Goal: Task Accomplishment & Management: Manage account settings

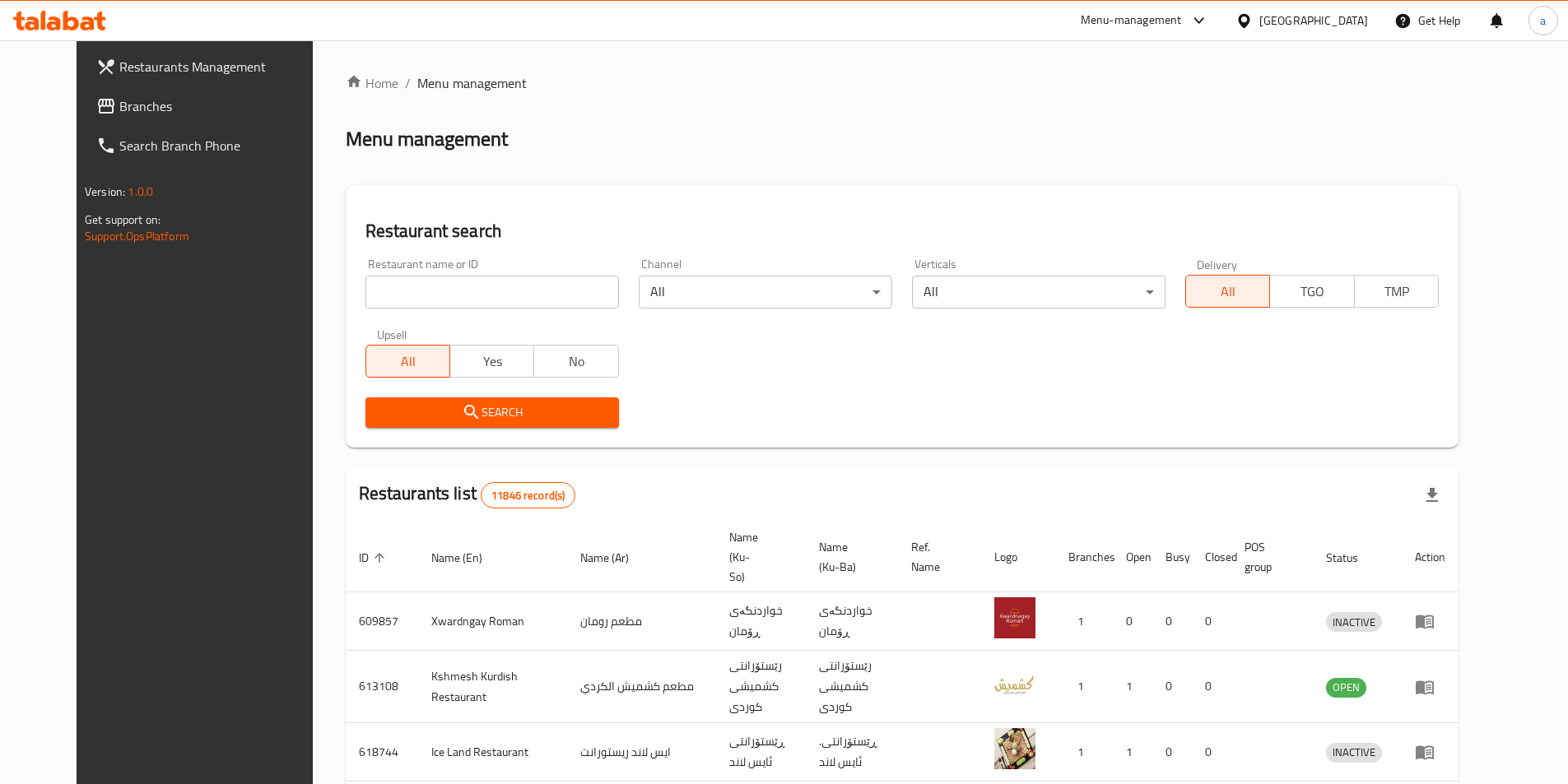
click at [119, 113] on span "Branches" at bounding box center [222, 106] width 206 height 19
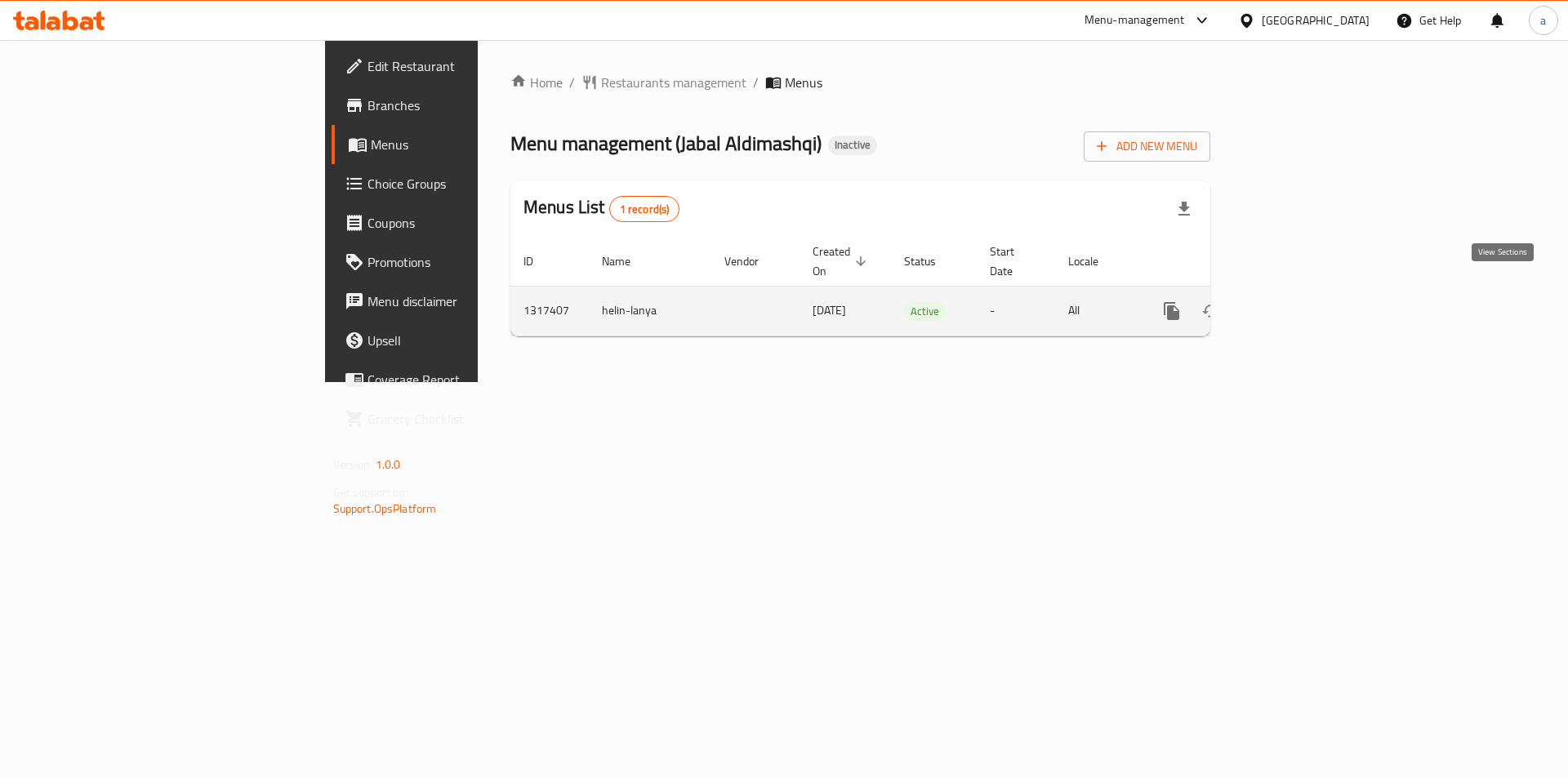
click at [1300, 302] on icon "enhanced table" at bounding box center [1289, 311] width 19 height 19
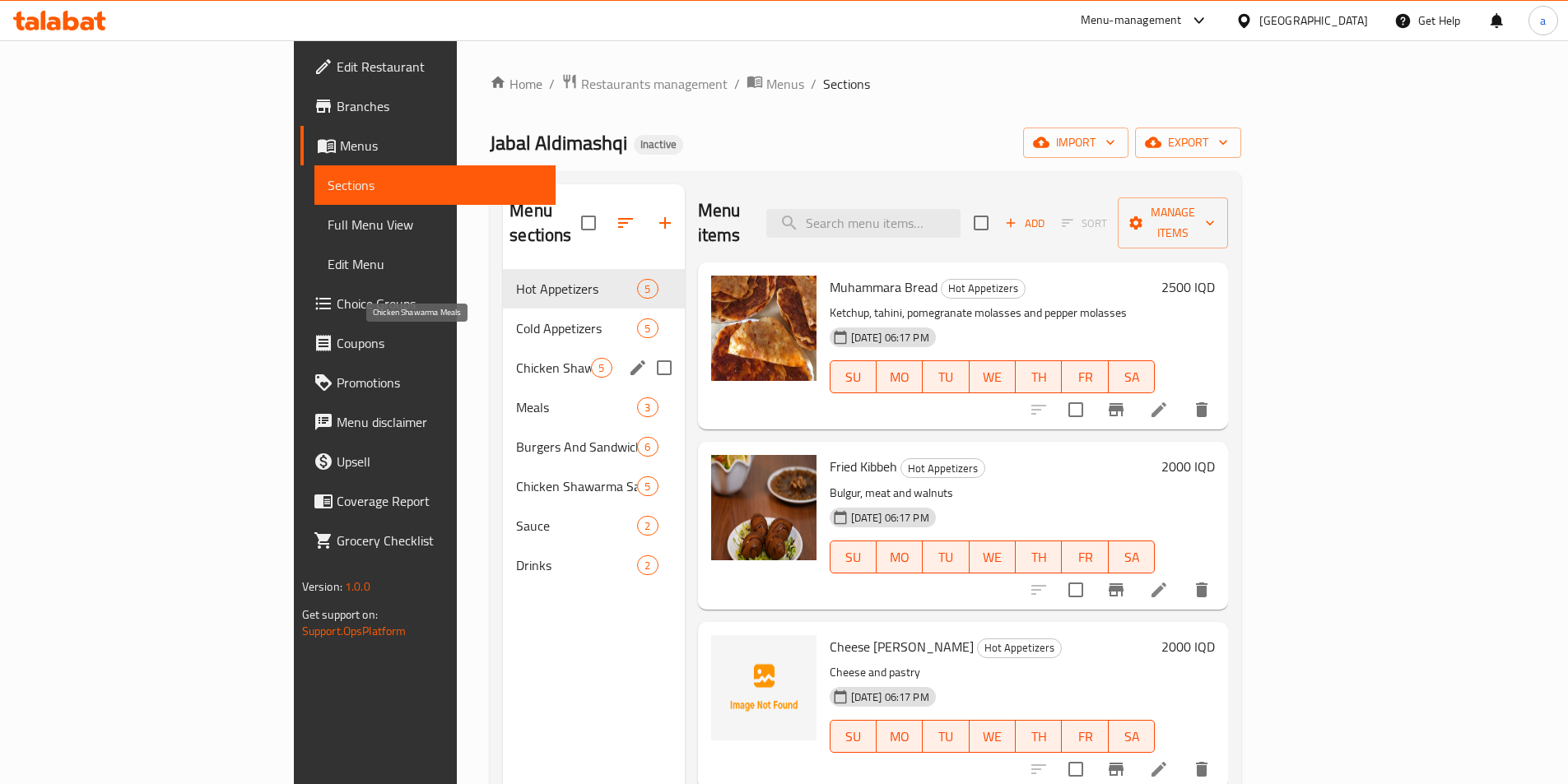
click at [516, 358] on span "Chicken Shawarma Meals" at bounding box center [553, 368] width 75 height 19
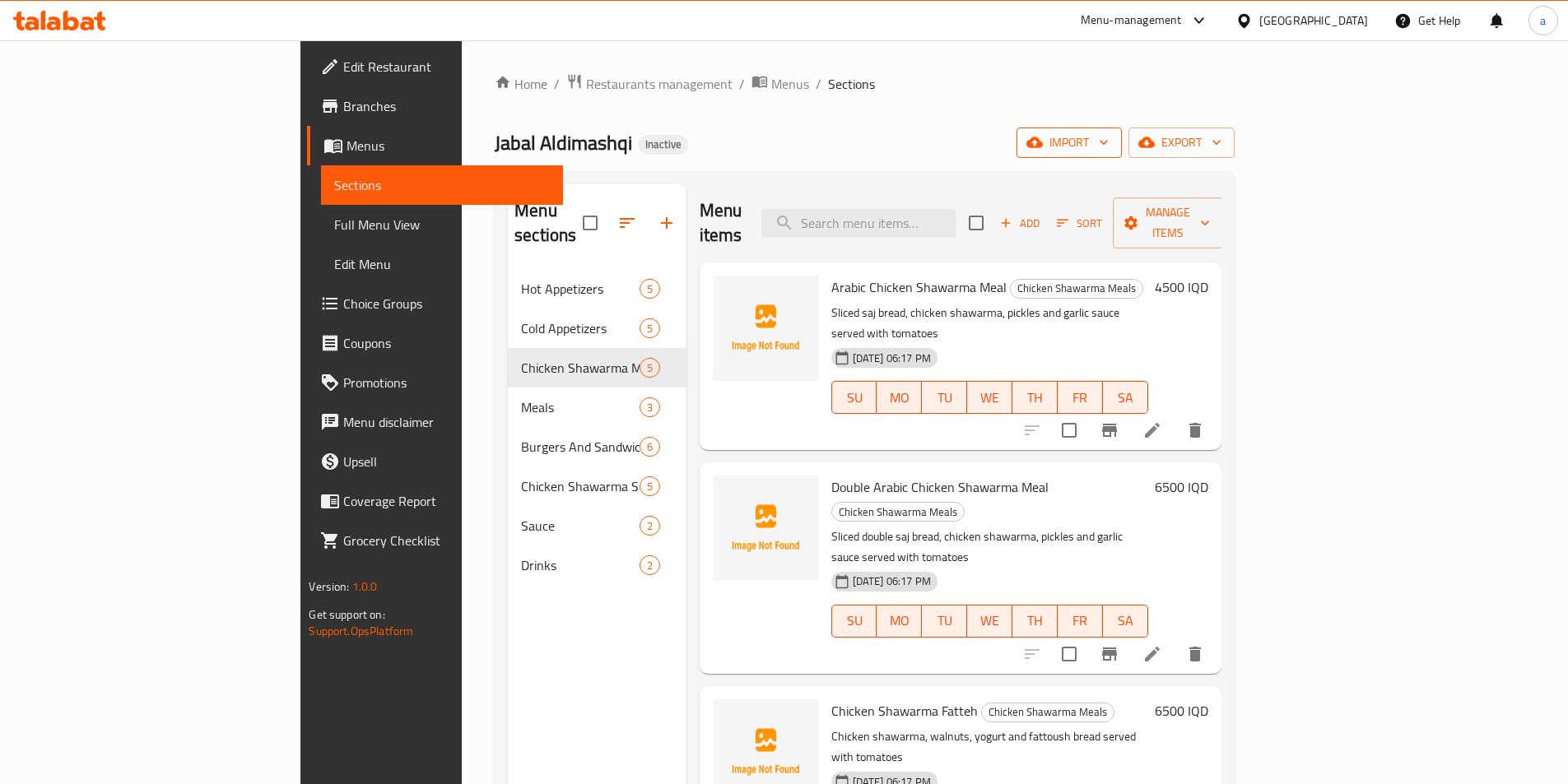
click at [1108, 137] on span "import" at bounding box center [1070, 142] width 79 height 20
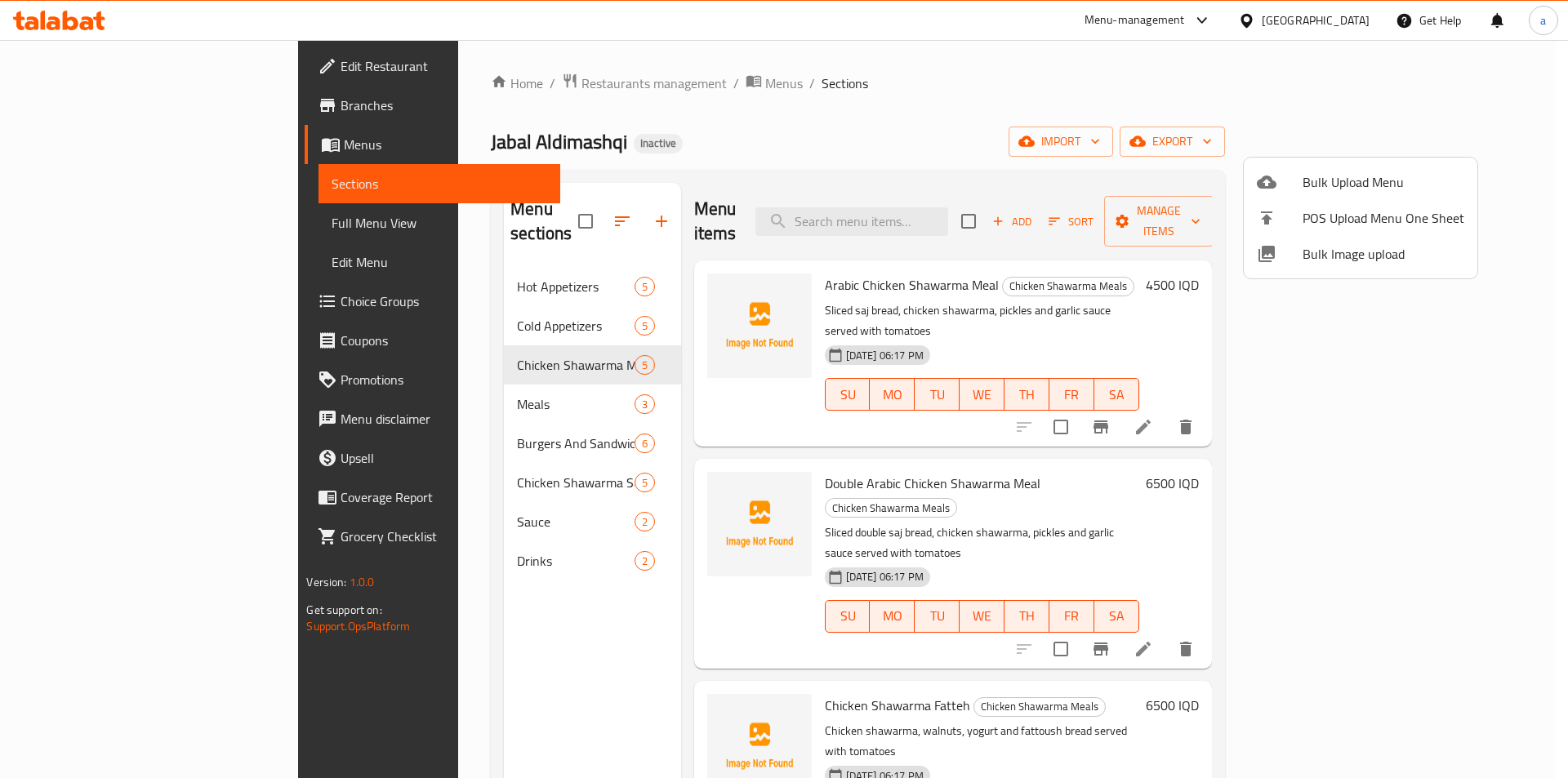
click at [1141, 109] on div at bounding box center [784, 389] width 1568 height 778
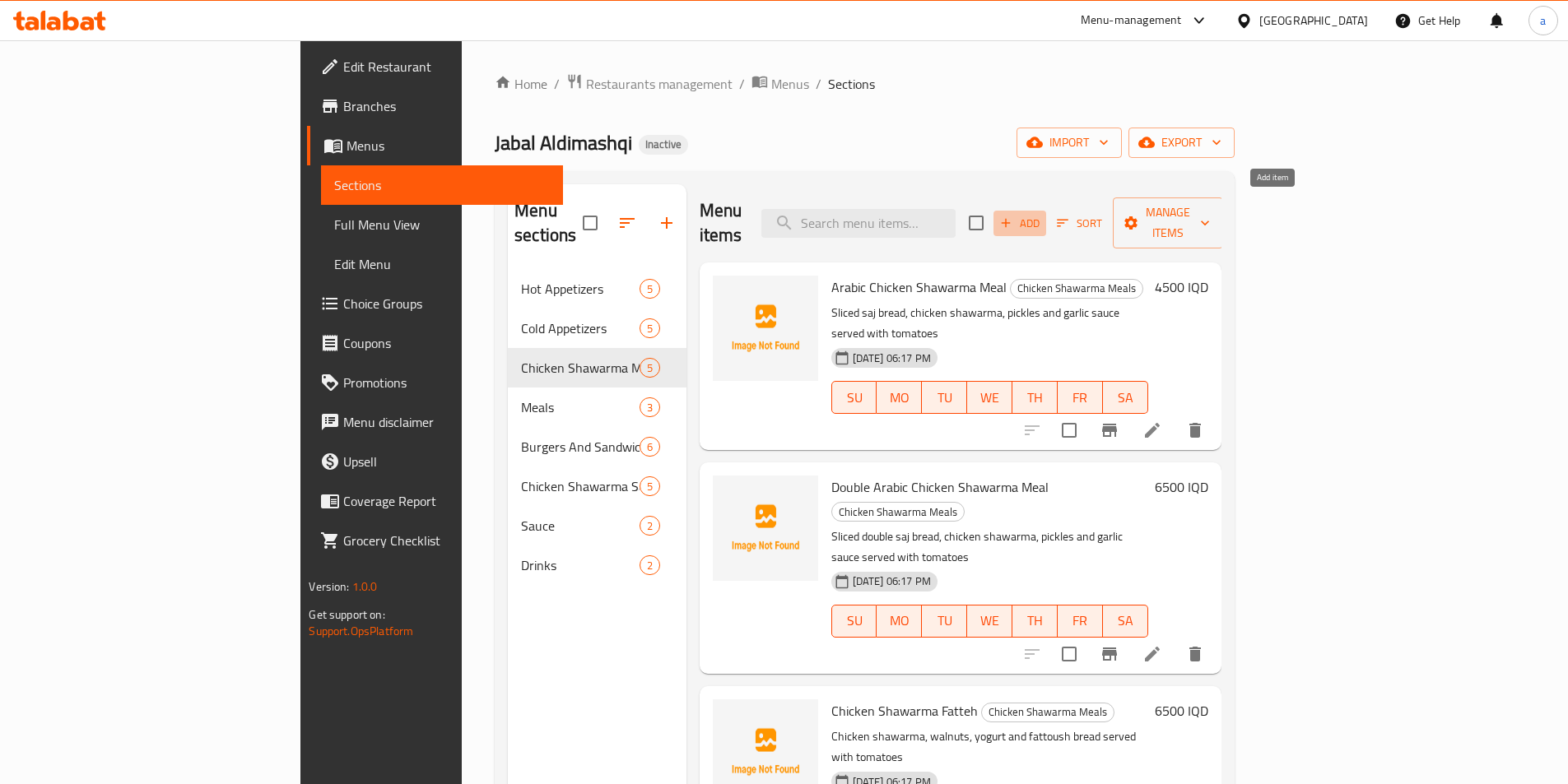
click at [1041, 214] on span "Add" at bounding box center [1019, 224] width 45 height 19
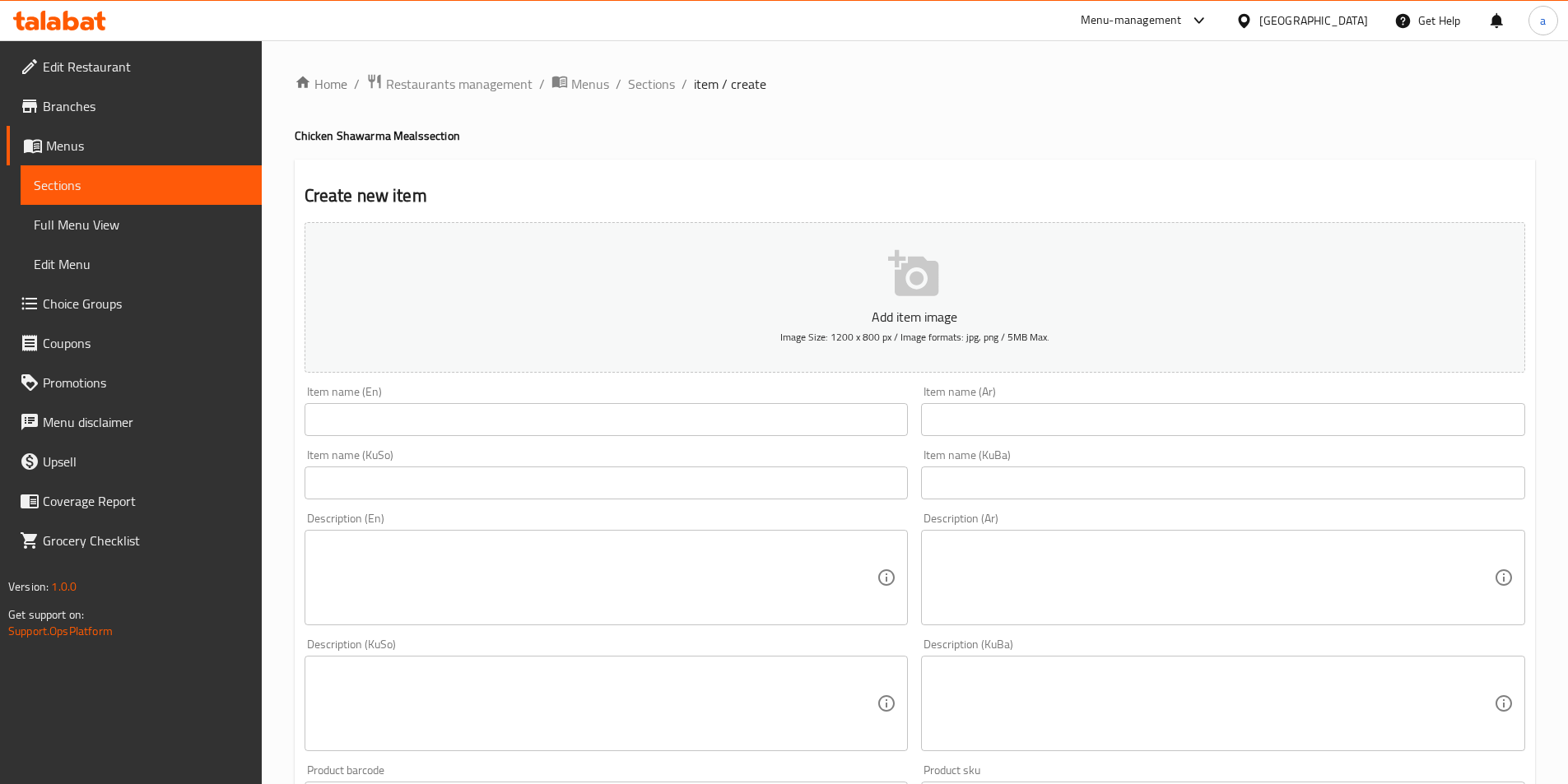
click at [673, 417] on input "text" at bounding box center [607, 420] width 604 height 33
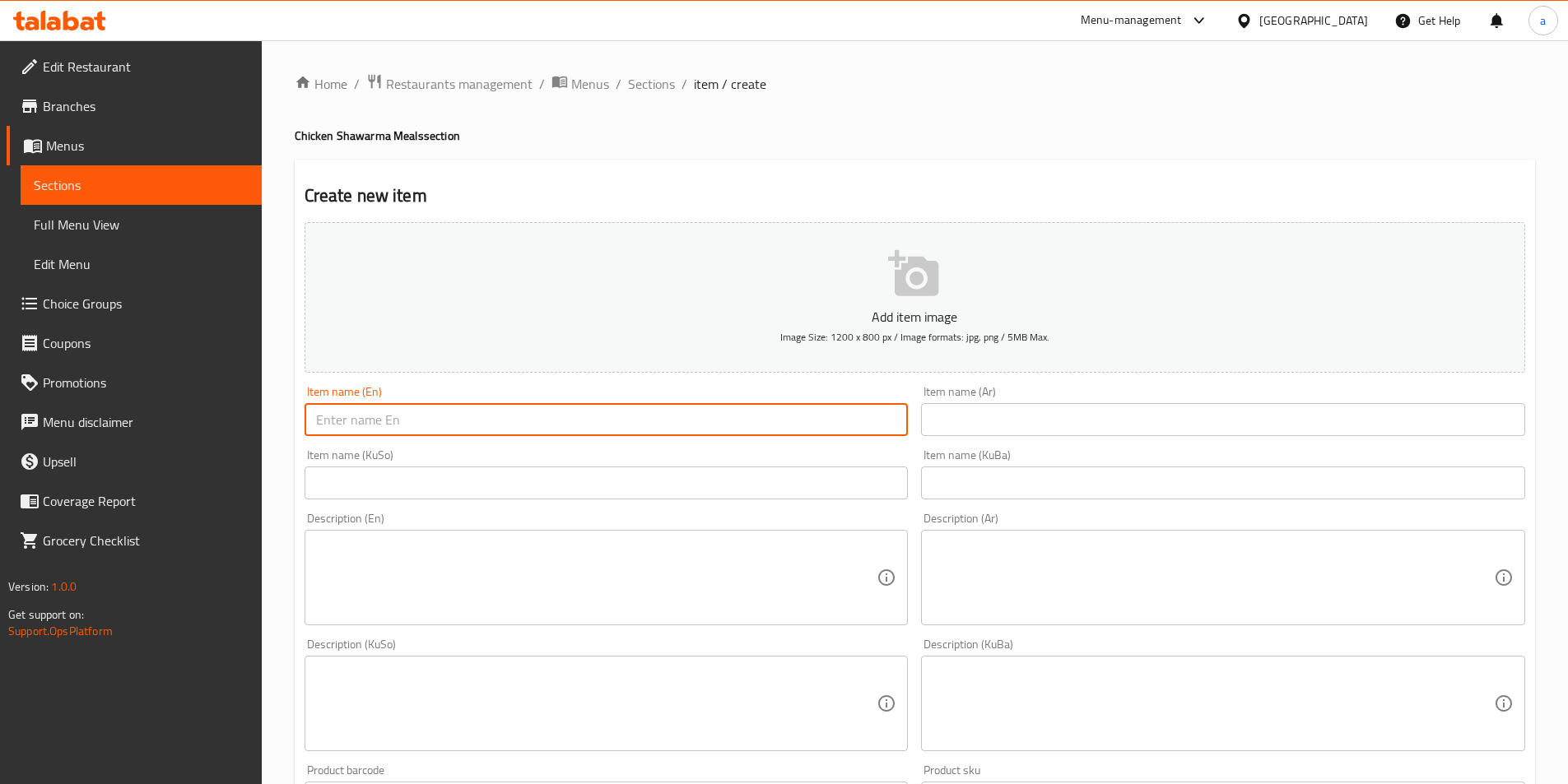
paste input "Chicken Shawarma Meal - 1 Kilo"
type input "Chicken Shawarma Meal - 1 Kilo"
click at [975, 409] on input "text" at bounding box center [1222, 420] width 604 height 33
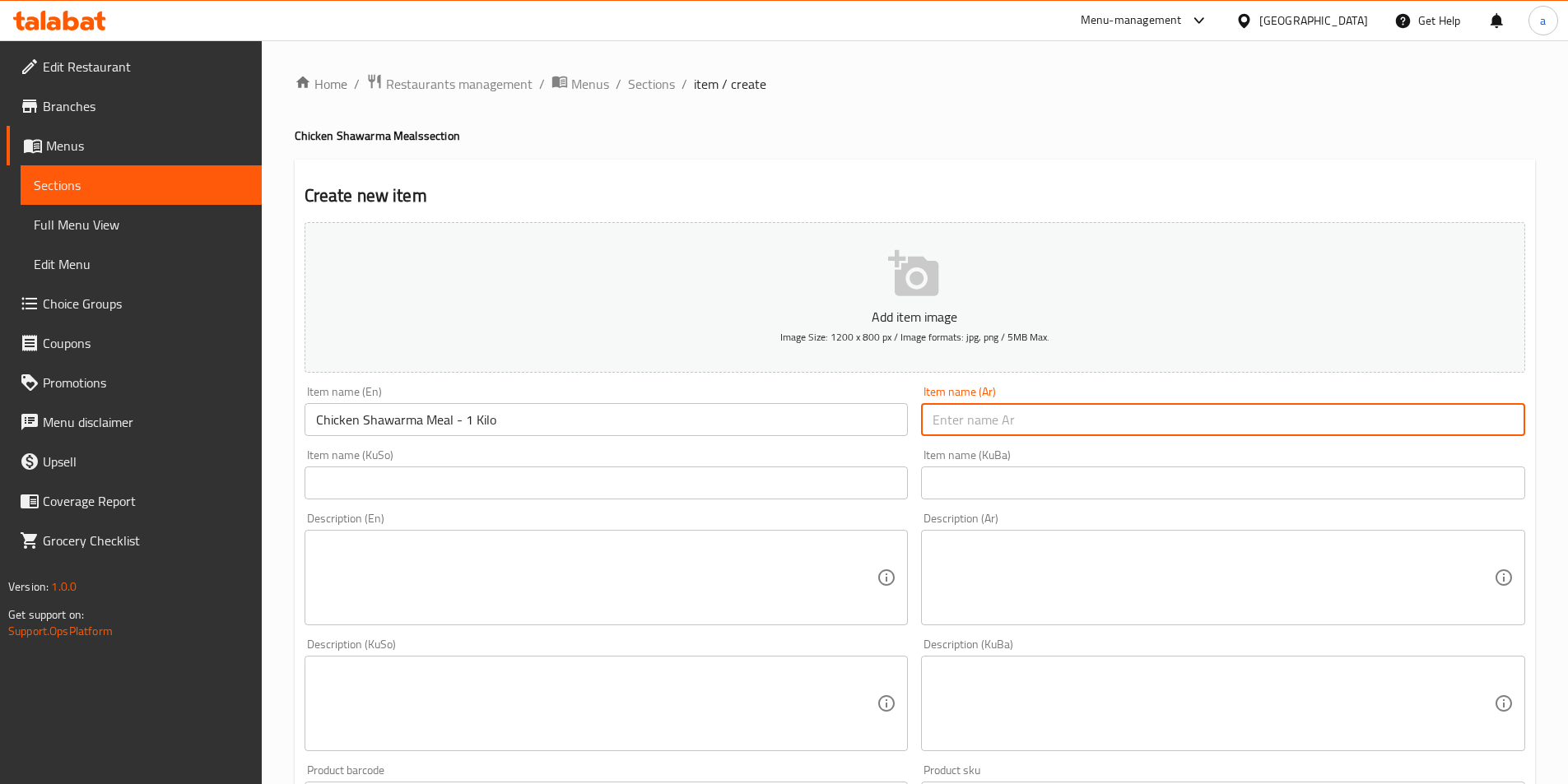
paste input "وجبة شاورما دجاج - 1 كيلو"
type input "وجبة شاورما دجاج - 1 كيلو"
click at [1002, 481] on input "text" at bounding box center [1222, 483] width 604 height 33
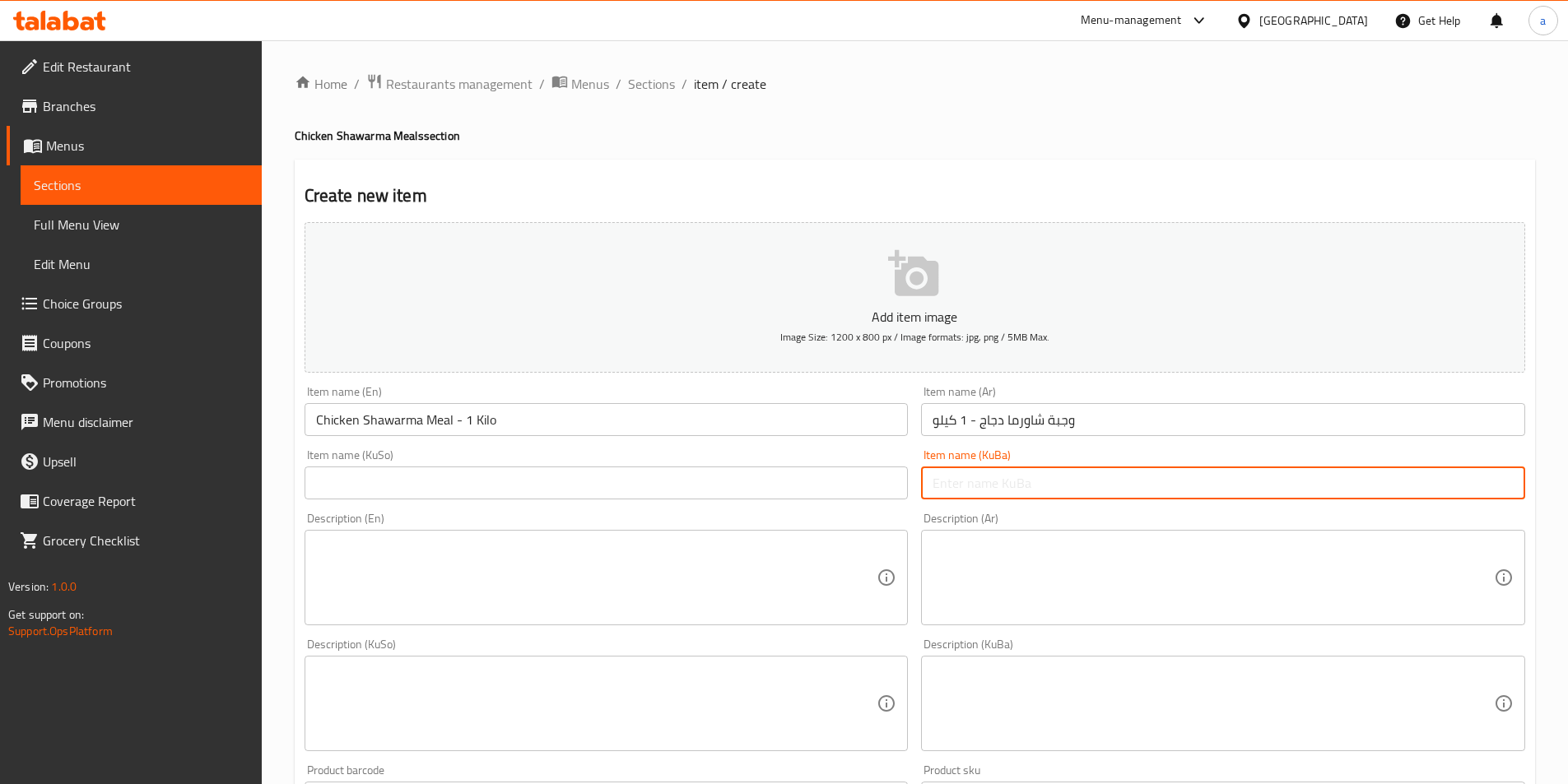
paste input "[PERSON_NAME] مریشک"
drag, startPoint x: 1175, startPoint y: 478, endPoint x: 1366, endPoint y: 500, distance: 192.3
click at [1366, 500] on div "Item name (KuBa) ژەمی شاورمەی مریشک - 1 ژەمی شاورمەی مریشک Item name (KuBa)" at bounding box center [1223, 473] width 618 height 63
paste input "کیلۆ"
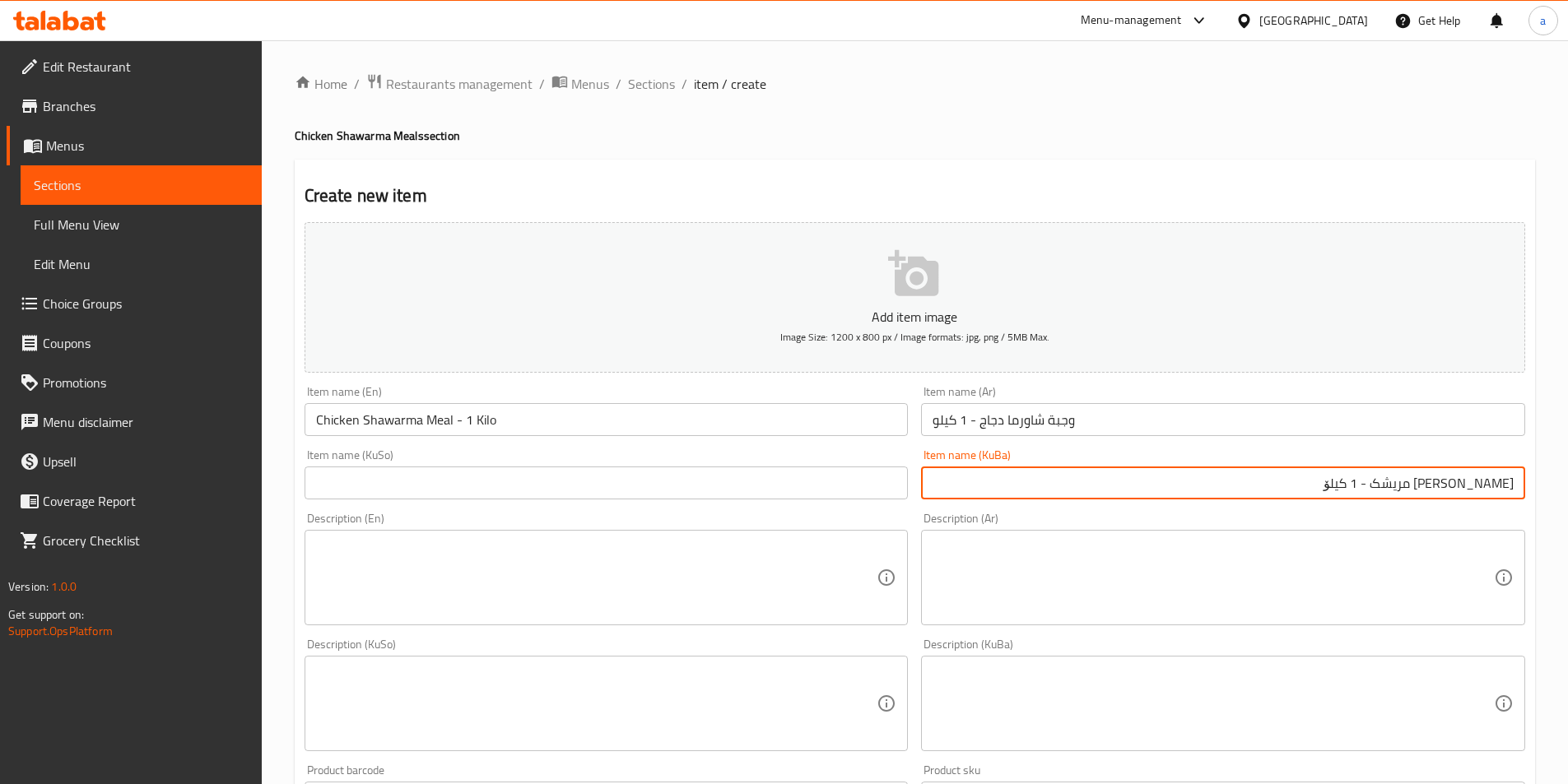
drag, startPoint x: 1293, startPoint y: 471, endPoint x: 1530, endPoint y: 487, distance: 237.5
click at [1530, 487] on div "Item name (KuBa) ژەمی شاورمەی مریشک - 1 کیلۆ Item name (KuBa)" at bounding box center [1223, 473] width 618 height 63
type input "[PERSON_NAME] مریشک - 1 کیلۆ"
click at [810, 483] on input "text" at bounding box center [607, 483] width 604 height 33
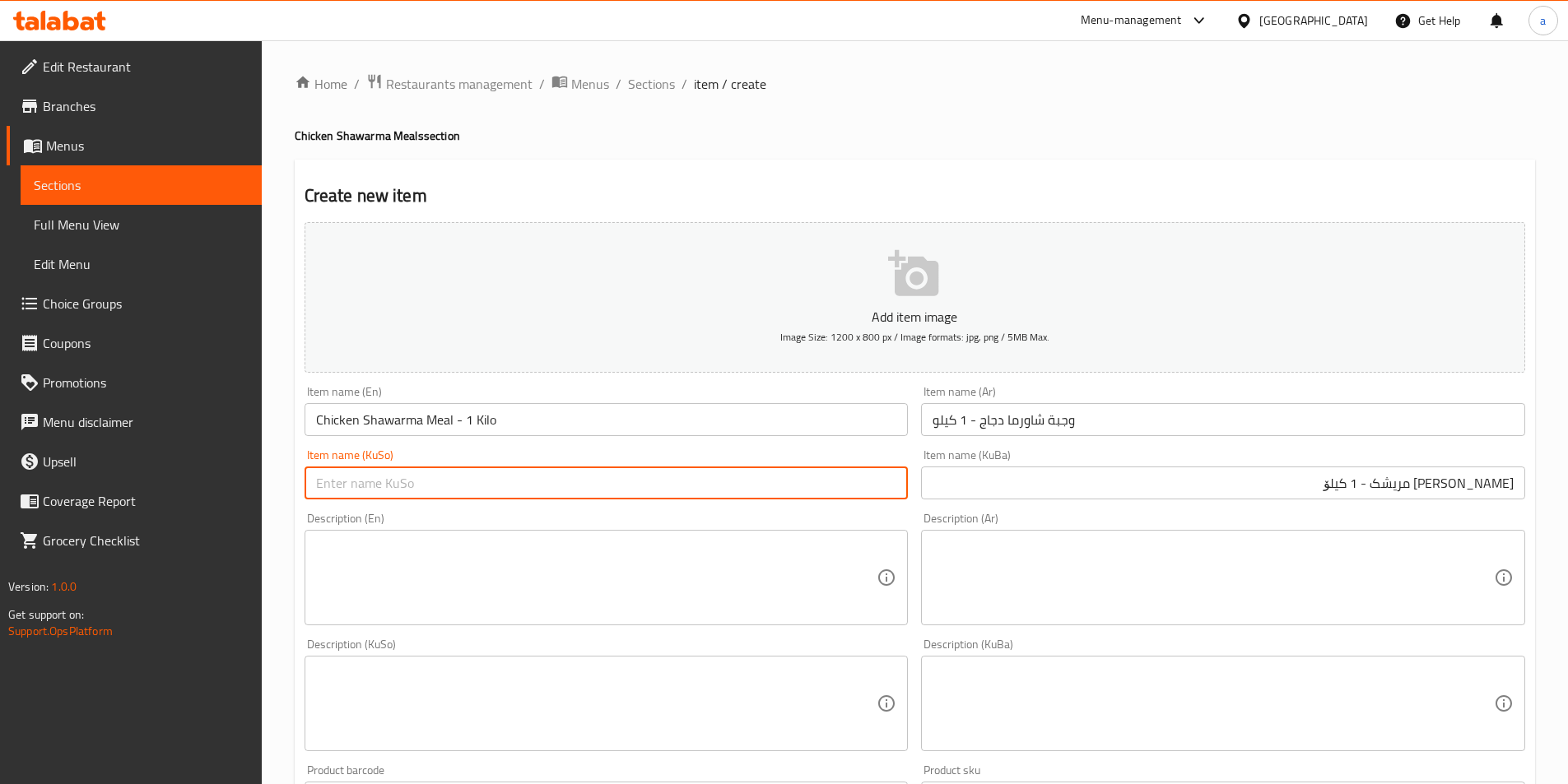
paste input "[PERSON_NAME] مریشک - 1 کیلۆ"
type input "[PERSON_NAME] مریشک - 1 کیلۆ"
click at [483, 550] on textarea at bounding box center [596, 578] width 561 height 78
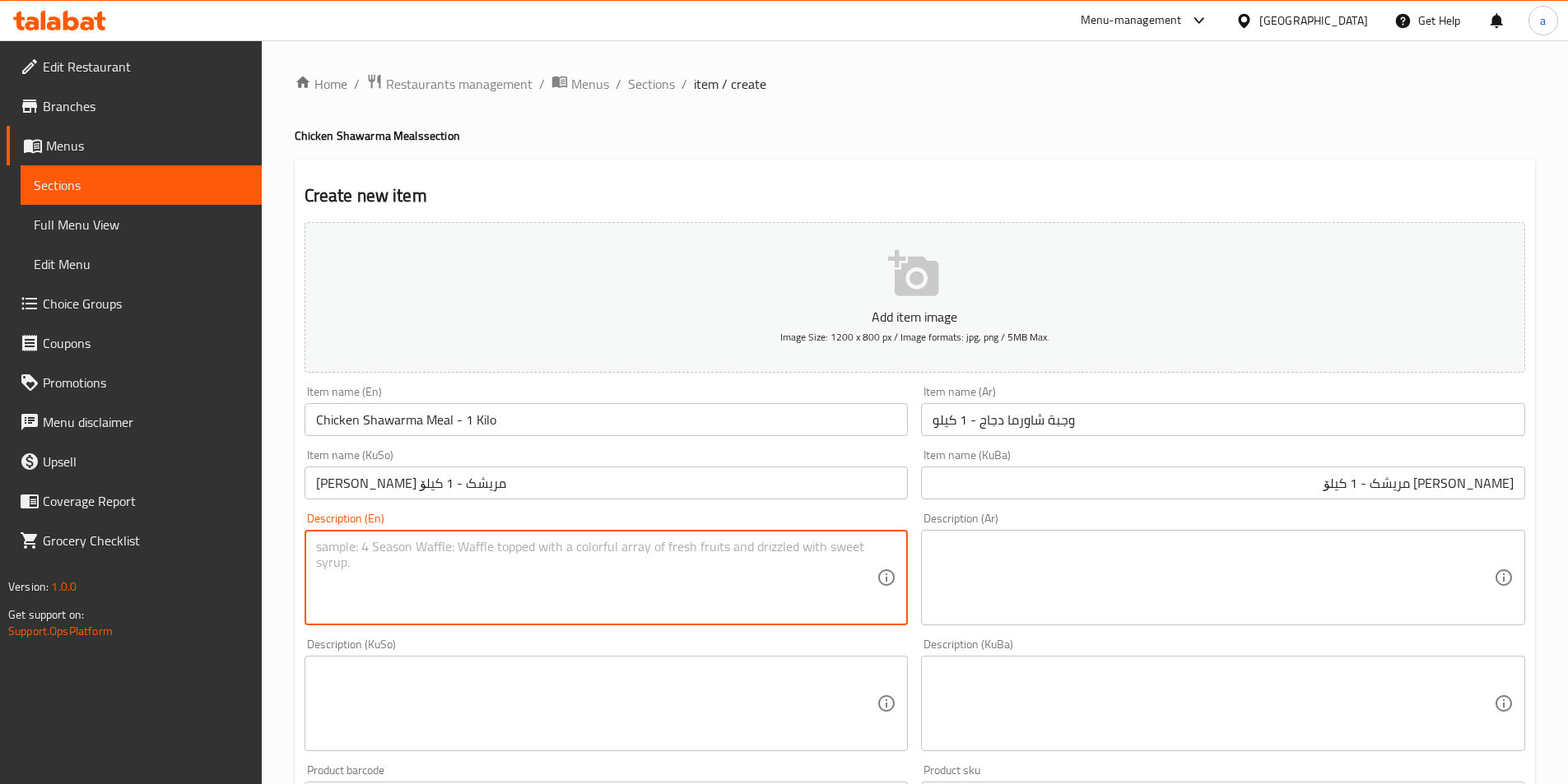
paste textarea "Chicken shawarma served with tomatoes, lemon and fries"
type textarea "Chicken shawarma served with tomatoes, lemon and fries"
click at [1024, 547] on textarea at bounding box center [1213, 578] width 561 height 78
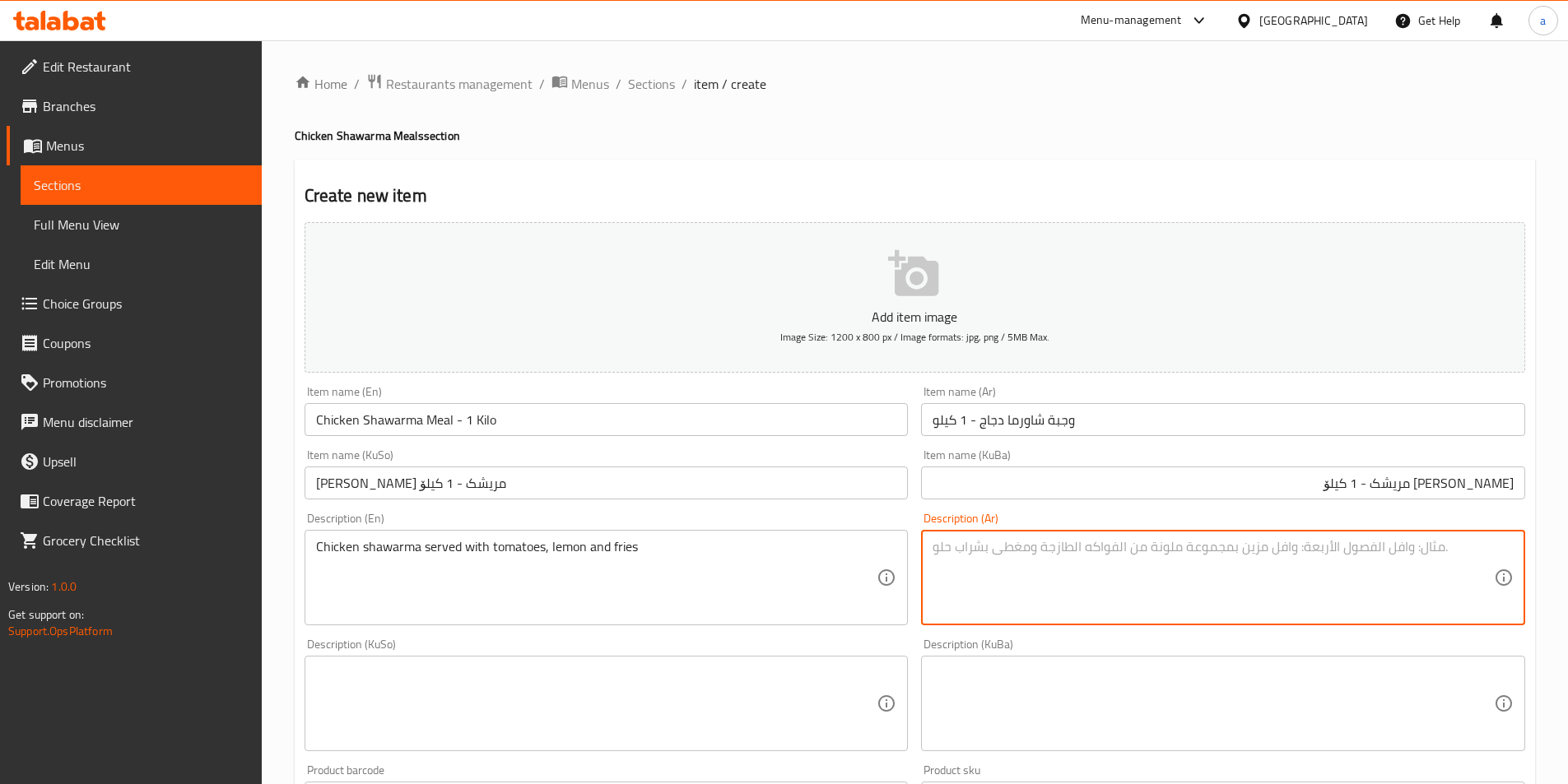
paste textarea "شاورما دجاج تقدم مع طماطم، ليمون وبطاطا مقلية"
type textarea "شاورما دجاج تقدم مع طماطم، ليمون وبطاطا مقلية"
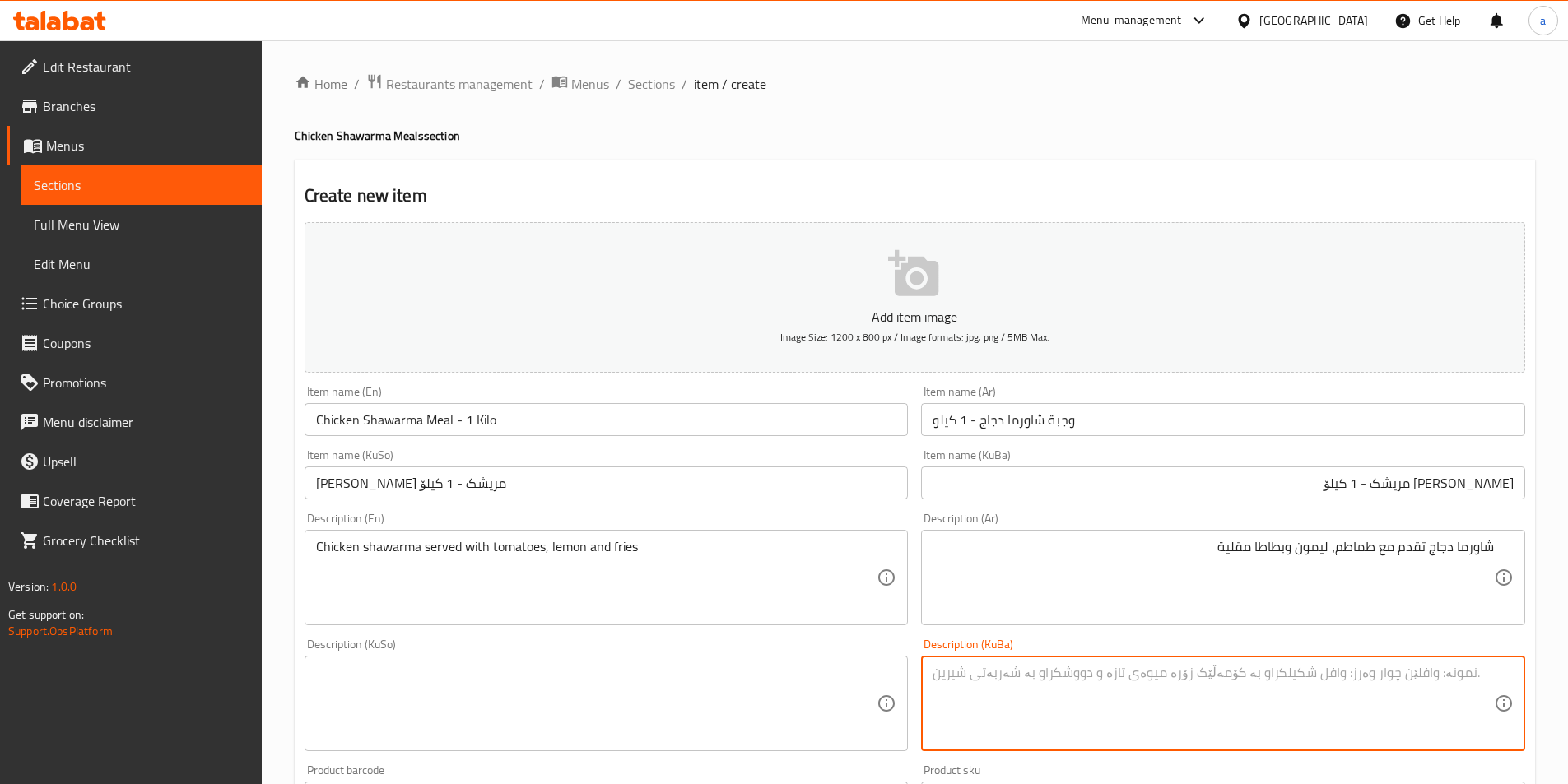
click at [1038, 665] on textarea at bounding box center [1213, 704] width 561 height 78
paste textarea "شاورمەی مریشک پێشکەش دەکرێت لەگەڵ تەماتە، لیمۆ و فینگەر"
drag, startPoint x: 1148, startPoint y: 674, endPoint x: 1512, endPoint y: 673, distance: 364.0
click at [1512, 673] on div "شاورمەی مریشک پێشکەش دەکرێت لەگەڵ تەماتە، لیمۆ و فینگەر Description (KuBa)" at bounding box center [1222, 704] width 604 height 96
type textarea "شاورمەی مریشک پێشکەش دەکرێت لەگەڵ تەماتە، لیمۆ و فینگەر"
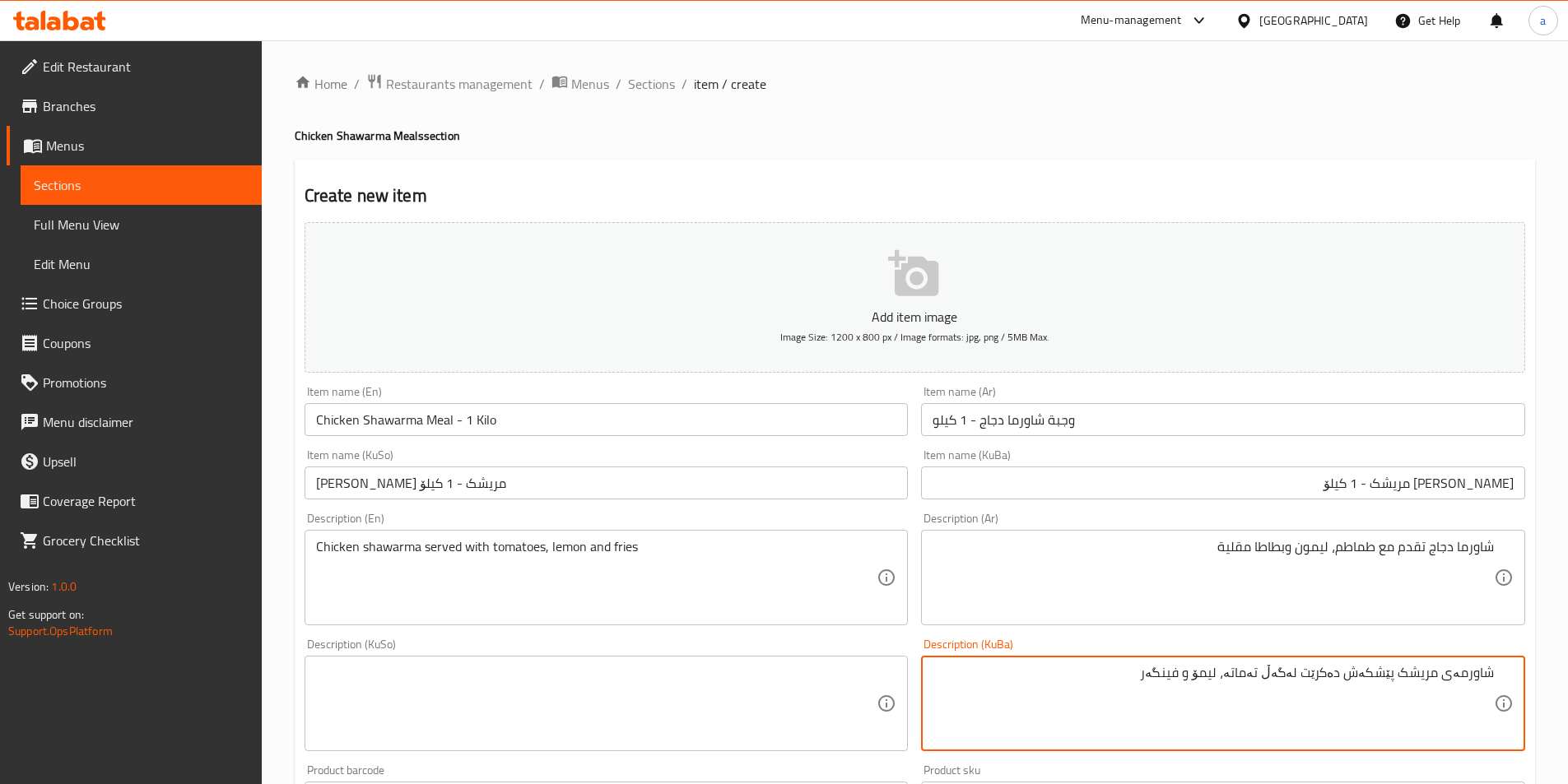
click at [689, 709] on textarea at bounding box center [596, 704] width 561 height 78
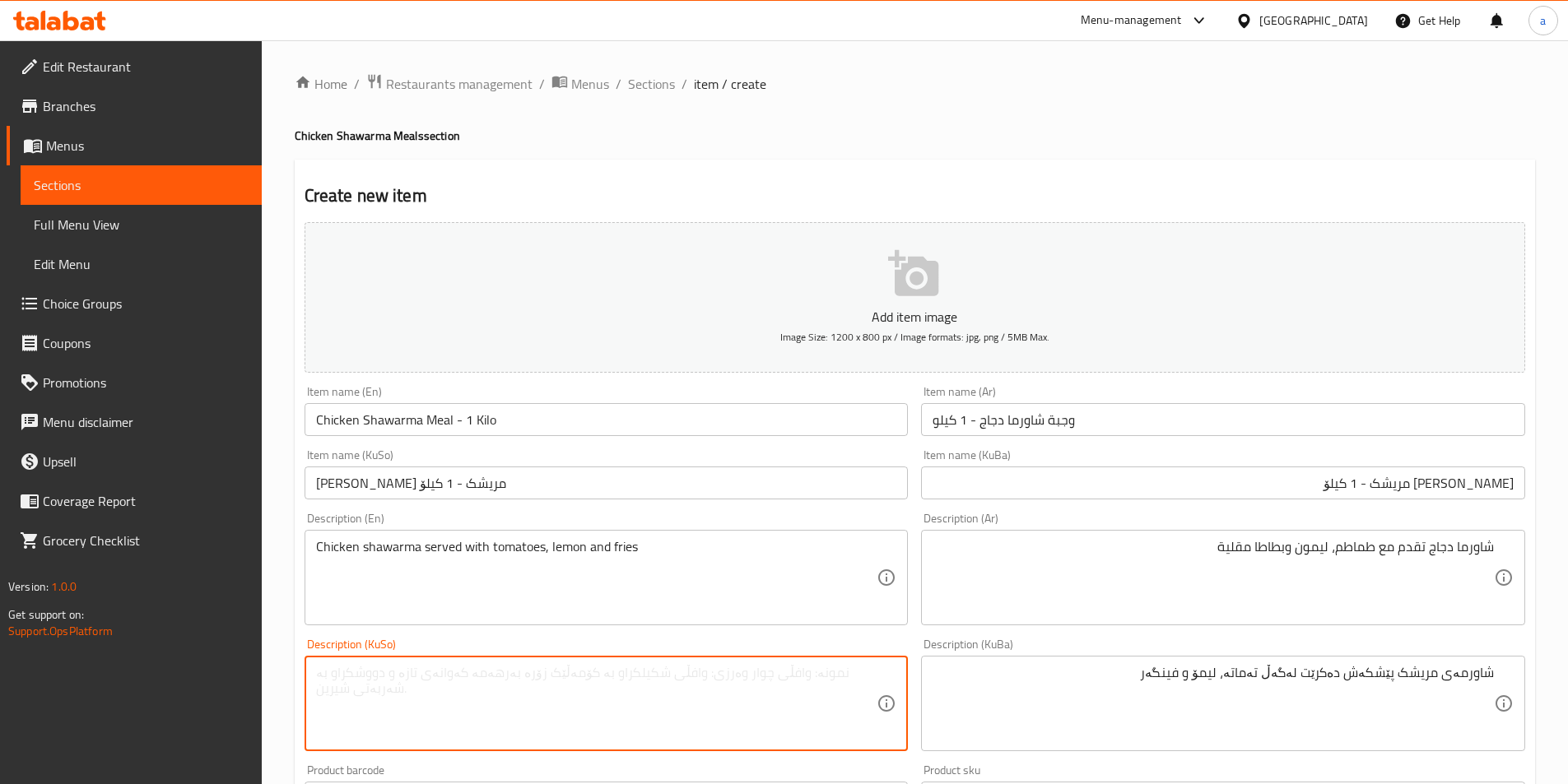
paste textarea "شاورمەی مریشک پێشکەش دەکرێت لەگەڵ تەماتە، لیمۆ و فینگەر"
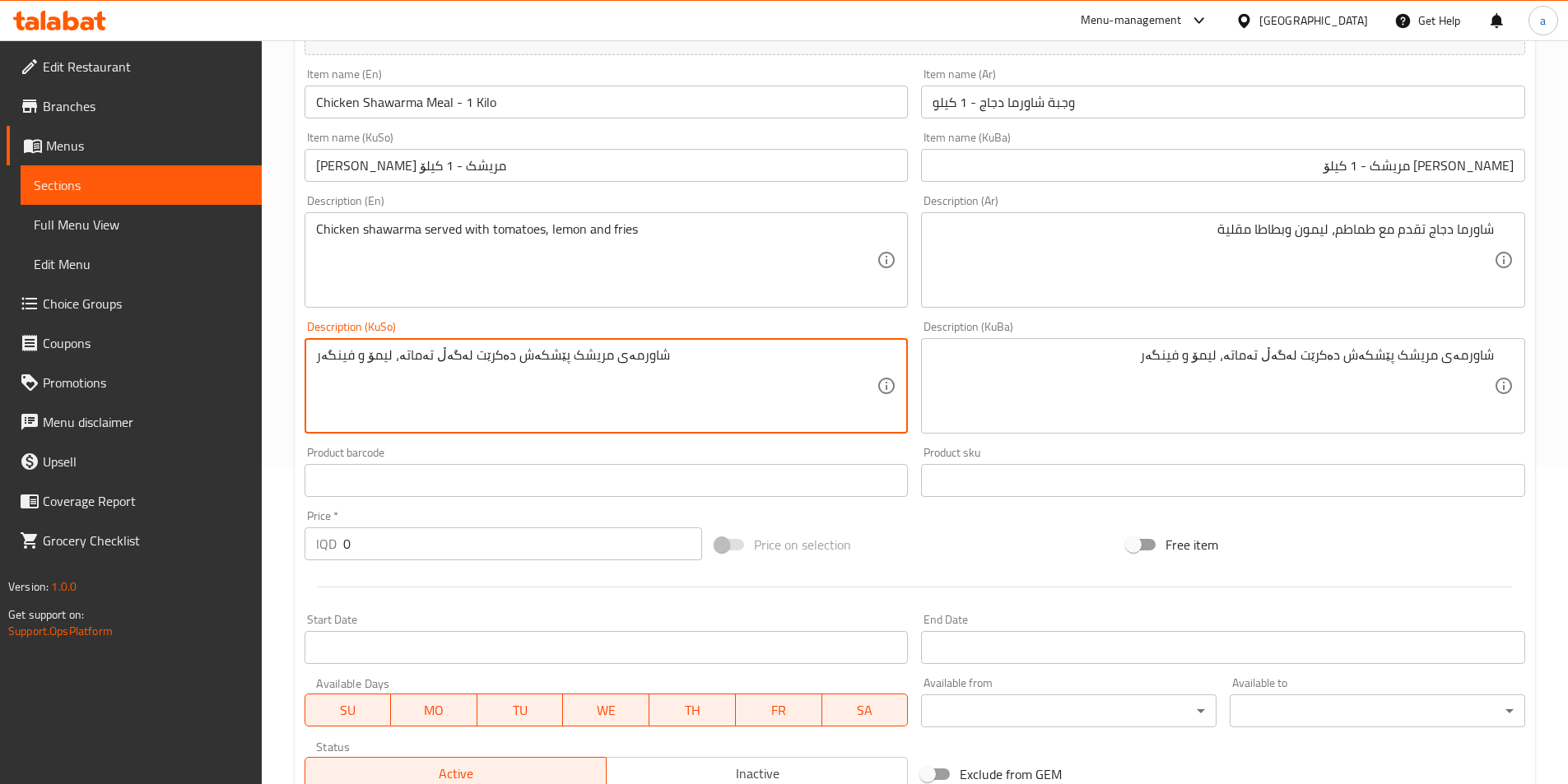
scroll to position [329, 0]
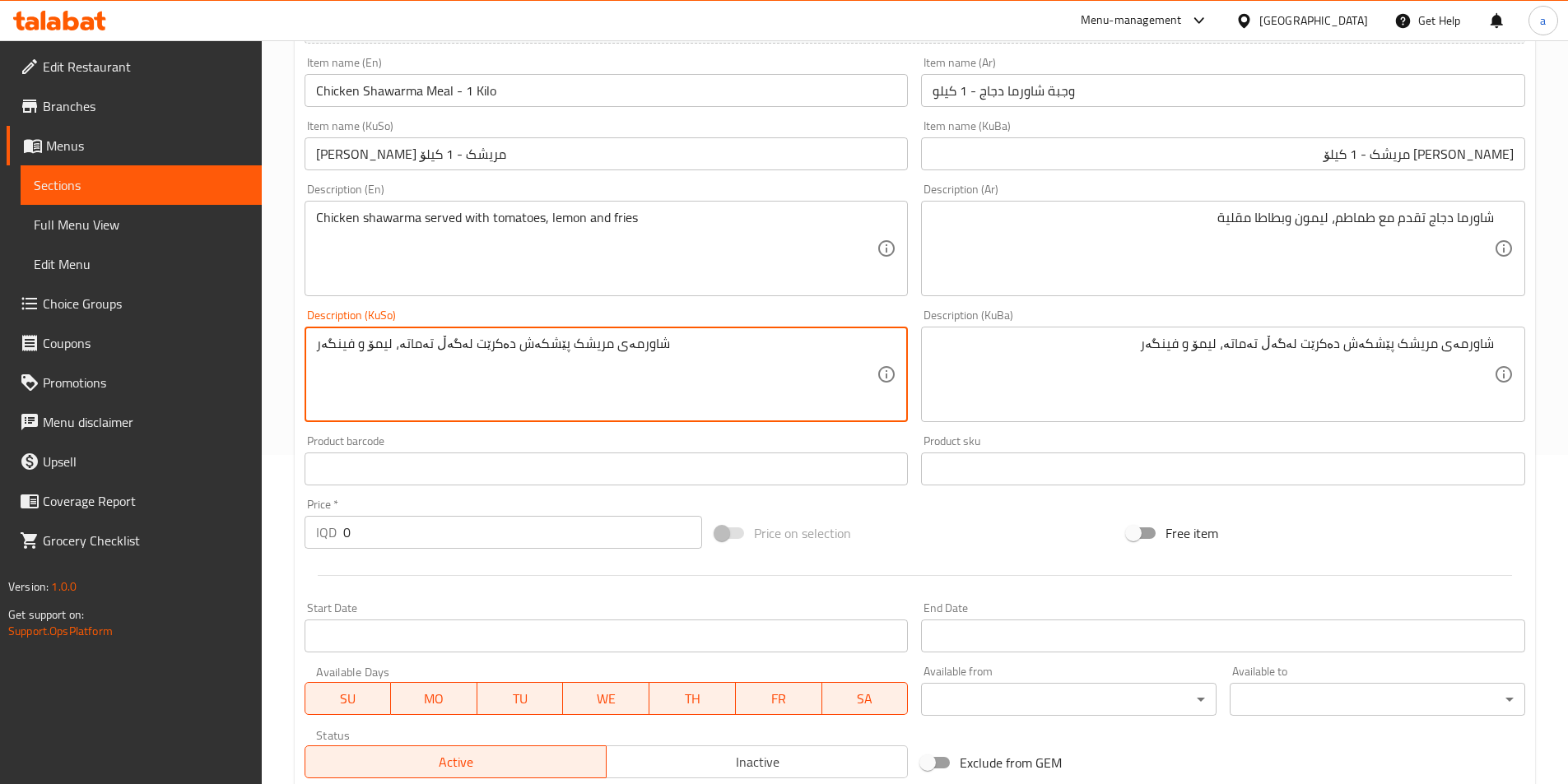
type textarea "شاورمەی مریشک پێشکەش دەکرێت لەگەڵ تەماتە، لیمۆ و فینگەر"
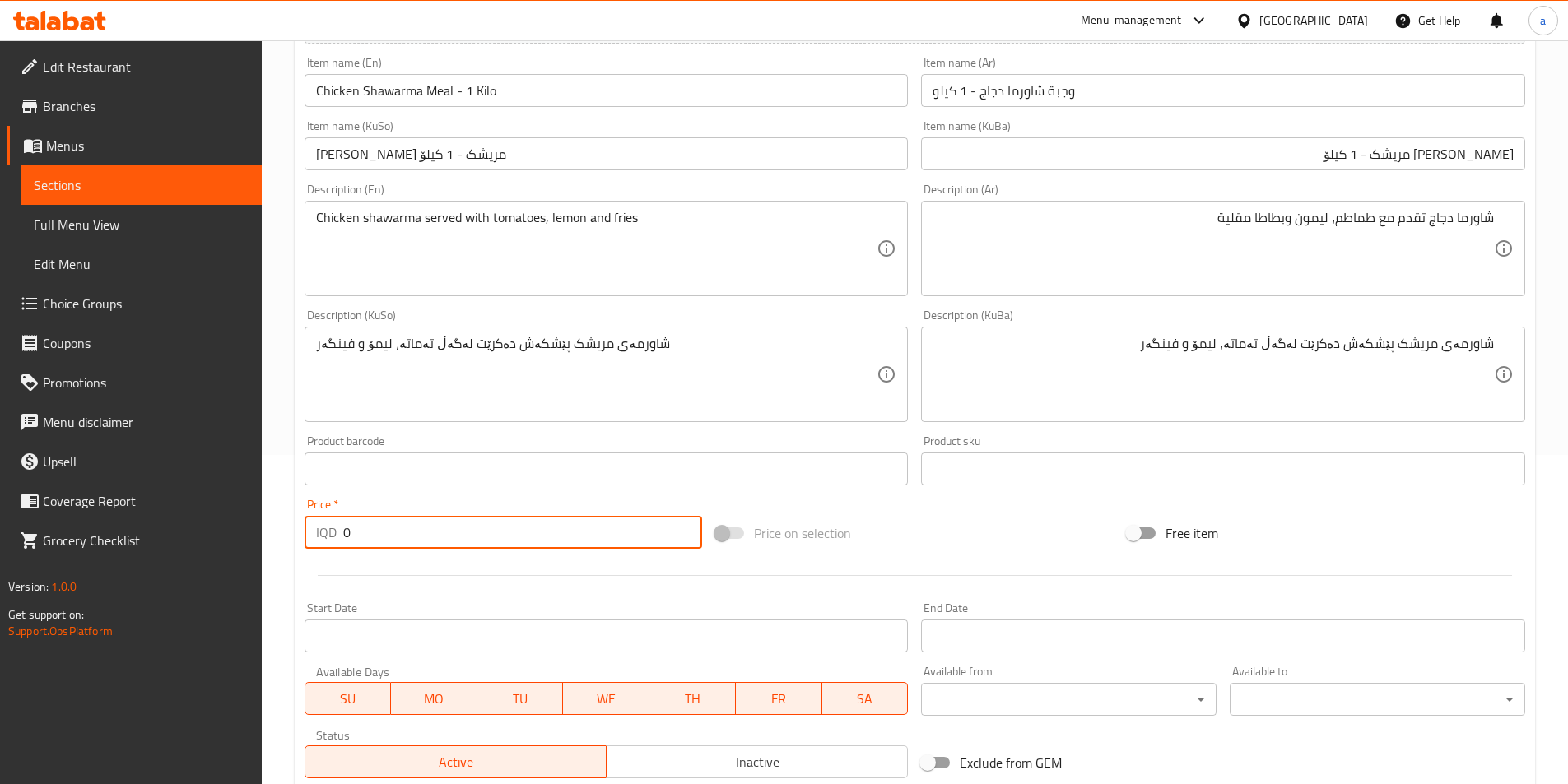
drag, startPoint x: 391, startPoint y: 539, endPoint x: 311, endPoint y: 541, distance: 80.0
click at [311, 541] on div "IQD 0 Price *" at bounding box center [504, 532] width 399 height 33
paste input "2550"
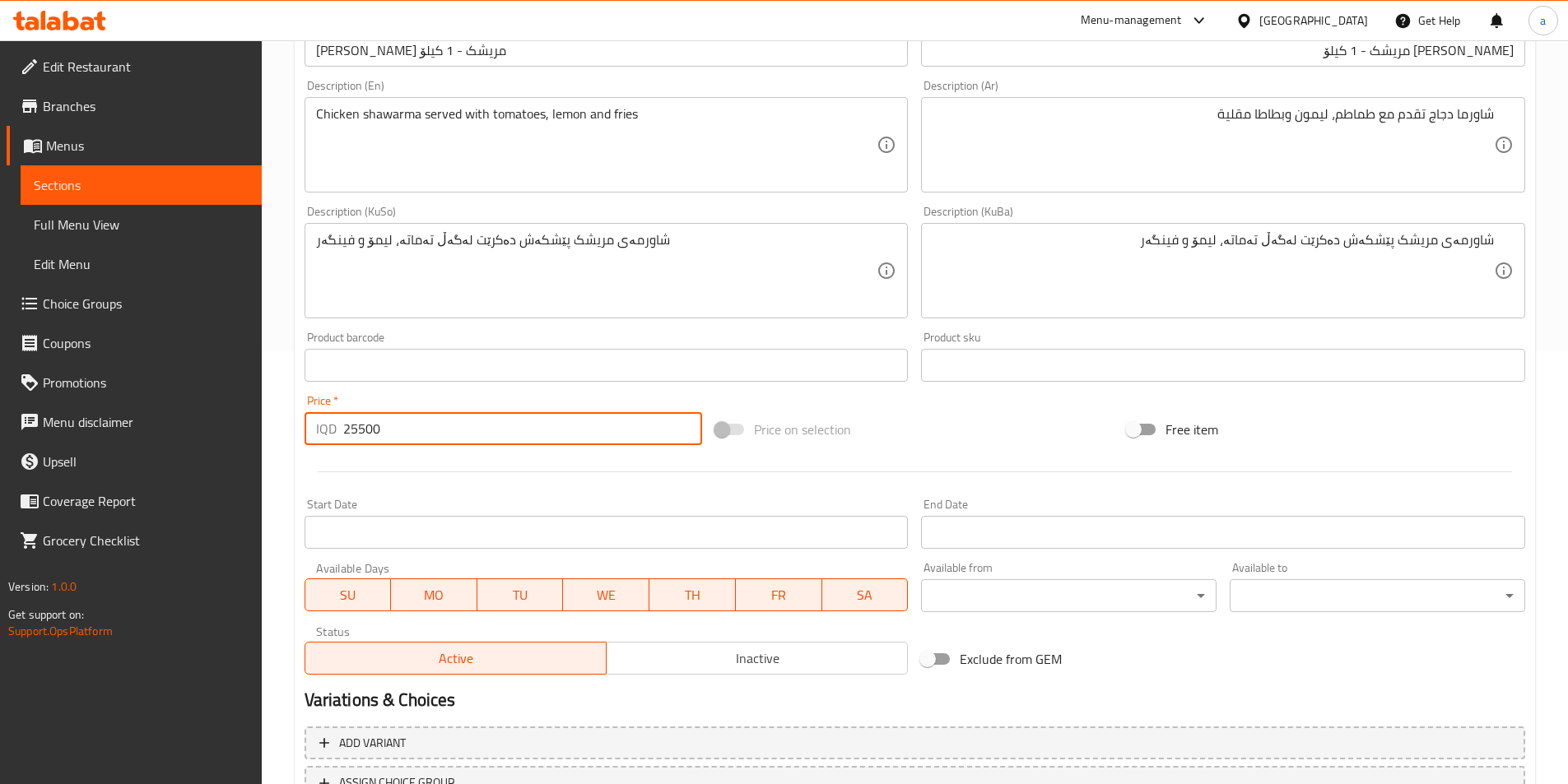
scroll to position [568, 0]
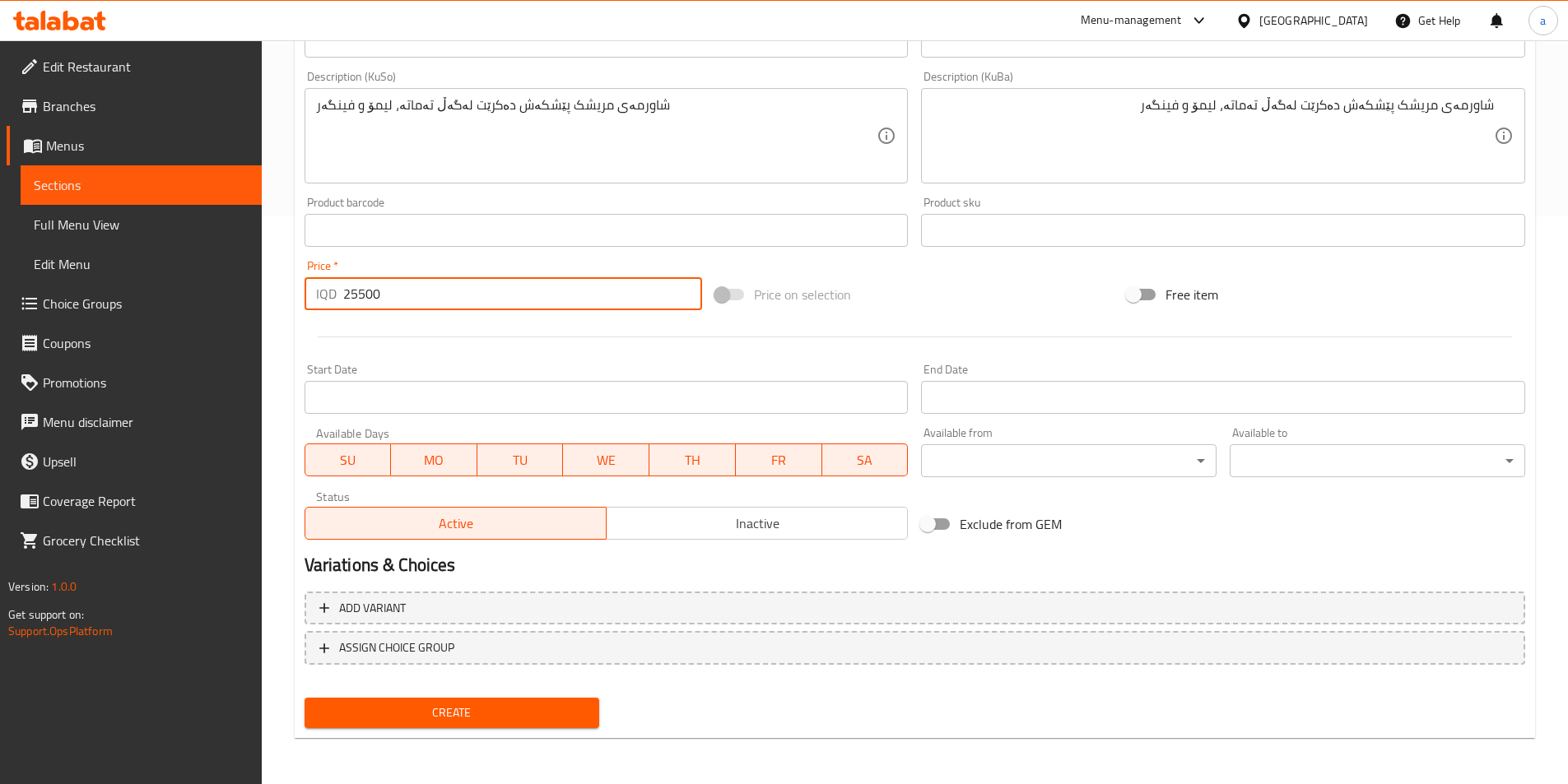
type input "25500"
click at [451, 709] on span "Create" at bounding box center [452, 712] width 269 height 20
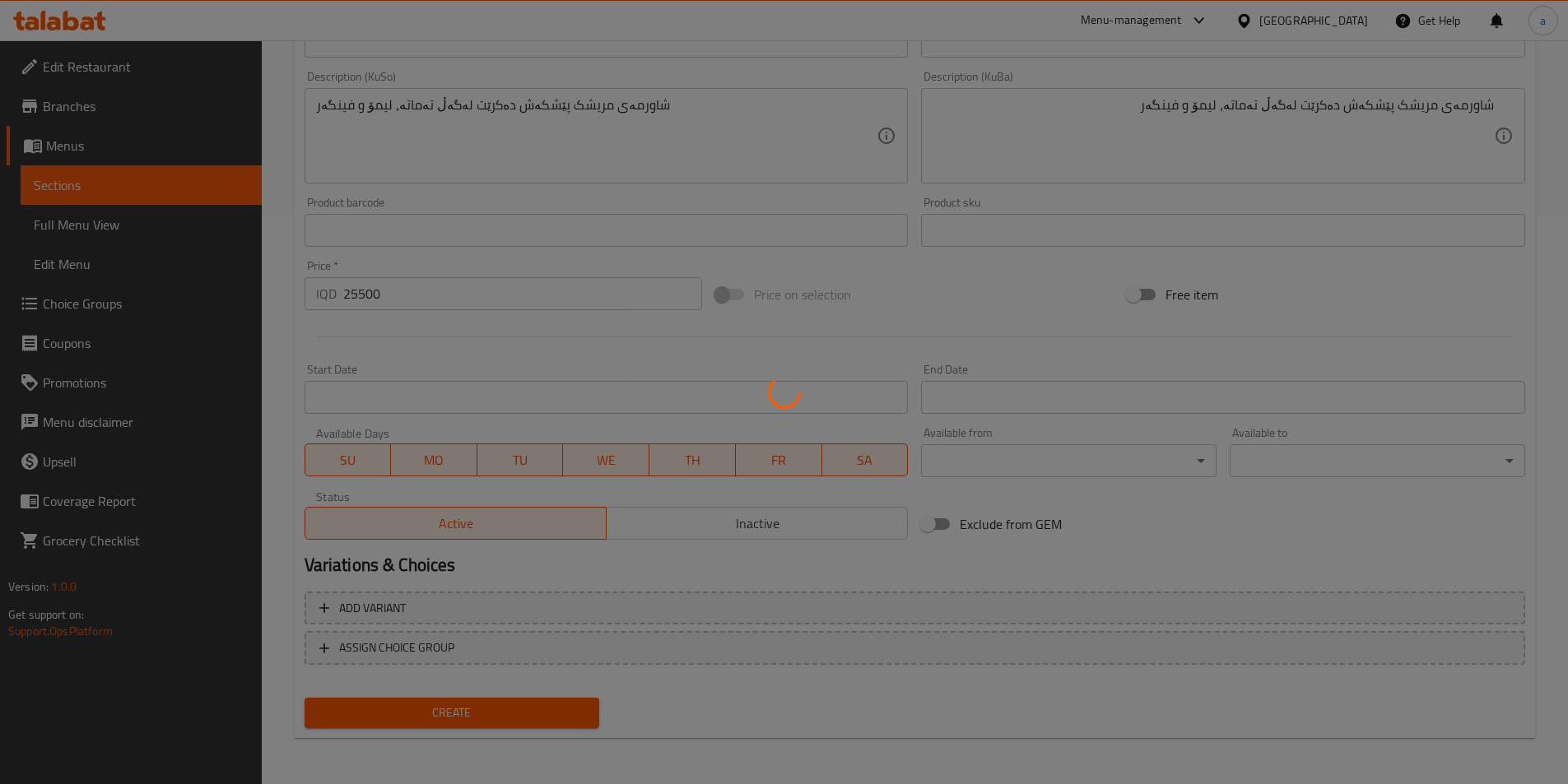
type input "0"
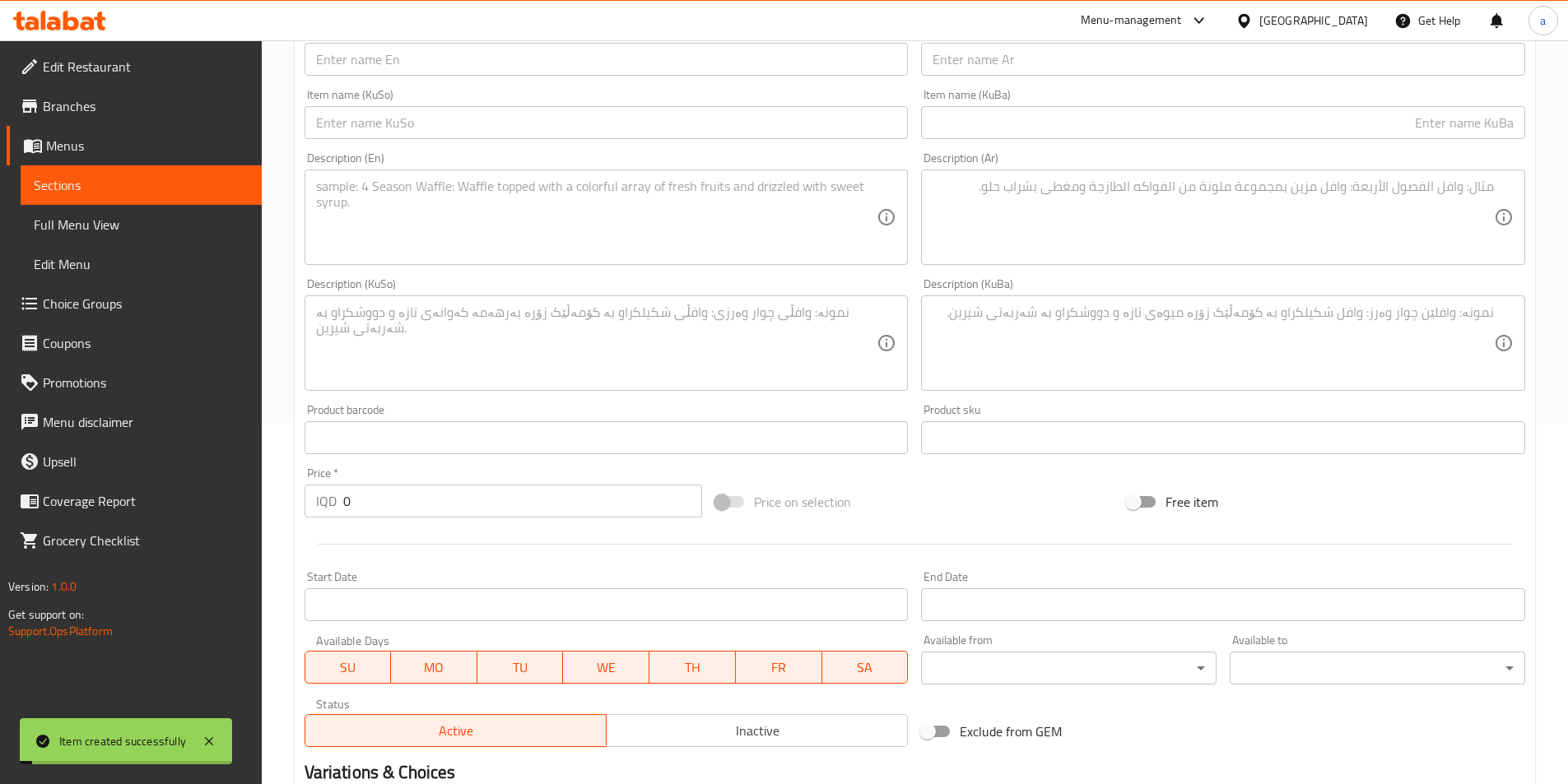
scroll to position [129, 0]
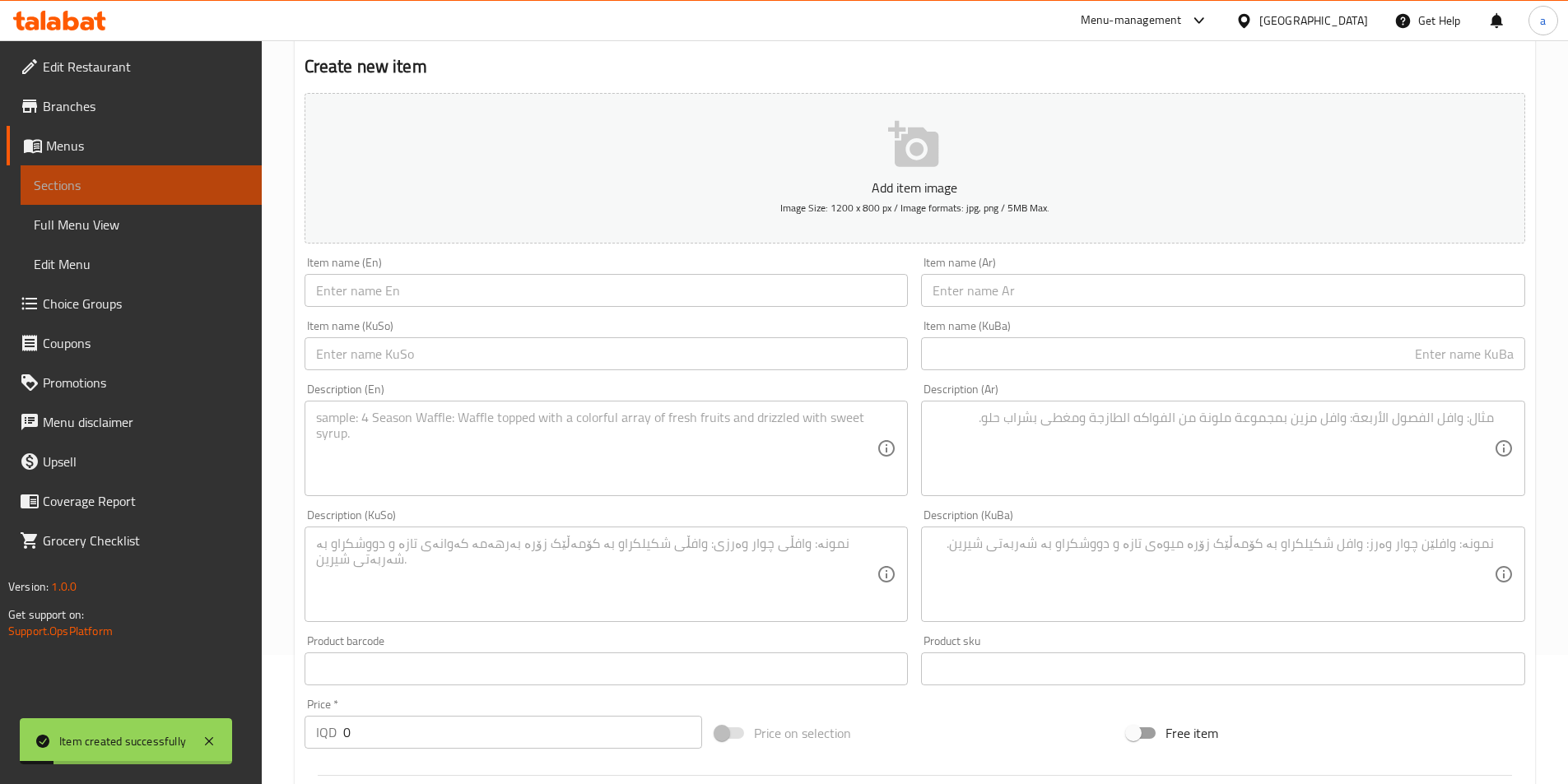
click at [131, 180] on span "Sections" at bounding box center [141, 185] width 215 height 19
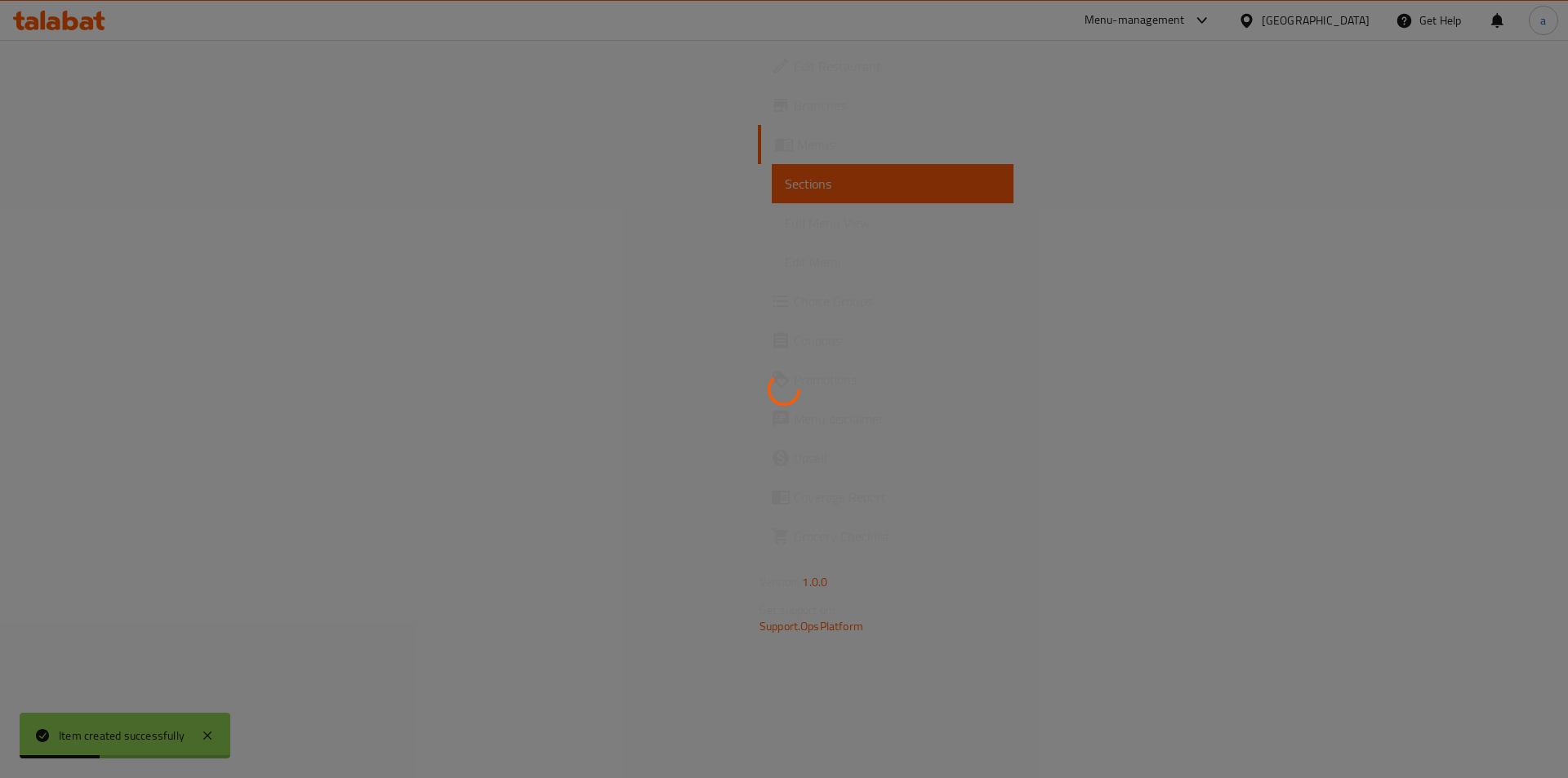
click at [133, 180] on div at bounding box center [784, 389] width 1568 height 778
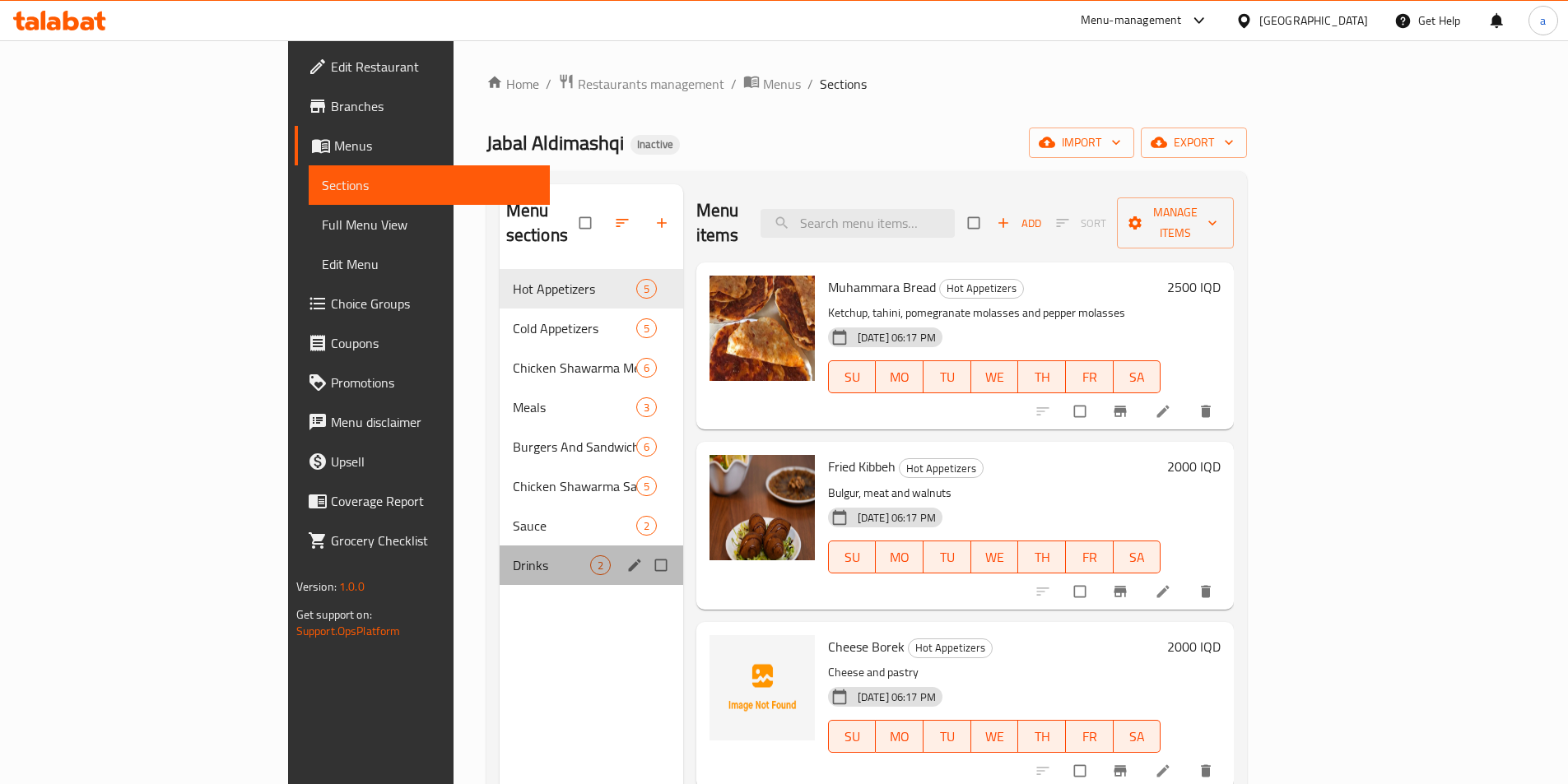
click at [499, 546] on div "Drinks 2" at bounding box center [591, 565] width 184 height 40
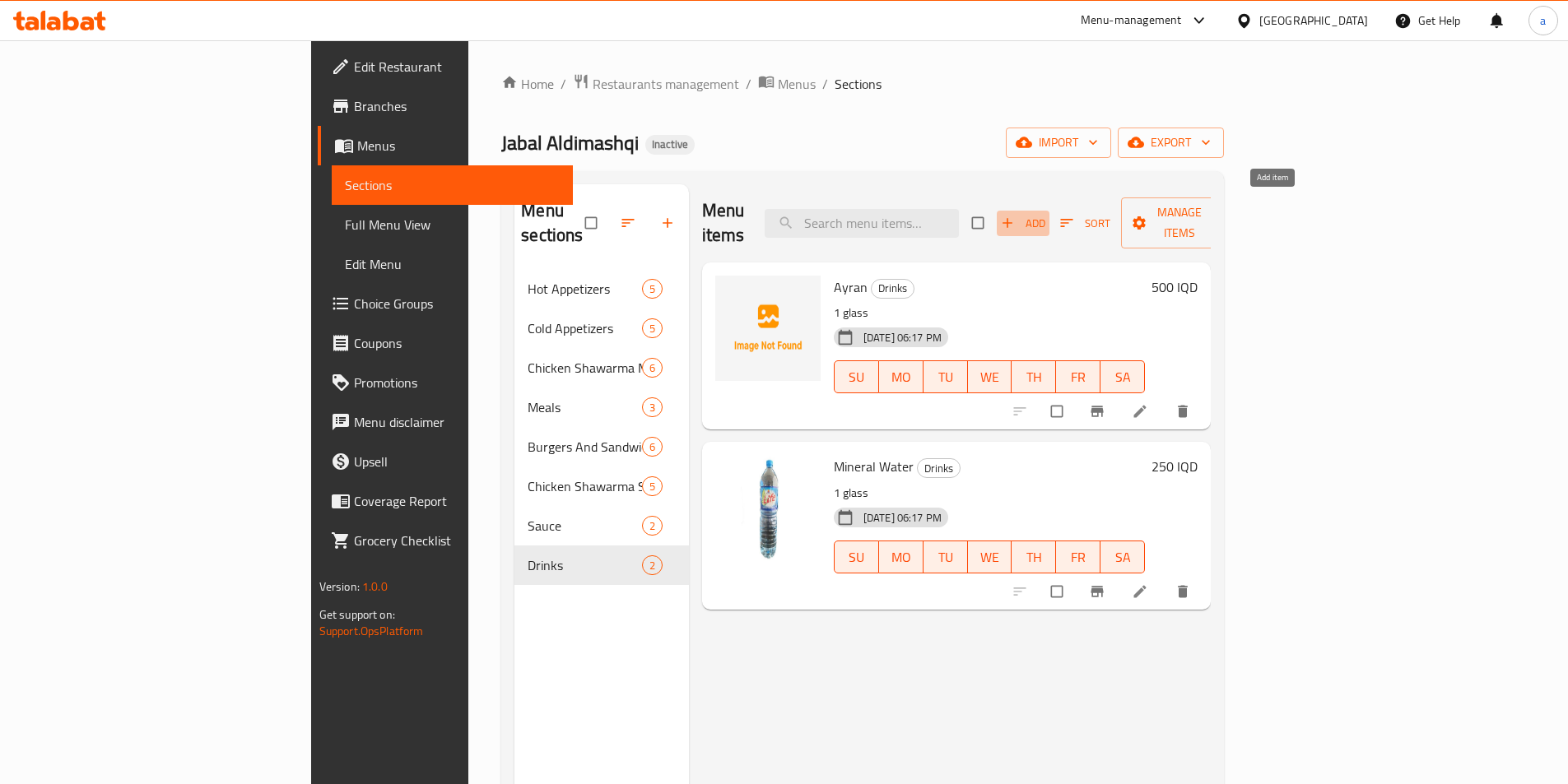
click at [1045, 214] on span "Add" at bounding box center [1023, 224] width 45 height 19
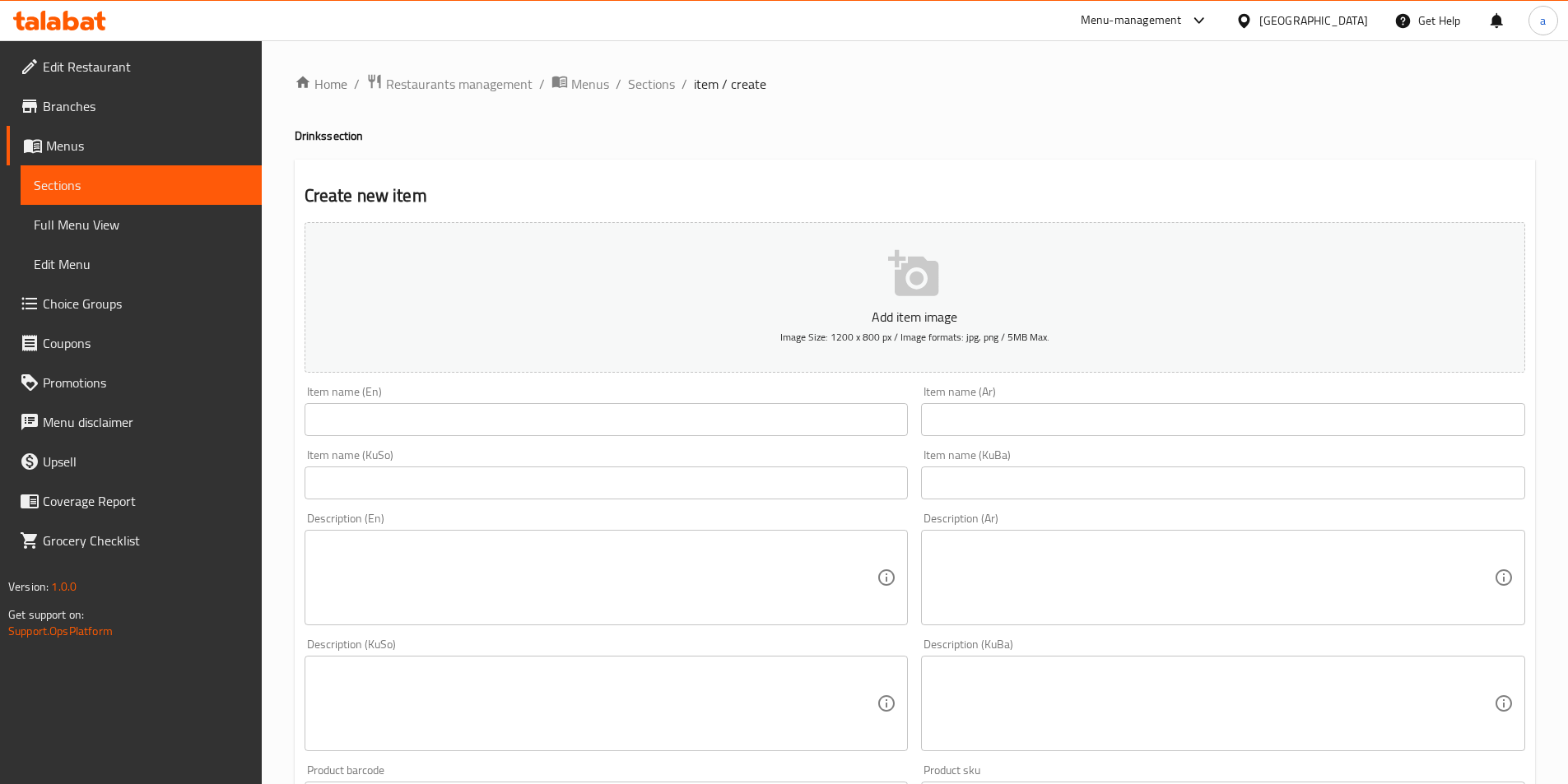
click at [86, 192] on span "Sections" at bounding box center [141, 185] width 215 height 19
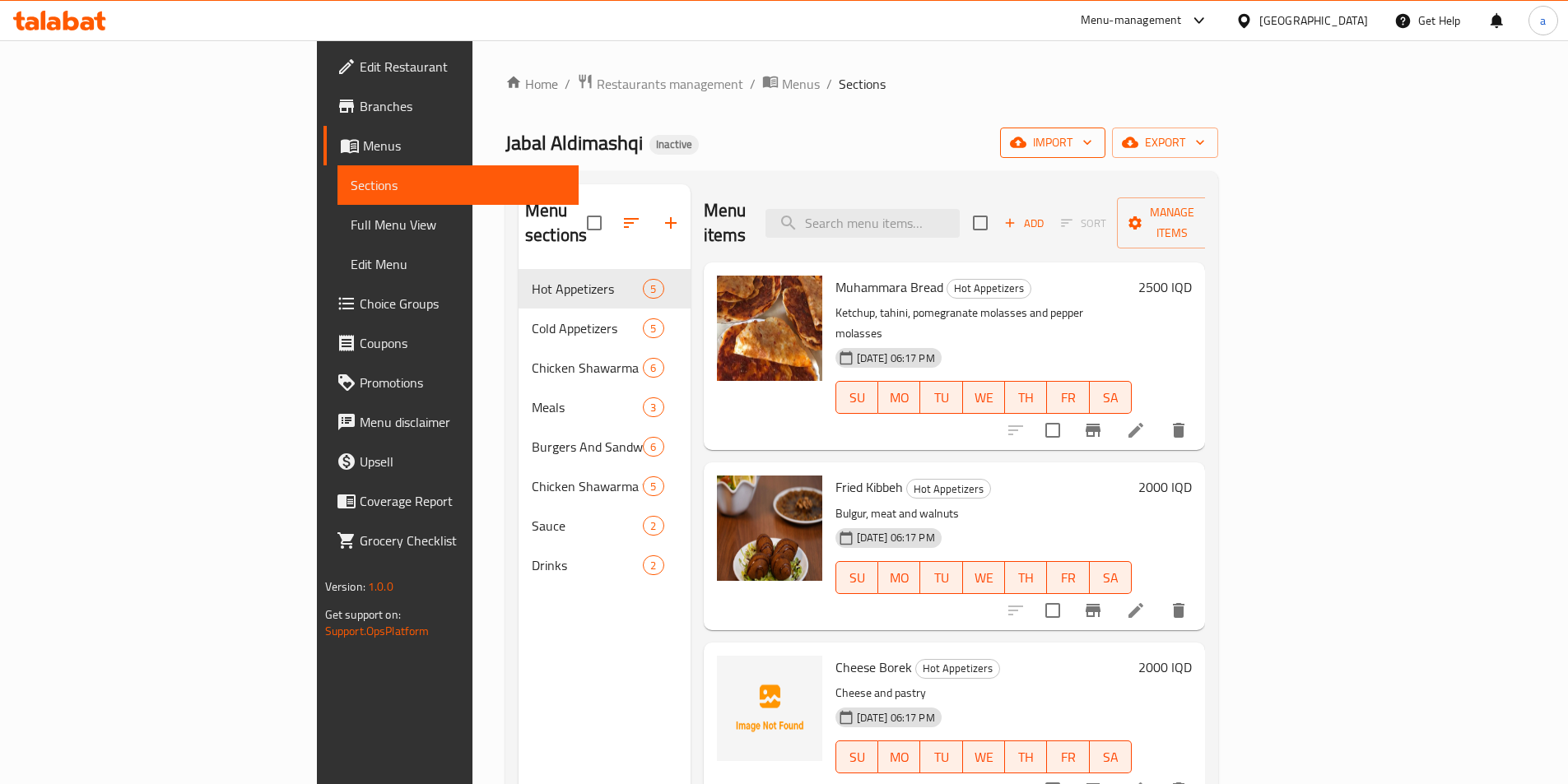
click at [1026, 151] on icon "button" at bounding box center [1017, 142] width 16 height 16
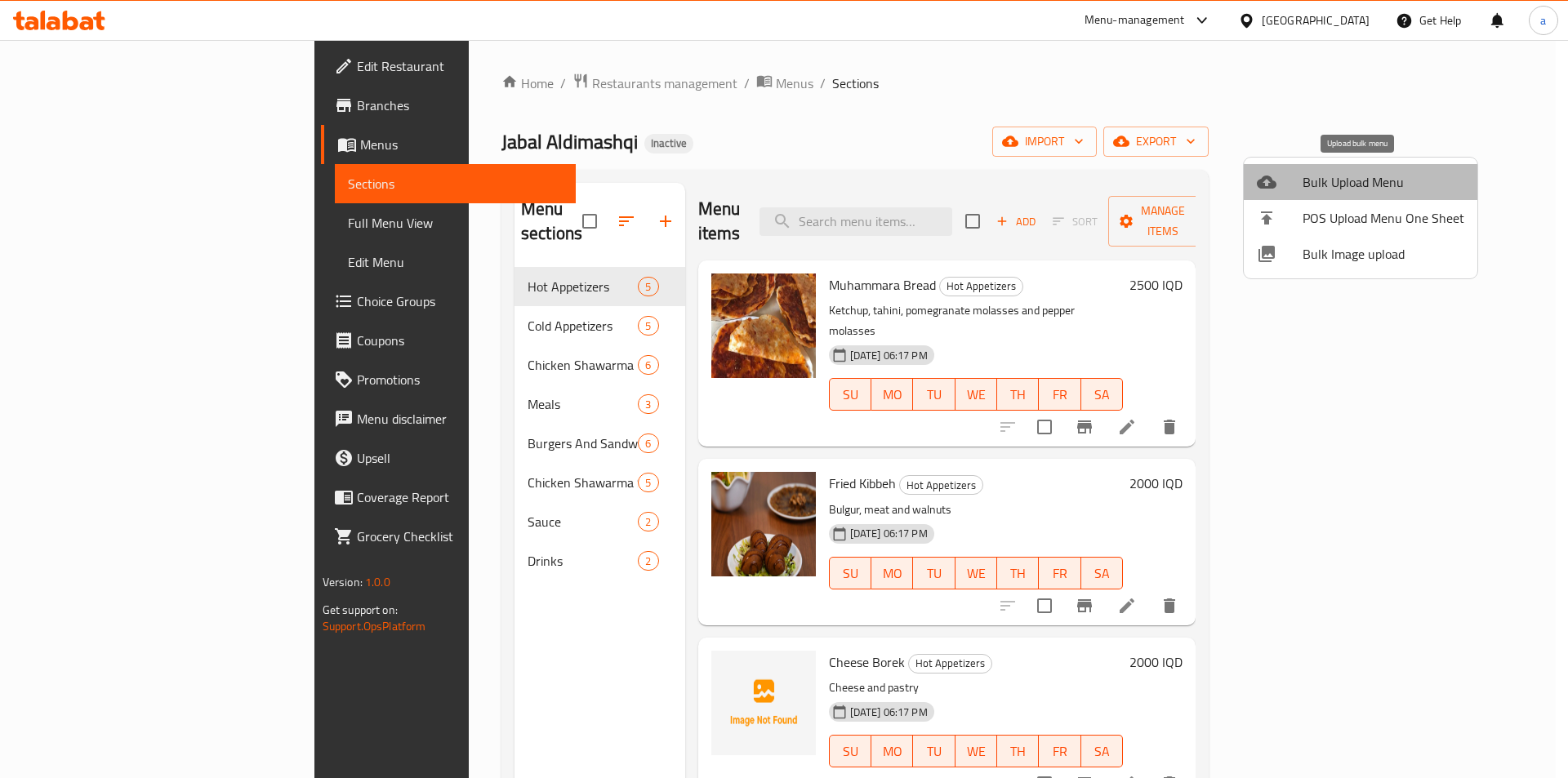
click at [1408, 183] on span "Bulk Upload Menu" at bounding box center [1384, 182] width 161 height 19
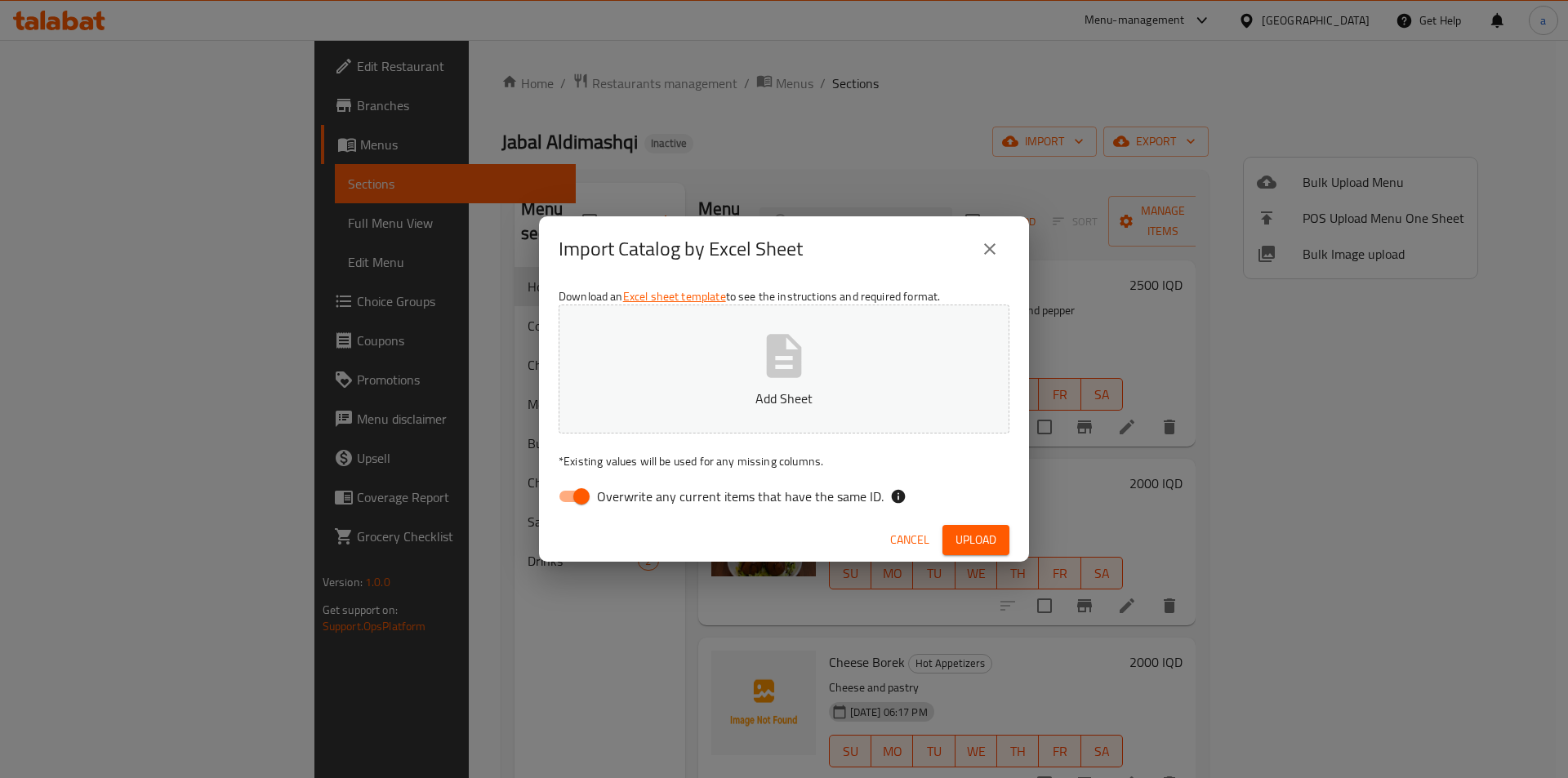
click at [596, 498] on input "Overwrite any current items that have the same ID." at bounding box center [581, 497] width 93 height 31
checkbox input "false"
click at [622, 377] on button "Add Sheet" at bounding box center [784, 369] width 451 height 129
click at [990, 255] on icon "close" at bounding box center [990, 249] width 19 height 19
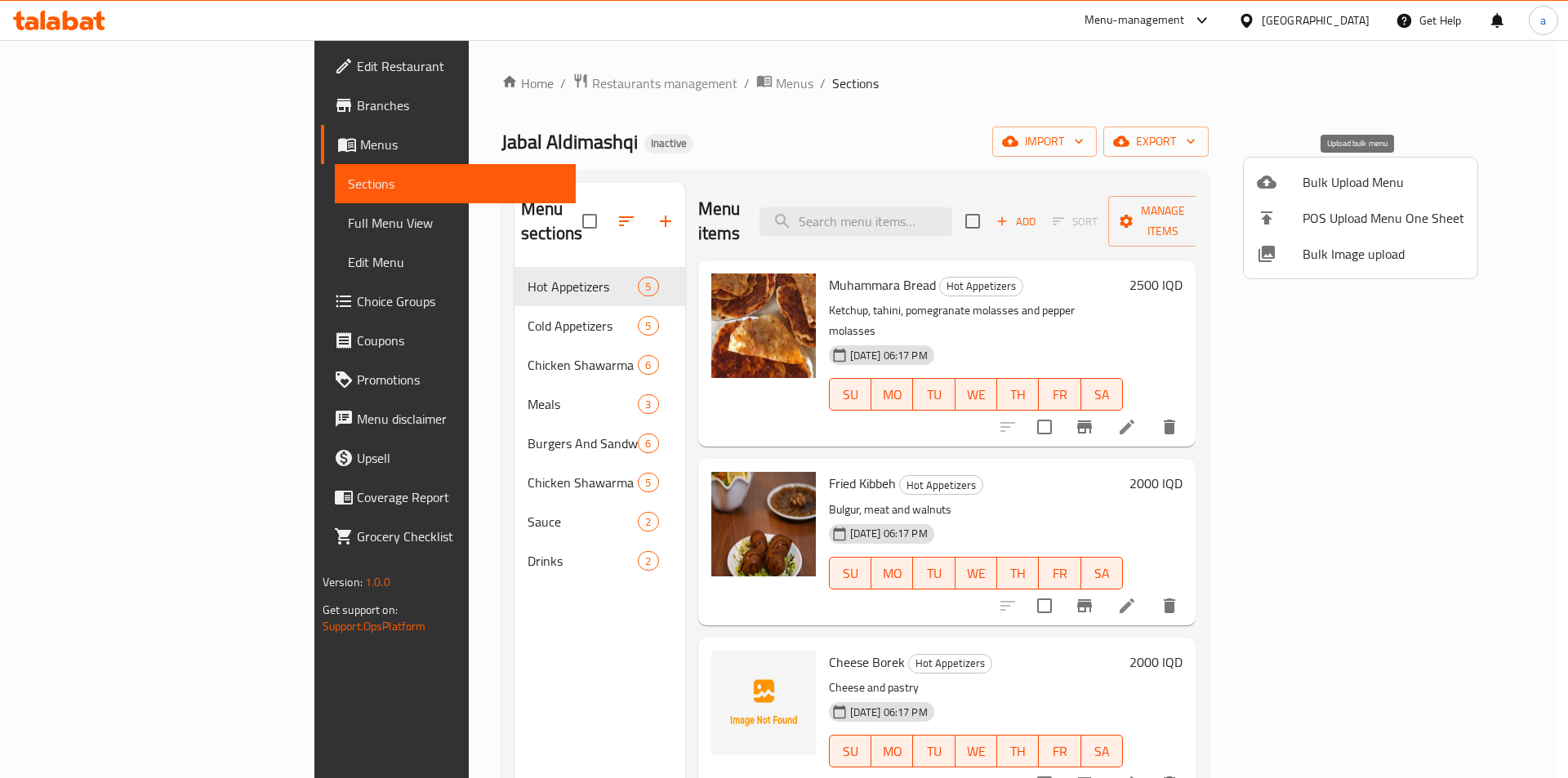
click at [1270, 184] on icon at bounding box center [1266, 182] width 19 height 13
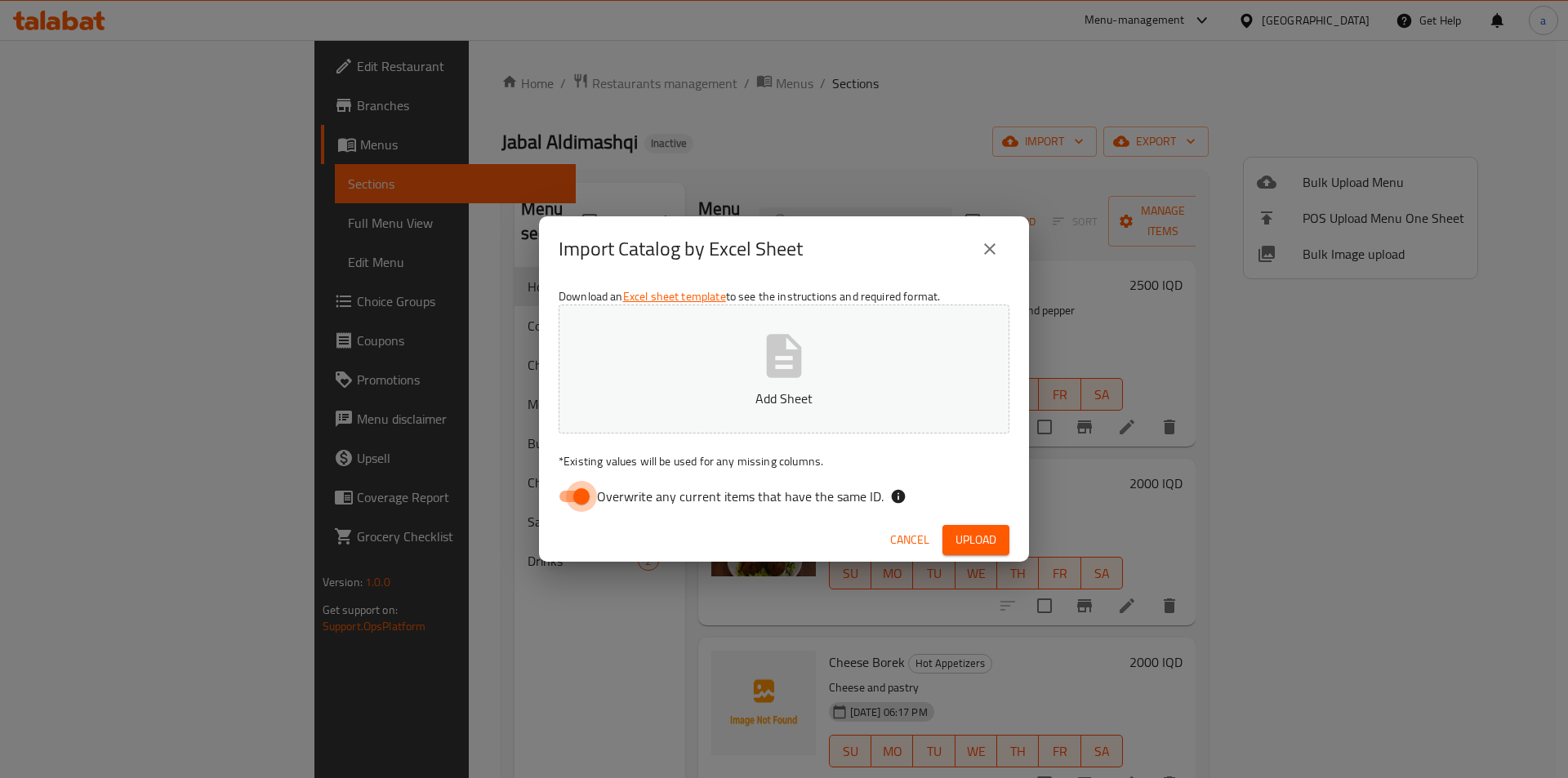
click at [582, 498] on input "Overwrite any current items that have the same ID." at bounding box center [581, 497] width 93 height 31
checkbox input "false"
click at [685, 393] on p "Add Sheet" at bounding box center [784, 399] width 401 height 19
click at [980, 537] on span "Upload" at bounding box center [976, 540] width 41 height 20
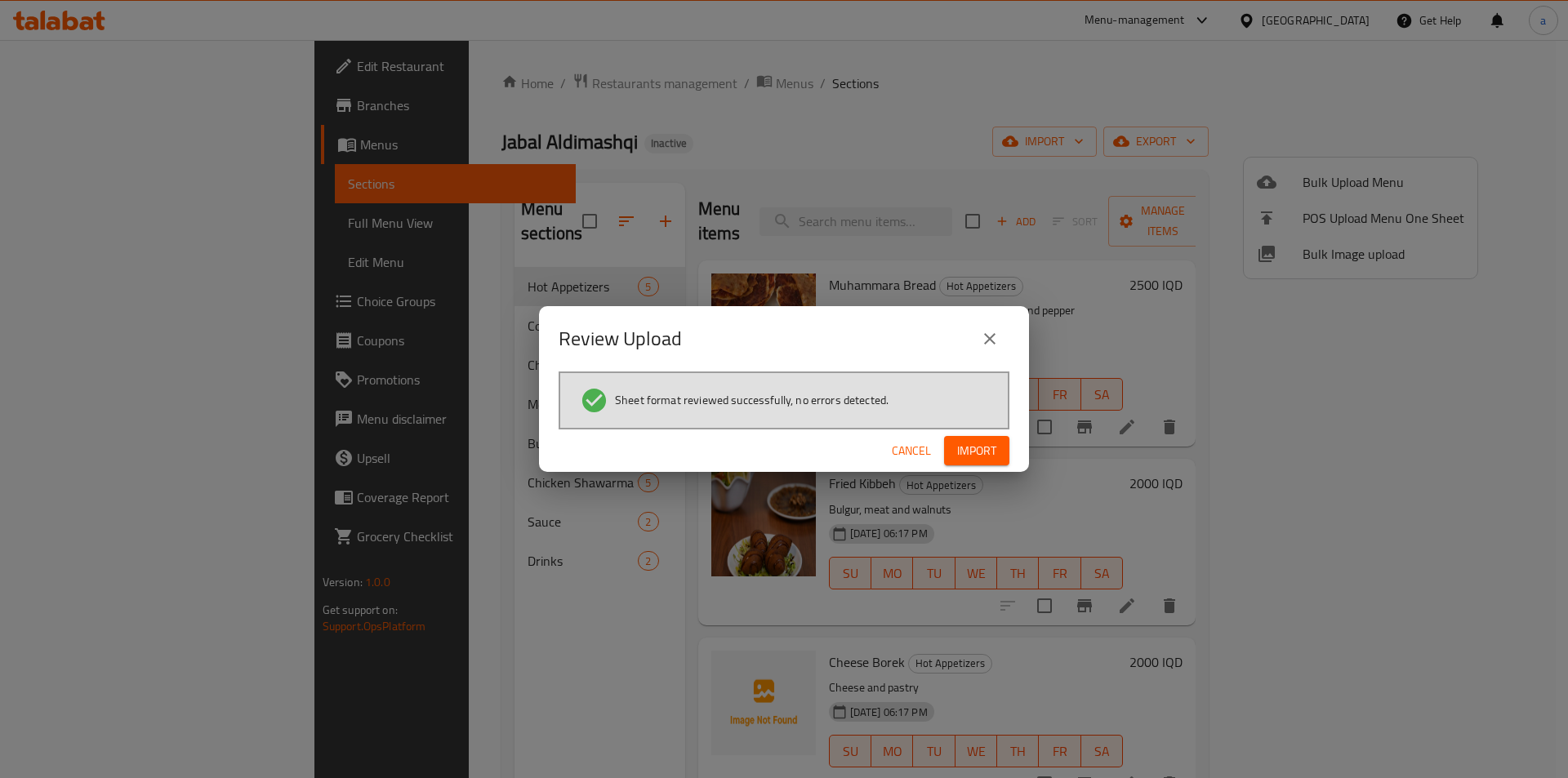
drag, startPoint x: 978, startPoint y: 445, endPoint x: 959, endPoint y: 381, distance: 66.8
click at [959, 381] on div "Review Upload Sheet format reviewed successfully, no errors detected. Cancel Im…" at bounding box center [784, 389] width 490 height 166
click at [980, 449] on span "Import" at bounding box center [976, 450] width 39 height 20
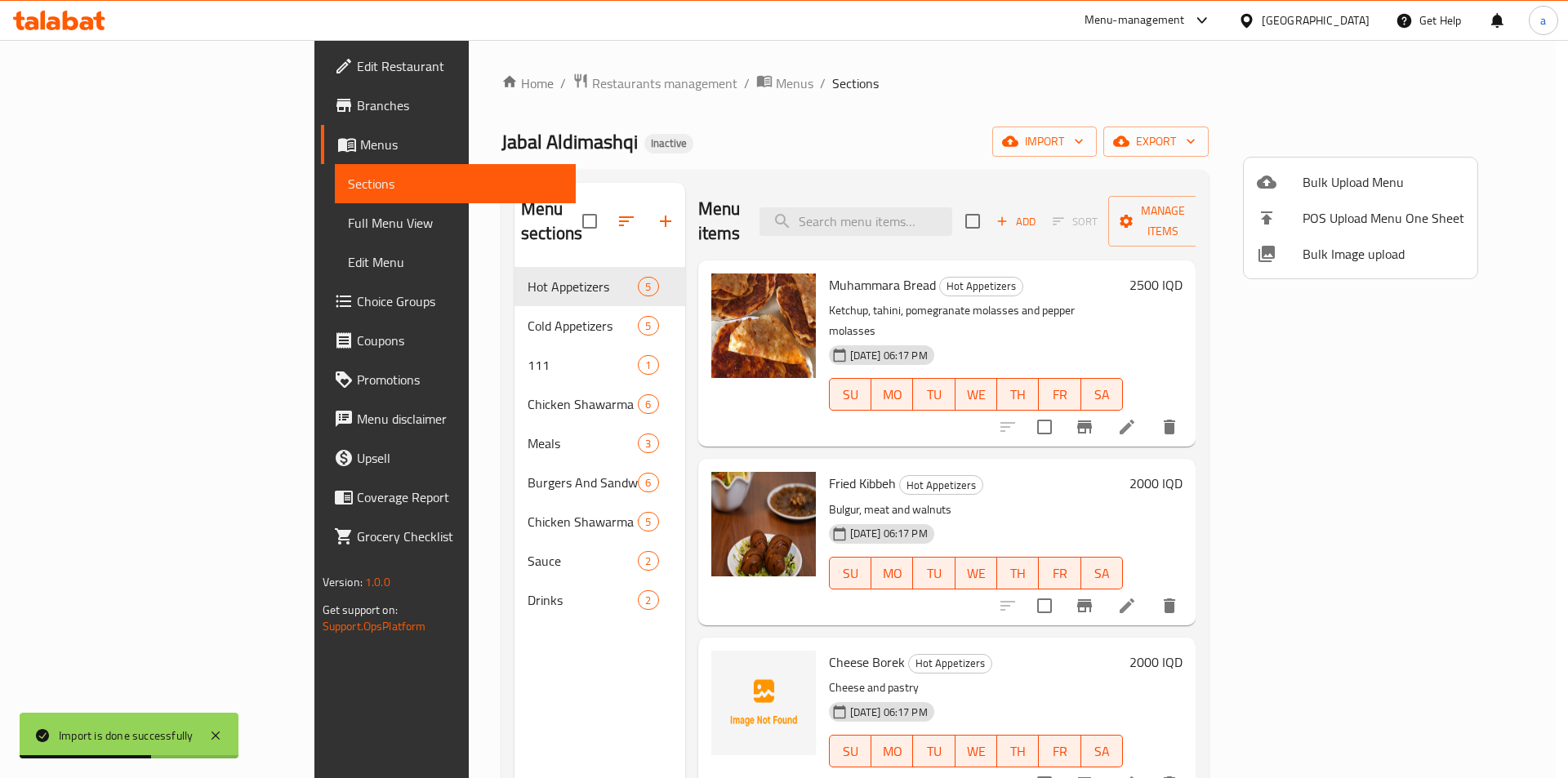
drag, startPoint x: 576, startPoint y: 606, endPoint x: 499, endPoint y: 575, distance: 83.0
click at [576, 606] on div at bounding box center [784, 389] width 1568 height 778
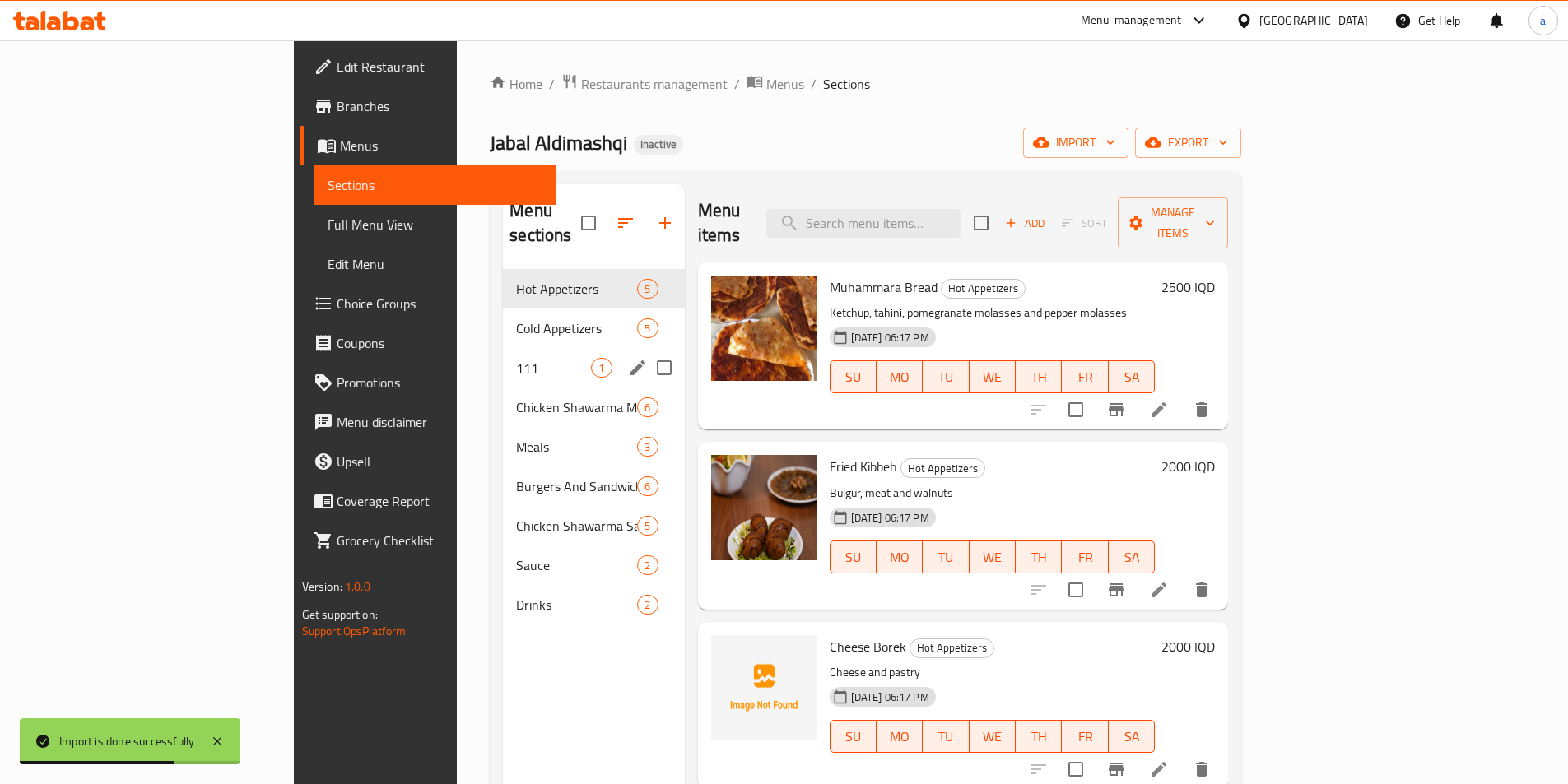
click at [516, 358] on span "111" at bounding box center [553, 368] width 75 height 19
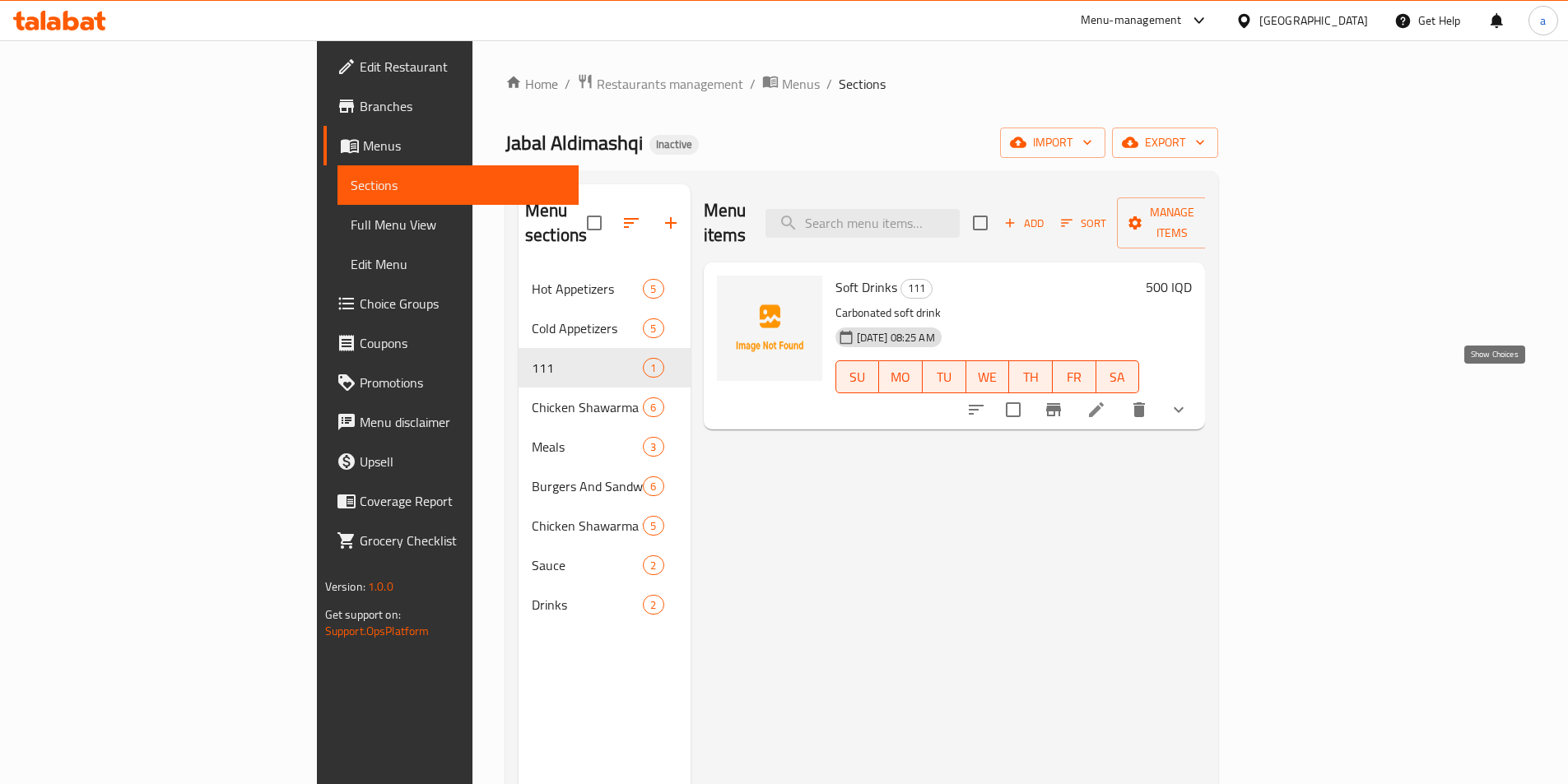
click at [1189, 400] on icon "show more" at bounding box center [1178, 409] width 19 height 19
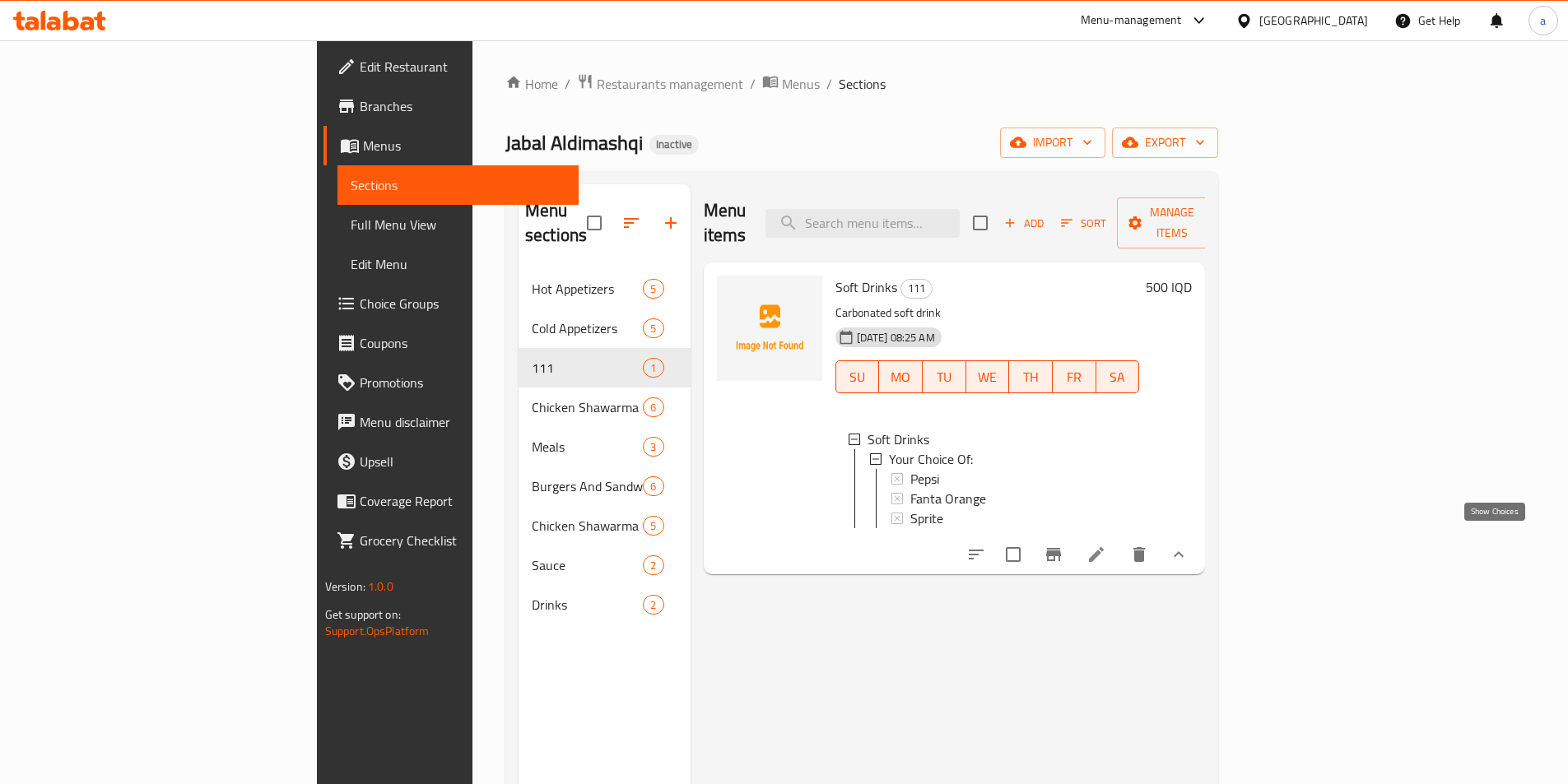
click at [1189, 545] on icon "show more" at bounding box center [1178, 555] width 19 height 19
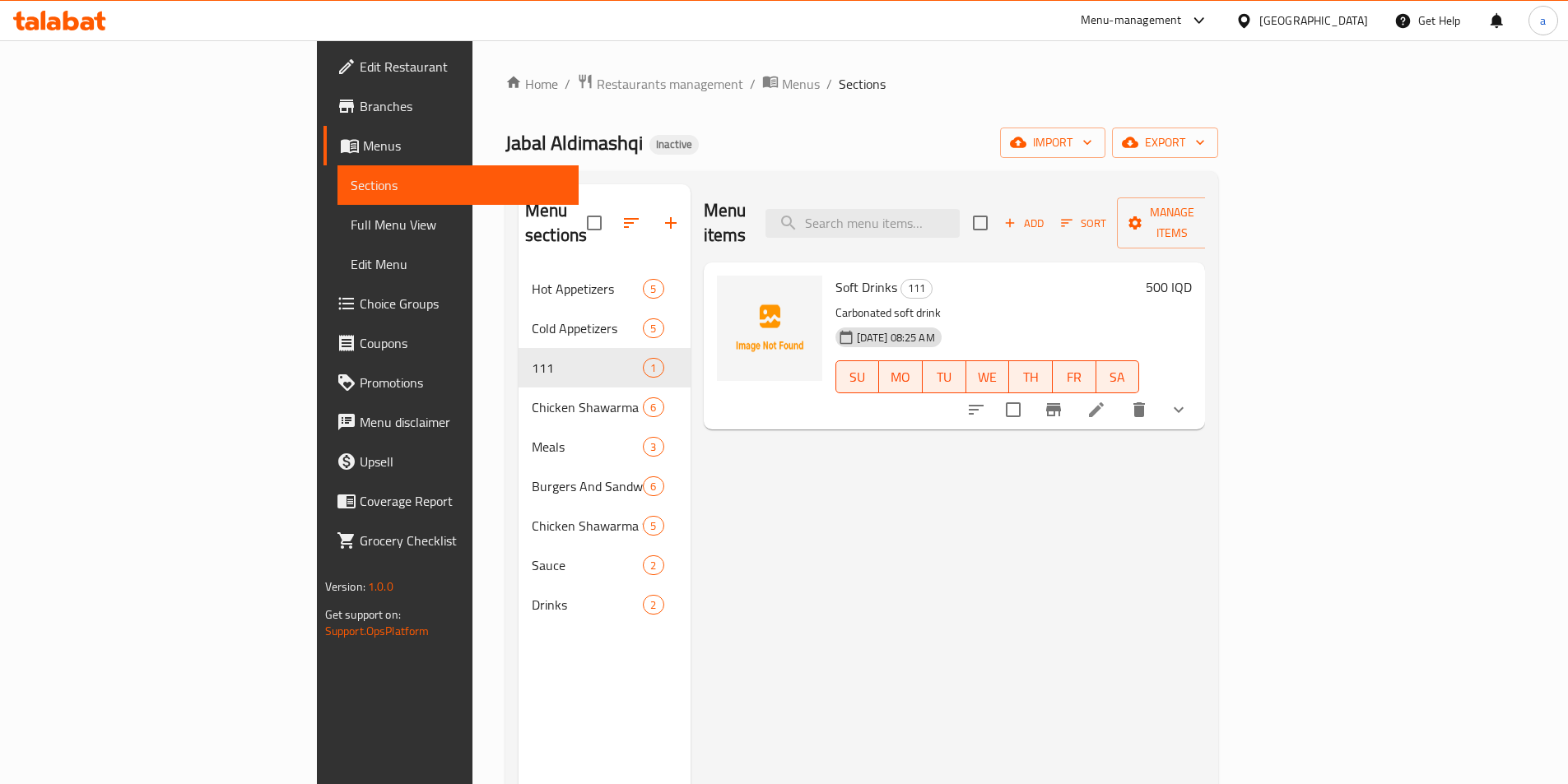
click at [1198, 390] on button "show more" at bounding box center [1178, 409] width 40 height 40
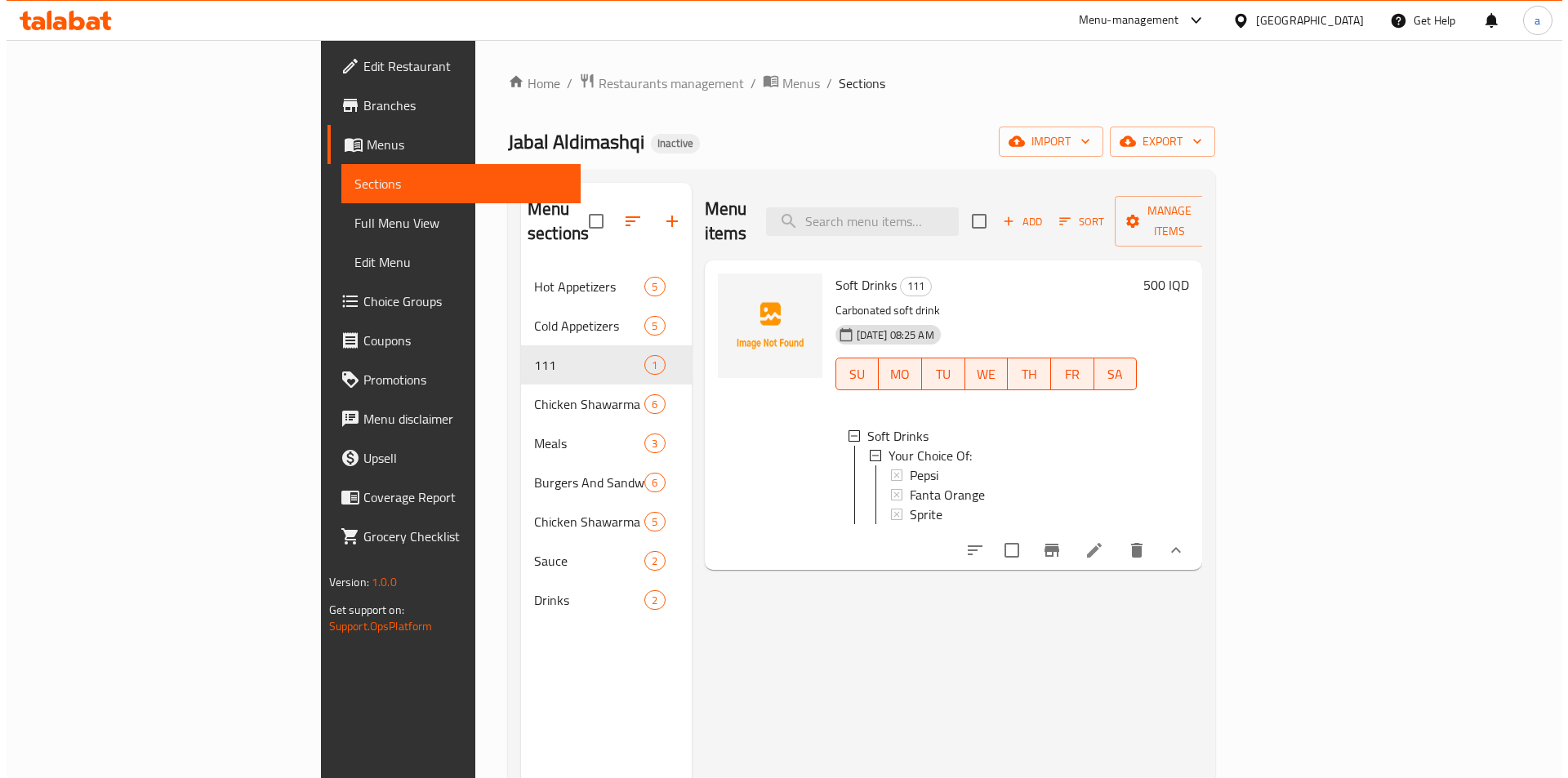
scroll to position [3, 0]
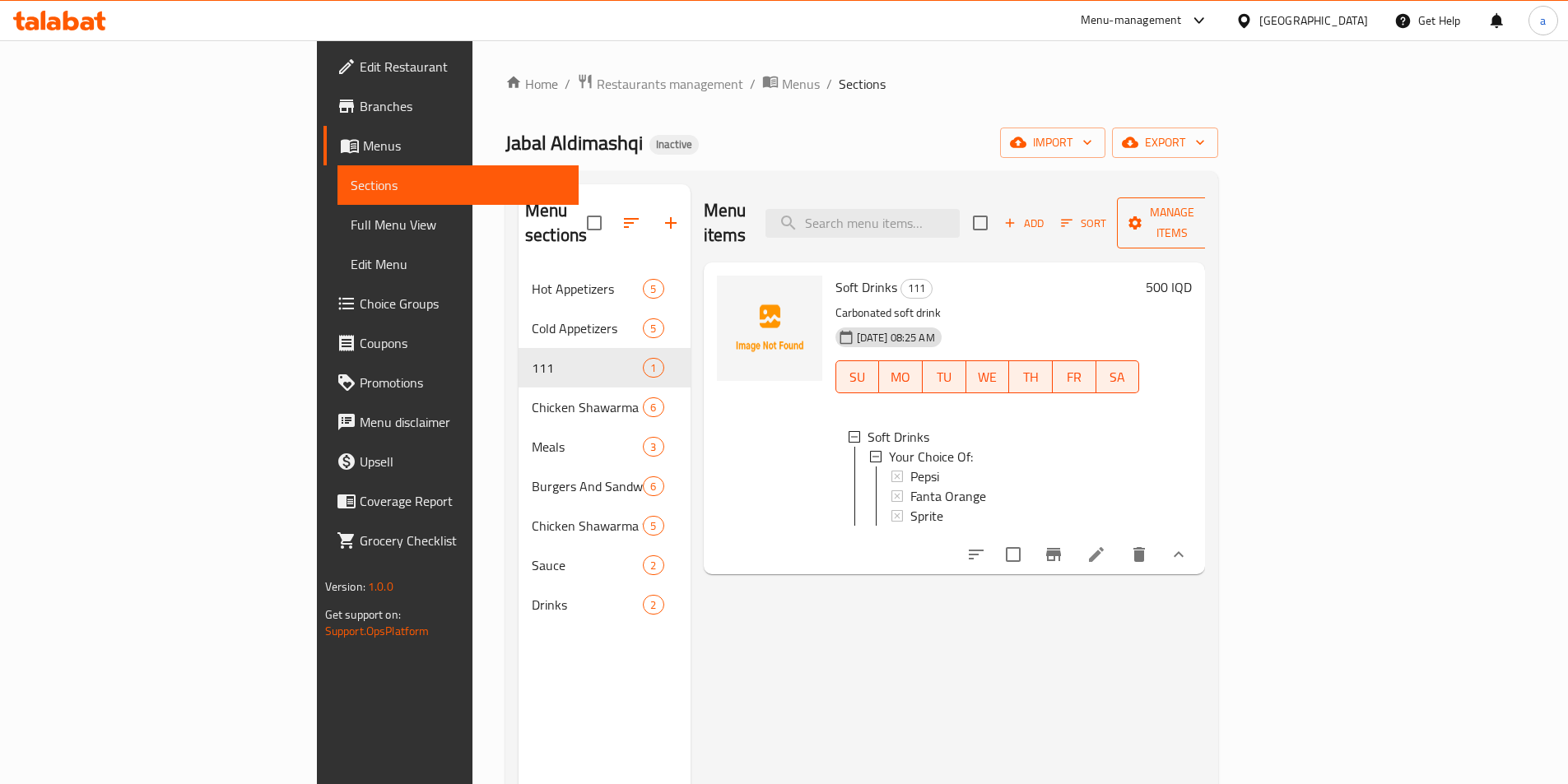
click at [1214, 217] on span "Manage items" at bounding box center [1171, 223] width 84 height 42
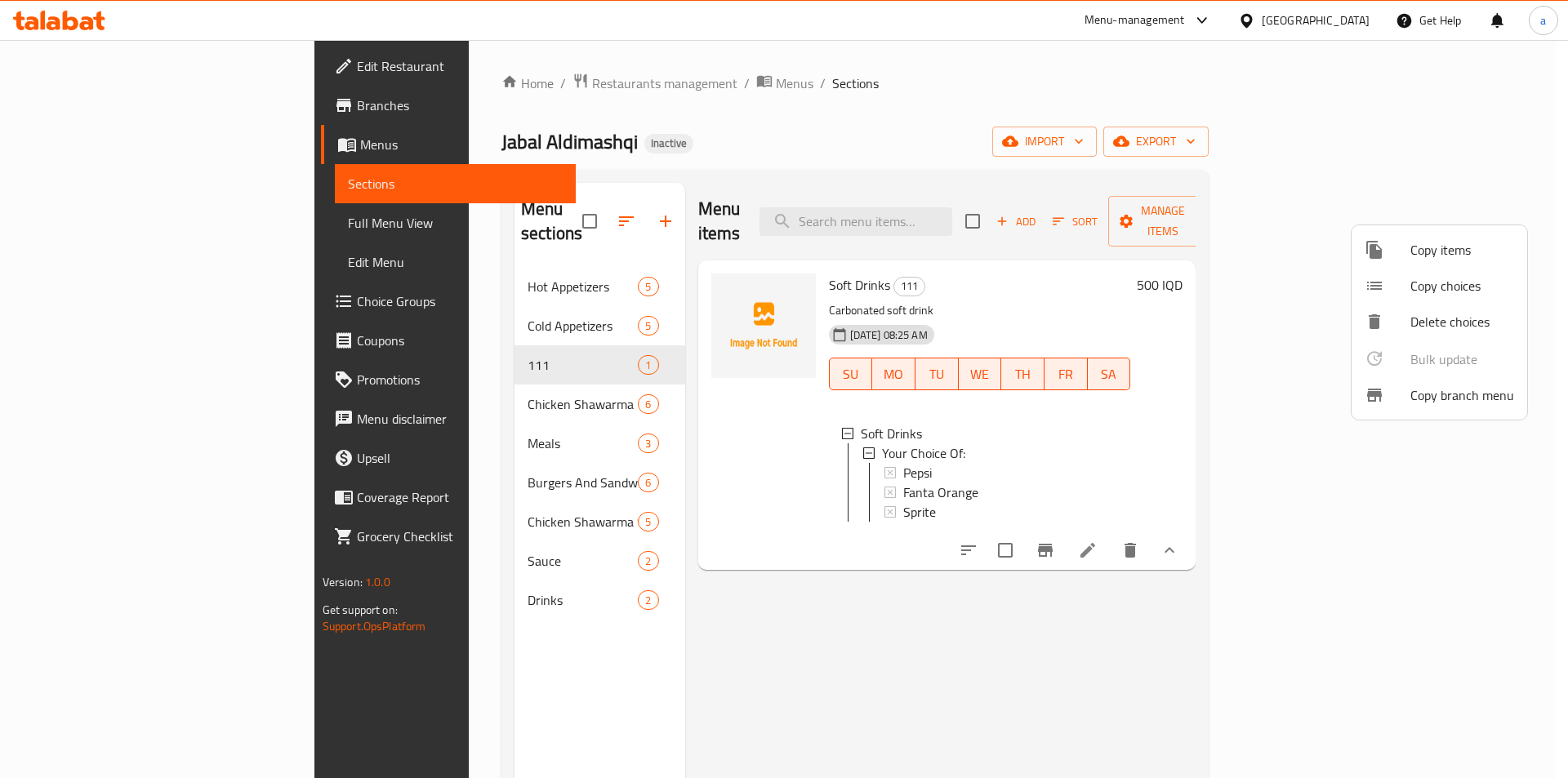
click at [1426, 257] on span "Copy items" at bounding box center [1462, 250] width 104 height 19
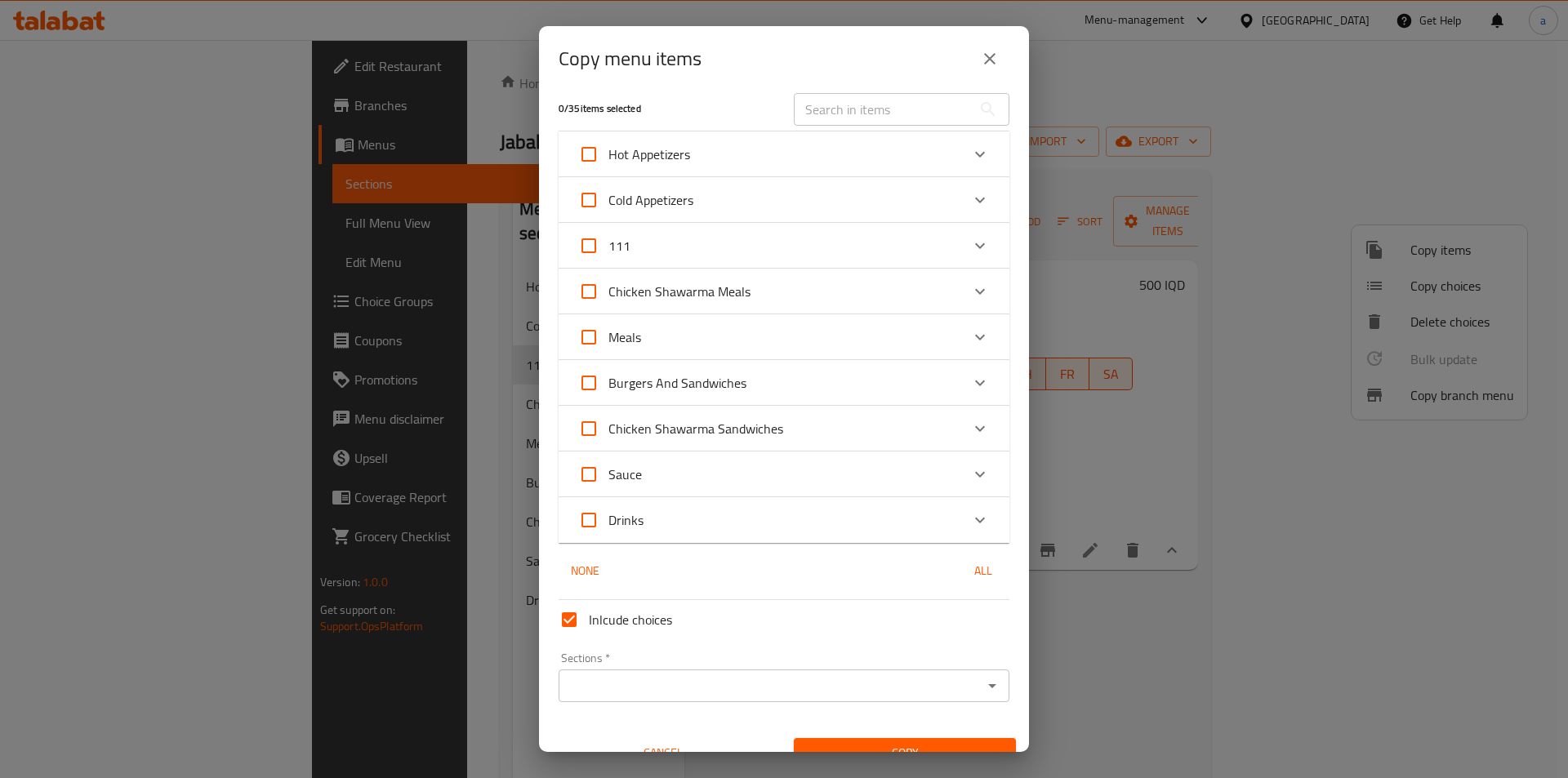
scroll to position [0, 0]
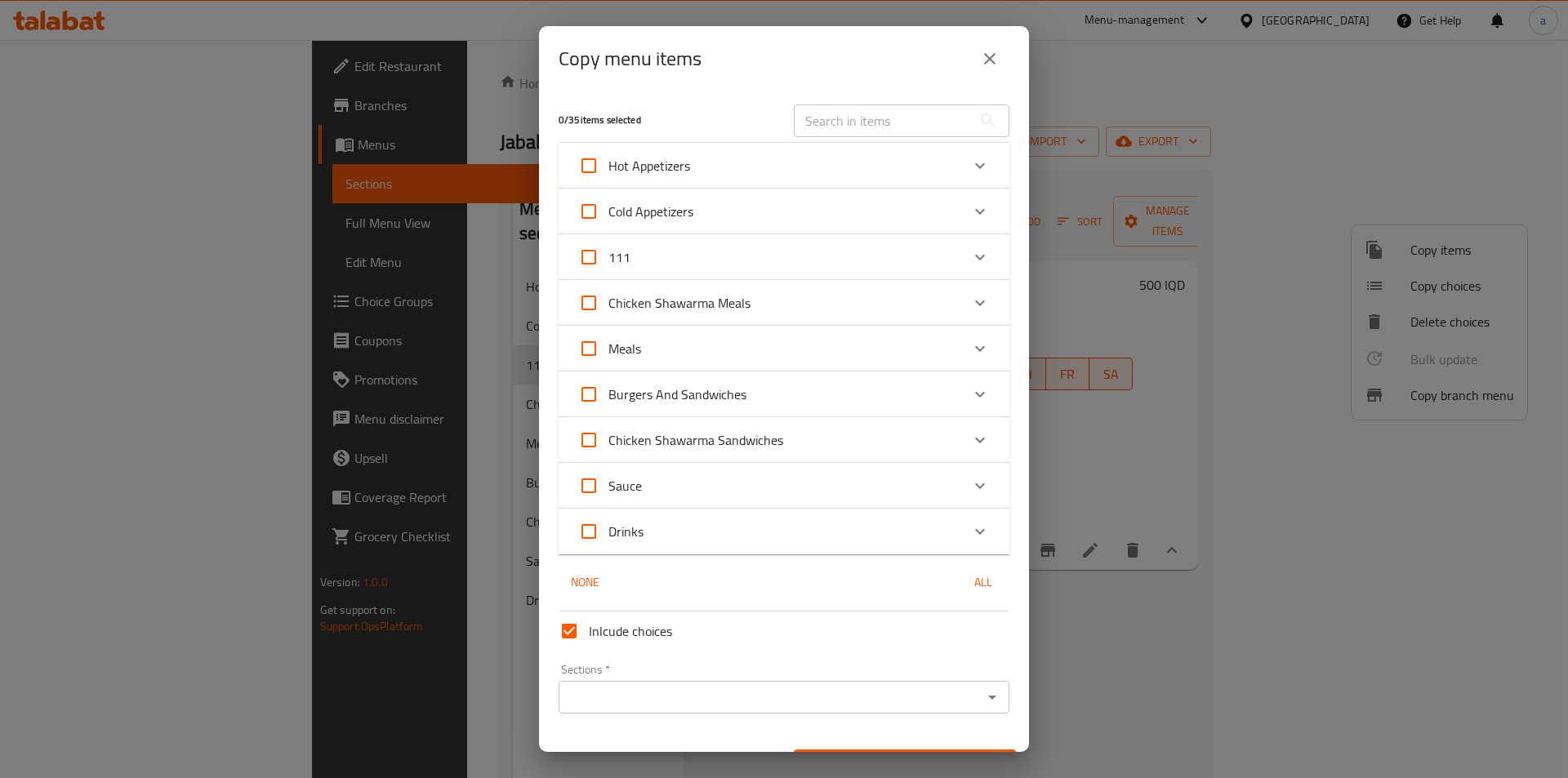
click at [590, 259] on input "111" at bounding box center [589, 256] width 39 height 39
checkbox input "true"
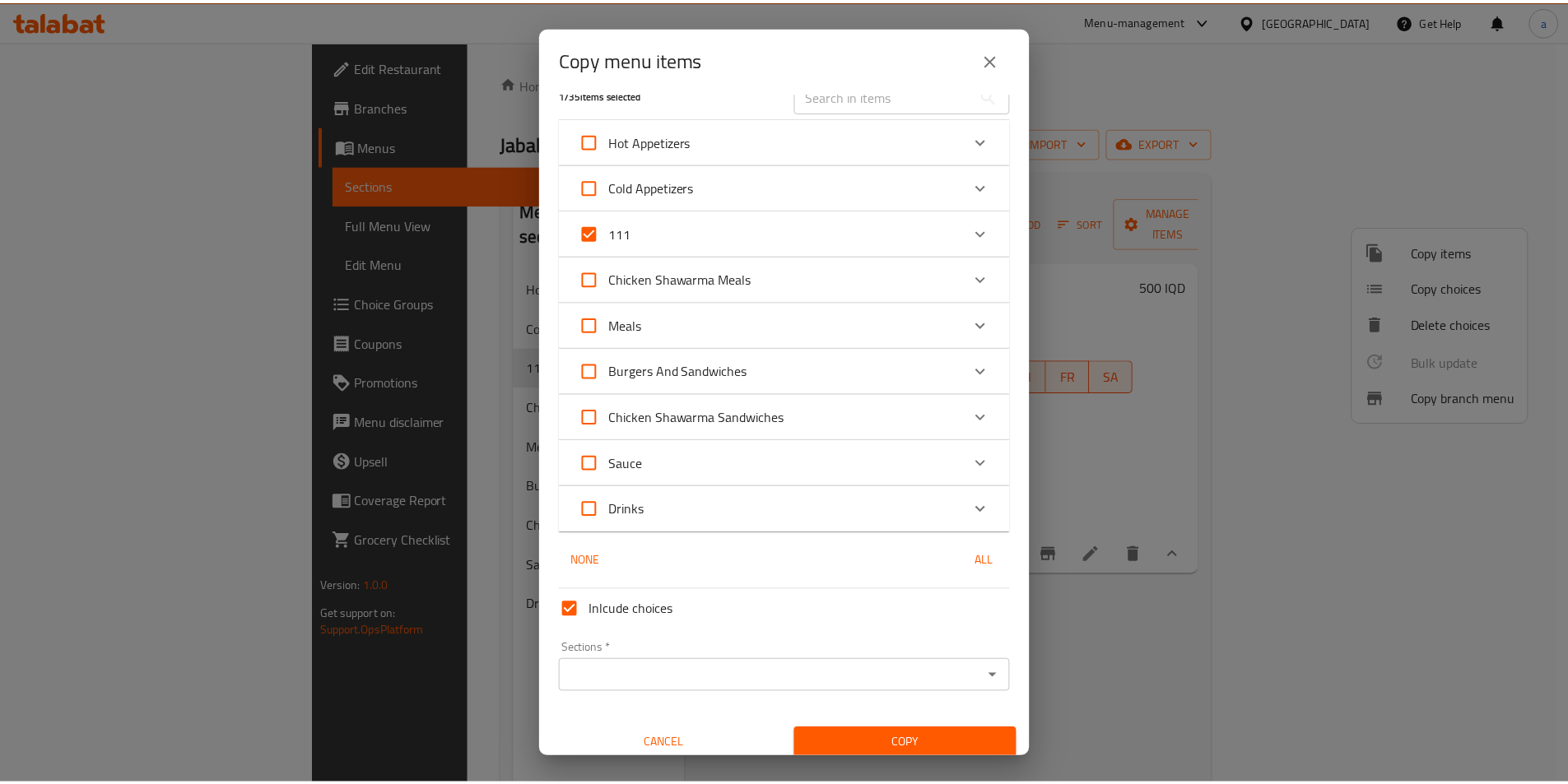
scroll to position [38, 0]
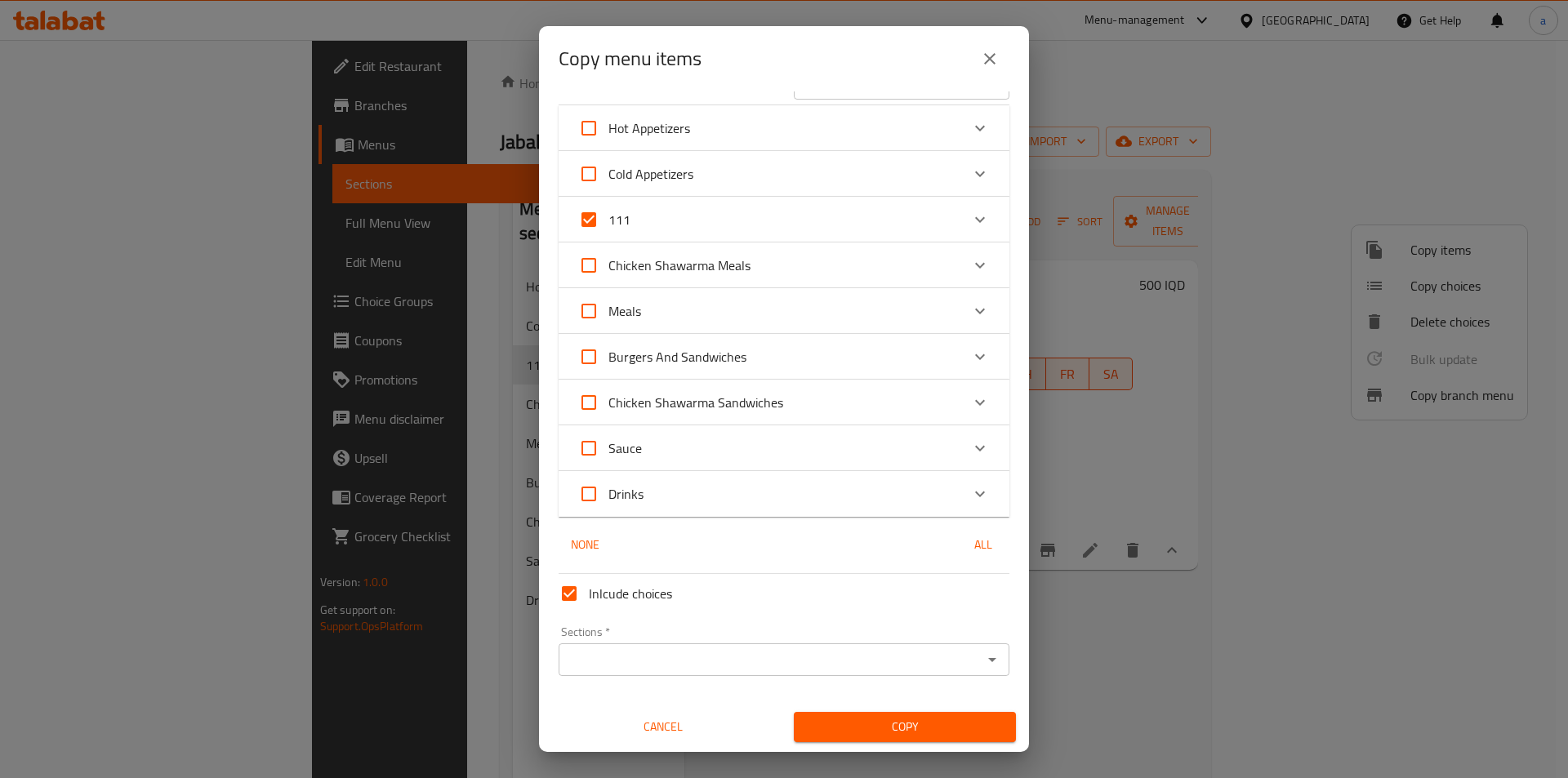
click at [698, 666] on input "Sections   *" at bounding box center [771, 660] width 414 height 23
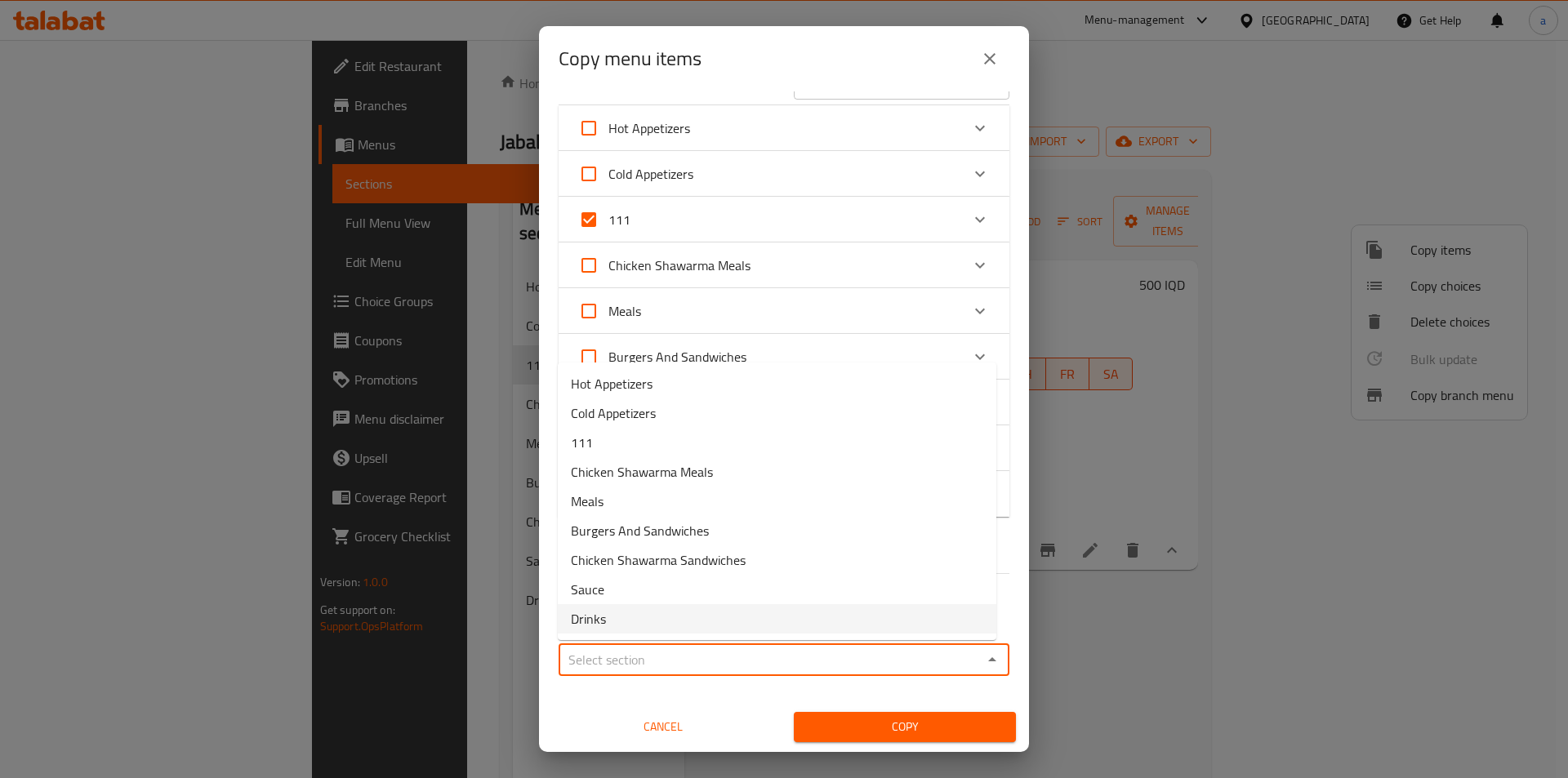
click at [644, 624] on li "Drinks" at bounding box center [777, 619] width 439 height 30
type input "Drinks"
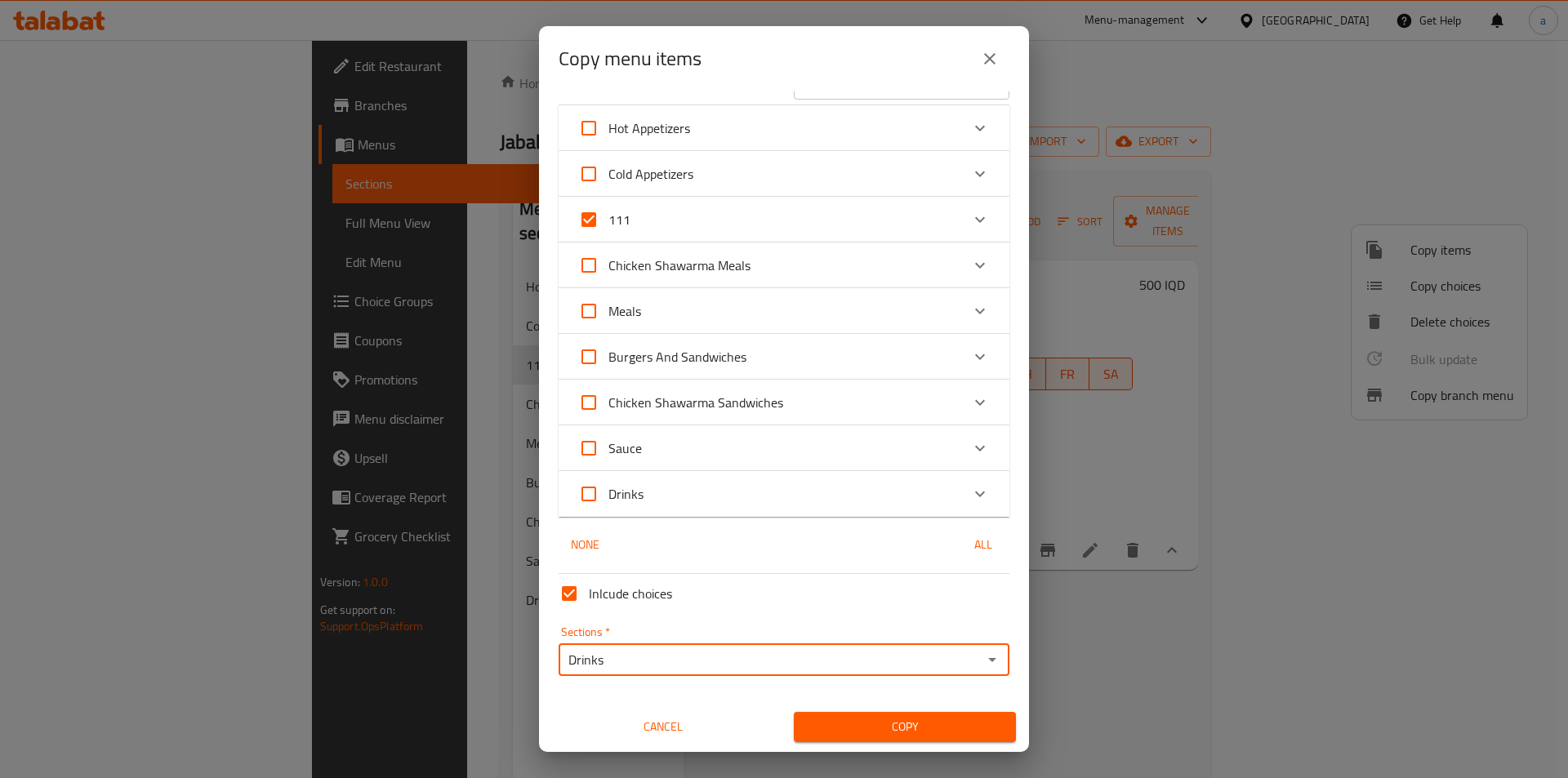
click at [837, 724] on span "Copy" at bounding box center [905, 726] width 196 height 20
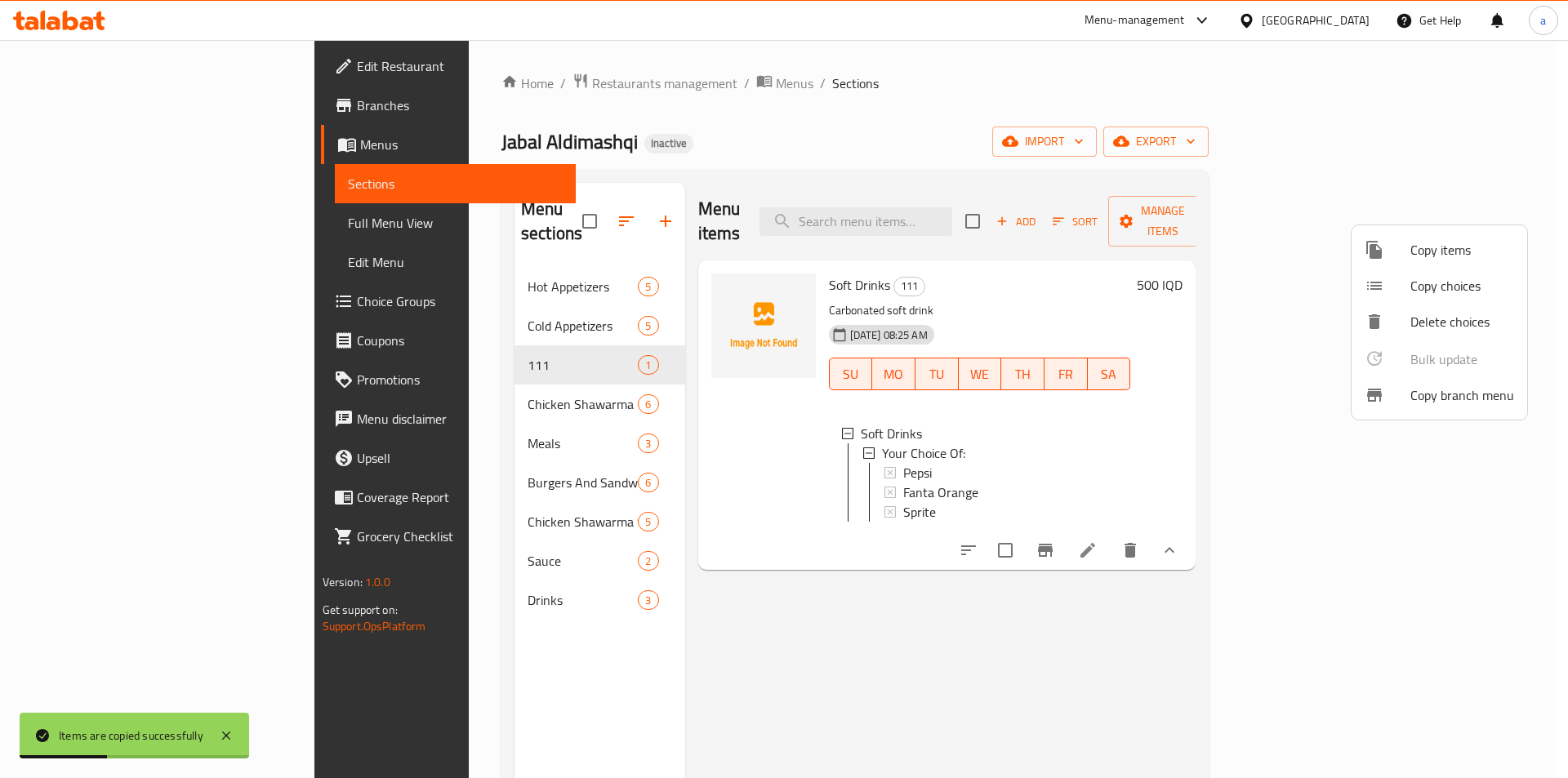
click at [434, 562] on div at bounding box center [784, 389] width 1568 height 778
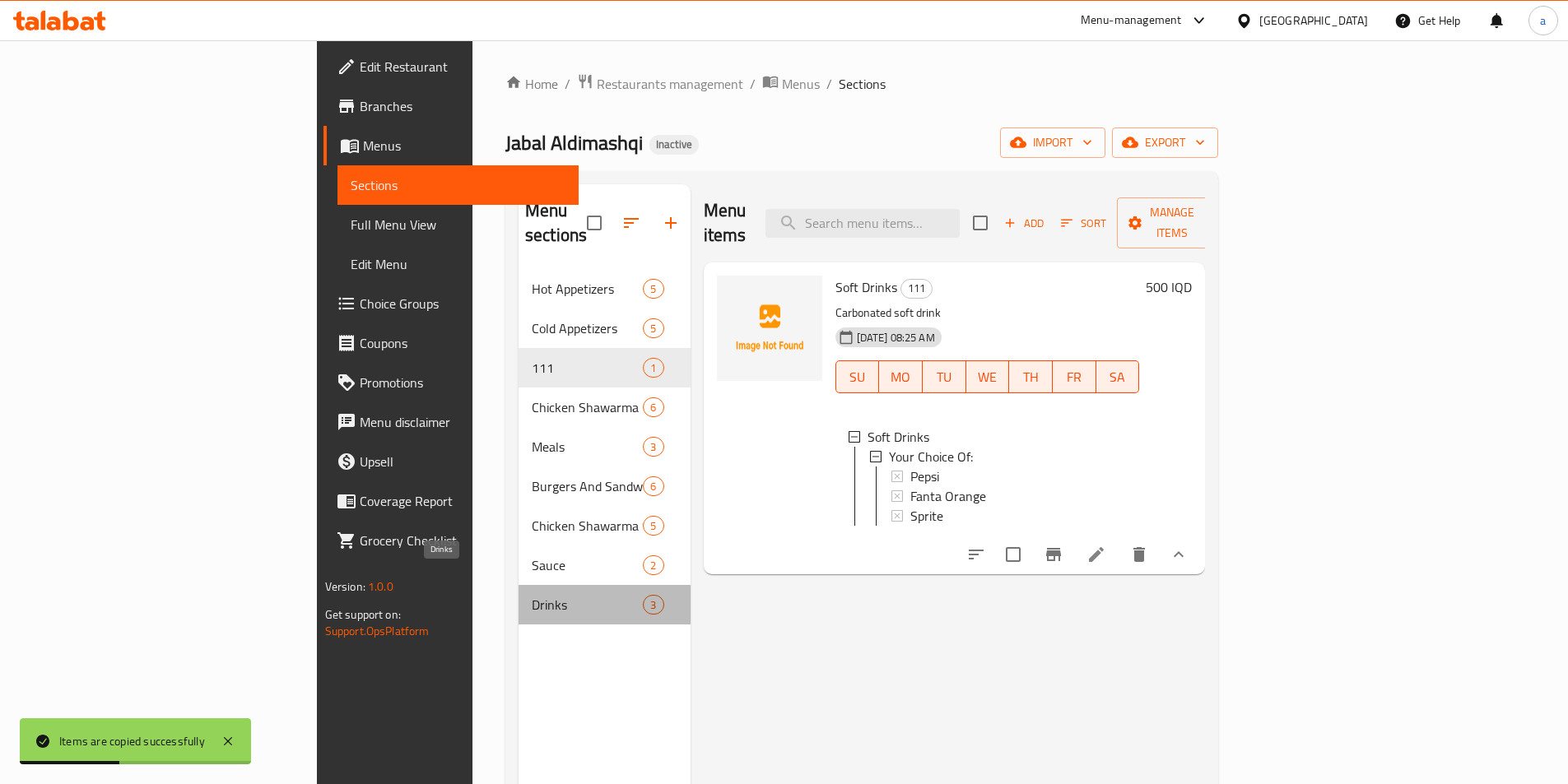
click at [531, 595] on span "Drinks" at bounding box center [587, 605] width 111 height 19
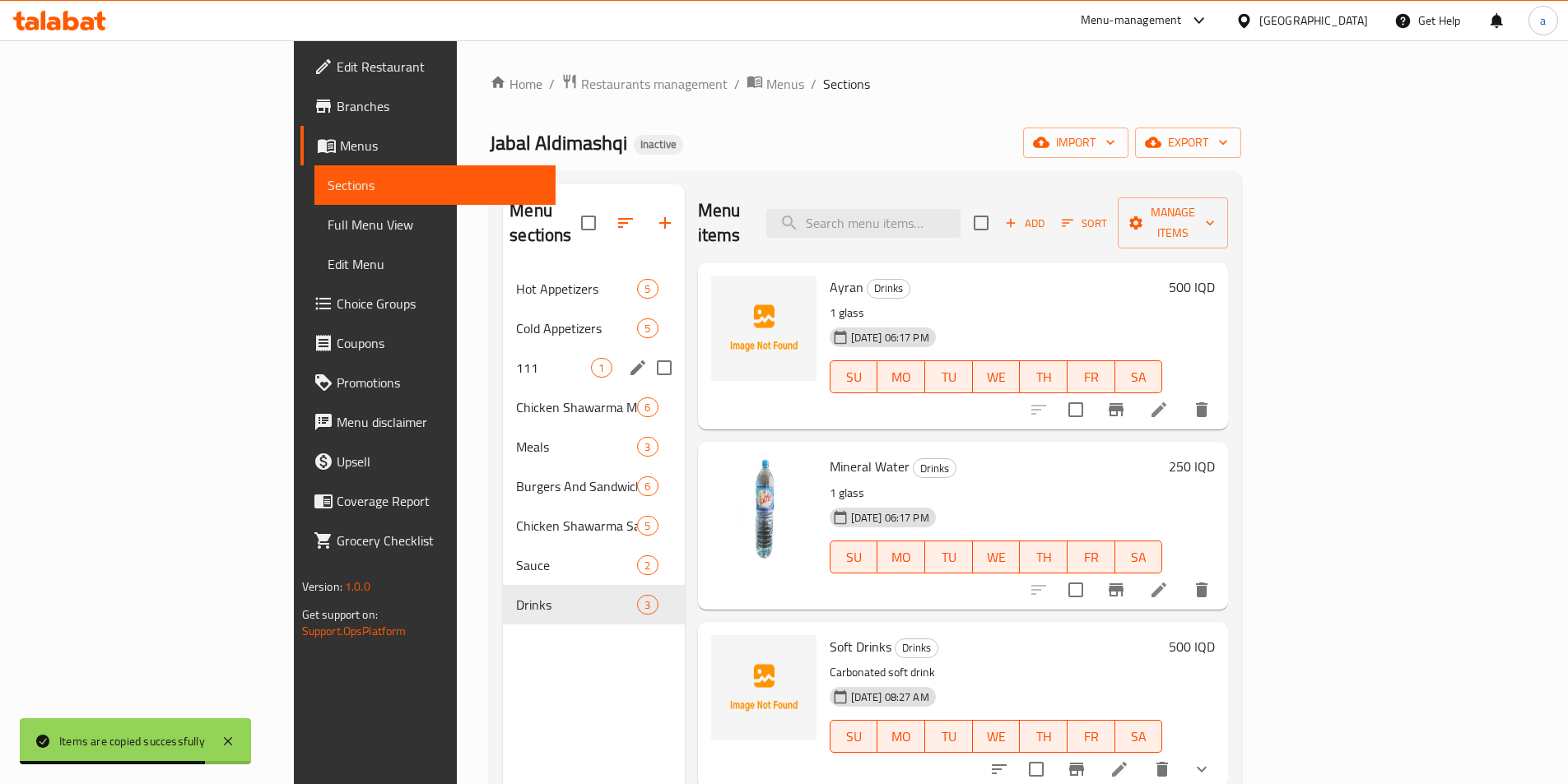
click at [647, 350] on input "Menu sections" at bounding box center [664, 368] width 35 height 35
checkbox input "true"
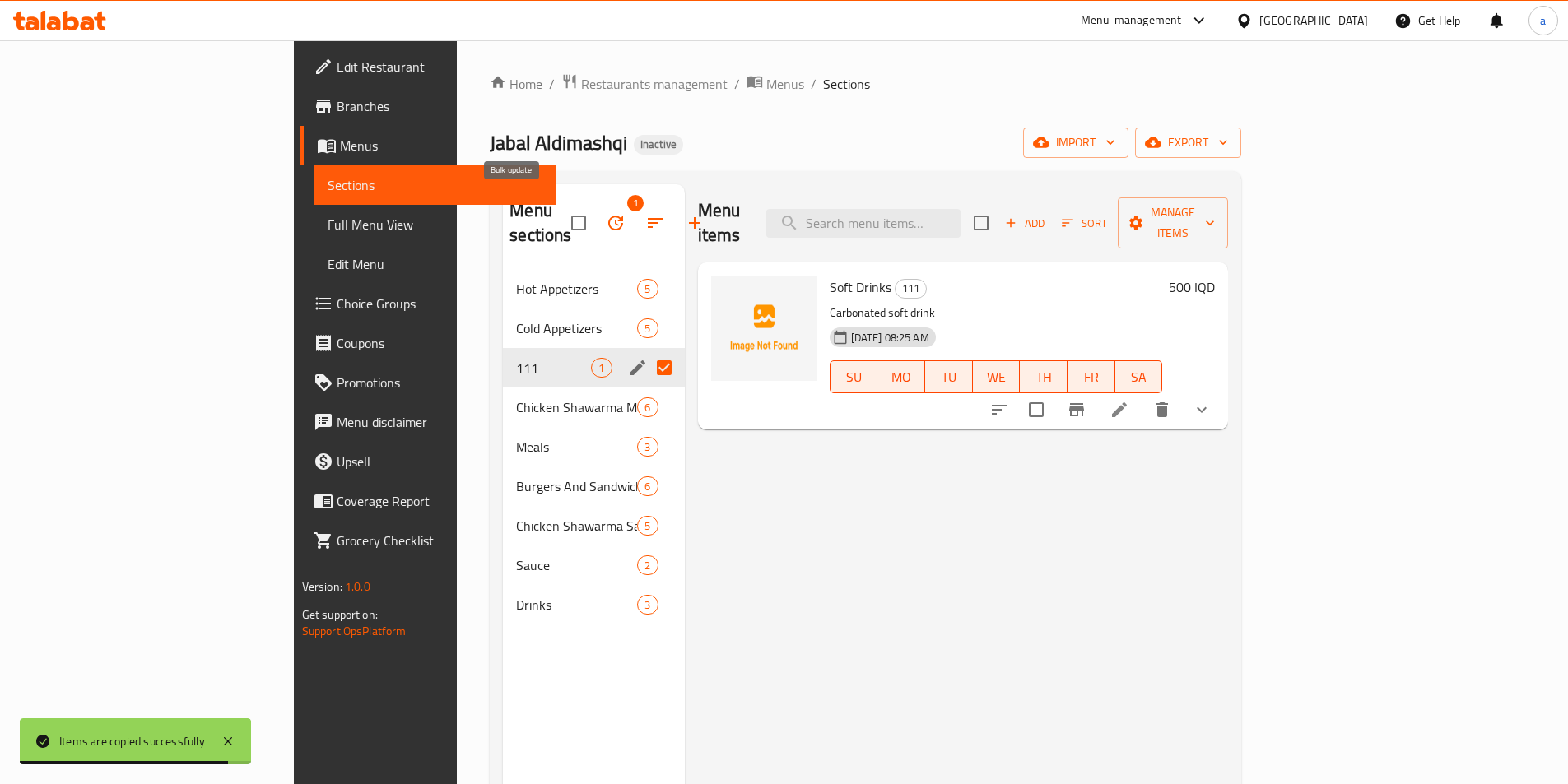
click at [606, 213] on icon "button" at bounding box center [616, 223] width 19 height 19
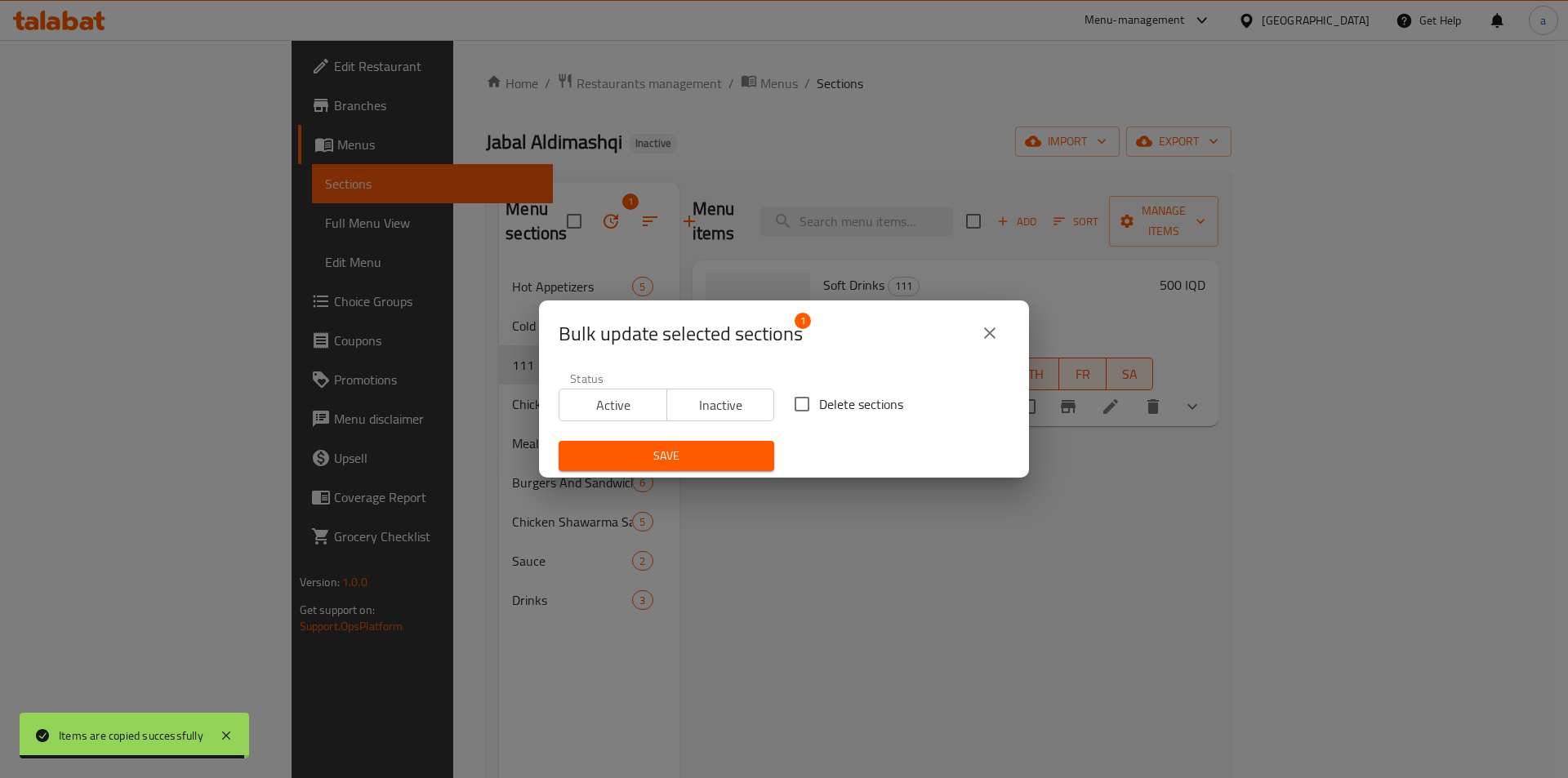
click at [820, 396] on span "Delete sections" at bounding box center [862, 404] width 85 height 19
click at [816, 396] on input "Delete sections" at bounding box center [802, 404] width 35 height 35
checkbox input "true"
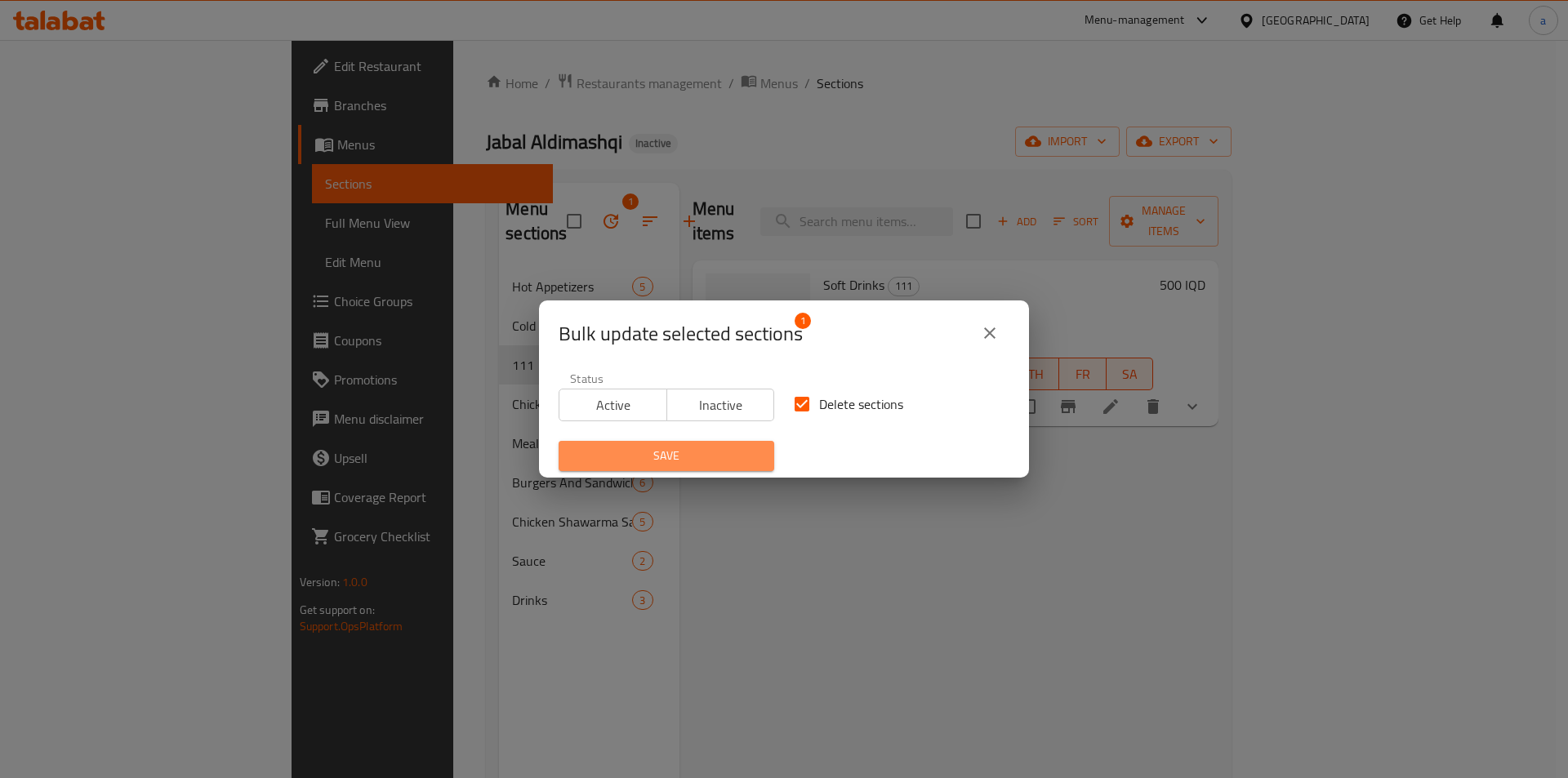
click at [723, 445] on button "Save" at bounding box center [667, 455] width 215 height 30
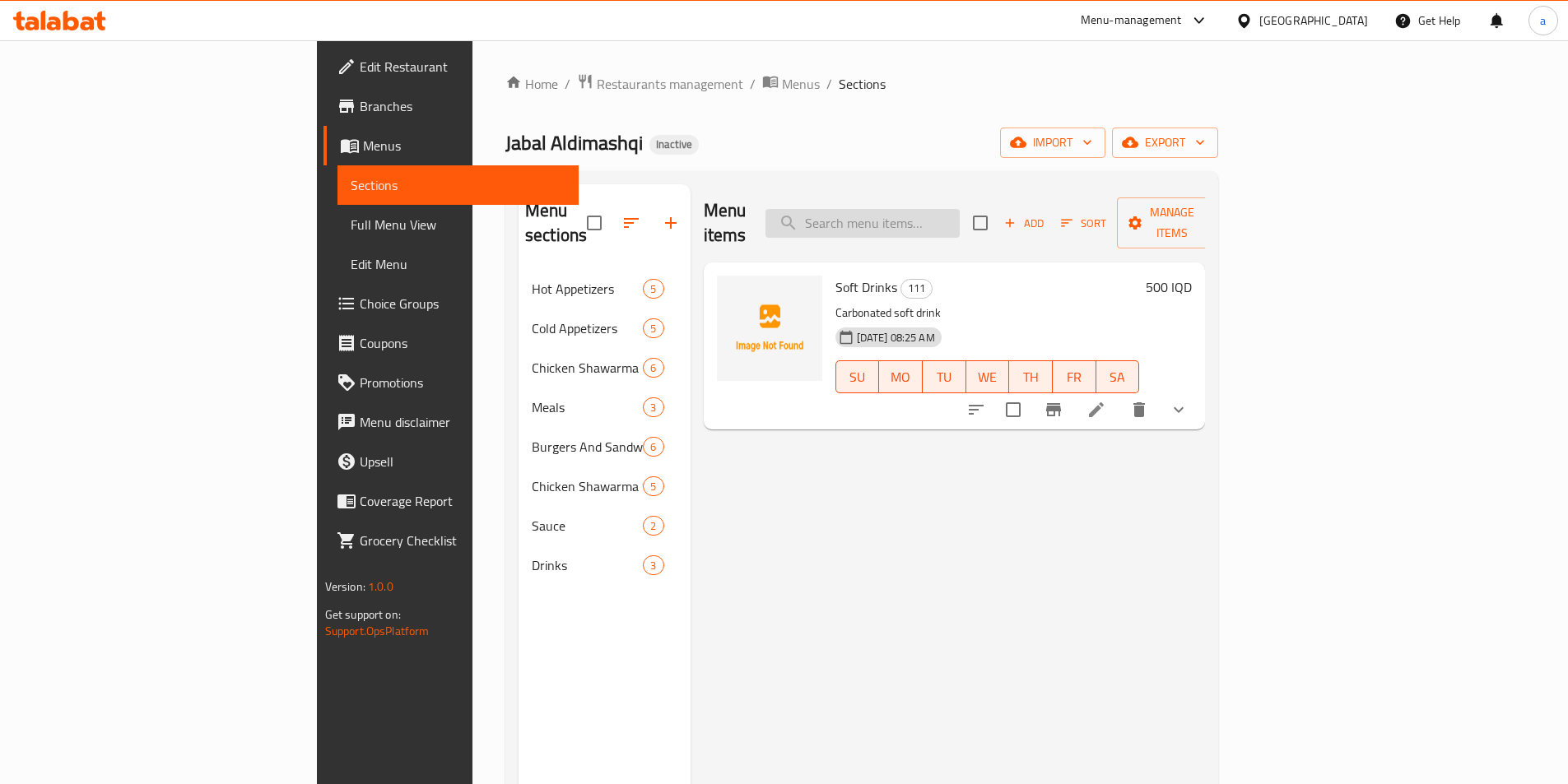
click at [953, 209] on input "search" at bounding box center [862, 224] width 195 height 29
paste input "Arabic Chicken Shawarma Meal"
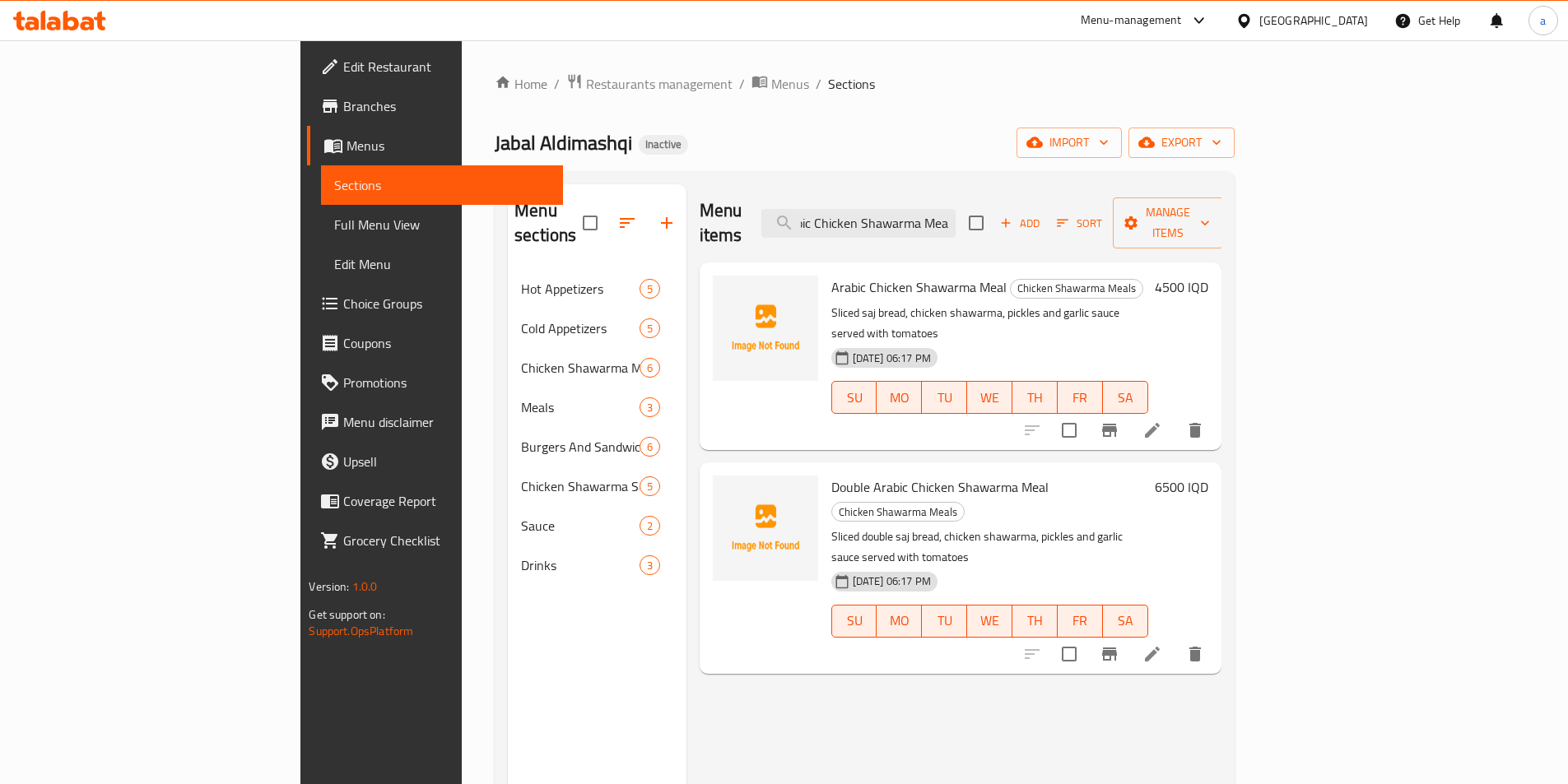
scroll to position [0, 25]
drag, startPoint x: 1008, startPoint y: 212, endPoint x: 1093, endPoint y: 216, distance: 85.1
click at [1093, 216] on div "Menu items Arabic Chicken Shawarma Meal Add Sort Manage items" at bounding box center [960, 223] width 522 height 78
type input "Arabic Chicken Shawarma Meal"
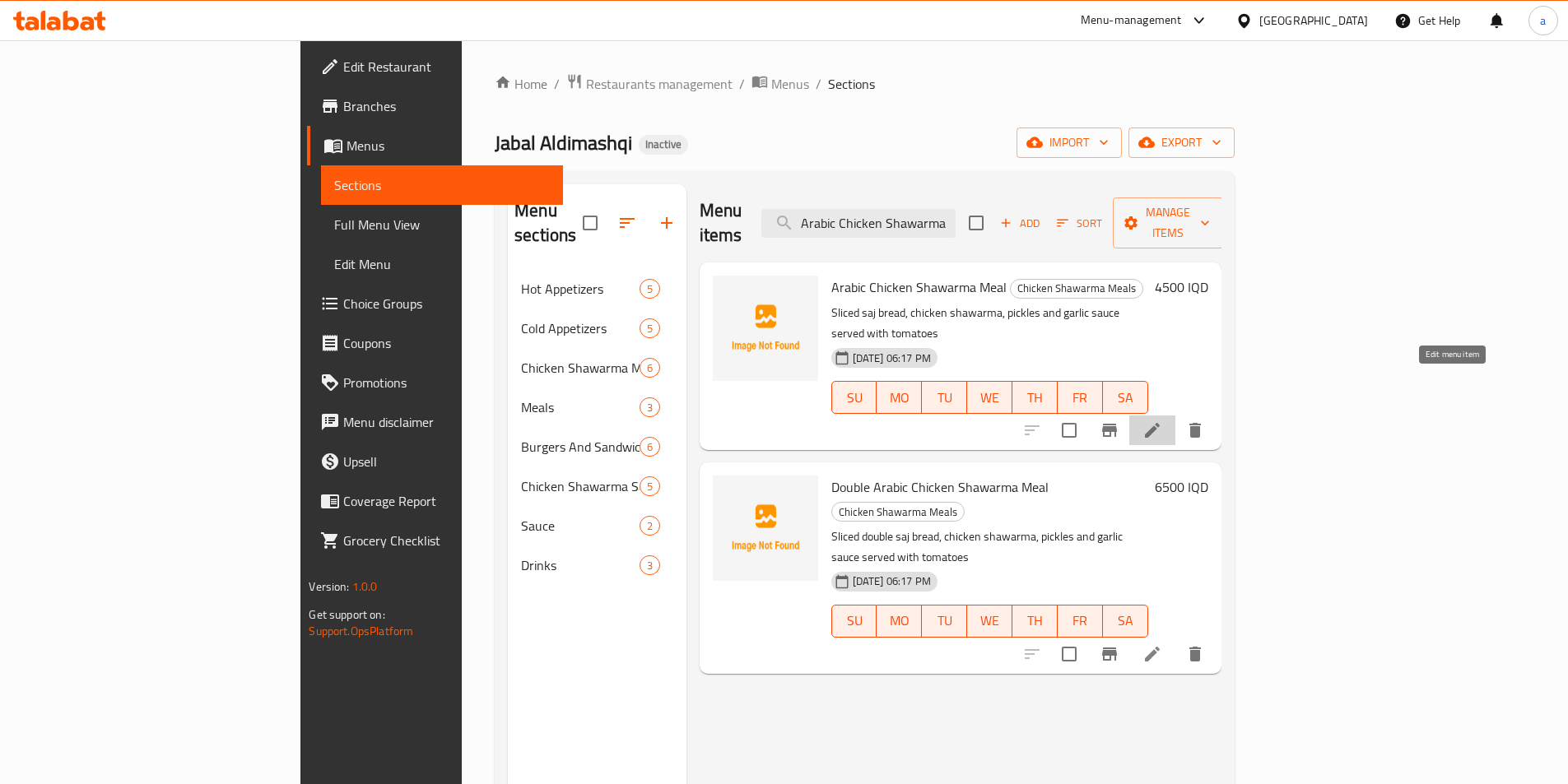
click at [1160, 423] on icon at bounding box center [1152, 430] width 15 height 15
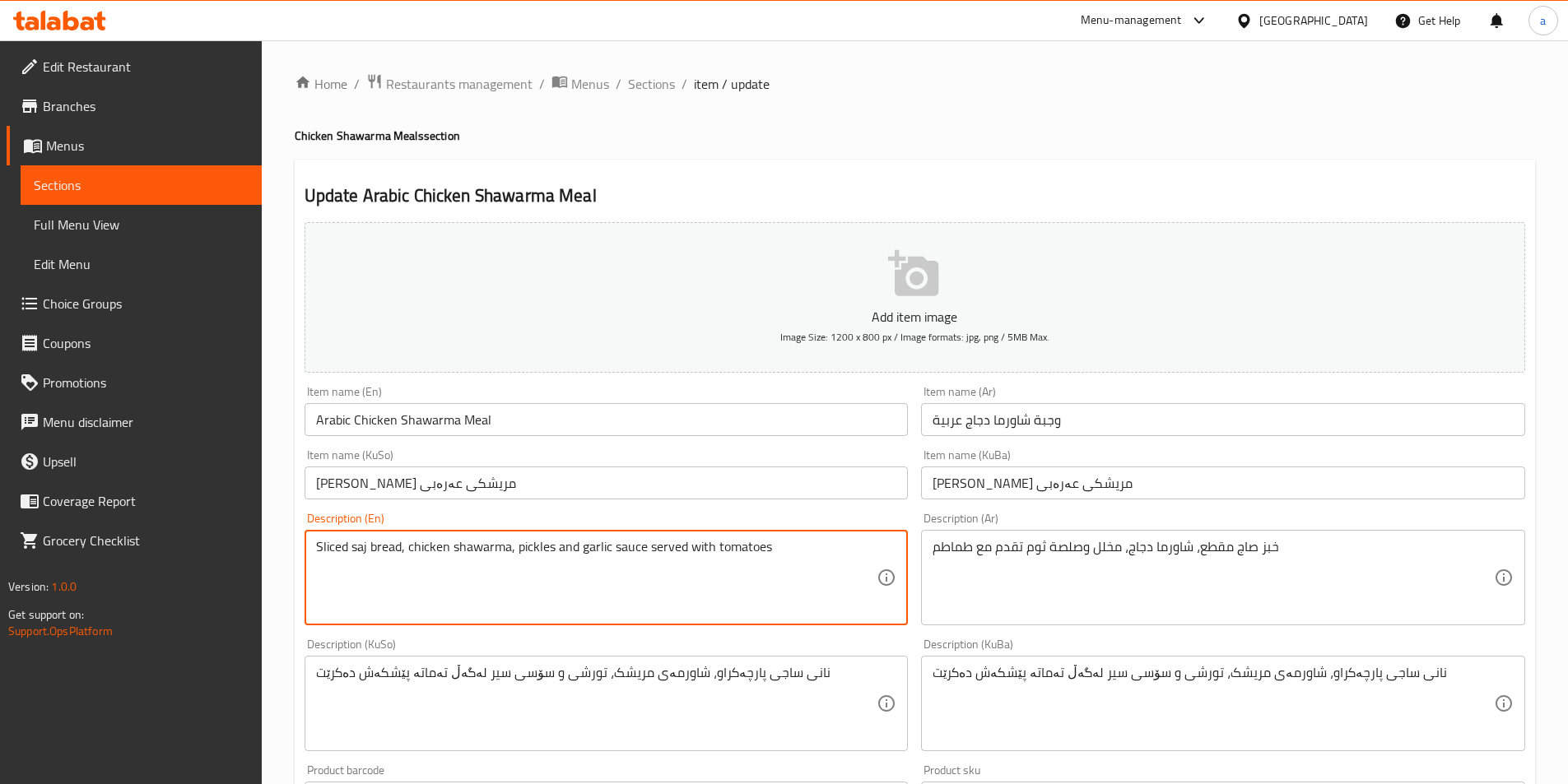
click at [695, 545] on textarea "Sliced saj bread, chicken shawarma, pickles and garlic sauce served with tomato…" at bounding box center [596, 578] width 561 height 78
click at [788, 536] on div "Sliced saj bread, chicken shawarma, pickles and garlic sauce served tomatoes De…" at bounding box center [607, 578] width 604 height 96
click at [767, 552] on textarea "Sliced saj bread, chicken shawarma, pickles and garlic sauce served tomatoes" at bounding box center [596, 578] width 561 height 78
paste textarea "and French fries"
type textarea "Sliced saj bread, chicken shawarma, pickles and garlic sauce served tomatoes an…"
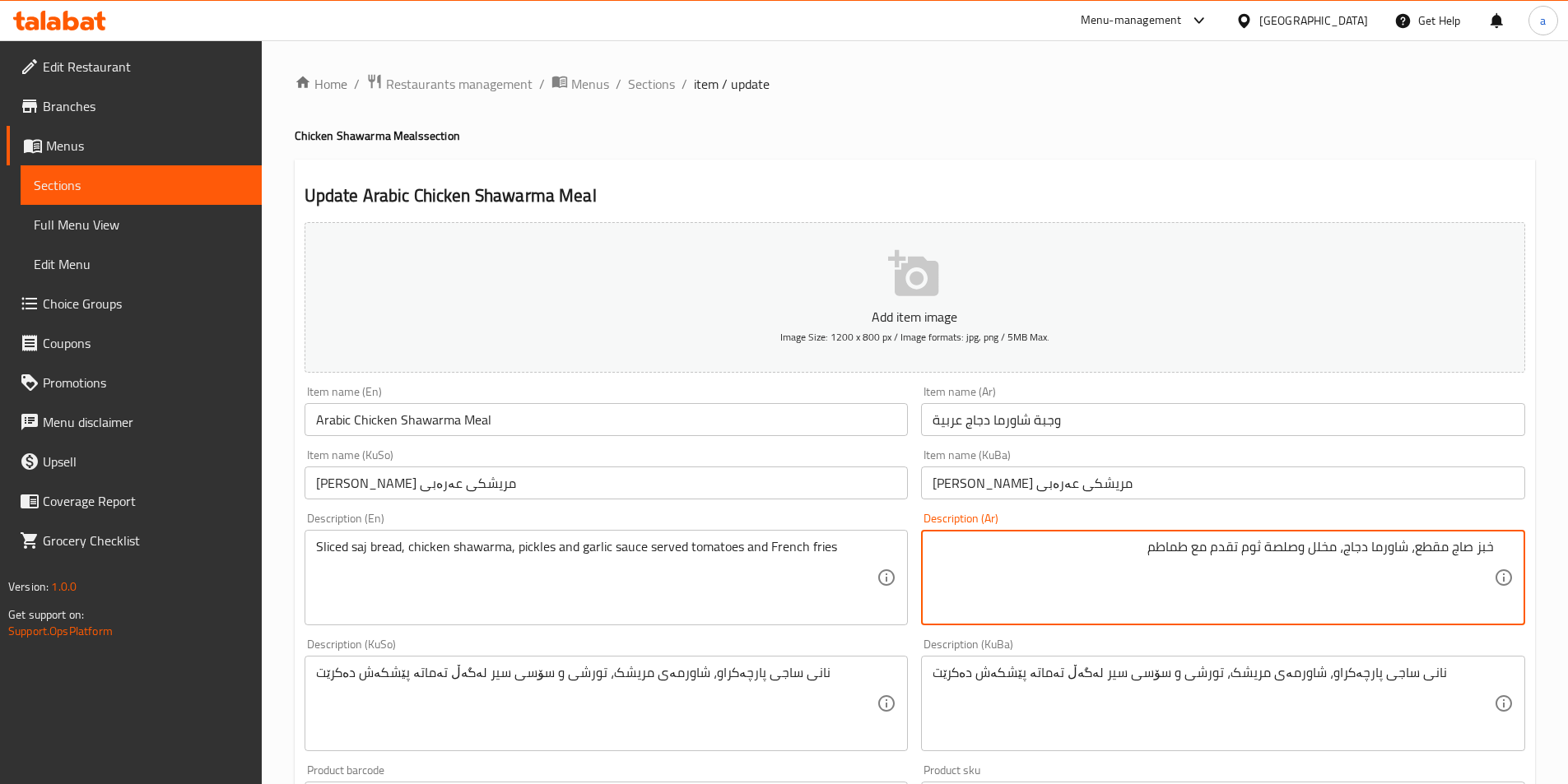
click at [1133, 560] on textarea "خبز صاج مقطع، شاورما دجاج، مخلل وصلصة ثوم تقدم مع طماطم" at bounding box center [1213, 578] width 561 height 78
paste textarea "وبطاطا مقلية"
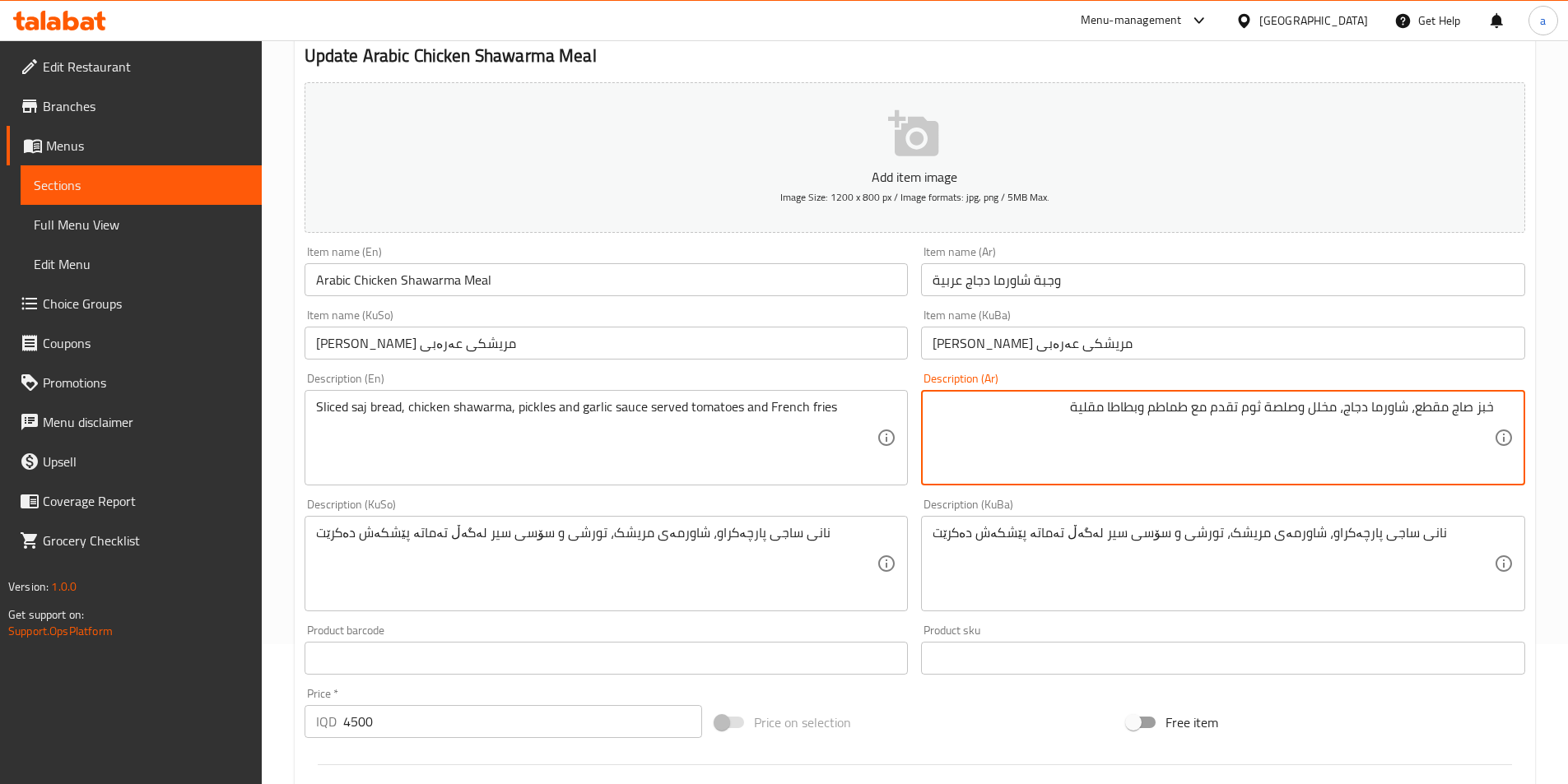
scroll to position [220, 0]
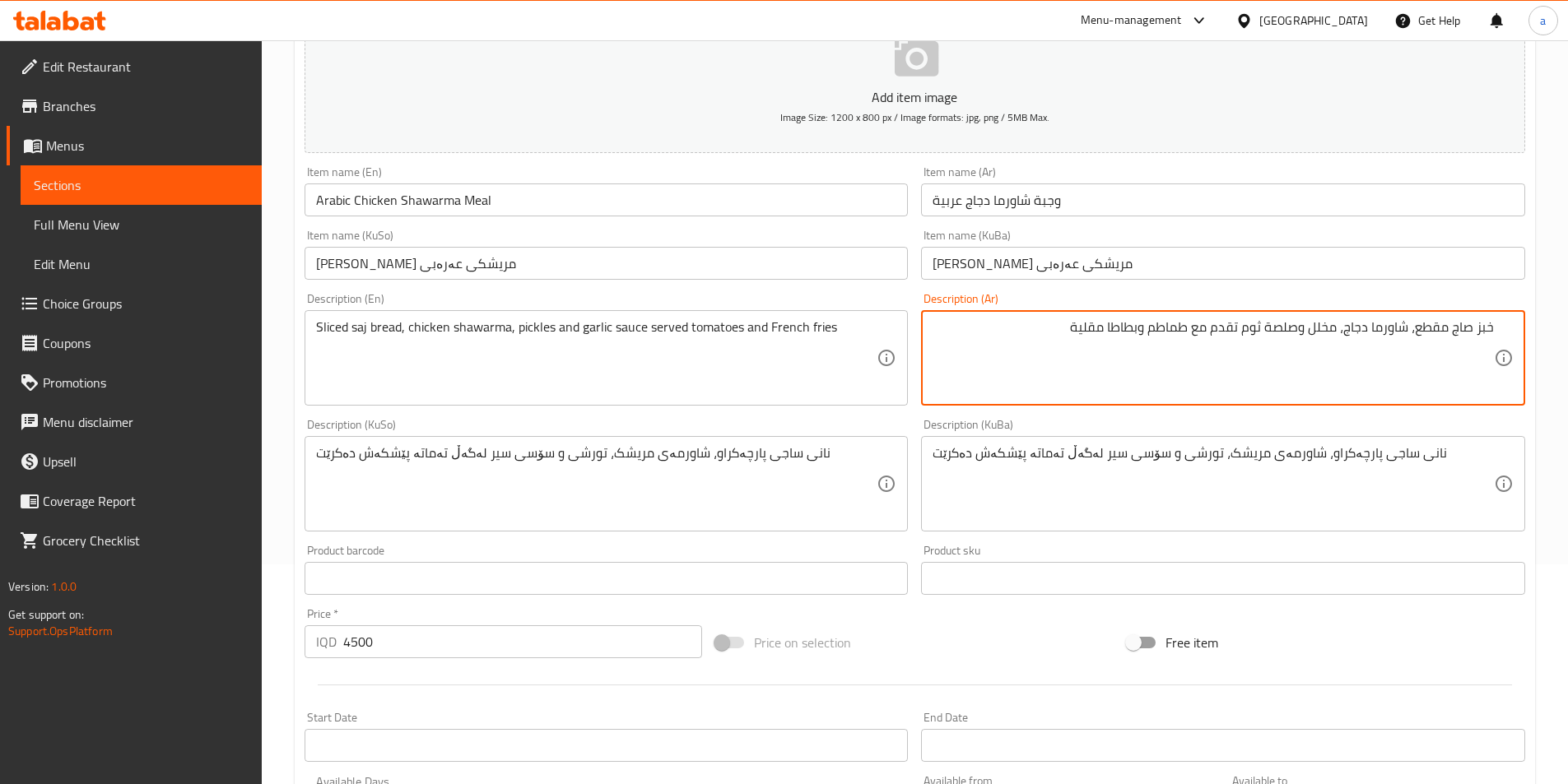
type textarea "خبز صاج مقطع، شاورما دجاج، مخلل وصلصة ثوم تقدم مع طماطم وبطاطا مقلية"
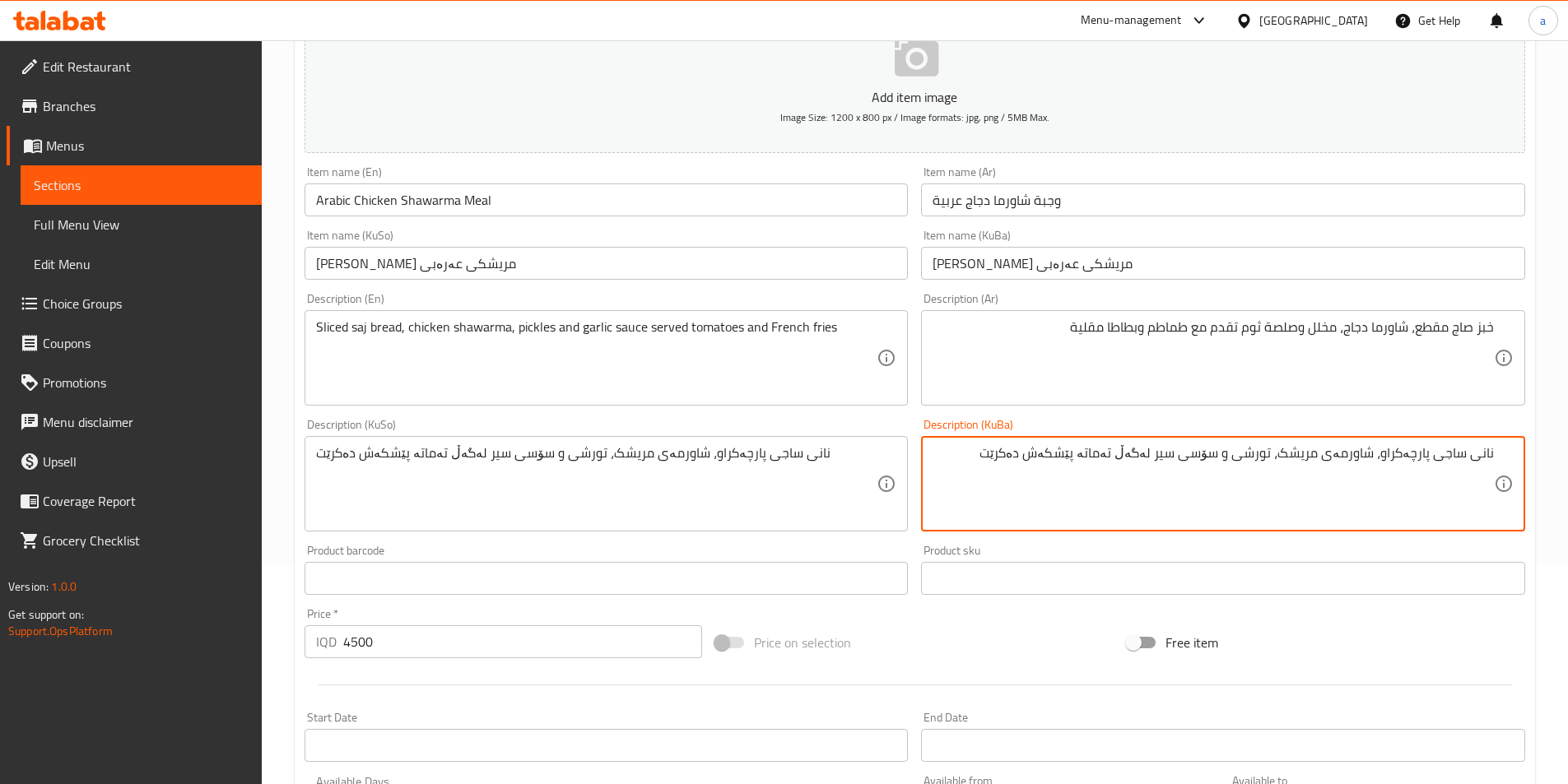
click at [986, 460] on textarea "نانی ساجی پارچەکراو، شاورمەی مریشک، تورشی و سۆسی سیر لەگەڵ تەماتە پێشکەش دەکرێت" at bounding box center [1213, 484] width 561 height 78
paste textarea "و فینگەر"
drag, startPoint x: 948, startPoint y: 458, endPoint x: 1521, endPoint y: 448, distance: 573.1
click at [1521, 448] on div "نانی ساجی پارچەکراو، شاورمەی مریشک، تورشی و سۆسی سیر لەگەڵ تەماتە پێشکەش دەکرێت…" at bounding box center [1222, 484] width 604 height 96
paste textarea
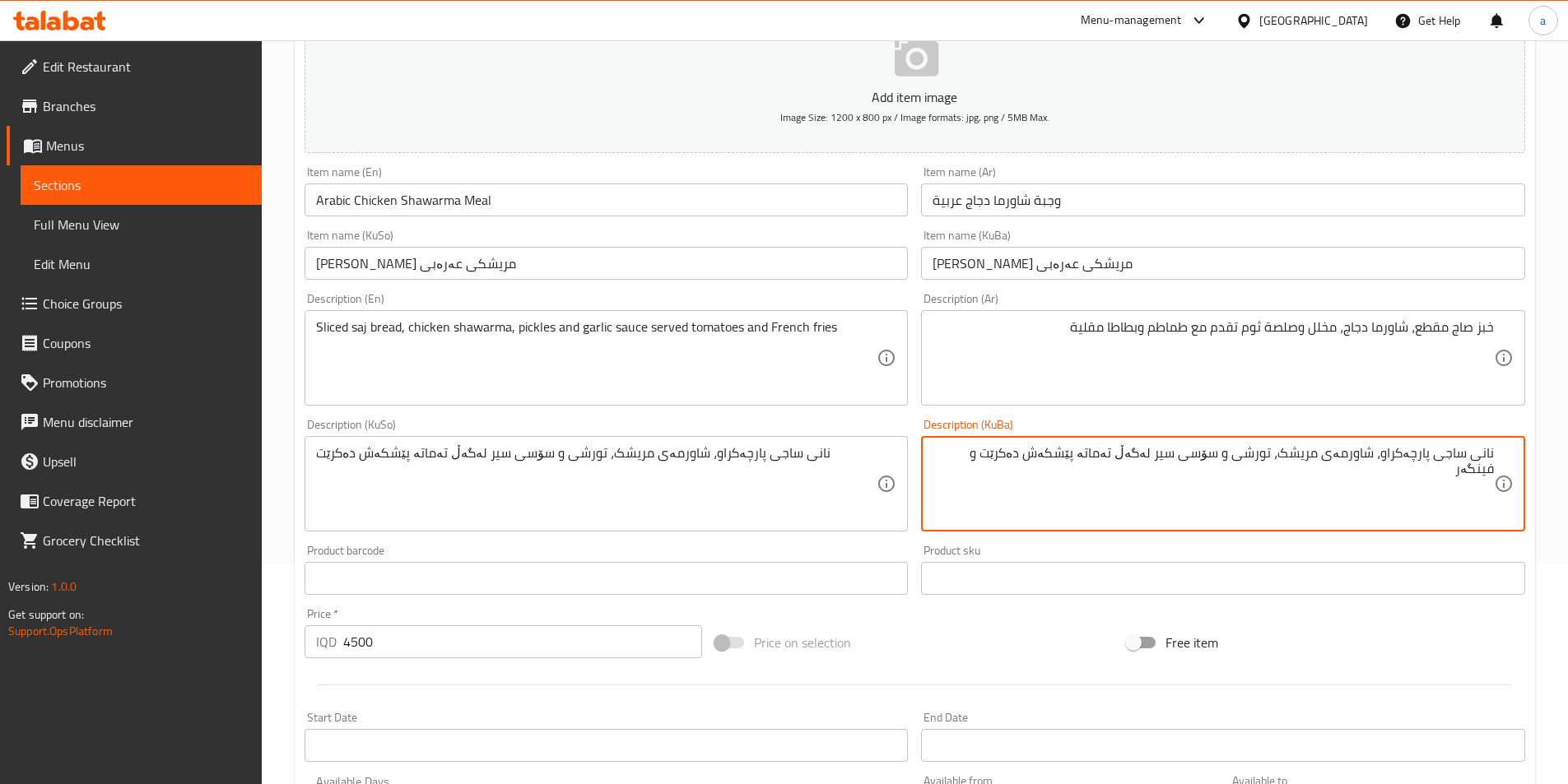
type textarea "نانی ساجی پارچەکراو، شاورمەی مریشک، تورشی و سۆسی سیر لەگەڵ تەماتە پێشکەش دەکرێت…"
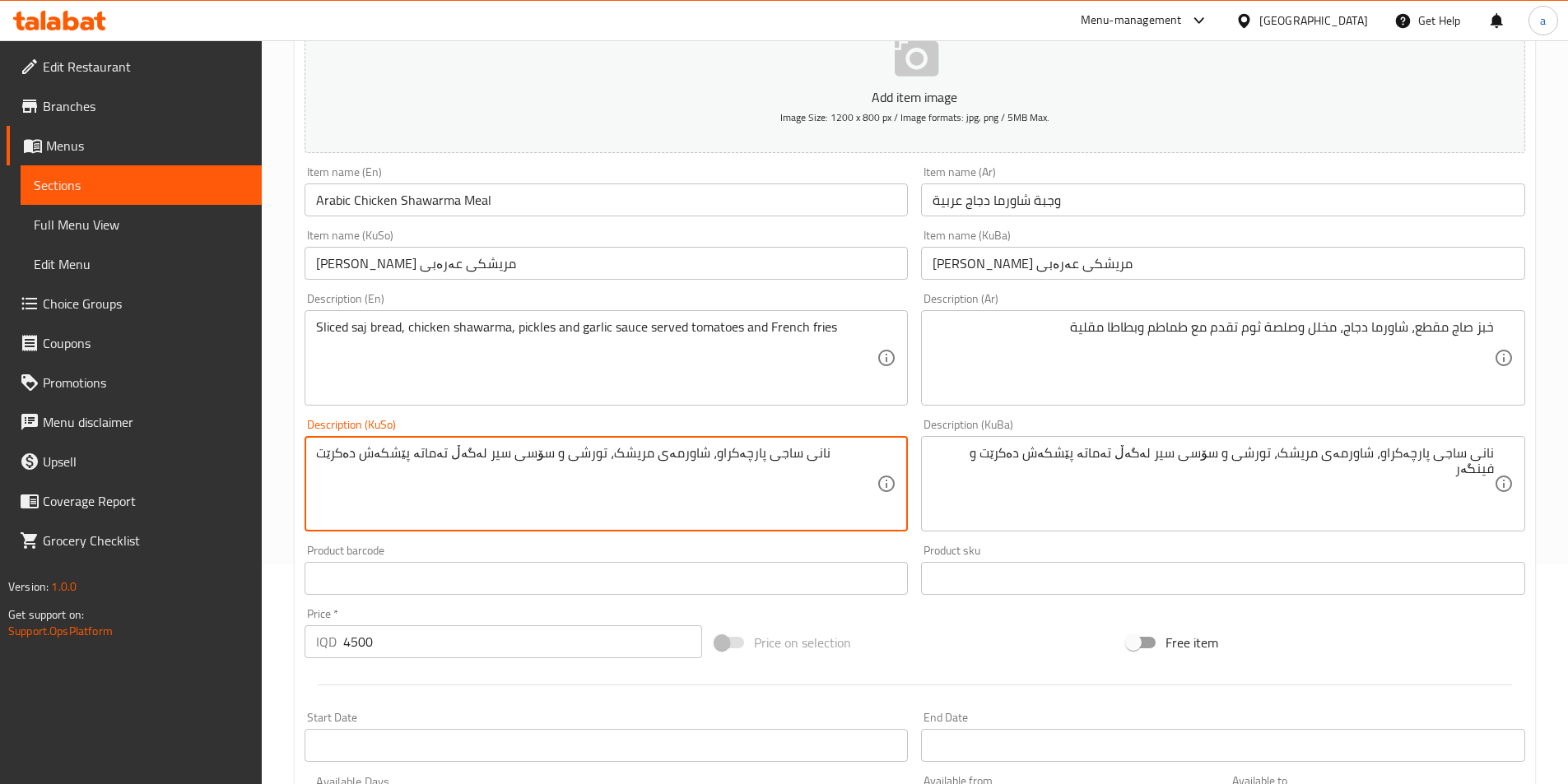
paste textarea "و فینگەر"
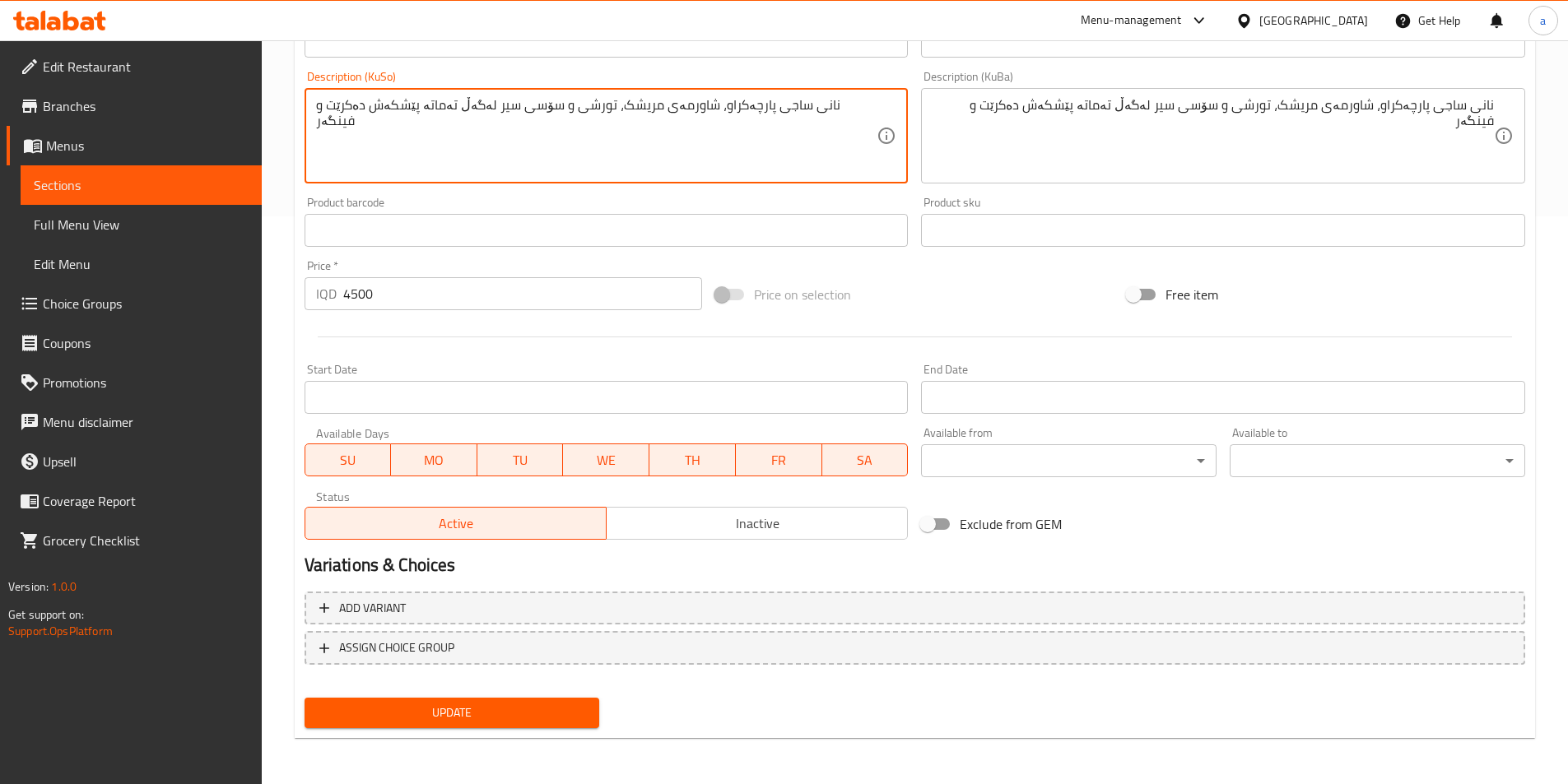
type textarea "نانی ساجی پارچەکراو، شاورمەی مریشک، تورشی و سۆسی سیر لەگەڵ تەماتە پێشکەش دەکرێت…"
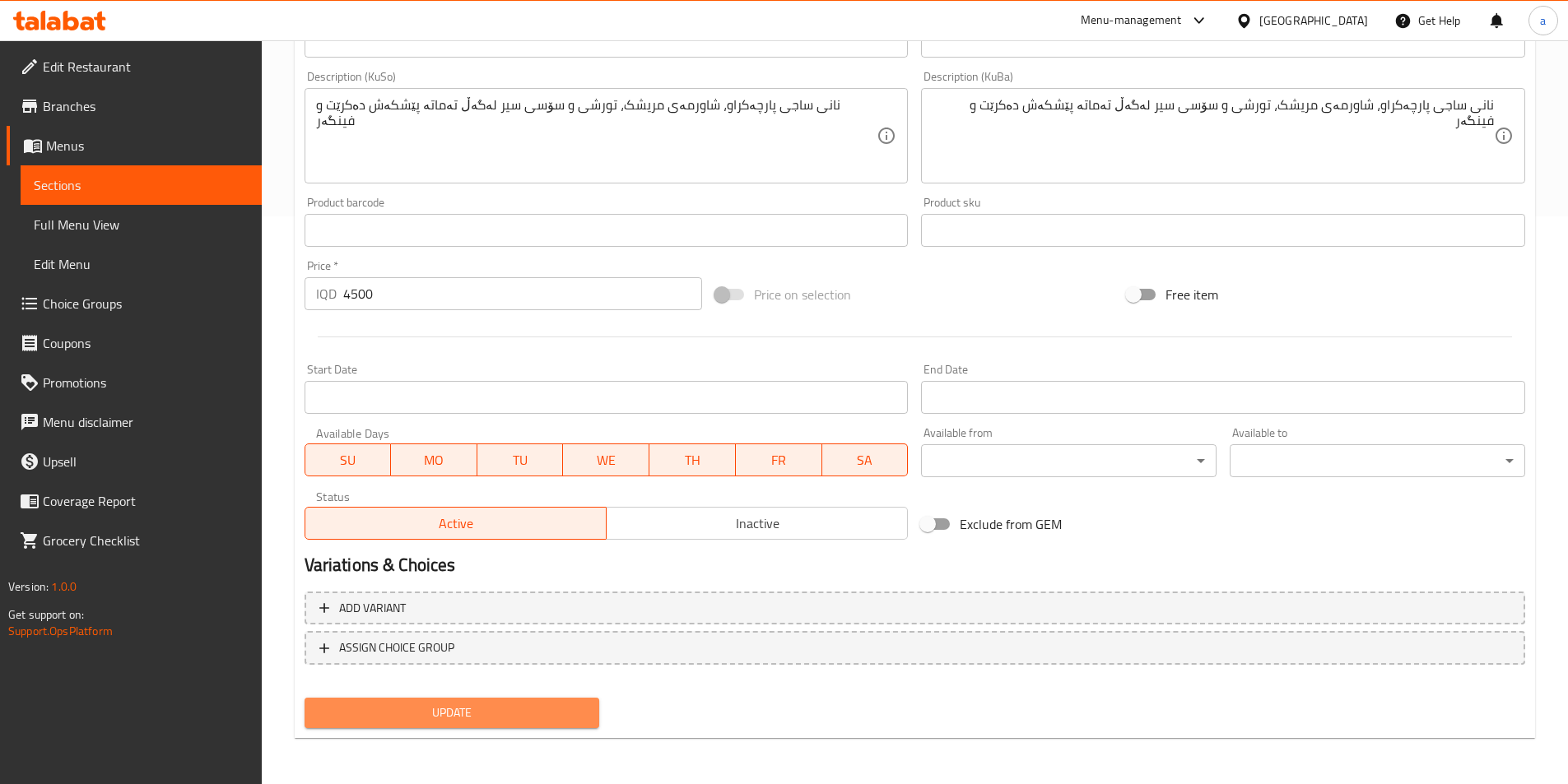
click at [528, 713] on span "Update" at bounding box center [452, 712] width 269 height 20
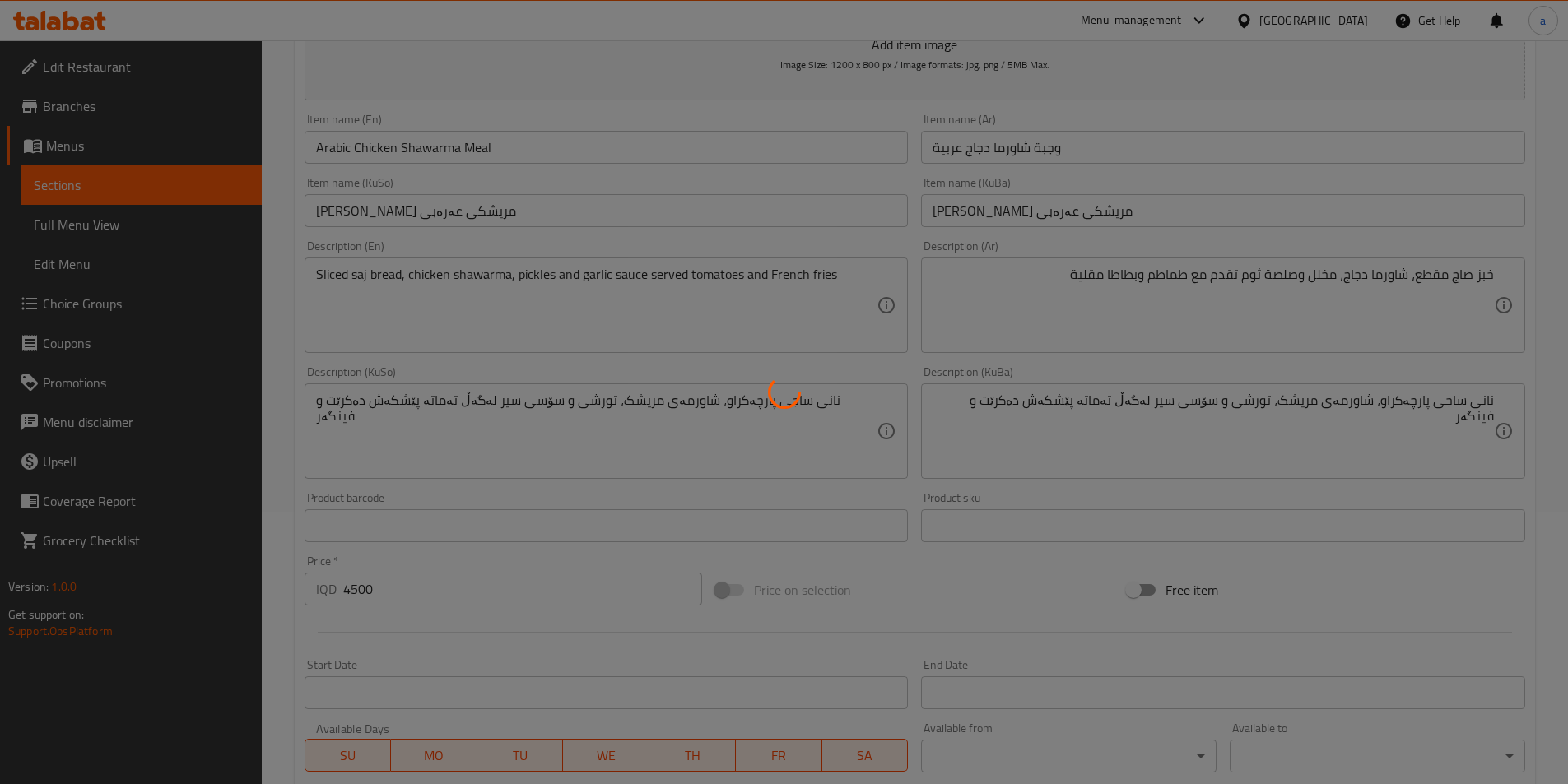
scroll to position [129, 0]
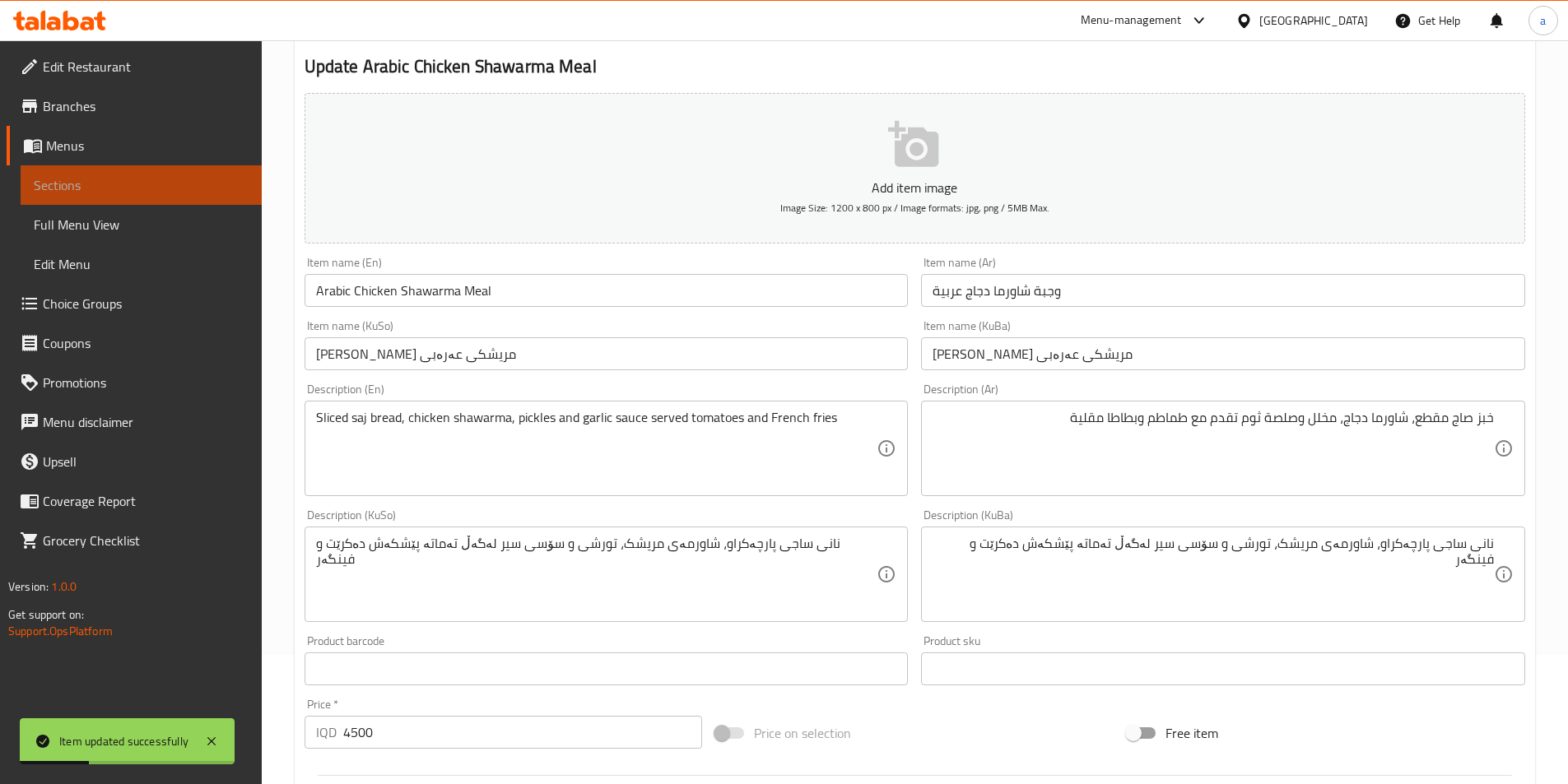
click at [72, 182] on span "Sections" at bounding box center [141, 185] width 215 height 19
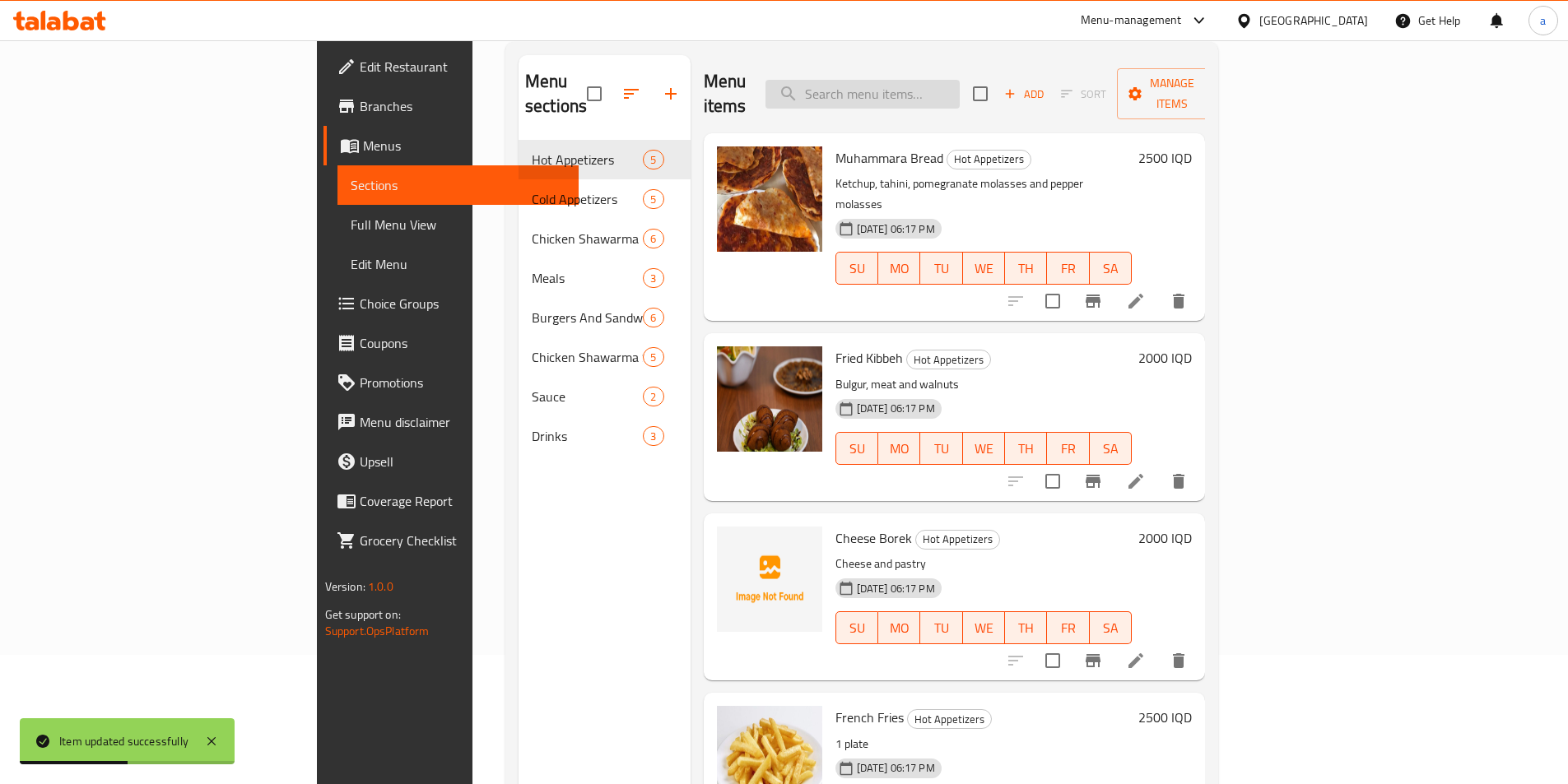
click at [959, 85] on input "search" at bounding box center [862, 94] width 195 height 29
drag, startPoint x: 946, startPoint y: 102, endPoint x: 950, endPoint y: 90, distance: 12.6
click at [946, 102] on div "Menu items Add Sort Manage items" at bounding box center [954, 94] width 502 height 78
click at [950, 84] on input "search" at bounding box center [862, 94] width 195 height 29
paste input "Cheese Borek"
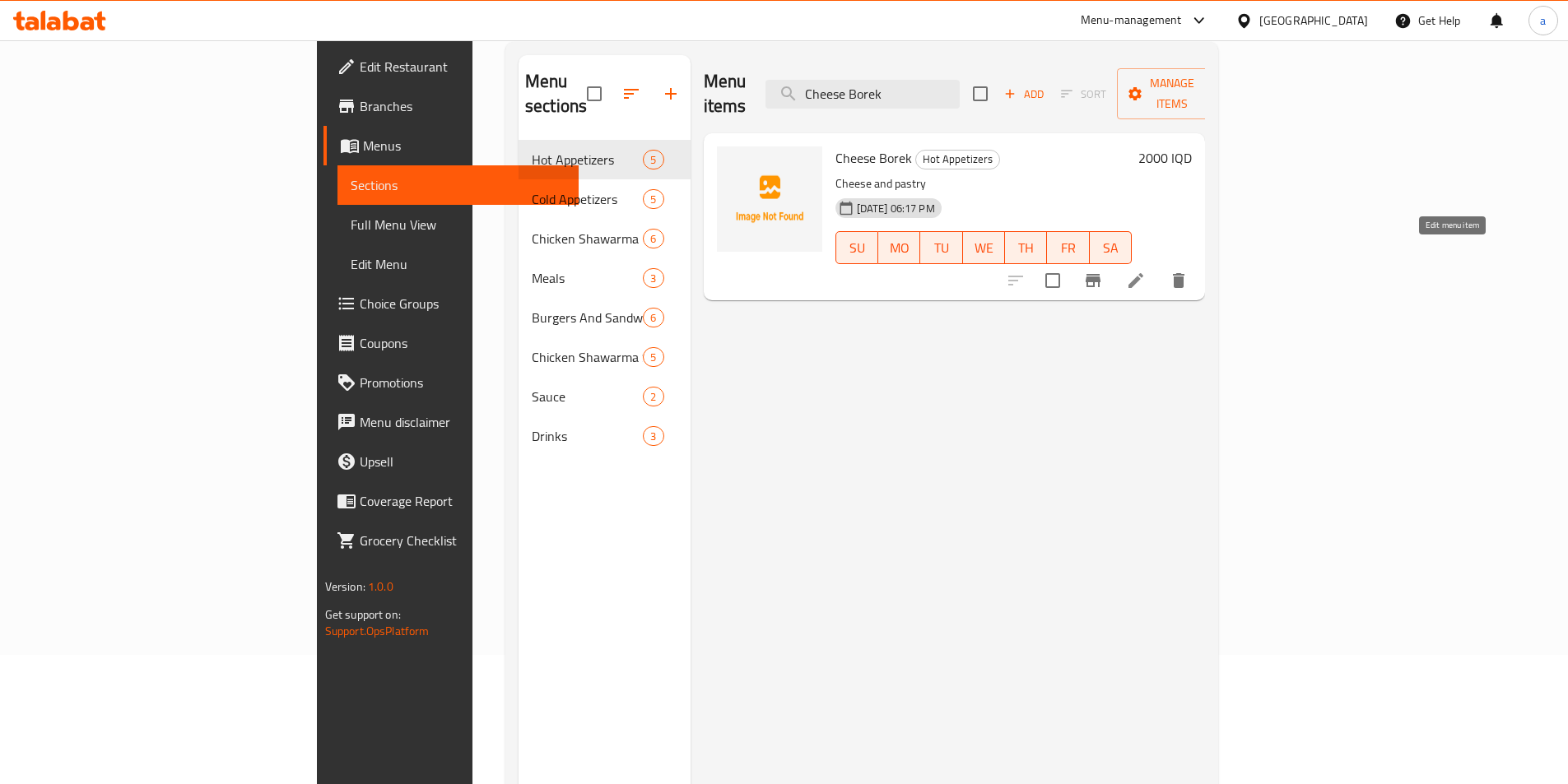
type input "Cheese Borek"
click at [1145, 271] on icon at bounding box center [1135, 281] width 19 height 19
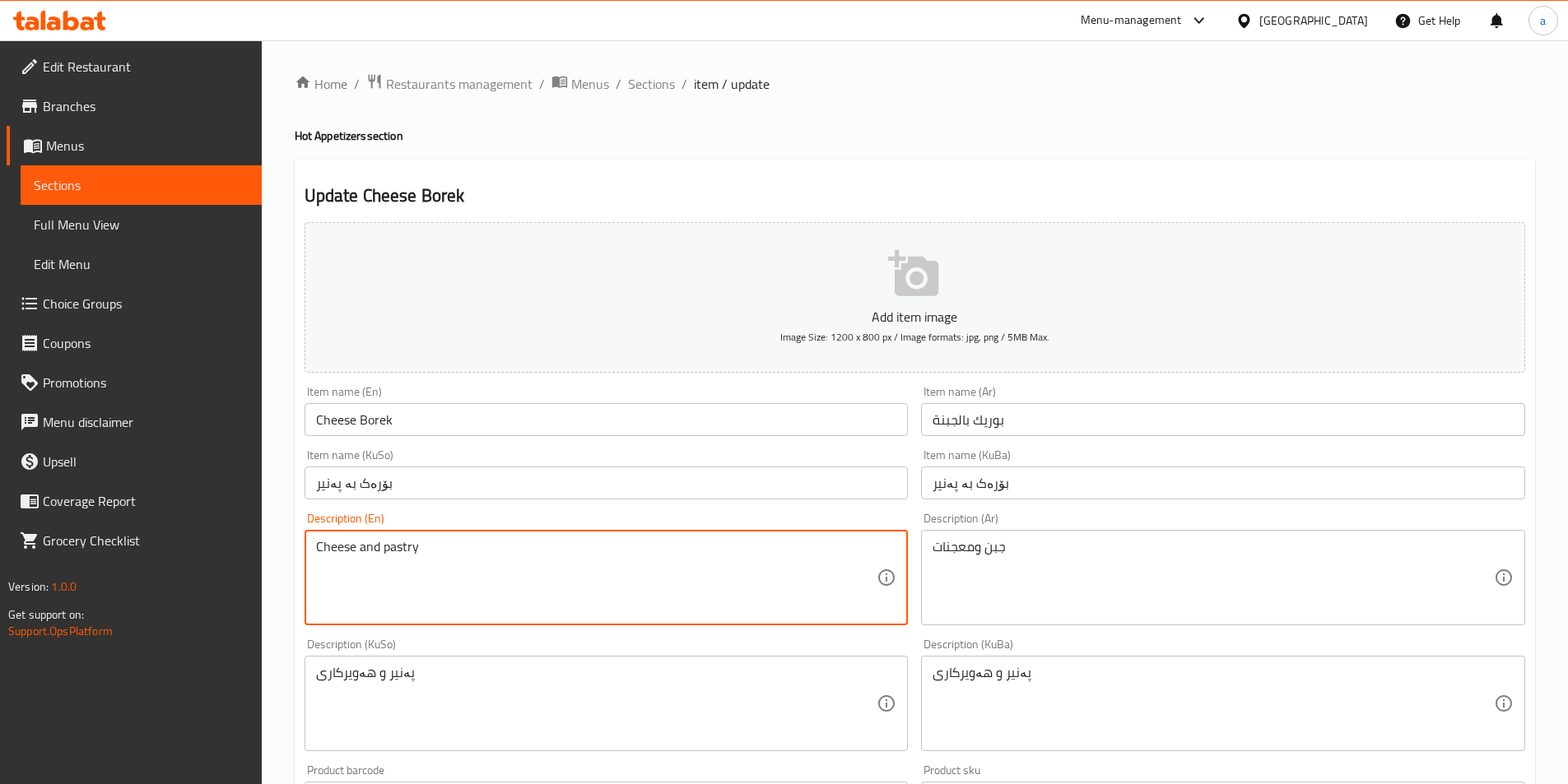
click at [368, 543] on textarea "Cheese and pastry" at bounding box center [596, 578] width 561 height 78
click at [495, 570] on textarea "Cheese, pastry" at bounding box center [596, 578] width 561 height 78
paste textarea "and French fries"
type textarea "Cheese, pastry and French fries"
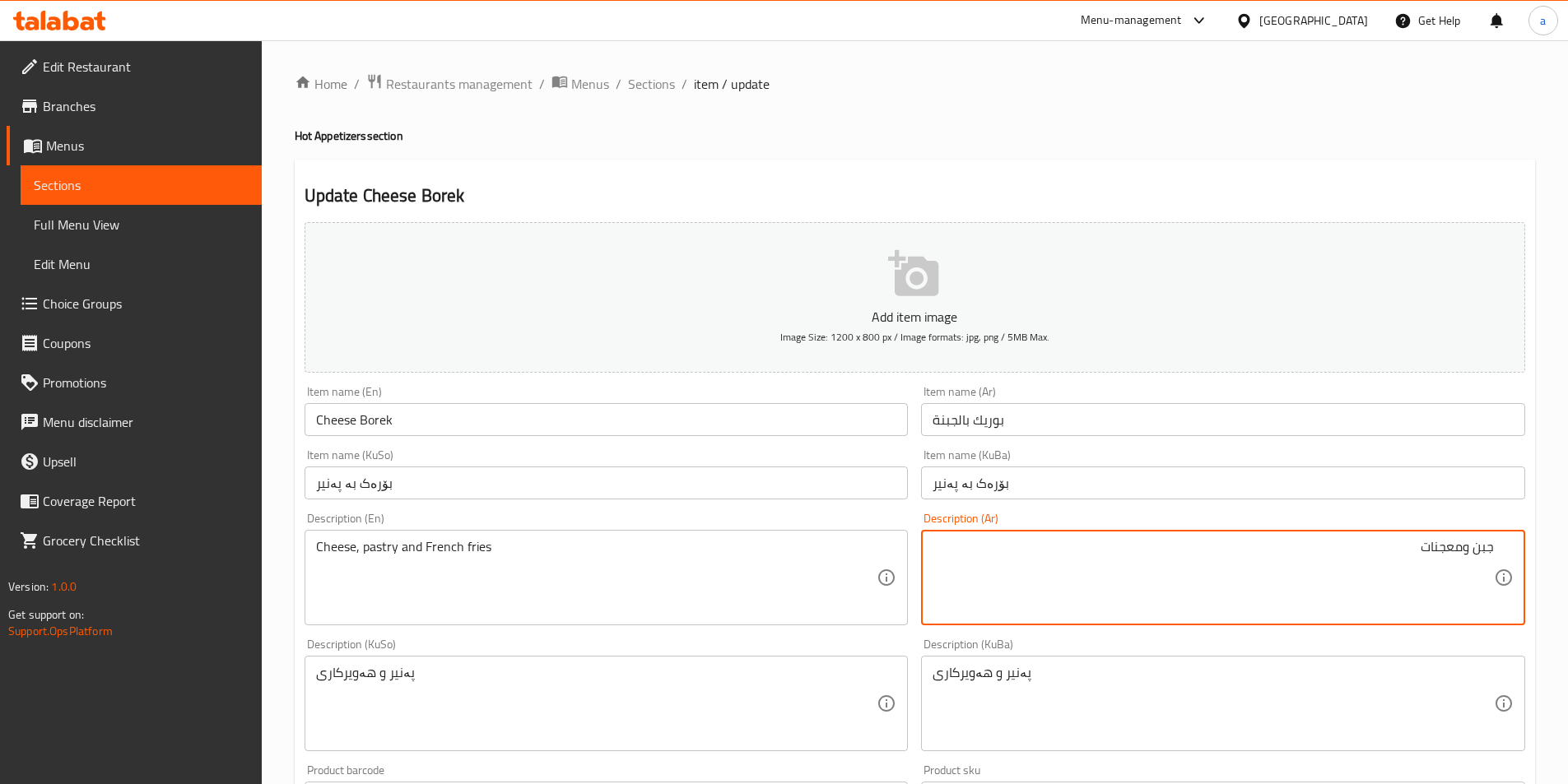
paste textarea "وبطاطا مقلية"
drag, startPoint x: 1464, startPoint y: 553, endPoint x: 1475, endPoint y: 555, distance: 11.2
click at [1475, 555] on textarea "جبن ومعجنات وبطاطا مقلية" at bounding box center [1213, 578] width 561 height 78
type textarea "جبن، معجنات وبطاطا مقلية"
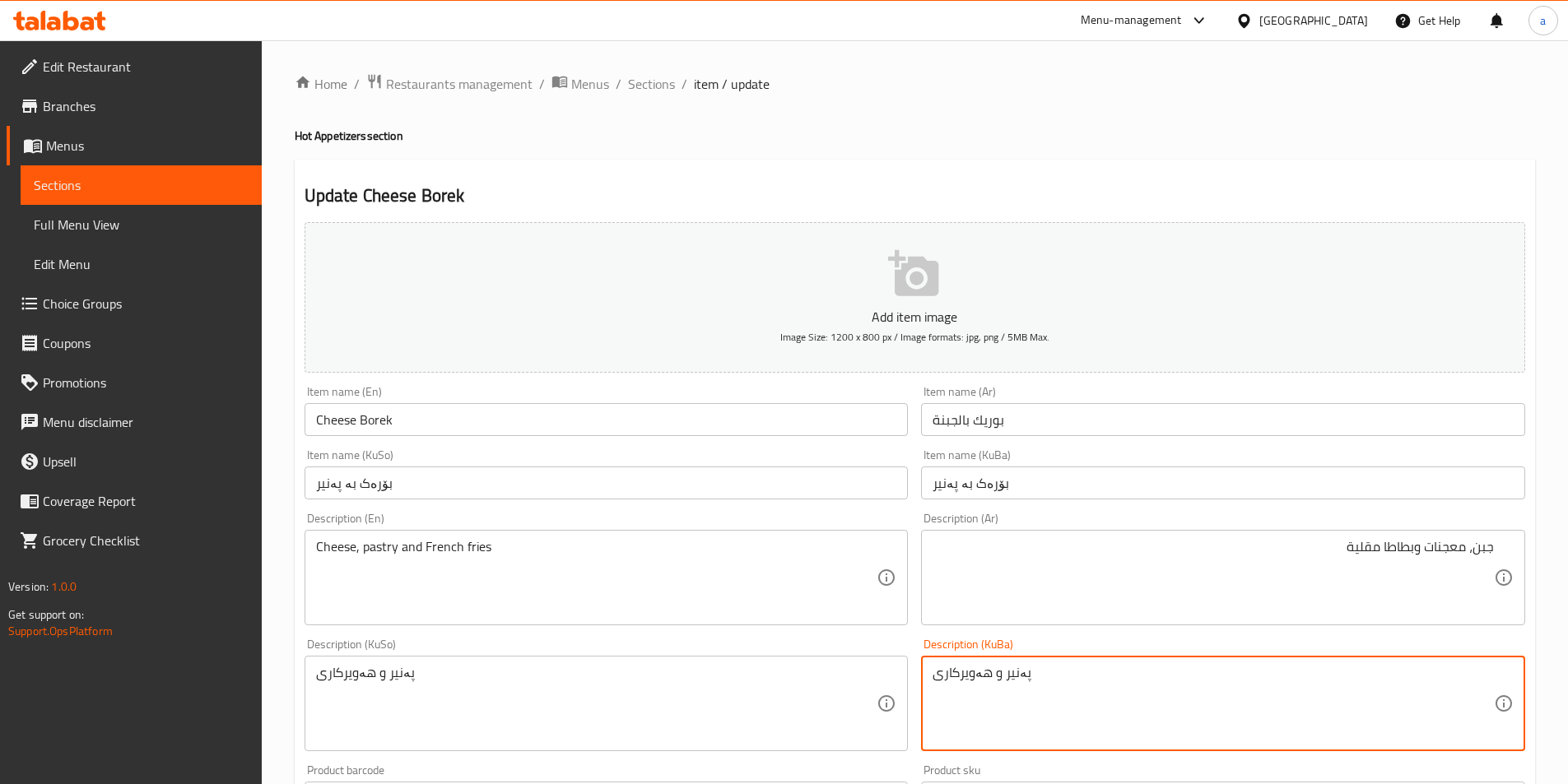
scroll to position [109, 0]
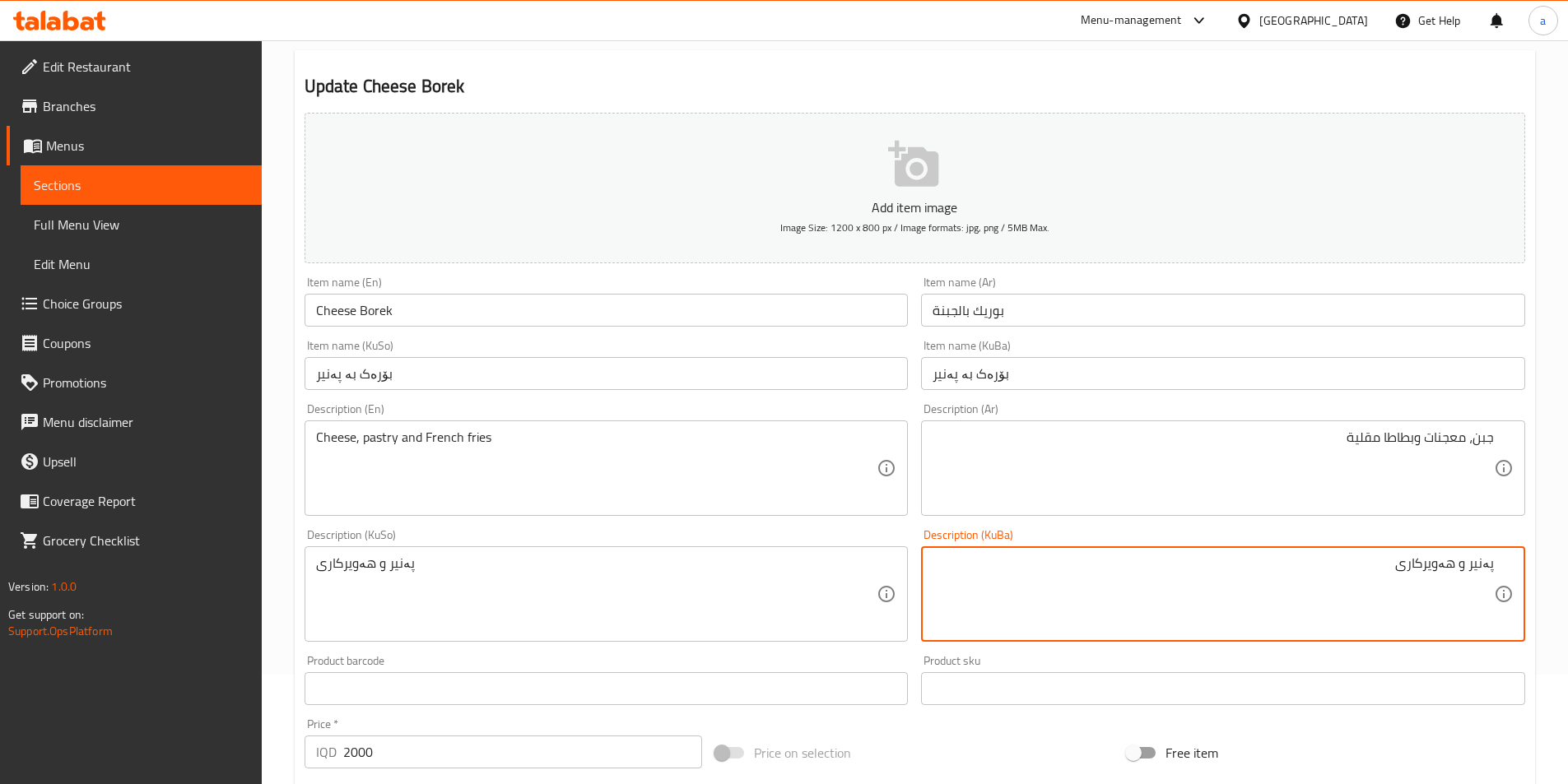
drag, startPoint x: 1457, startPoint y: 572, endPoint x: 1469, endPoint y: 568, distance: 12.6
click at [1469, 568] on textarea "پەنیر و هەویرکاری" at bounding box center [1213, 594] width 561 height 78
click at [1348, 574] on textarea "پەنیر، هەویرکاری" at bounding box center [1213, 594] width 561 height 78
paste textarea "و فینگەر"
drag, startPoint x: 1399, startPoint y: 559, endPoint x: 1523, endPoint y: 553, distance: 124.1
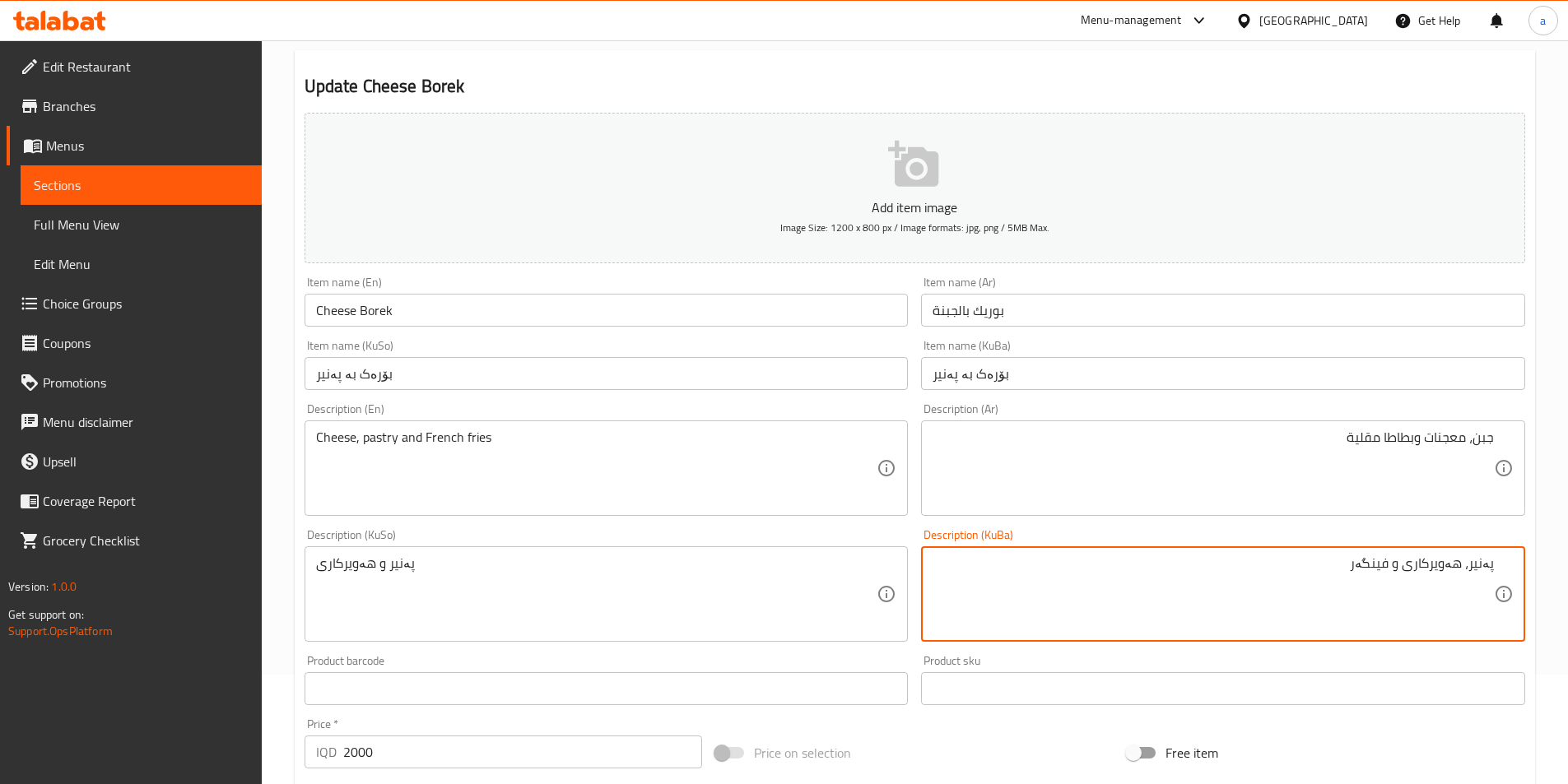
click at [1523, 553] on div "پەنیر، هەویرکاری و فینگەر Description (KuBa)" at bounding box center [1222, 594] width 604 height 96
type textarea "پەنیر، هەویرکاری و فینگەر"
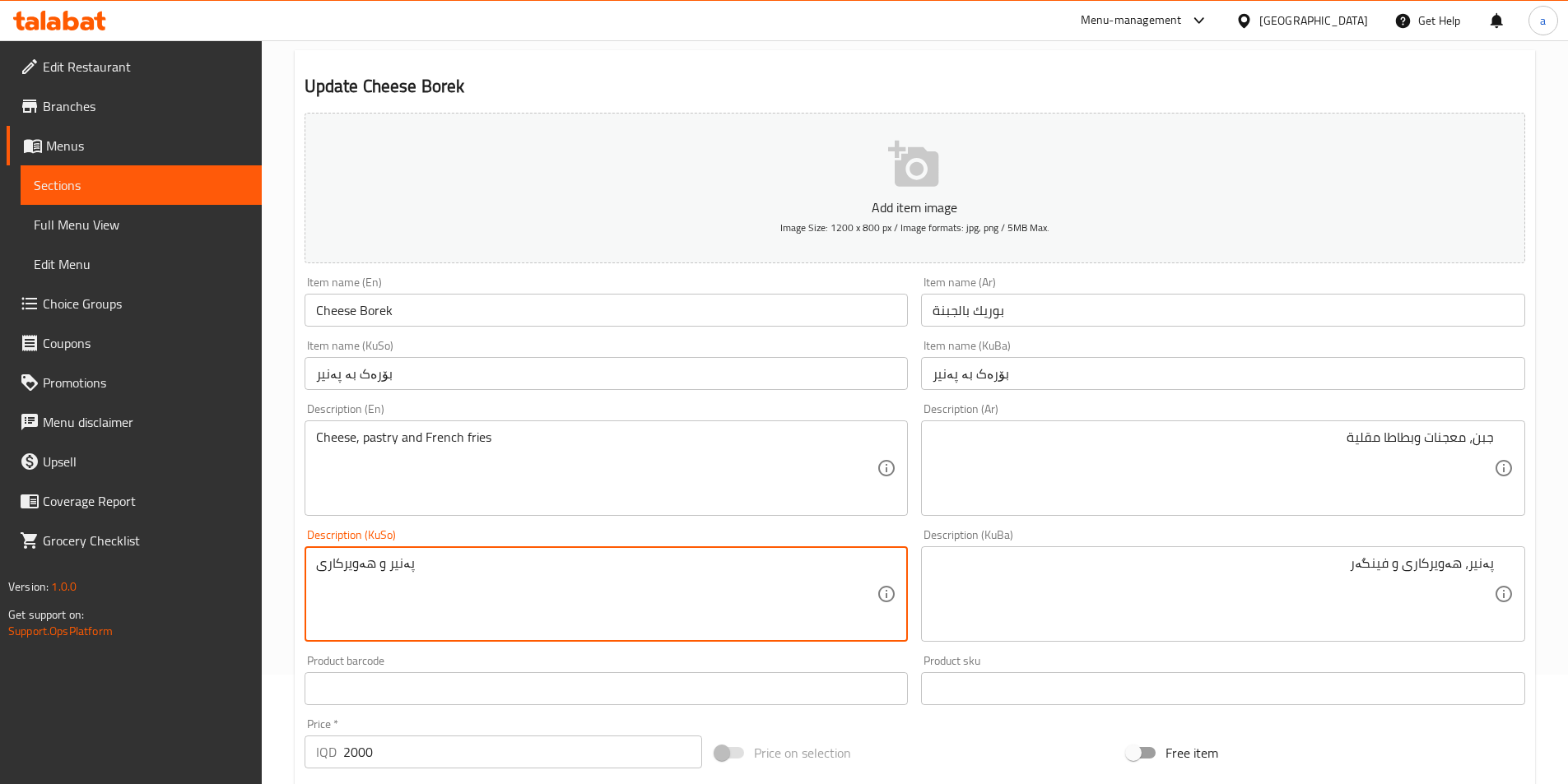
drag, startPoint x: 686, startPoint y: 578, endPoint x: 267, endPoint y: 553, distance: 419.7
paste textarea "، هەویرکاری و فینگەر"
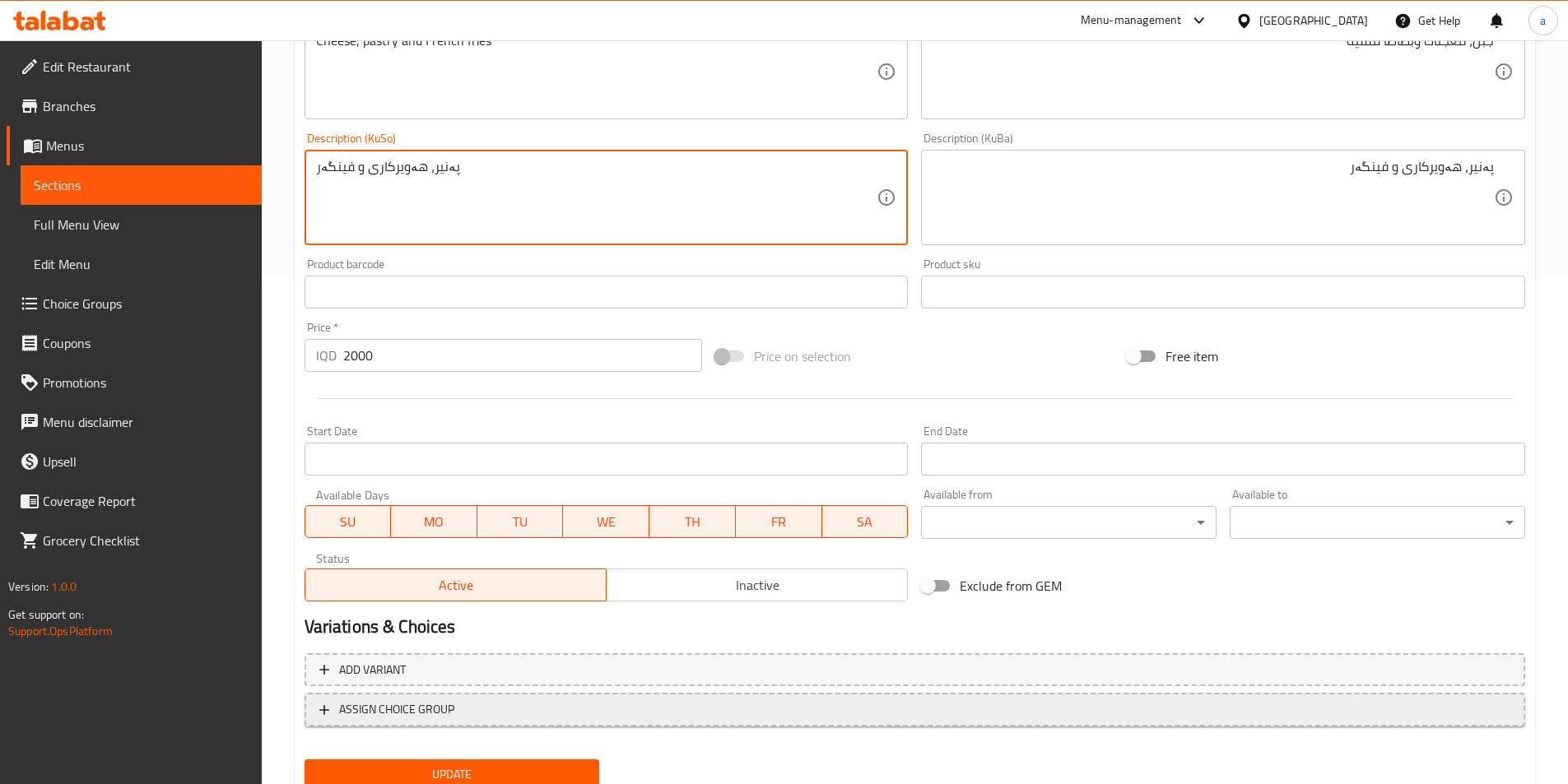
scroll to position [568, 0]
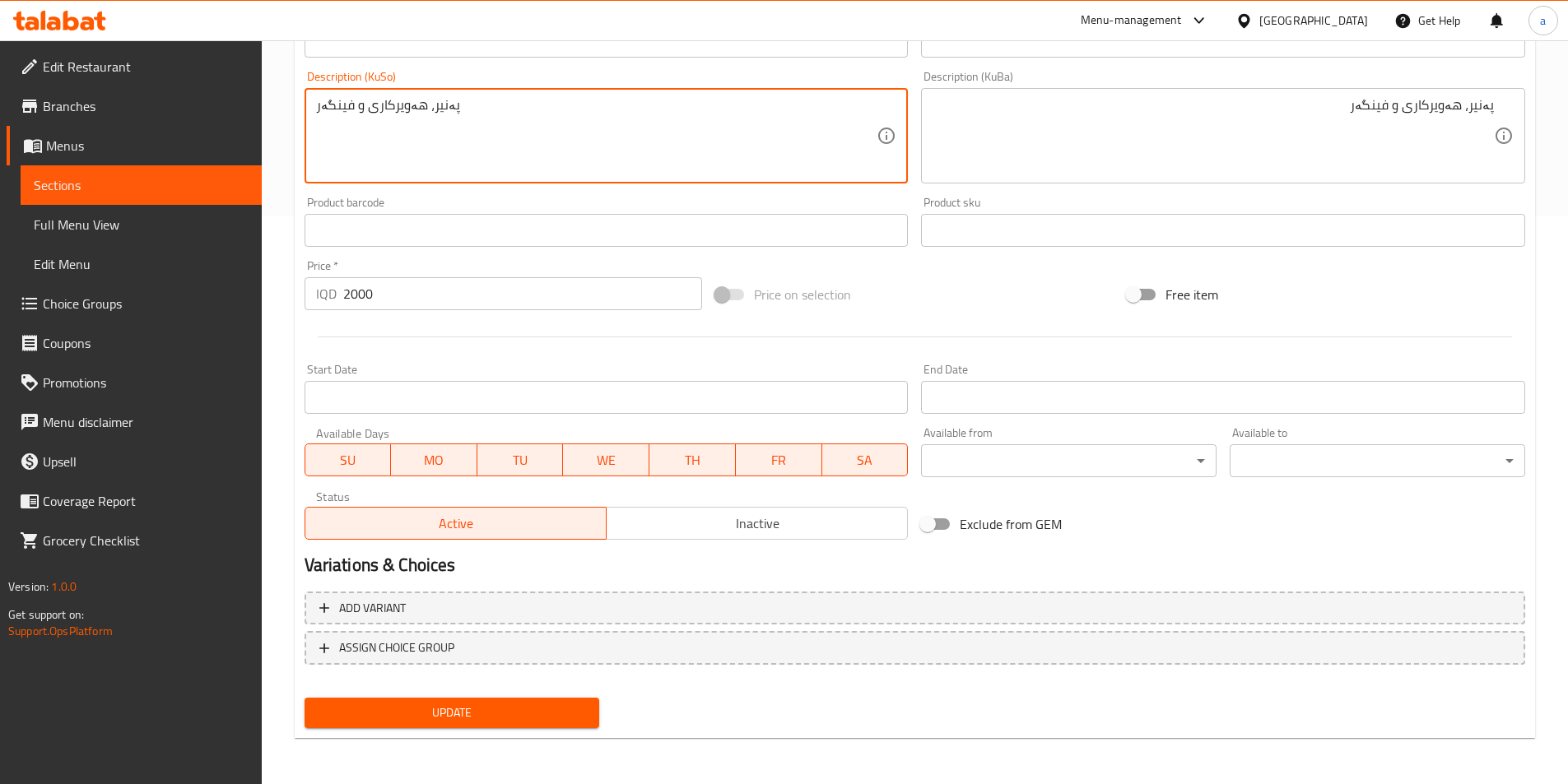
type textarea "پەنیر، هەویرکاری و فینگەر"
click at [457, 712] on span "Update" at bounding box center [452, 712] width 269 height 20
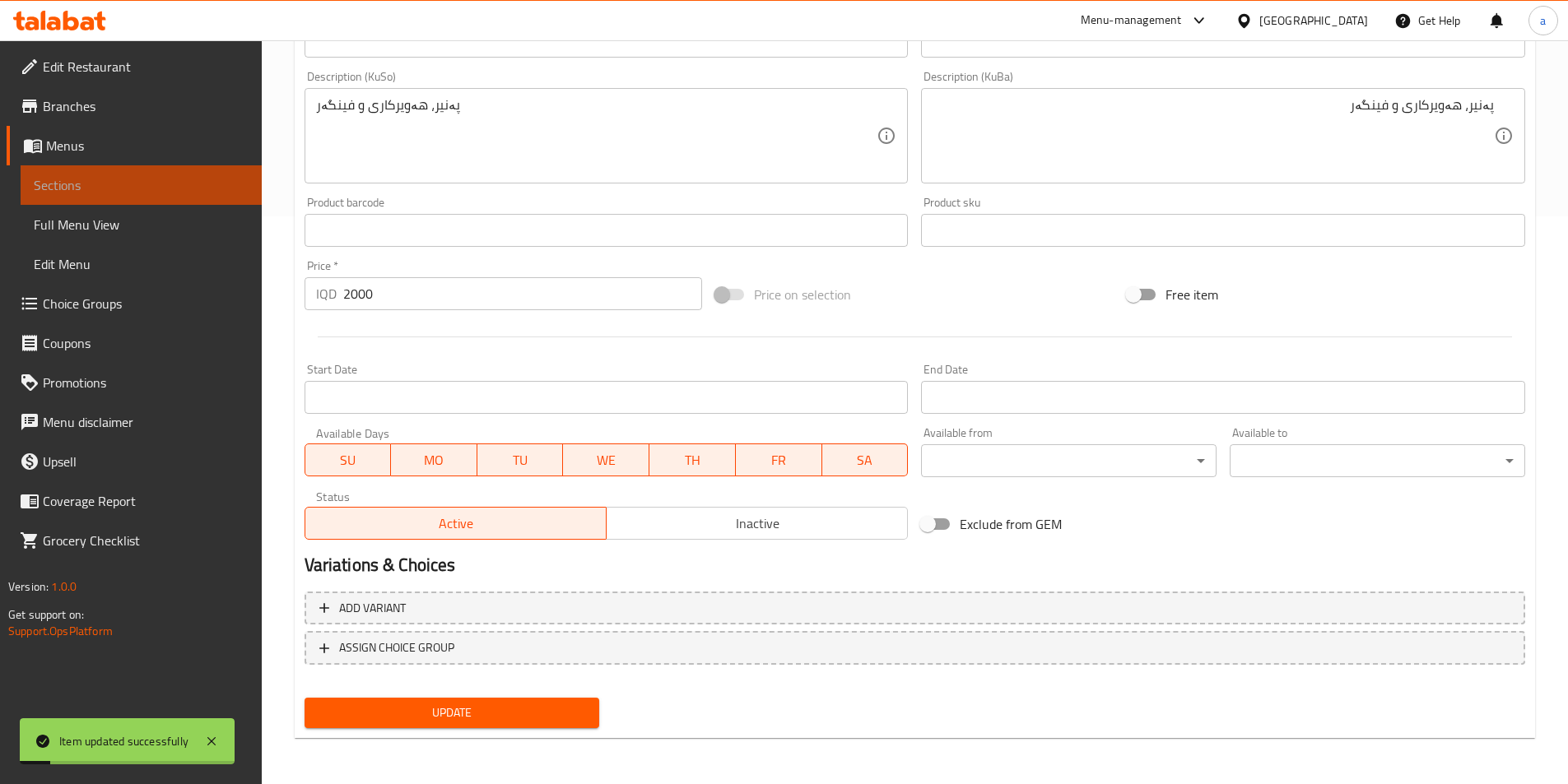
click at [168, 184] on span "Sections" at bounding box center [141, 185] width 215 height 19
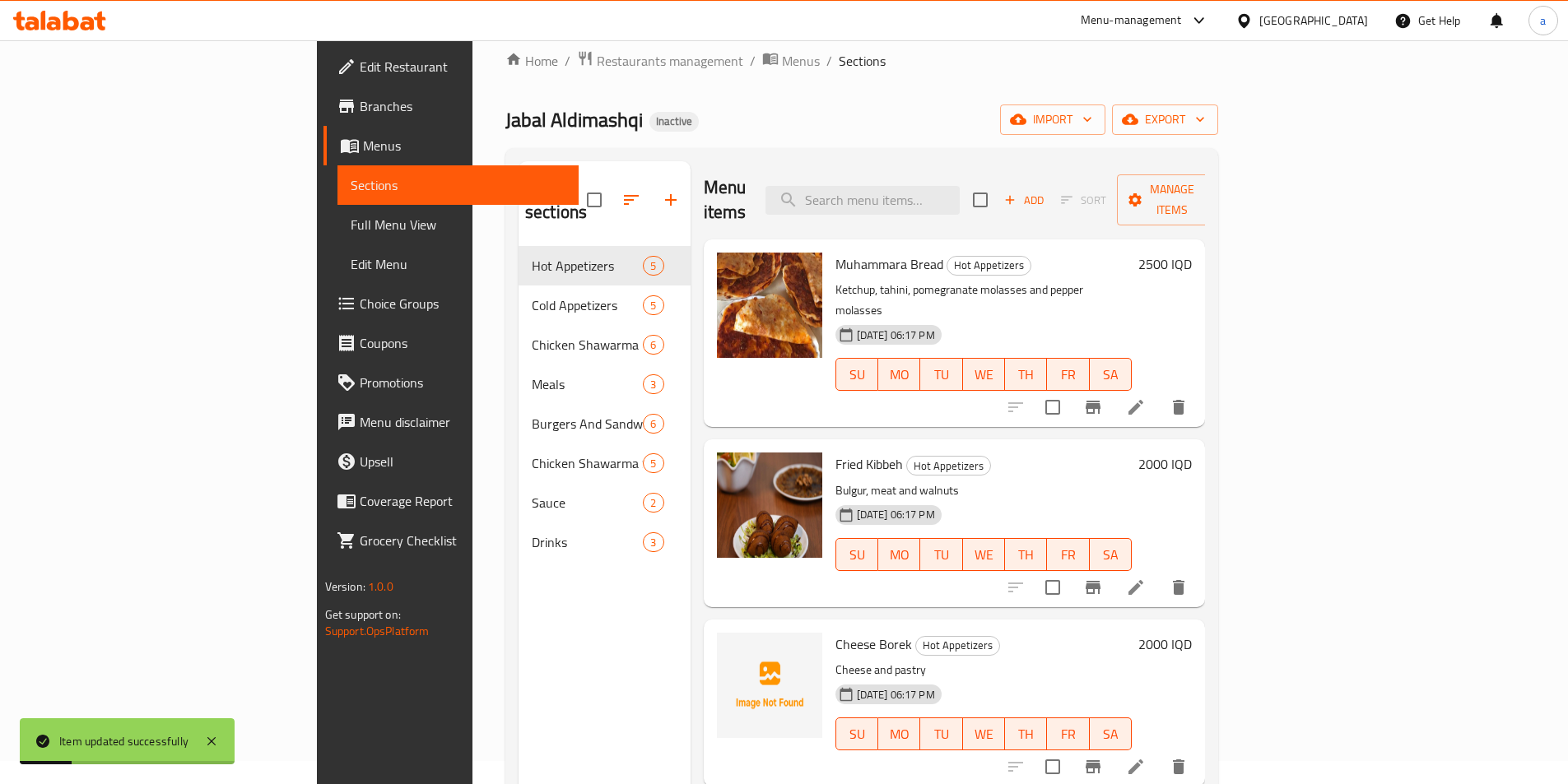
scroll to position [11, 0]
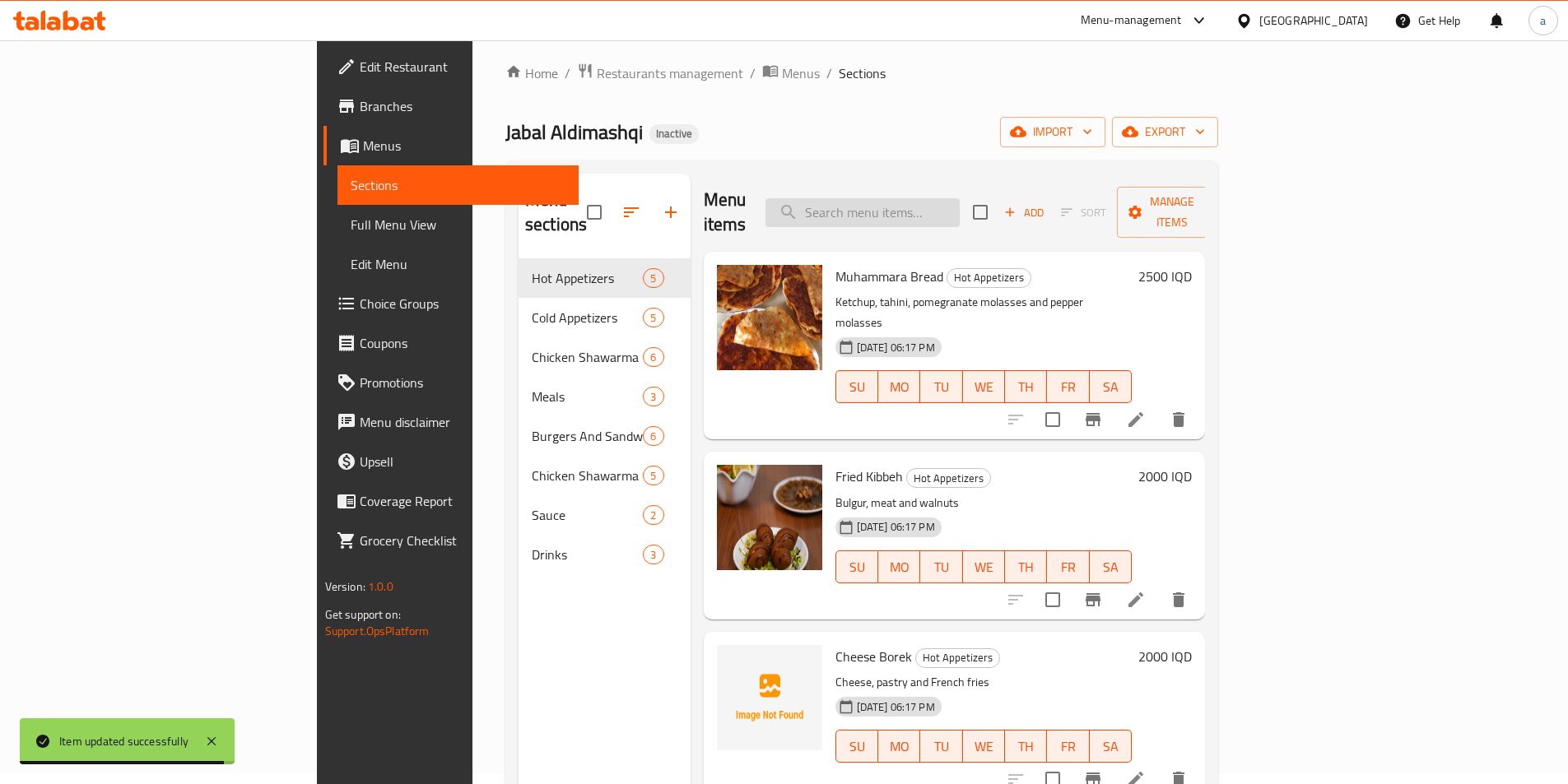
click at [957, 202] on input "search" at bounding box center [862, 213] width 195 height 29
paste input "Double Arabic Chicken Shawarma Meal"
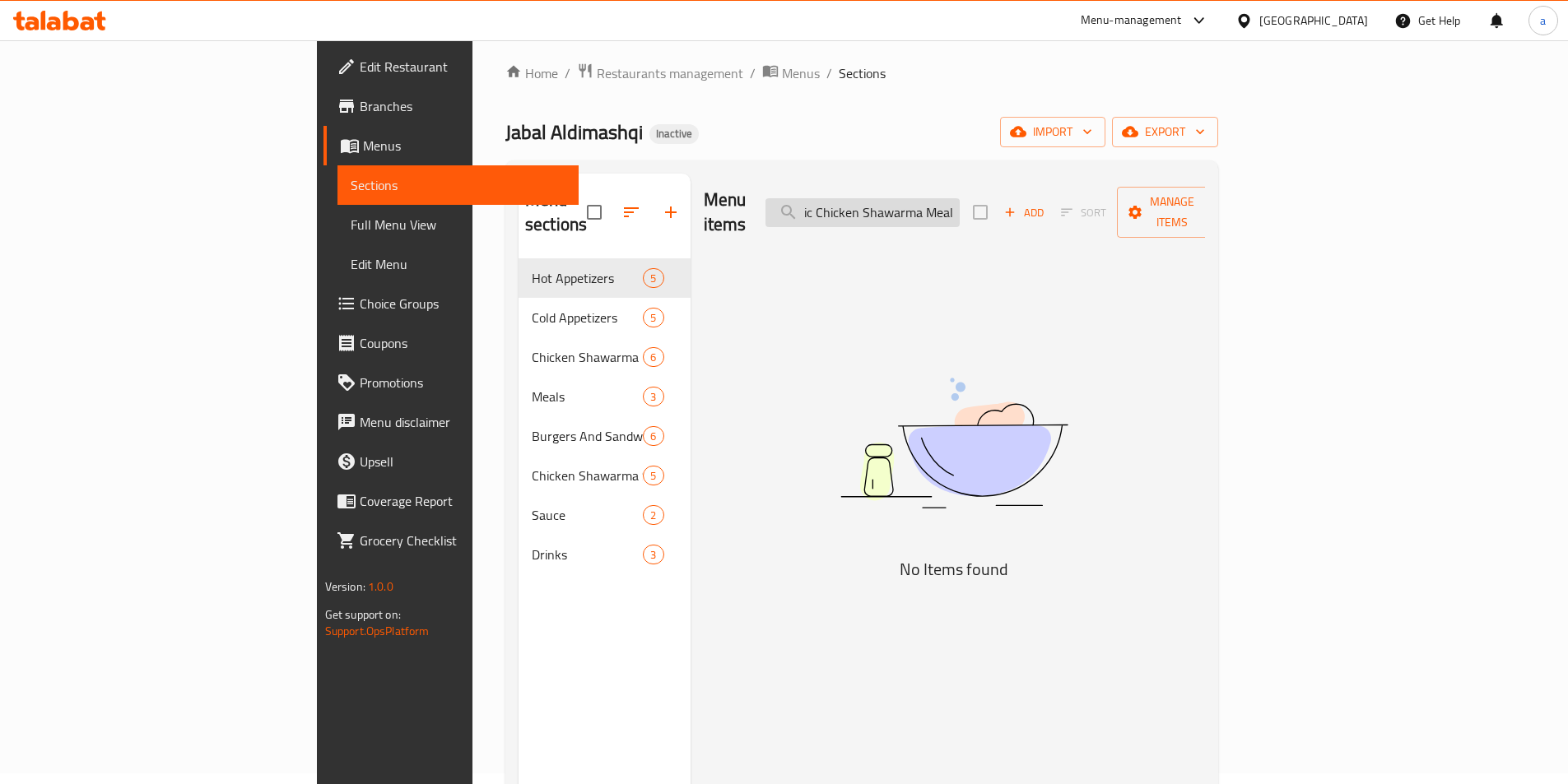
scroll to position [0, 68]
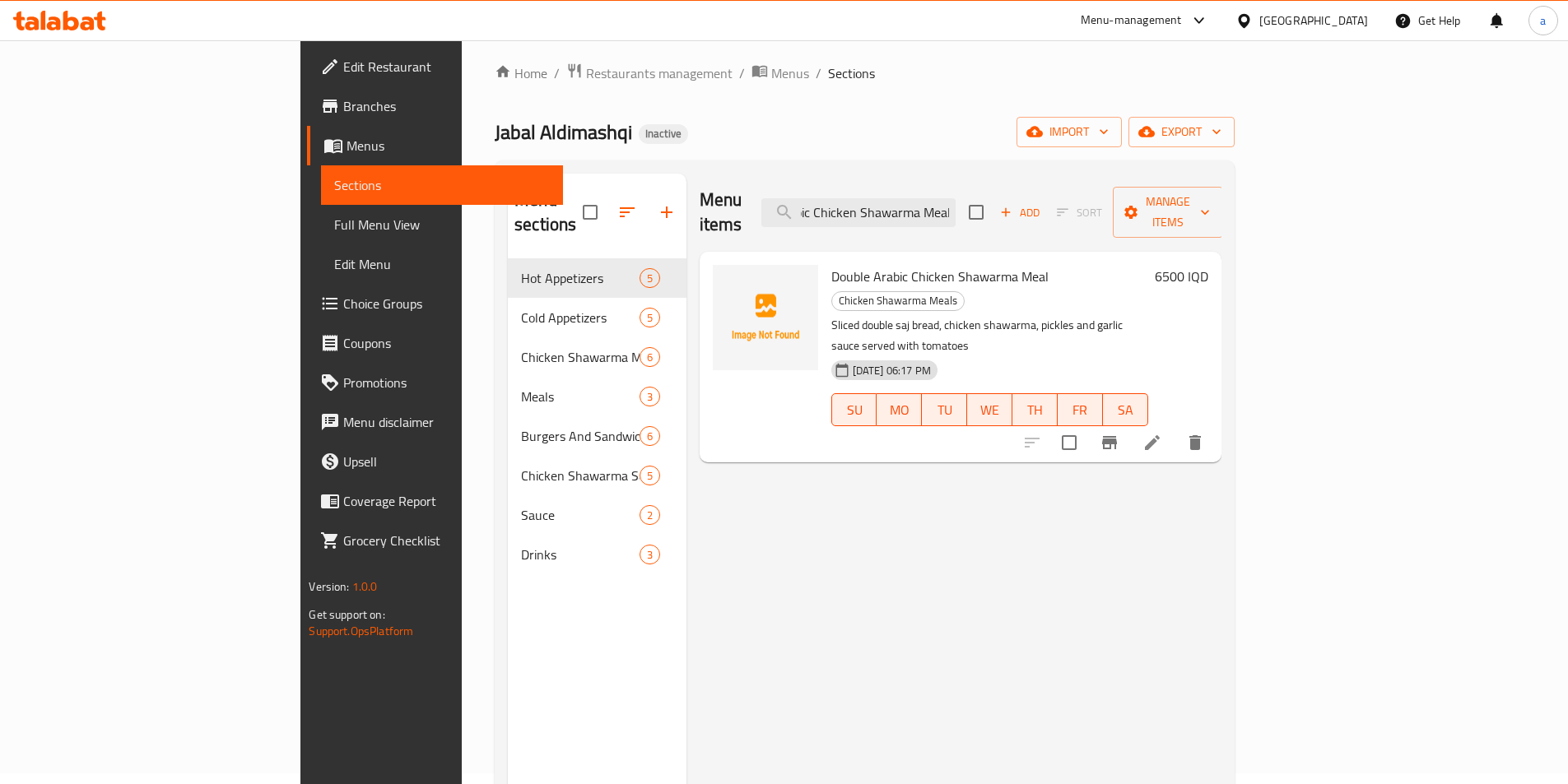
type input "Double Arabic Chicken Shawarma Meal"
click at [1162, 433] on icon at bounding box center [1152, 442] width 19 height 19
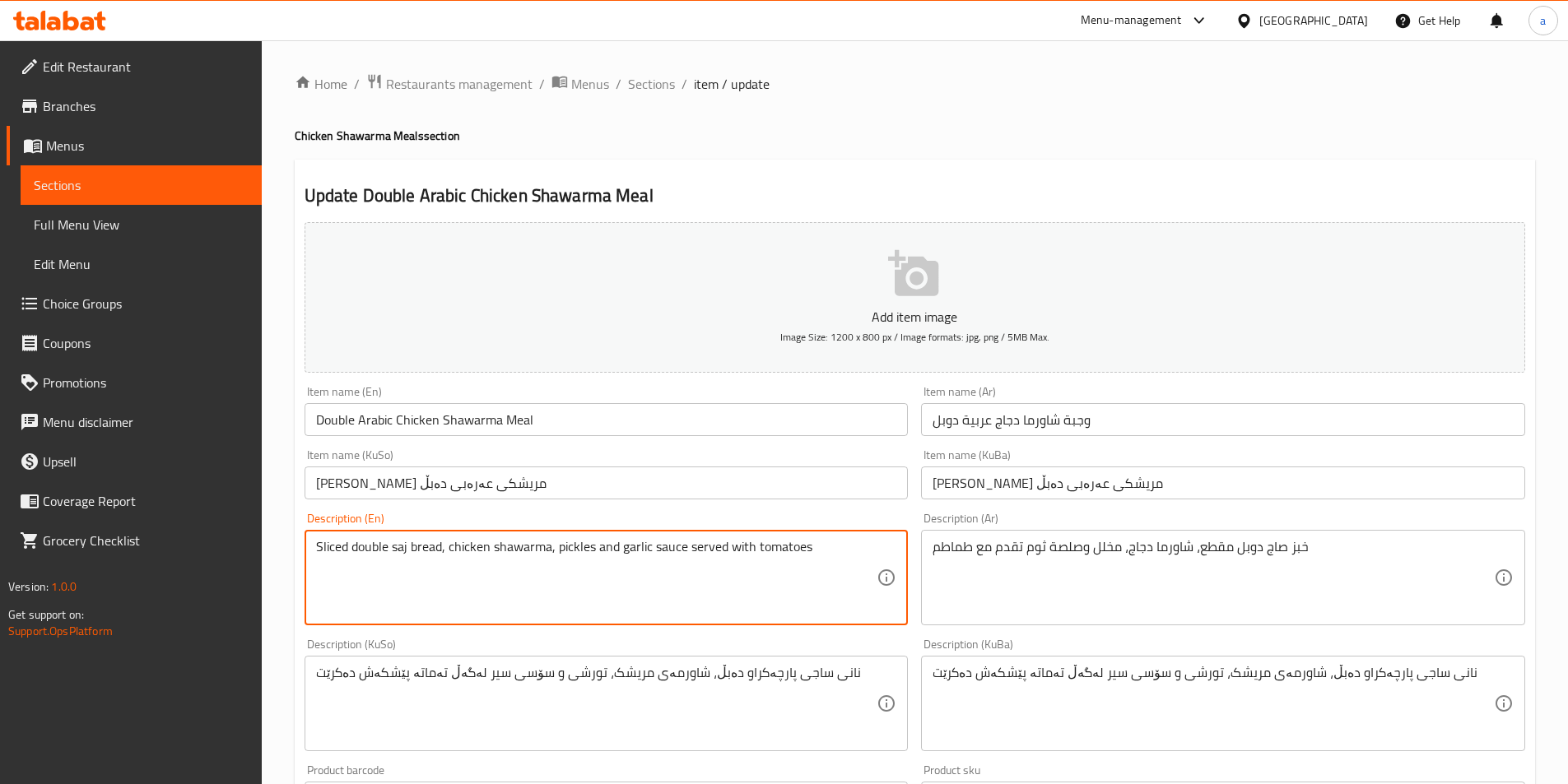
paste textarea "and French fries"
type textarea "Sliced double saj bread, chicken shawarma, pickles and garlic sauce served with…"
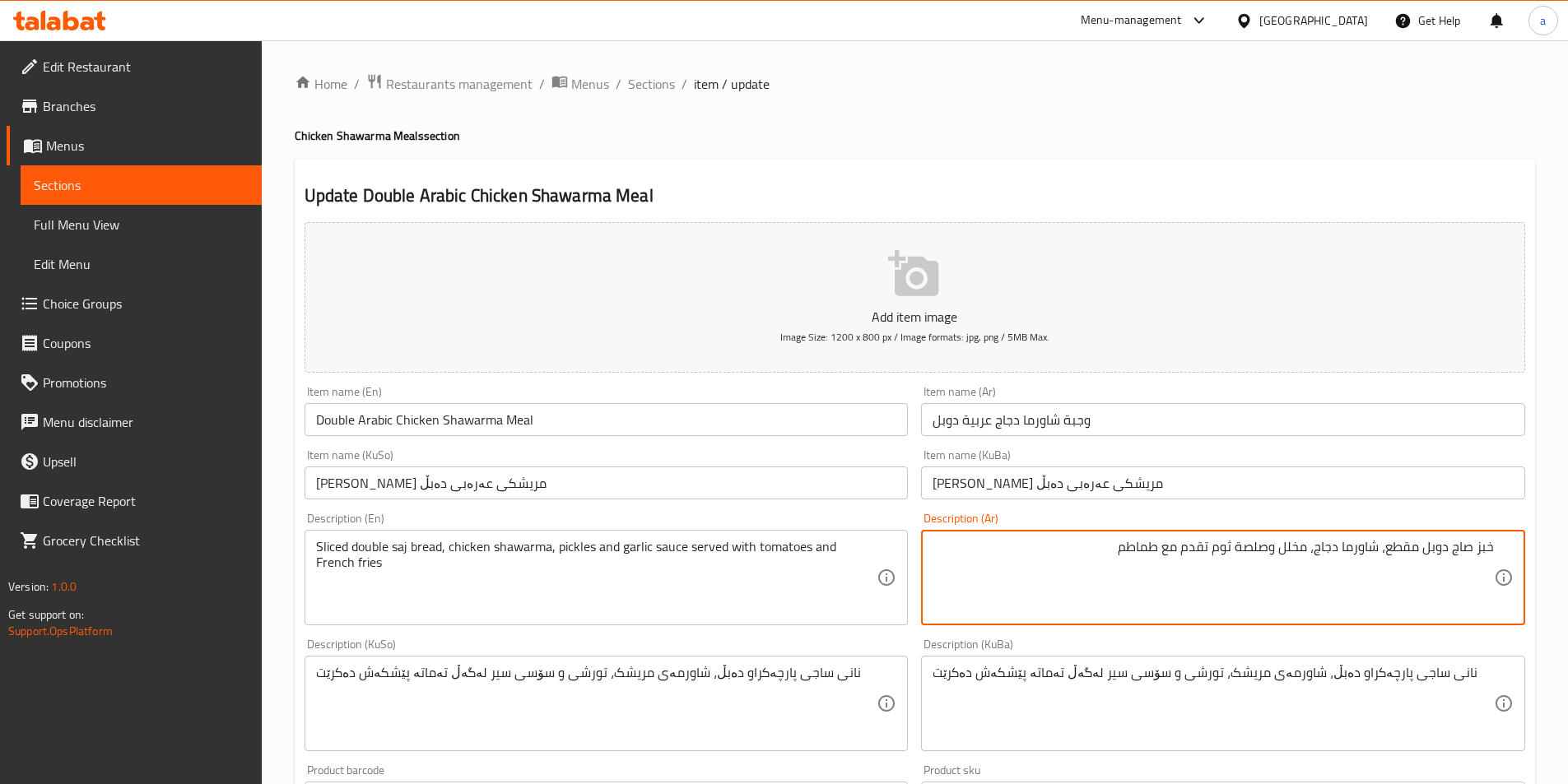
click at [1064, 564] on textarea "خبز صاج دوبل مقطع، شاورما دجاج، مخلل وصلصة ثوم تقدم مع طماطم" at bounding box center [1213, 578] width 561 height 78
paste textarea "وبطاطا مقلية"
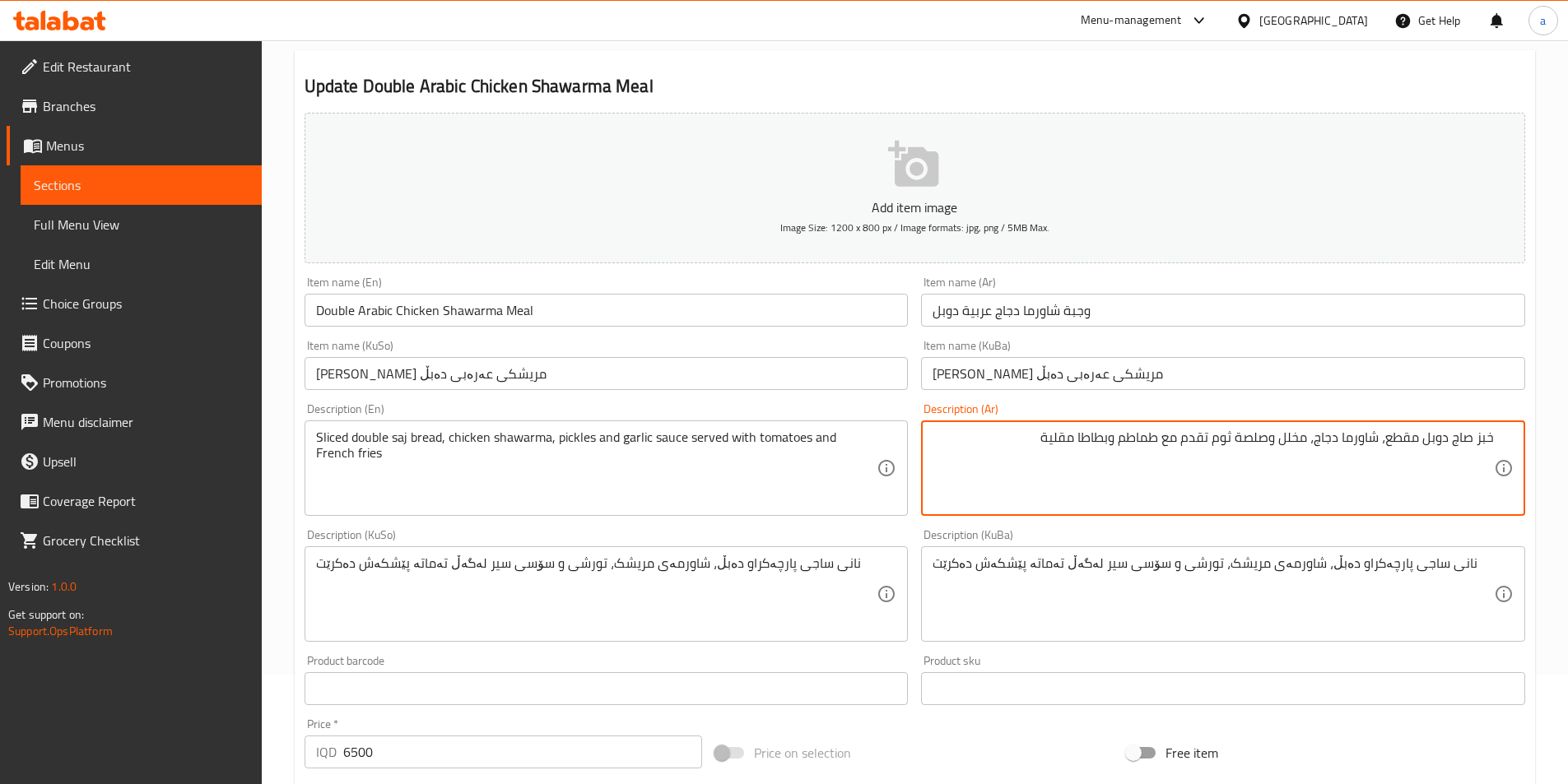
type textarea "خبز صاج دوبل مقطع، شاورما دجاج، مخلل وصلصة ثوم تقدم مع طماطم وبطاطا مقلية"
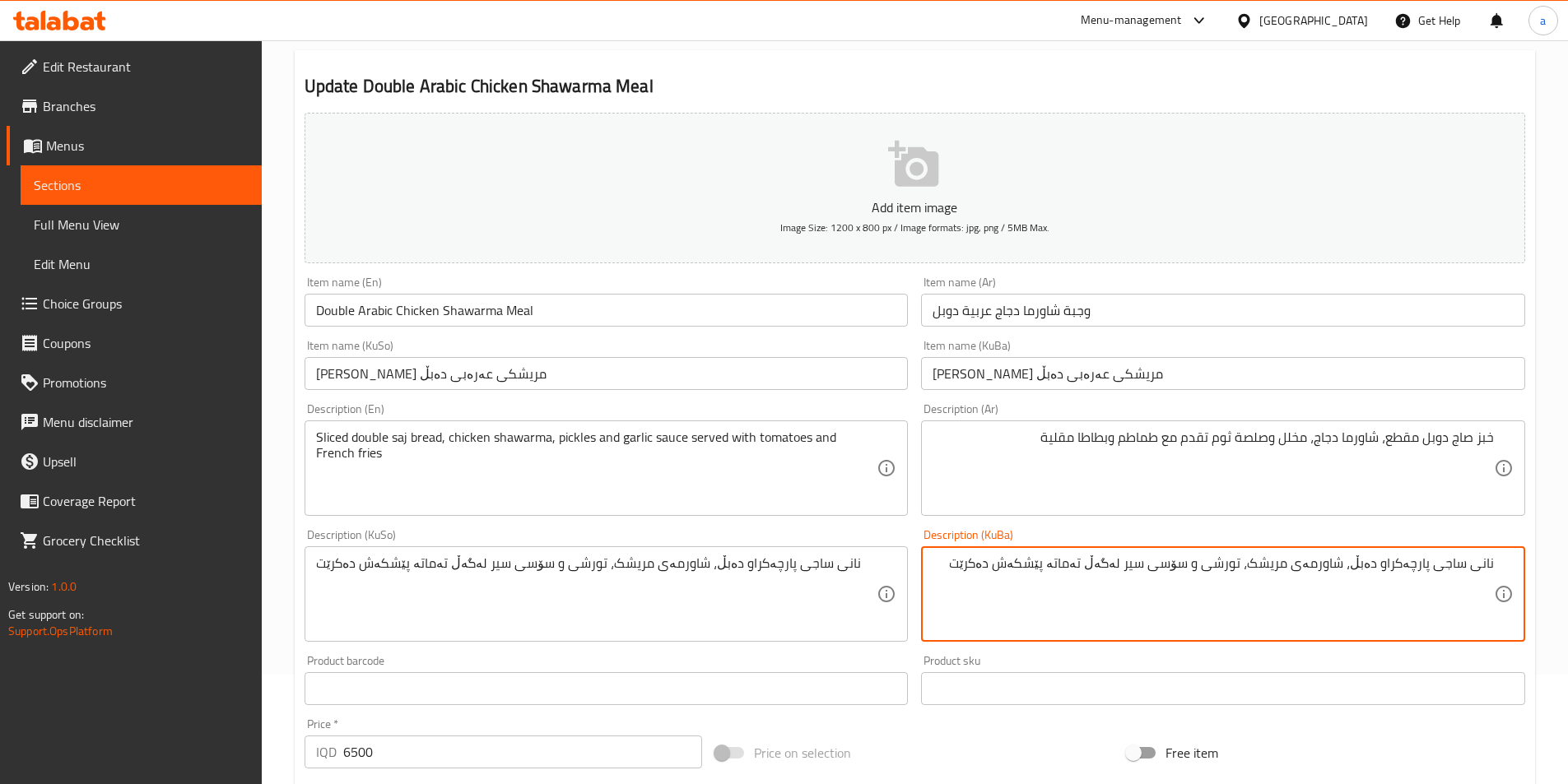
click at [959, 573] on textarea "نانی ساجی پارچەکراو دەبڵ، شاورمەی مریشک، تورشی و سۆسی سیر لەگەڵ تەماتە پێشکەش د…" at bounding box center [1213, 594] width 561 height 78
paste textarea "و فینگەر"
click at [1010, 574] on textarea "نانی ساجی پارچەکراو دەبڵ، شاورمەی مریشک، تورشی و سۆسی سیر لەگەڵ تەماتە پێشکەش د…" at bounding box center [1213, 594] width 561 height 78
drag, startPoint x: 986, startPoint y: 560, endPoint x: 908, endPoint y: 565, distance: 78.2
click at [908, 565] on div "Add item image Image Size: 1200 x 800 px / Image formats: jpg, png / 5MB Max. I…" at bounding box center [915, 556] width 1233 height 898
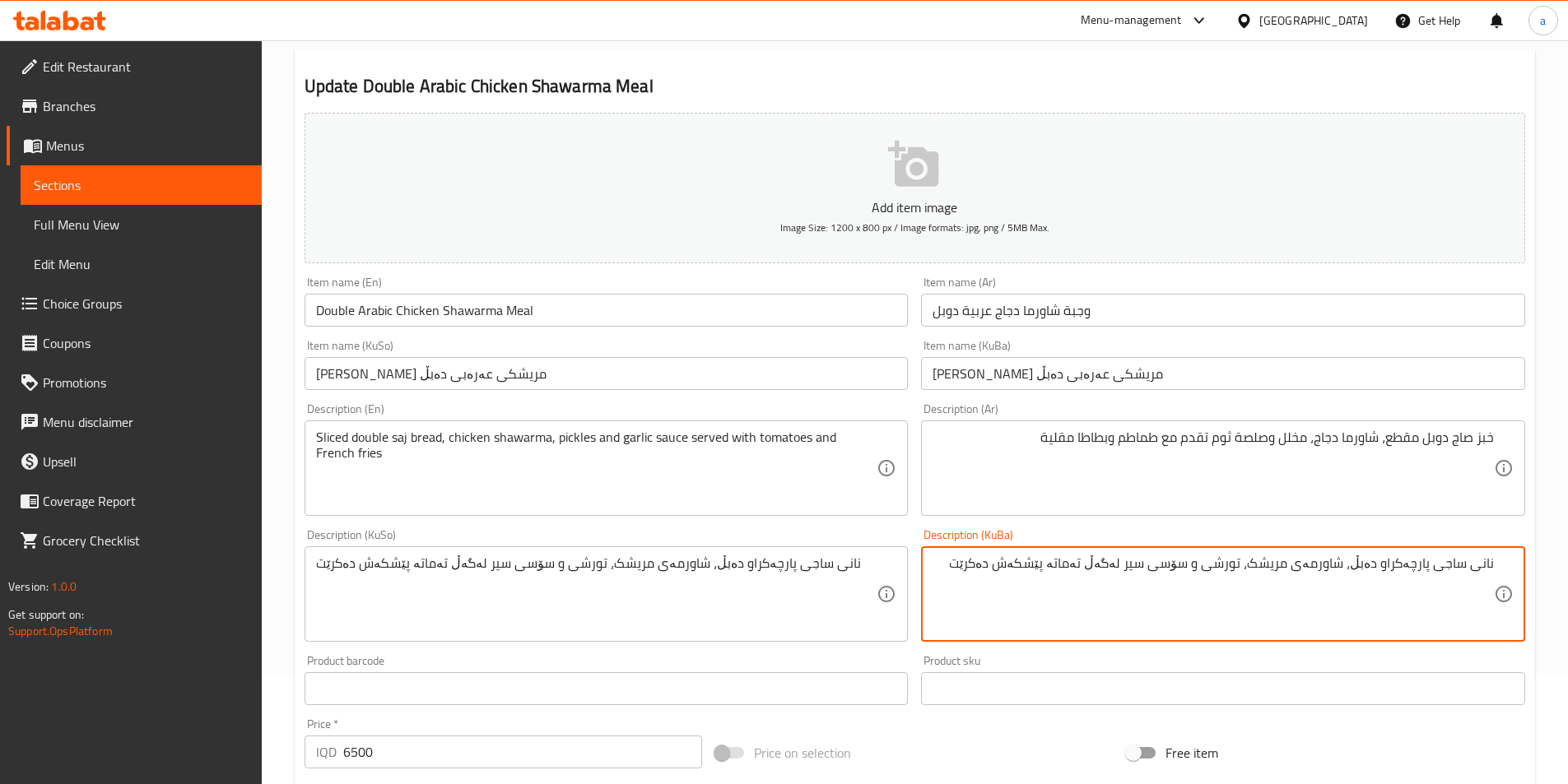
click at [1078, 564] on textarea "نانی ساجی پارچەکراو دەبڵ، شاورمەی مریشک، تورشی و سۆسی سیر لەگەڵ تەماتە پێشکەش د…" at bounding box center [1213, 594] width 561 height 78
paste textarea "و فینگەر"
click at [954, 566] on textarea "نانی ساجی پارچەکراو دەبڵ، شاورمەی مریشک، تورشی و سۆسی سیر لەگەڵ تەماتە و فینگەر…" at bounding box center [1213, 594] width 561 height 78
type textarea "نانی ساجی پارچەکراو دەبڵ، شاورمەی مریشک، تورشی و سۆسی سیر لەگەڵ تەماتە و فینگەر…"
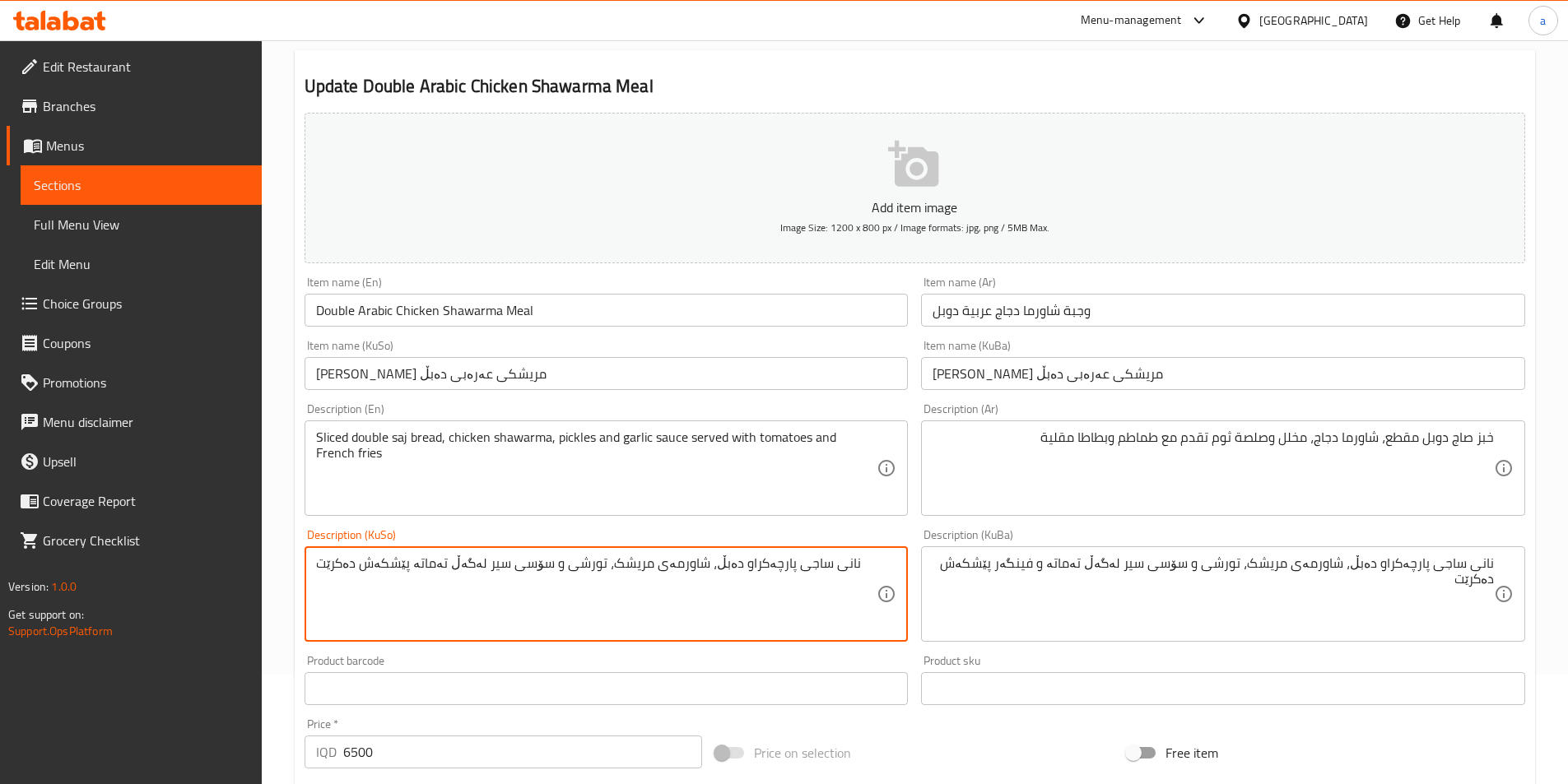
paste textarea "فینگەر"
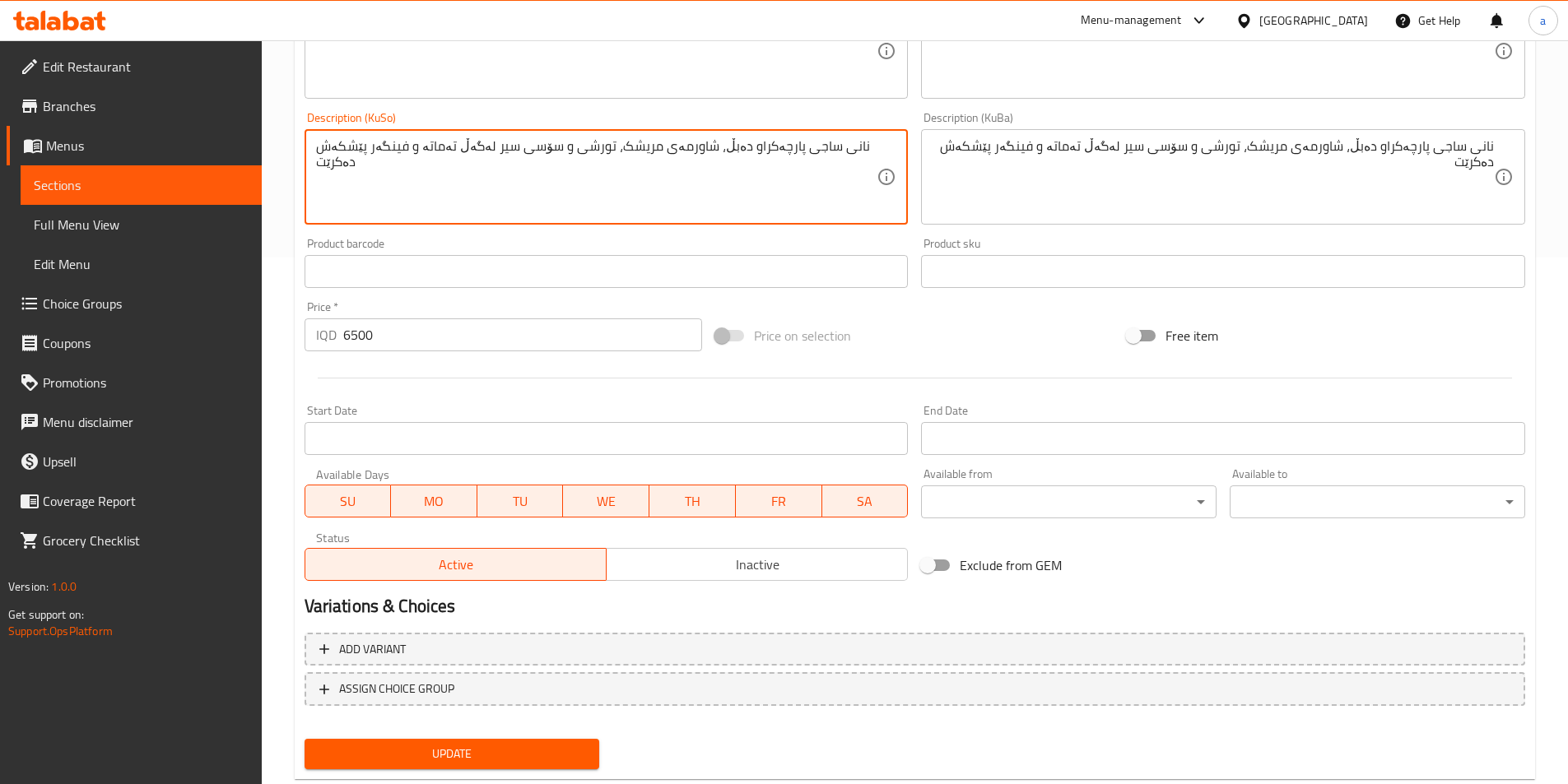
scroll to position [549, 0]
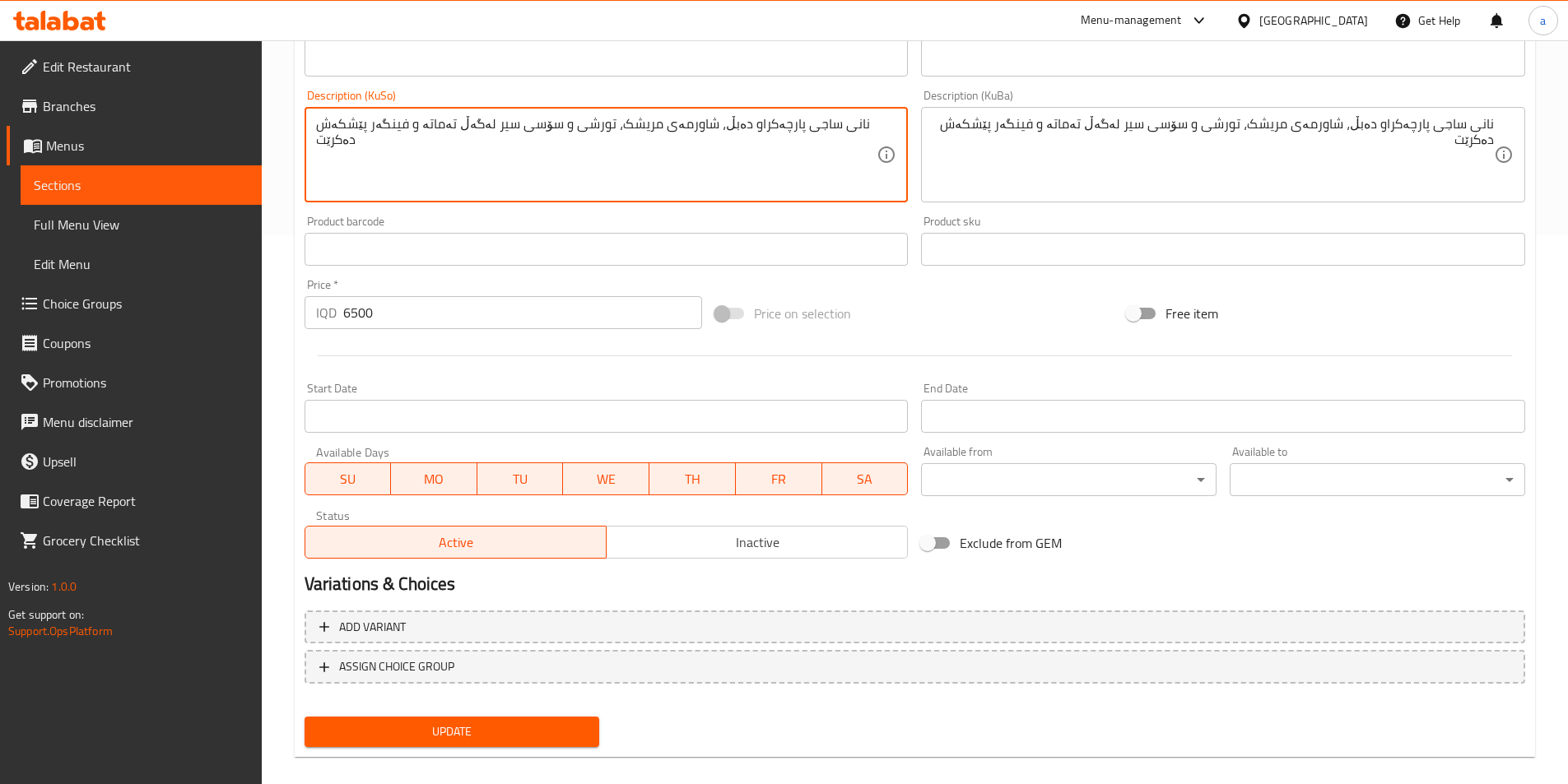
type textarea "نانی ساجی پارچەکراو دەبڵ، شاورمەی مریشک، تورشی و سۆسی سیر لەگەڵ تەماتە و فینگەر…"
click at [432, 739] on span "Update" at bounding box center [452, 732] width 269 height 20
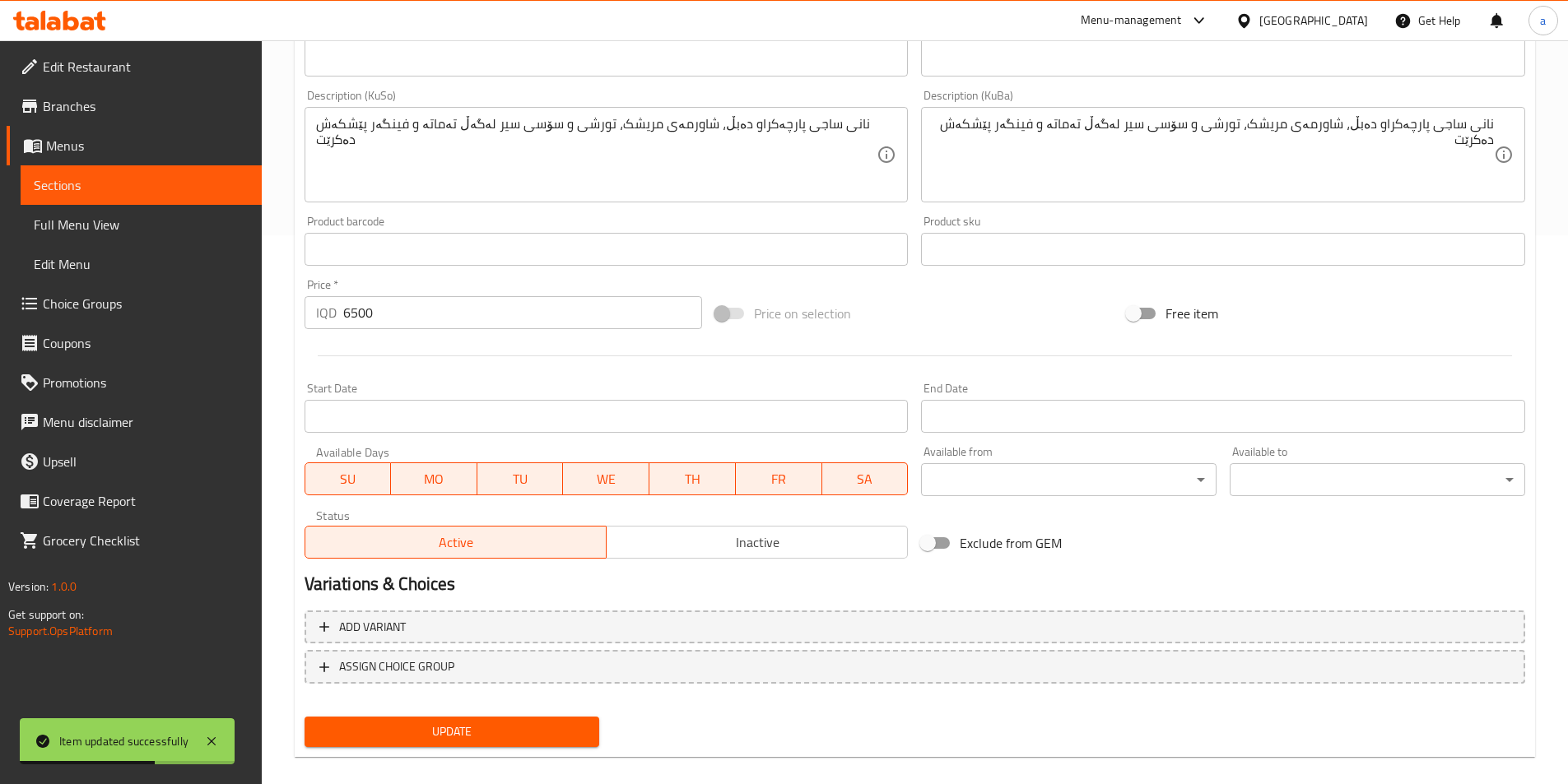
click at [948, 301] on div "Price on selection" at bounding box center [914, 314] width 411 height 45
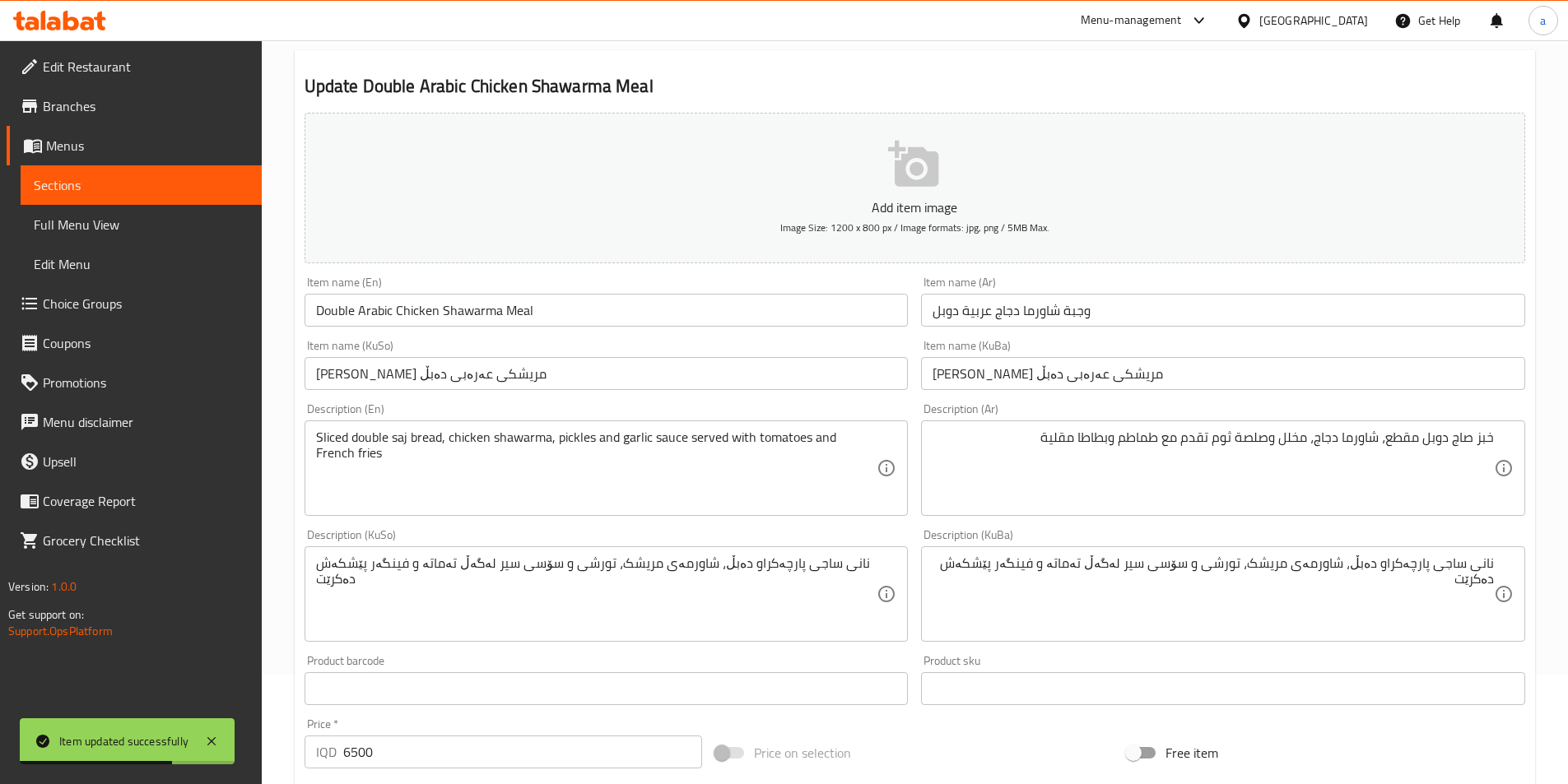
scroll to position [0, 0]
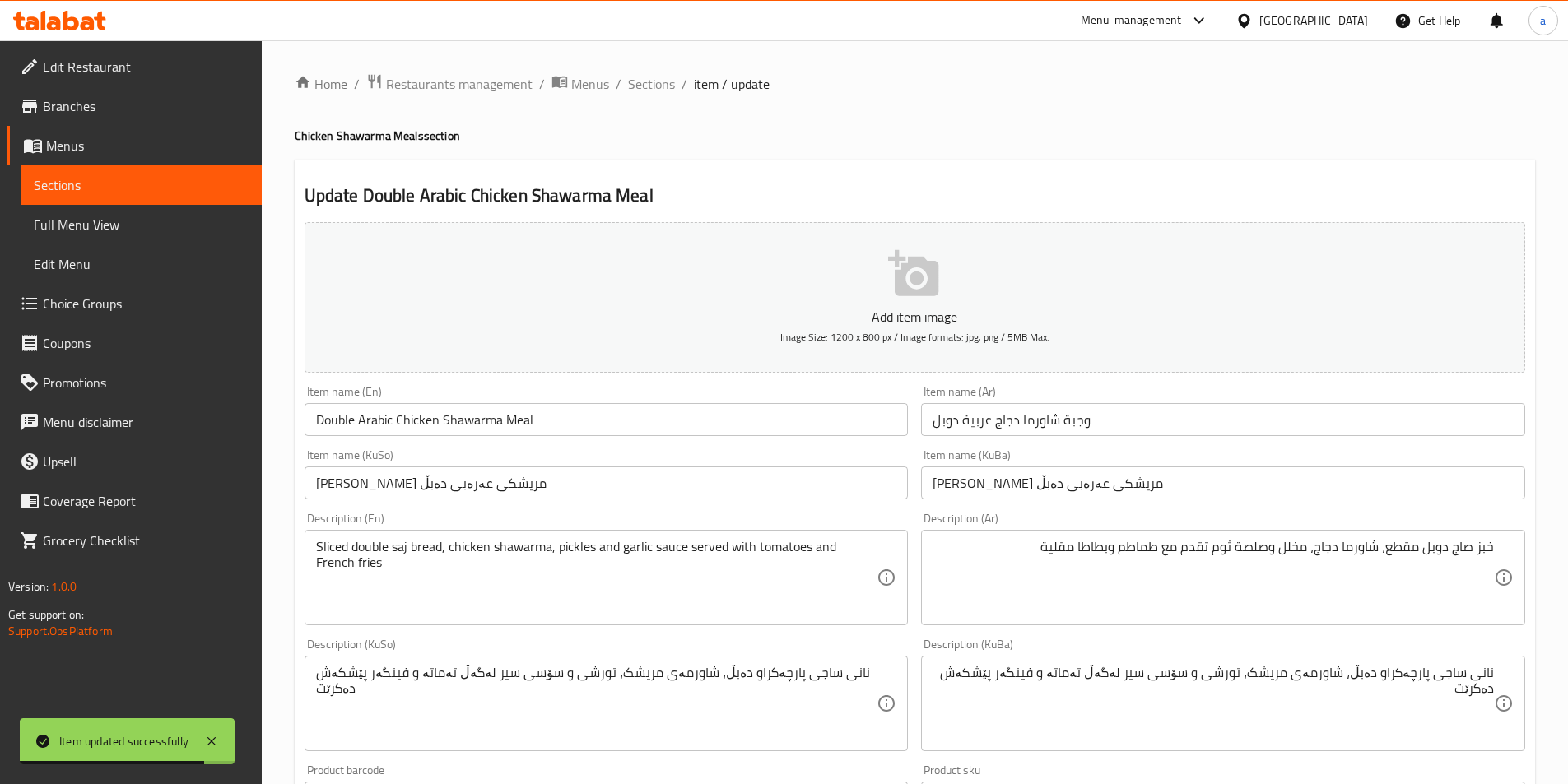
click at [176, 182] on span "Sections" at bounding box center [141, 185] width 215 height 19
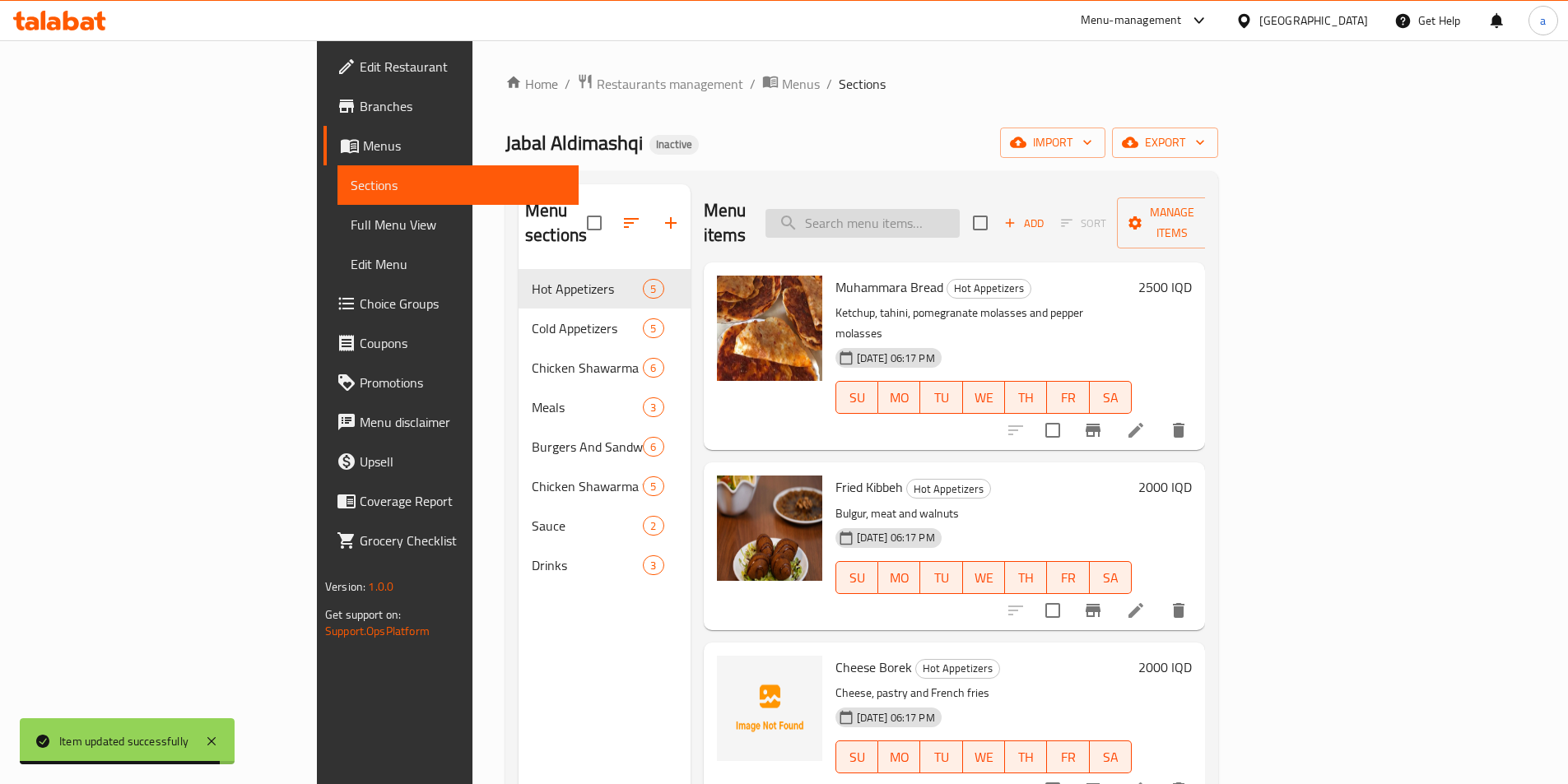
click at [959, 212] on input "search" at bounding box center [862, 224] width 195 height 29
paste input "Zinger Sandwich"
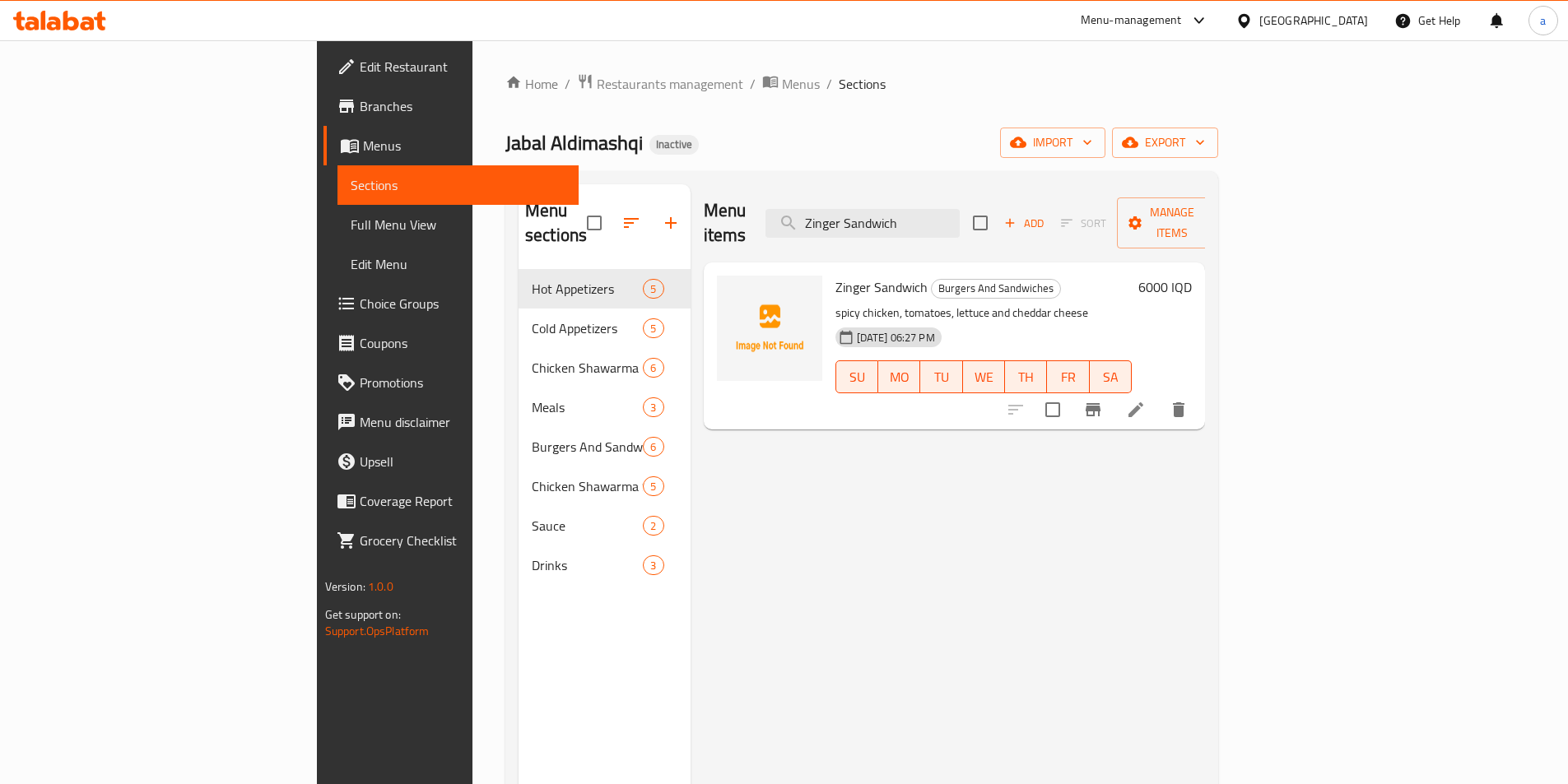
type input "Zinger Sandwich"
click at [1159, 395] on li at bounding box center [1135, 409] width 46 height 30
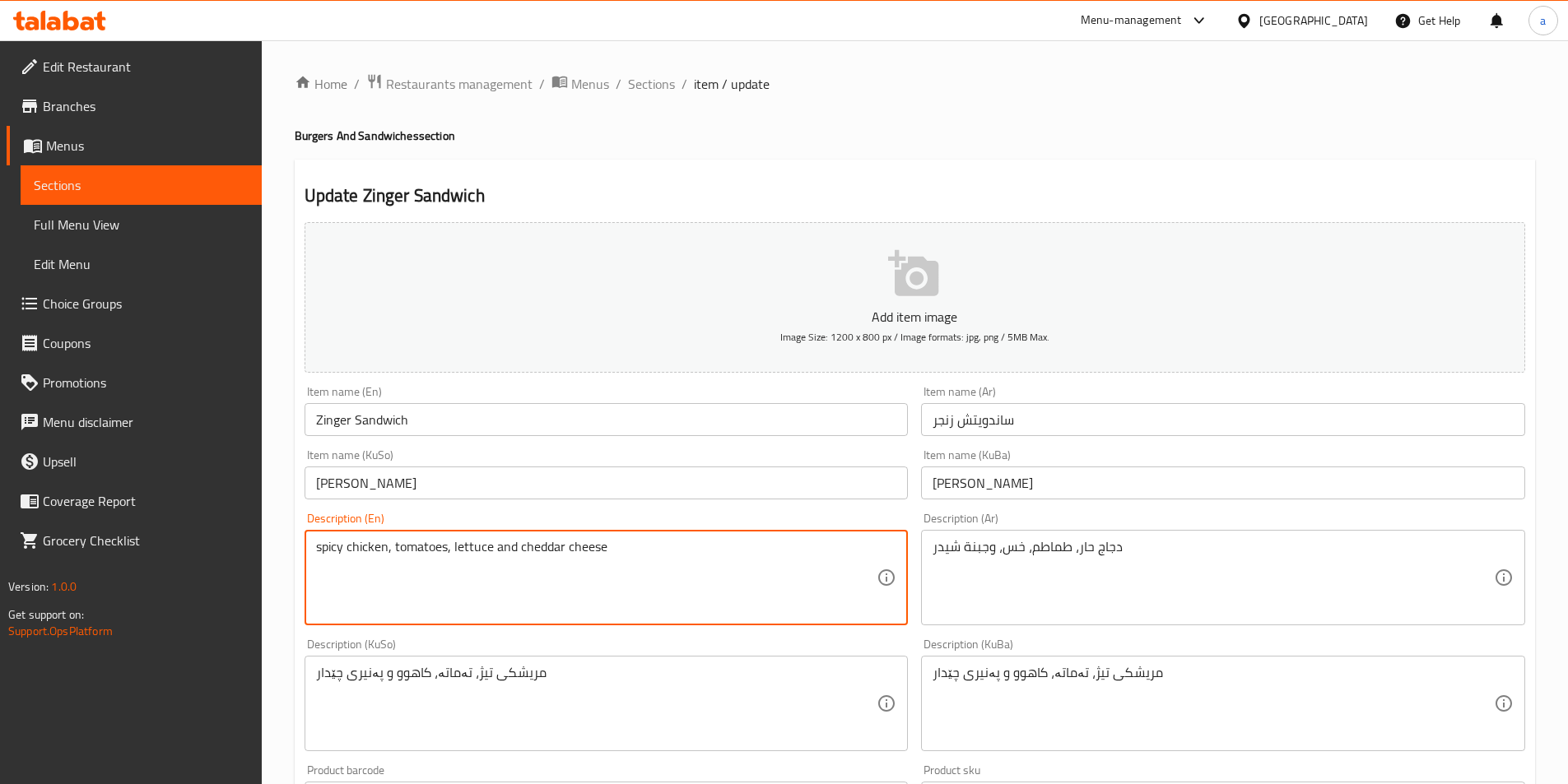
click at [508, 544] on textarea "spicy chicken, tomatoes, lettuce and cheddar cheese" at bounding box center [596, 578] width 561 height 78
type textarea "spicy chicken, tomatoes, lettuce, cheddar cheese"
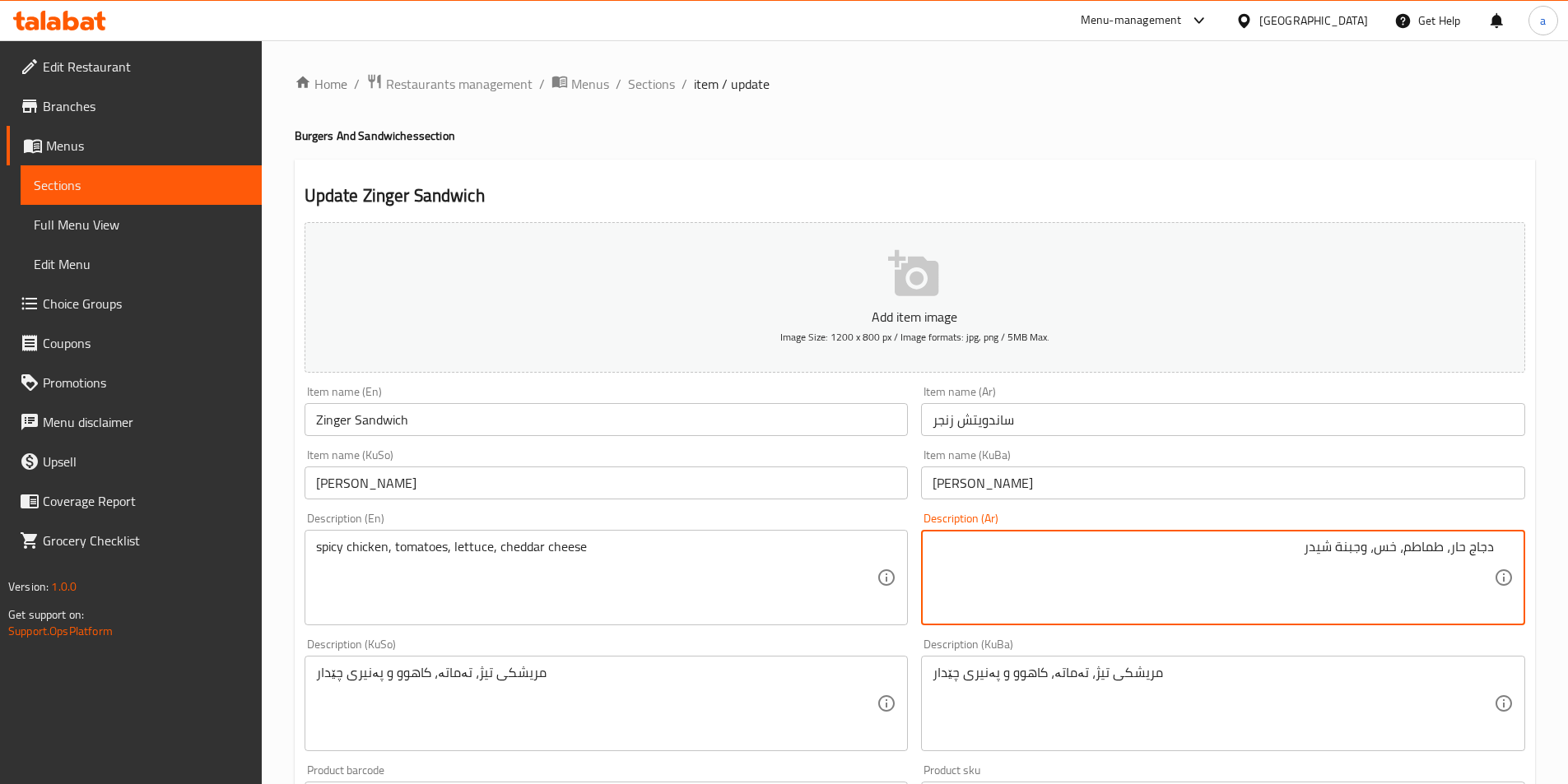
click at [1112, 567] on textarea "دجاج حار، طماطم، خس، وجبنة شيدر" at bounding box center [1213, 578] width 561 height 78
paste textarea "وبطاطا مقلية"
drag, startPoint x: 1361, startPoint y: 558, endPoint x: 1379, endPoint y: 574, distance: 24.1
click at [1379, 574] on textarea "دجاج حار، طماطم، خس، وجبنة شيدر وبطاطا مقلية" at bounding box center [1213, 578] width 561 height 78
type textarea "دجاج حار، طماطم، خس، جبنة شيدر وبطاطا مقلية"
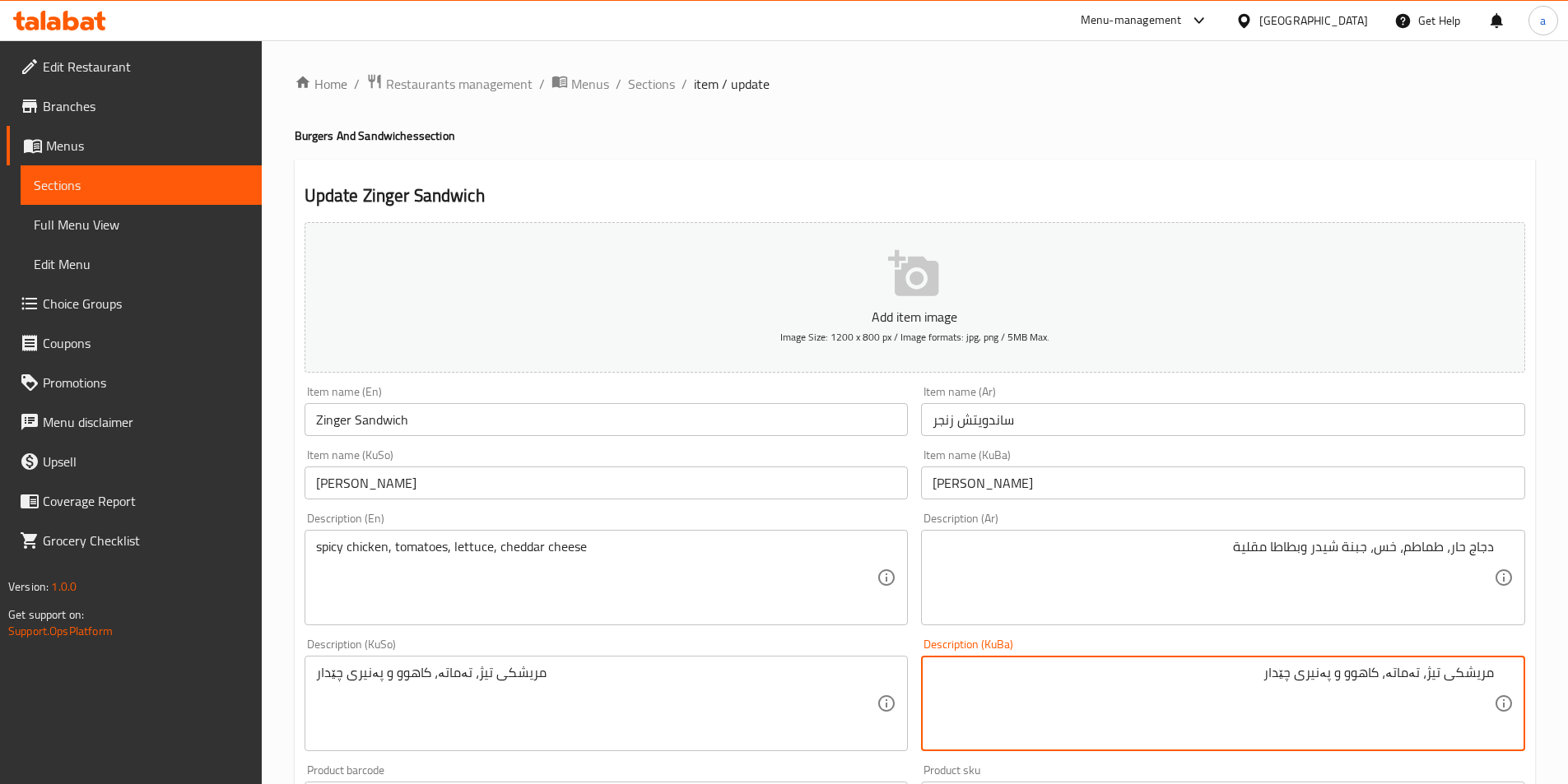
click at [1337, 678] on textarea "مریشکی تیژ، تەماتە، کاهوو و پەنیری چێدار" at bounding box center [1213, 704] width 561 height 78
click at [1335, 677] on textarea "مریشکی تیژ، تەماتە، کاهوو و پەنیری چێدار" at bounding box center [1213, 704] width 561 height 78
drag, startPoint x: 1336, startPoint y: 668, endPoint x: 1349, endPoint y: 673, distance: 13.9
click at [1349, 673] on textarea "مریشکی تیژ، تەماتە، کاهوو و پەنیری چێدار" at bounding box center [1213, 704] width 561 height 78
click at [1235, 678] on textarea "مریشکی تیژ، تەماتە، کاهوو، پەنیری چێدار" at bounding box center [1213, 704] width 561 height 78
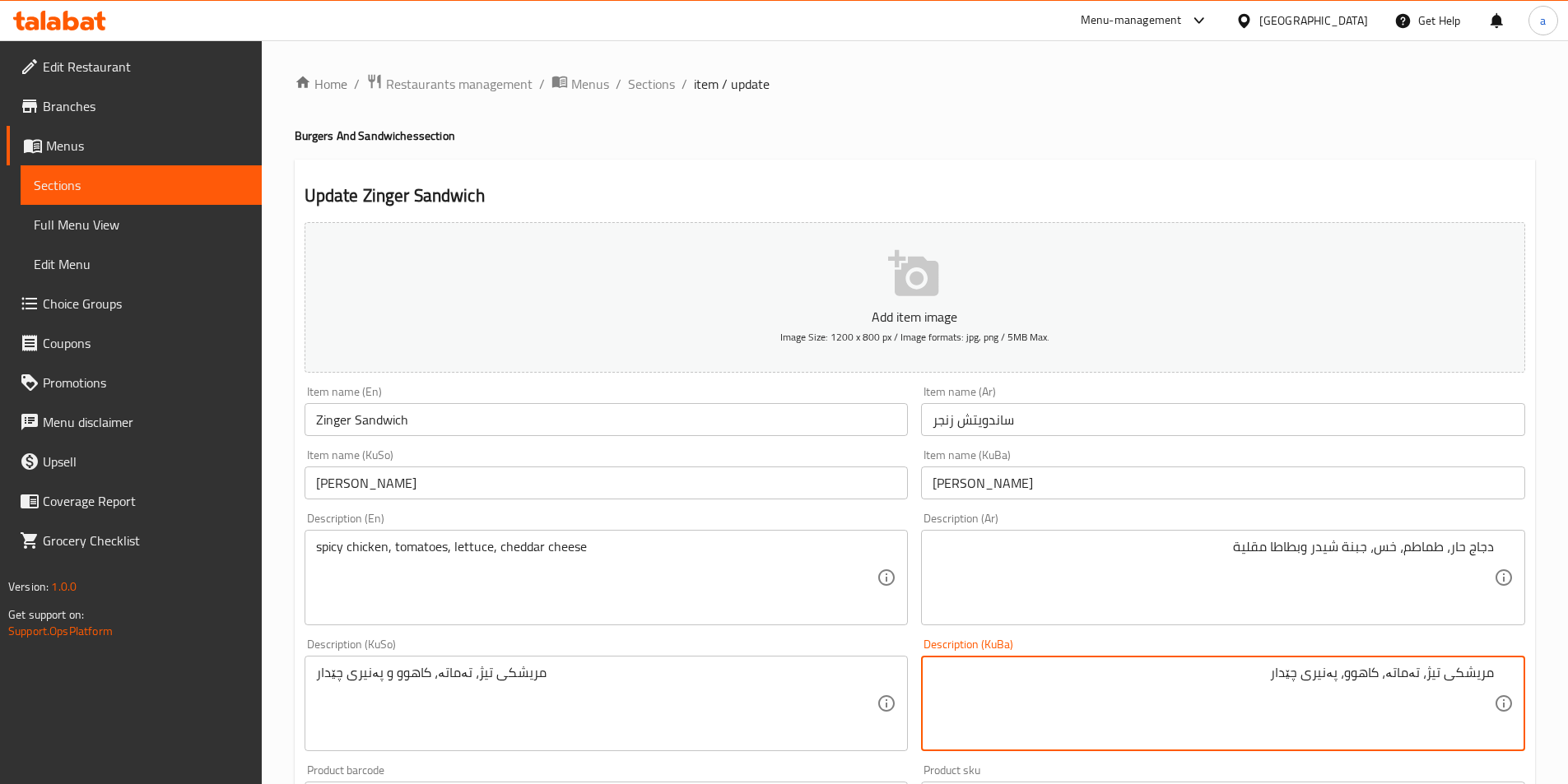
paste textarea "و فینگەر"
drag, startPoint x: 1228, startPoint y: 680, endPoint x: 1580, endPoint y: 693, distance: 352.2
click at [1567, 693] on html "​ Menu-management Iraq Get Help a Edit Restaurant Branches Menus Sections Full …" at bounding box center [784, 392] width 1568 height 784
type textarea "مریشکی تیژ، تەماتە، کاهوو، پەنیری چێدار و فینگەر"
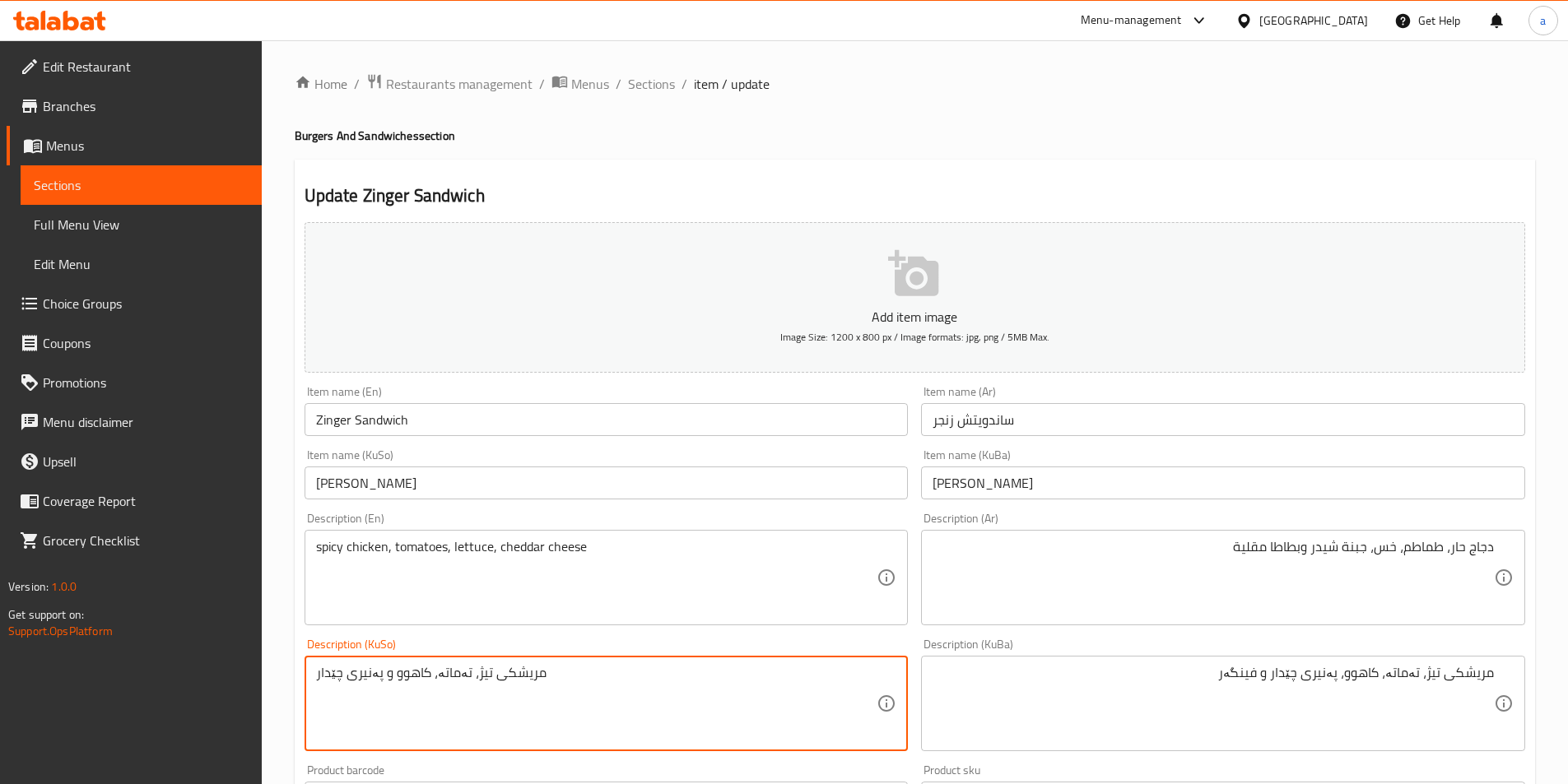
drag, startPoint x: 570, startPoint y: 706, endPoint x: 142, endPoint y: 684, distance: 428.6
paste textarea "، پەنیری چێدار و فینگە"
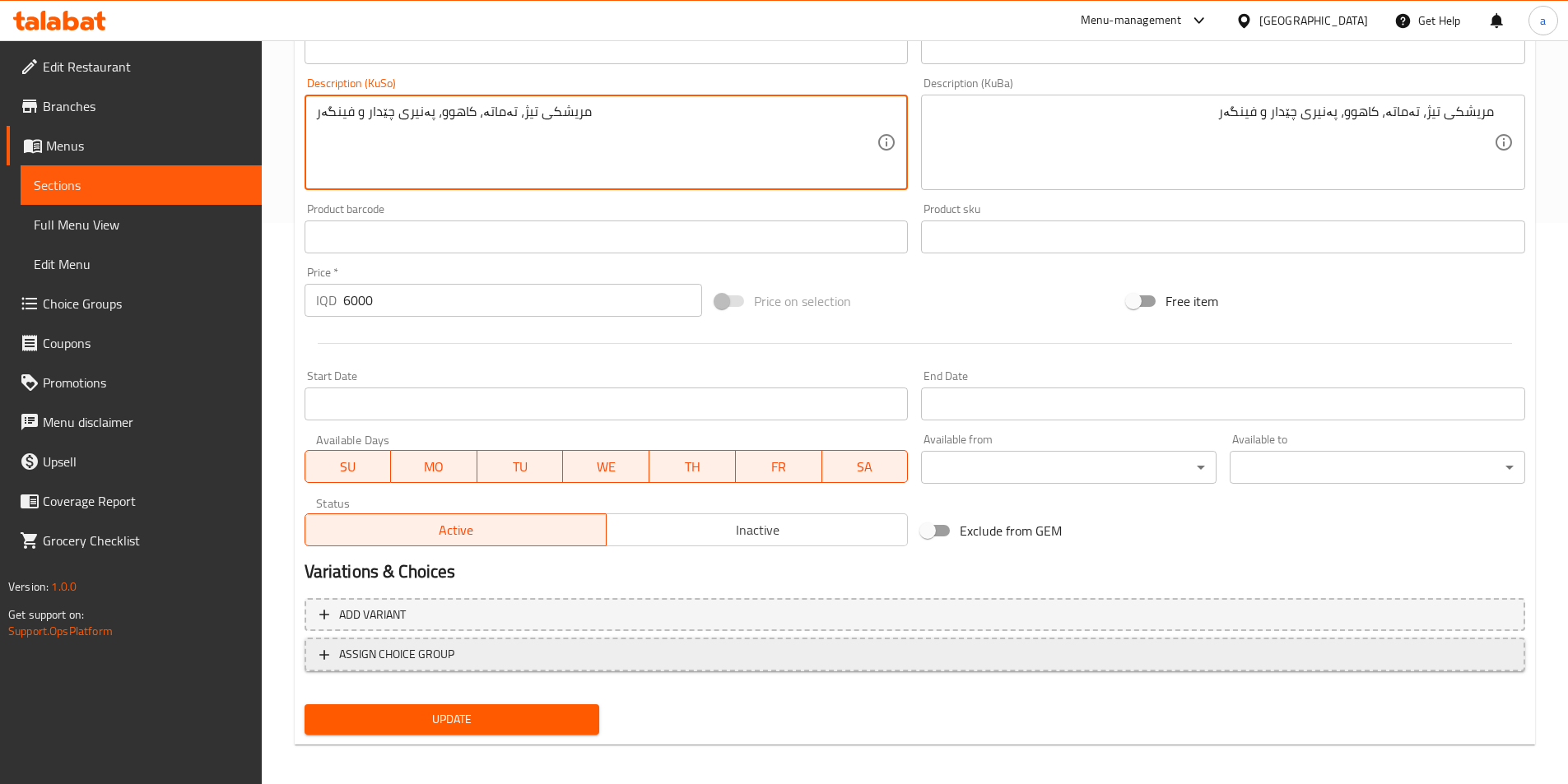
scroll to position [568, 0]
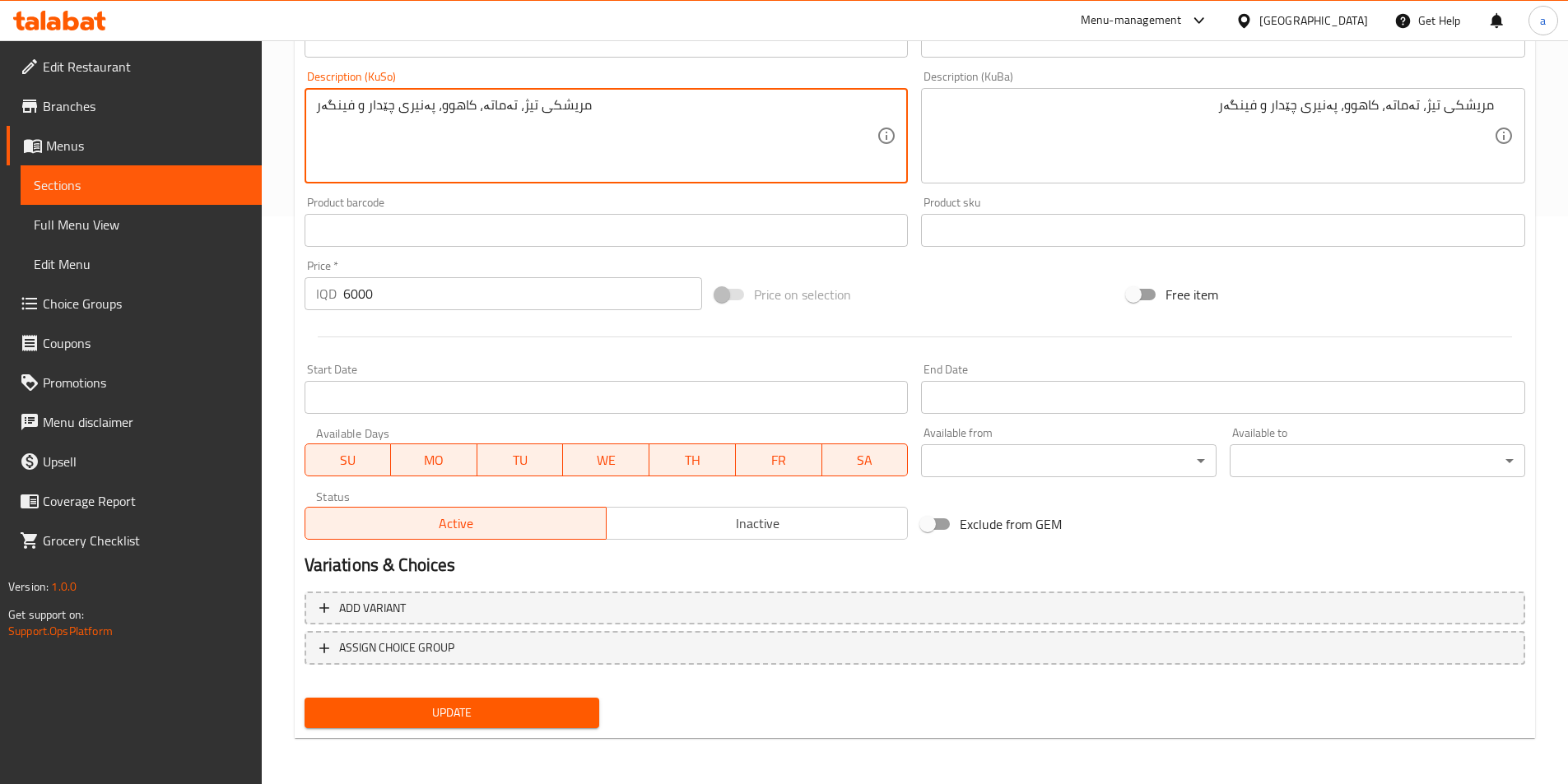
type textarea "مریشکی تیژ، تەماتە، کاهوو، پەنیری چێدار و فینگەر"
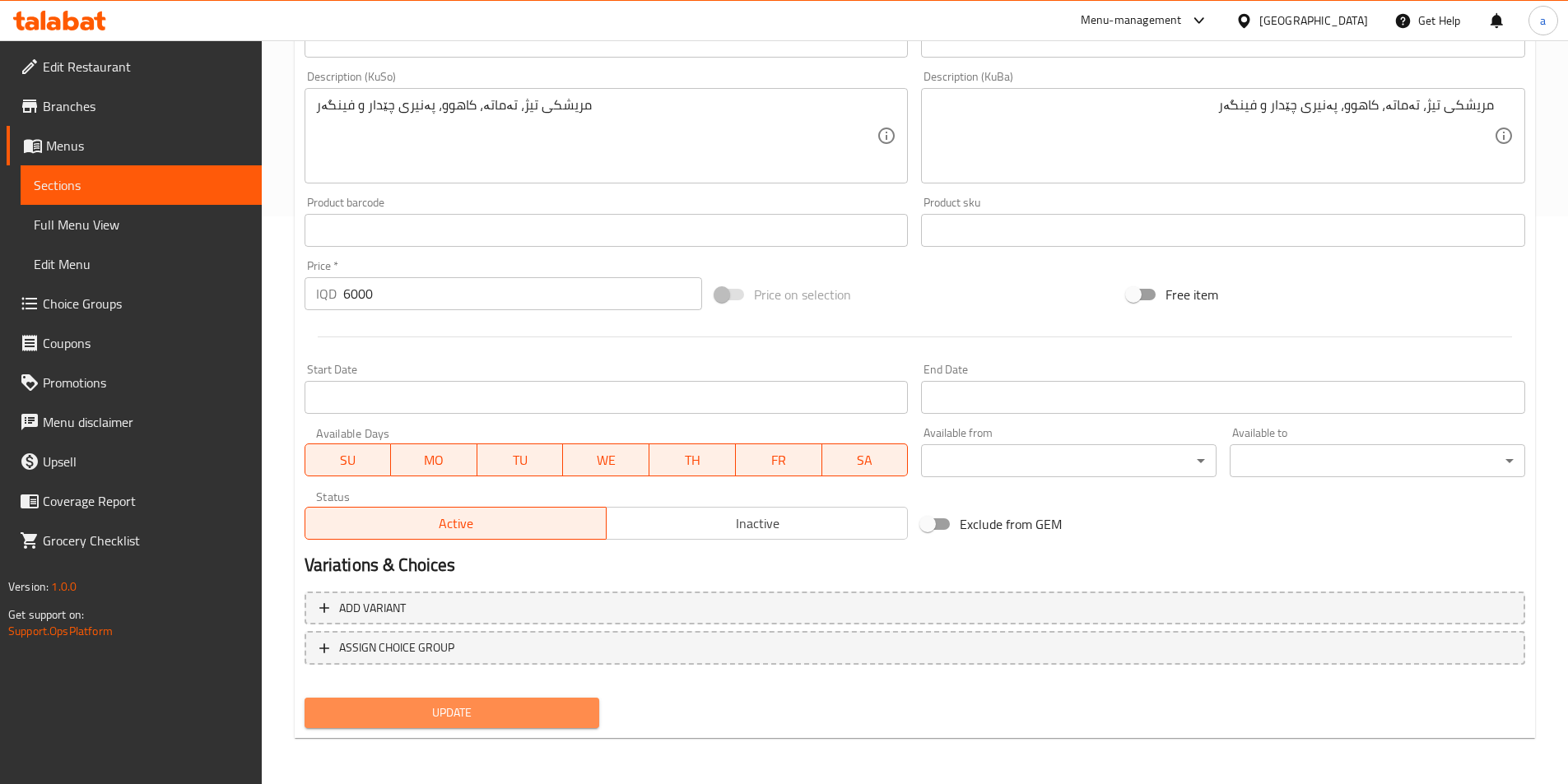
click at [470, 715] on span "Update" at bounding box center [452, 712] width 269 height 20
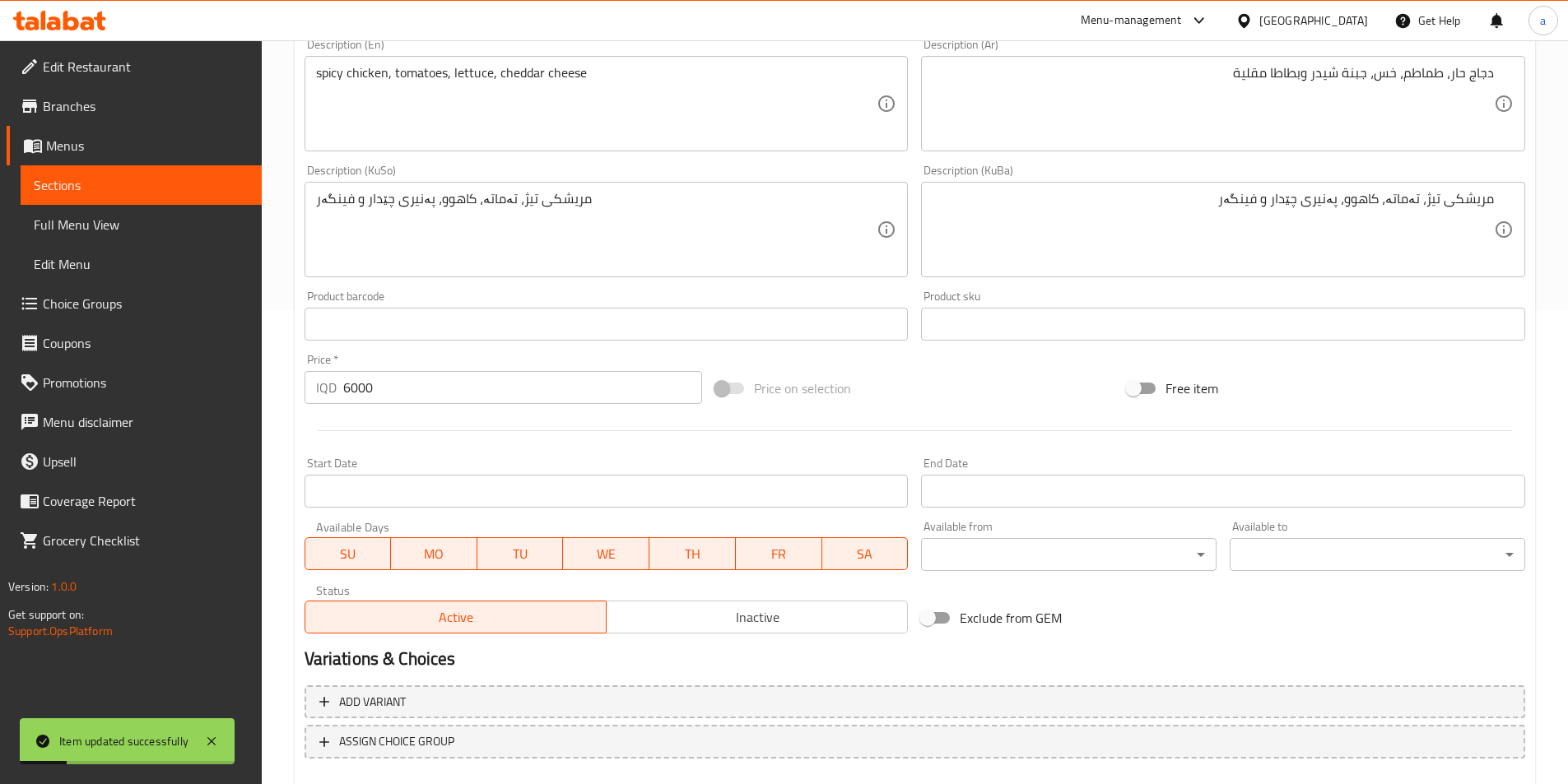
scroll to position [129, 0]
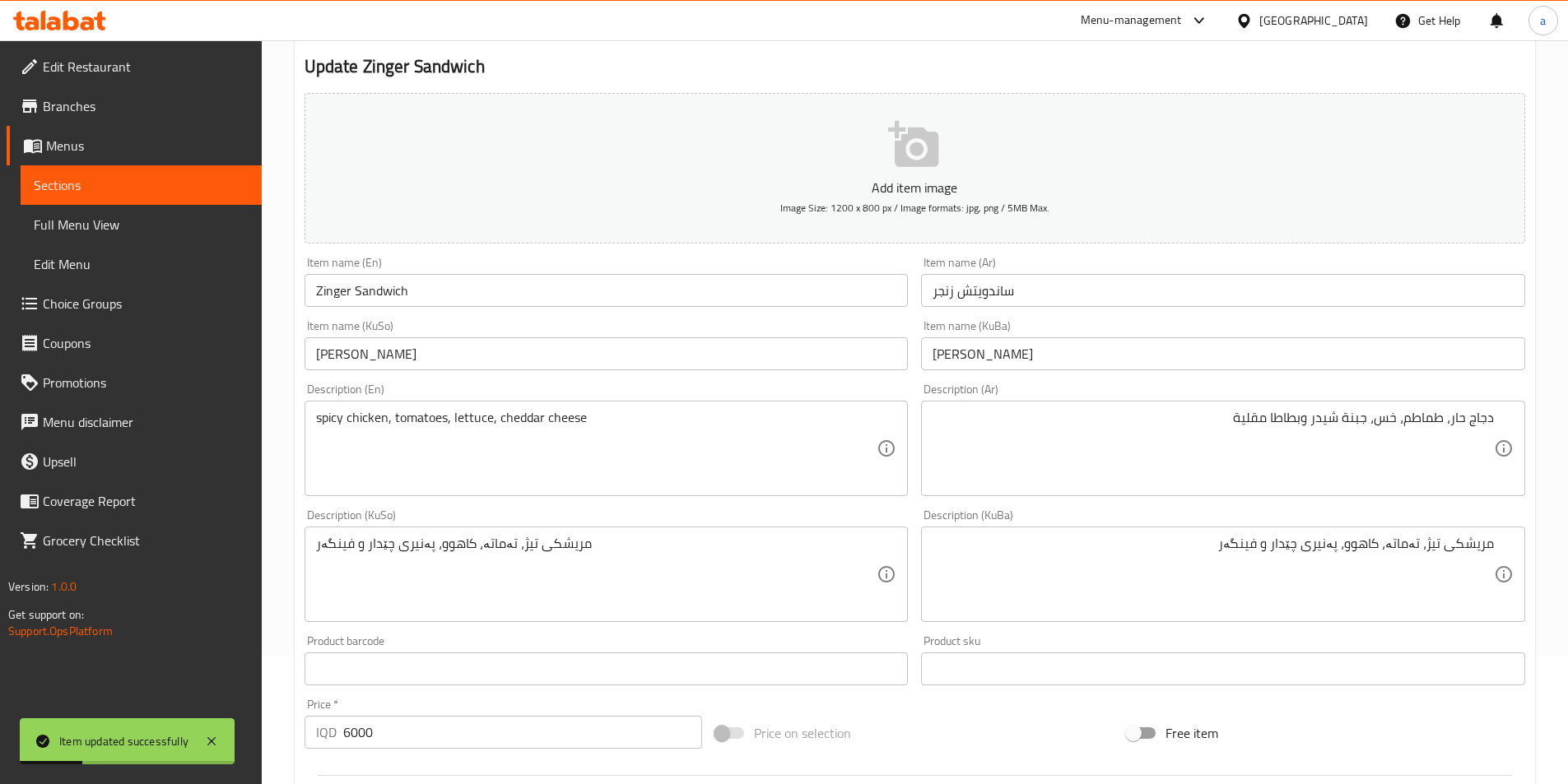
click at [76, 188] on span "Sections" at bounding box center [141, 185] width 215 height 19
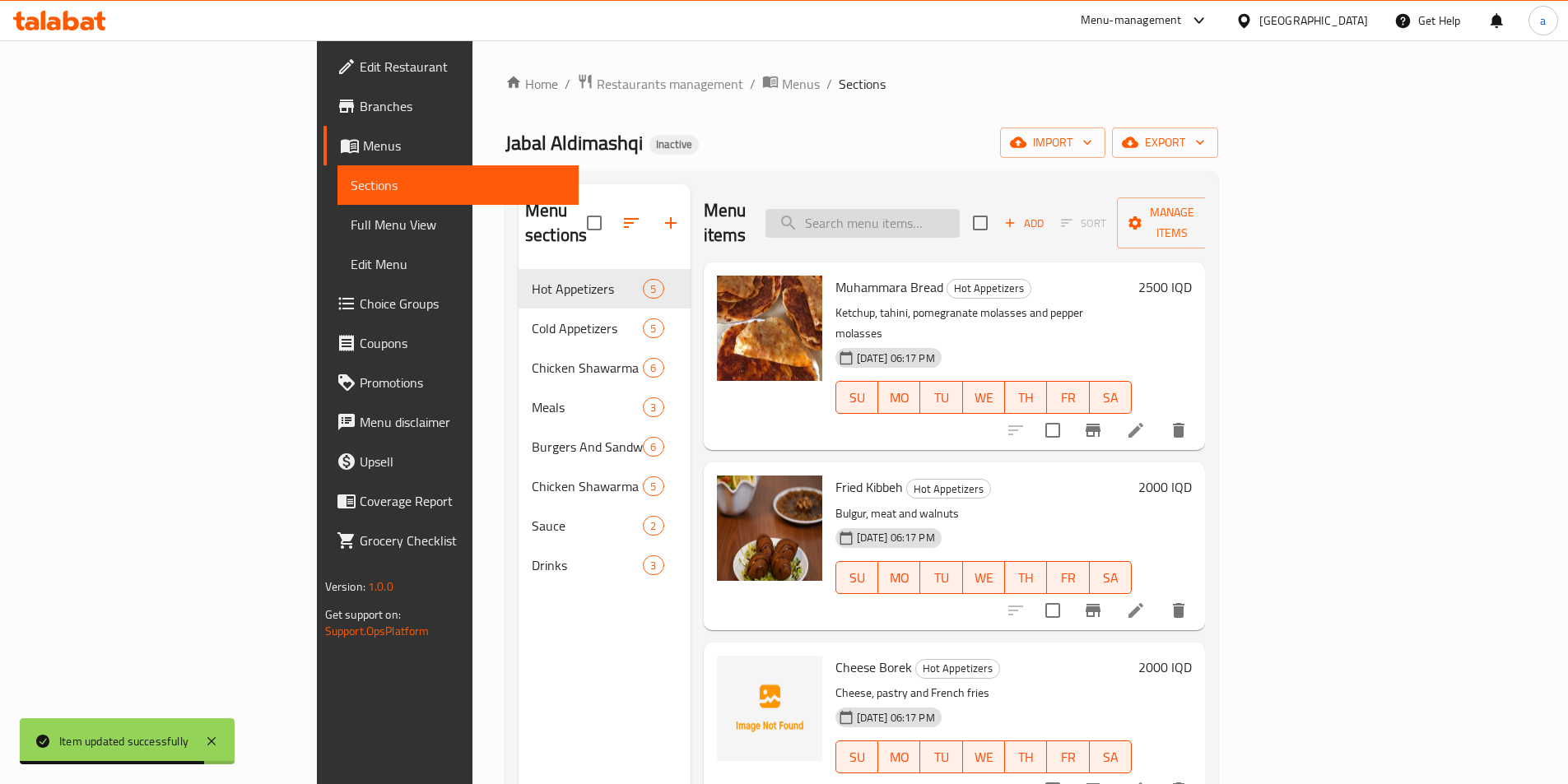
click at [947, 213] on input "search" at bounding box center [862, 224] width 195 height 29
paste input "Beef Burger"
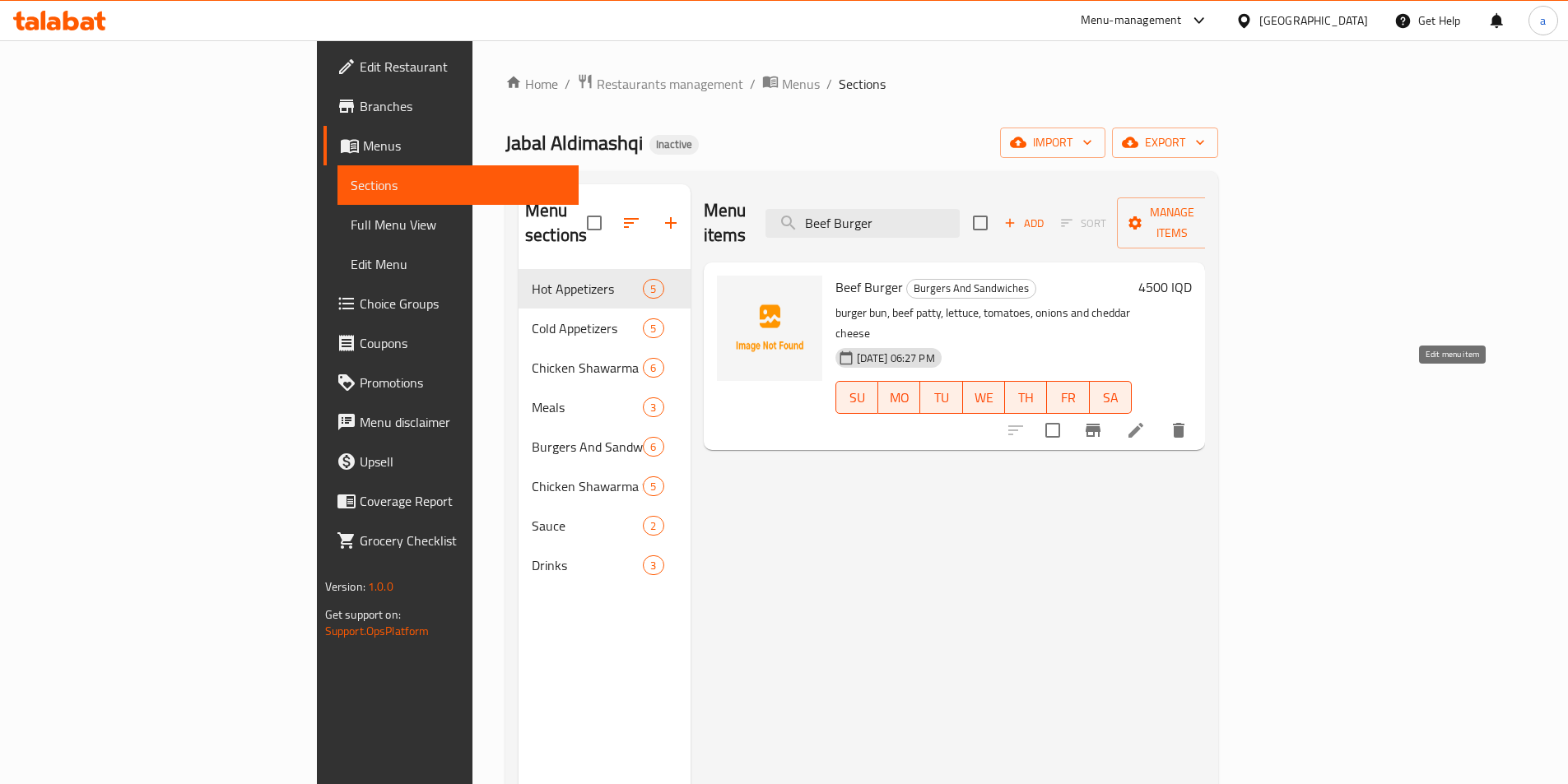
type input "Beef Burger"
click at [1143, 423] on icon at bounding box center [1135, 430] width 15 height 15
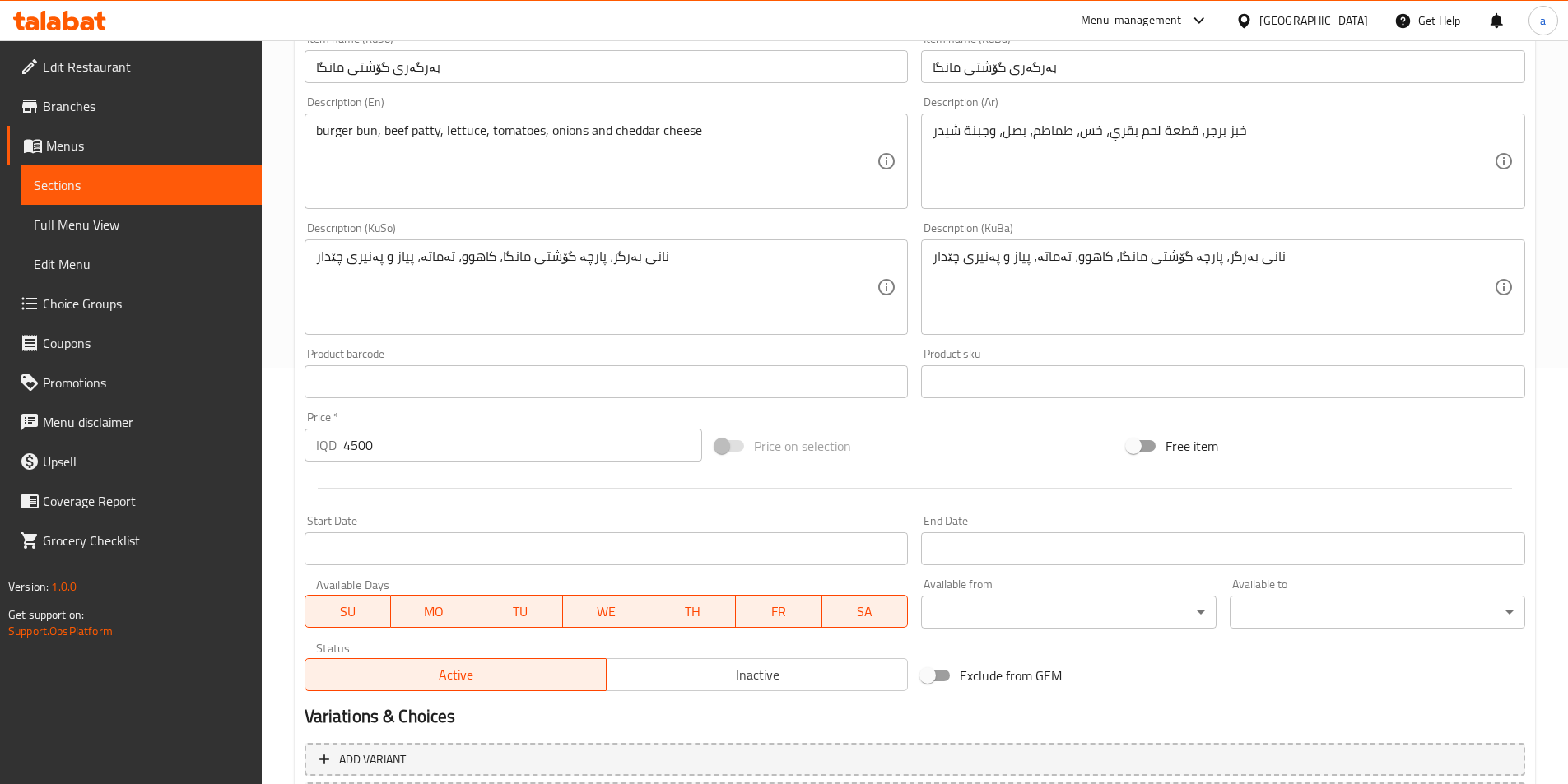
scroll to position [438, 0]
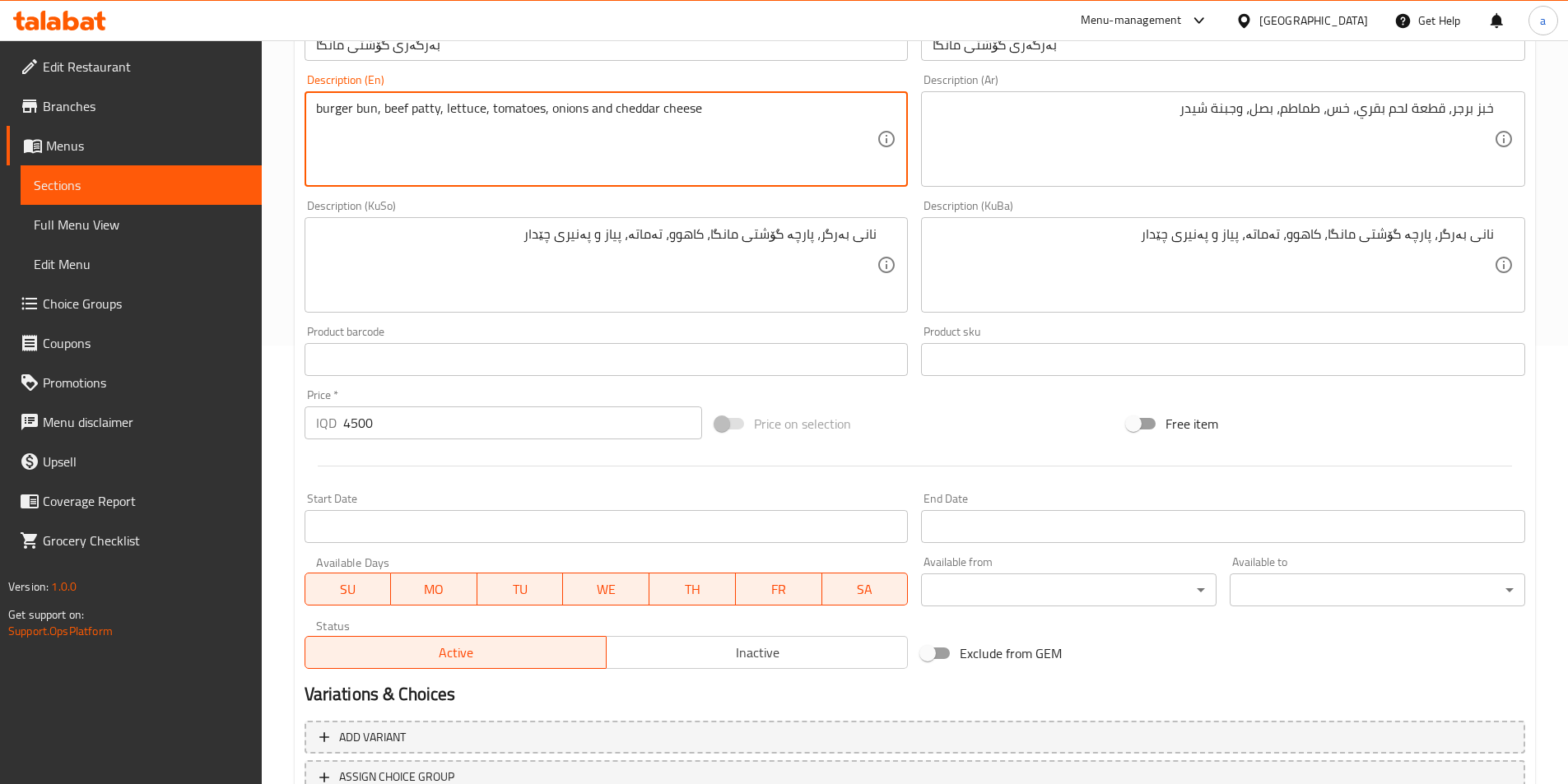
click at [596, 102] on textarea "burger bun, beef patty, lettuce, tomatoes, onions and cheddar cheese" at bounding box center [596, 139] width 561 height 78
click at [699, 136] on textarea "burger bun, beef patty, lettuce, tomatoes, onions, cheddar cheese" at bounding box center [596, 139] width 561 height 78
paste textarea "and French fries"
type textarea "burger bun, beef patty, lettuce, tomatoes, onions, cheddar cheese and French fr…"
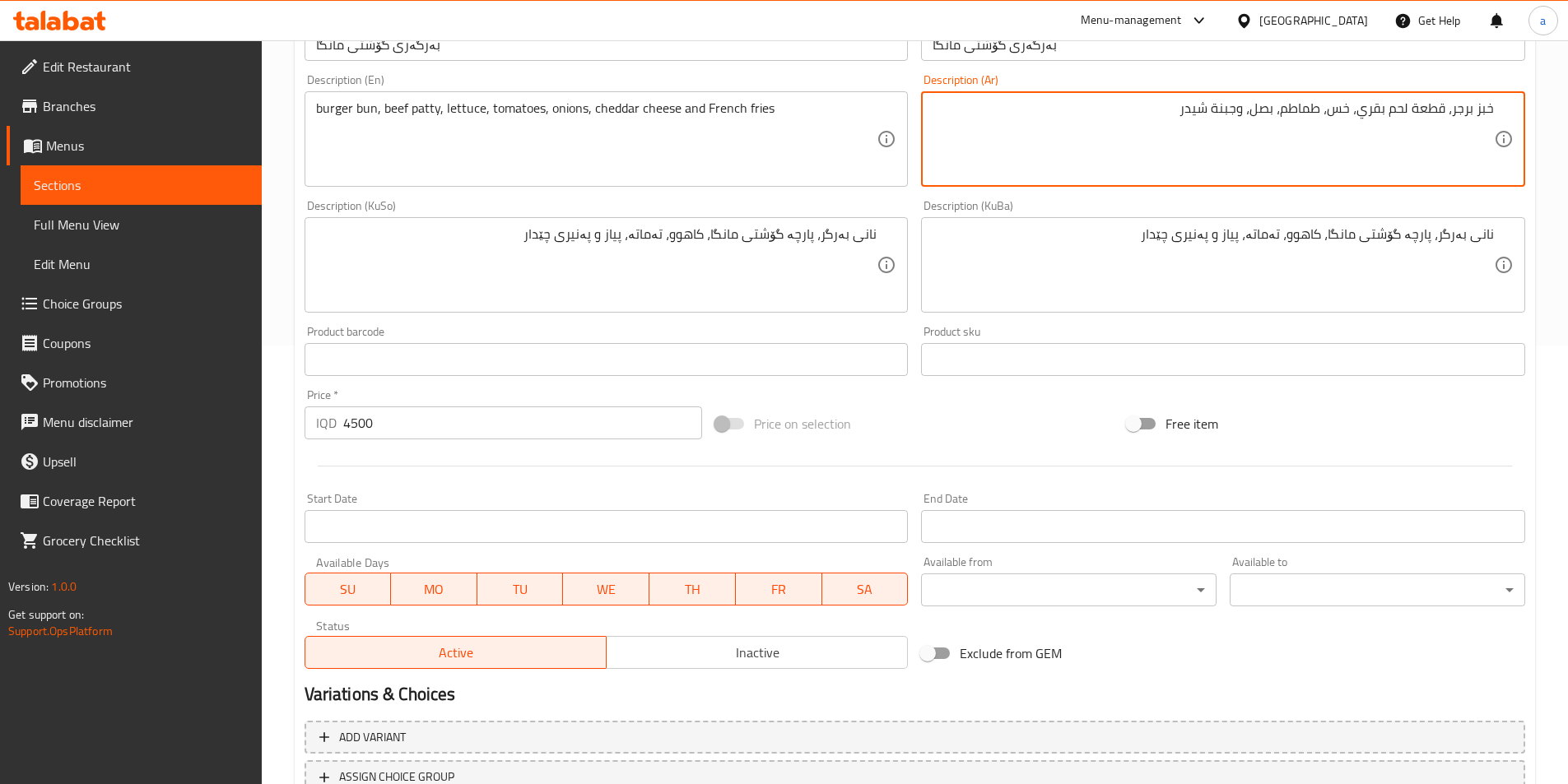
paste textarea "وبطاطا مقلية"
click at [1248, 112] on textarea "خبز برجر، قطعة لحم بقري، خس، طماطم، بصل، وجبنة شيدر وبطاطا مقلية" at bounding box center [1213, 139] width 561 height 78
type textarea "خبز برجر، قطعة لحم بقري، خس، طماطم، بصل، جبنة شيدر وبطاطا مقلية"
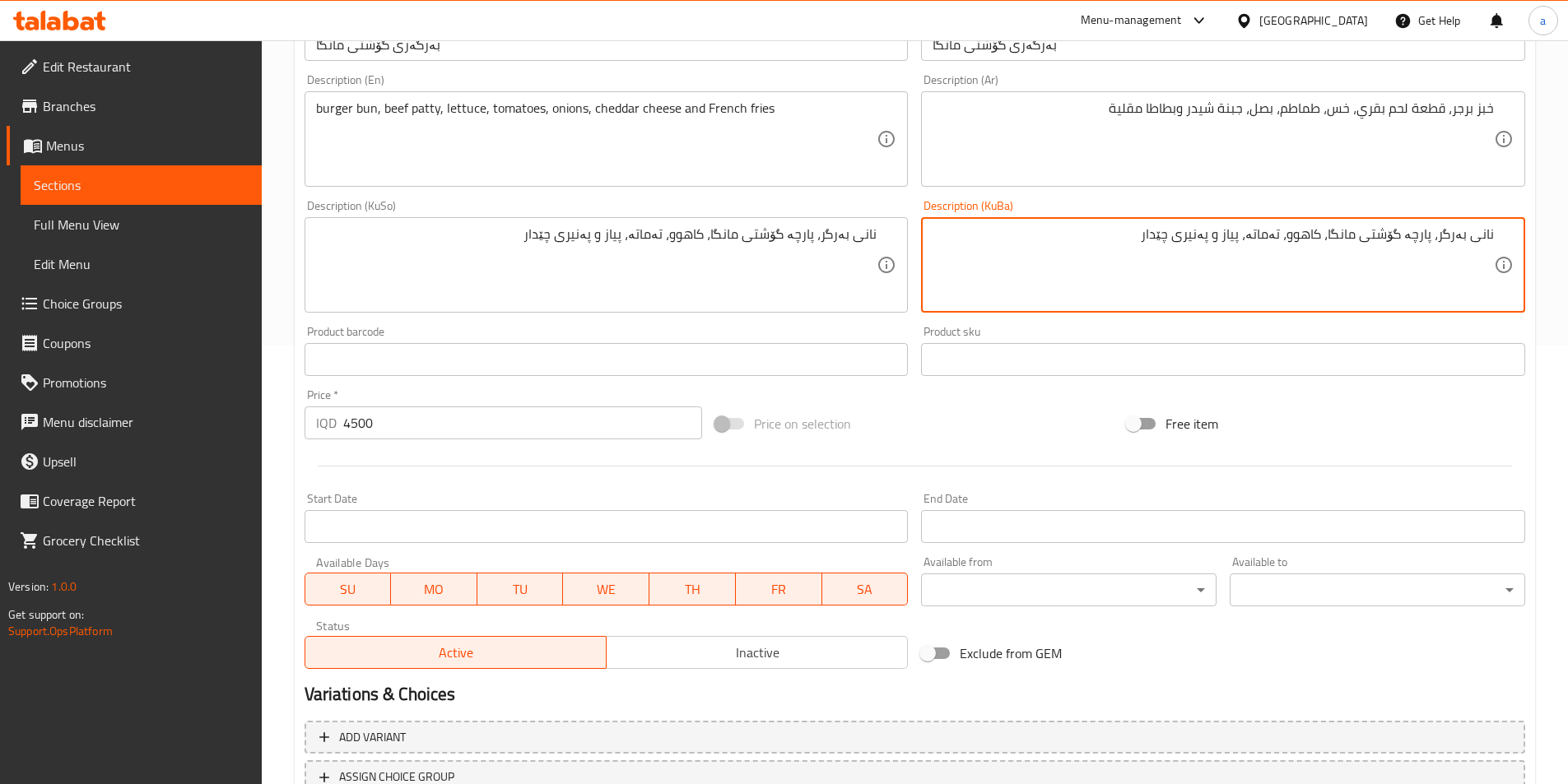
drag, startPoint x: 1221, startPoint y: 242, endPoint x: 1235, endPoint y: 247, distance: 14.9
click at [1235, 247] on textarea "نانی بەرگر، پارچە گۆشتی مانگا، کاهوو، تەماتە، پیاز و پەنیری چێدار" at bounding box center [1213, 265] width 561 height 78
click at [1224, 237] on textarea "نانی بەرگر، پارچە گۆشتی مانگا، کاهوو، تەماتە، پیاز و پەنیری چێدار" at bounding box center [1213, 265] width 561 height 78
click at [1231, 239] on textarea "نانی بەرگر، پارچە گۆشتی مانگا، کاهوو، تەماتە، پیاز و پەنیری چێدار" at bounding box center [1213, 265] width 561 height 78
click at [1245, 236] on textarea "نانی بەرگر، پارچە گۆشتی مانگا، کاهوو، تەماتە، پیاز و پەنیری چێدار" at bounding box center [1213, 265] width 561 height 78
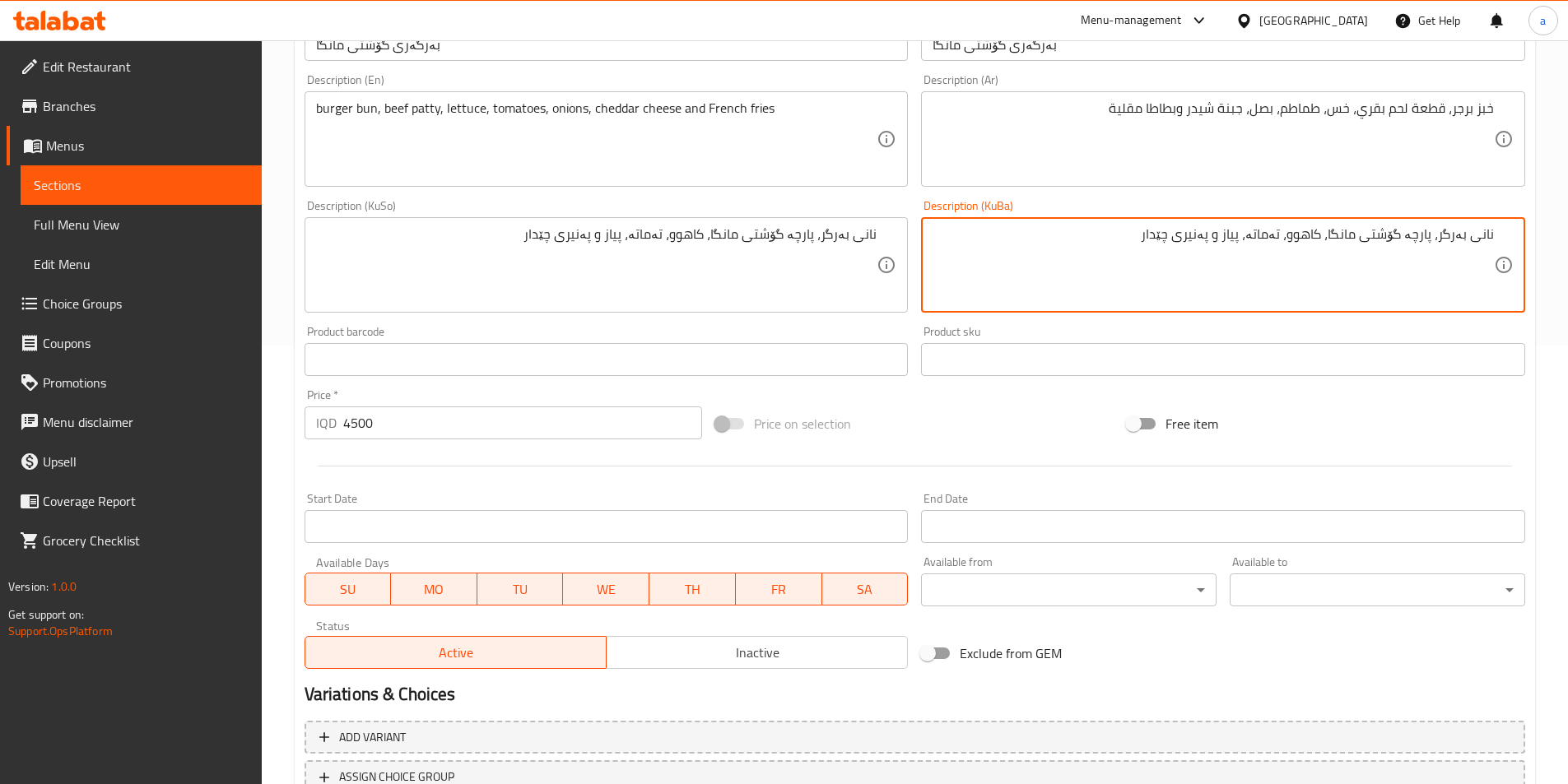
drag, startPoint x: 1237, startPoint y: 232, endPoint x: 1222, endPoint y: 239, distance: 16.6
click at [1222, 239] on textarea "نانی بەرگر، پارچە گۆشتی مانگا، کاهوو، تەماتە، پیاز و پەنیری چێدار" at bounding box center [1213, 265] width 561 height 78
click at [1091, 257] on textarea "نانی بەرگر، پارچە گۆشتی مانگا، کاهوو، تەماتە، پیاز، پەنیری چێدار" at bounding box center [1213, 265] width 561 height 78
paste textarea "و فینگەر"
drag, startPoint x: 1085, startPoint y: 250, endPoint x: 1580, endPoint y: 258, distance: 495.1
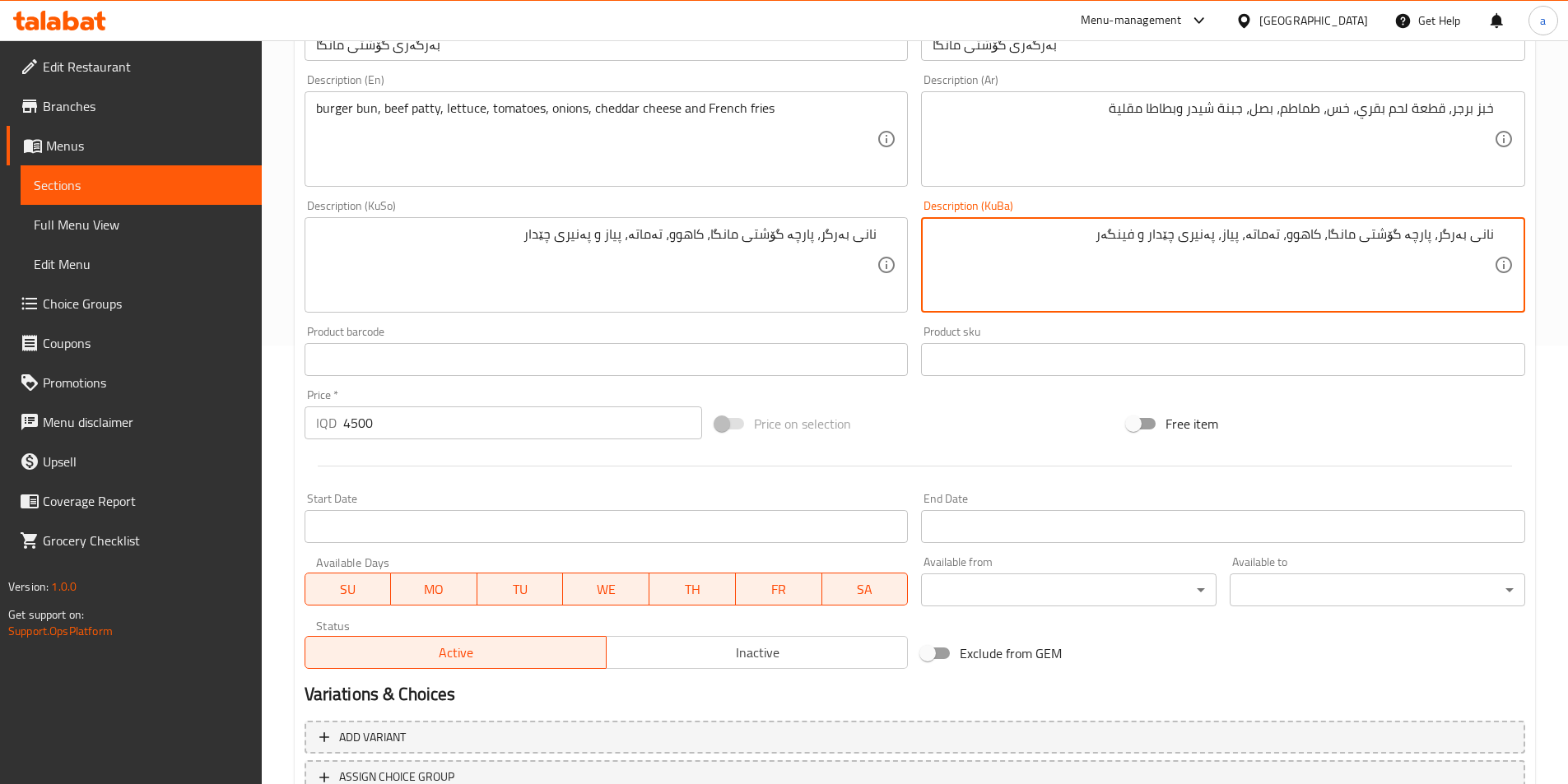
type textarea "نانی بەرگر، پارچە گۆشتی مانگا، کاهوو، تەماتە، پیاز، پەنیری چێدار و فینگەر"
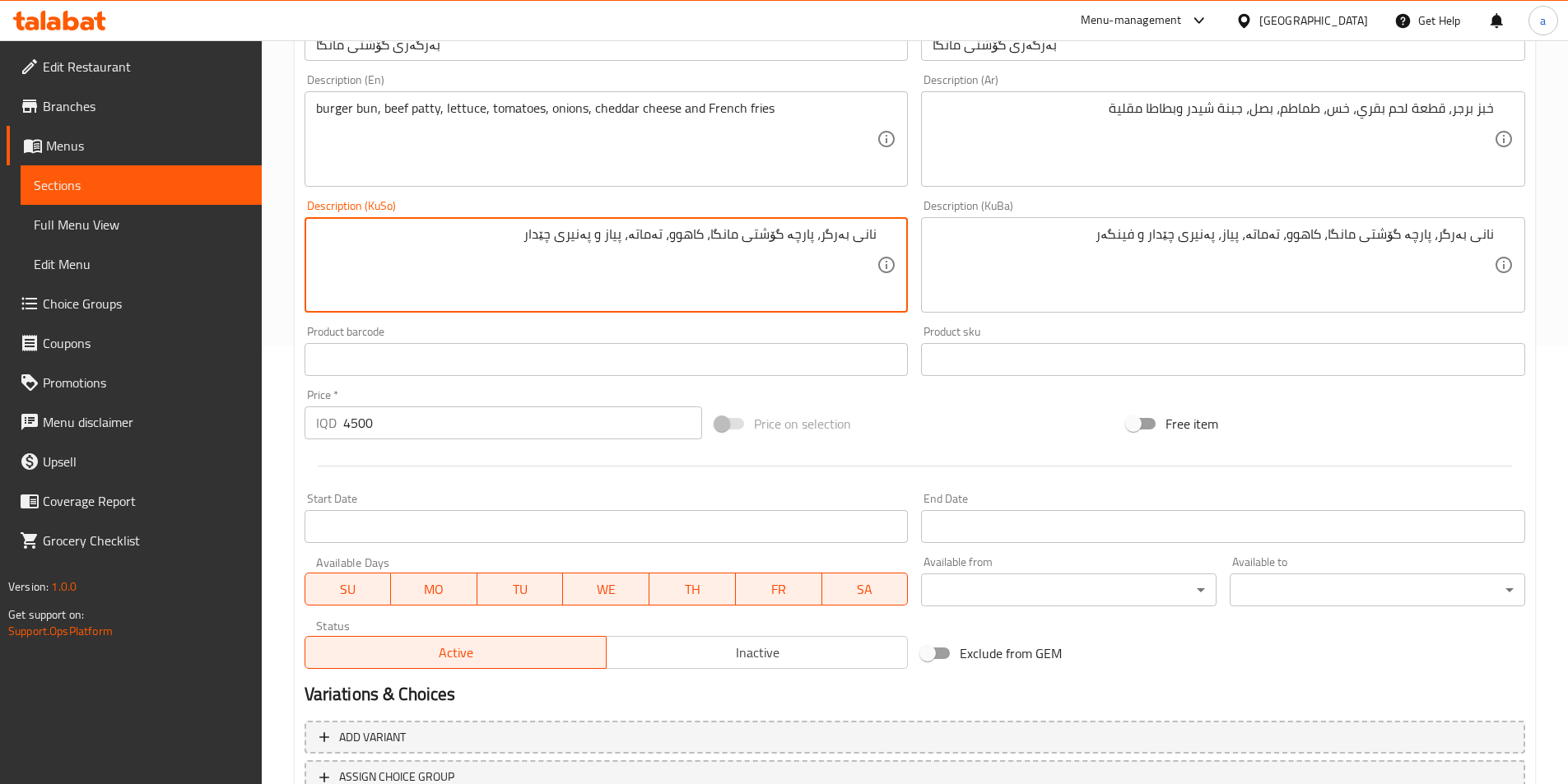
paste textarea "، پەنیری چێدار و فینگە"
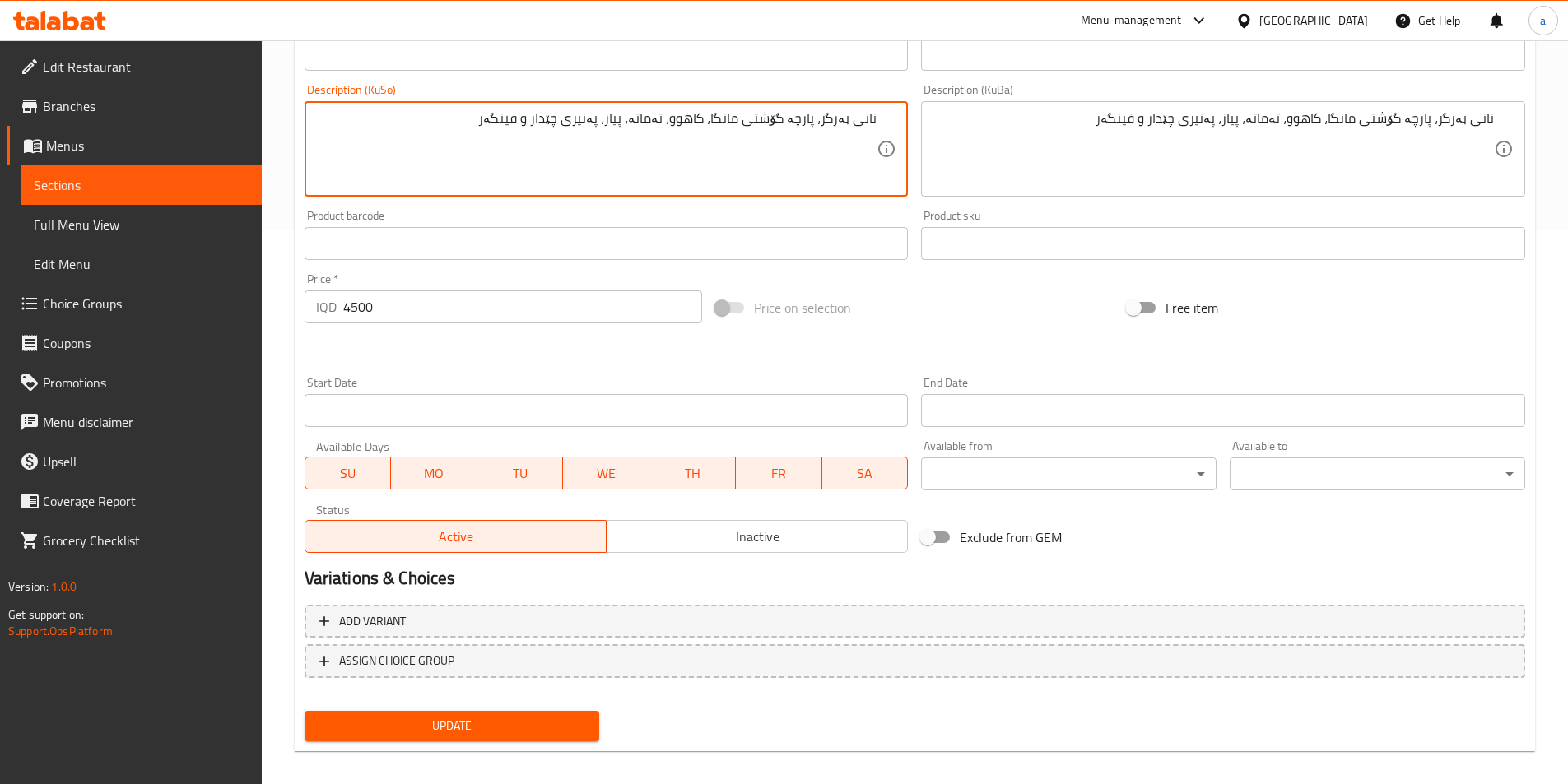
scroll to position [568, 0]
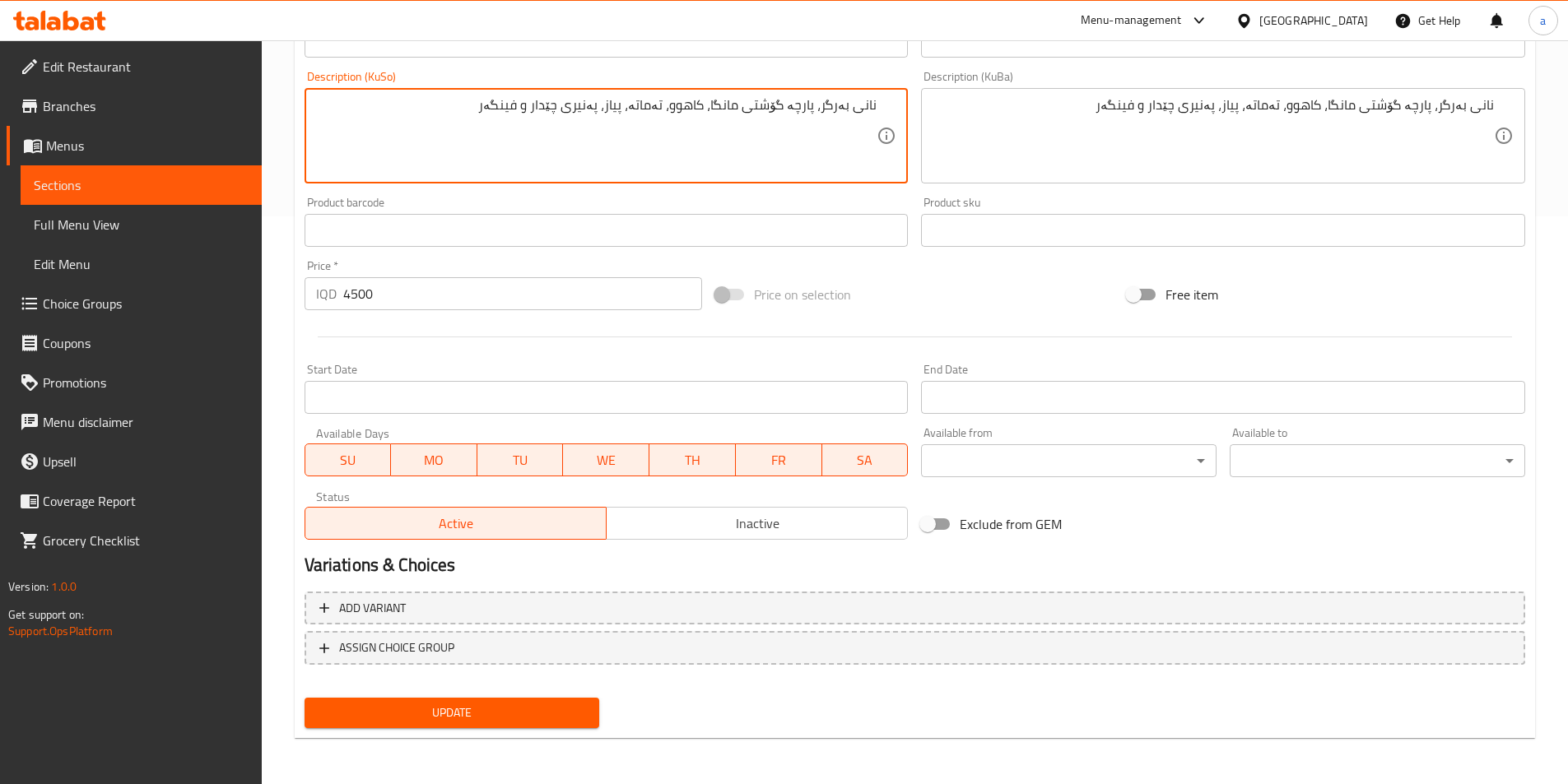
type textarea "نانی بەرگر، پارچە گۆشتی مانگا، کاهوو، تەماتە، پیاز، پەنیری چێدار و فینگەر"
click at [526, 717] on span "Update" at bounding box center [452, 712] width 269 height 20
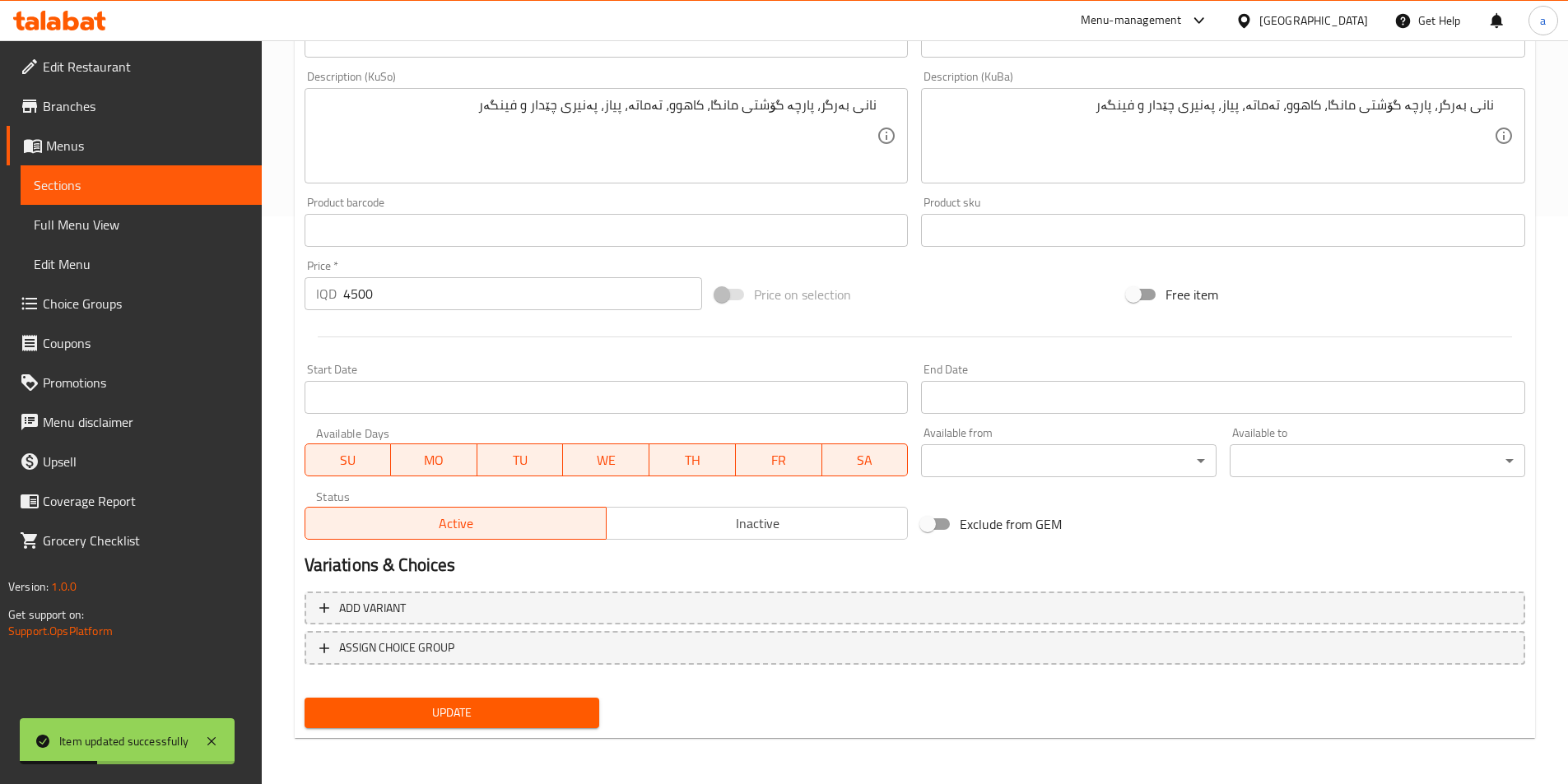
click at [175, 191] on span "Sections" at bounding box center [141, 185] width 215 height 19
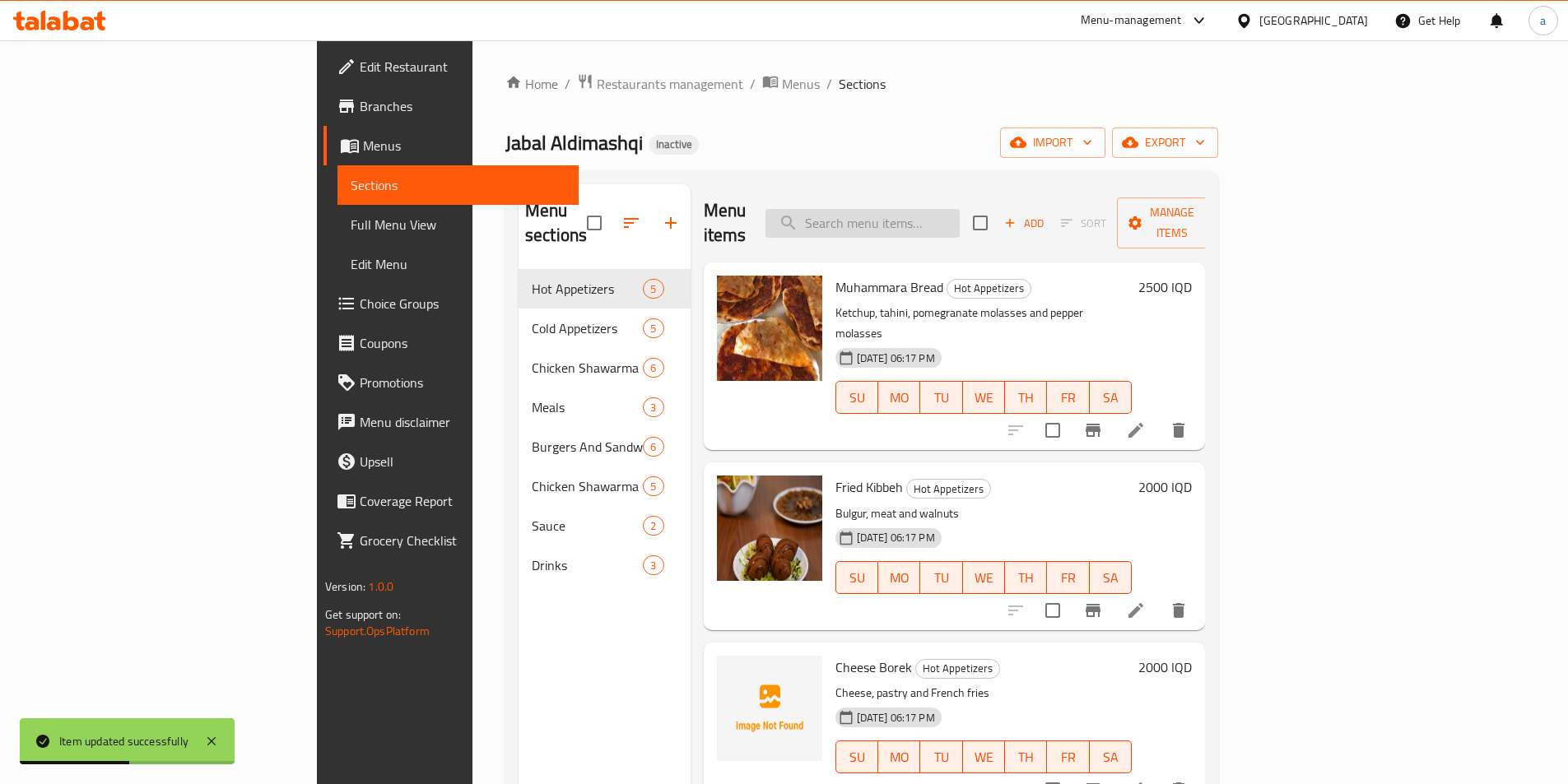
click at [959, 209] on input "search" at bounding box center [862, 224] width 195 height 29
paste input "Crispy Chicken Sandwich"
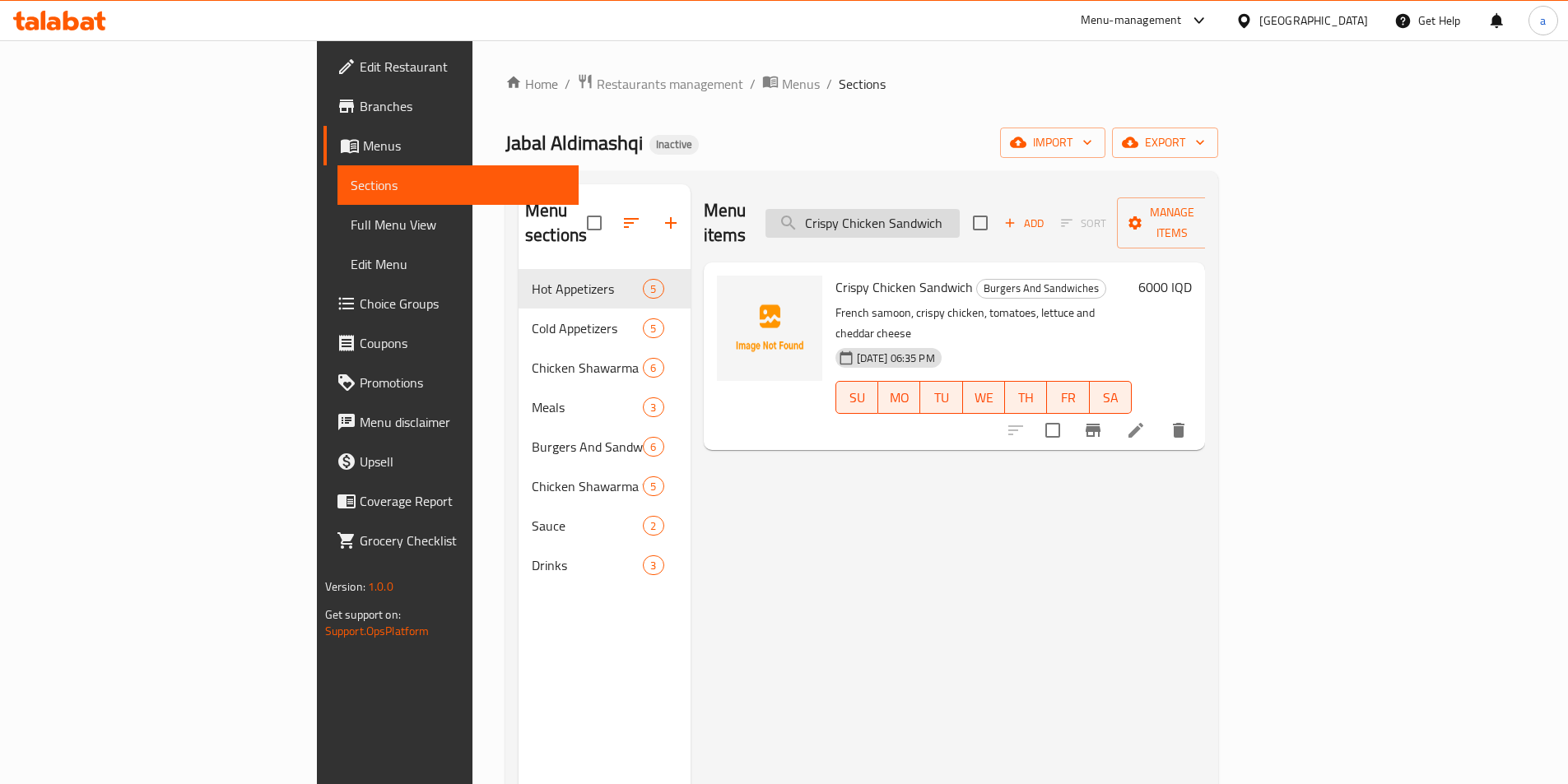
click at [959, 223] on input "Crispy Chicken Sandwich" at bounding box center [862, 224] width 195 height 29
paste input "hicken Escalope"
type input "Chicken Escalope Sandwich"
click at [1145, 420] on icon at bounding box center [1135, 430] width 19 height 19
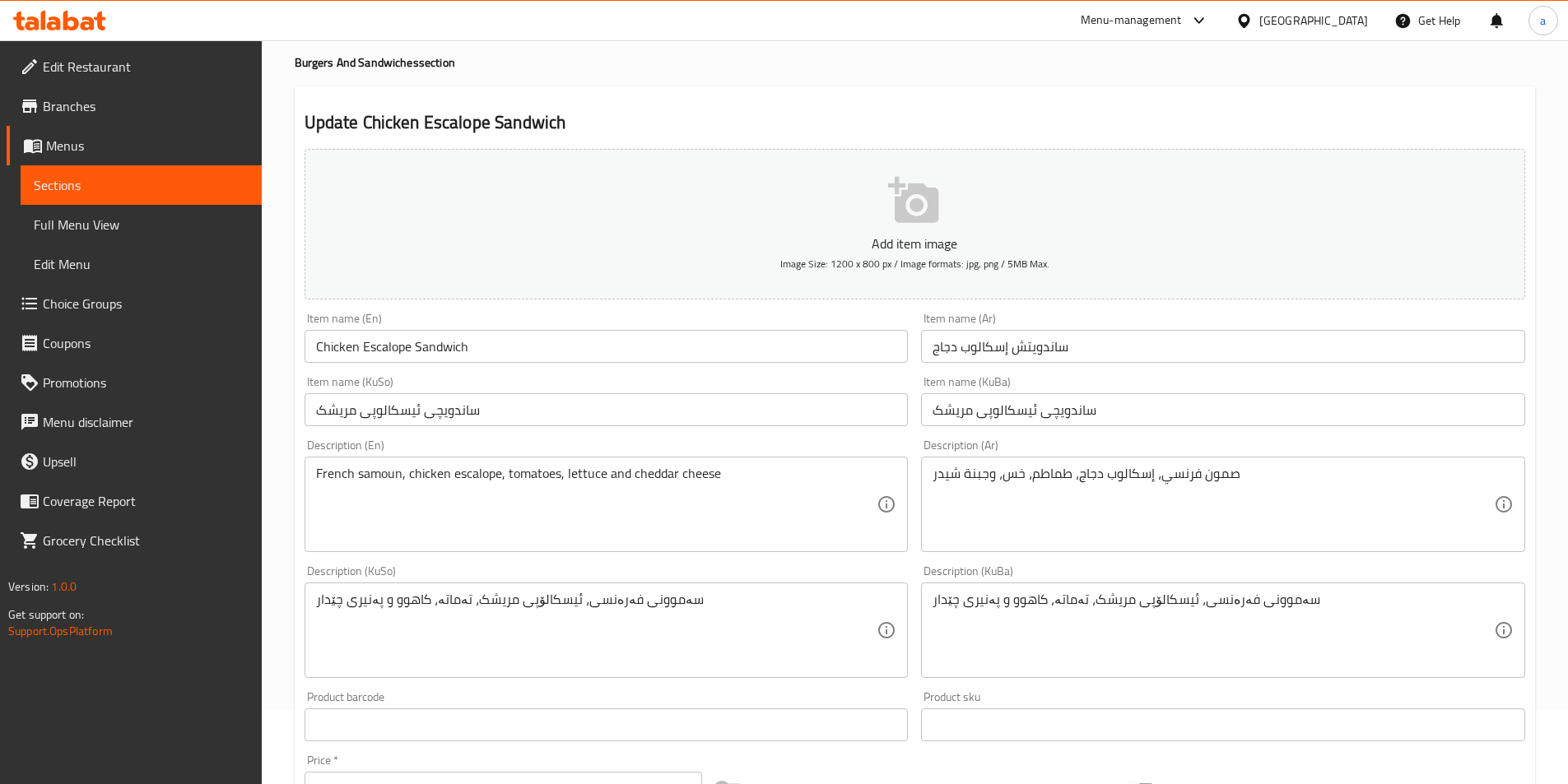
scroll to position [109, 0]
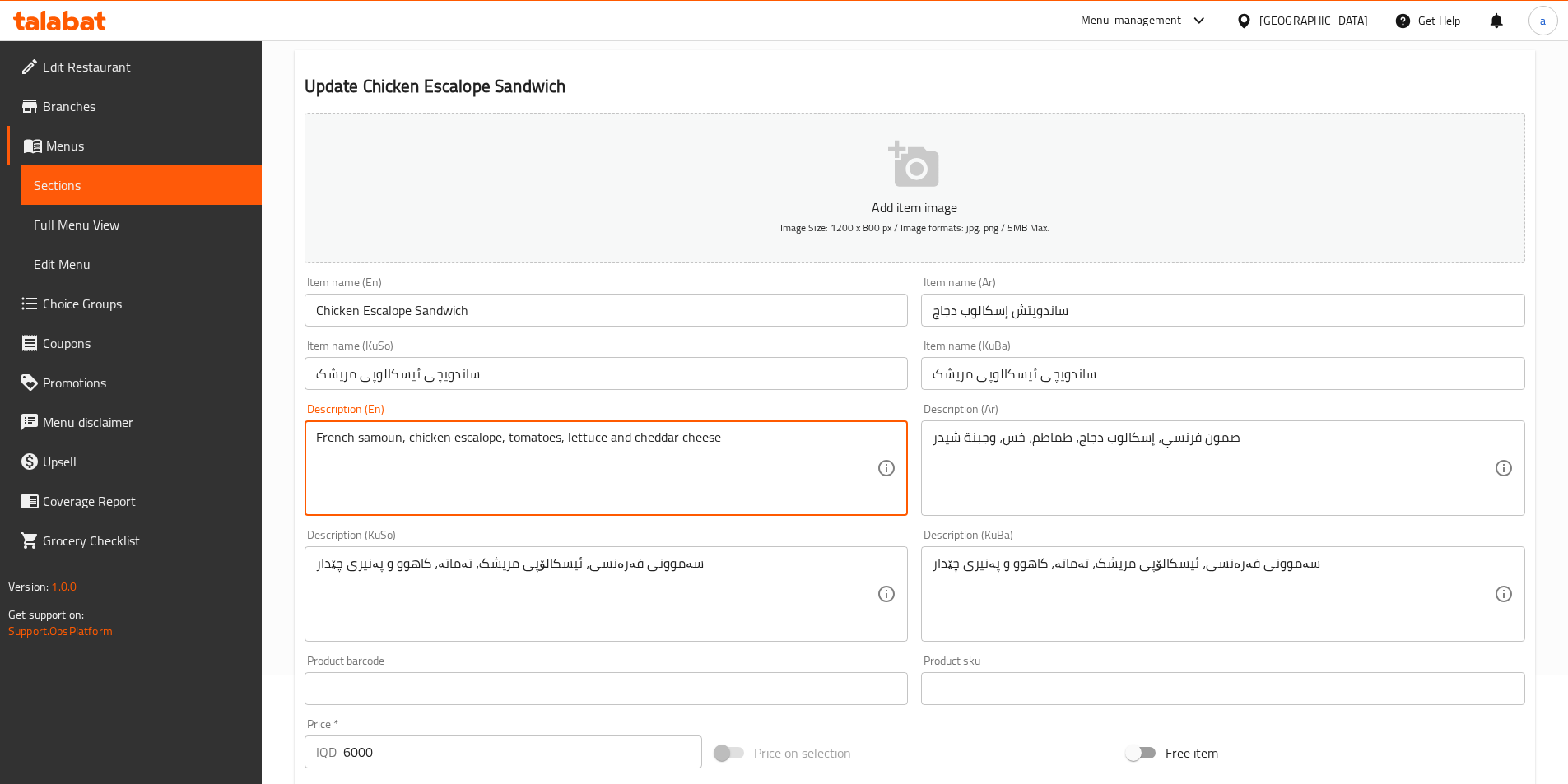
click at [614, 437] on textarea "French samoun, chicken escalope, tomatoes, lettuce and cheddar cheese" at bounding box center [596, 468] width 561 height 78
click at [745, 444] on textarea "French samoun, chicken escalope, tomatoes, lettuce, cheddar cheese" at bounding box center [596, 468] width 561 height 78
paste textarea "and French fries"
type textarea "French samoun, chicken escalope, tomatoes, lettuce, cheddar cheese and French f…"
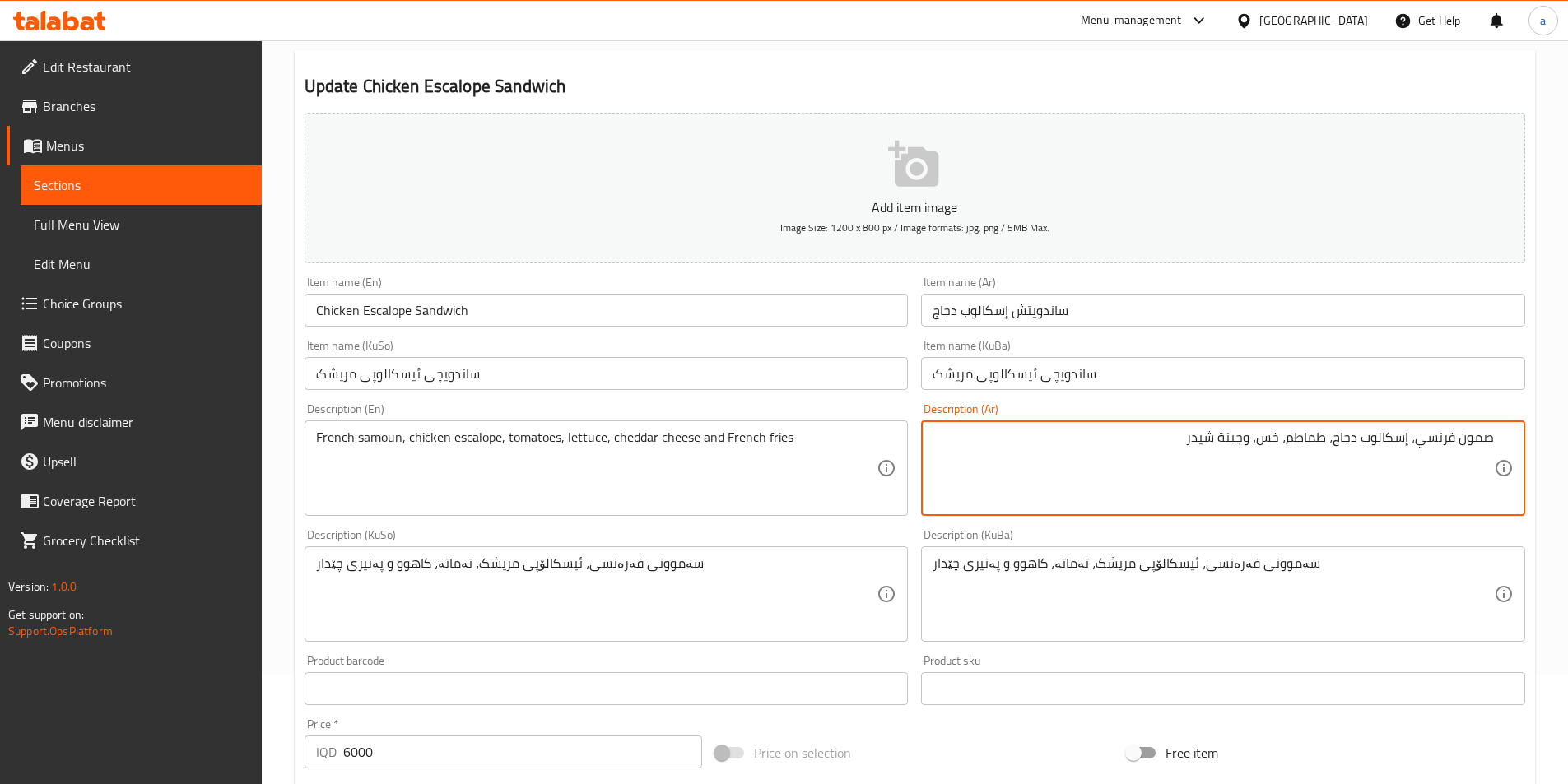
click at [1031, 444] on textarea "صمون فرنسي، إسكالوب دجاج، طماطم، خس، وجبنة شيدر" at bounding box center [1213, 468] width 561 height 78
paste textarea "وبطاطا مقلية"
click at [1245, 447] on textarea "صمون فرنسي، إسكالوب دجاج، طماطم، خس، وجبنة شيدر وبطاطا مقلية" at bounding box center [1213, 468] width 561 height 78
drag, startPoint x: 1245, startPoint y: 447, endPoint x: 1261, endPoint y: 453, distance: 17.1
click at [1261, 453] on textarea "صمون فرنسي، إسكالوب دجاج، طماطم، خس، وجبنة شيدر وبطاطا مقلية" at bounding box center [1213, 468] width 561 height 78
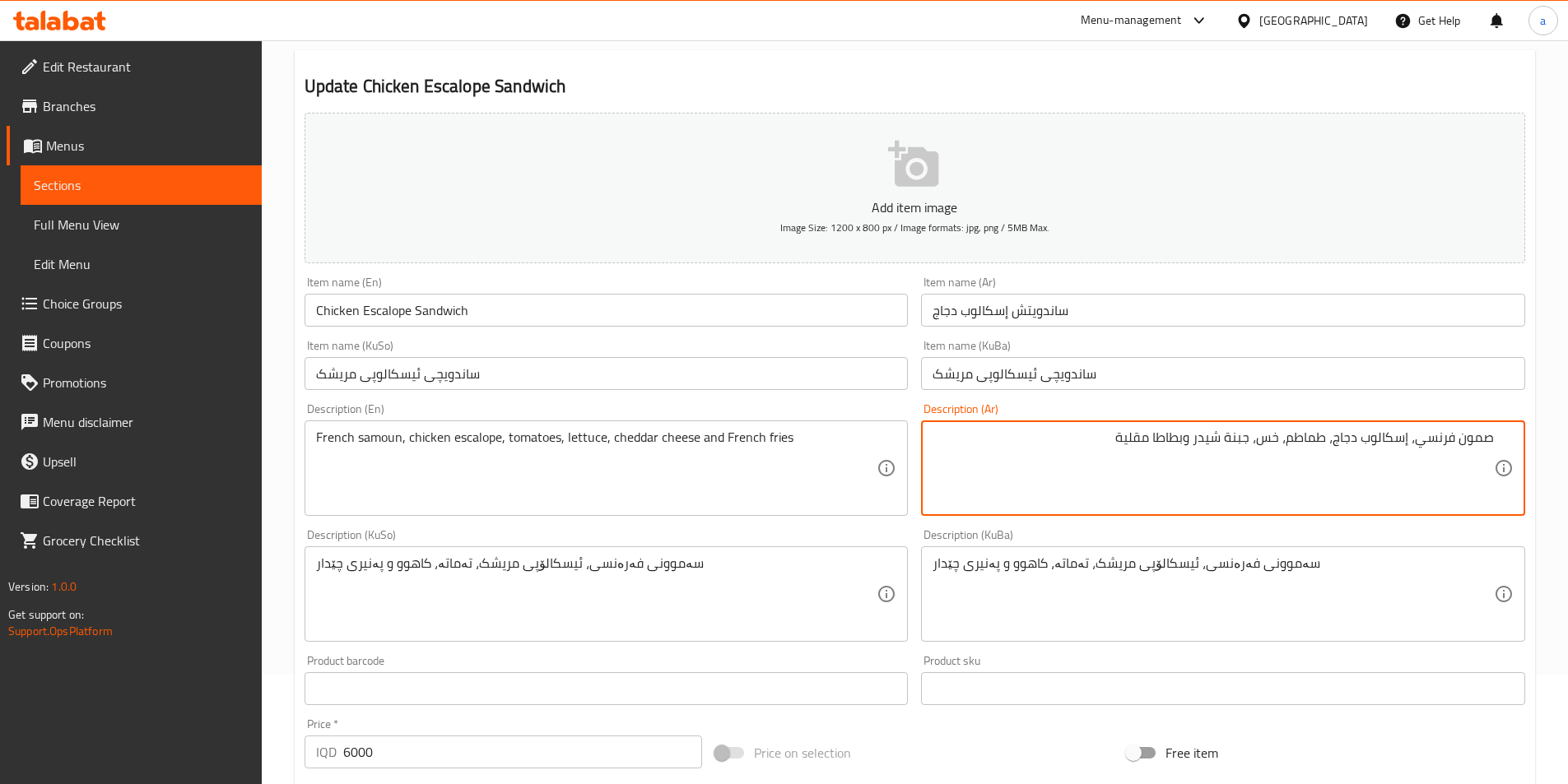
type textarea "صمون فرنسي، إسكالوب دجاج، طماطم، خس، جبنة شيدر وبطاطا مقلية"
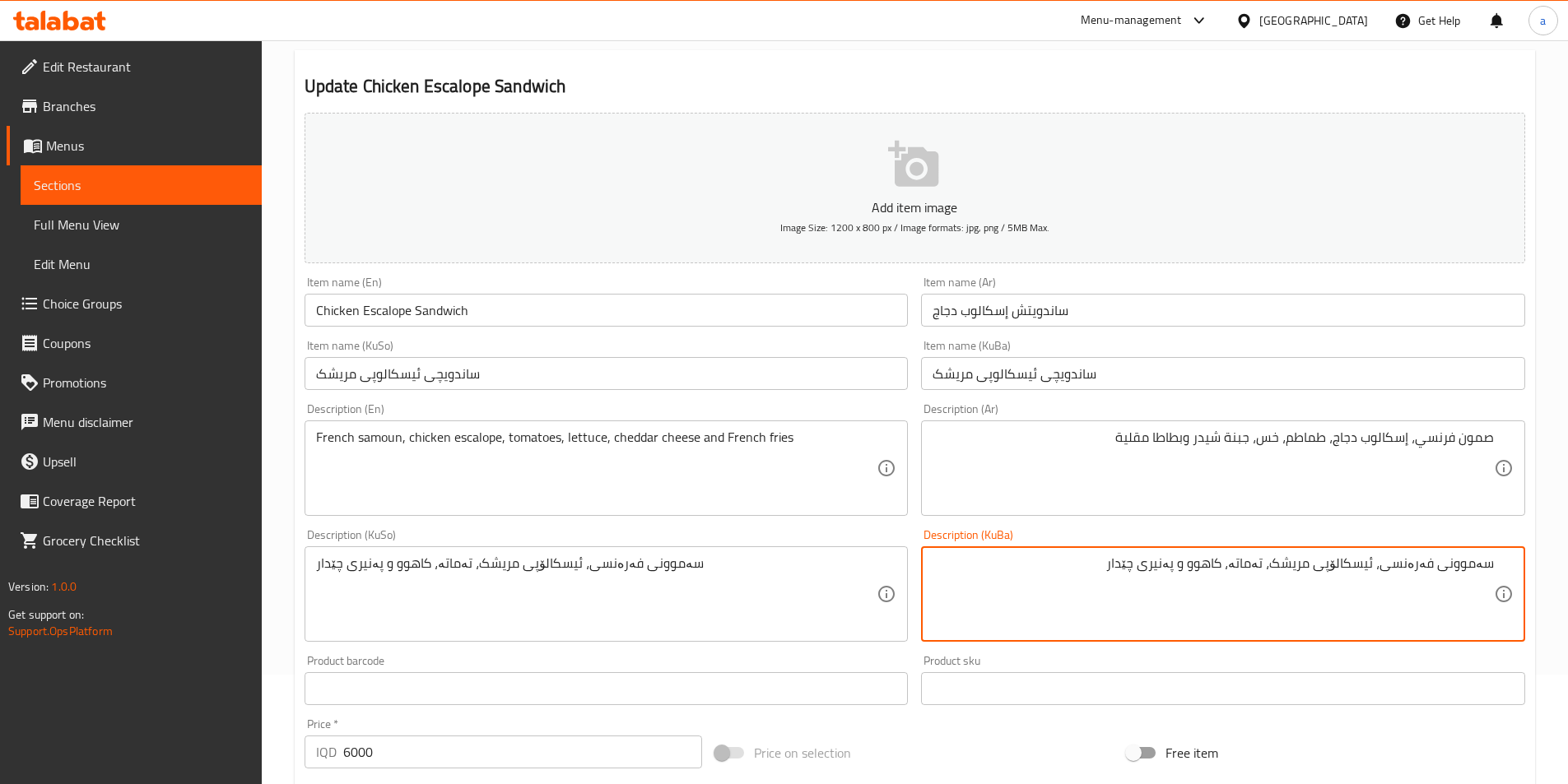
click at [1022, 581] on textarea "سەموونی فەرەنسی، ئیسکالۆپی مریشک، تەماتە، کاهوو و پەنیری چێدار" at bounding box center [1213, 594] width 561 height 78
paste textarea "و فینگەر"
drag, startPoint x: 1190, startPoint y: 558, endPoint x: 1200, endPoint y: 563, distance: 11.2
click at [1200, 563] on textarea "سەموونی فەرەنسی، ئیسکالۆپی مریشک، تەماتە، کاهوو و پەنیری چێدار و فینگەر" at bounding box center [1213, 594] width 561 height 78
click at [1191, 558] on textarea "سەموونی فەرەنسی، ئیسکالۆپی مریشک، تەماتە، کاهوو و پەنیری چێدار و فینگەر" at bounding box center [1213, 594] width 561 height 78
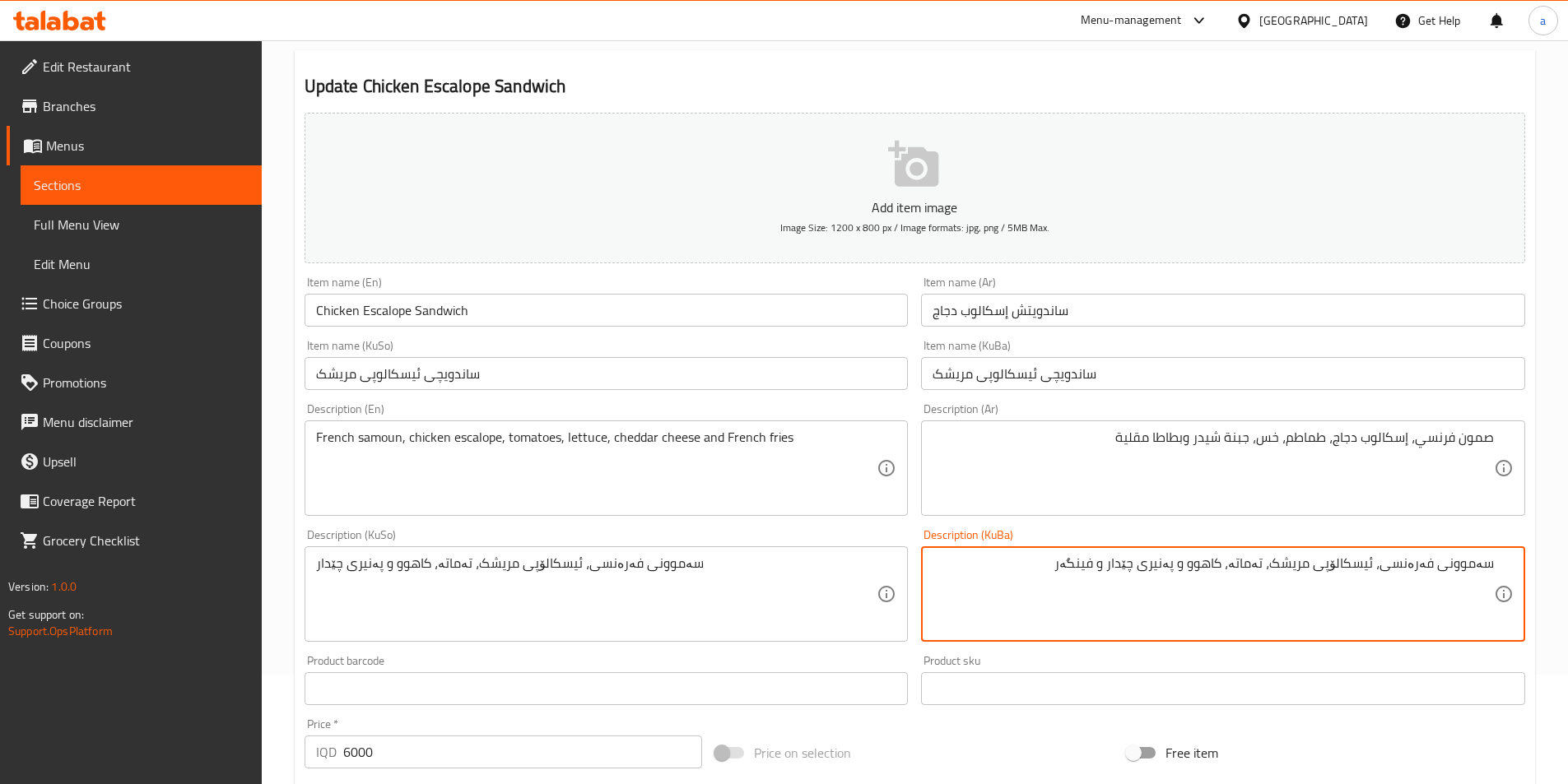
click at [1195, 560] on textarea "سەموونی فەرەنسی، ئیسکالۆپی مریشک، تەماتە، کاهوو و پەنیری چێدار و فینگەر" at bounding box center [1213, 594] width 561 height 78
drag, startPoint x: 1206, startPoint y: 568, endPoint x: 1195, endPoint y: 575, distance: 13.0
click at [1195, 575] on textarea "سەموونی فەرەنسی، ئیسکالۆپی مریشک، تەماتە، کاهوو و پەنیری چێدار و فینگەر" at bounding box center [1213, 594] width 561 height 78
drag, startPoint x: 1049, startPoint y: 574, endPoint x: 1555, endPoint y: 566, distance: 506.1
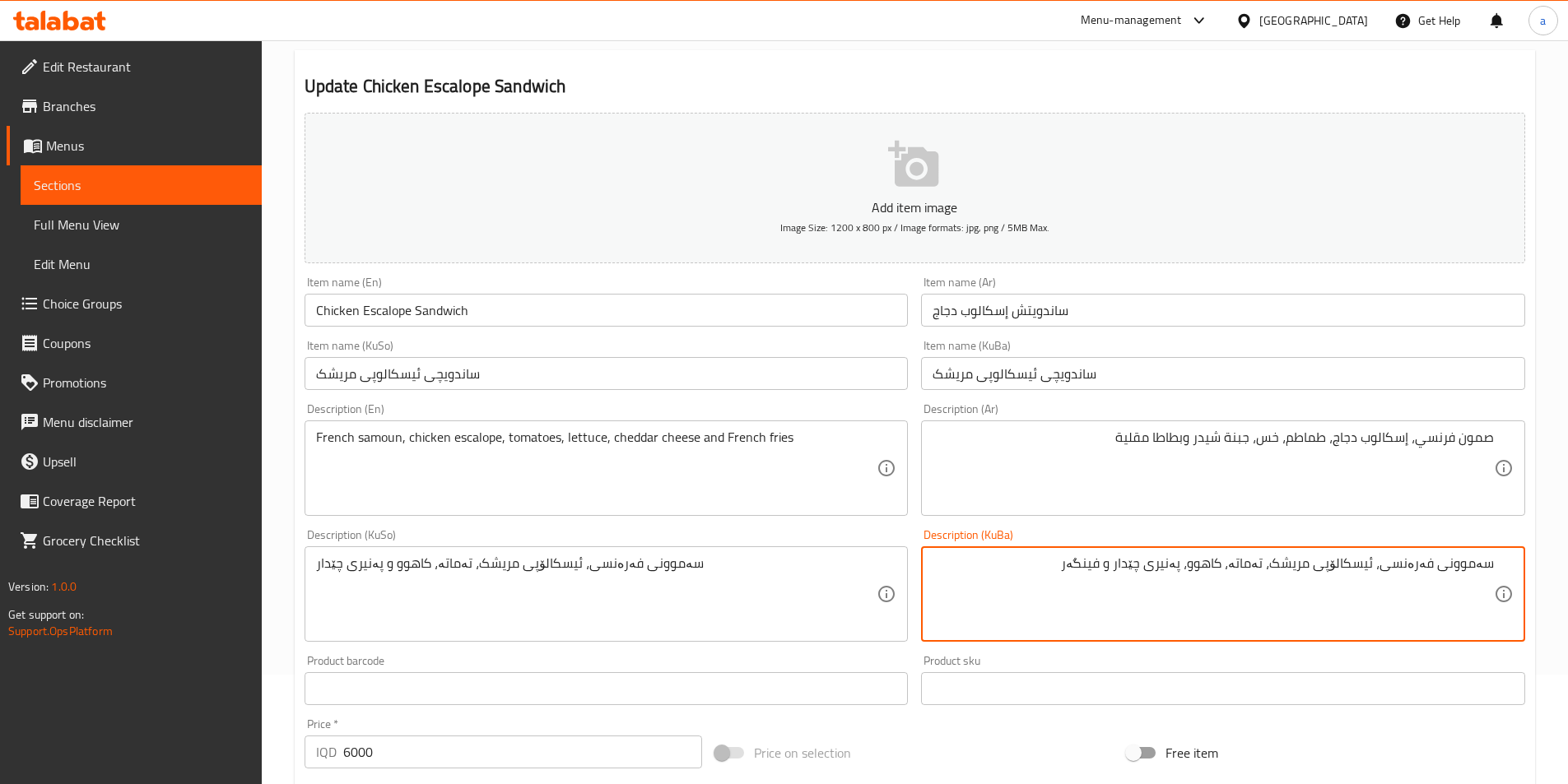
click at [1555, 566] on div "Home / Restaurants management / Menus / Sections / item / update Burgers And Sa…" at bounding box center [914, 587] width 1306 height 1312
type textarea "سەموونی فەرەنسی، ئیسکالۆپی مریشک، تەماتە، کاهوو، پەنیری چێدار و فینگەر"
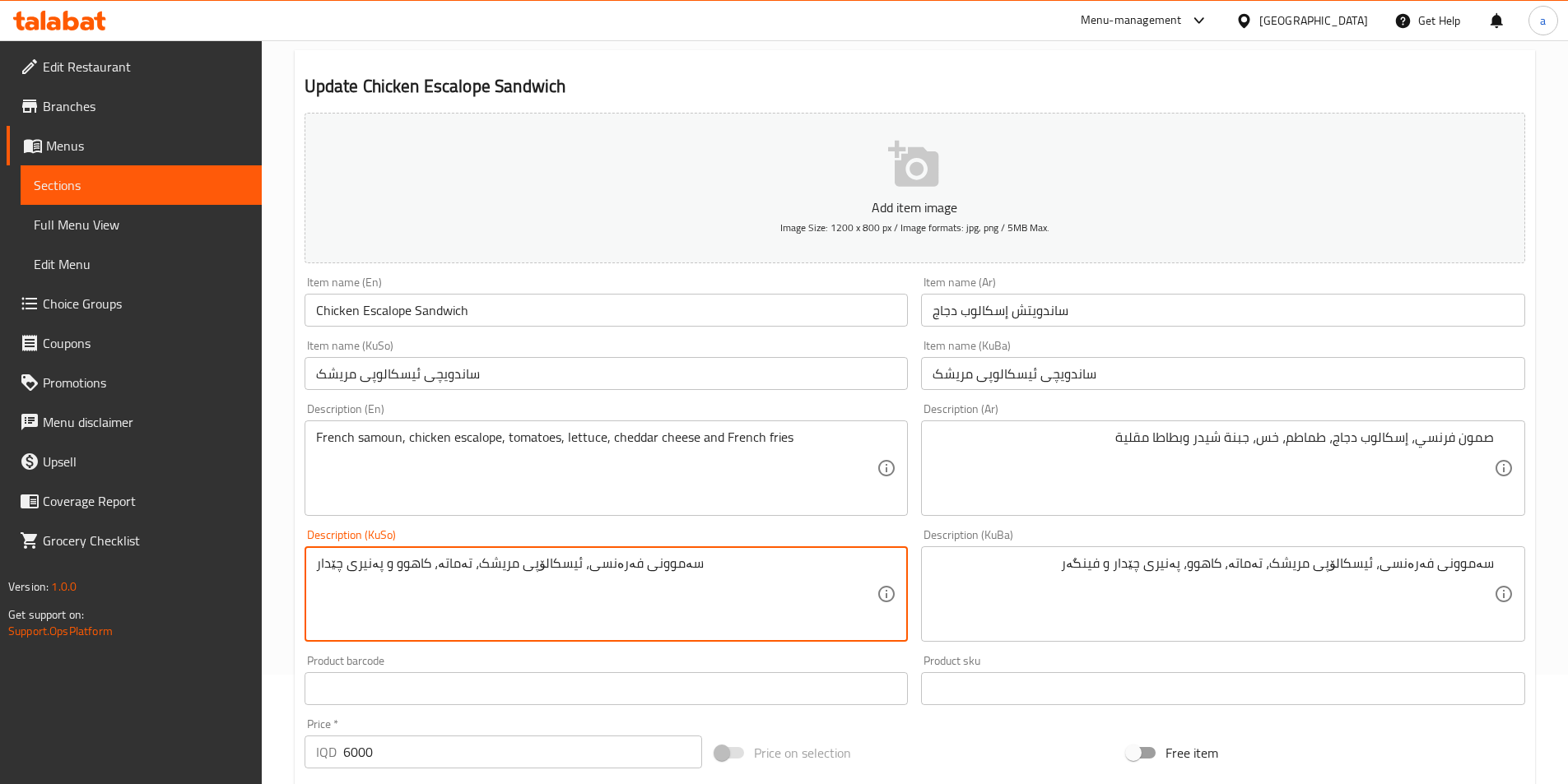
paste textarea "، پەنیری چێدار و فینگە"
type textarea "سەموونی فەرەنسی، ئیسکالۆپی مریشک، تەماتە، کاهوو، پەنیری چێدار و فینگەر"
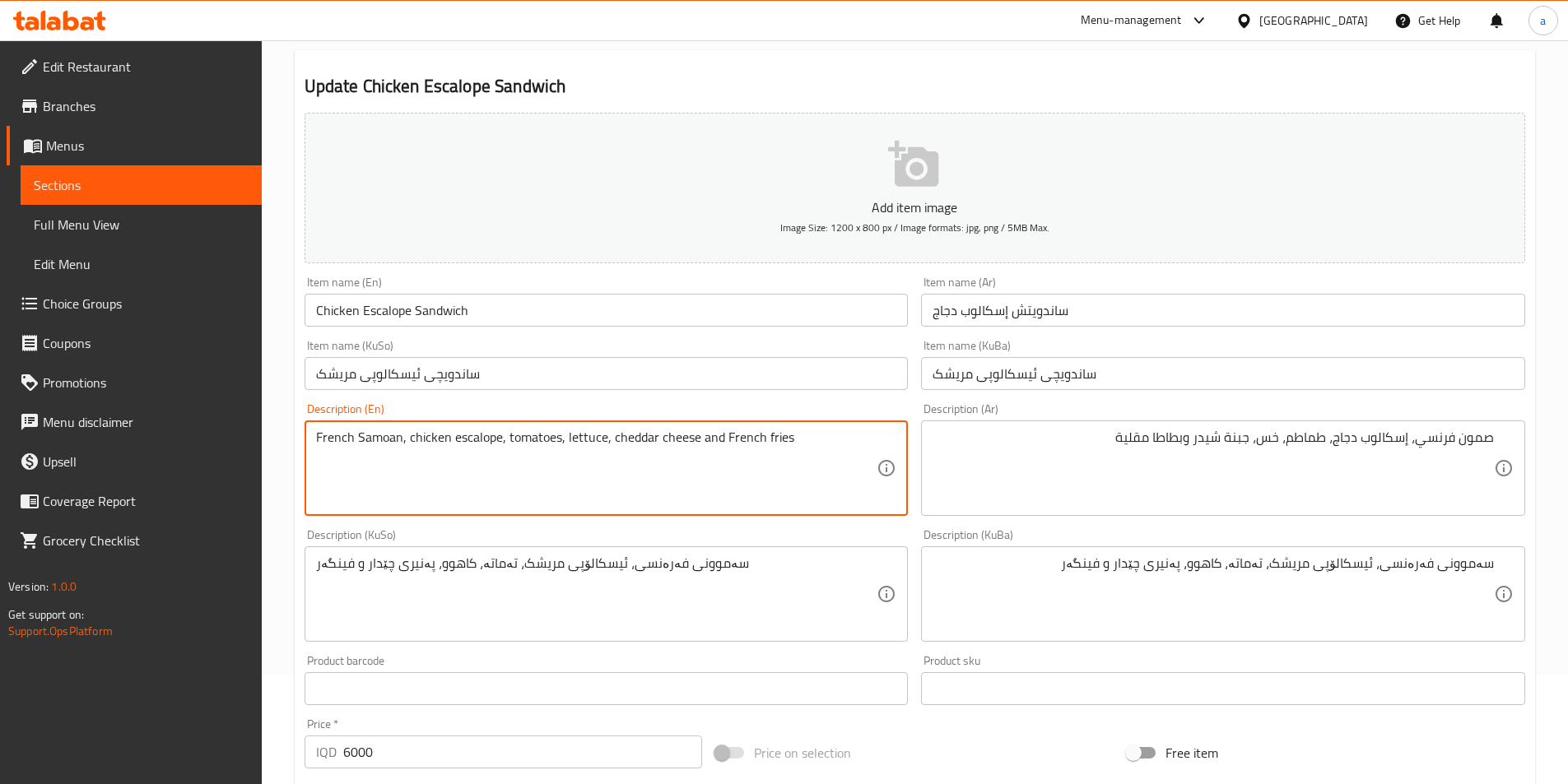
drag, startPoint x: 363, startPoint y: 435, endPoint x: 397, endPoint y: 445, distance: 35.4
click at [397, 445] on textarea "French Samoan, chicken escalope, tomatoes, lettuce, cheddar cheese and French f…" at bounding box center [596, 468] width 561 height 78
click at [387, 442] on textarea "French Samoan, chicken escalope, tomatoes, lettuce, cheddar cheese and French f…" at bounding box center [596, 468] width 561 height 78
click at [472, 458] on textarea "French Samoon, chicken escalope, tomatoes, lettuce, cheddar cheese and French f…" at bounding box center [596, 468] width 561 height 78
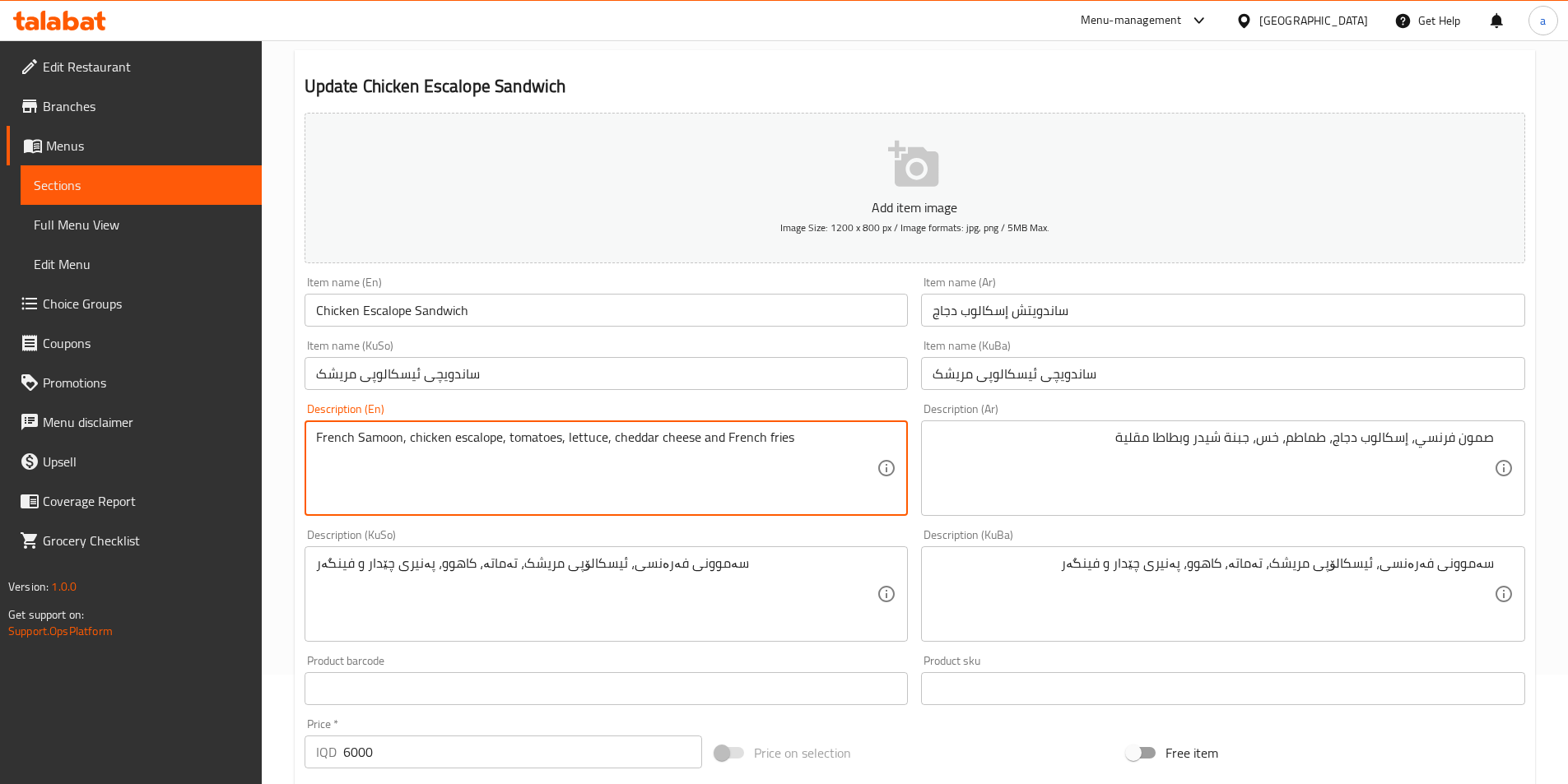
type textarea "French Samoon, chicken escalope, tomatoes, lettuce, cheddar cheese and French f…"
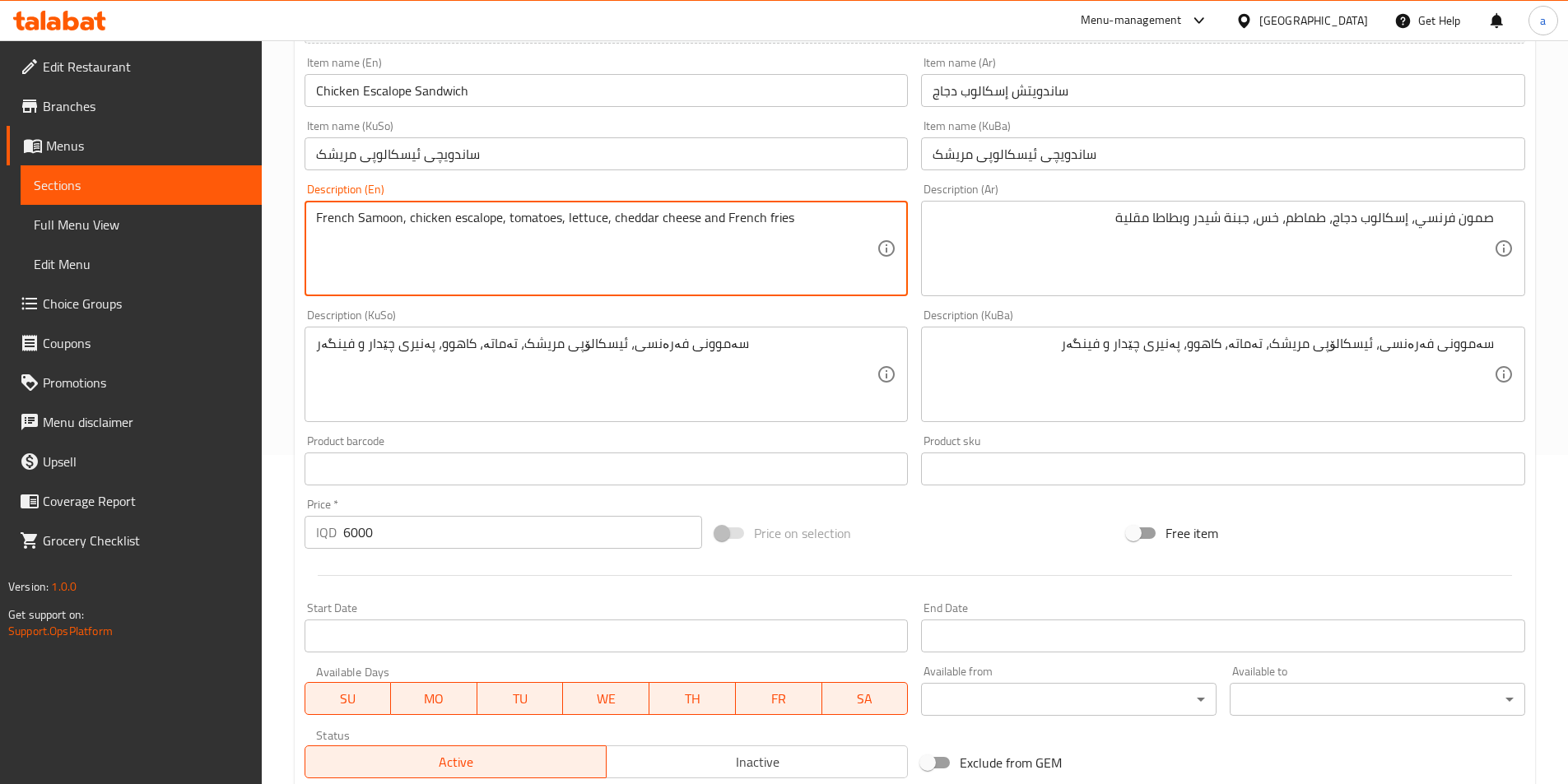
scroll to position [549, 0]
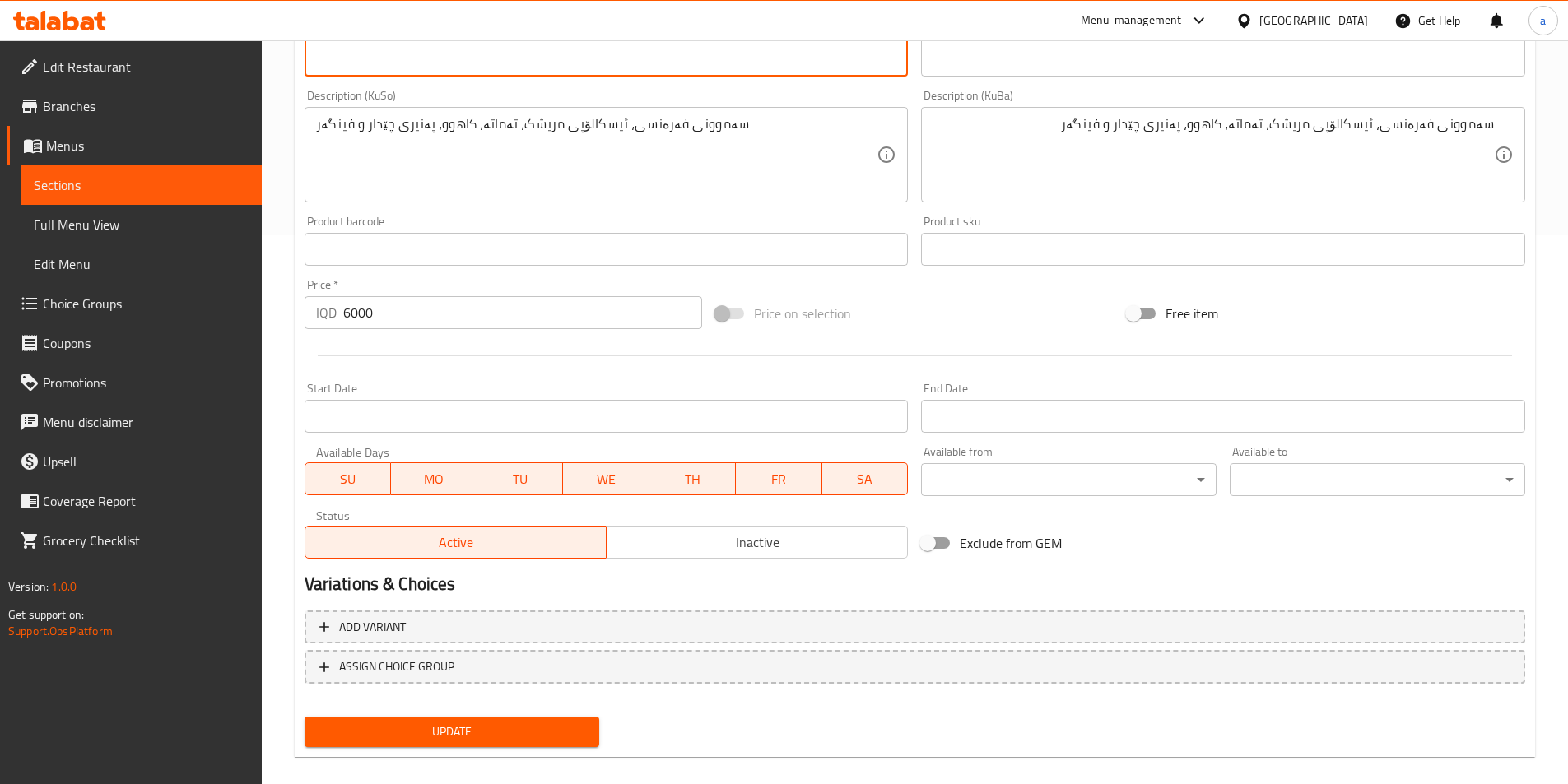
click at [448, 732] on span "Update" at bounding box center [452, 732] width 269 height 20
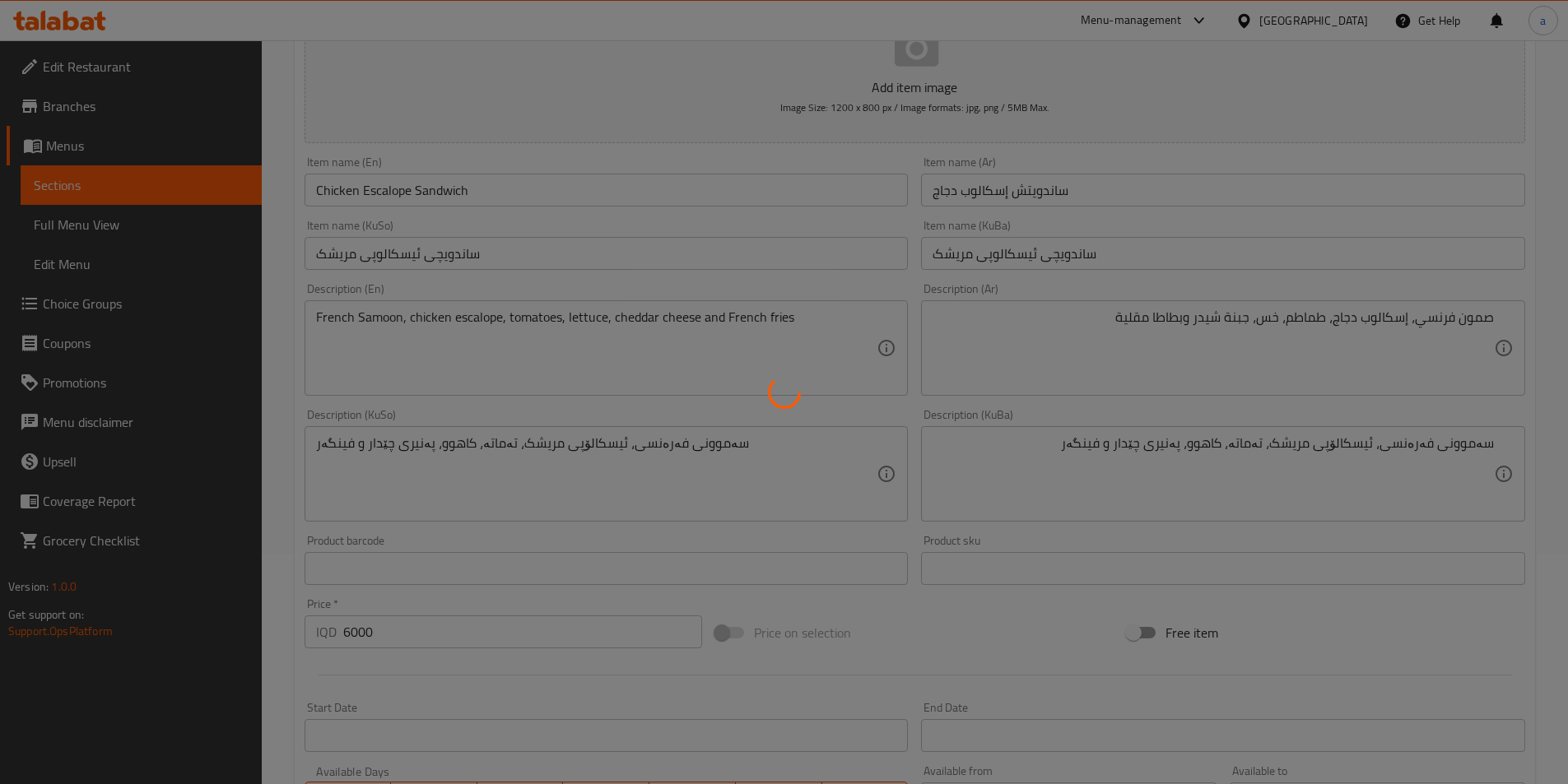
scroll to position [220, 0]
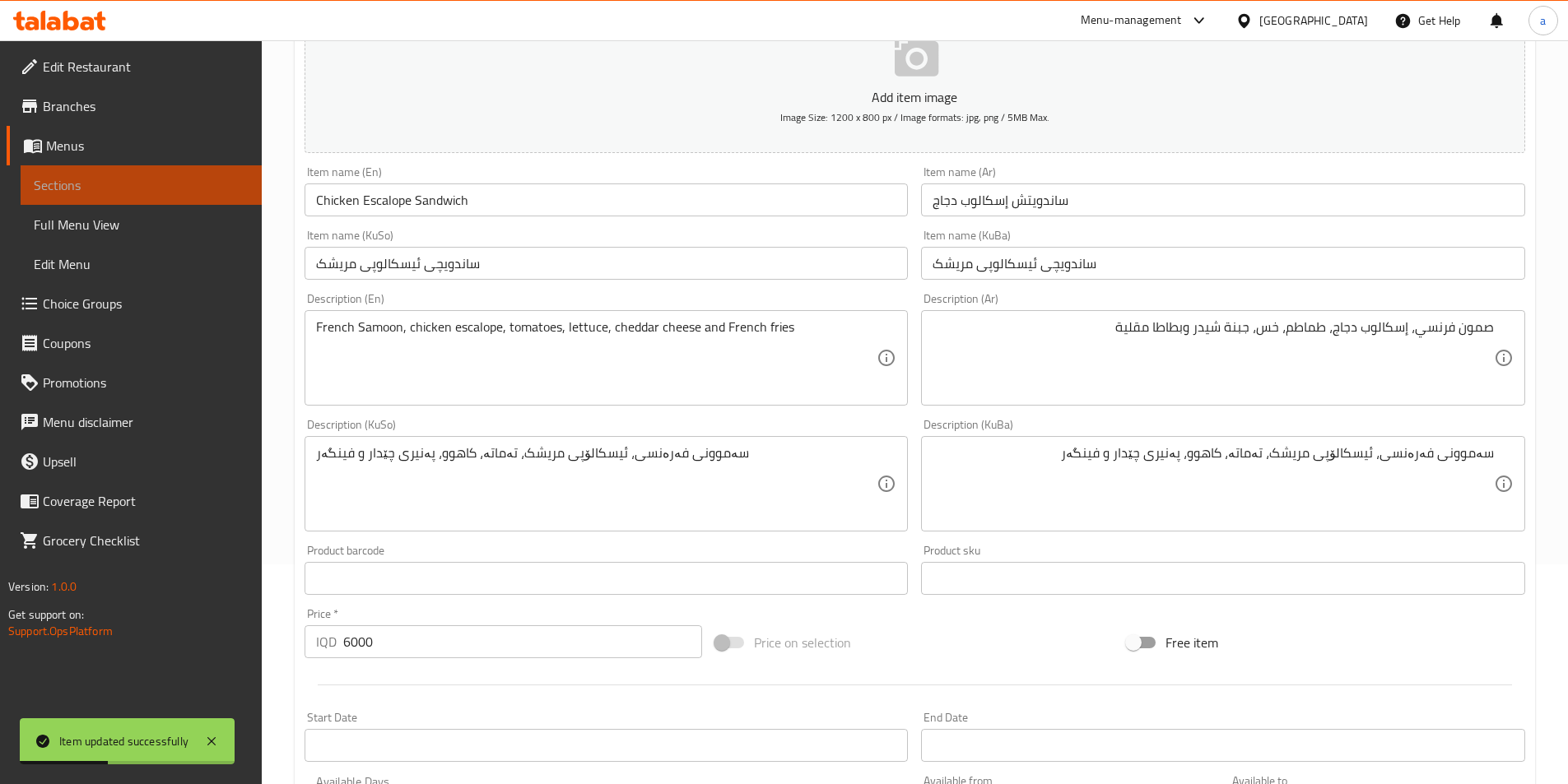
drag, startPoint x: 112, startPoint y: 185, endPoint x: 159, endPoint y: 0, distance: 190.9
click at [112, 185] on span "Sections" at bounding box center [141, 185] width 215 height 19
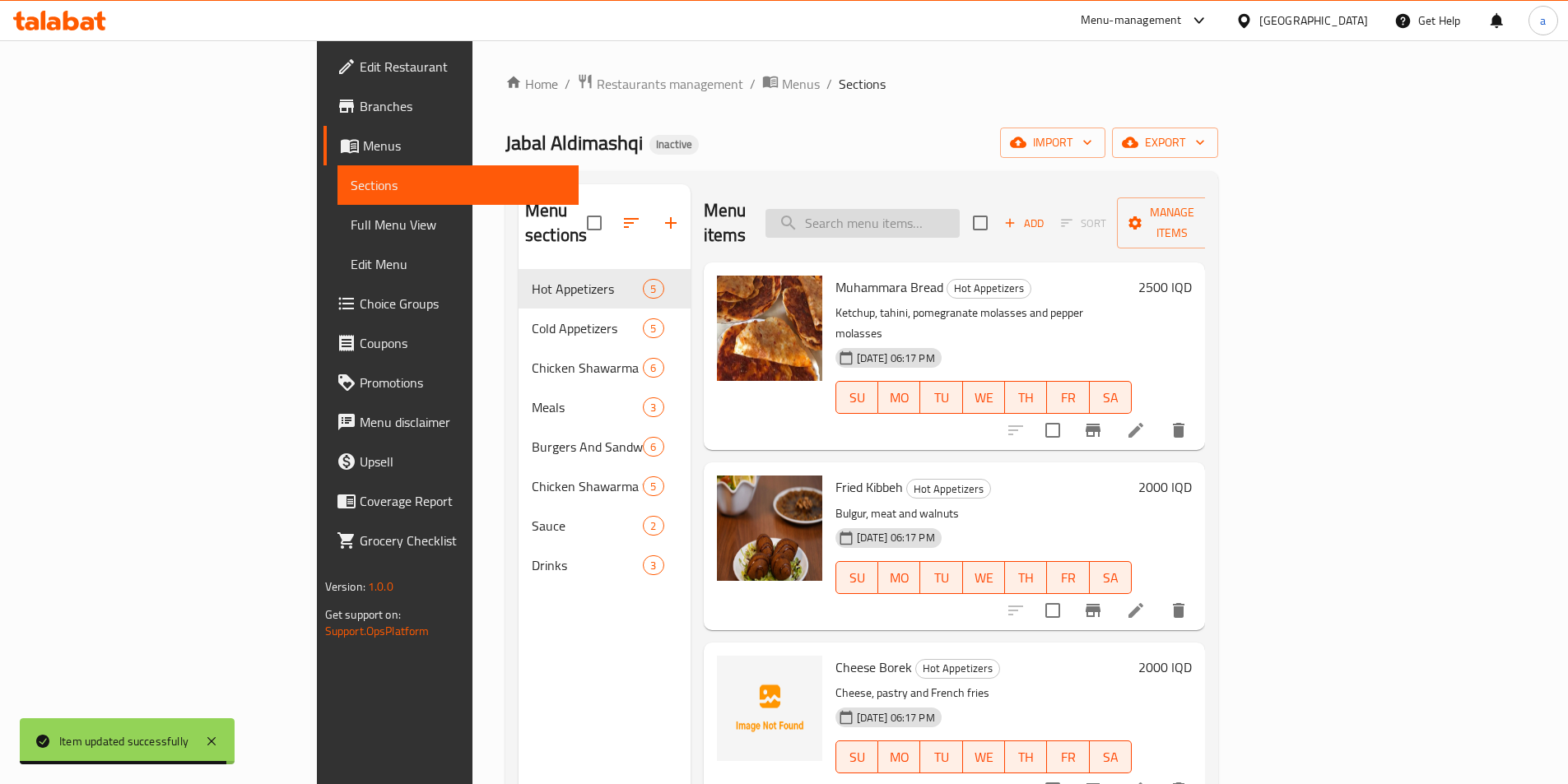
click at [959, 209] on input "search" at bounding box center [862, 224] width 195 height 29
paste input "Chicken Shawarma Sandwich With French Bread"
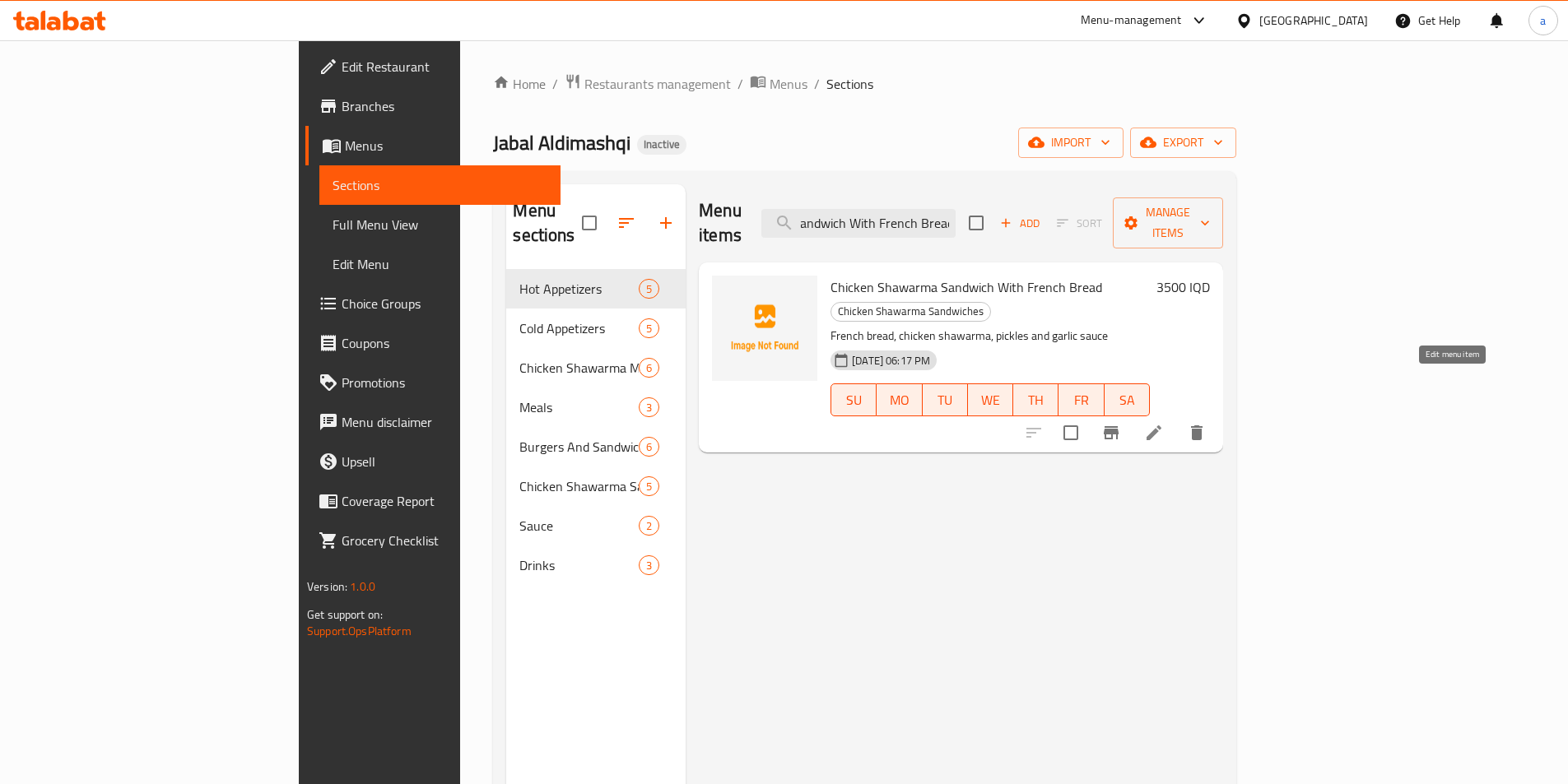
type input "Chicken Shawarma Sandwich With French Bread"
click at [1163, 423] on icon at bounding box center [1154, 433] width 19 height 19
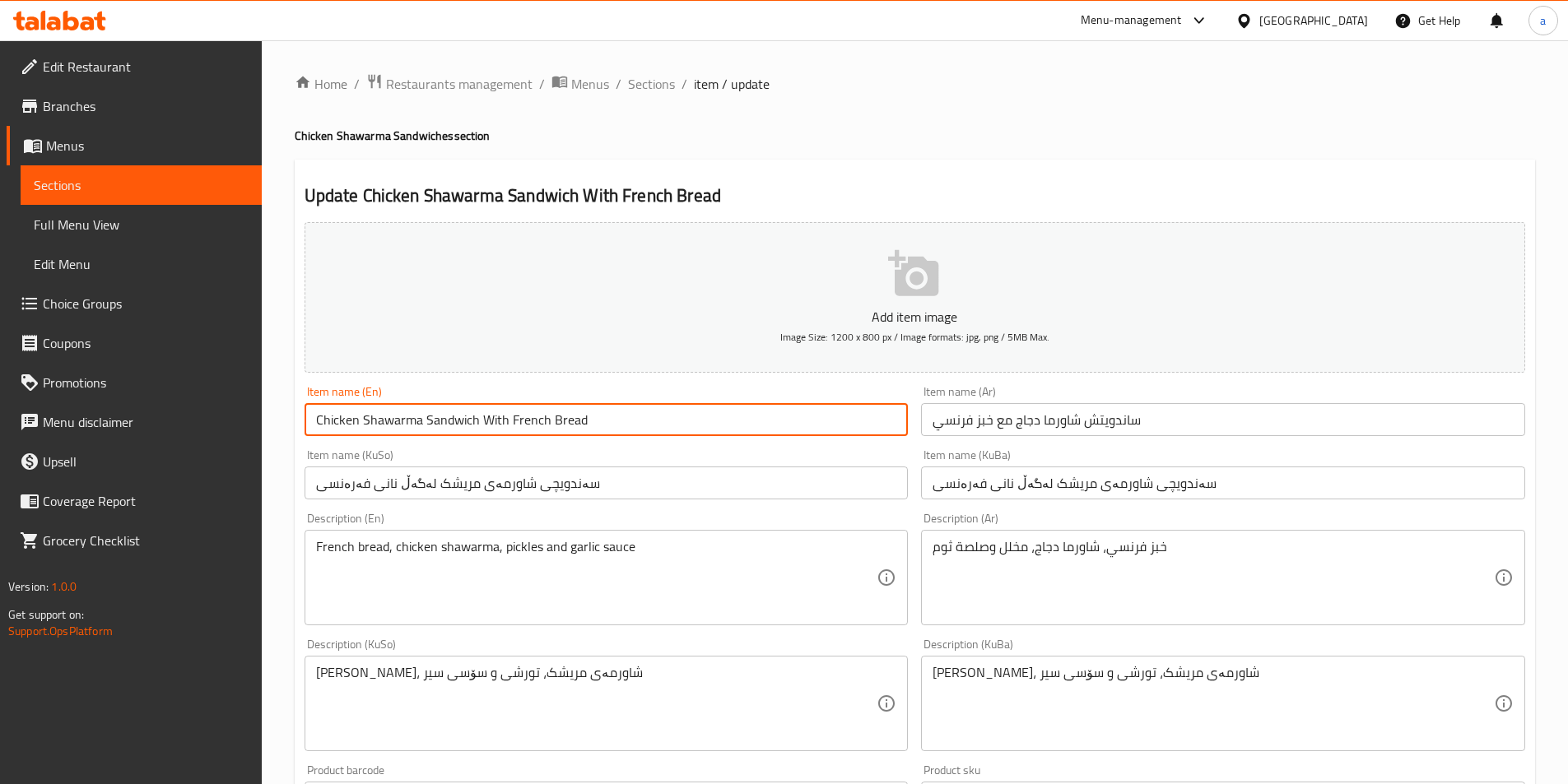
click at [566, 418] on input "Chicken Shawarma Sandwich With French Bread" at bounding box center [607, 420] width 604 height 33
type input "Chicken Shawarma Sandwich With French Samoon"
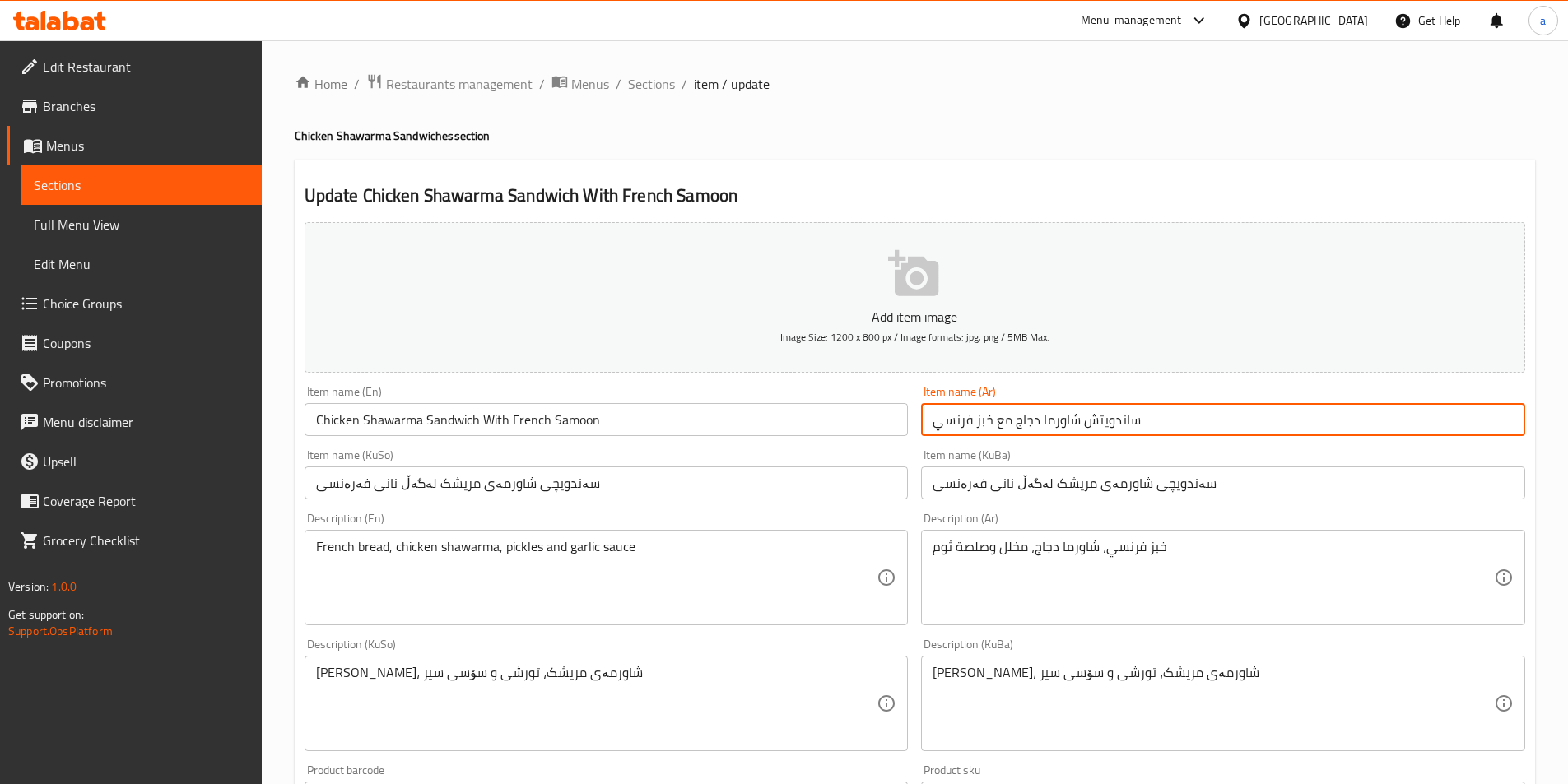
click at [983, 423] on input "ساندويتش شاورما دجاج مع خبز فرنسي" at bounding box center [1222, 420] width 604 height 33
type input "ساندويتش شاورما دجاج مع صمون فرنسي"
click at [962, 482] on input "سەندویچی شاورمەی مریشک لەگەڵ نانی فەرەنسی" at bounding box center [1222, 483] width 604 height 33
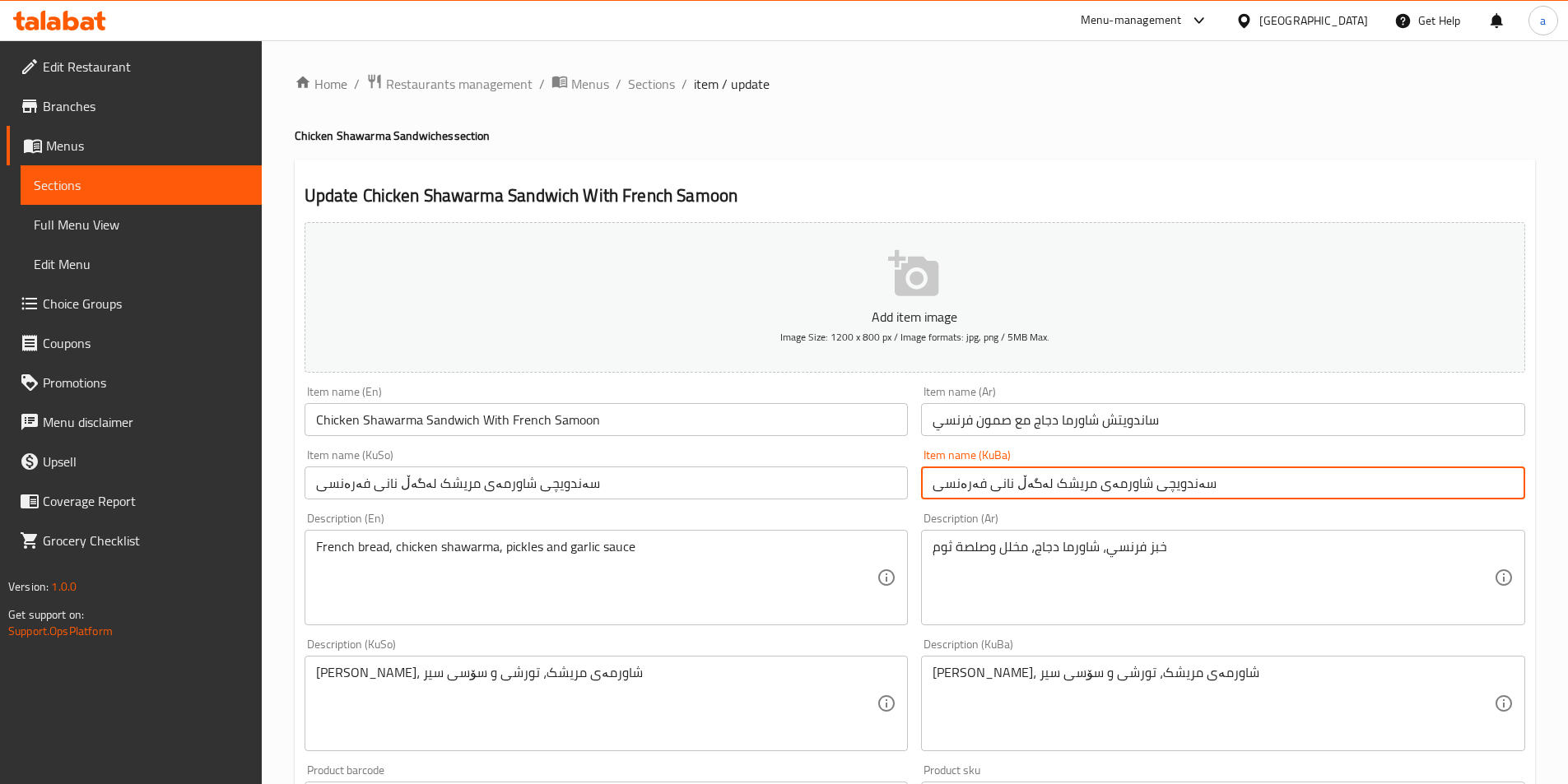
click at [962, 482] on input "سەندویچی شاورمەی مریشک لەگەڵ نانی فەرەنسی" at bounding box center [1222, 483] width 604 height 33
click at [1000, 486] on input "سەندویچی شاورمەی مریشک لەگەڵ نانی فەرەنسی" at bounding box center [1222, 483] width 604 height 33
paste input "سەموو"
drag, startPoint x: 1233, startPoint y: 485, endPoint x: 795, endPoint y: 508, distance: 438.6
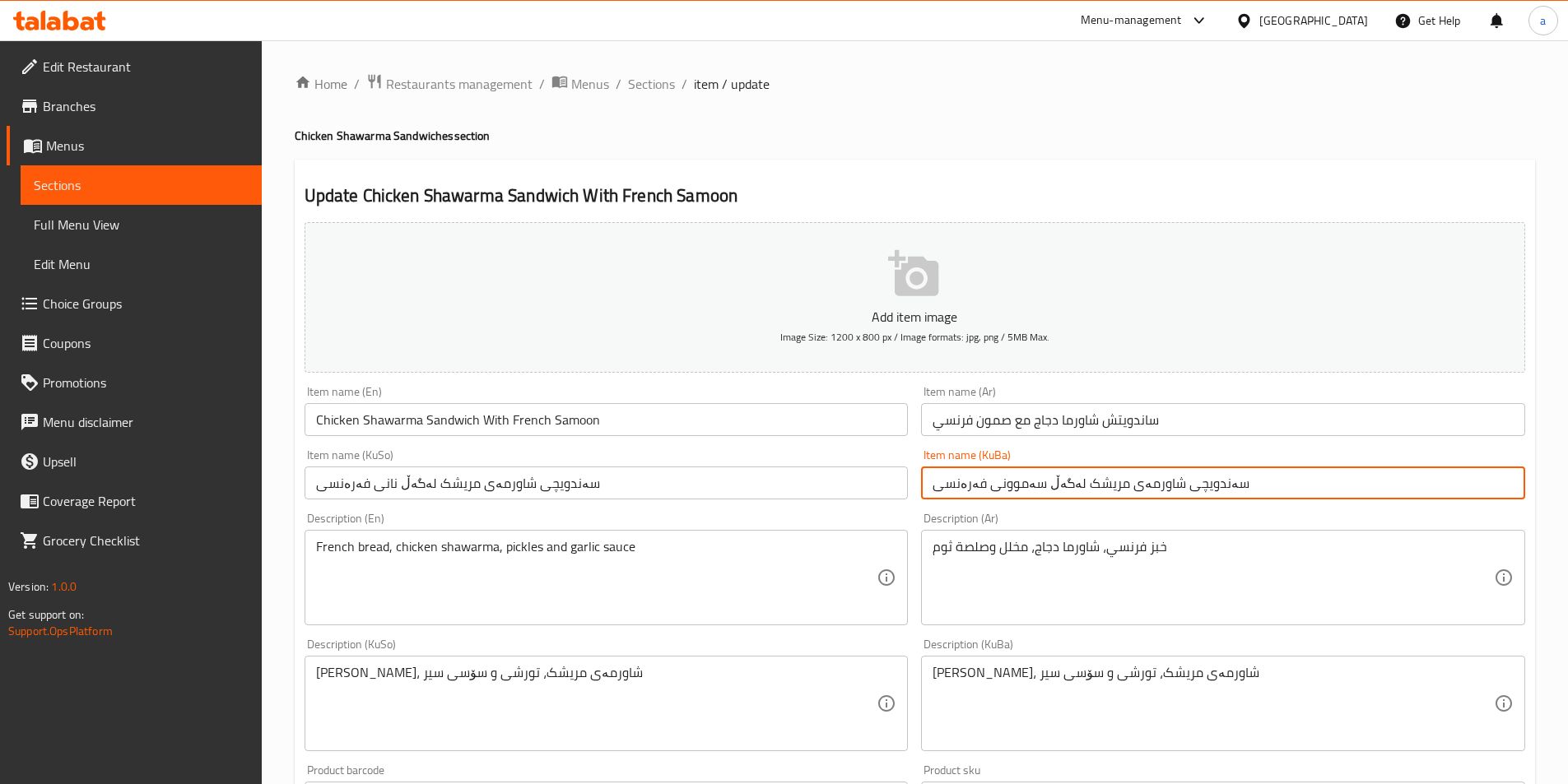
click at [795, 508] on div "Add item image Image Size: 1200 x 800 px / Image formats: jpg, png / 5MB Max. I…" at bounding box center [915, 665] width 1233 height 898
type input "سەندویچی شاورمەی مریشک لەگەڵ سەموونی فەرەنسی"
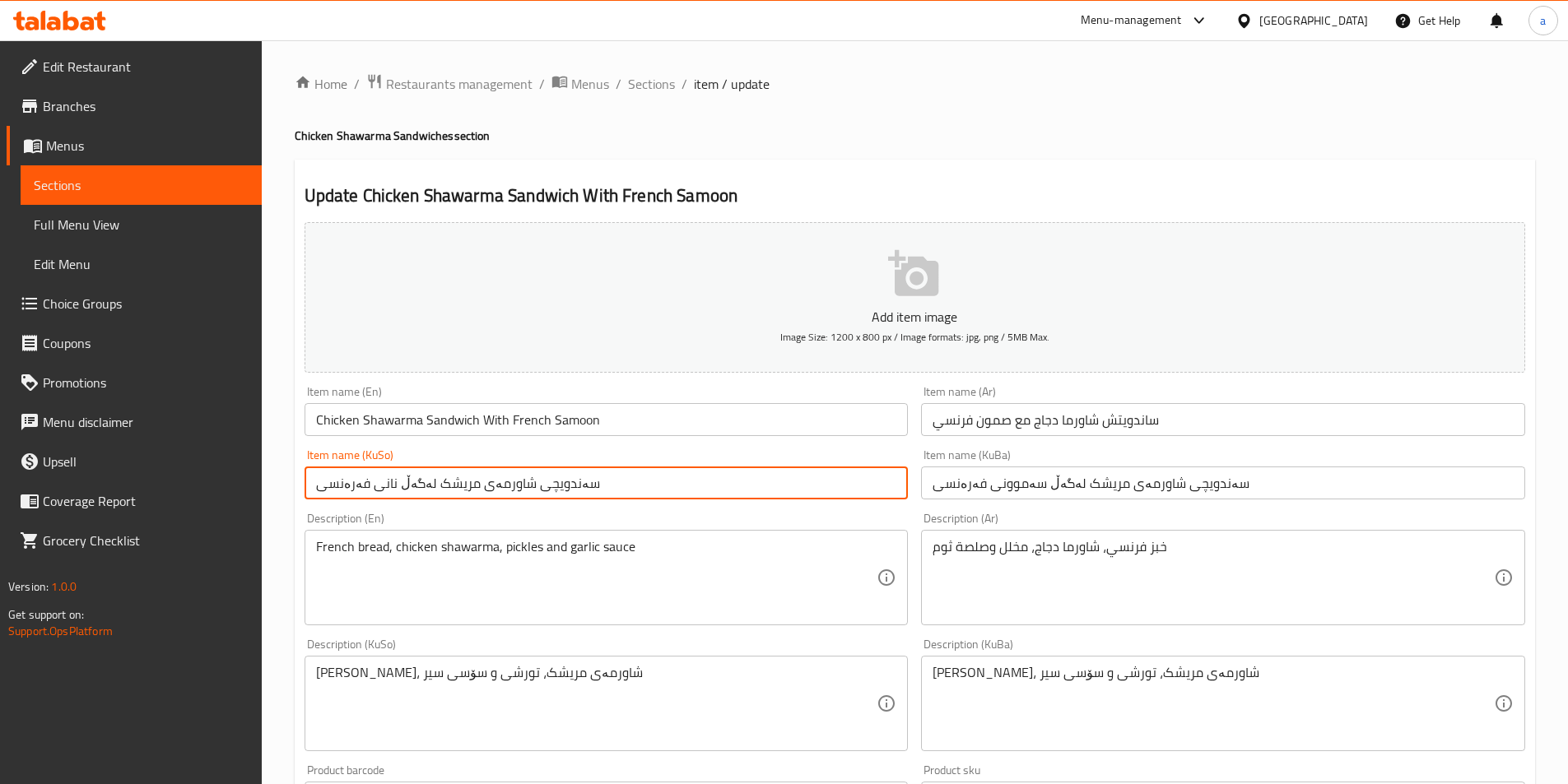
drag, startPoint x: 678, startPoint y: 487, endPoint x: 266, endPoint y: 497, distance: 412.1
click at [266, 497] on div "Home / Restaurants management / Menus / Sections / item / update Chicken Shawar…" at bounding box center [914, 696] width 1306 height 1312
paste input "سەموو"
type input "سەندویچی شاورمەی مریشک لەگەڵ سەموونی فەرەنسی"
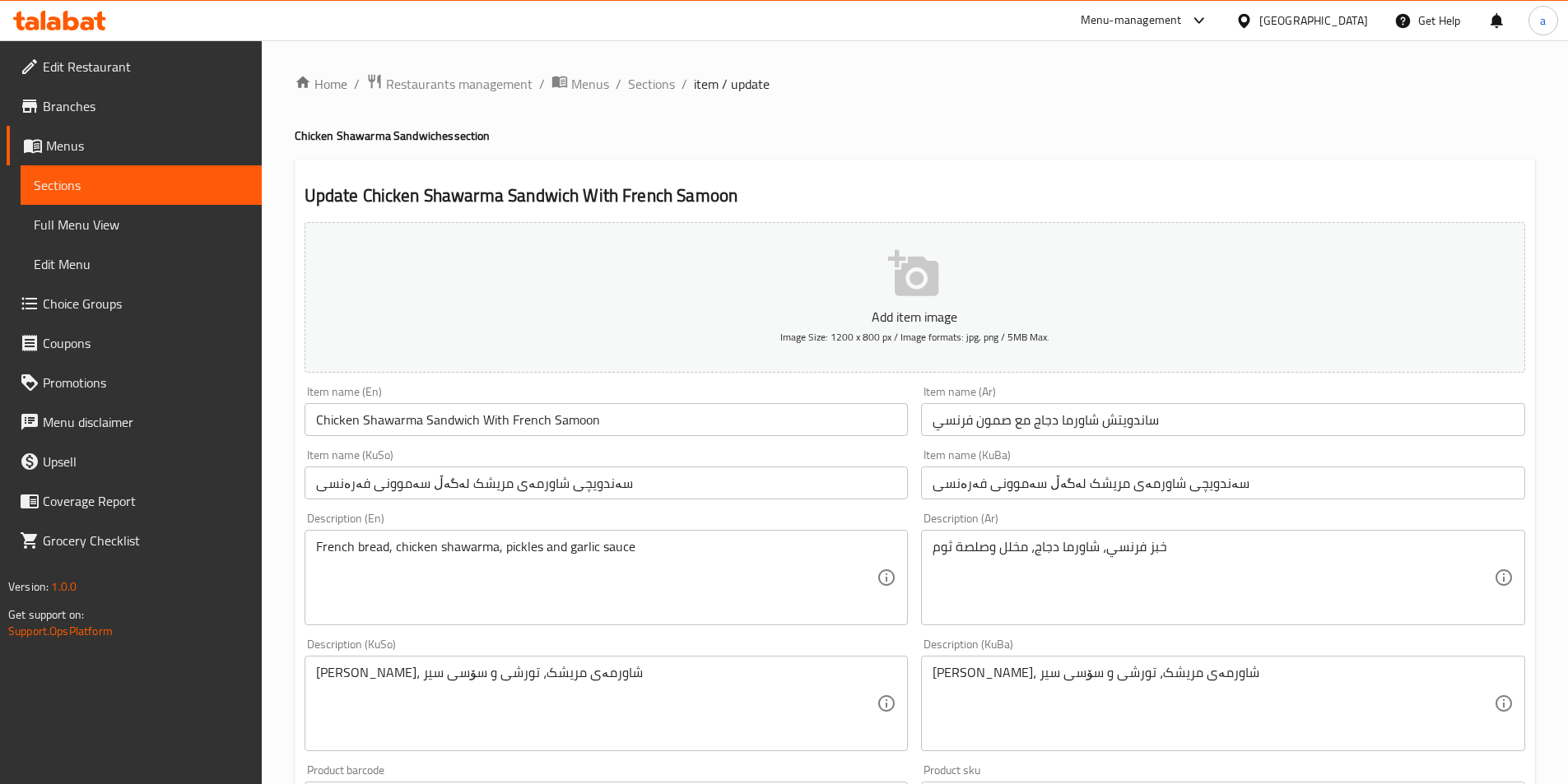
click at [790, 489] on input "سەندویچی شاورمەی مریشک لەگەڵ سەموونی فەرەنسی" at bounding box center [607, 483] width 604 height 33
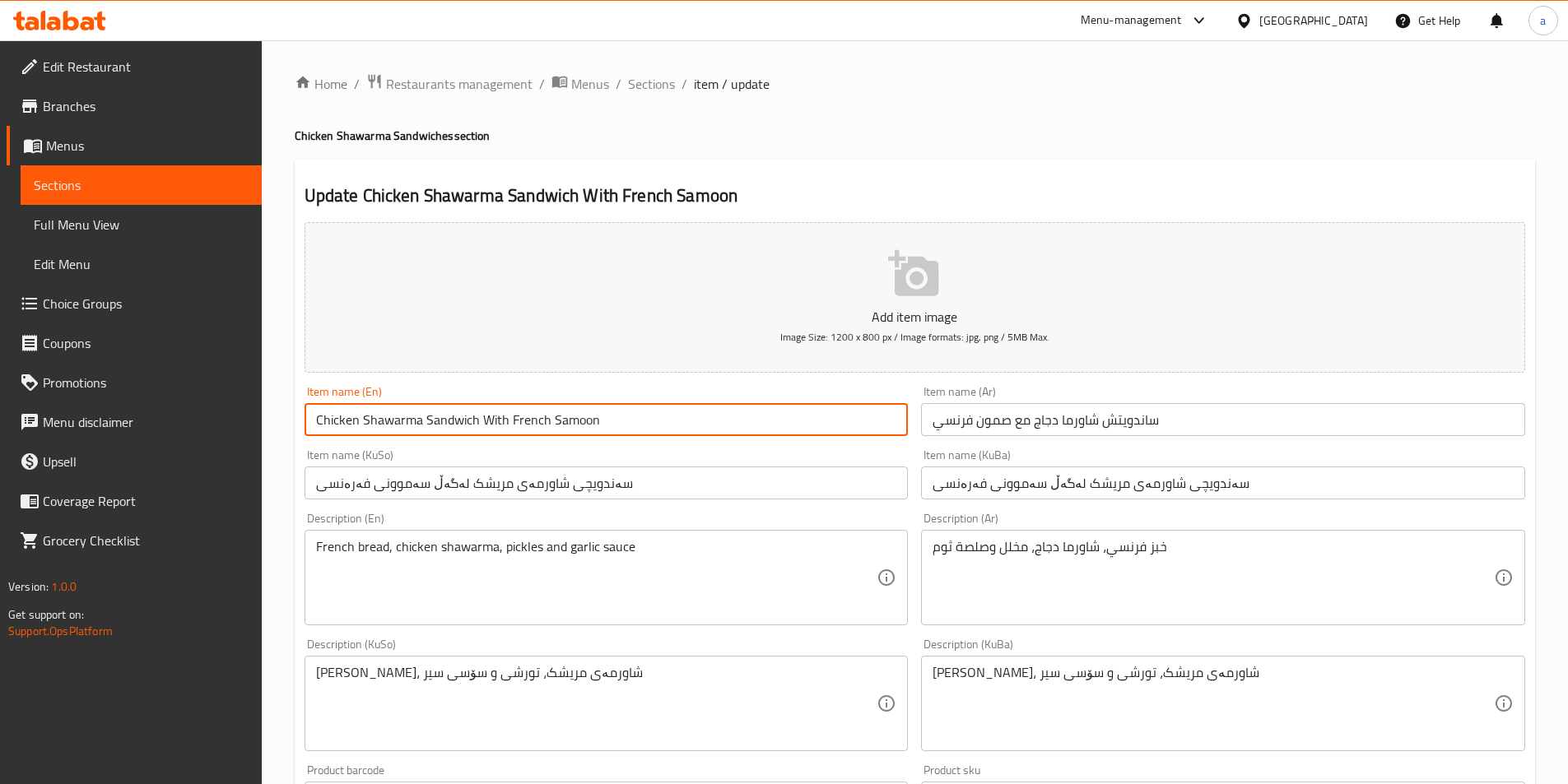
click at [505, 419] on input "Chicken Shawarma Sandwich With French Samoon" at bounding box center [607, 420] width 604 height 33
drag, startPoint x: 507, startPoint y: 418, endPoint x: 623, endPoint y: 411, distance: 116.2
click at [623, 411] on input "Chicken Shawarma Sandwich With French Samoon" at bounding box center [607, 420] width 604 height 33
click at [602, 420] on input "Chicken Shawarma Sandwich With French Samoon" at bounding box center [607, 420] width 604 height 33
drag, startPoint x: 608, startPoint y: 423, endPoint x: 508, endPoint y: 437, distance: 101.0
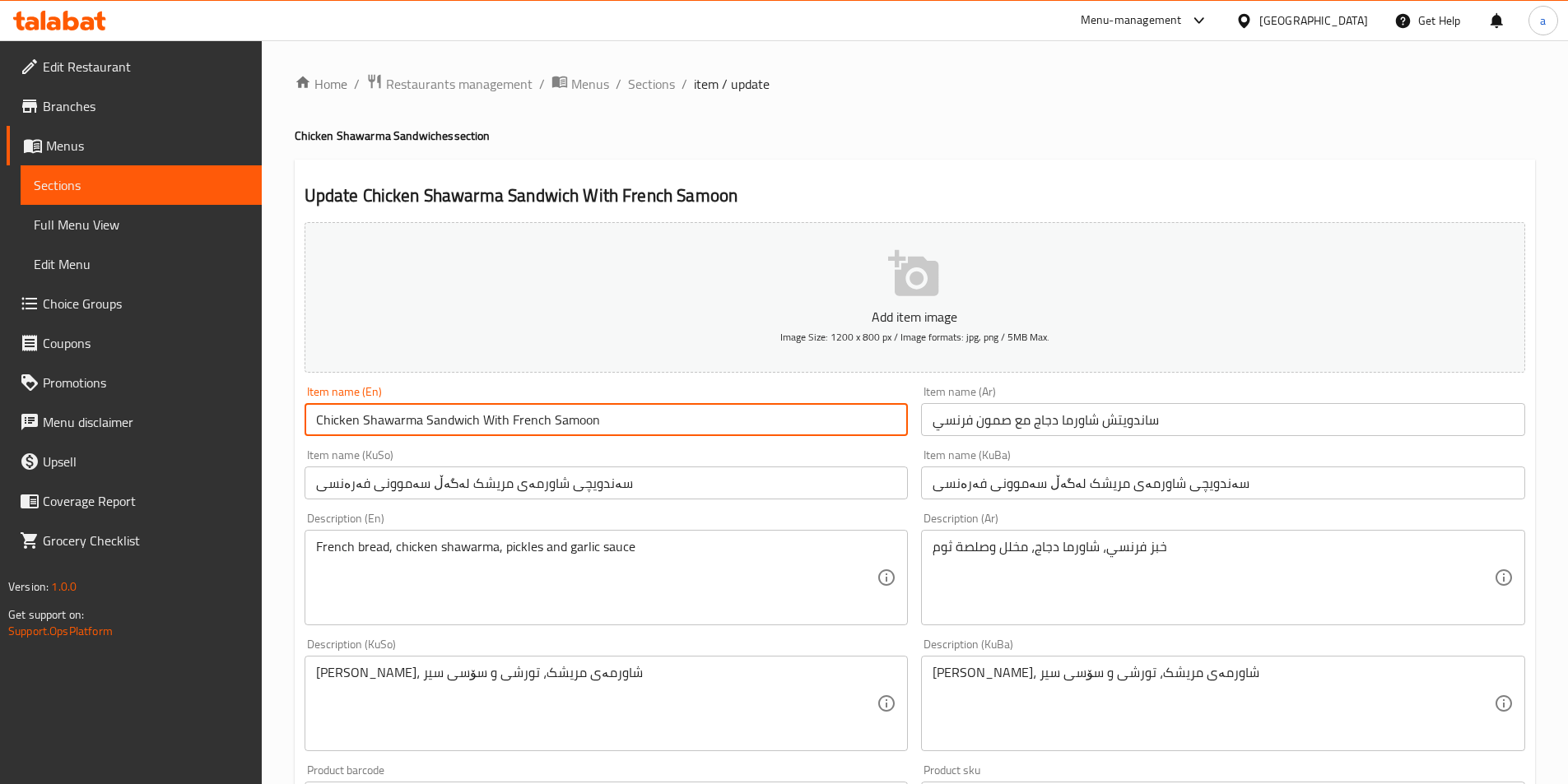
click at [508, 437] on div "Item name (En) Chicken Shawarma Sandwich With French Samoon Item name (En)" at bounding box center [607, 410] width 618 height 63
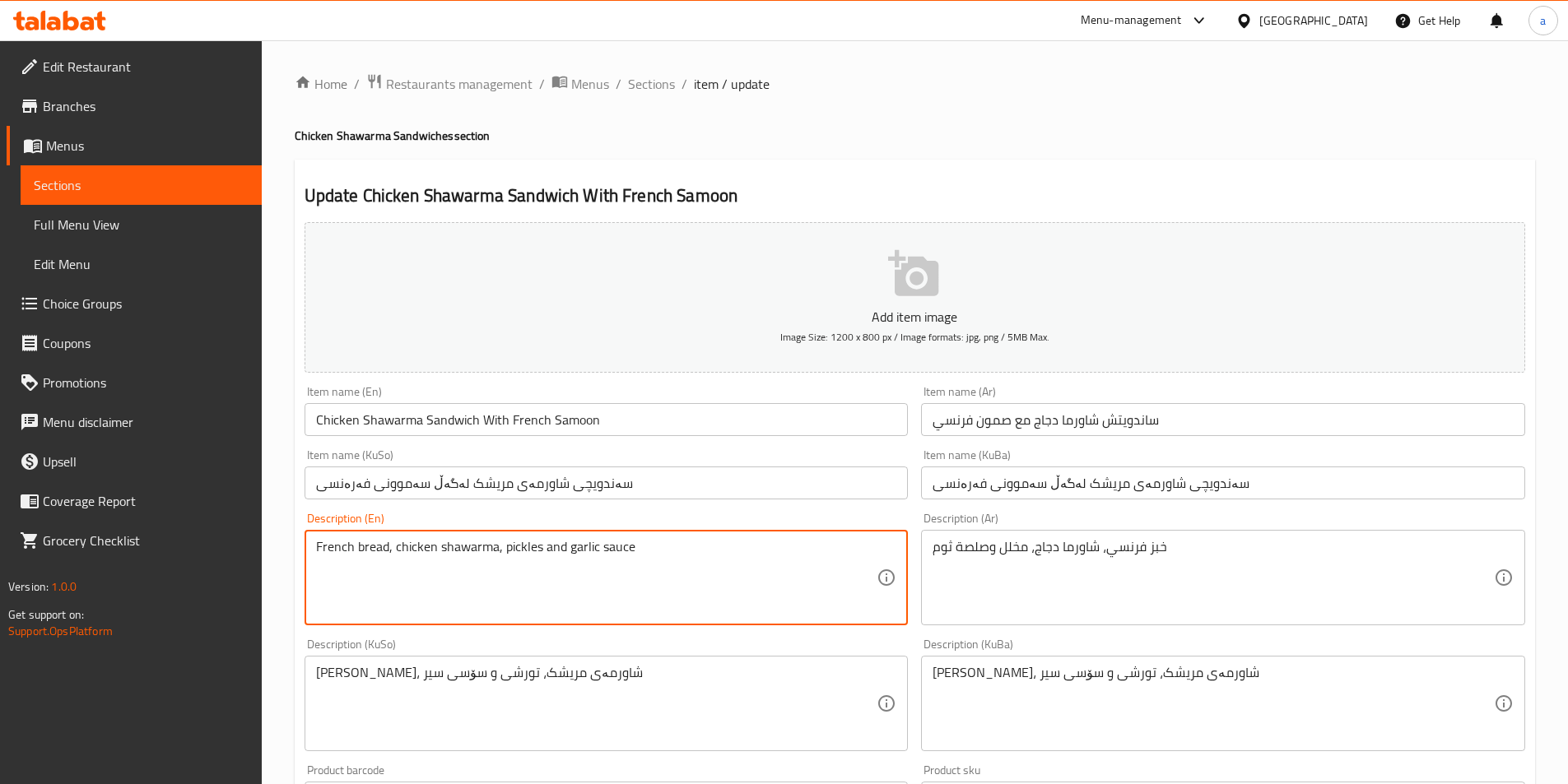
drag, startPoint x: 384, startPoint y: 553, endPoint x: 283, endPoint y: 562, distance: 101.4
paste textarea "Samoon"
click at [358, 547] on textarea "French Samoon, chicken shawarma, pickles and garlic sauce" at bounding box center [596, 578] width 561 height 78
type textarea "French samoon, chicken shawarma, pickles and garlic sauce"
click at [994, 418] on input "ساندويتش شاورما دجاج مع صمون فرنسي" at bounding box center [1222, 420] width 604 height 33
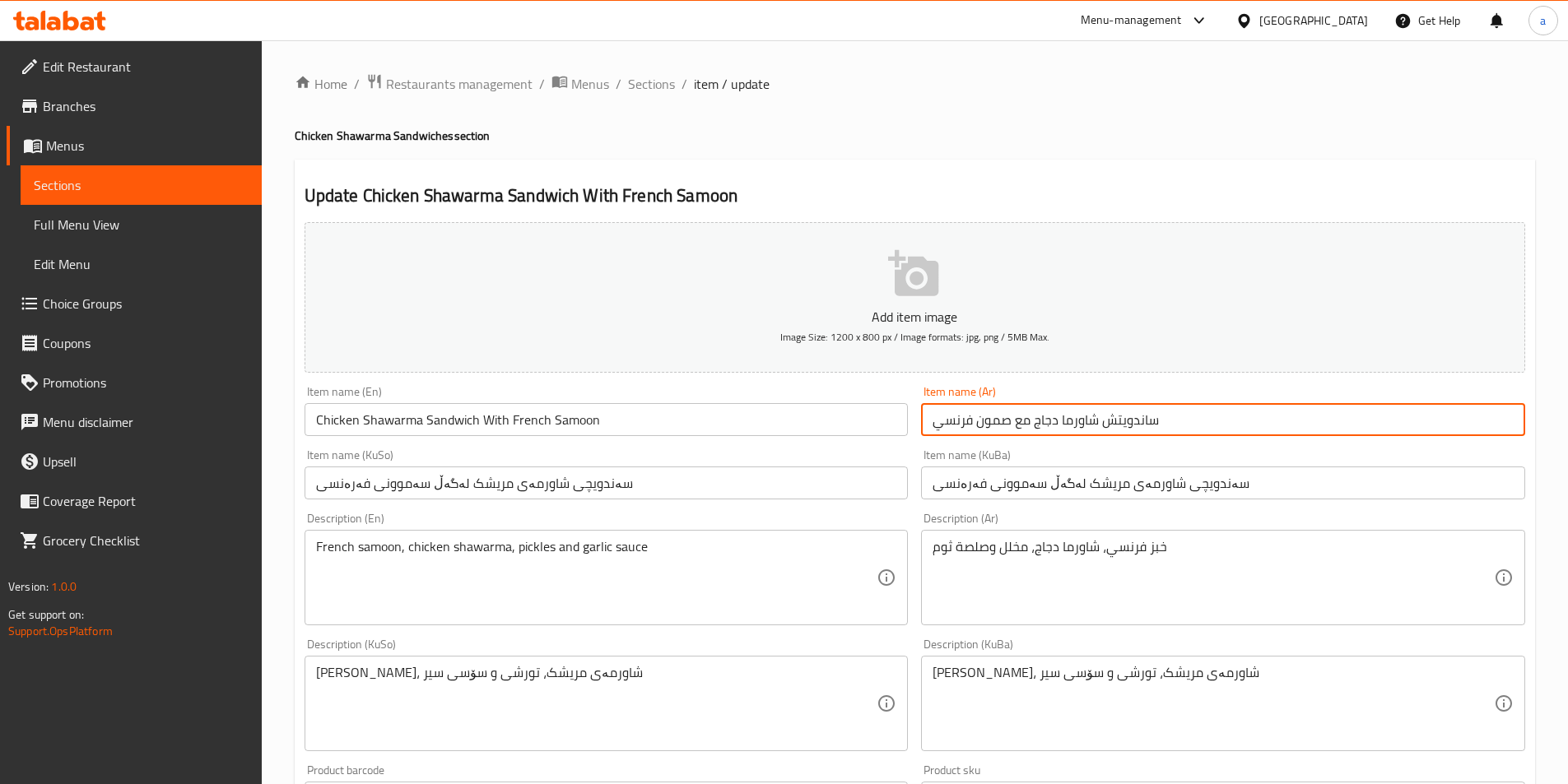
click at [994, 418] on input "ساندويتش شاورما دجاج مع صمون فرنسي" at bounding box center [1222, 420] width 604 height 33
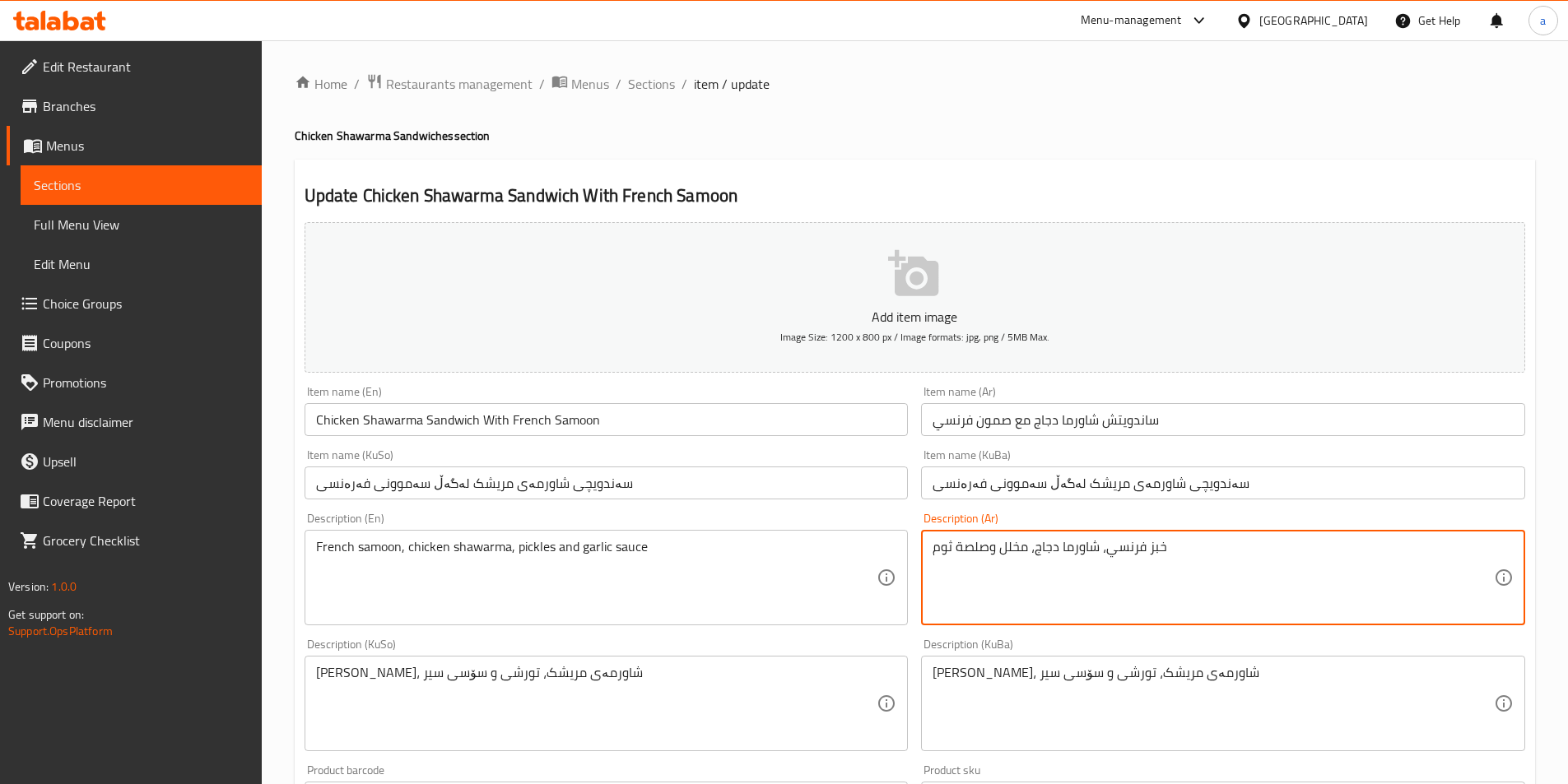
click at [1155, 539] on textarea "خبز فرنسي، شاورما دجاج، مخلل وصلصة ثوم" at bounding box center [1213, 578] width 561 height 78
paste textarea "مون"
type textarea "صمون فرنسي، شاورما دجاج، مخلل وصلصة ثوم"
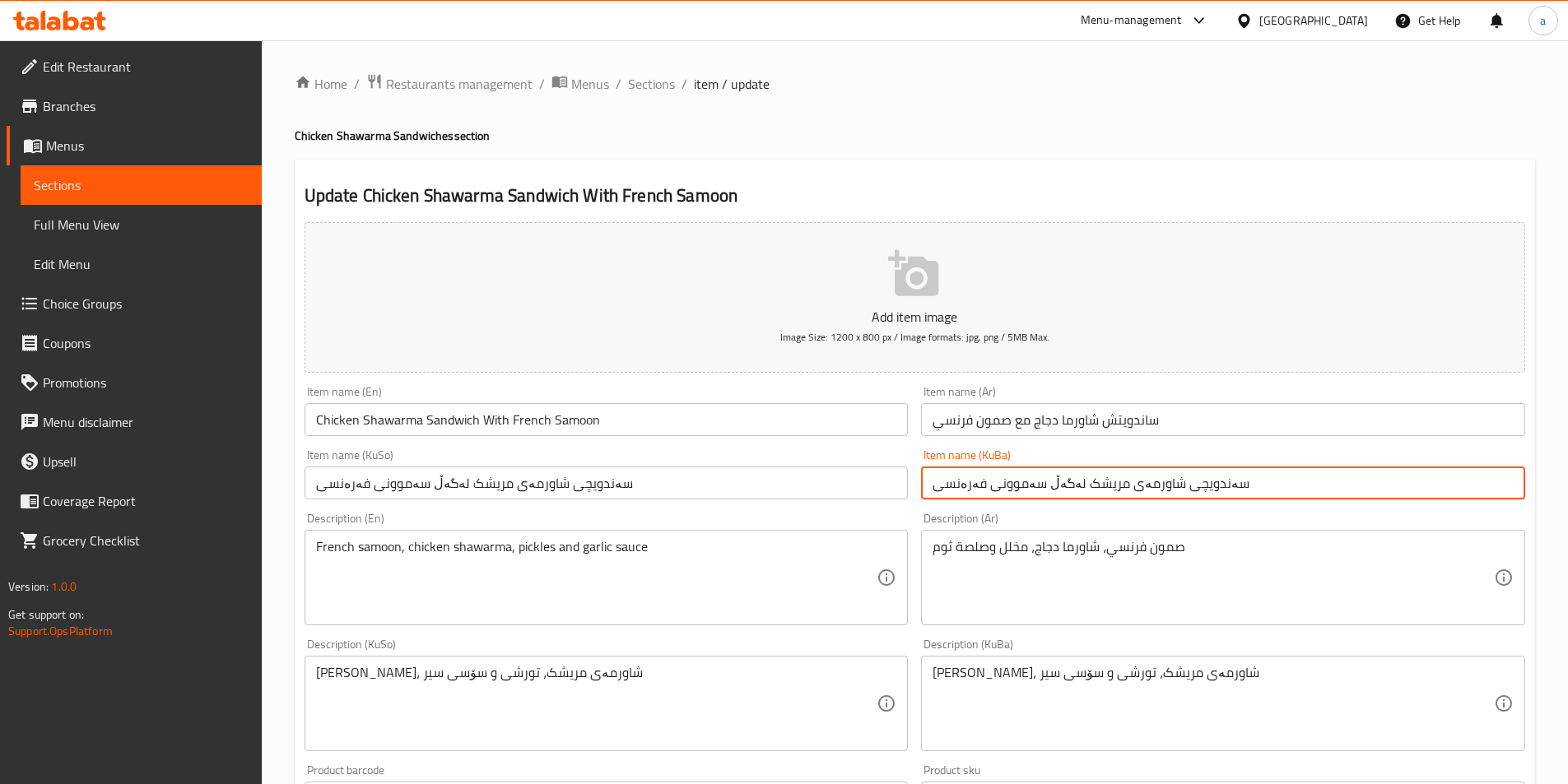
click at [1017, 487] on input "سەندویچی شاورمەی مریشک لەگەڵ سەموونی فەرەنسی" at bounding box center [1222, 483] width 604 height 33
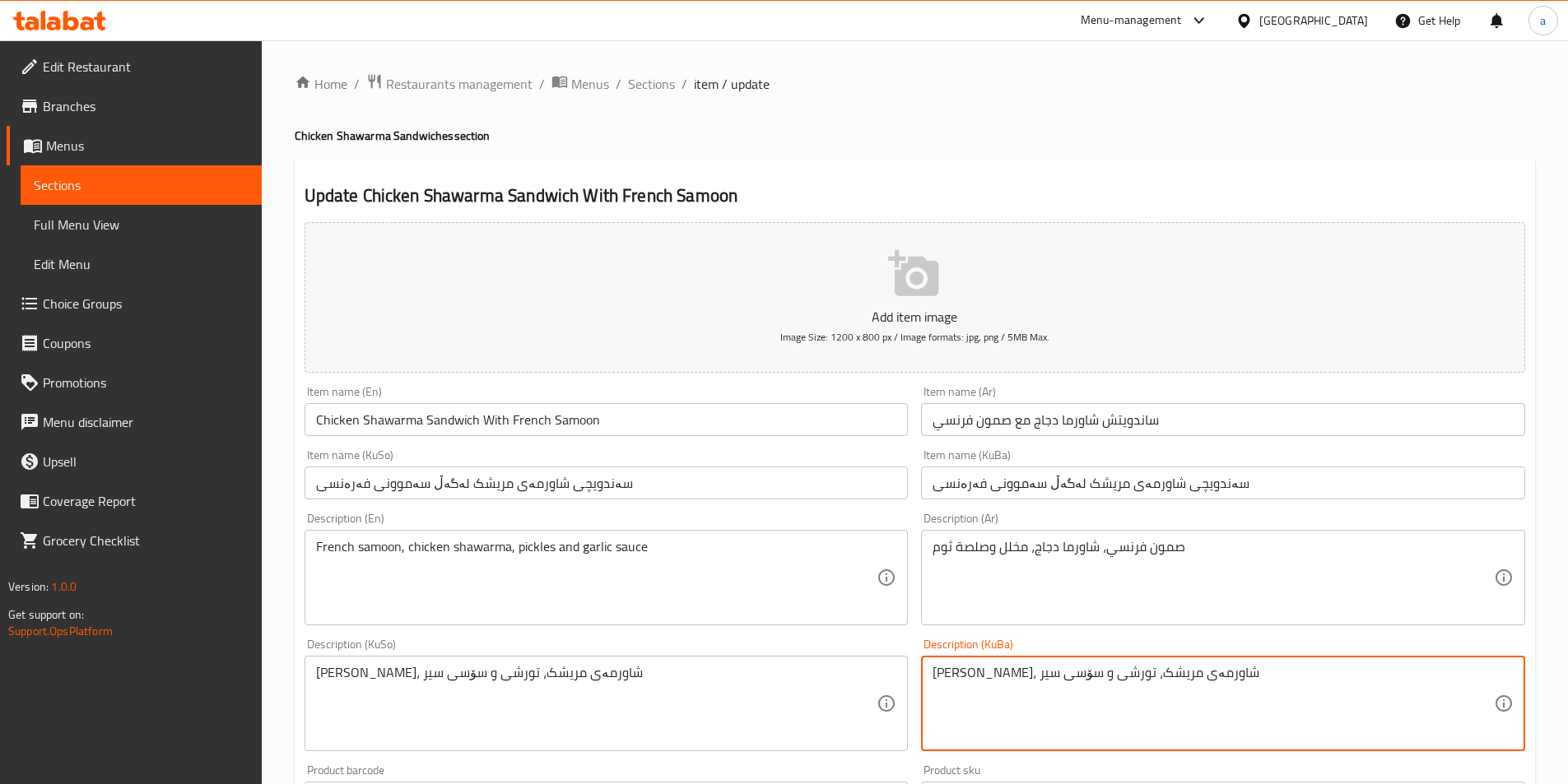
click at [1218, 668] on textarea "نانی فەرەنسی، شاورمەی مریشک، تورشی و سۆسی سیر" at bounding box center [1213, 704] width 561 height 78
paste textarea "سەموو"
type textarea "سەموونی فەرەنسی، شاورمەی مریشک، تورشی و سۆسی سیر"
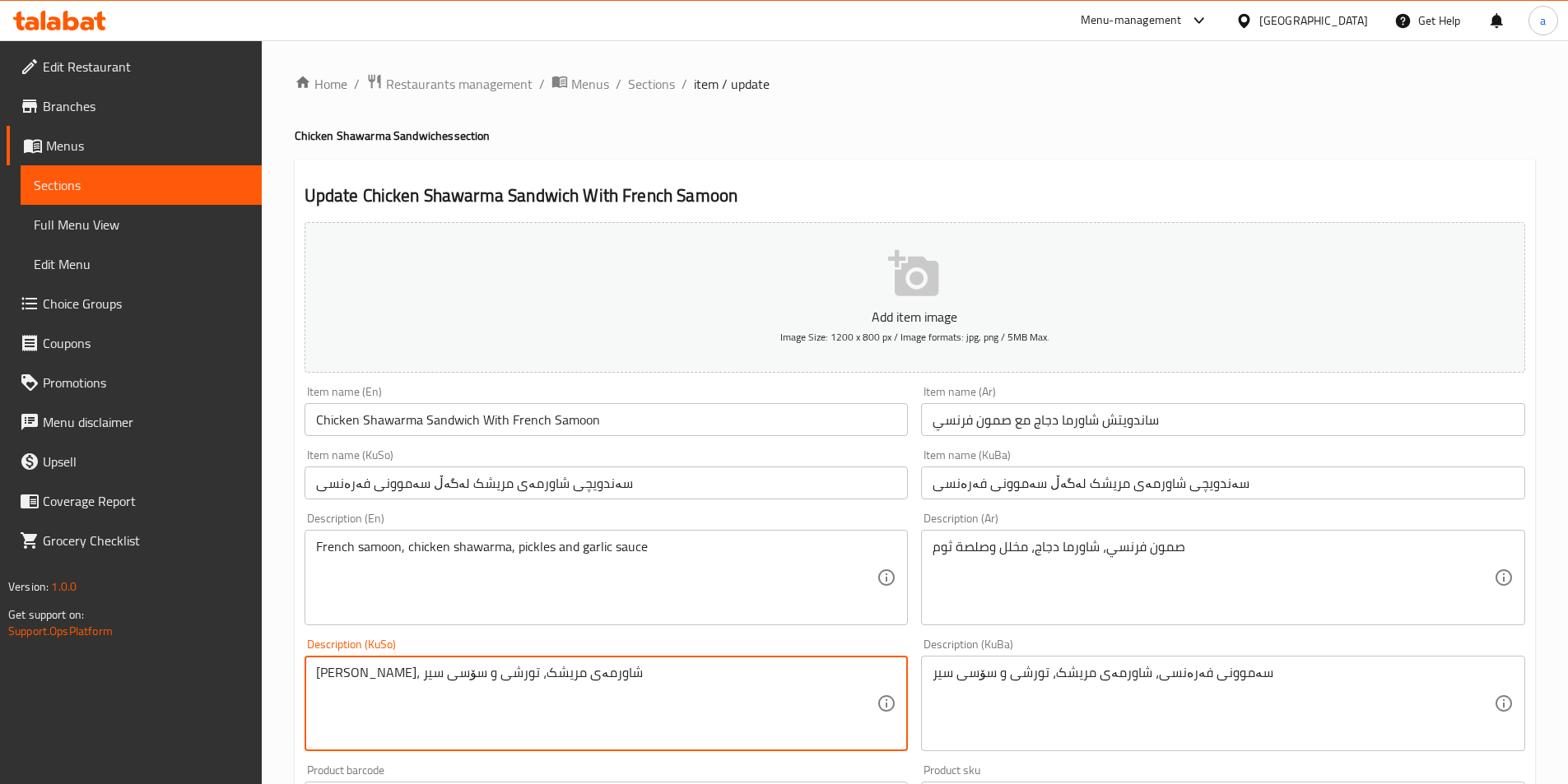
paste textarea "سەموو"
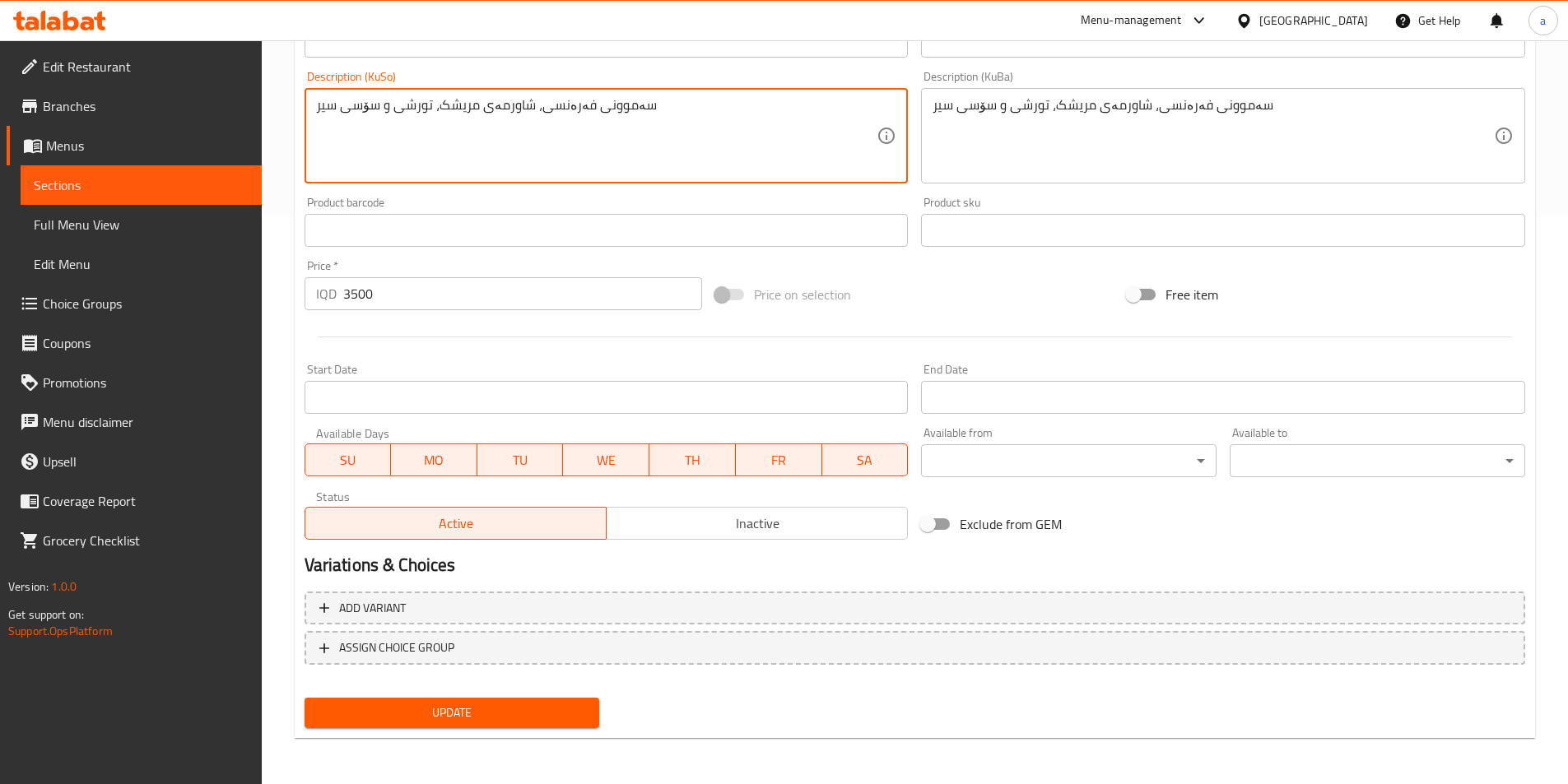
type textarea "سەموونی فەرەنسی، شاورمەی مریشک، تورشی و سۆسی سیر"
click at [460, 717] on span "Update" at bounding box center [452, 712] width 269 height 20
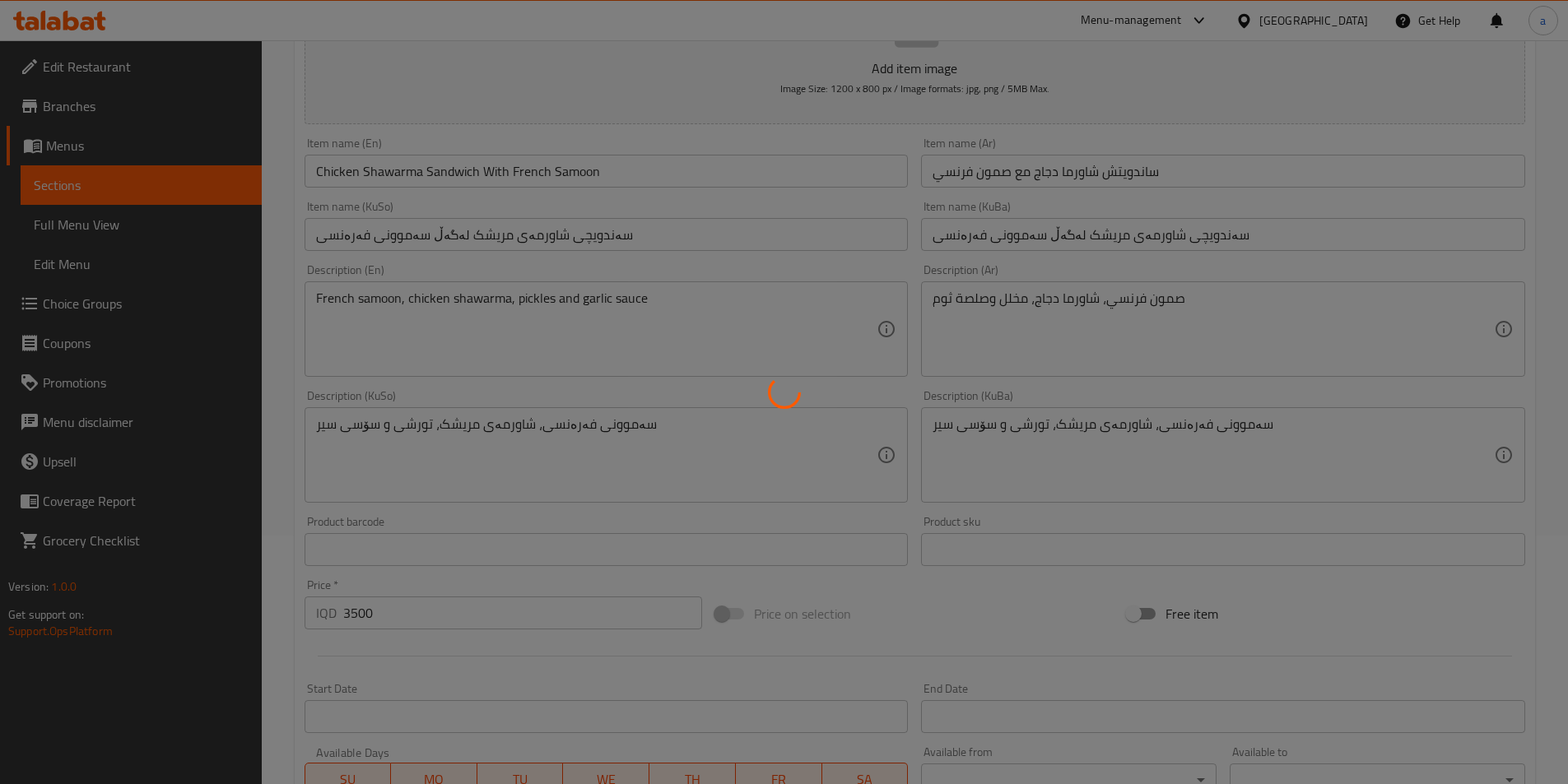
scroll to position [19, 0]
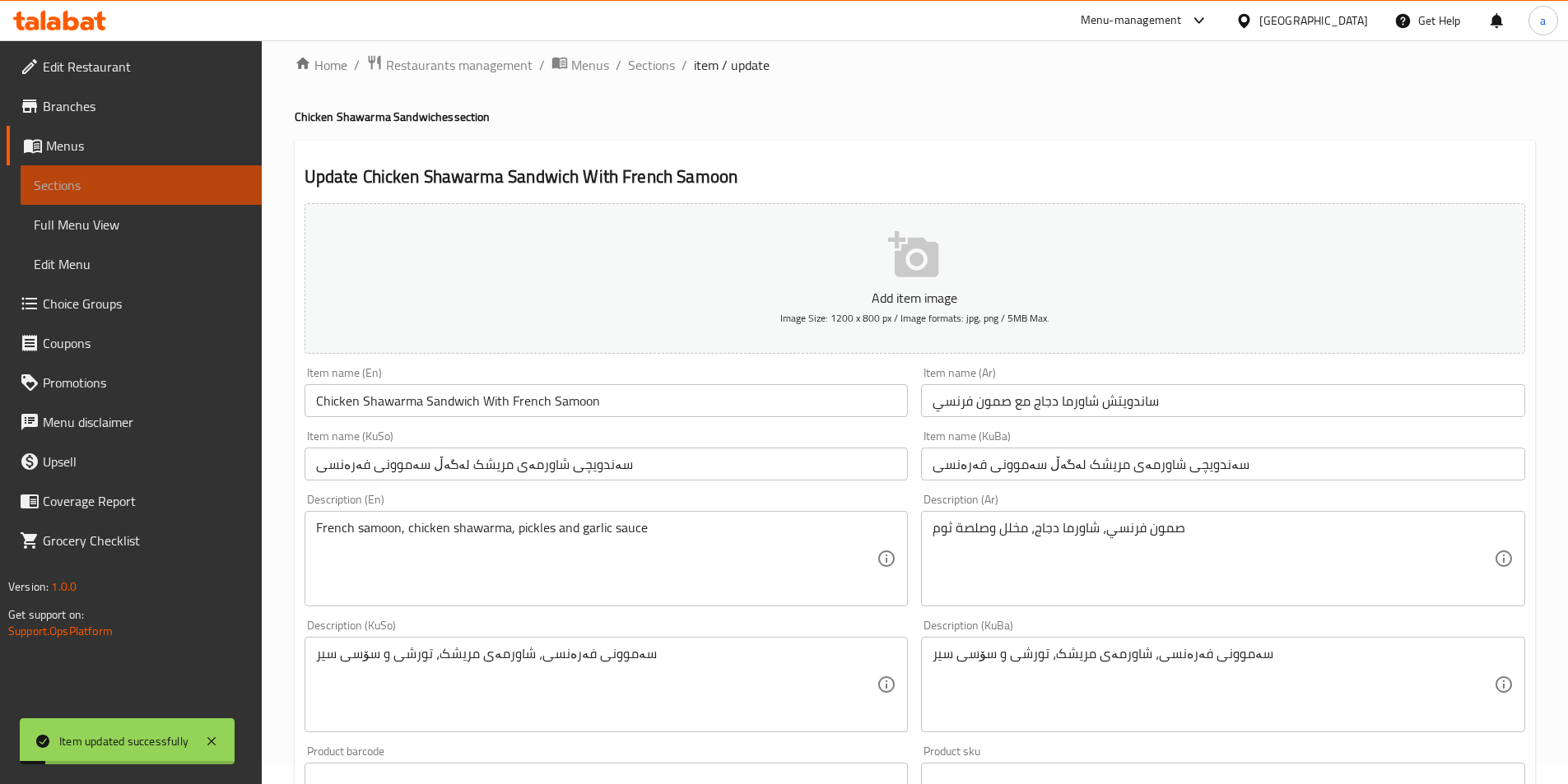
click at [99, 178] on span "Sections" at bounding box center [141, 185] width 215 height 19
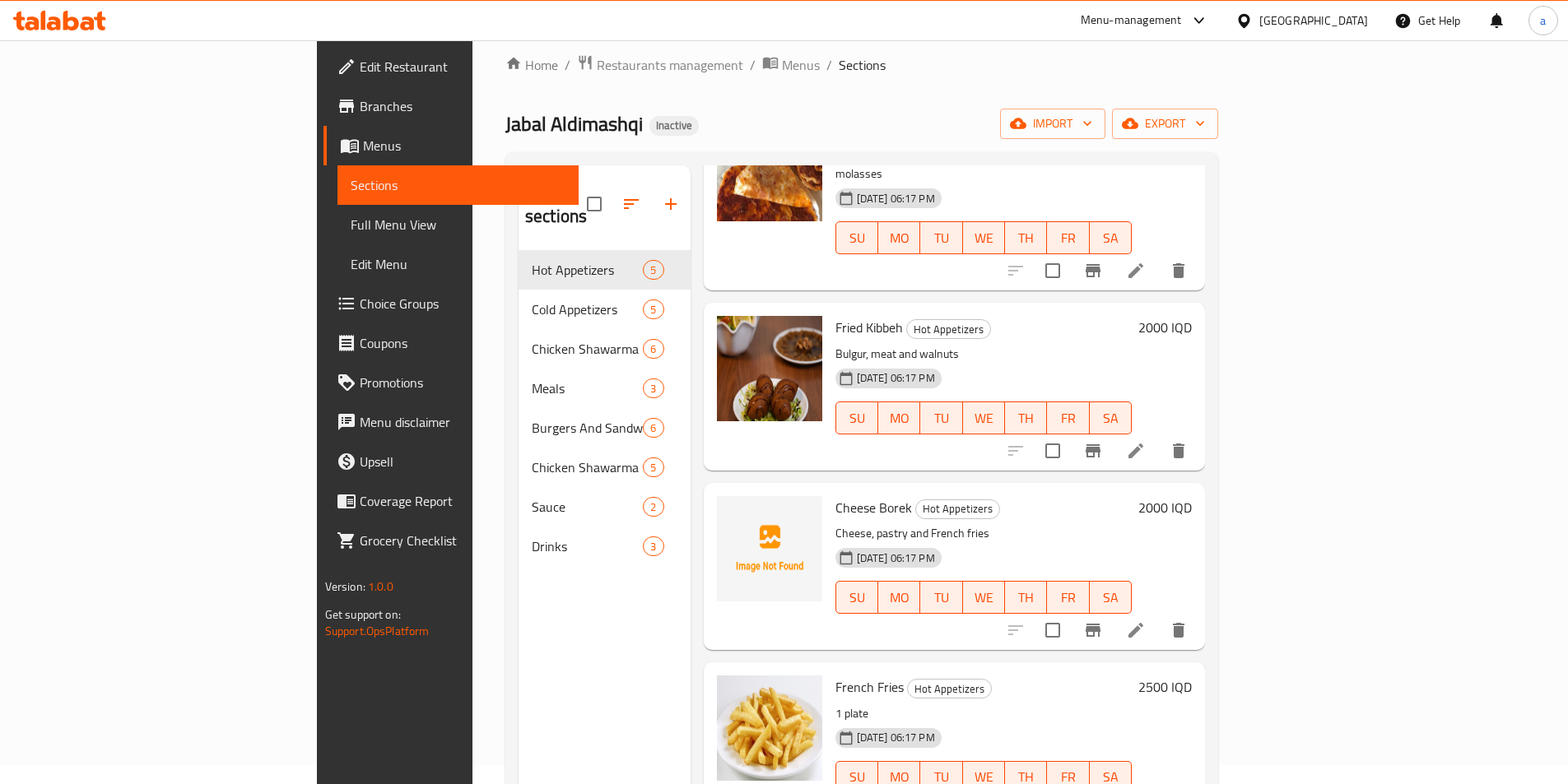
scroll to position [156, 0]
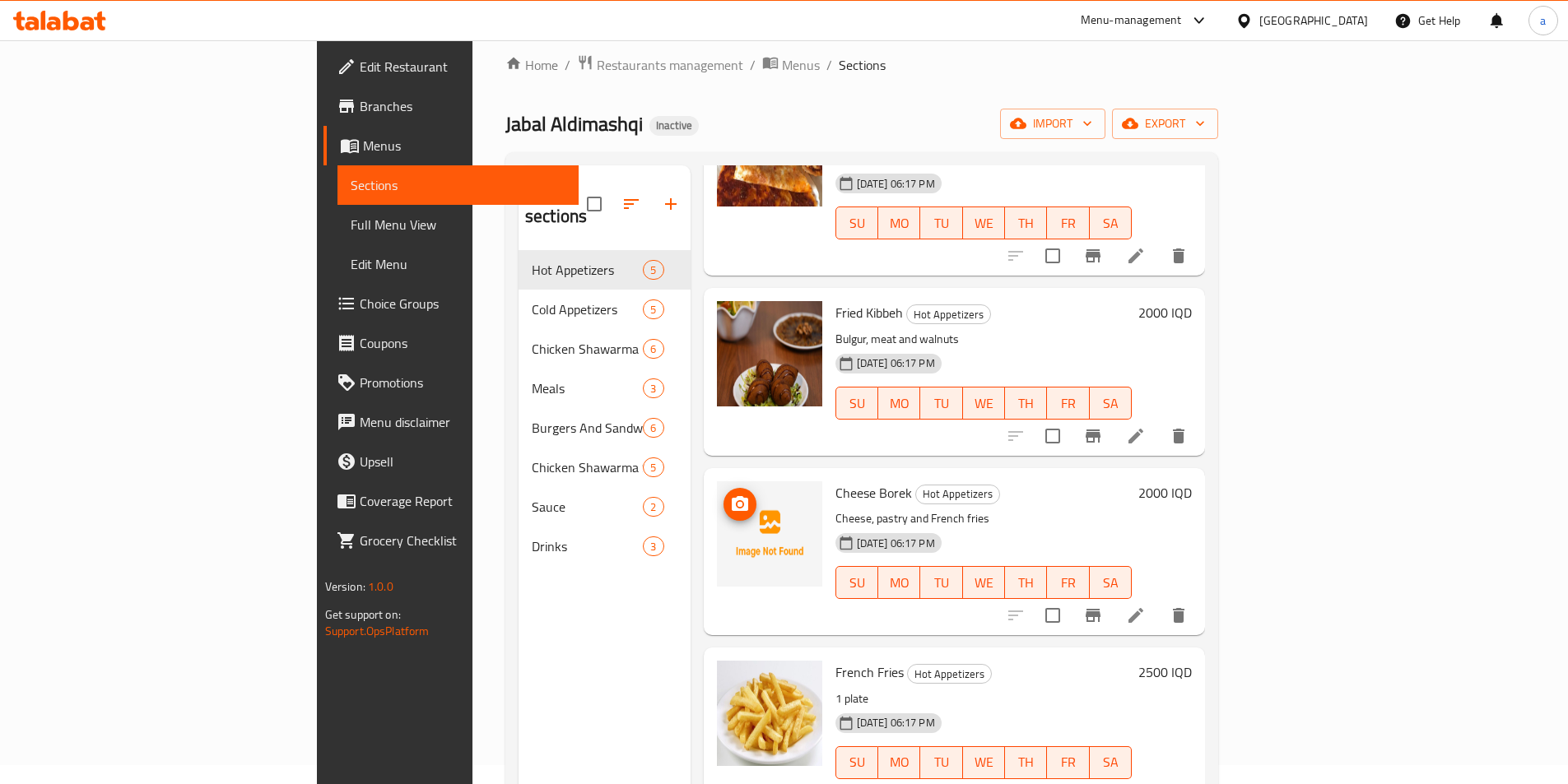
click at [737, 502] on circle "upload picture" at bounding box center [739, 504] width 5 height 5
click at [732, 497] on icon "upload picture" at bounding box center [739, 503] width 16 height 15
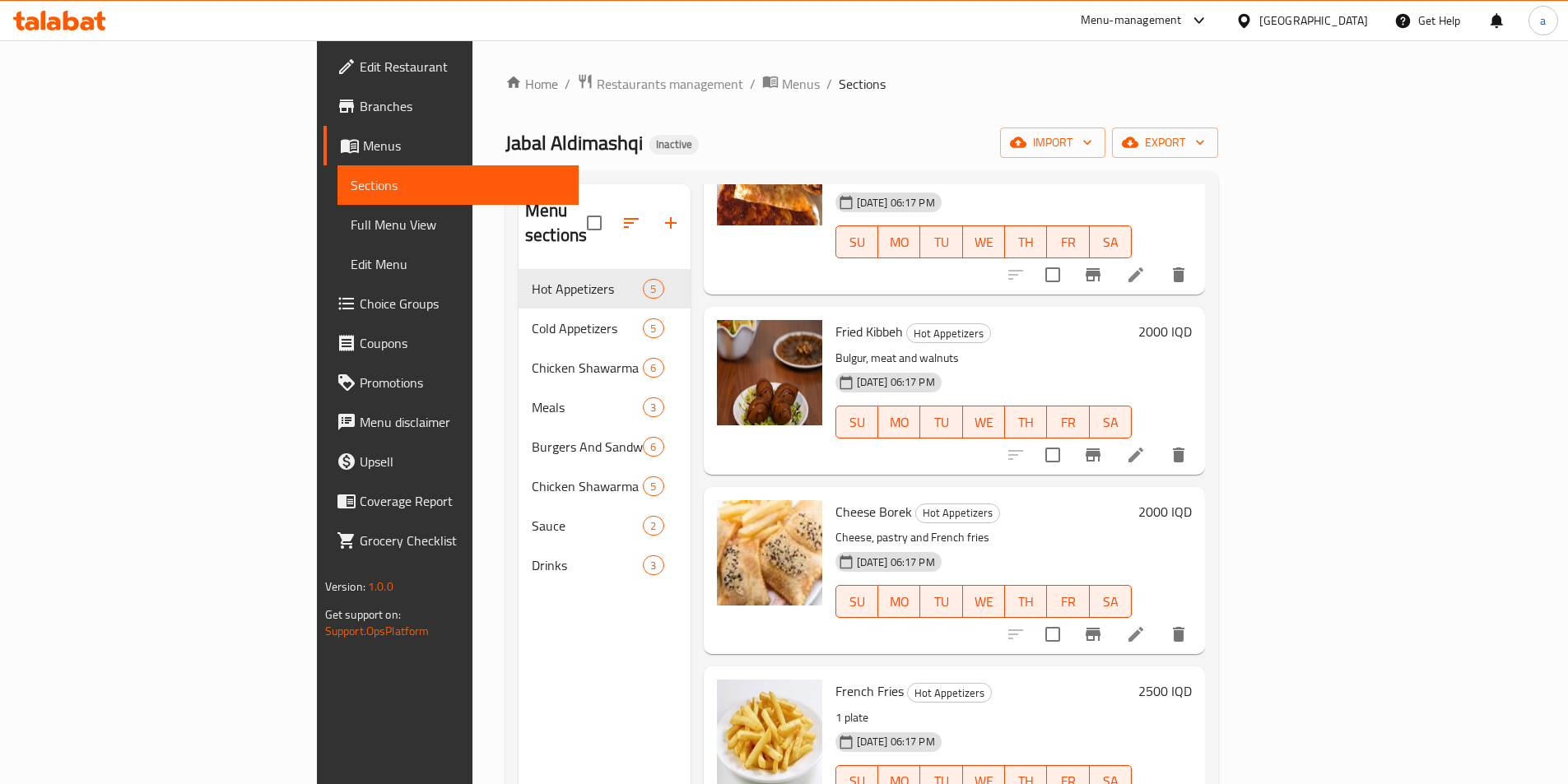
scroll to position [0, 0]
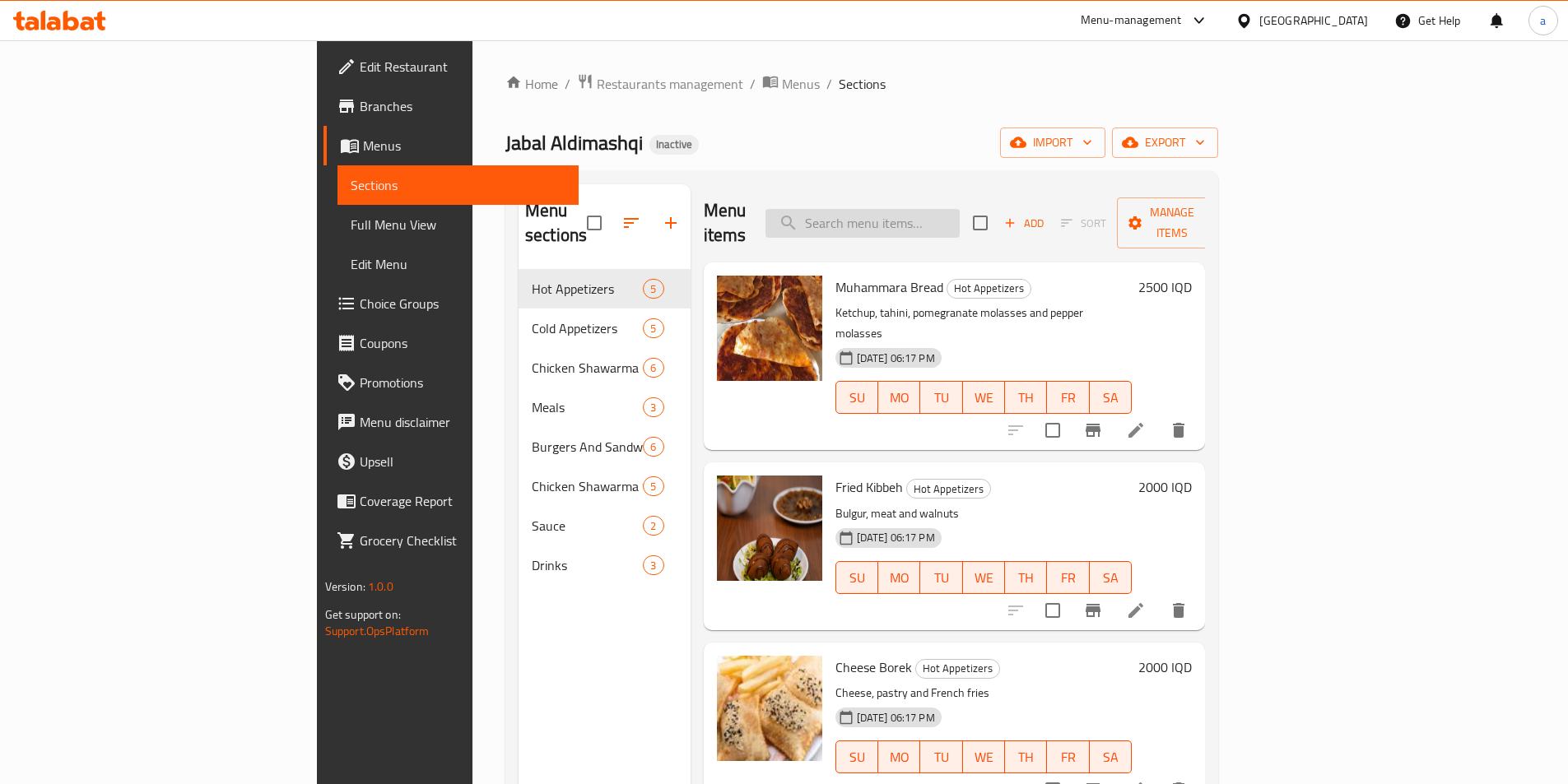
click at [918, 212] on input "search" at bounding box center [862, 224] width 195 height 29
paste input "Arabic Chicken Shawarma Meal"
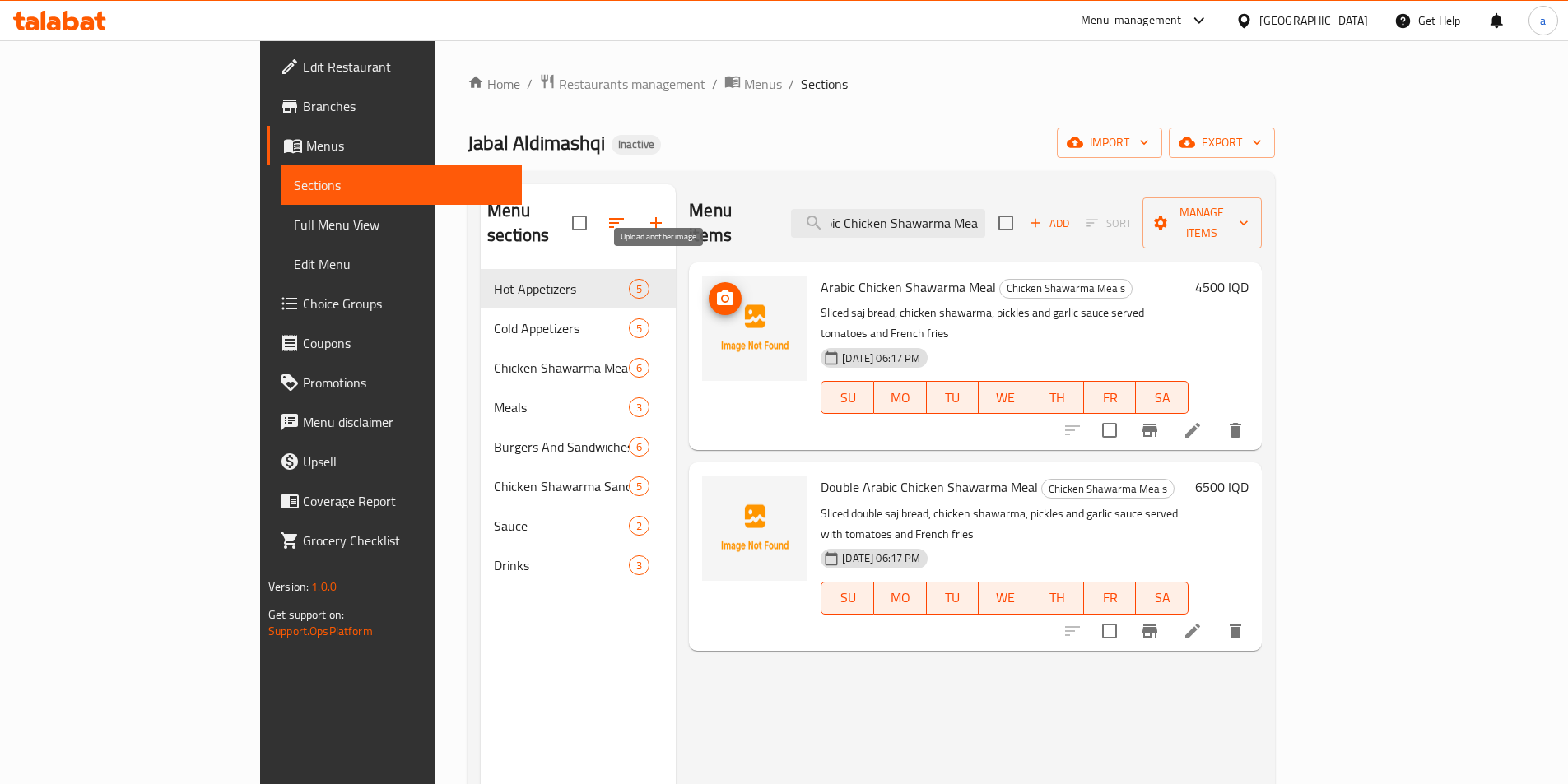
type input "Arabic Chicken Shawarma Meal"
click at [717, 290] on icon "upload picture" at bounding box center [725, 297] width 16 height 15
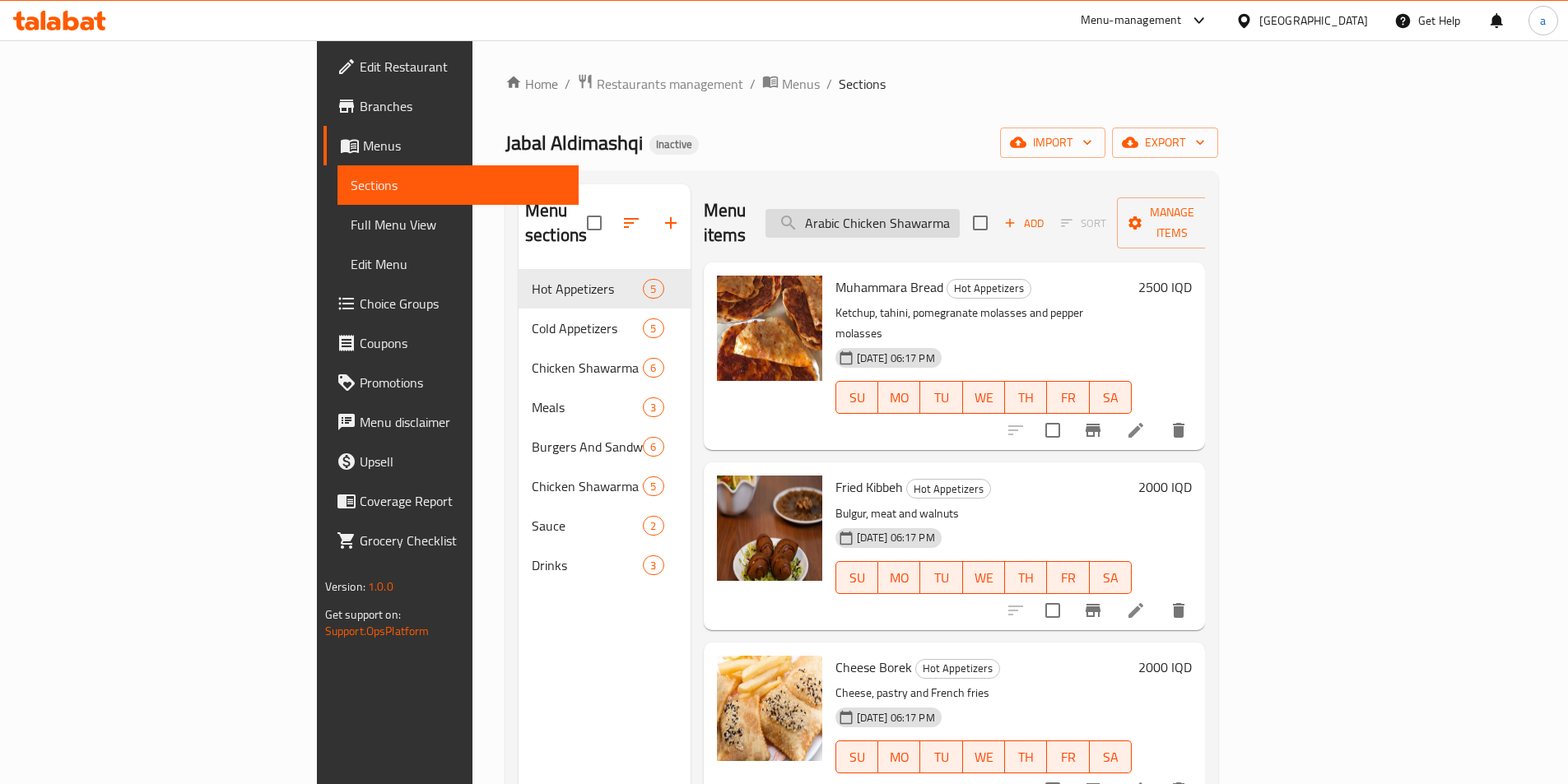
click at [924, 209] on input "Arabic Chicken Shawarma Meal" at bounding box center [862, 224] width 195 height 29
drag, startPoint x: 1013, startPoint y: 214, endPoint x: 1107, endPoint y: 196, distance: 95.7
click at [1107, 196] on div "Menu items Arabic Chicken Shawarma Meal Add Sort Manage items" at bounding box center [954, 223] width 502 height 78
click at [959, 212] on input "Arabic Chicken Shawarma Meal" at bounding box center [862, 224] width 195 height 29
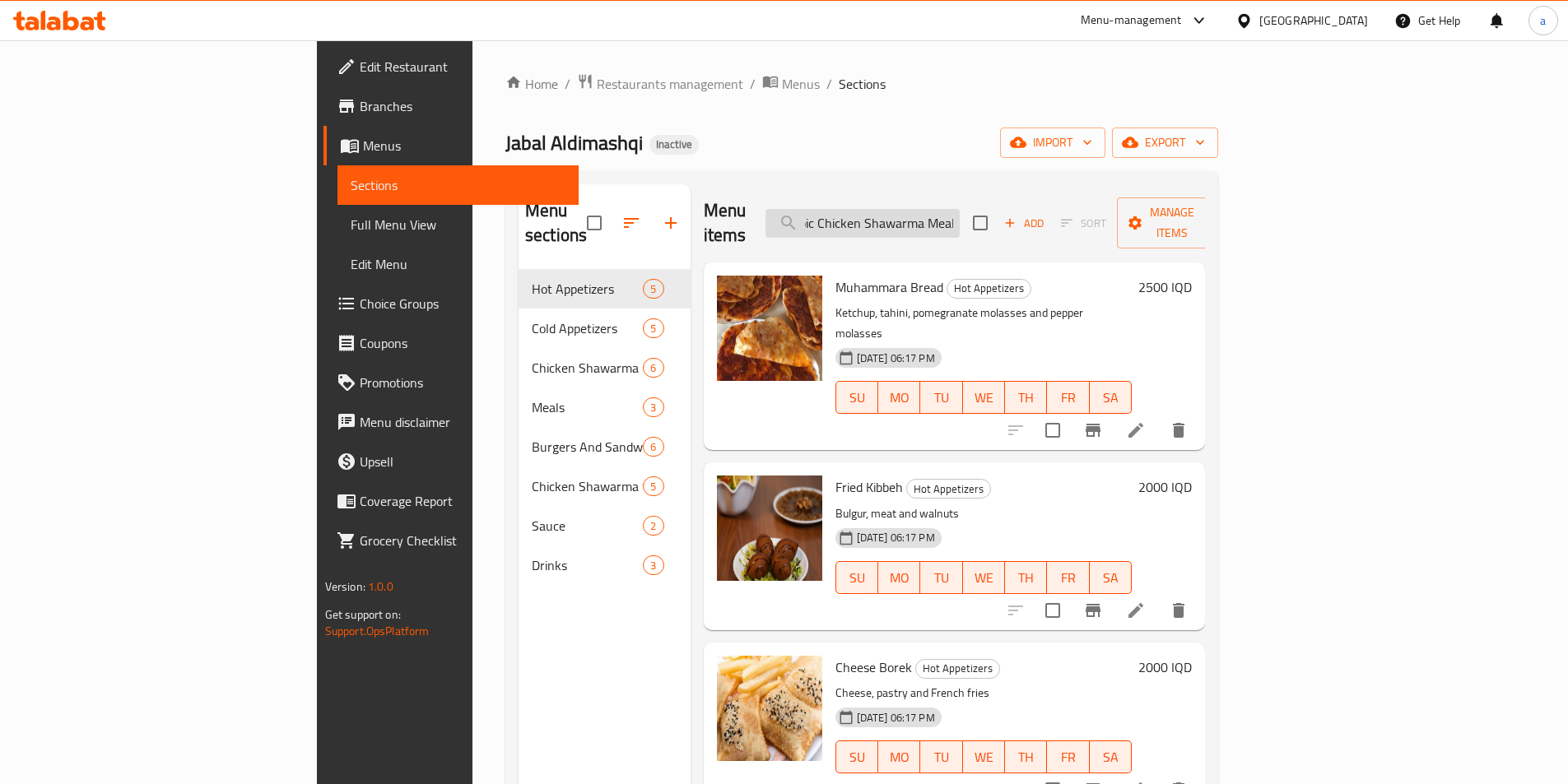
click at [959, 213] on input "Arabic Chicken Shawarma Meal" at bounding box center [862, 224] width 195 height 29
drag, startPoint x: 1050, startPoint y: 213, endPoint x: 745, endPoint y: 203, distance: 305.2
click at [745, 203] on div "Menu items Arabic Chicken Shawarma Meal Add Sort Manage items" at bounding box center [954, 223] width 502 height 78
click at [948, 209] on input "Arabic Chicken Shawarma Meal" at bounding box center [862, 224] width 195 height 29
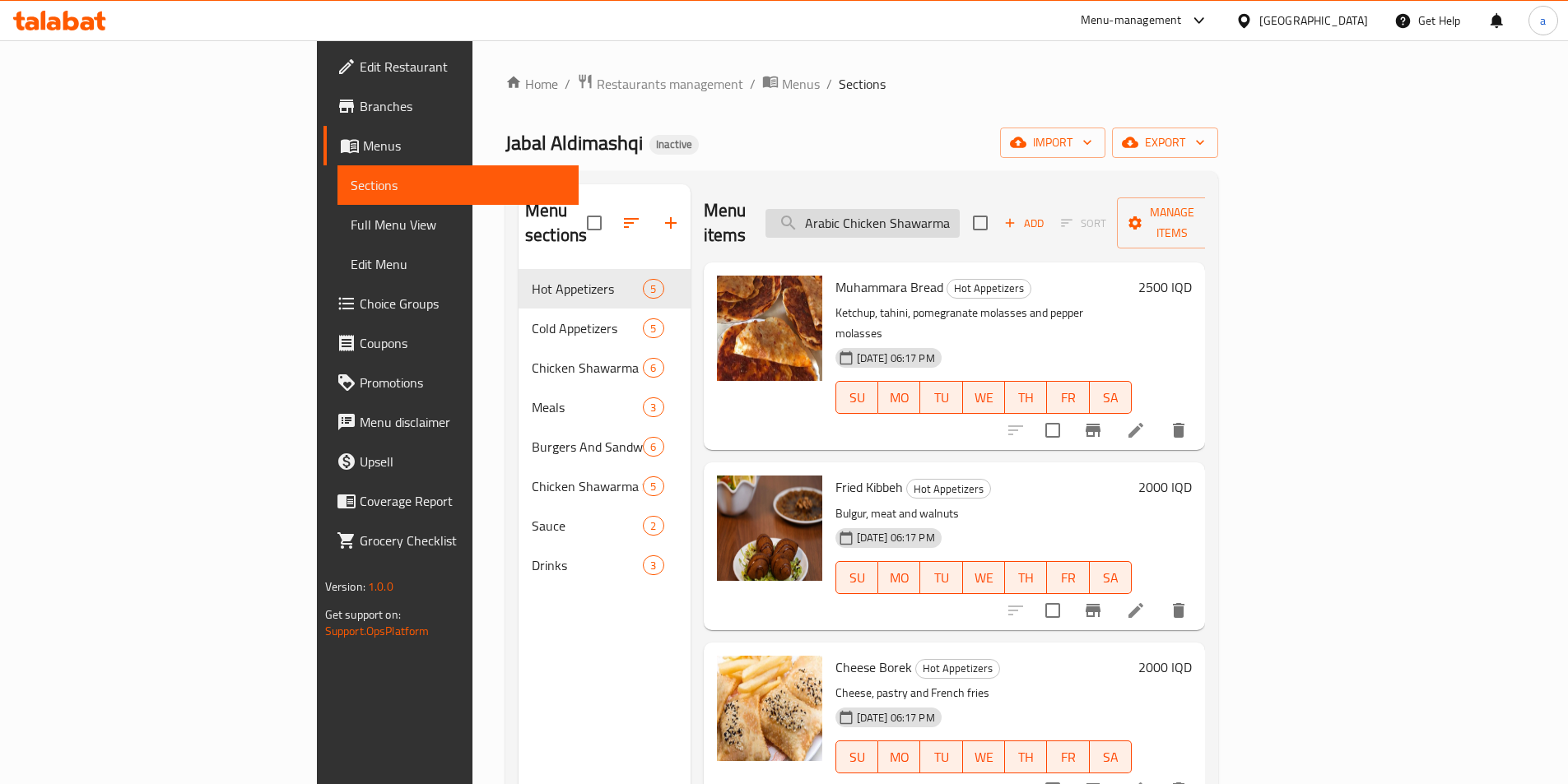
click at [945, 209] on input "Arabic Chicken Shawarma Meal" at bounding box center [862, 224] width 195 height 29
click at [944, 209] on input "Arabic Chicken Shawarma Meal" at bounding box center [862, 224] width 195 height 29
click at [946, 209] on input "Arabic Chicken Shawarma Meal" at bounding box center [862, 224] width 195 height 29
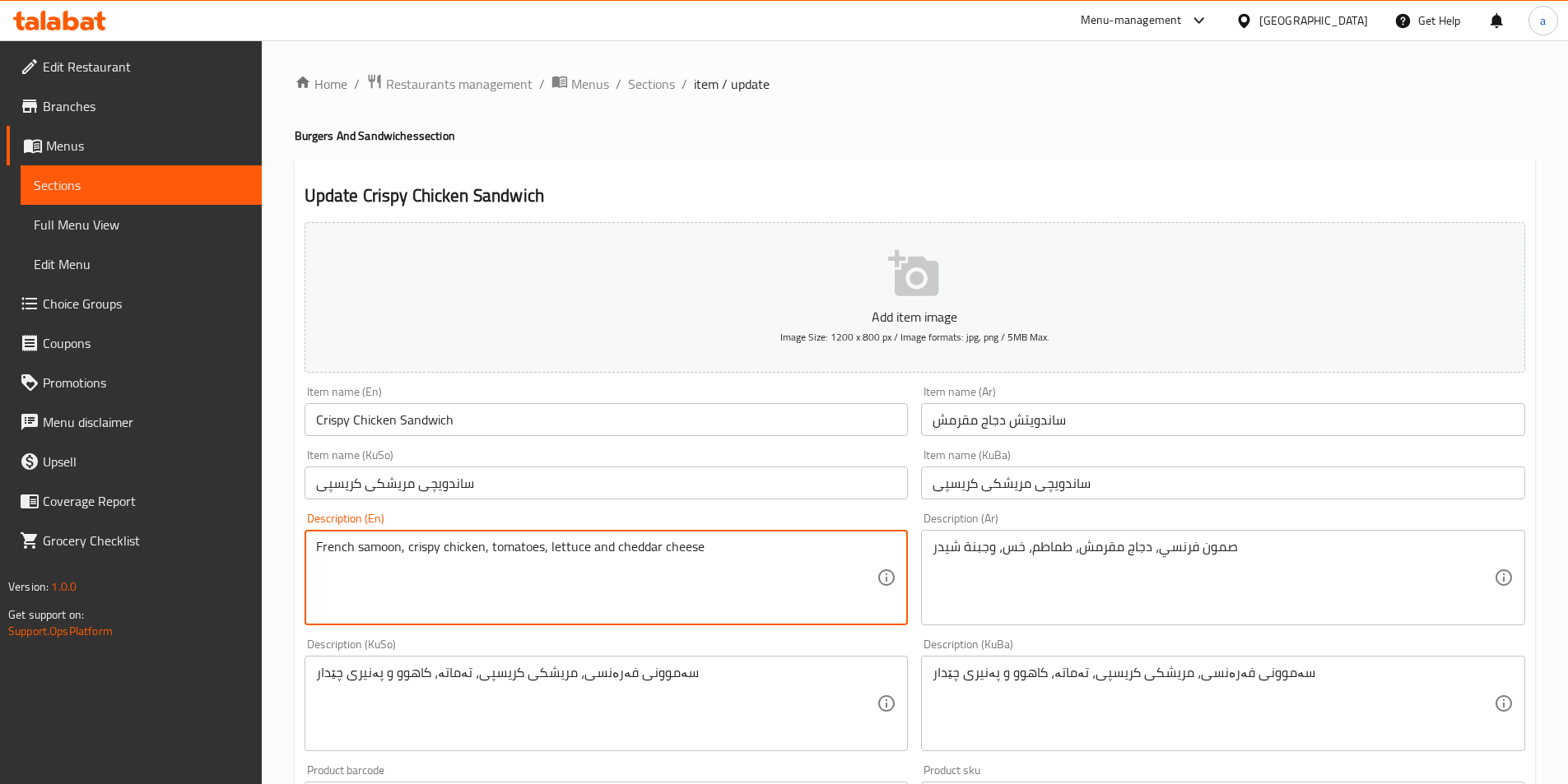
click at [594, 547] on textarea "French samoon, crispy chicken, tomatoes, lettuce and cheddar cheese" at bounding box center [596, 578] width 561 height 78
click at [810, 552] on textarea "French samoon, crispy chicken, tomatoes, lettuce, cheddar cheese" at bounding box center [596, 578] width 561 height 78
paste textarea "and French fries"
type textarea "French samoon, crispy chicken, tomatoes, lettuce, cheddar cheese and French fri…"
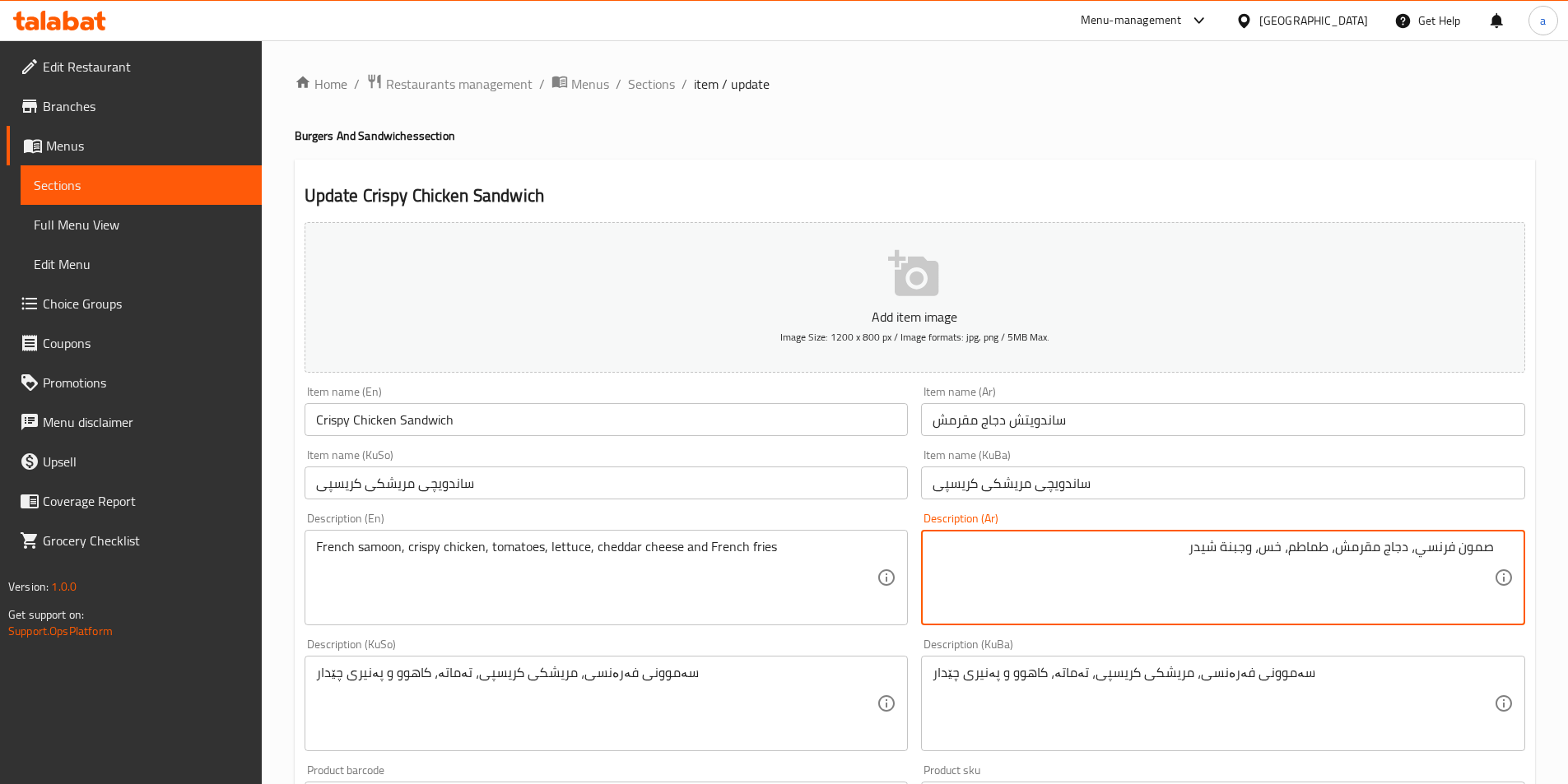
drag, startPoint x: 1248, startPoint y: 552, endPoint x: 1265, endPoint y: 558, distance: 18.0
click at [1265, 558] on textarea "صمون فرنسي، دجاج مقرمش، طماطم، خس، وجبنة شيدر" at bounding box center [1213, 578] width 561 height 78
click at [1157, 567] on textarea "صمون فرنسي، دجاج مقرمش، طماطم، خس، جبنة شيدر" at bounding box center [1213, 578] width 561 height 78
paste textarea "وبطاطا مقلية"
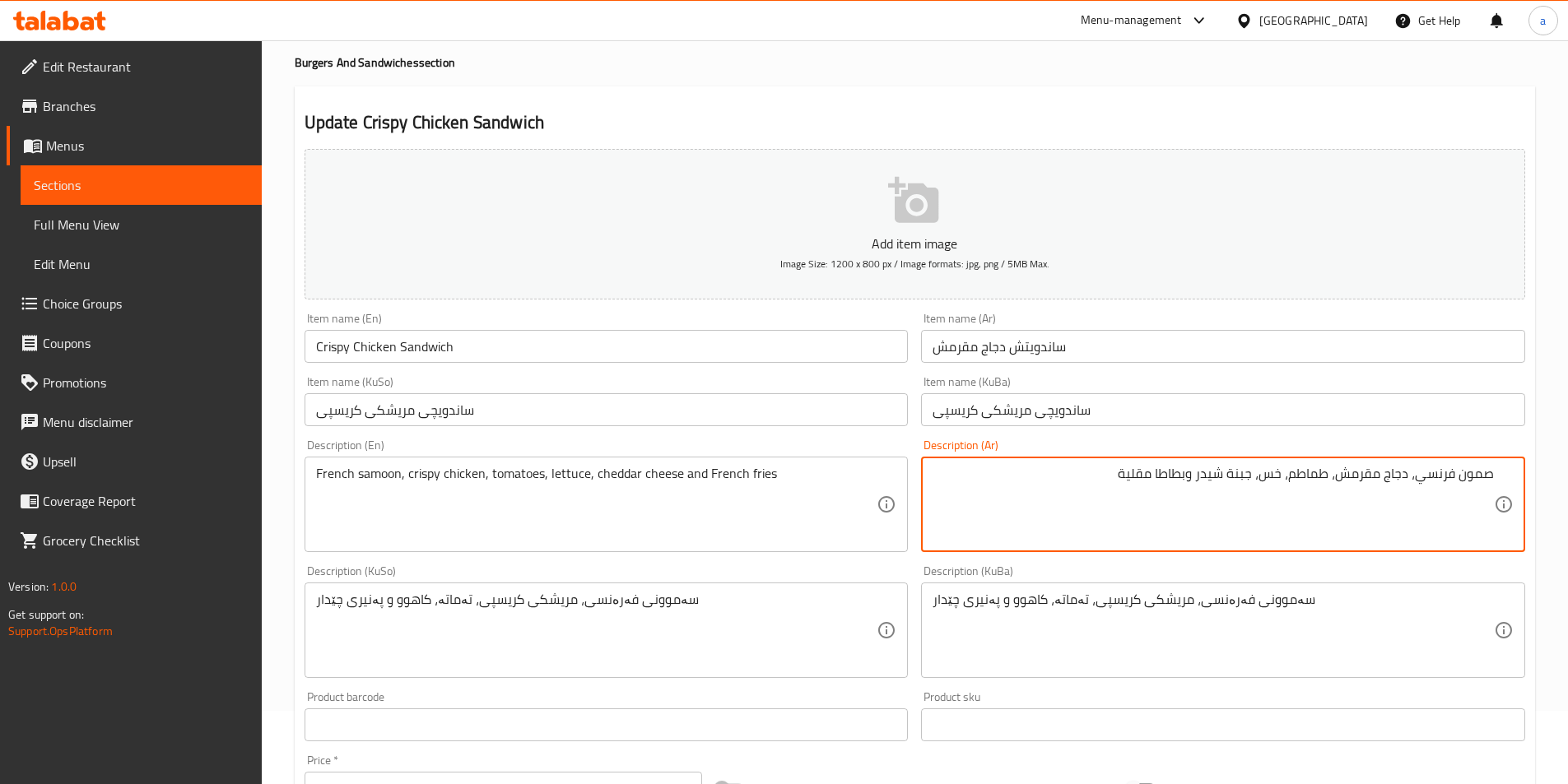
scroll to position [109, 0]
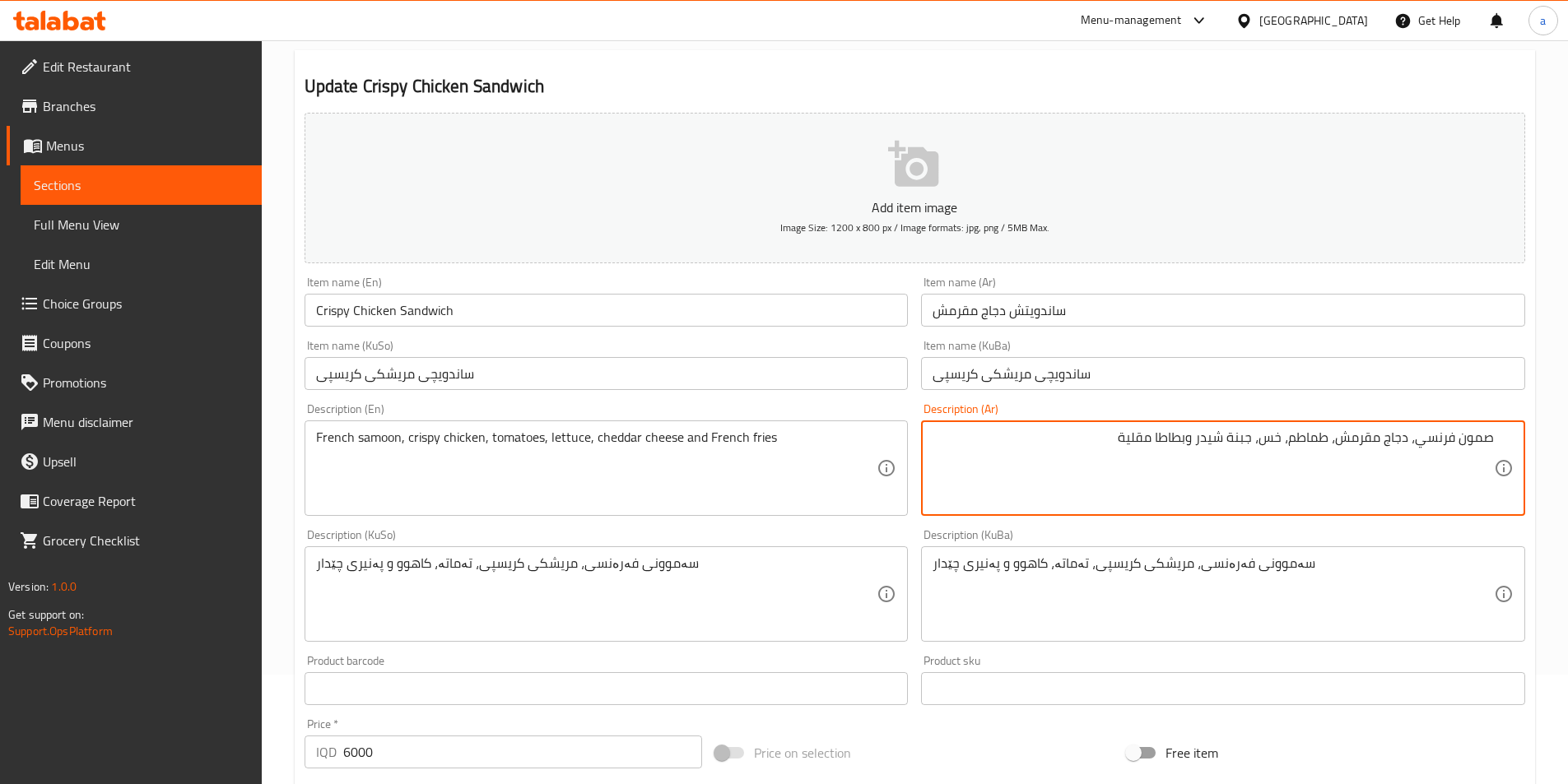
type textarea "صمون فرنسي، دجاج مقرمش، طماطم، خس، جبنة شيدر وبطاطا مقلية"
drag, startPoint x: 1109, startPoint y: 430, endPoint x: 1194, endPoint y: 449, distance: 87.1
click at [1167, 514] on div "صمون فرنسي، دجاج مقرمش، طماطم، خس، جبنة شيدر وبطاطا مقلية Description (Ar)" at bounding box center [1222, 467] width 604 height 96
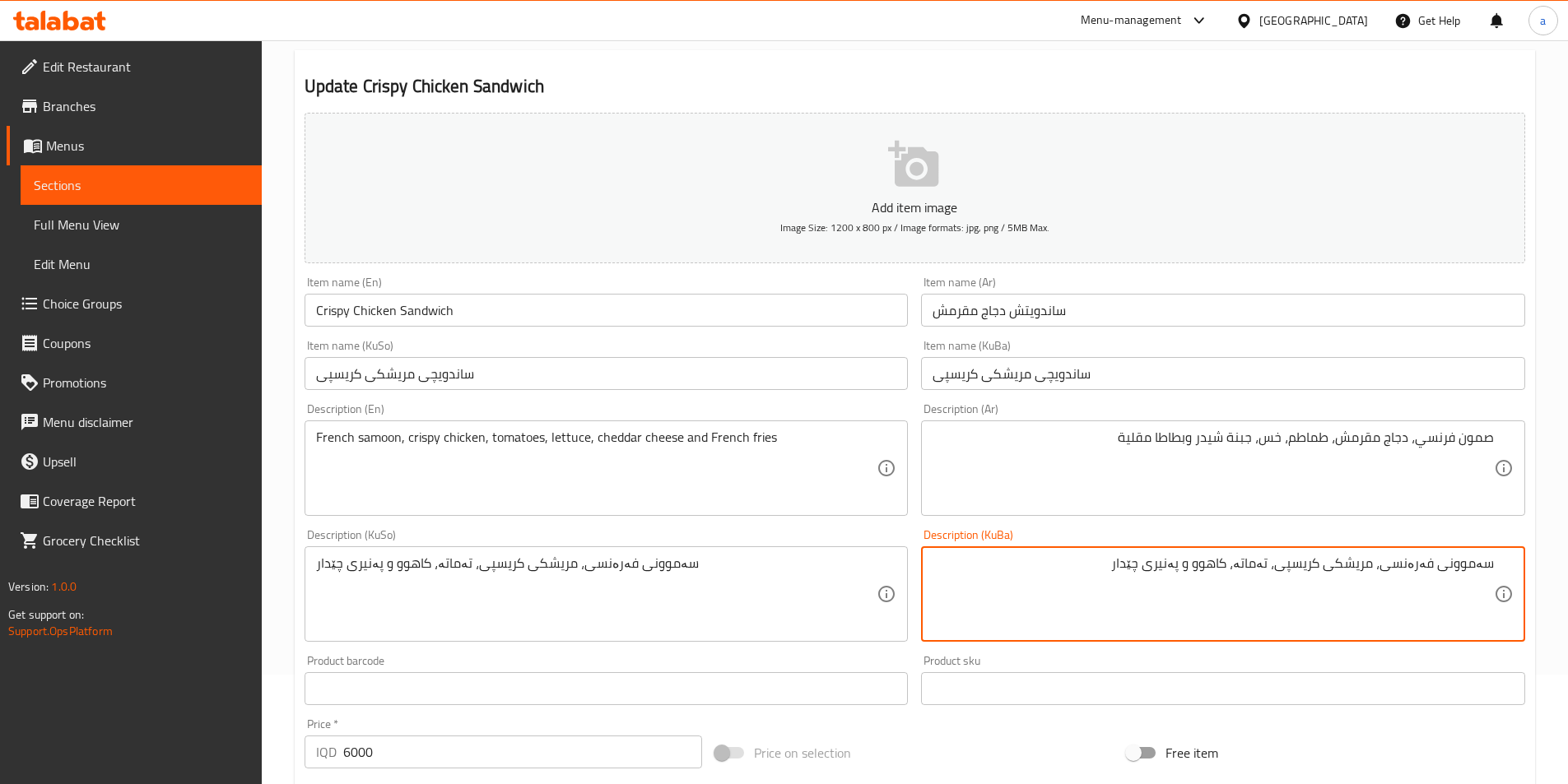
drag, startPoint x: 1194, startPoint y: 566, endPoint x: 1207, endPoint y: 568, distance: 13.2
click at [1207, 568] on textarea "سەموونی فەرەنسی، مریشکی کریسپی، تەماتە، کاهوو و پەنیری چێدار" at bounding box center [1213, 594] width 561 height 78
click at [1104, 573] on textarea "سەموونی فەرەنسی، مریشکی کریسپی، تەماتە، کاهوو، پەنیری چێدار" at bounding box center [1213, 594] width 561 height 78
paste textarea "و فینگەر"
drag, startPoint x: 1080, startPoint y: 570, endPoint x: 1541, endPoint y: 586, distance: 461.3
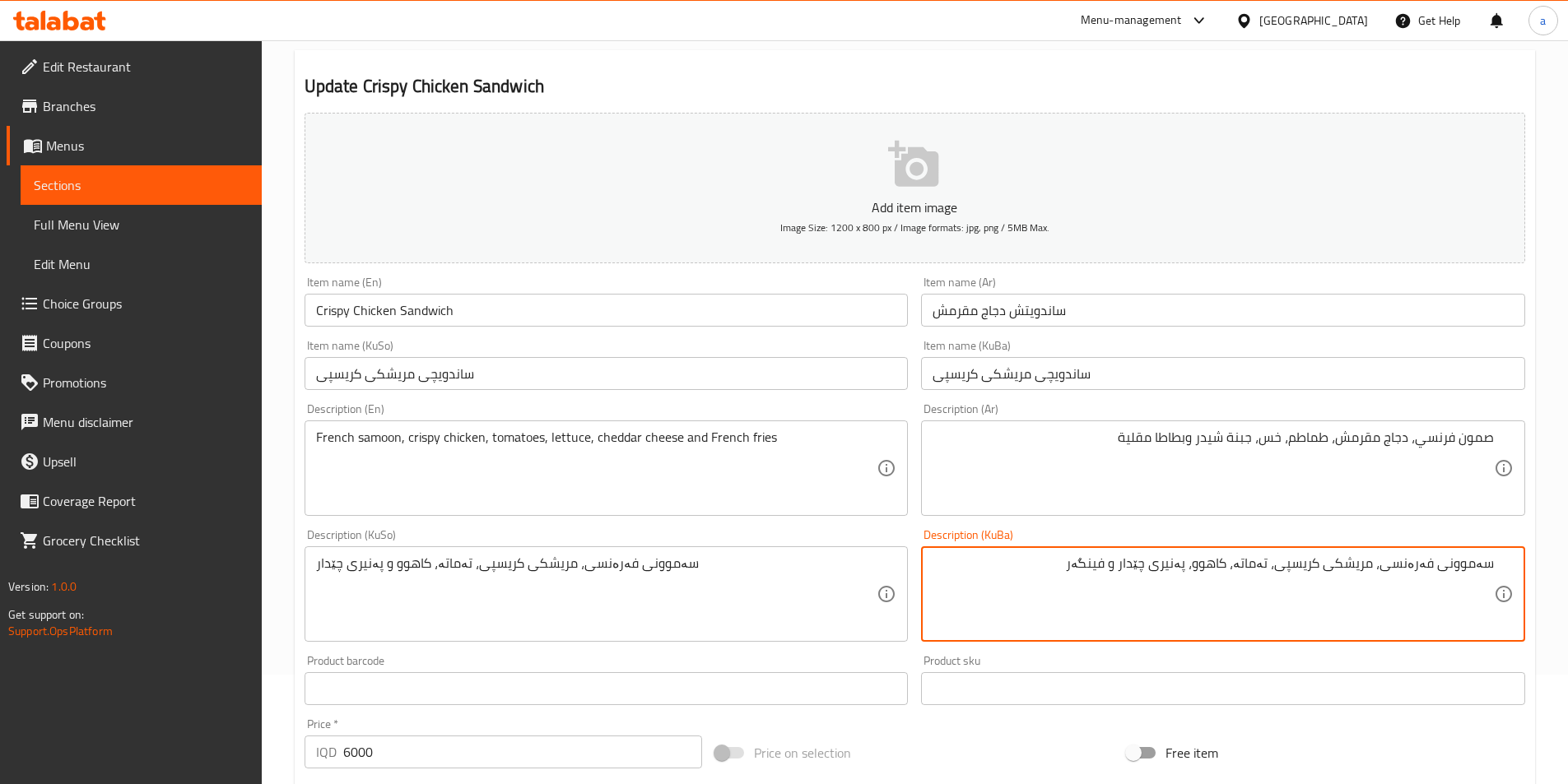
click at [1541, 586] on div "Home / Restaurants management / Menus / Sections / item / update Burgers And Sa…" at bounding box center [914, 587] width 1306 height 1312
type textarea "سەموونی فەرەنسی، مریشکی کریسپی، تەماتە، کاهوو، پەنیری چێدار و فینگەر"
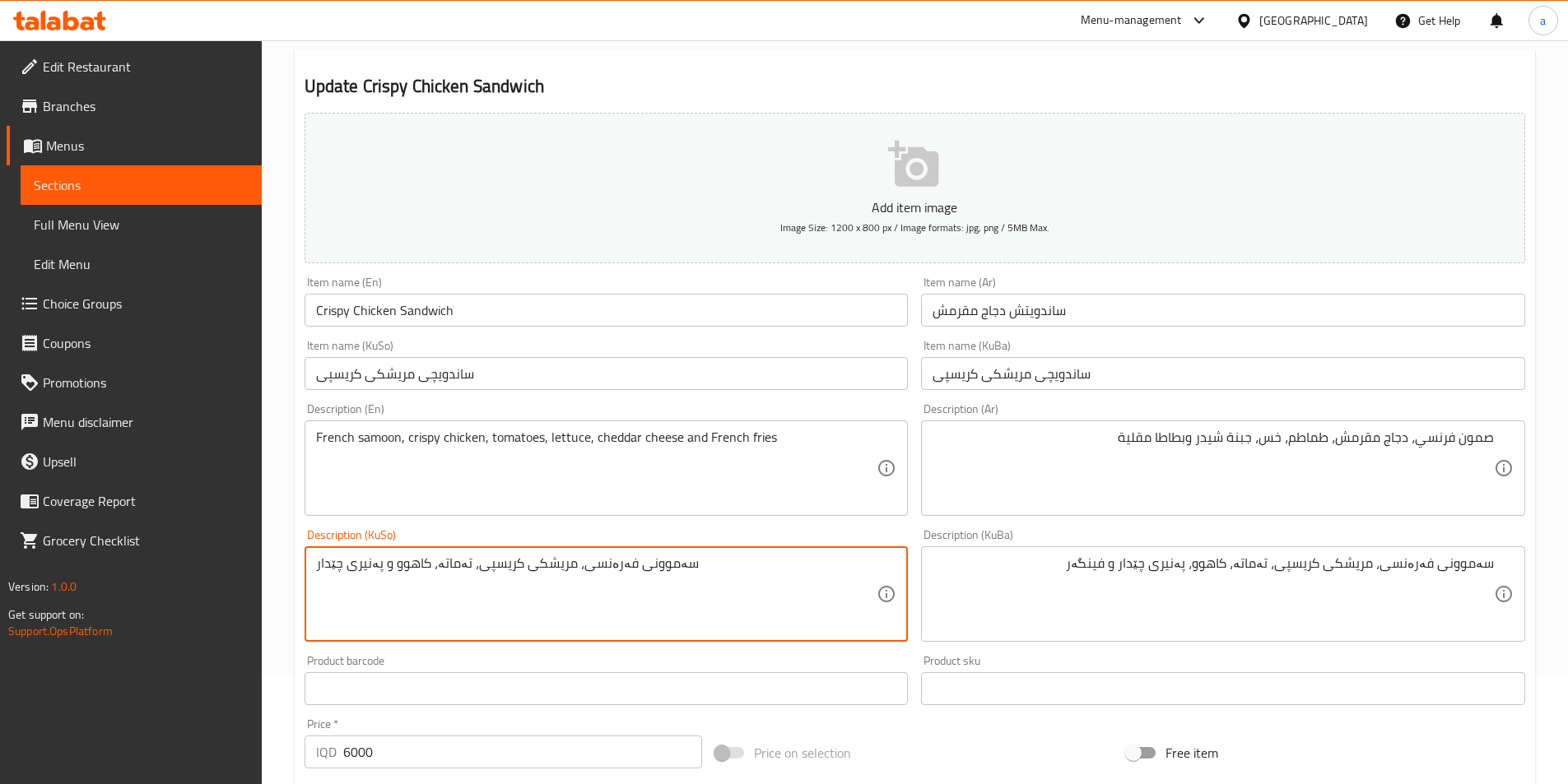
paste textarea "، پەنیری چێدار و فینگە"
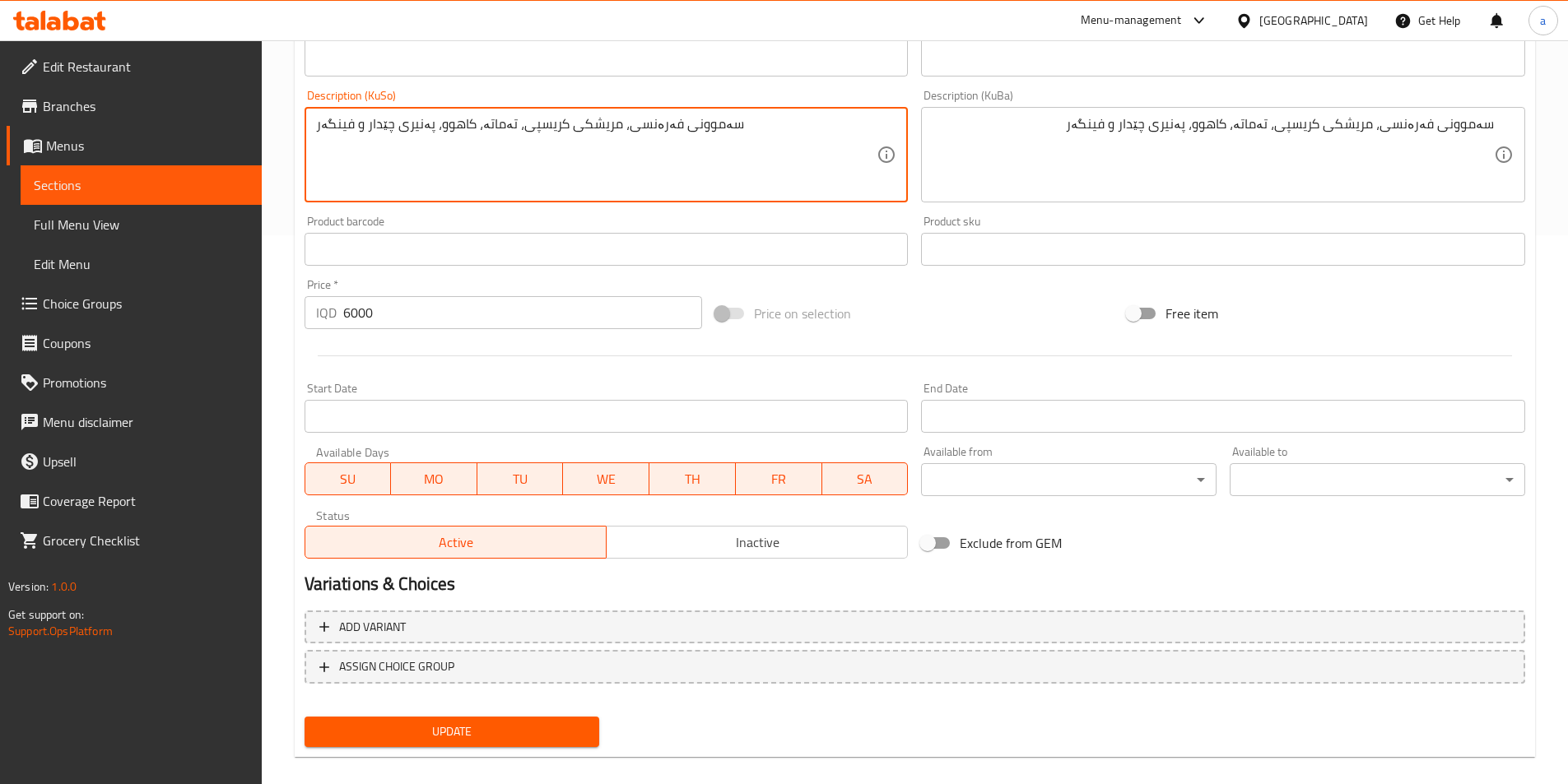
type textarea "سەموونی فەرەنسی، مریشکی کریسپی، تەماتە، کاهوو، پەنیری چێدار و فینگەر"
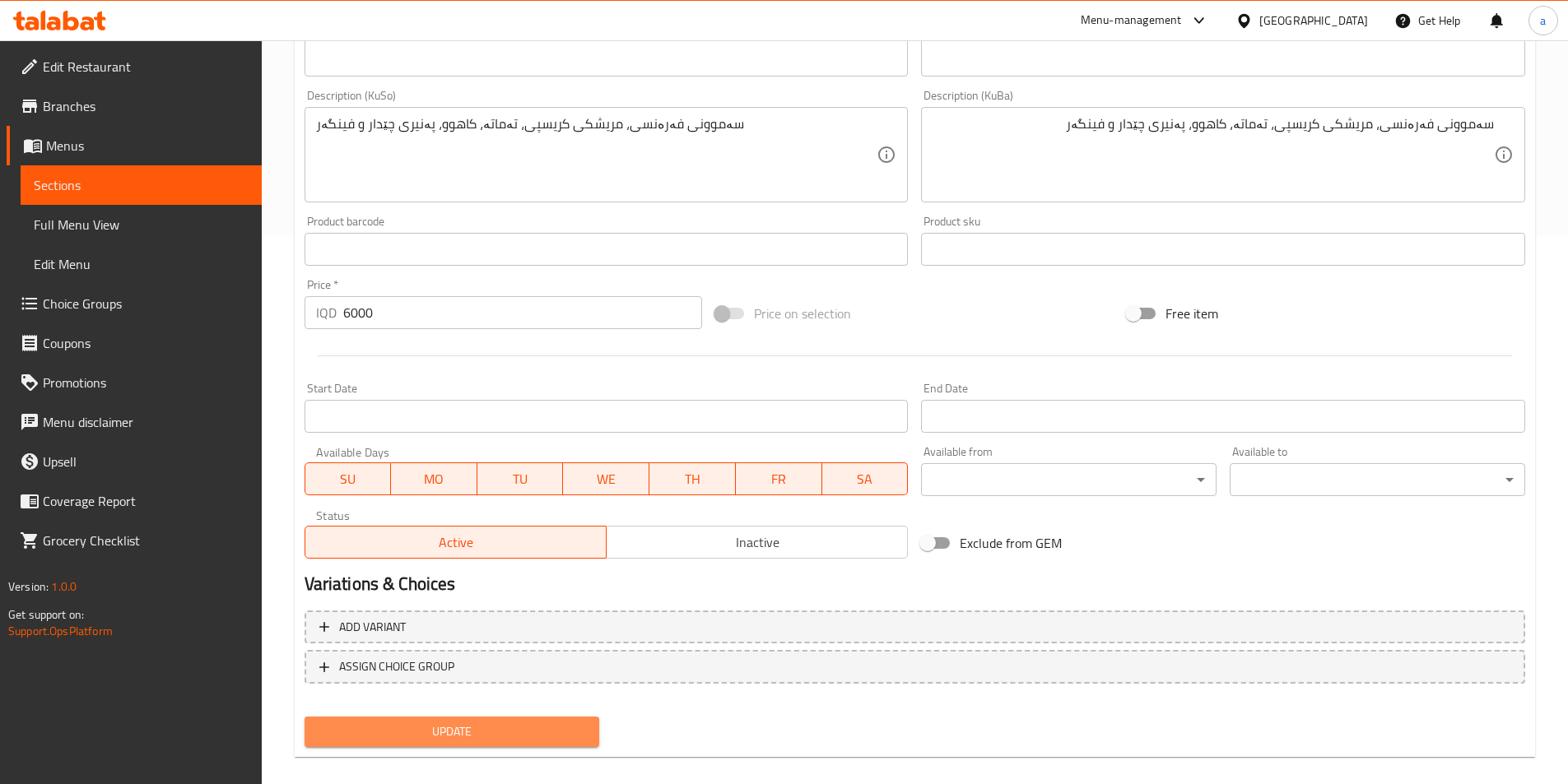
click at [478, 724] on span "Update" at bounding box center [452, 732] width 269 height 20
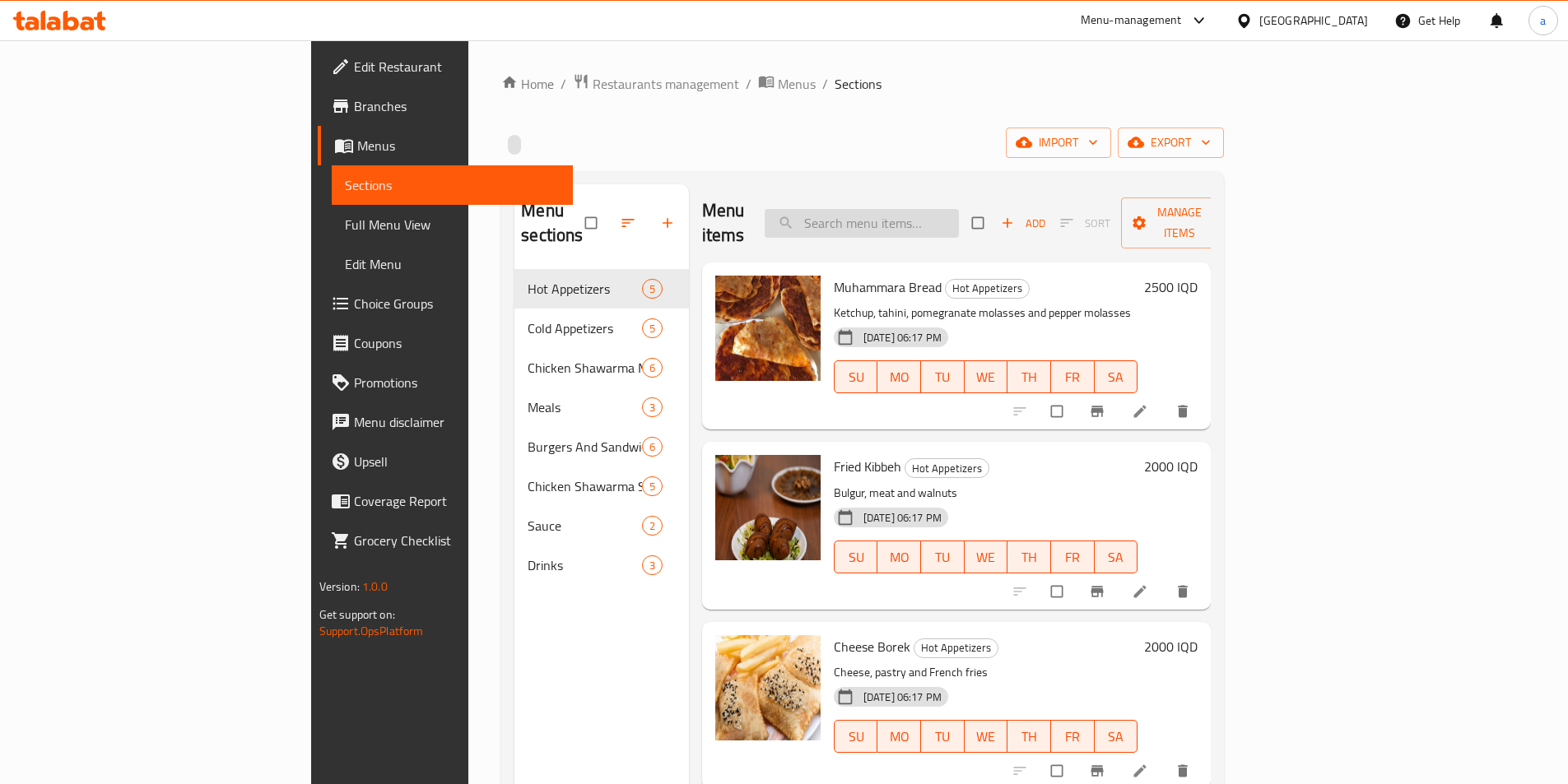
click at [951, 209] on input "search" at bounding box center [861, 224] width 195 height 29
paste input "Arabic Chicken Shawarma Meal"
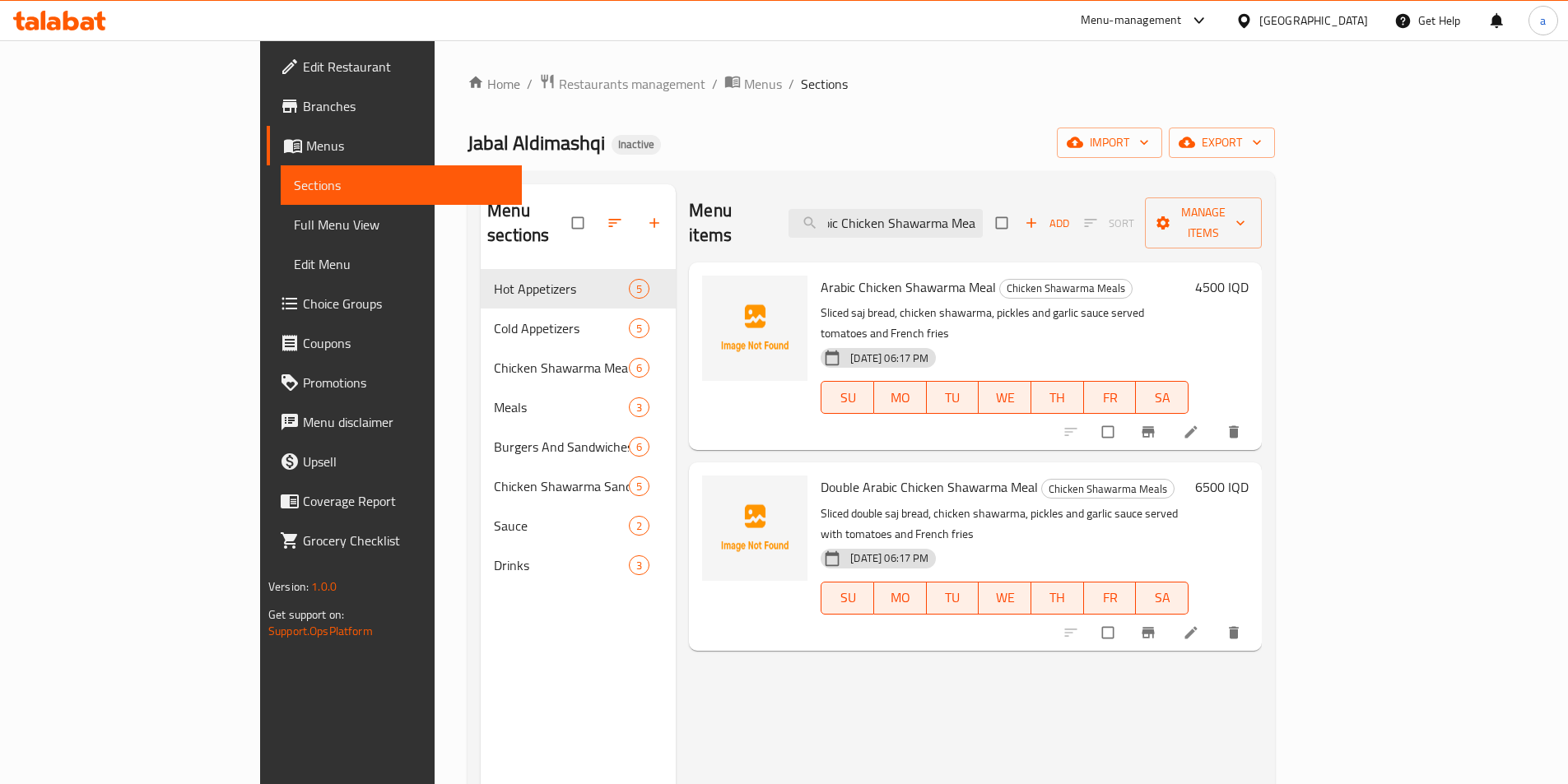
click at [782, 205] on div "Menu items Arabic Chicken Shawarma Meal Add Sort Manage items" at bounding box center [976, 223] width 573 height 78
click at [715, 290] on icon "upload picture" at bounding box center [723, 298] width 16 height 16
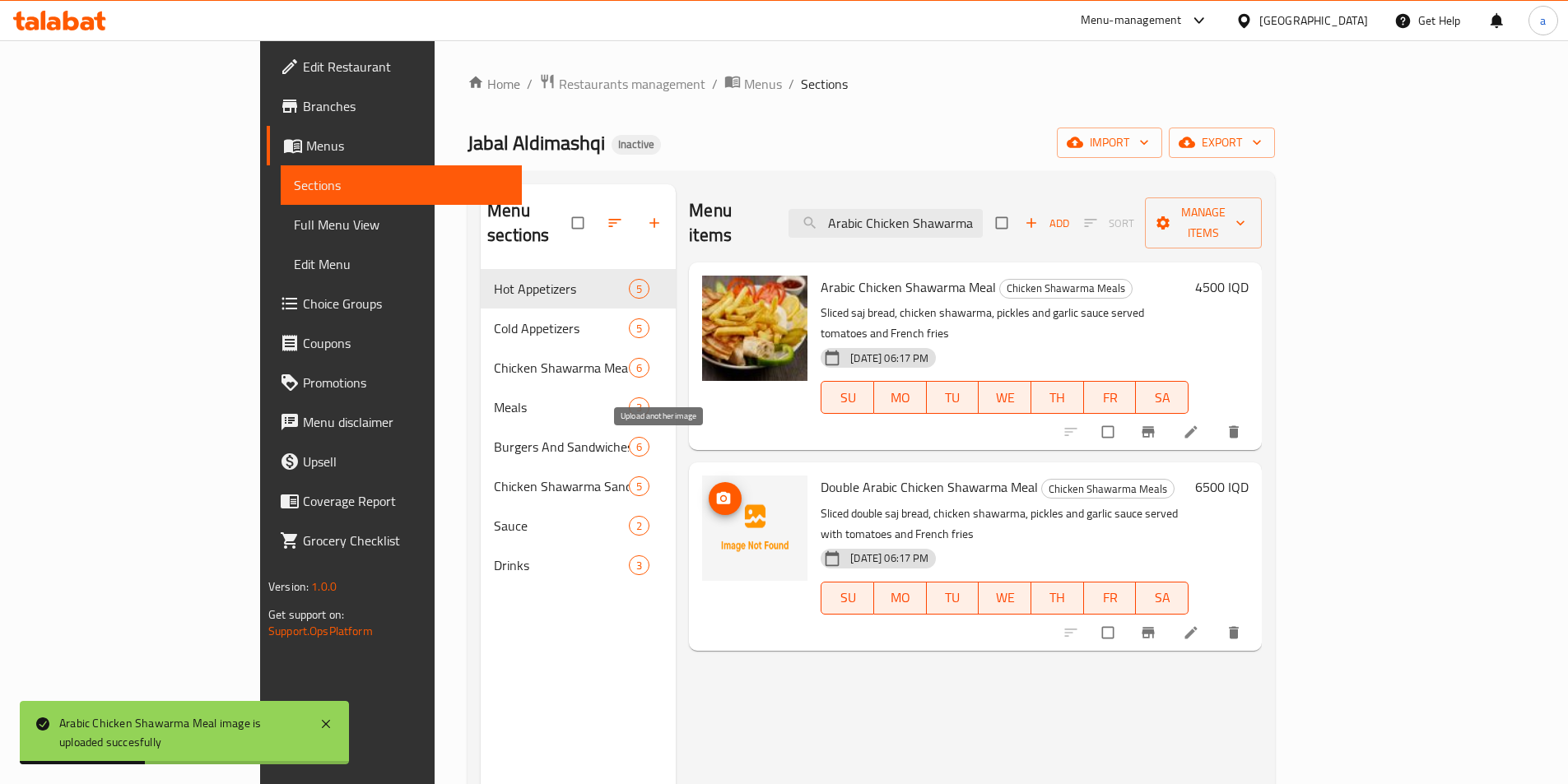
click at [717, 492] on icon "upload picture" at bounding box center [724, 498] width 14 height 13
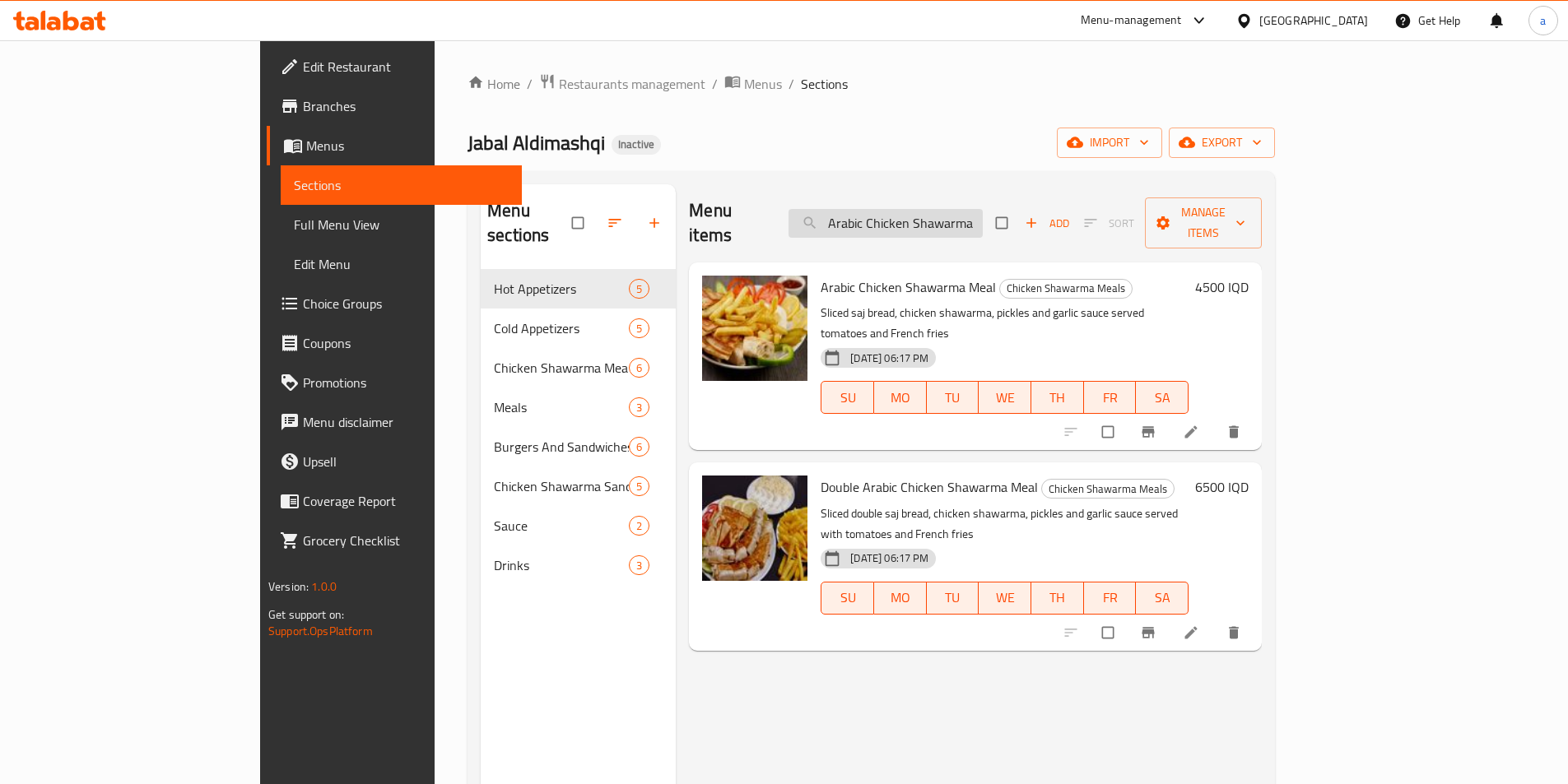
click at [982, 212] on input "Arabic Chicken Shawarma Meal" at bounding box center [886, 224] width 195 height 29
paste input "Zinger Sandwich"
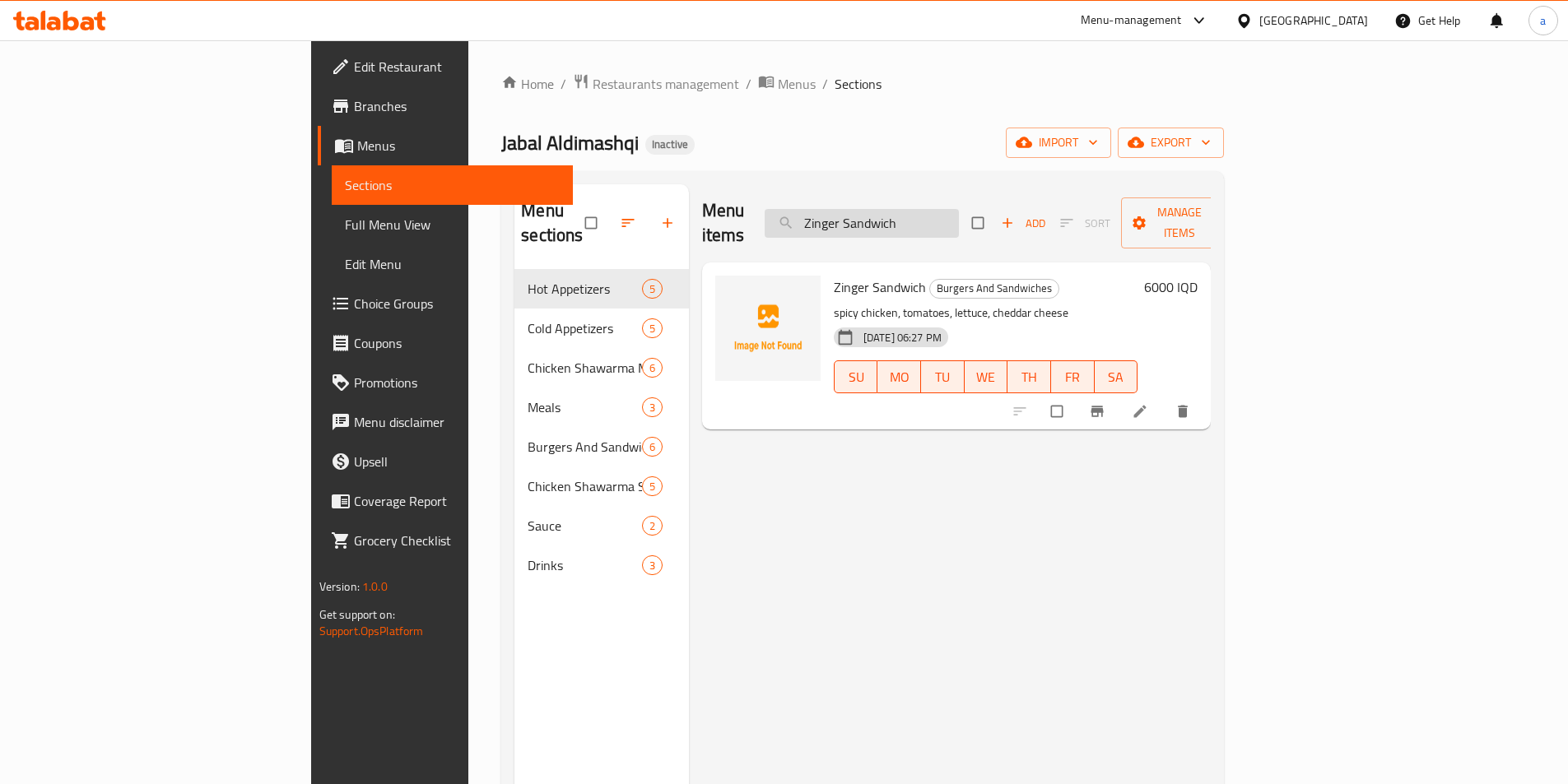
type input "Zinger Sandwich"
click at [728, 290] on icon "upload picture" at bounding box center [736, 298] width 16 height 16
click at [1146, 406] on icon at bounding box center [1140, 411] width 13 height 13
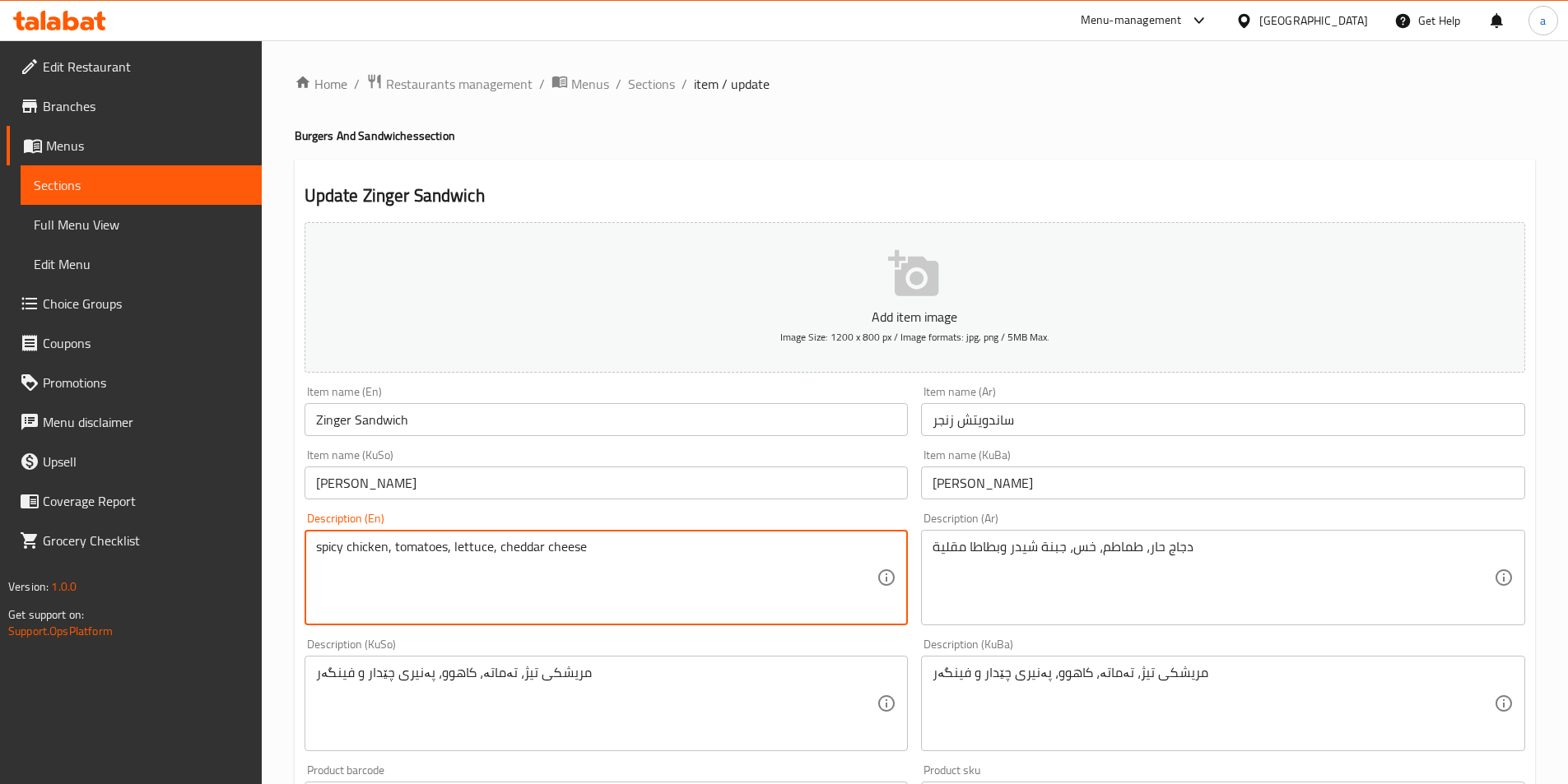
paste textarea "and French fries"
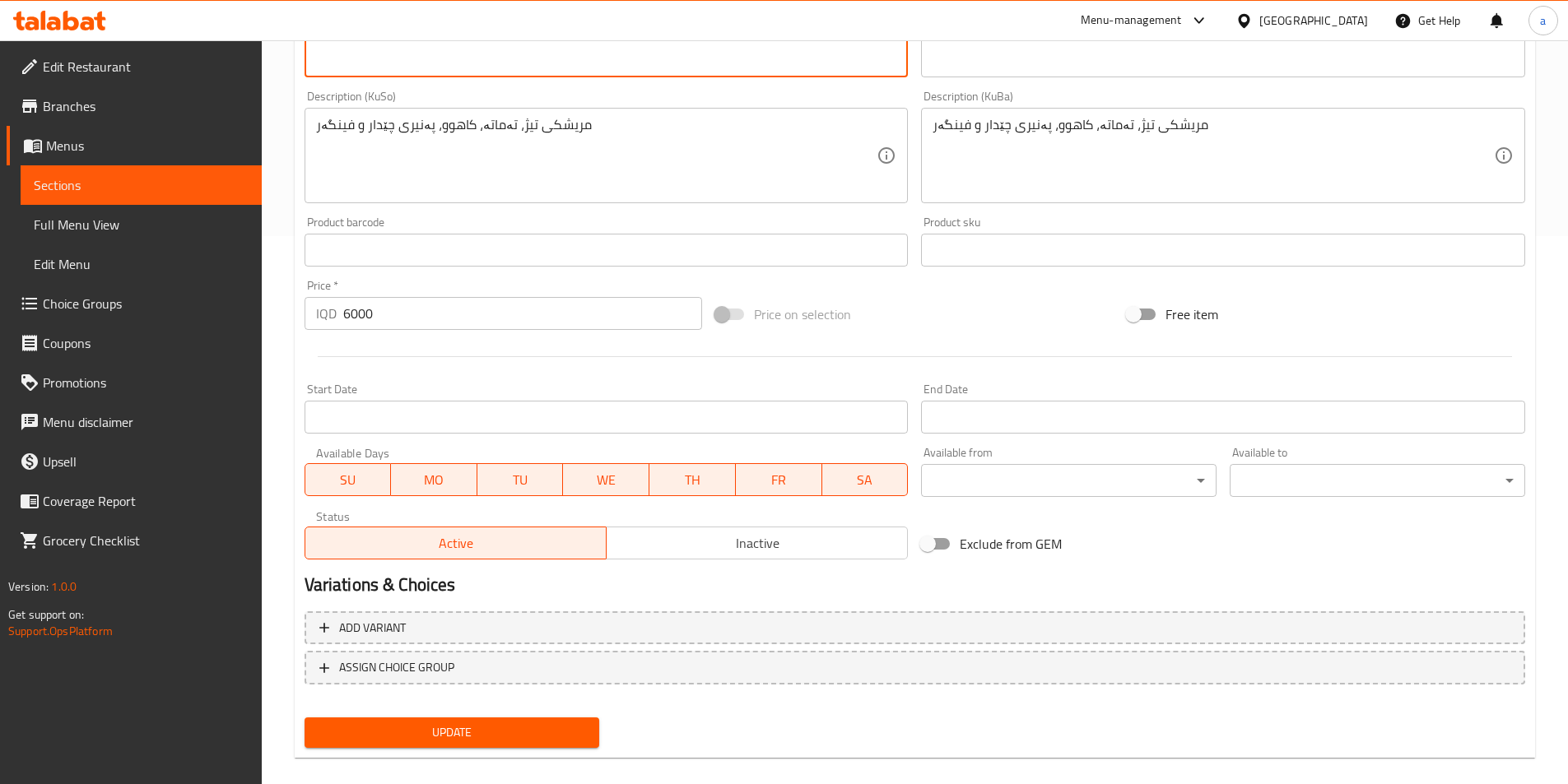
scroll to position [549, 0]
type textarea "spicy chicken, tomatoes, lettuce, cheddar cheese and French fries"
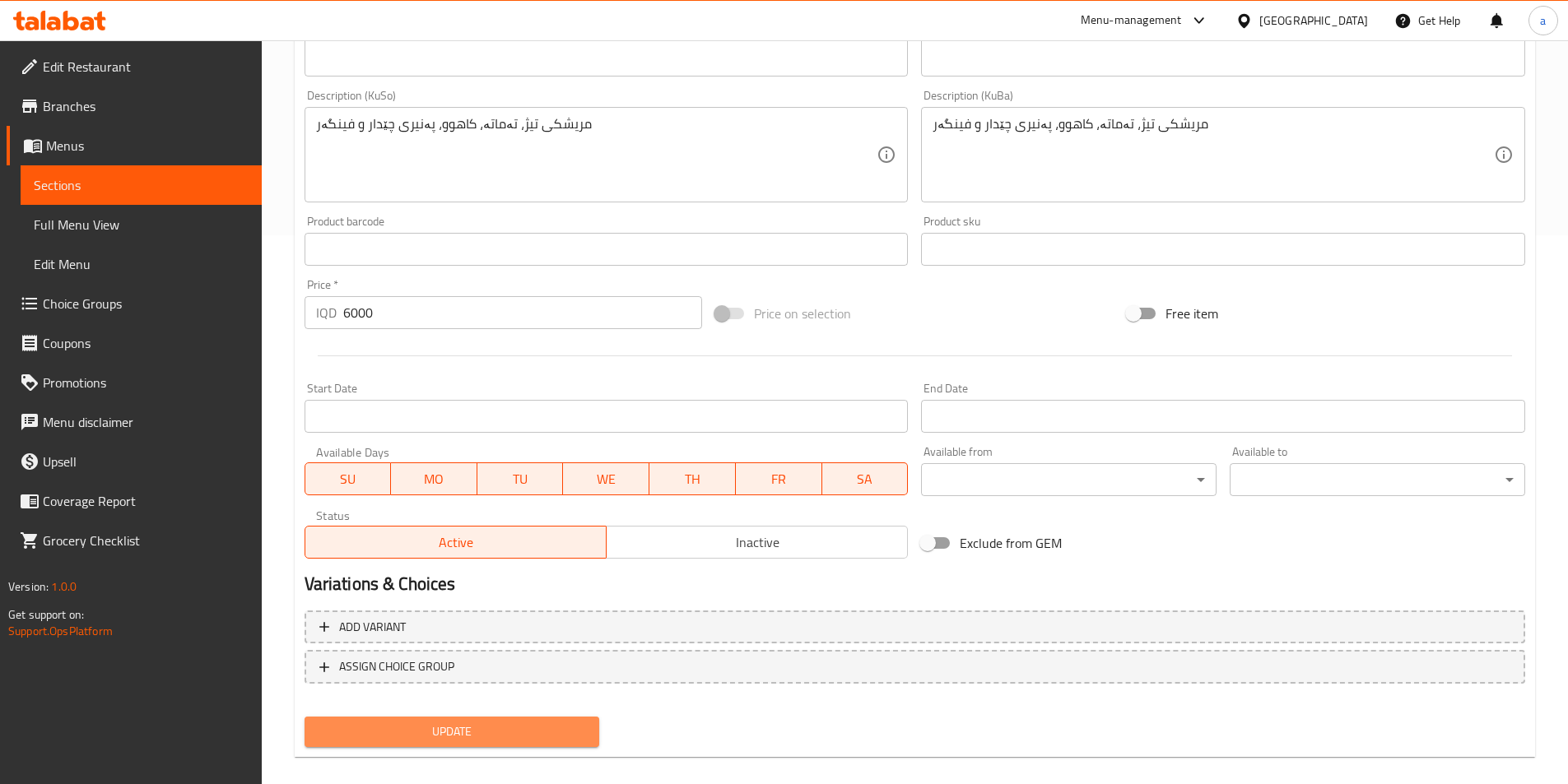
click at [484, 734] on span "Update" at bounding box center [452, 732] width 269 height 20
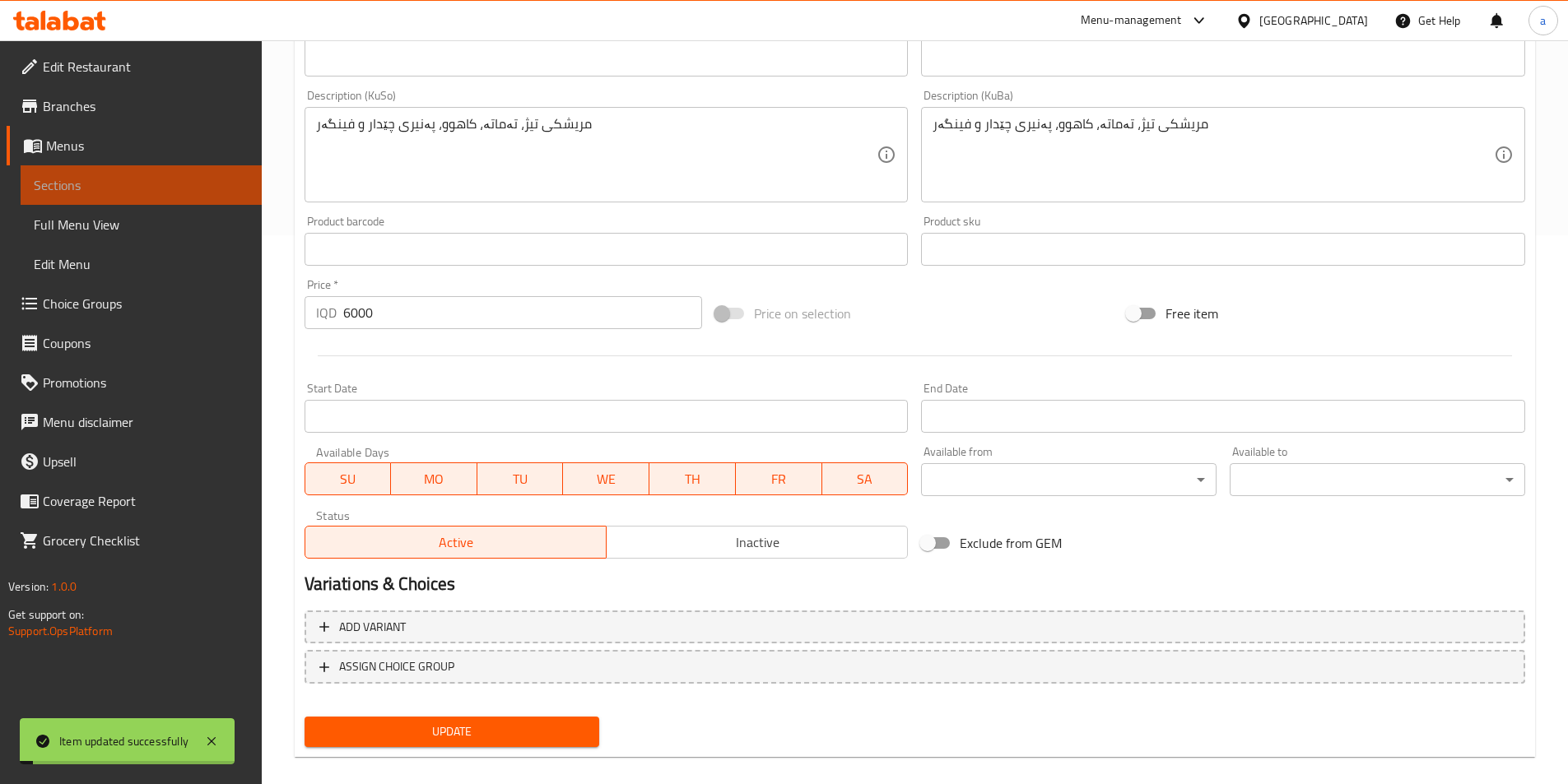
click at [172, 191] on span "Sections" at bounding box center [141, 185] width 215 height 19
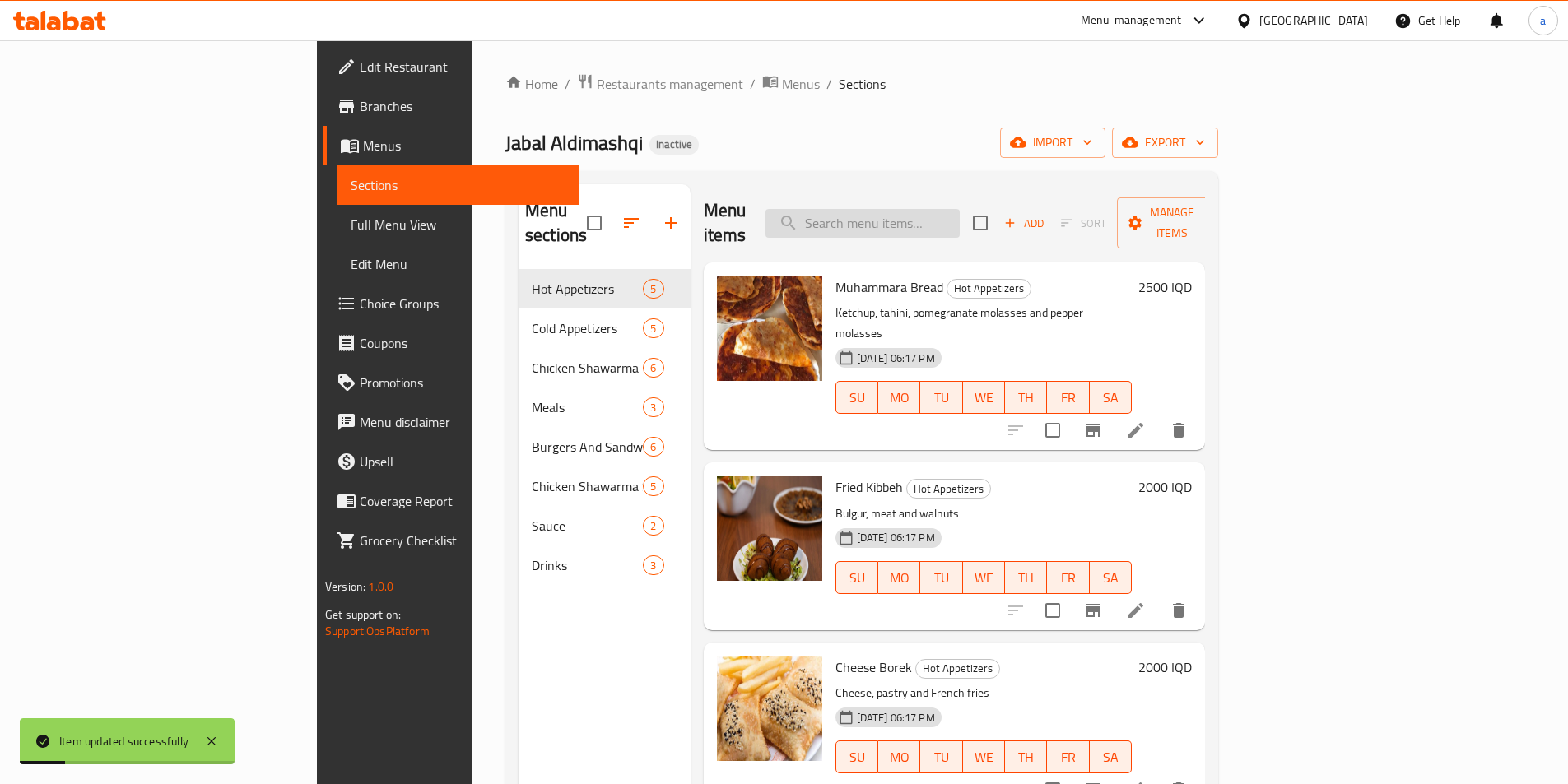
click at [959, 212] on input "search" at bounding box center [862, 224] width 195 height 29
paste input "Zinger Sandwich"
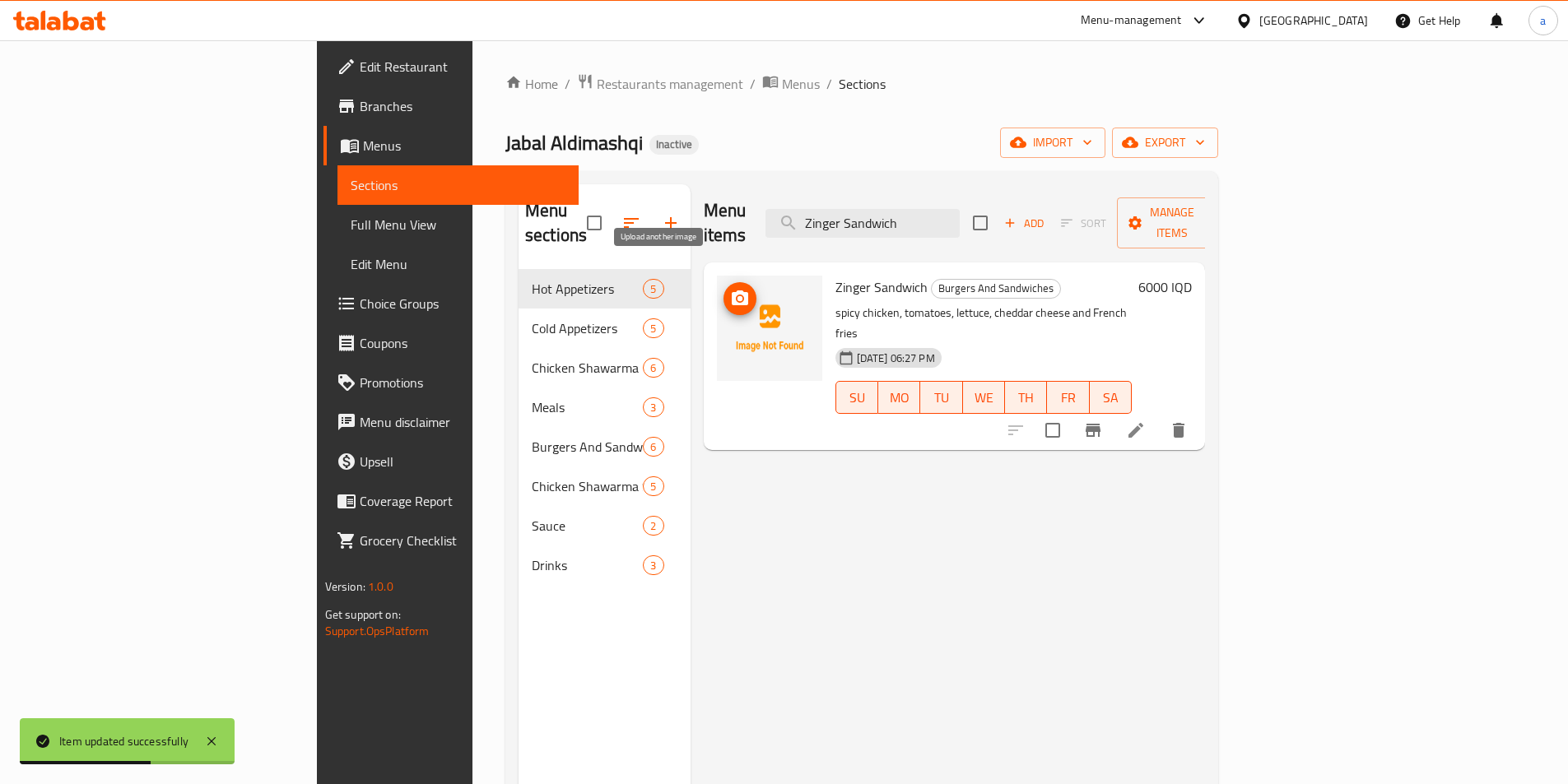
click at [730, 288] on icon "upload picture" at bounding box center [739, 298] width 19 height 19
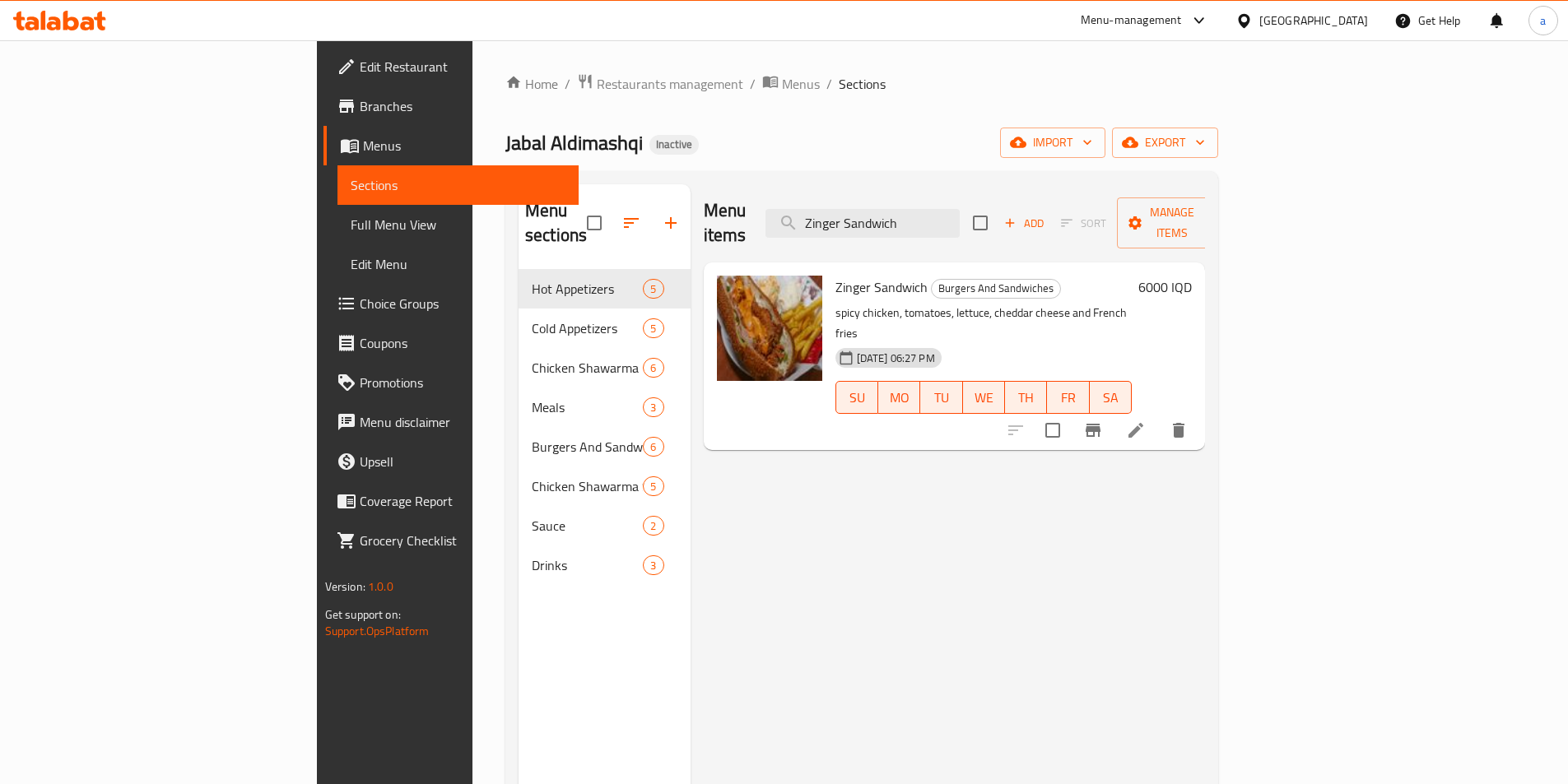
drag, startPoint x: 1016, startPoint y: 212, endPoint x: 825, endPoint y: 244, distance: 193.7
click at [825, 244] on div "Menu items Zinger Sandwich Add Sort Manage items Zinger Sandwich Burgers And Sa…" at bounding box center [948, 576] width 515 height 784
paste input "Beef Burger"
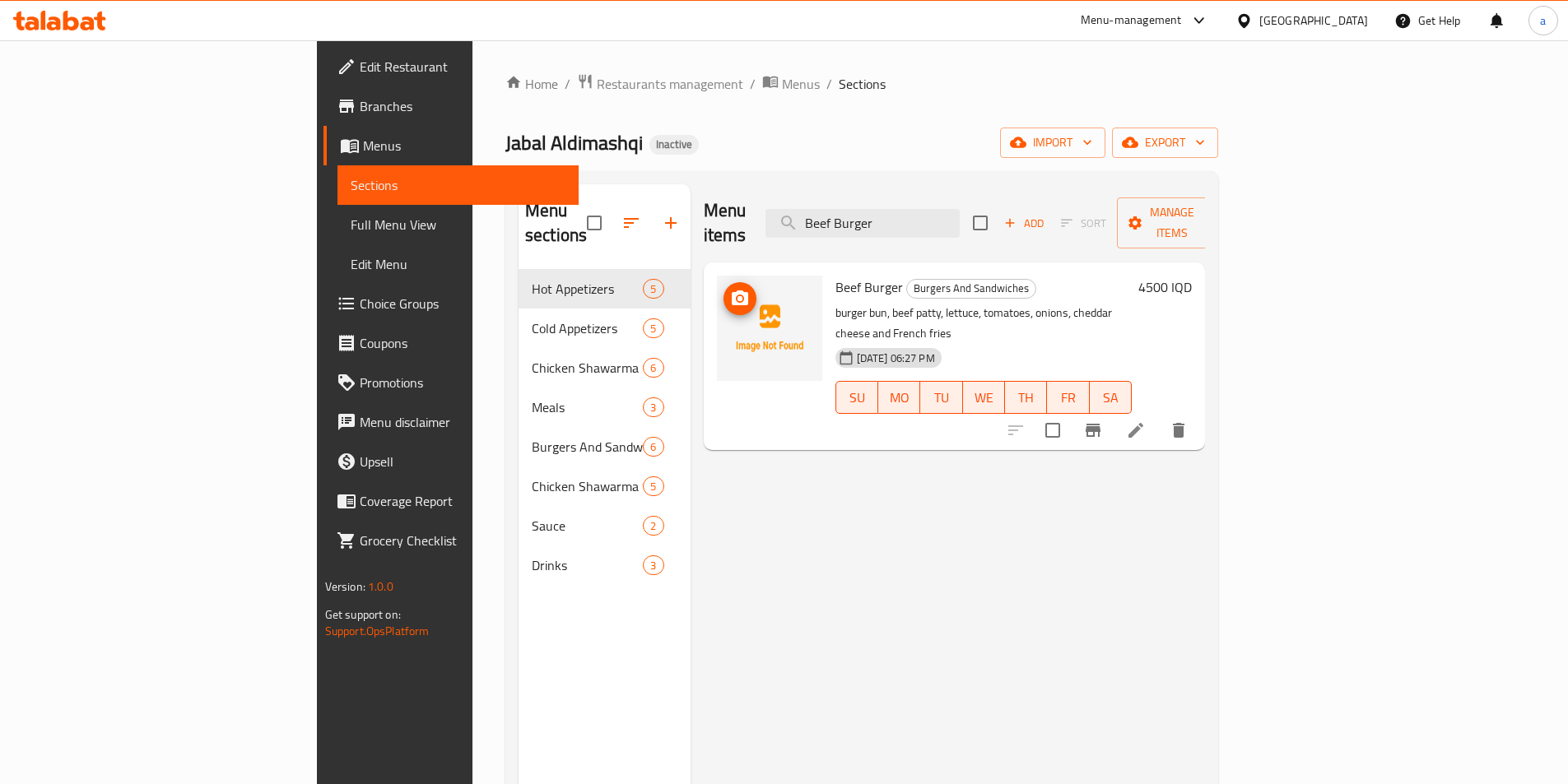
type input "Beef Burger"
click at [730, 288] on icon "upload picture" at bounding box center [739, 298] width 19 height 19
click at [1143, 423] on icon at bounding box center [1135, 430] width 15 height 15
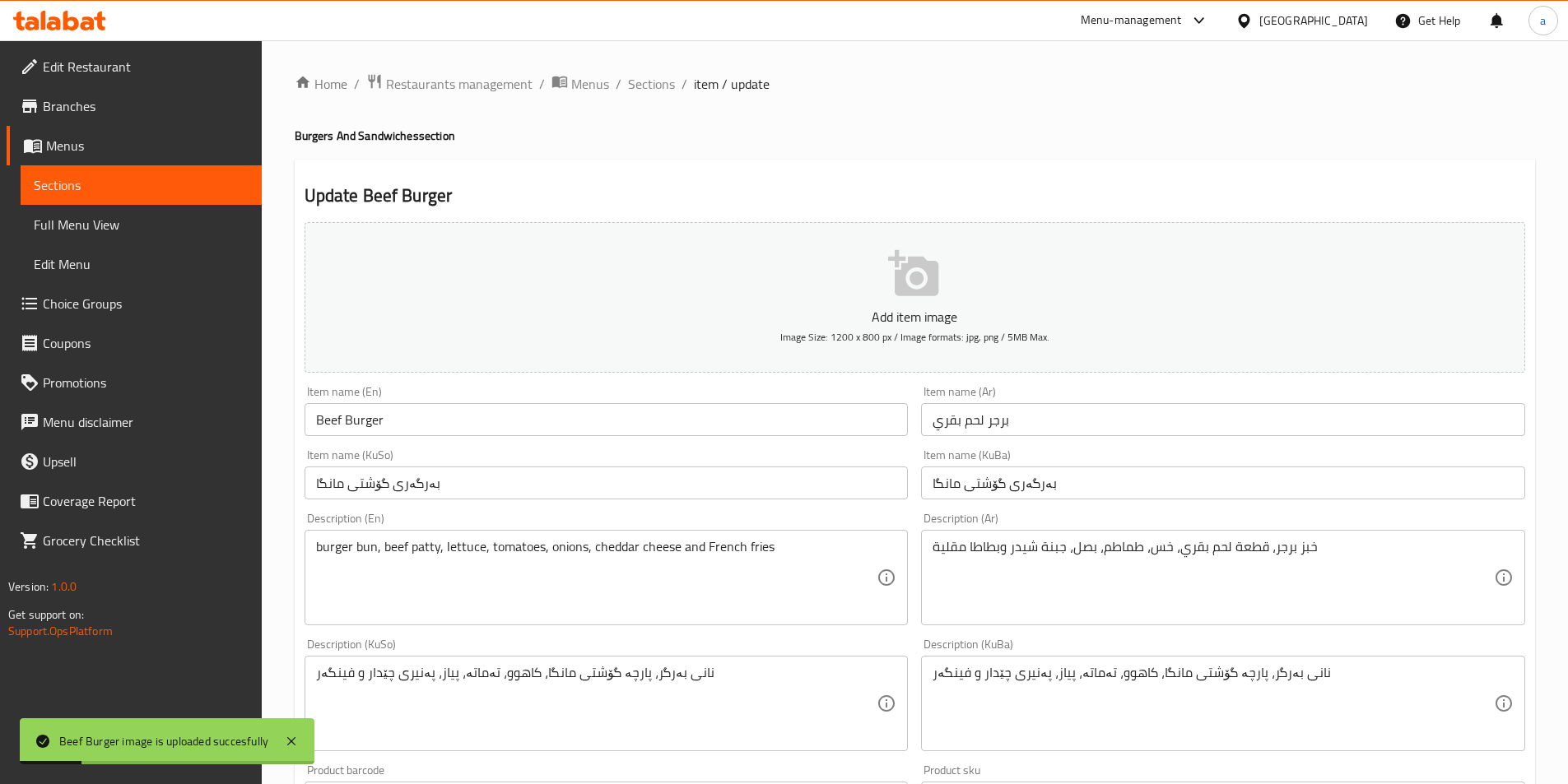
click at [208, 180] on span "Sections" at bounding box center [141, 185] width 215 height 19
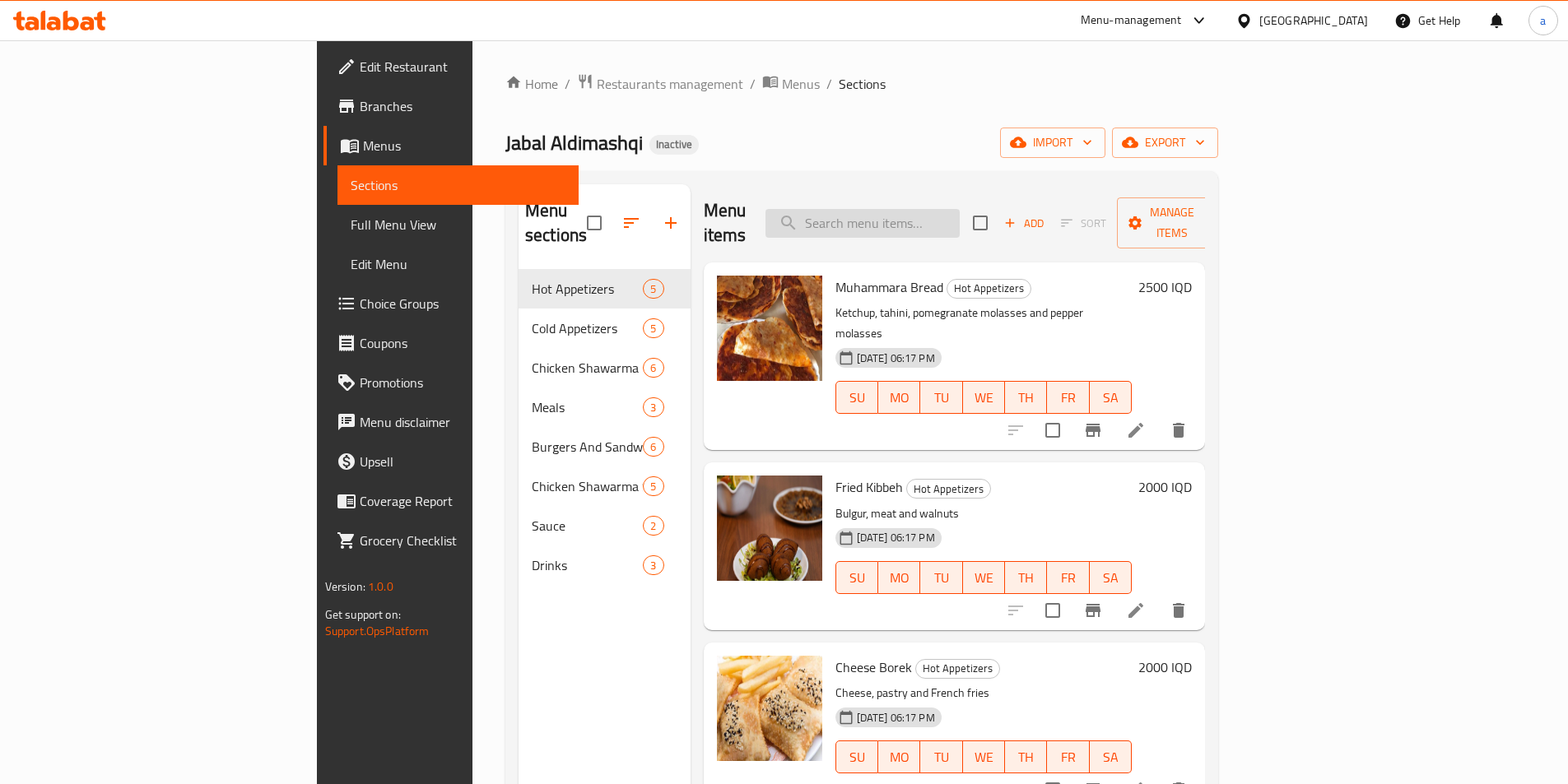
click at [959, 216] on input "search" at bounding box center [862, 224] width 195 height 29
paste input "Crispy Chicken Sandwich"
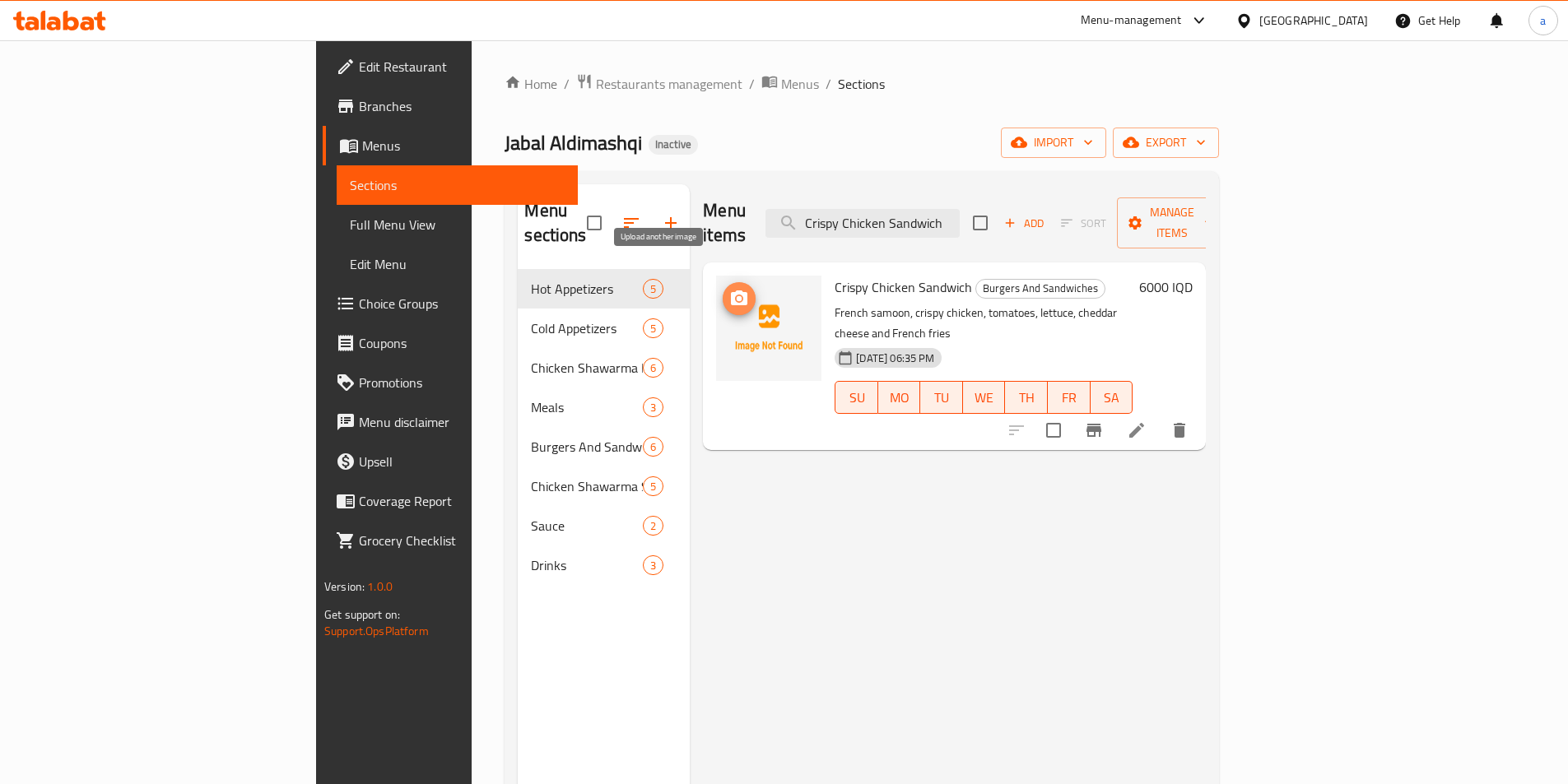
click at [729, 288] on icon "upload picture" at bounding box center [739, 298] width 19 height 19
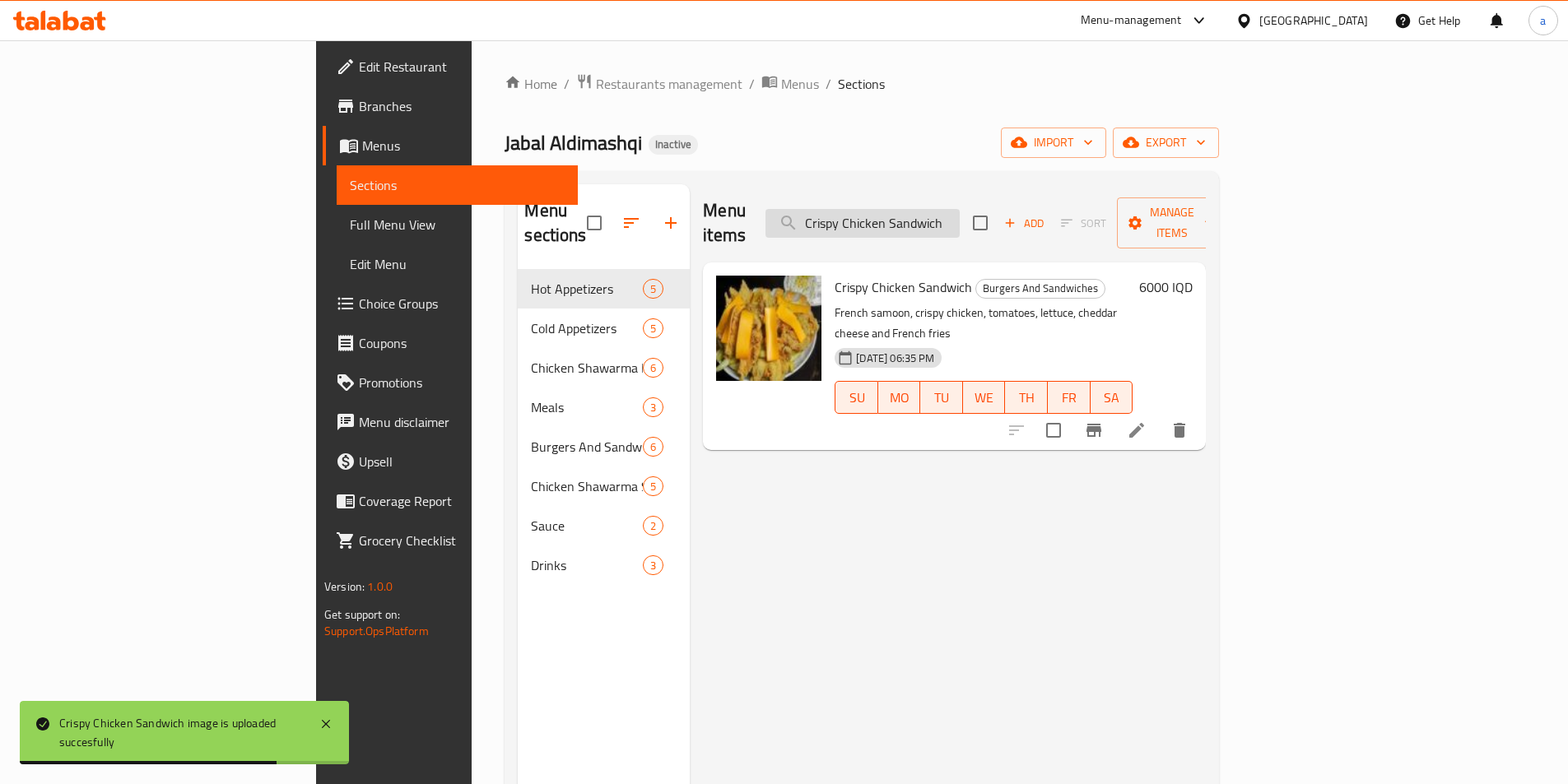
click at [959, 209] on input "Crispy Chicken Sandwich" at bounding box center [862, 224] width 195 height 29
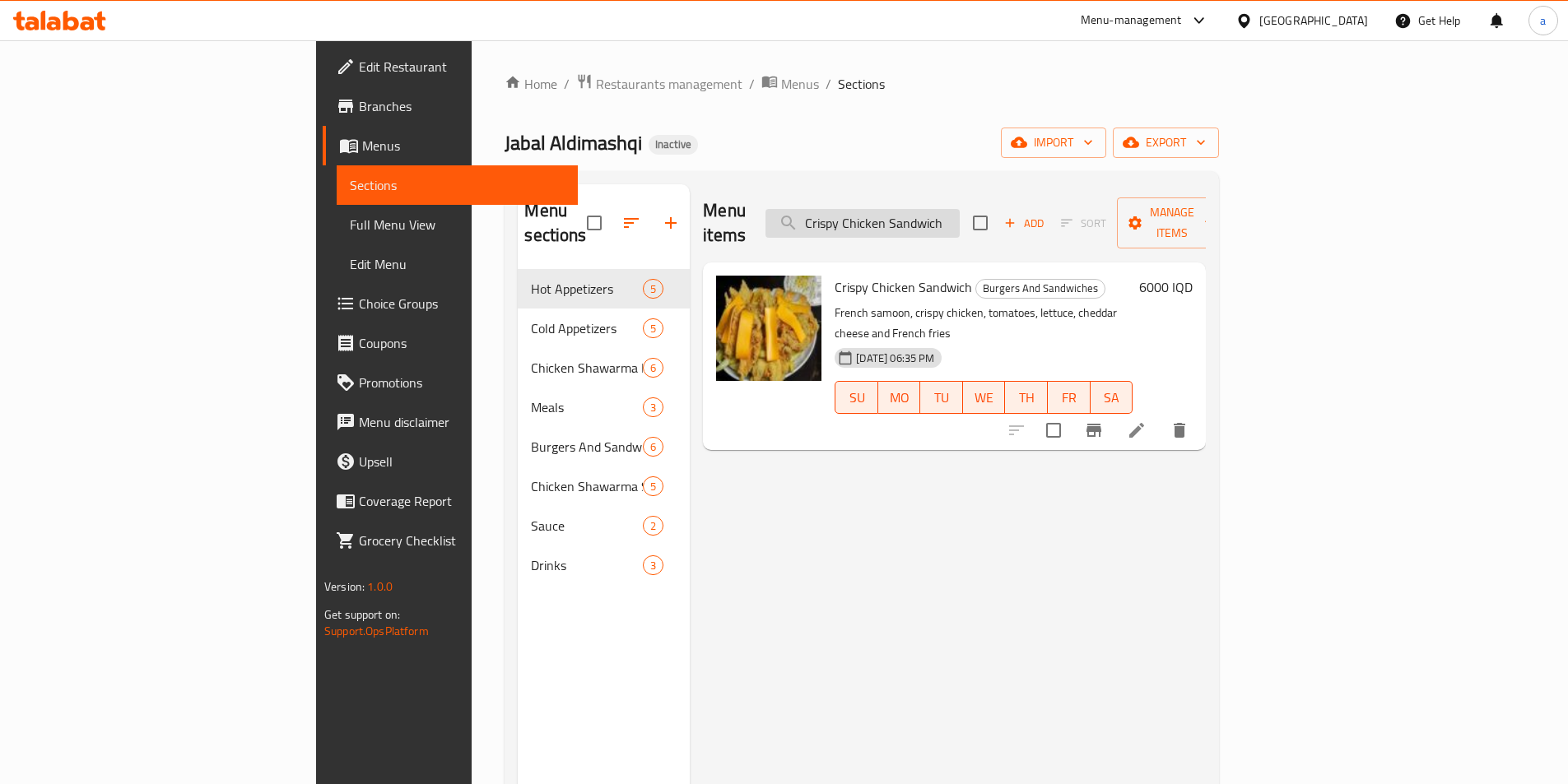
paste input "hicken Escalope"
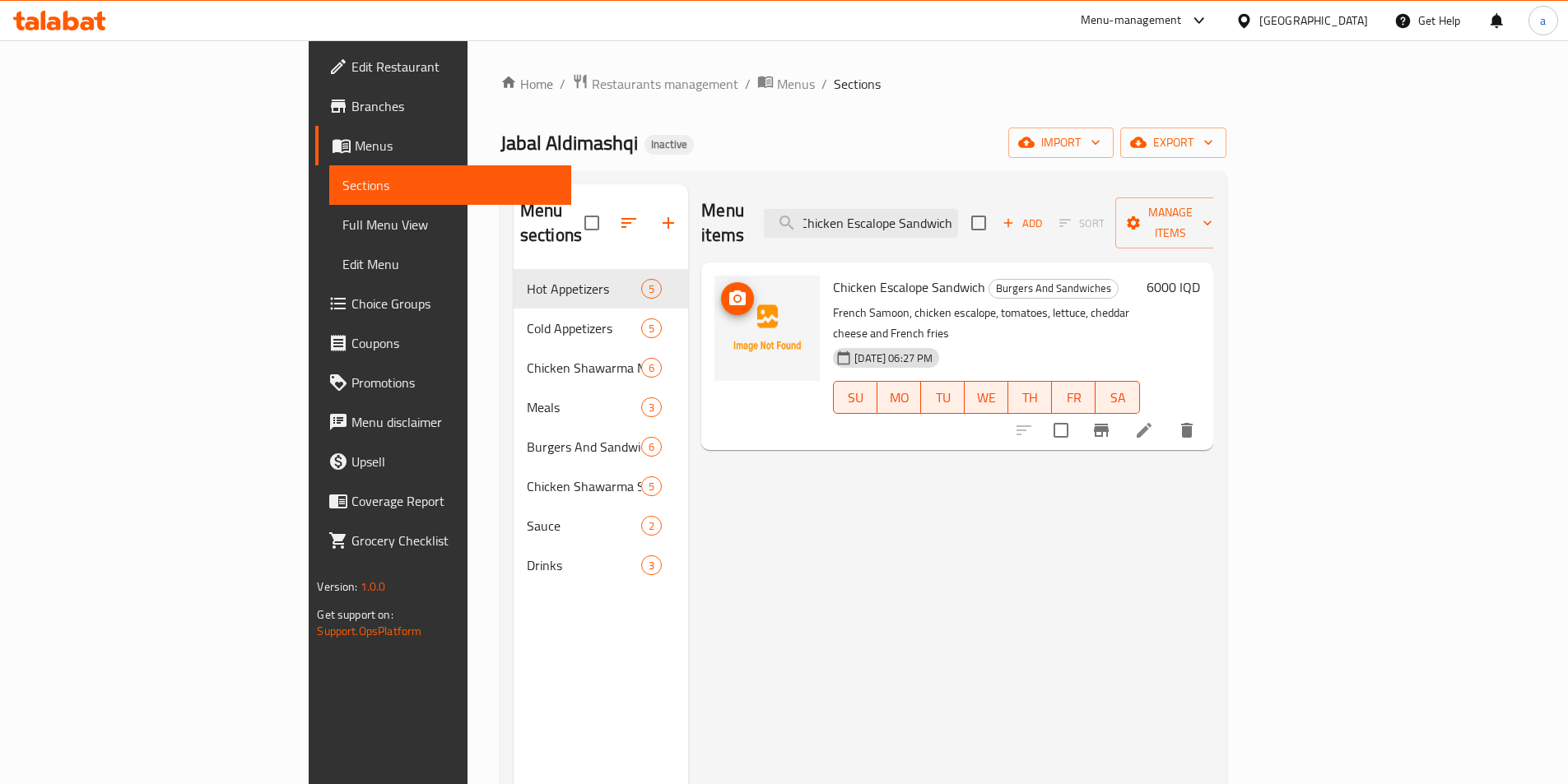
type input "Chicken Escalope Sandwich"
click at [729, 290] on icon "upload picture" at bounding box center [737, 297] width 16 height 15
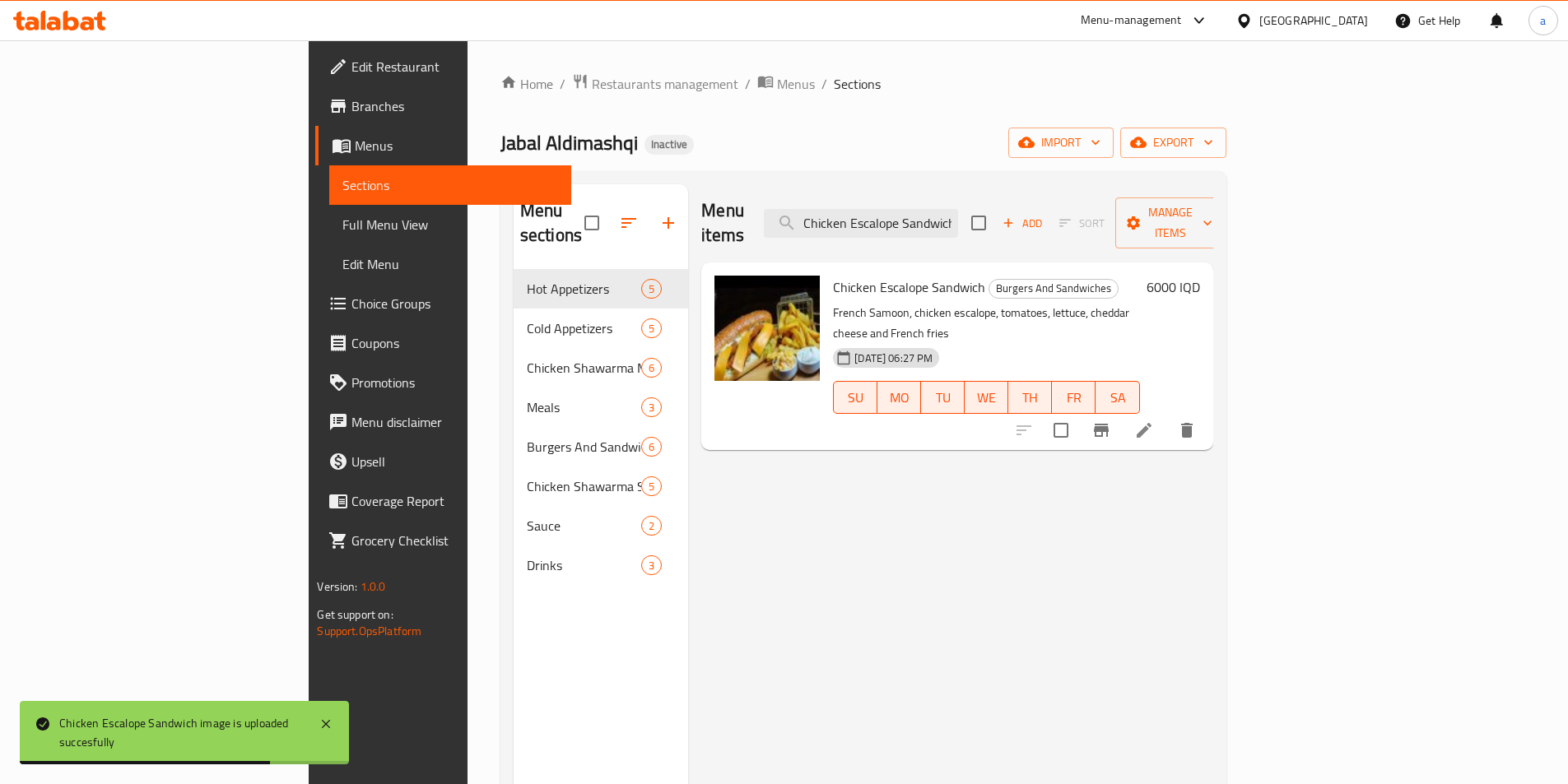
click at [343, 228] on span "Full Menu View" at bounding box center [450, 225] width 215 height 19
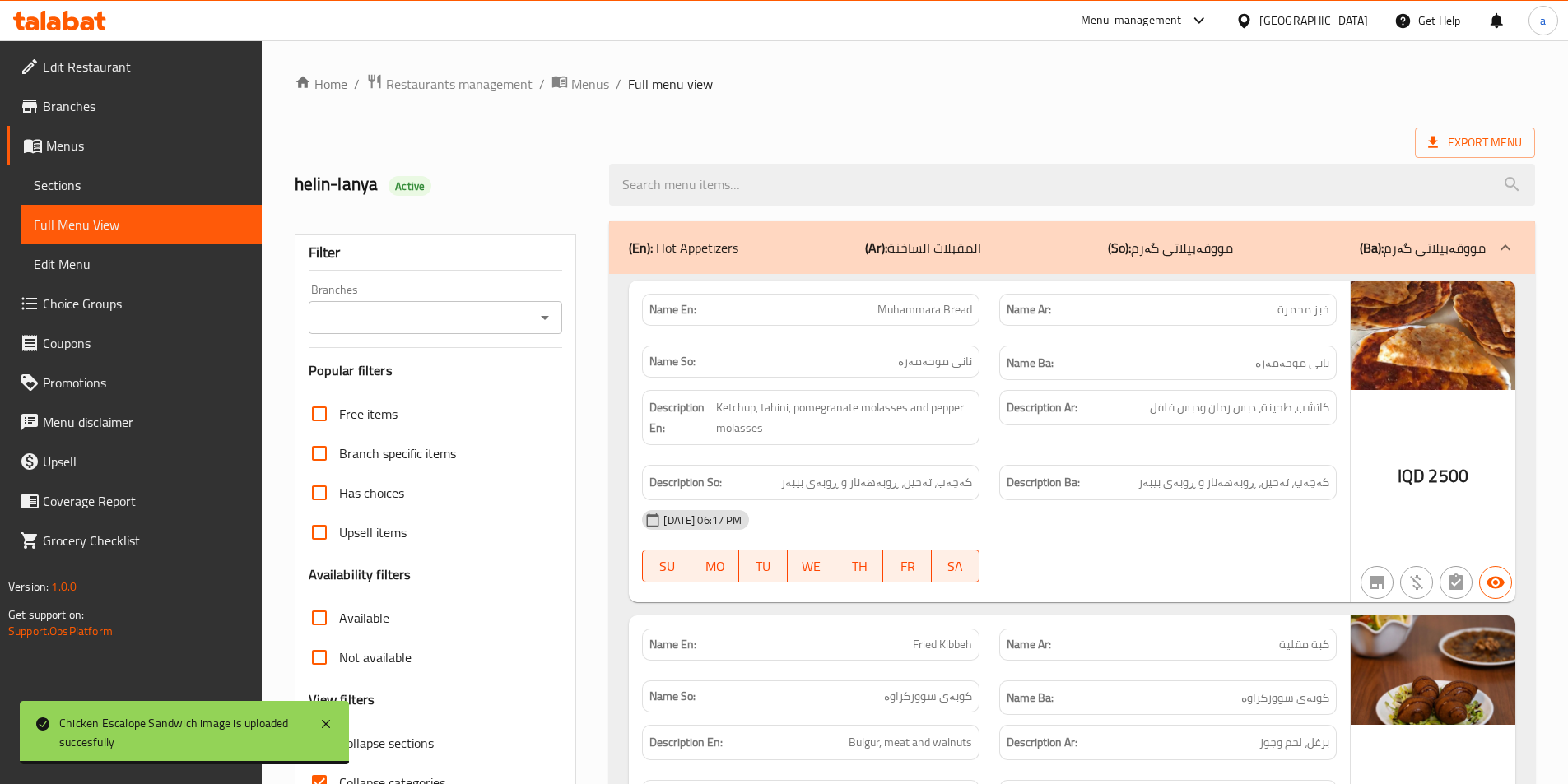
click at [538, 310] on icon "Open" at bounding box center [545, 317] width 19 height 19
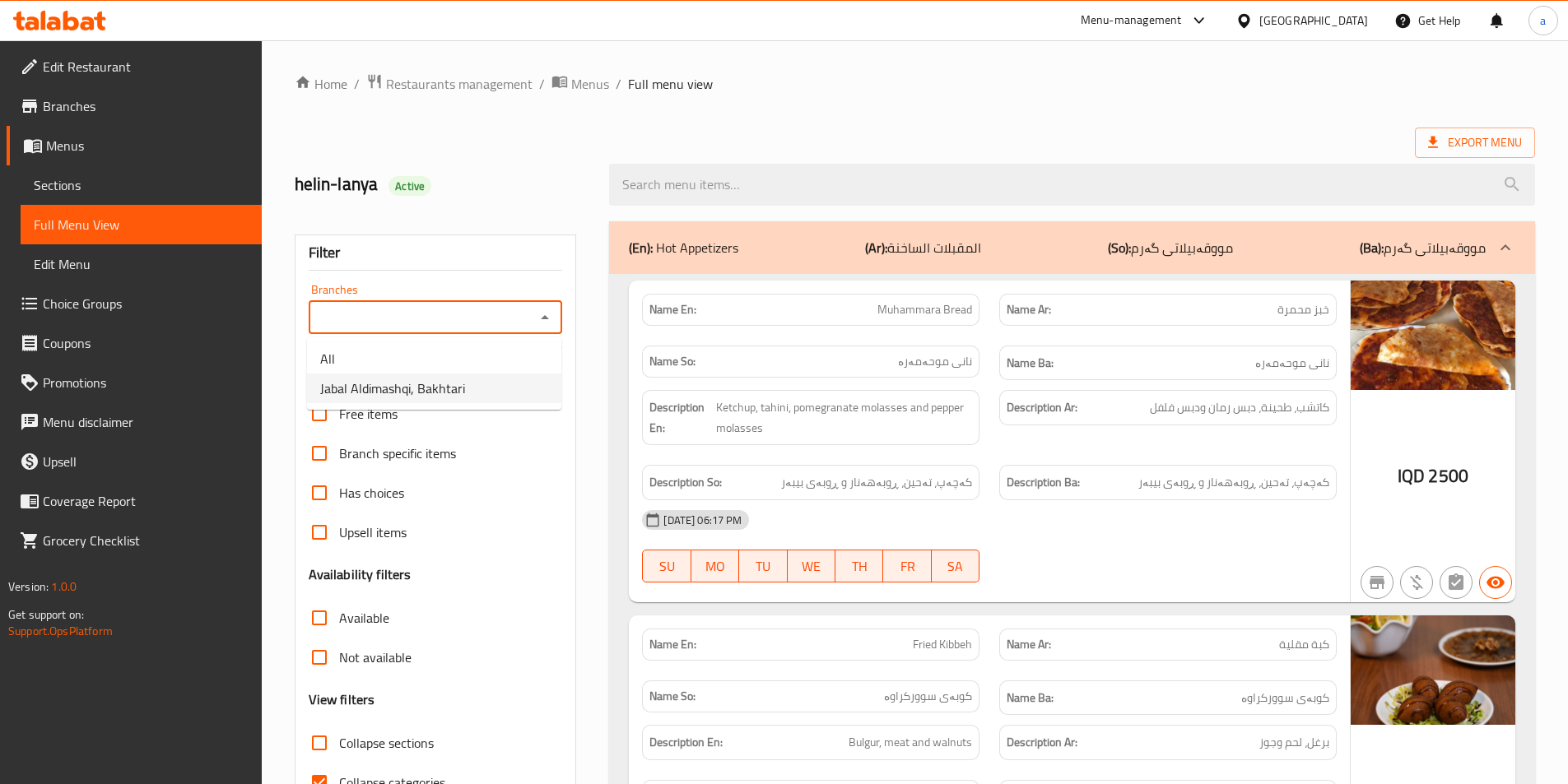
click at [495, 395] on li "Jabal Aldimashqi, Bakhtari" at bounding box center [434, 388] width 255 height 30
type input "Jabal Aldimashqi, Bakhtari"
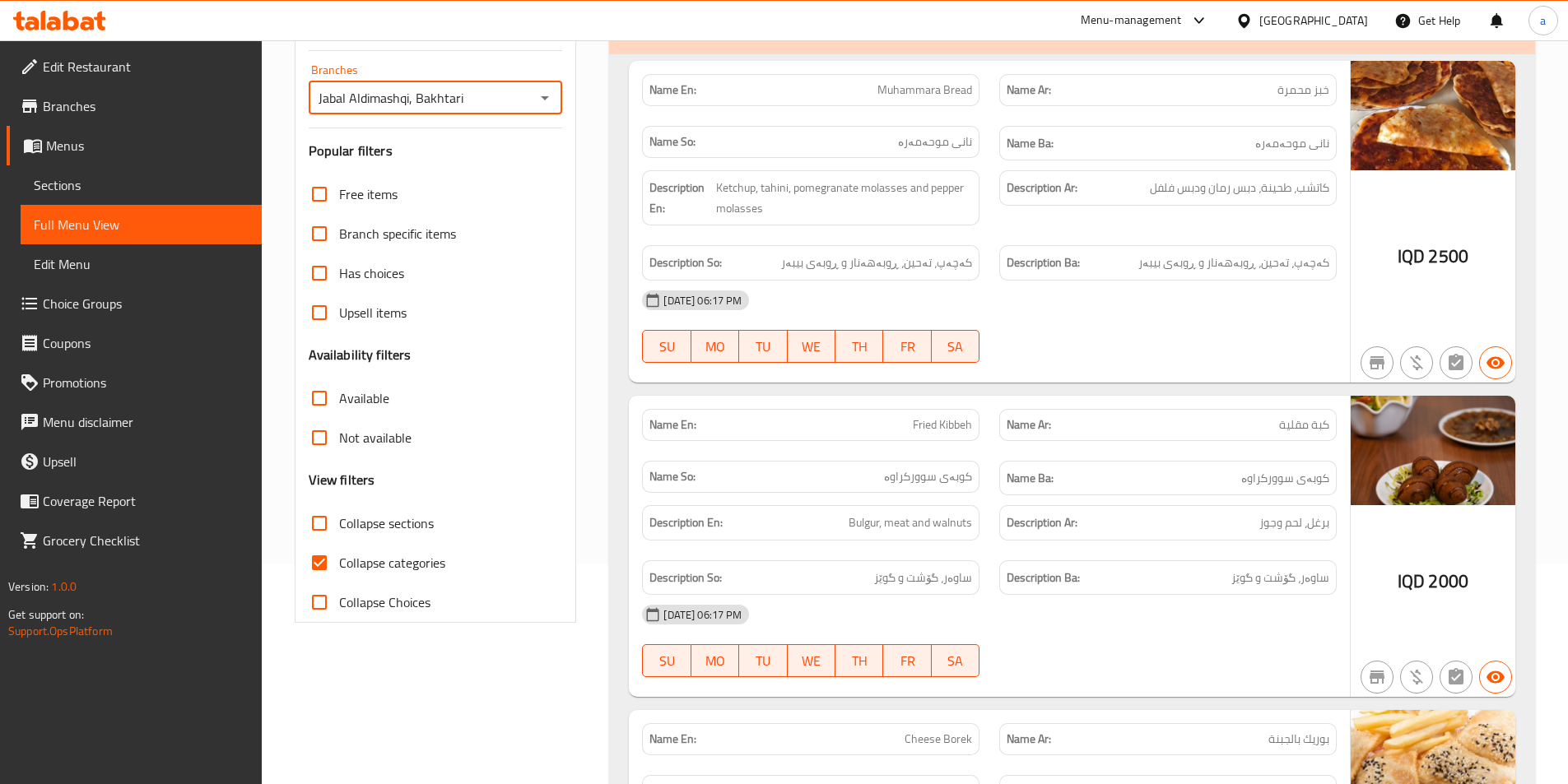
click at [410, 519] on span "Collapse sections" at bounding box center [386, 524] width 95 height 19
click at [339, 519] on input "Collapse sections" at bounding box center [318, 523] width 40 height 40
checkbox input "true"
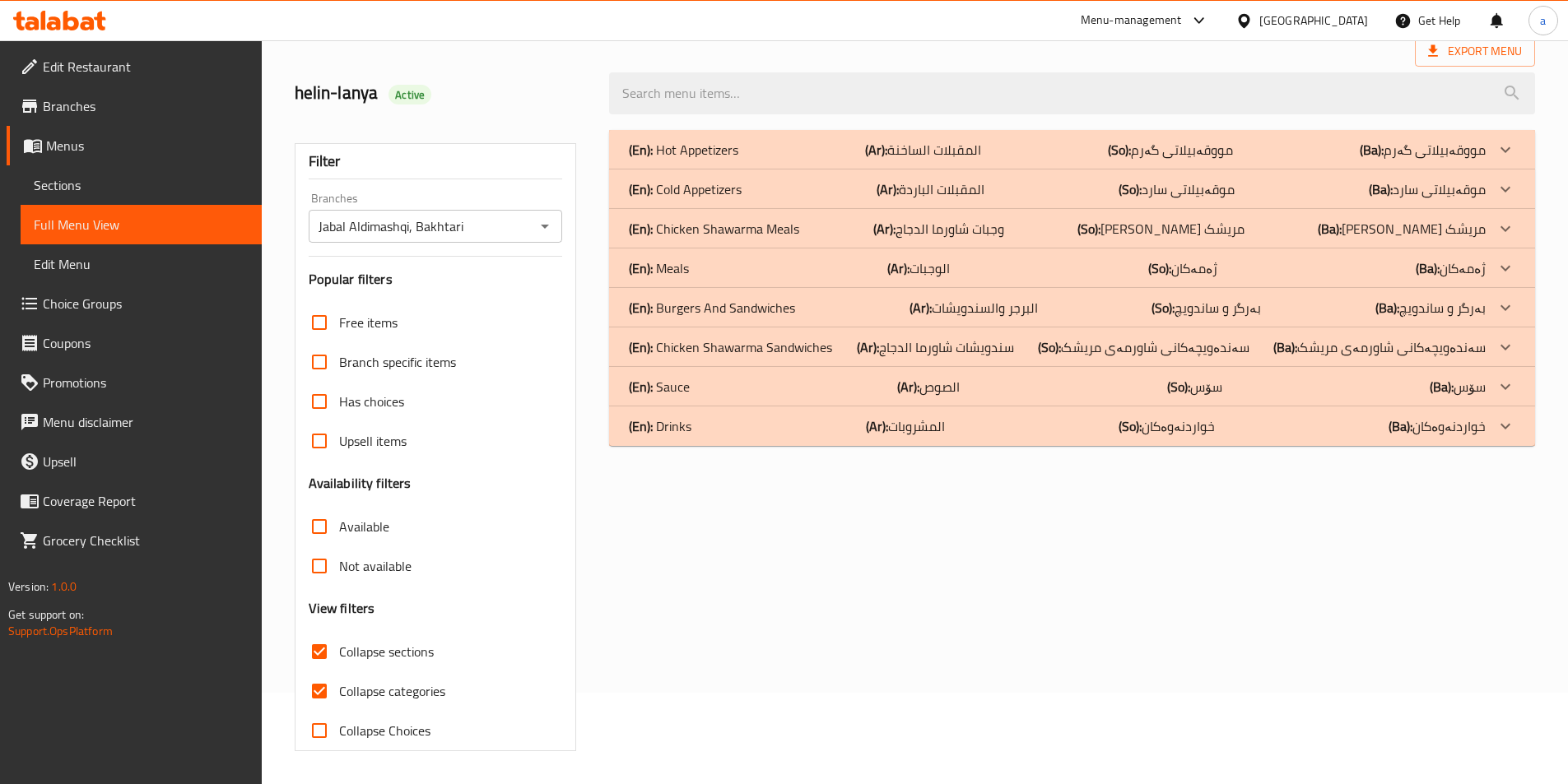
scroll to position [91, 0]
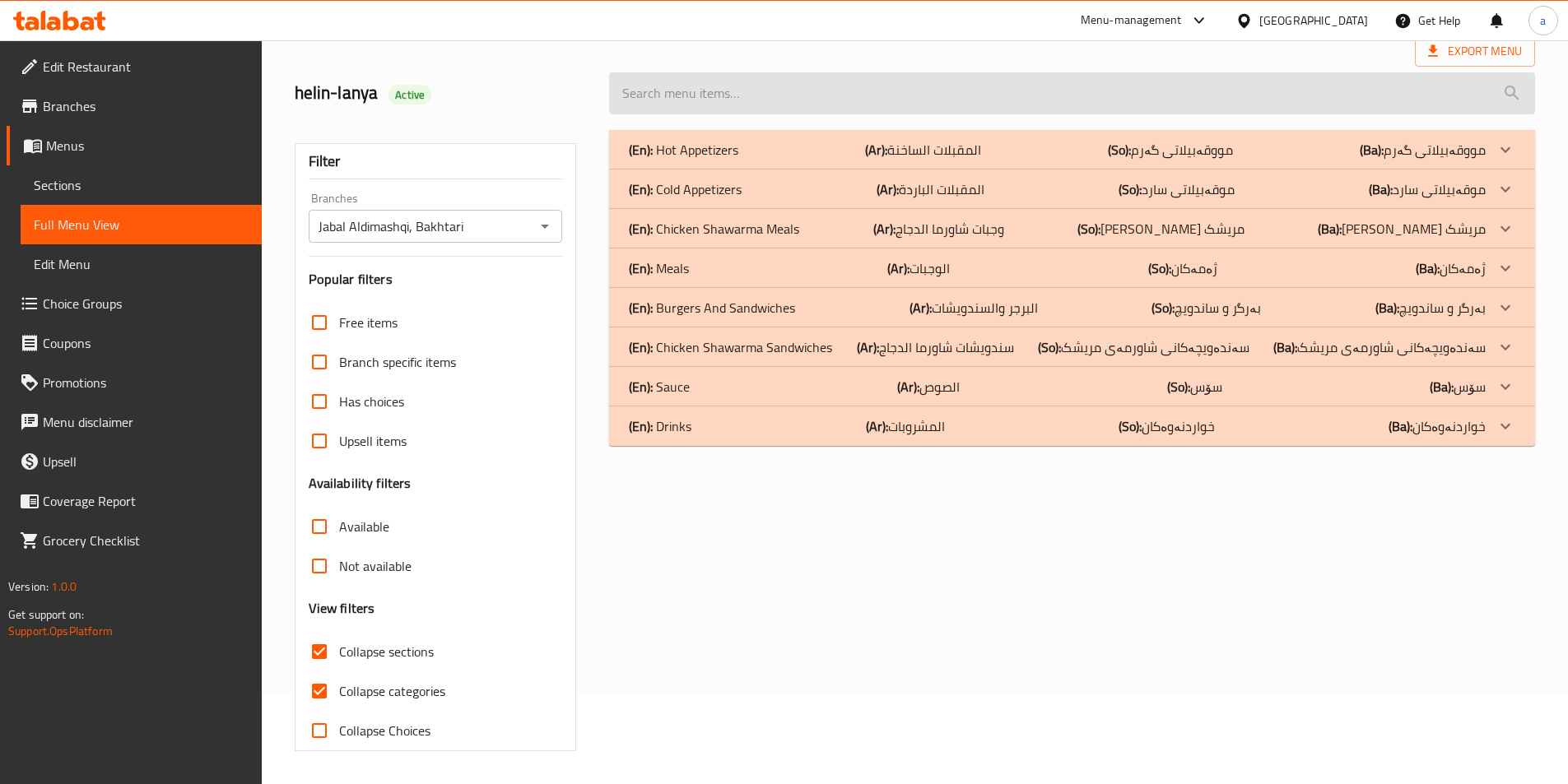
click at [734, 97] on input "search" at bounding box center [1071, 93] width 925 height 42
paste input "Arabic Chicken Shawarma Meal"
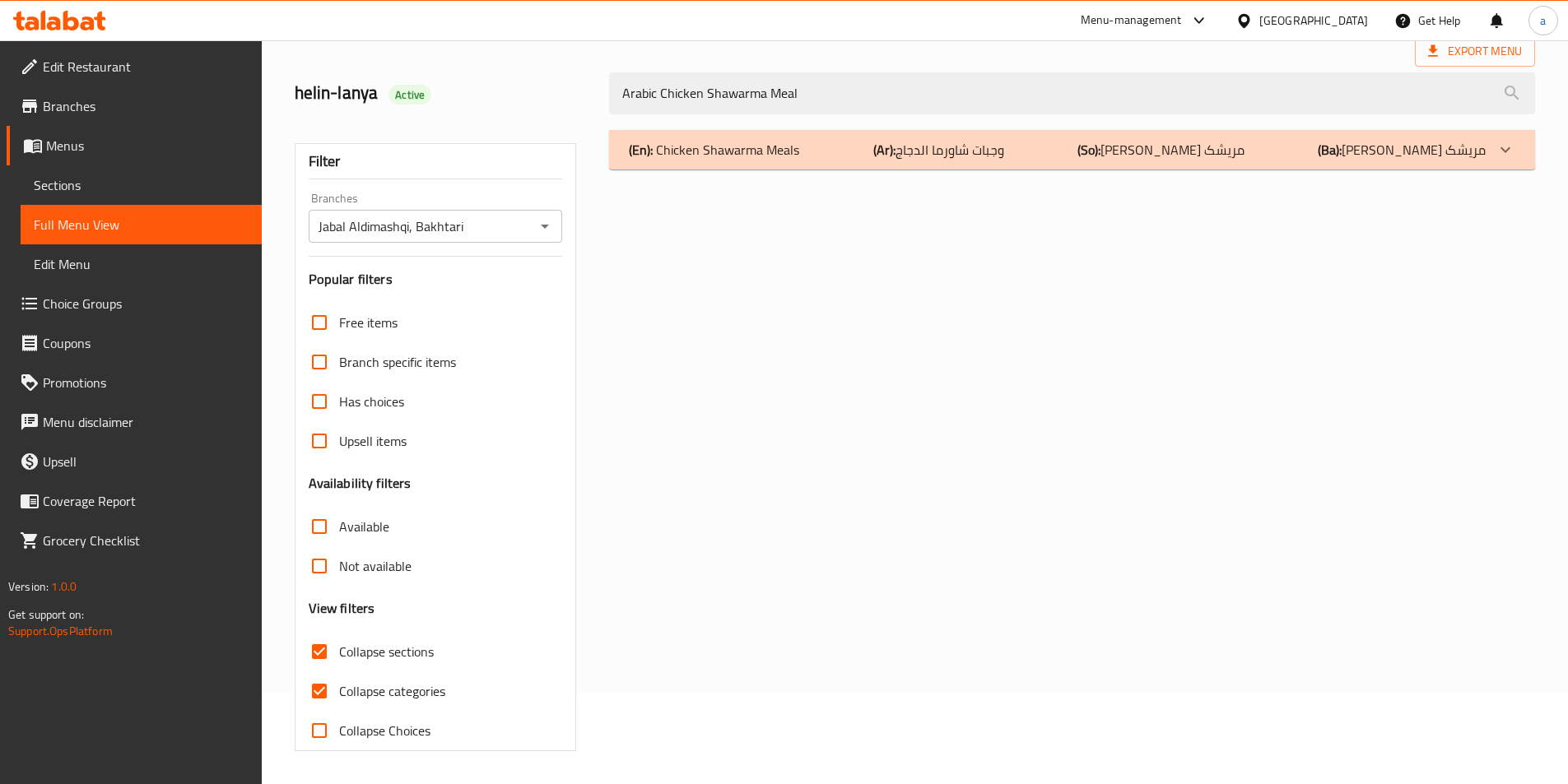
click at [838, 140] on div "(En): Chicken Shawarma Meals (Ar): وجبات شاورما الدجاج (So): ژەمی شاورمەی مریشک…" at bounding box center [1057, 150] width 857 height 19
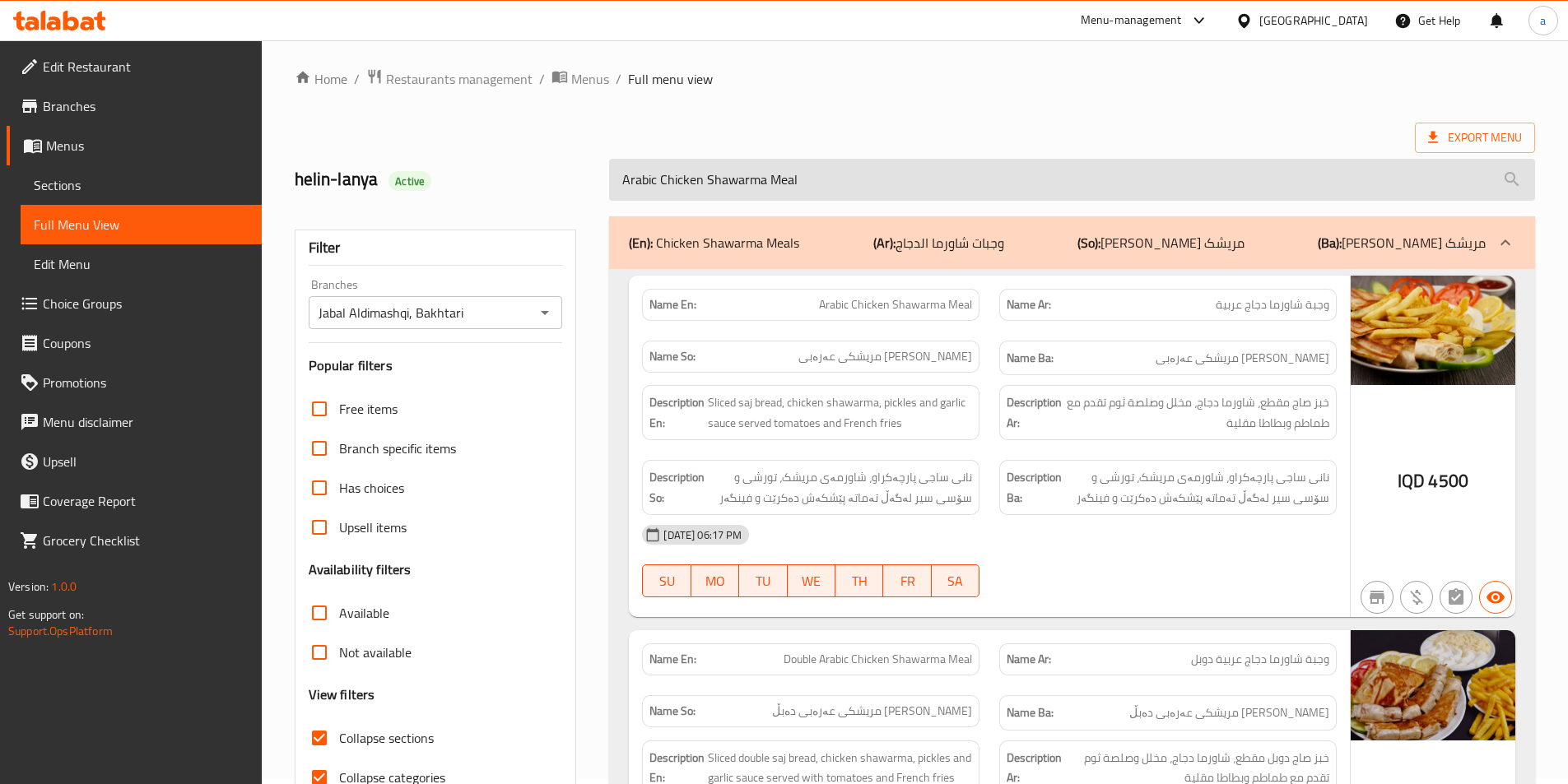
scroll to position [0, 0]
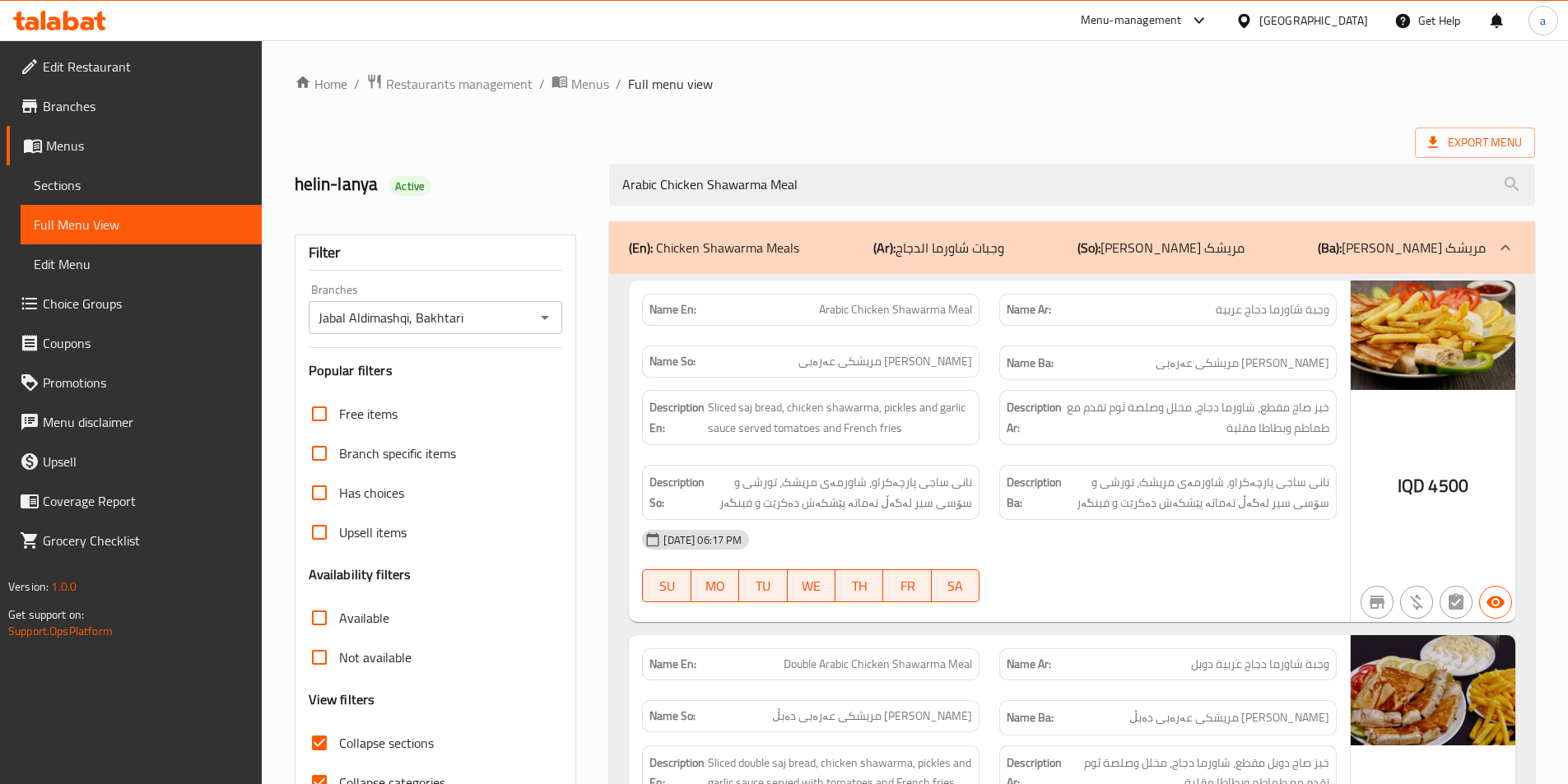
drag, startPoint x: 855, startPoint y: 174, endPoint x: 564, endPoint y: 140, distance: 293.0
click at [564, 140] on div "Home / Restaurants management / Menus / Full menu view Export Menu helin-lanya …" at bounding box center [914, 542] width 1240 height 937
paste input "Cheese Borek"
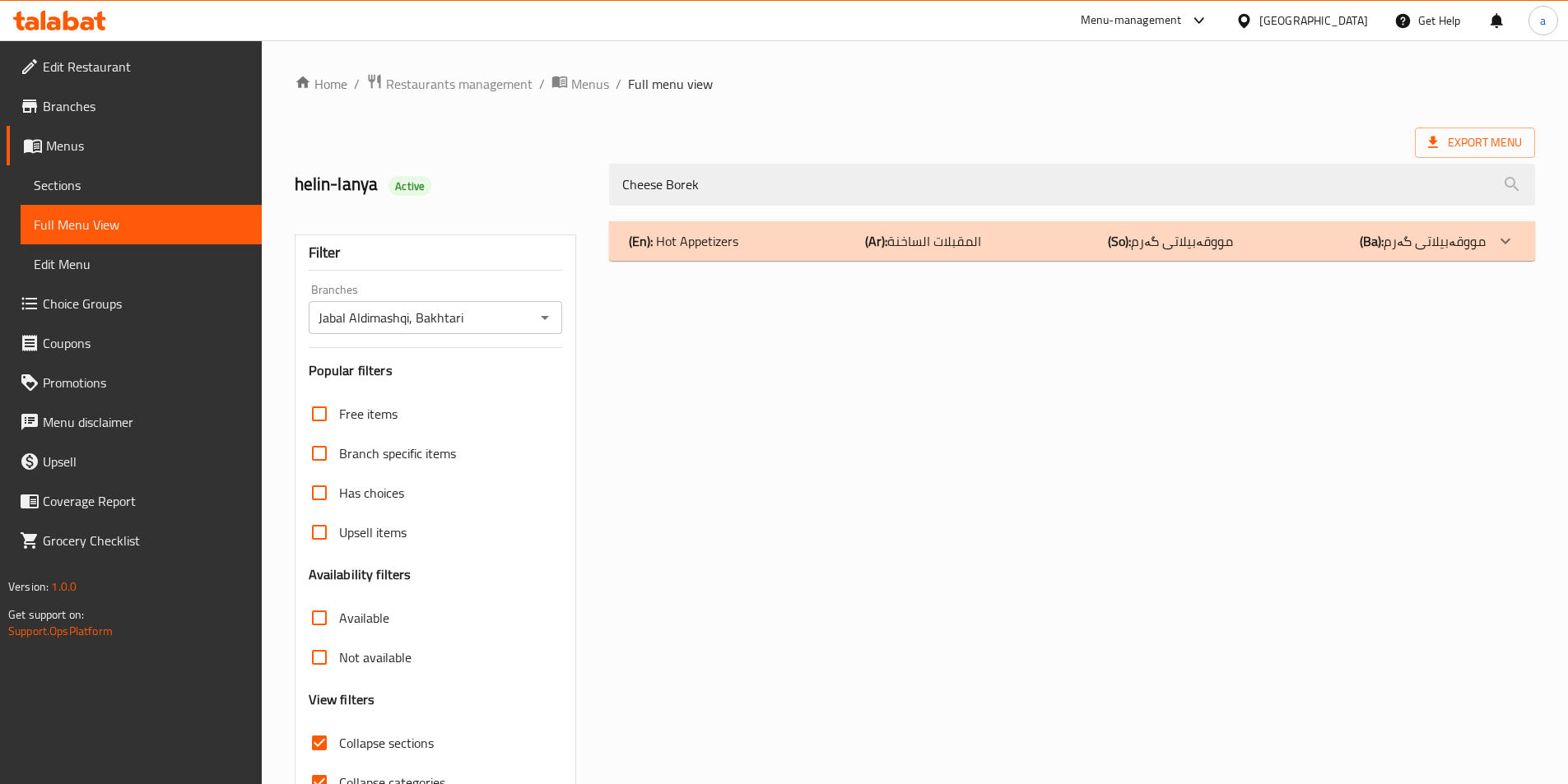
click at [1038, 245] on div "(En): Hot Appetizers (Ar): المقبلات الساخنة (So): مووقەبیلاتی گەرم (Ba): مووقەب…" at bounding box center [1057, 241] width 857 height 19
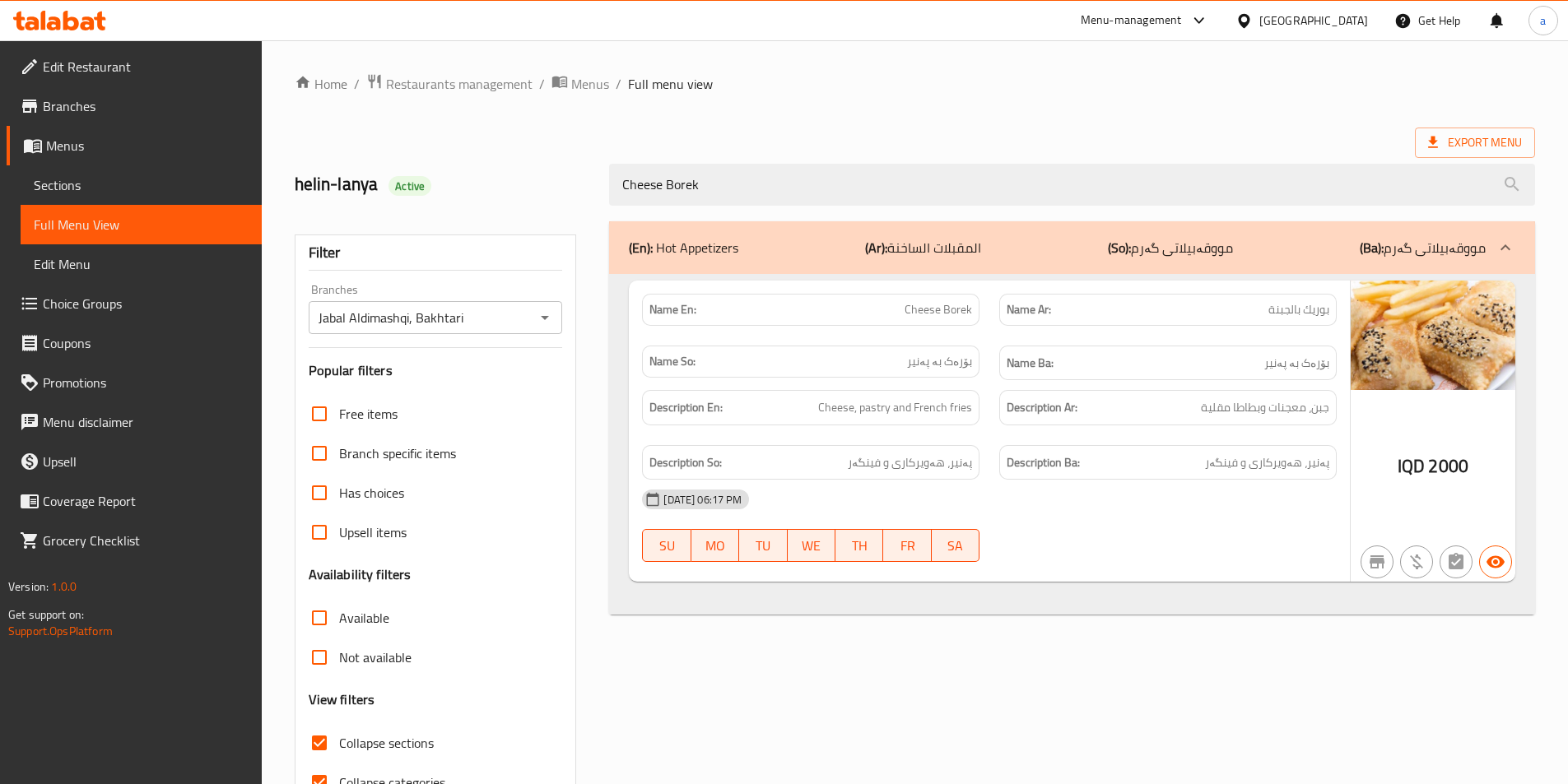
drag, startPoint x: 772, startPoint y: 194, endPoint x: 552, endPoint y: 184, distance: 220.2
click at [552, 184] on div "helin-lanya Active Cheese Borek" at bounding box center [915, 185] width 1260 height 74
paste input "Arabic Chicken Shawarma Meal"
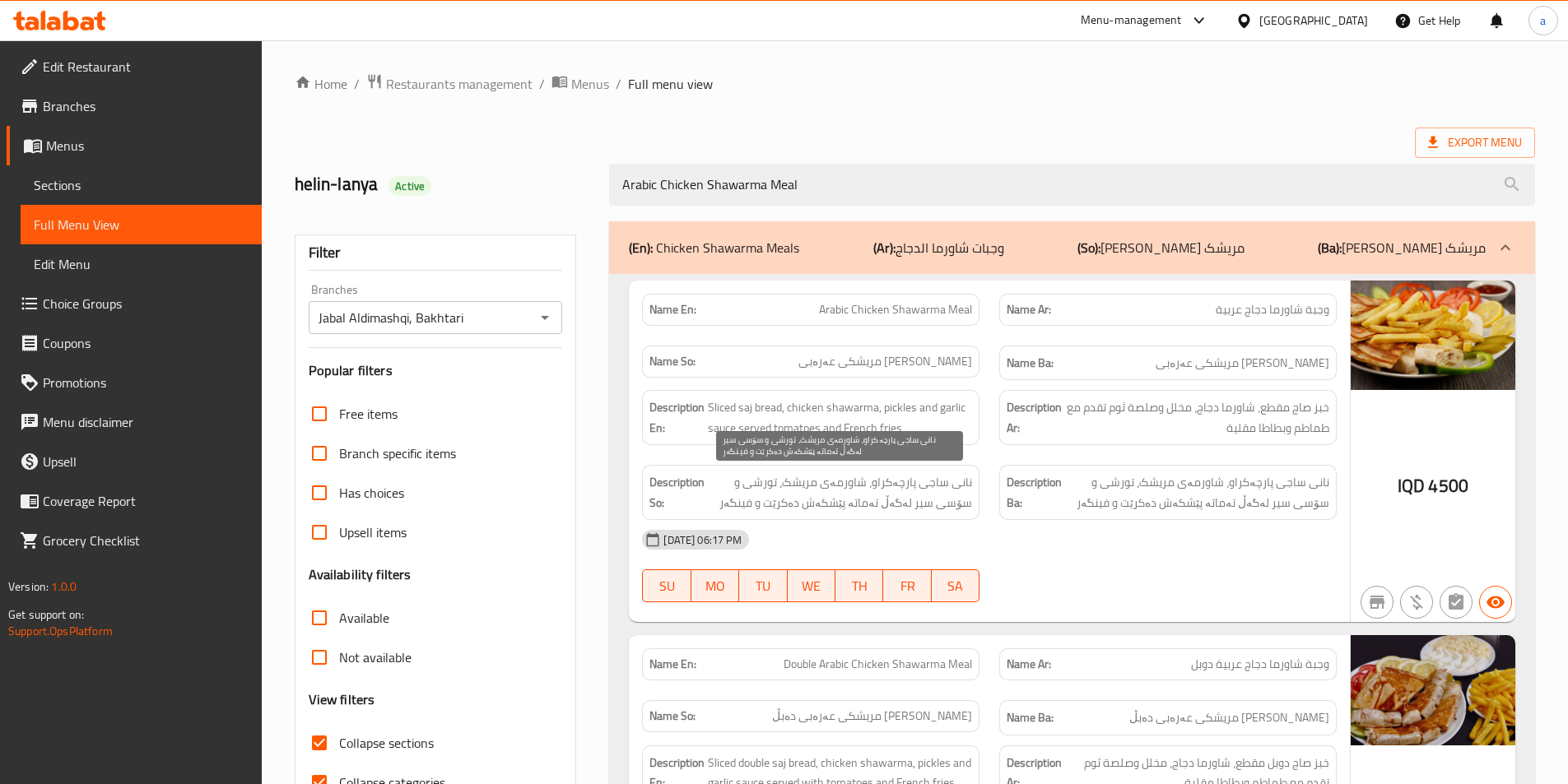
type input "Arabic Chicken Shawarma Meal"
click at [847, 507] on span "نانی ساجی پارچەکراو، شاورمەی مریشک، تورشی و سۆسی سیر لەگەڵ تەماتە پێشکەش دەکرێت…" at bounding box center [839, 493] width 264 height 41
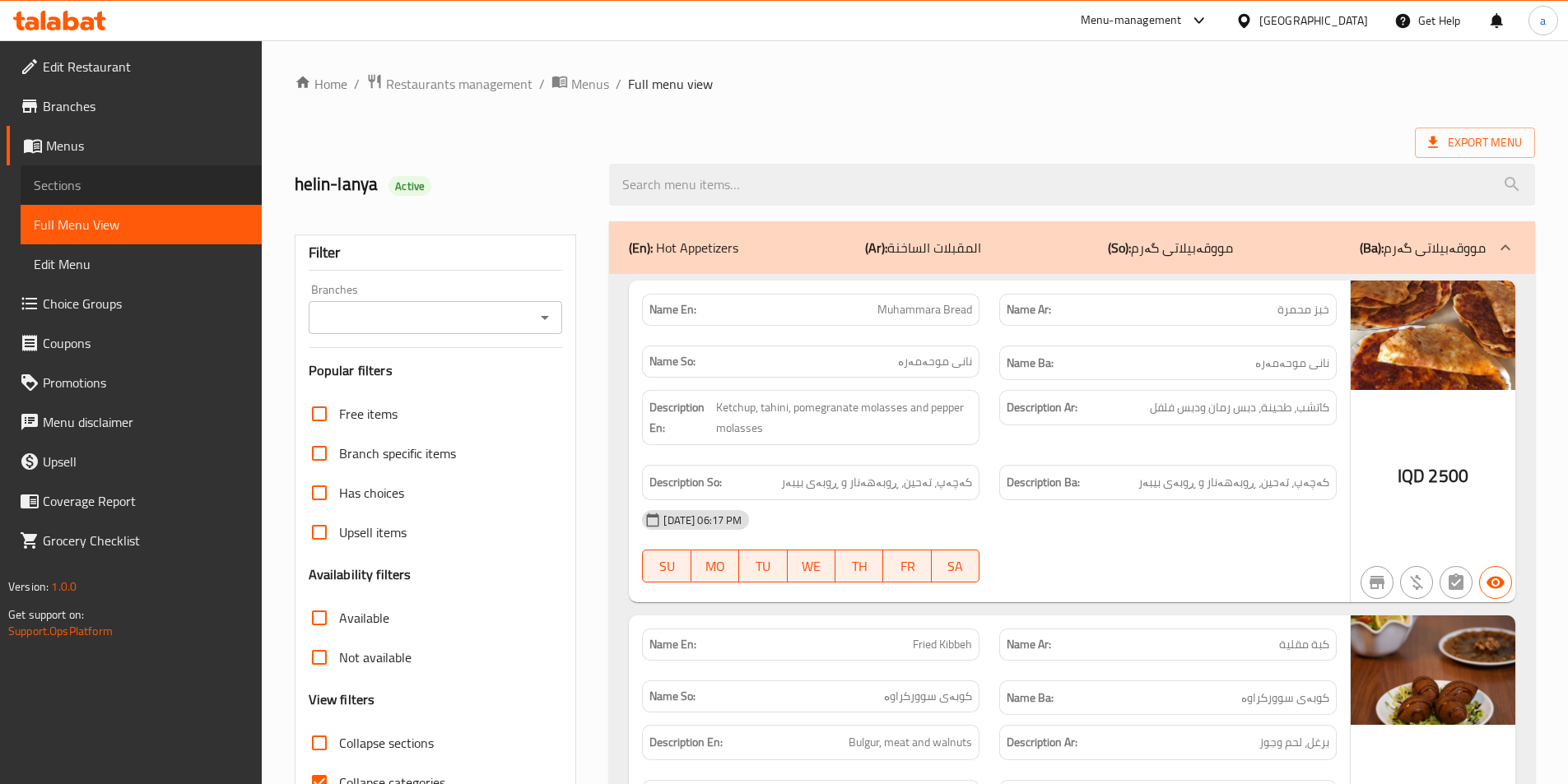
click at [75, 186] on span "Sections" at bounding box center [141, 185] width 215 height 19
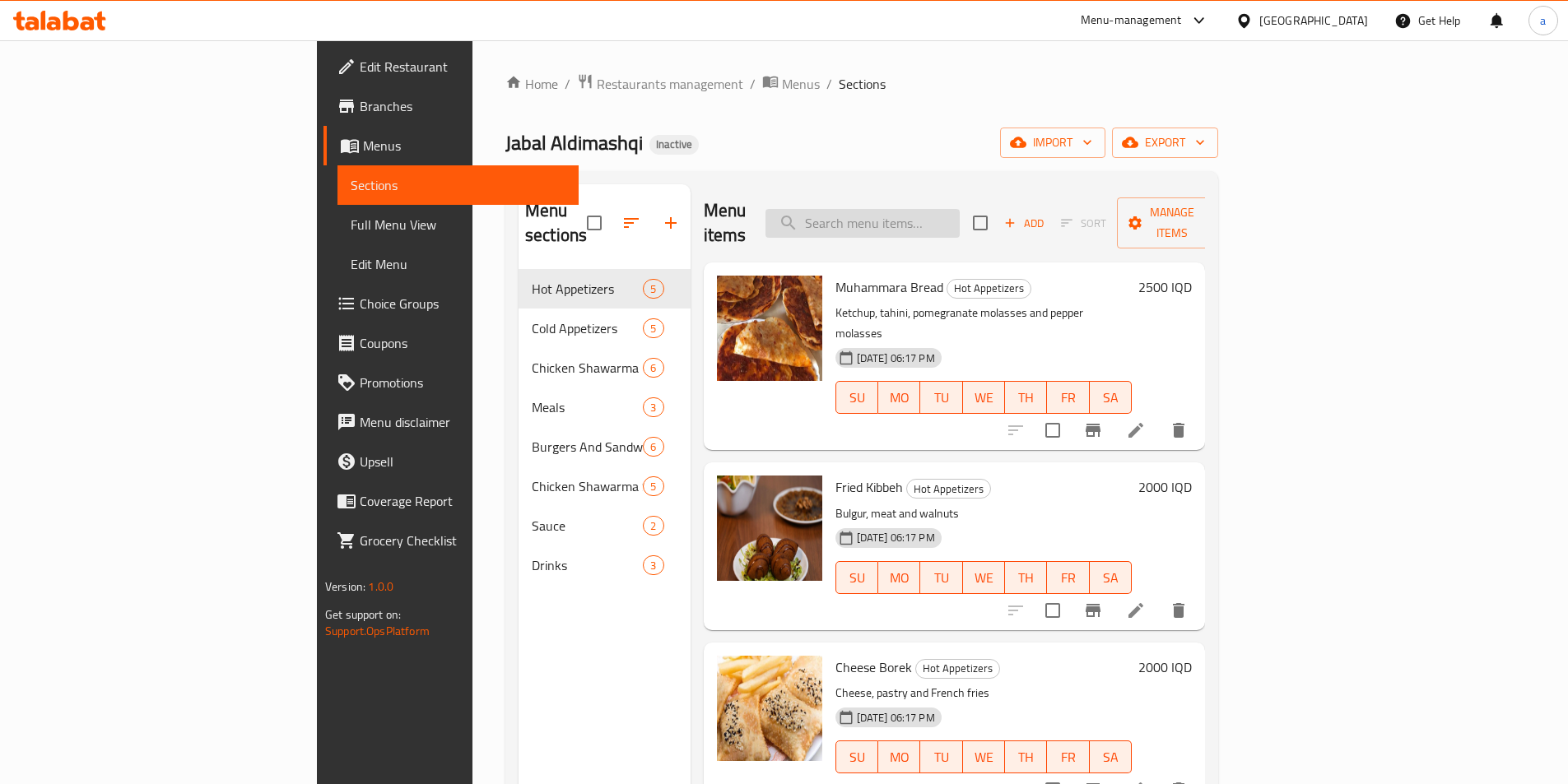
click at [926, 217] on input "search" at bounding box center [862, 224] width 195 height 29
paste input "Arabic Chicken Shawarma Meal"
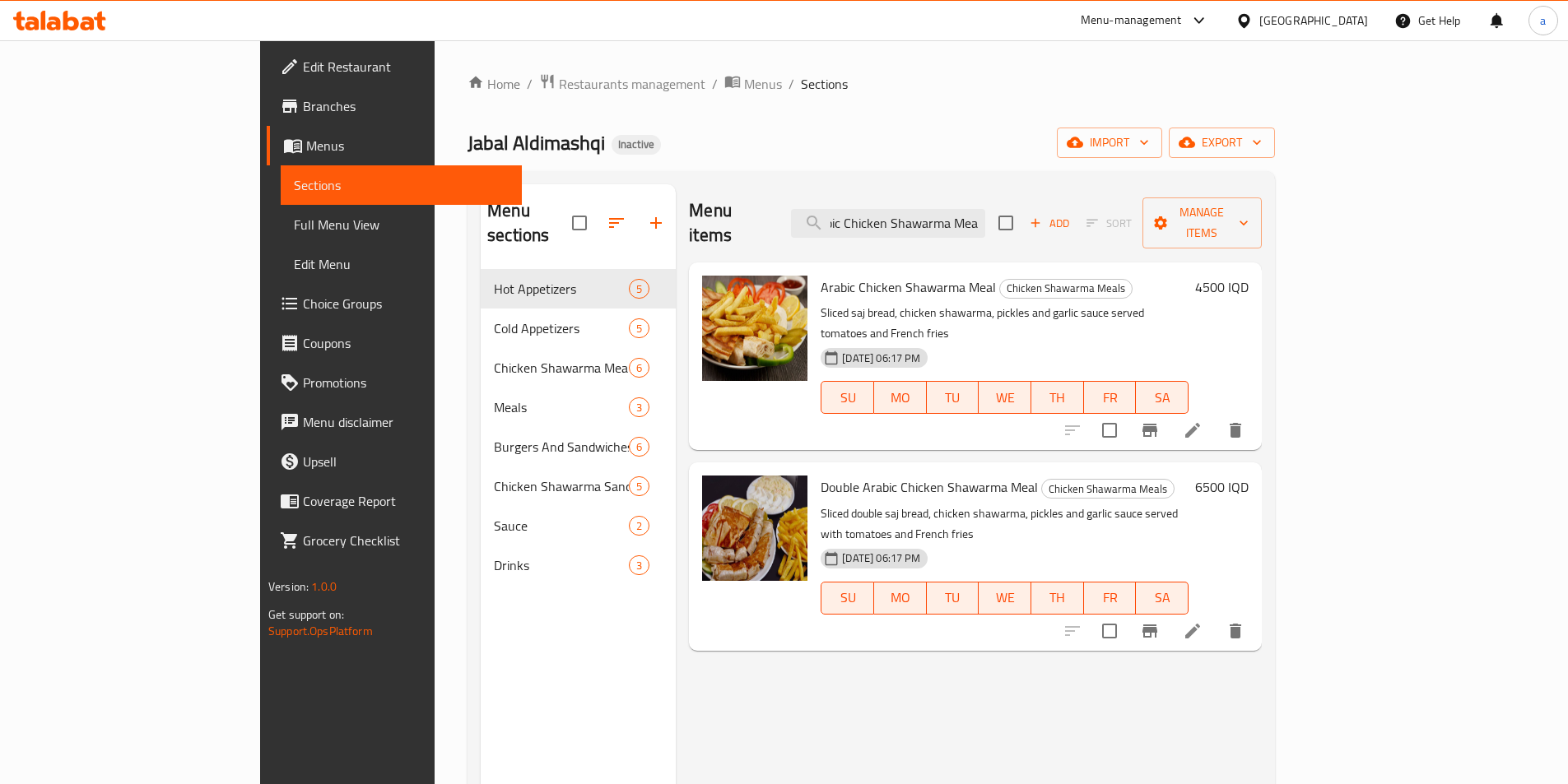
type input "Arabic Chicken Shawarma Meal"
click at [1255, 410] on div at bounding box center [1153, 430] width 202 height 40
click at [1216, 415] on li at bounding box center [1192, 430] width 46 height 30
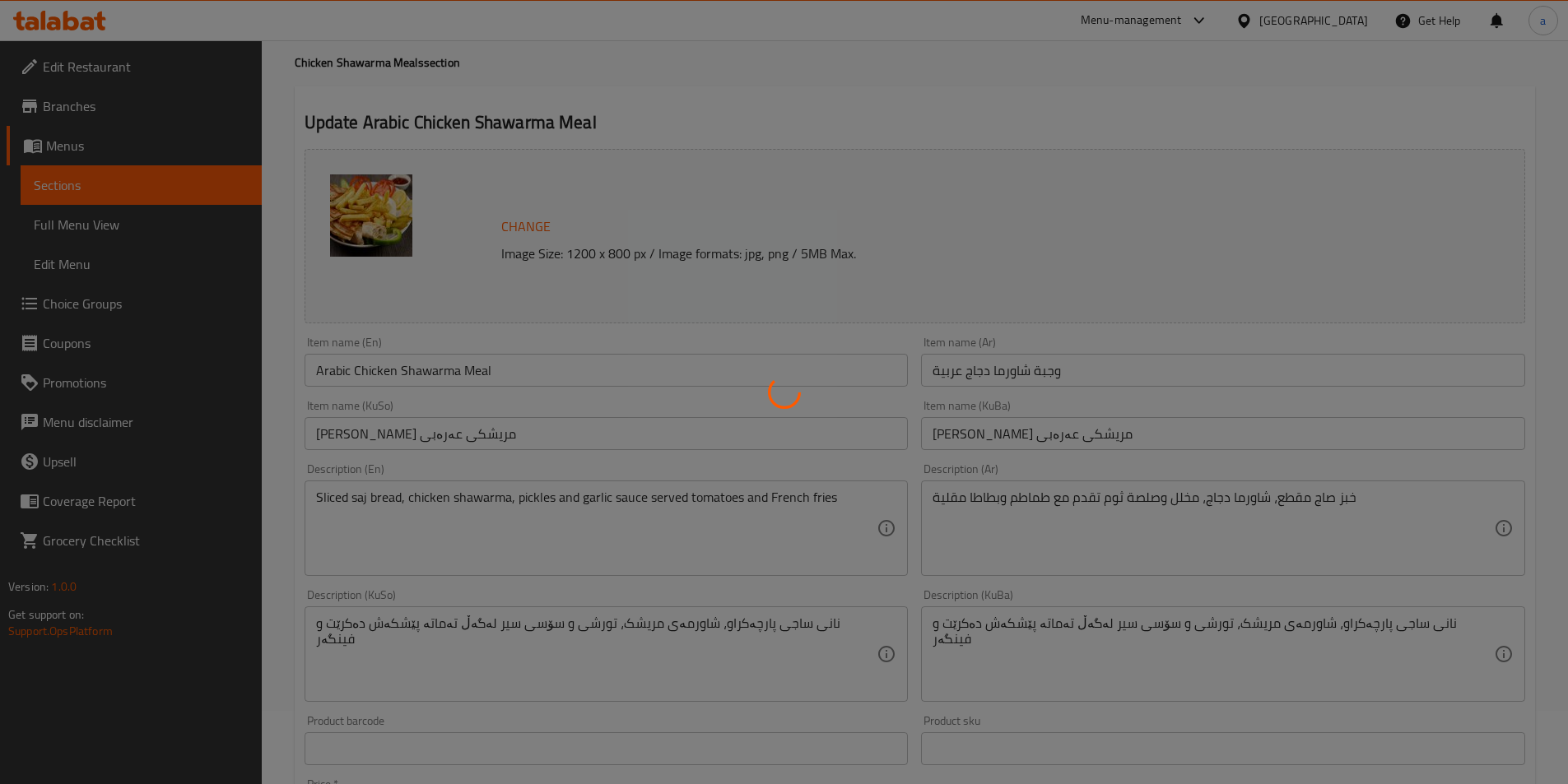
scroll to position [109, 0]
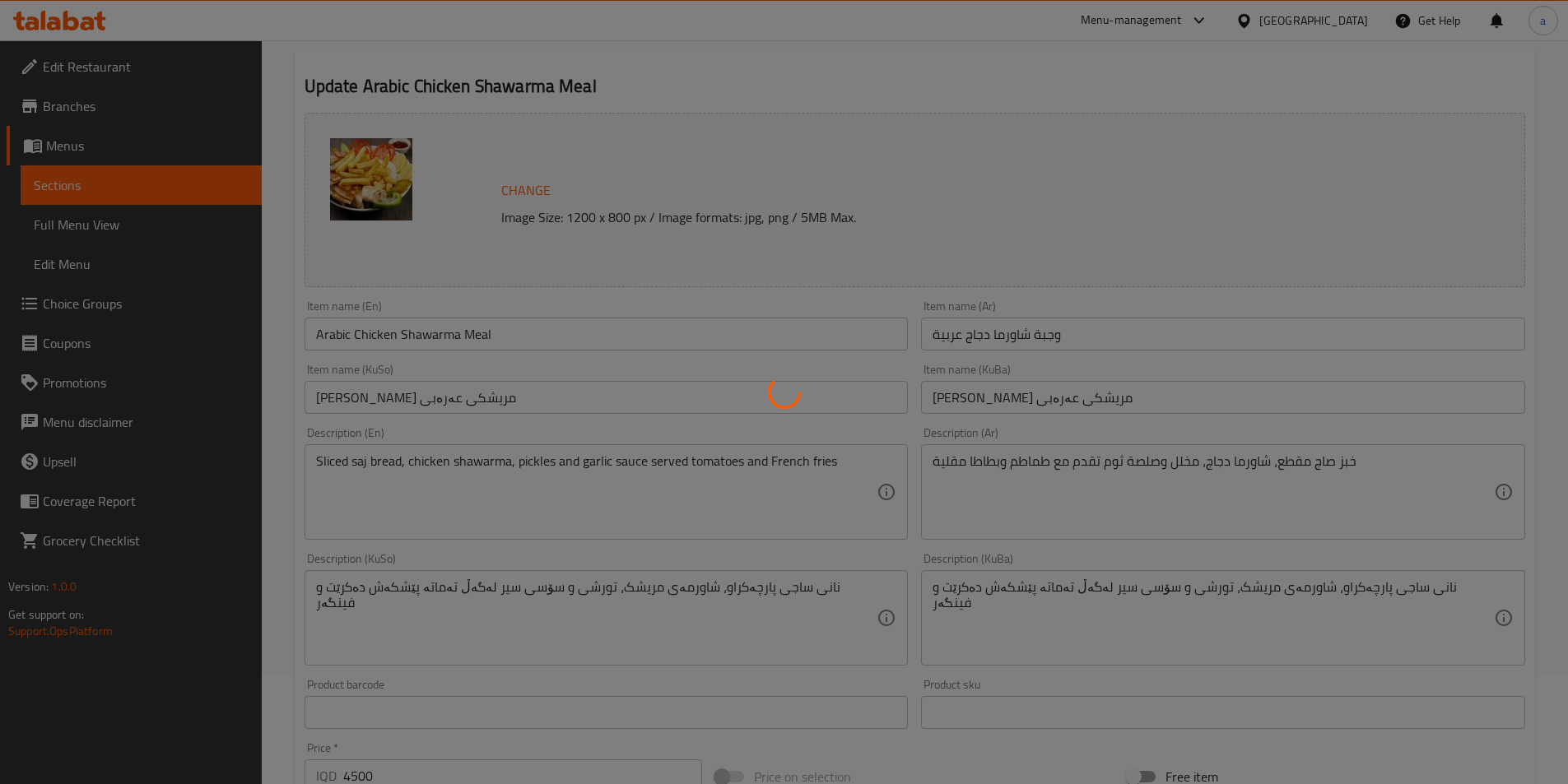
click at [1028, 480] on div at bounding box center [784, 392] width 1568 height 784
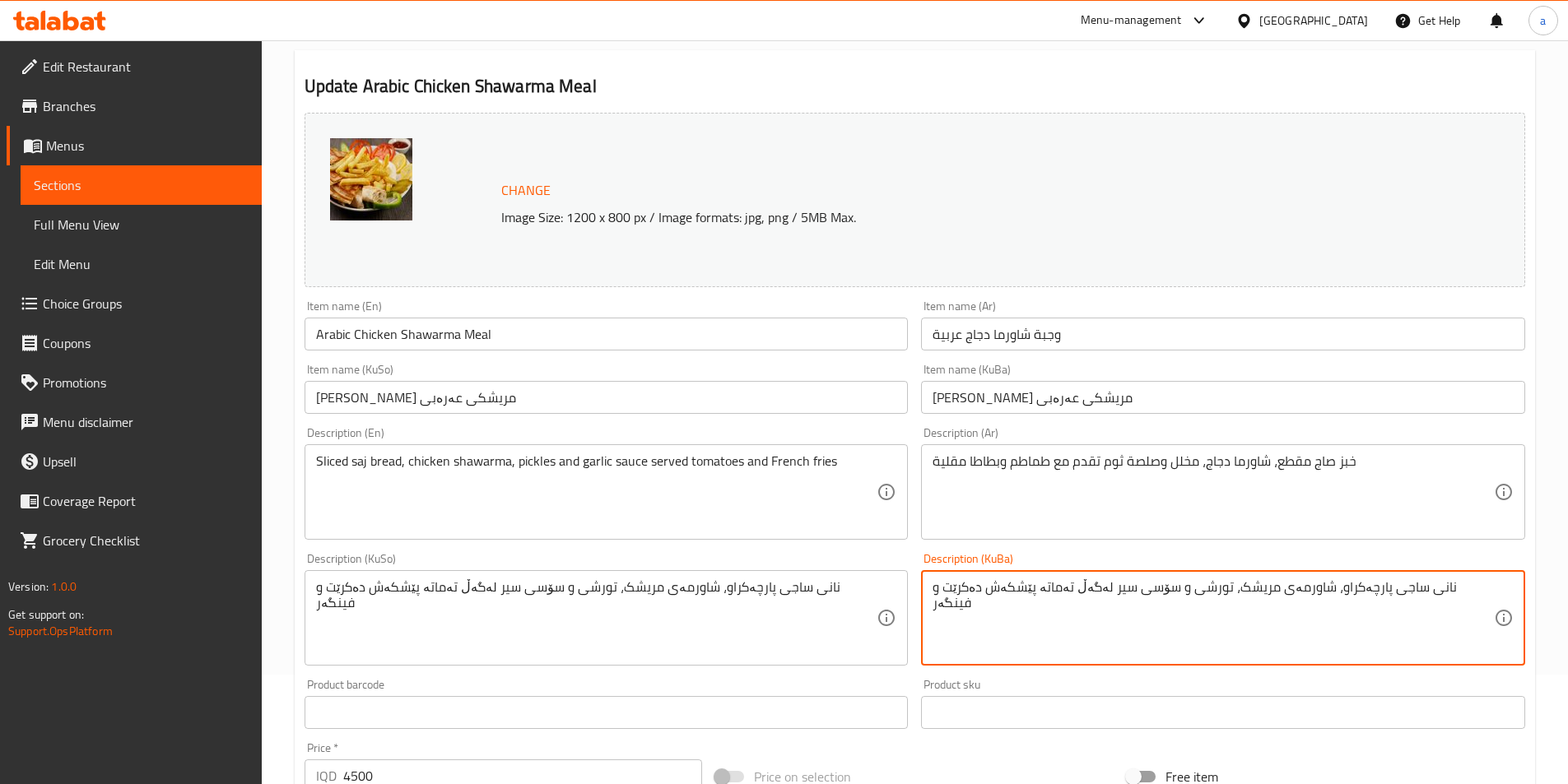
drag, startPoint x: 979, startPoint y: 588, endPoint x: 854, endPoint y: 589, distance: 125.0
click at [1022, 590] on textarea "نانی ساجی پارچەکراو، شاورمەی مریشک، تورشی و سۆسی سیر لەگەڵ تەماتە پێشکەش دەکرێت" at bounding box center [1213, 618] width 561 height 78
paste textarea "و فینگەر"
type textarea "نانی ساجی پارچەکراو، شاورمەی مریشک، تورشی و سۆسی سیر لەگەڵ تەماتە و فینگەر پێشک…"
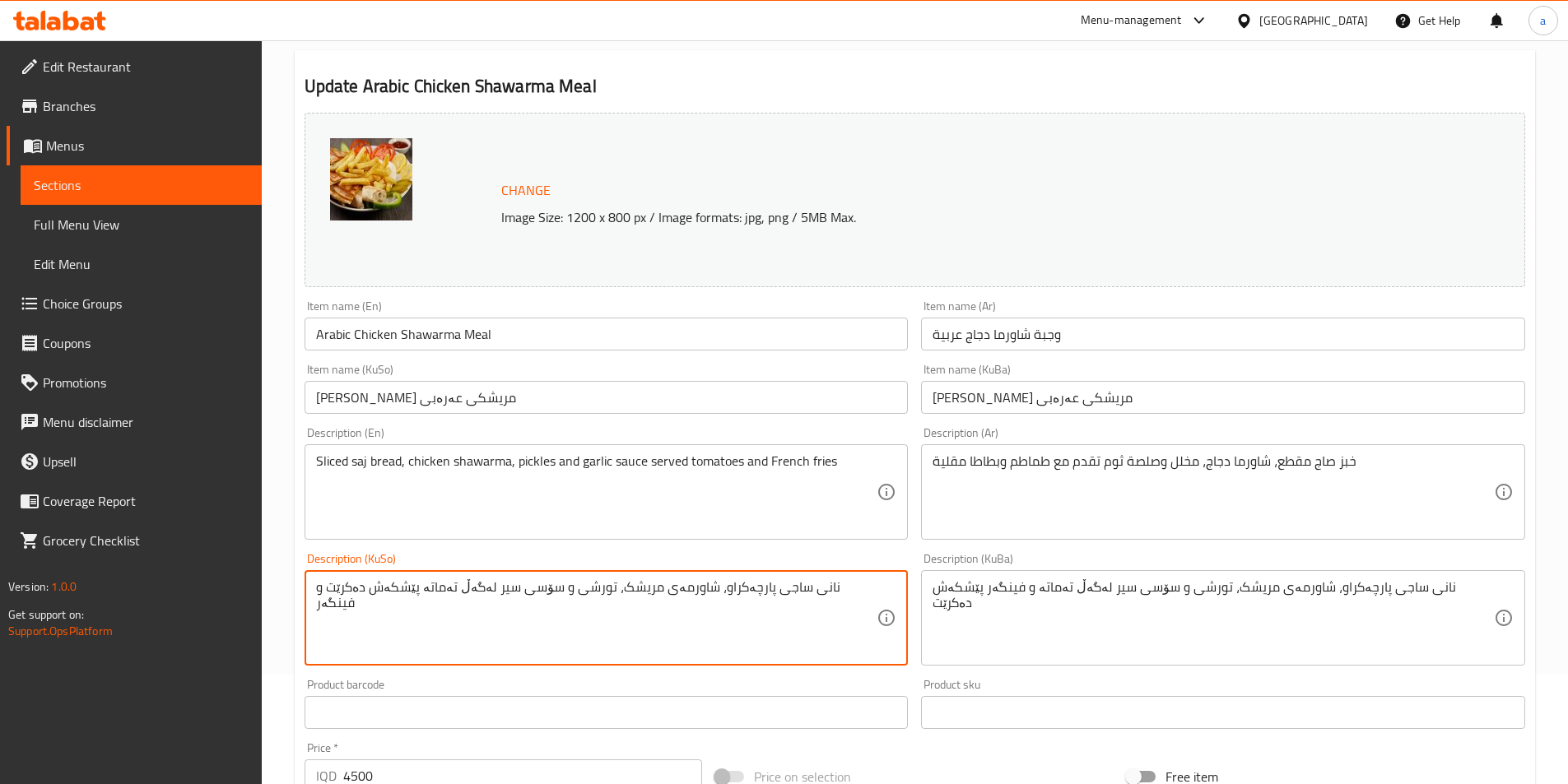
paste textarea "فینگەر پێشکەش دەکرێت"
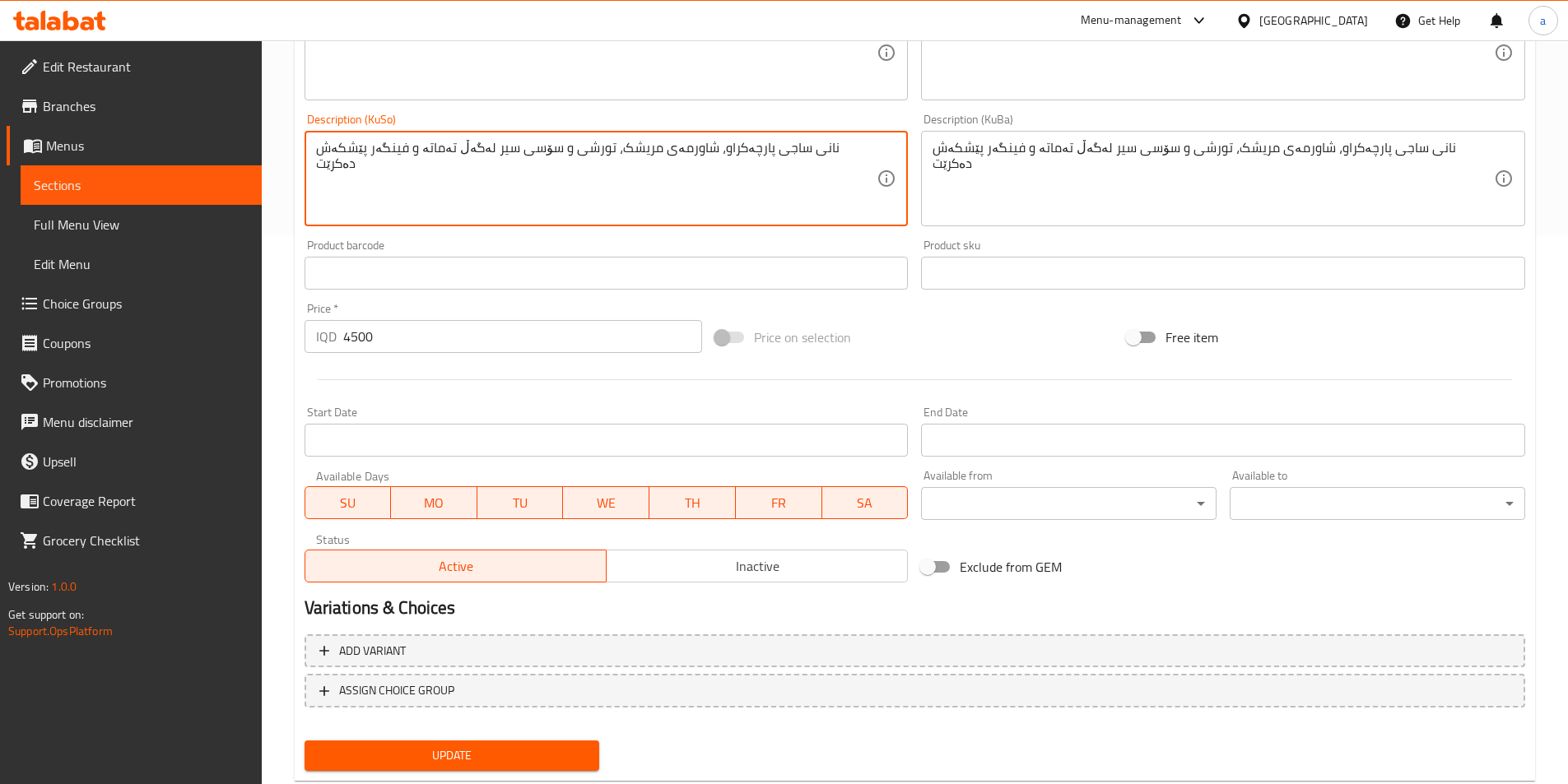
type textarea "نانی ساجی پارچەکراو، شاورمەی مریشک، تورشی و سۆسی سیر لەگەڵ تەماتە و فینگەر پێشک…"
click at [519, 750] on span "Update" at bounding box center [452, 755] width 269 height 20
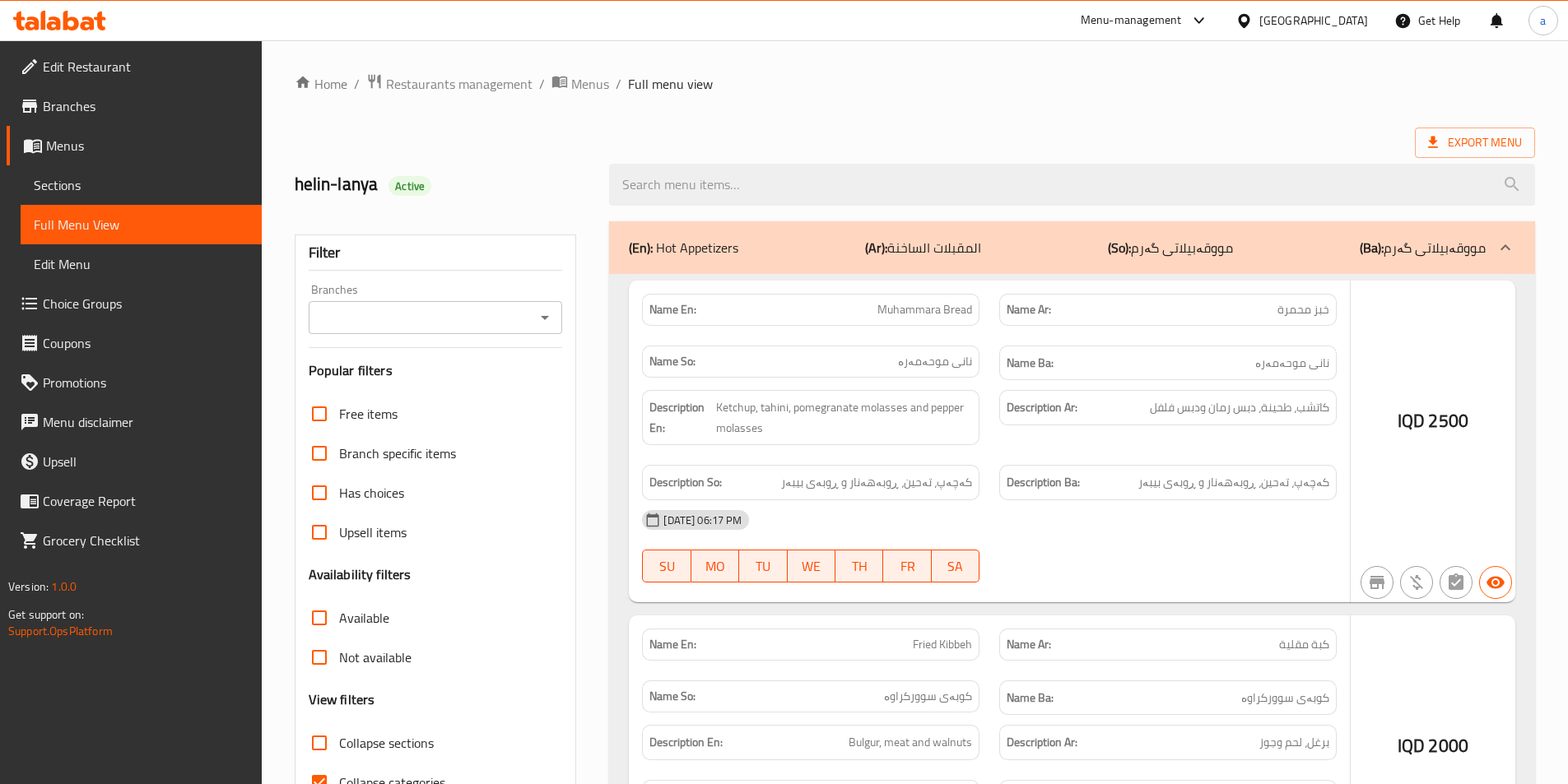
click at [547, 317] on div at bounding box center [784, 392] width 1568 height 784
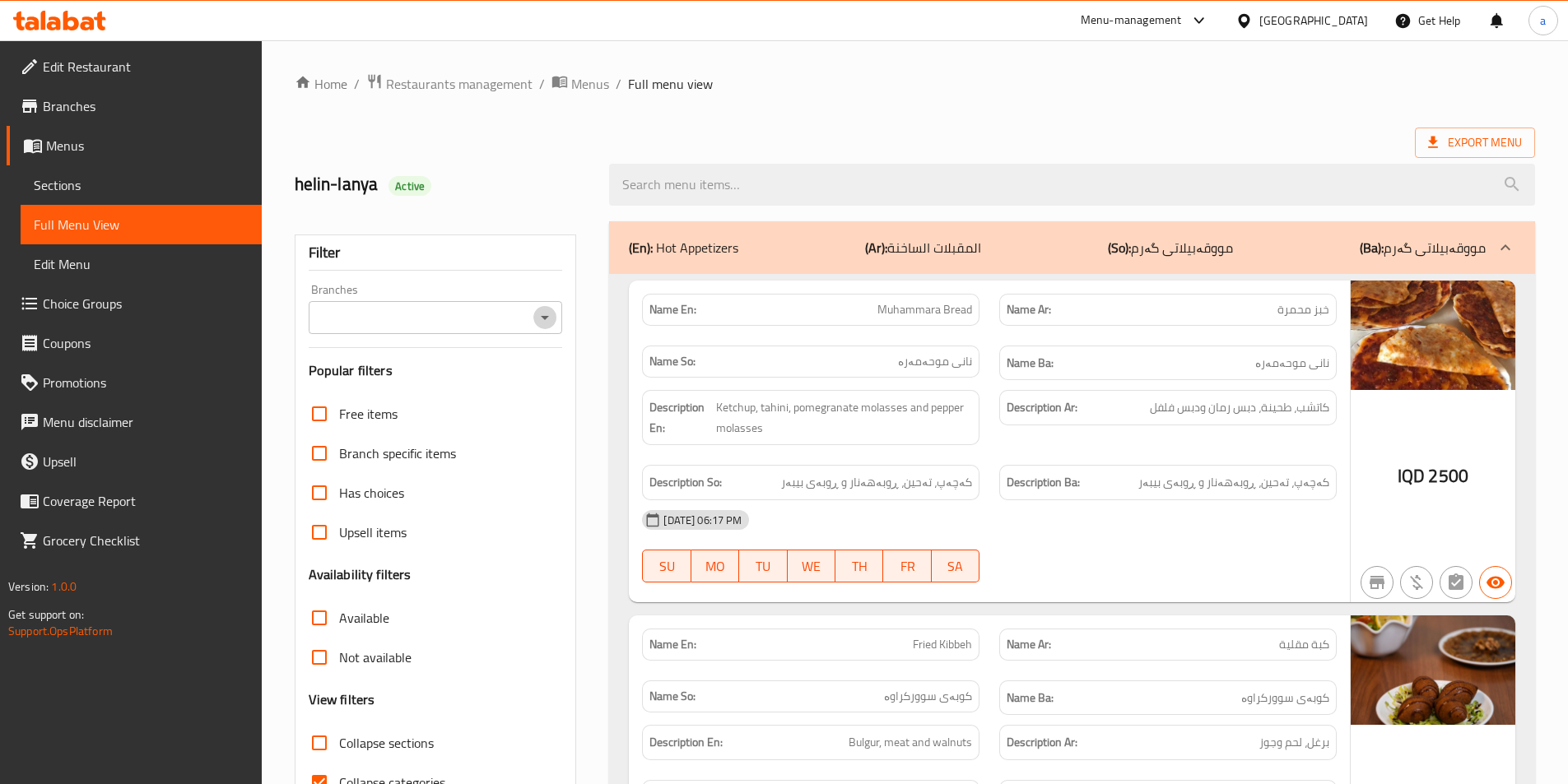
click at [546, 316] on icon "Open" at bounding box center [545, 317] width 9 height 4
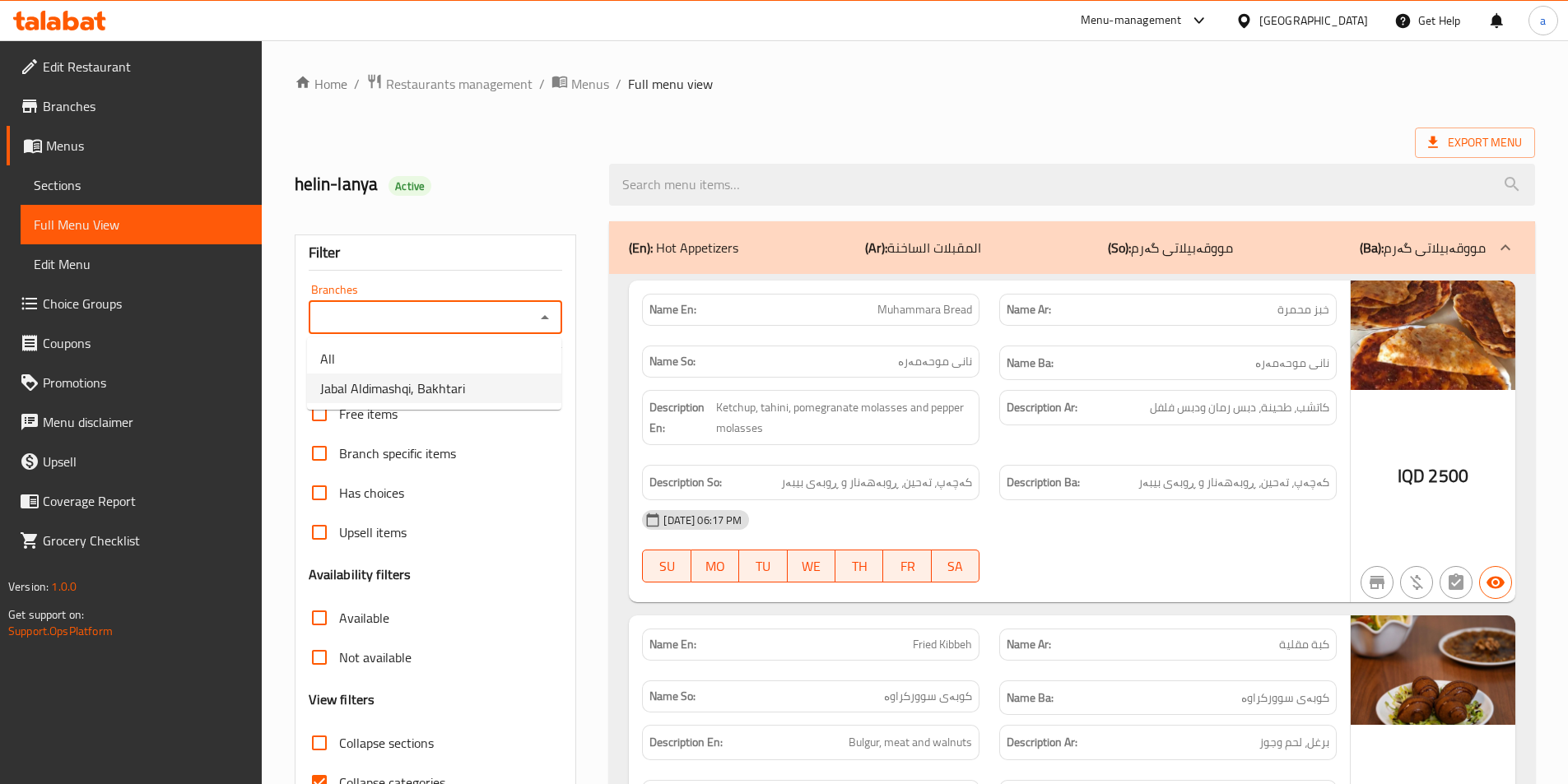
click at [476, 390] on li "Jabal Aldimashqi, Bakhtari" at bounding box center [434, 388] width 255 height 30
type input "Jabal Aldimashqi, Bakhtari"
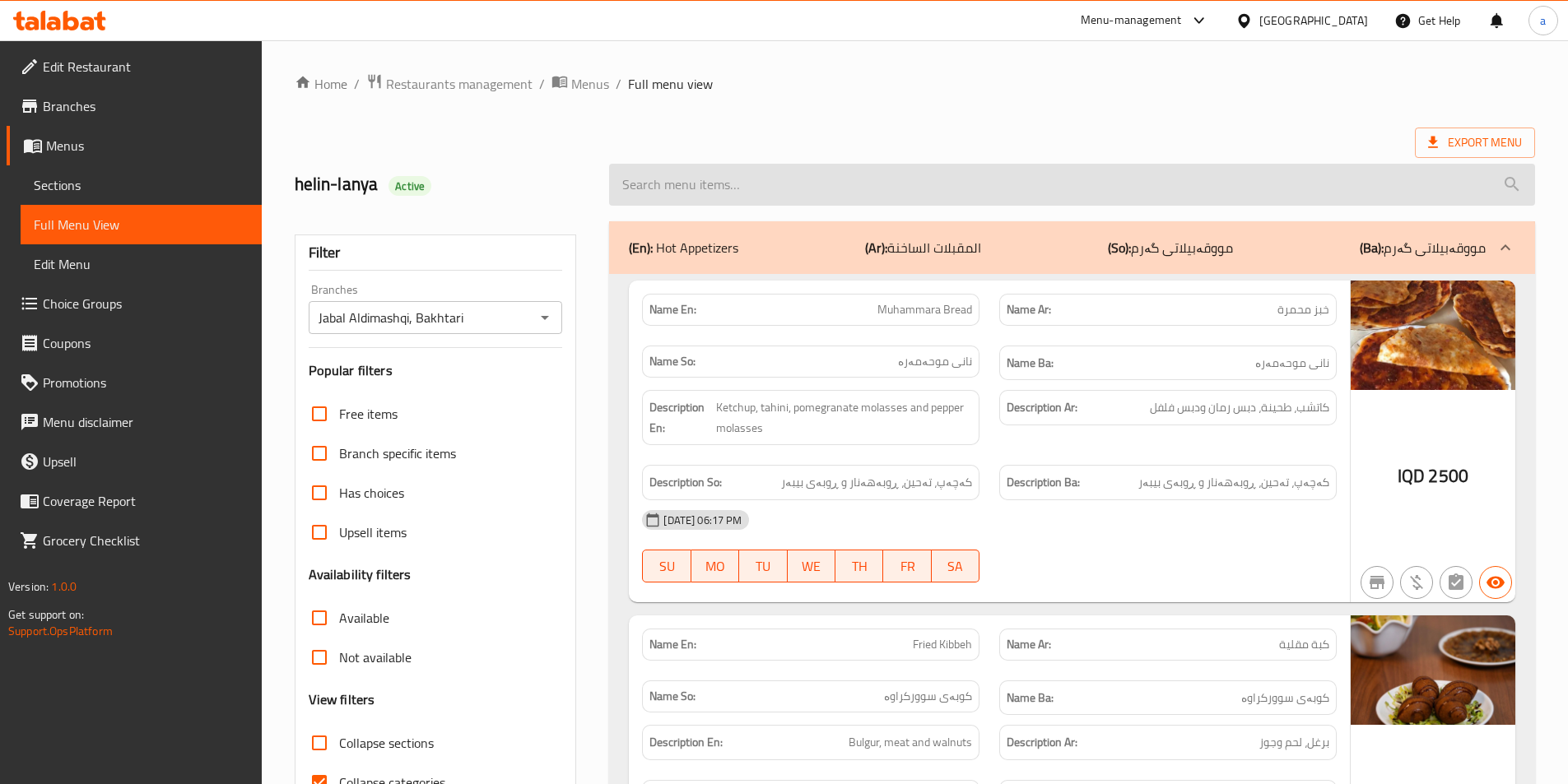
click at [914, 196] on input "search" at bounding box center [1071, 184] width 925 height 42
paste input "نانی ساجی پارچەکراو، شاورمەی مریشک، تورشی و سۆسی سیر لەگەڵ تەماتە و فینگەر پێشک…"
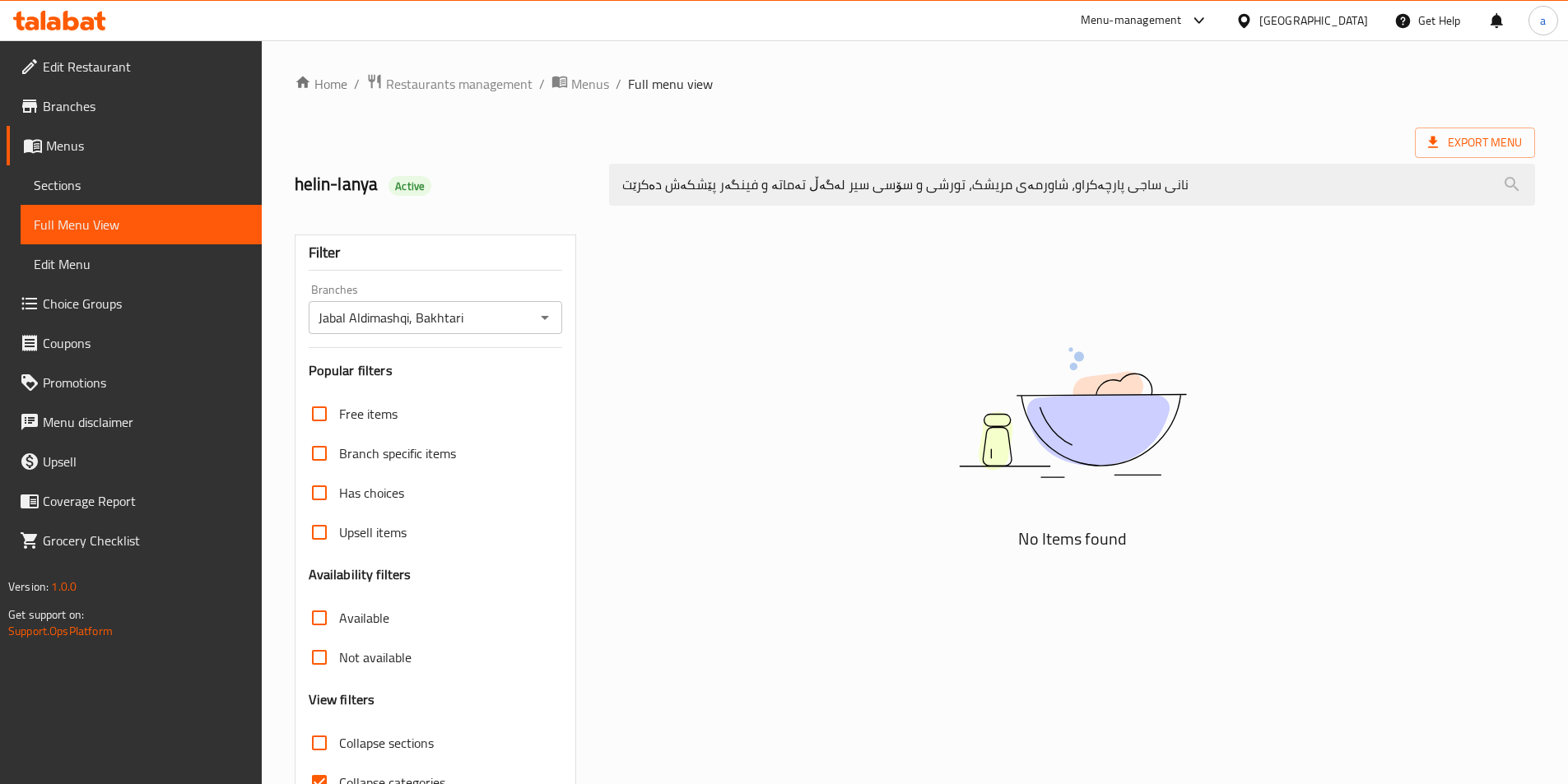
drag, startPoint x: 1168, startPoint y: 198, endPoint x: 393, endPoint y: 221, distance: 775.3
click at [393, 221] on div "Home / Restaurants management / Menus / Full menu view Export Menu helin-lanya …" at bounding box center [914, 458] width 1240 height 769
paste input "Arabic Chicken Shawarma Meal"
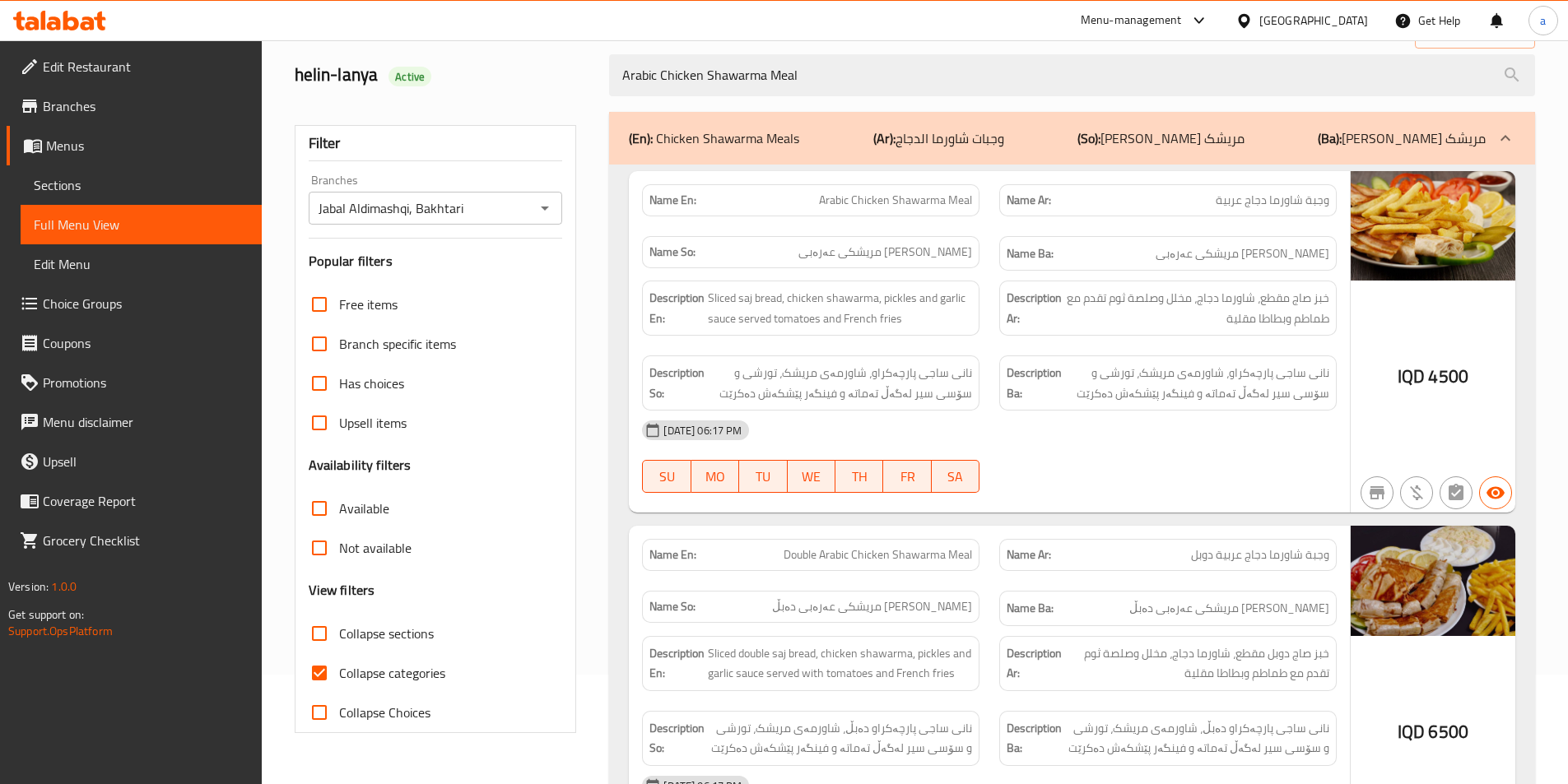
type input "Arabic Chicken Shawarma Meal"
click at [389, 643] on span "Collapse sections" at bounding box center [386, 633] width 95 height 19
click at [339, 643] on input "Collapse sections" at bounding box center [318, 633] width 40 height 40
checkbox input "true"
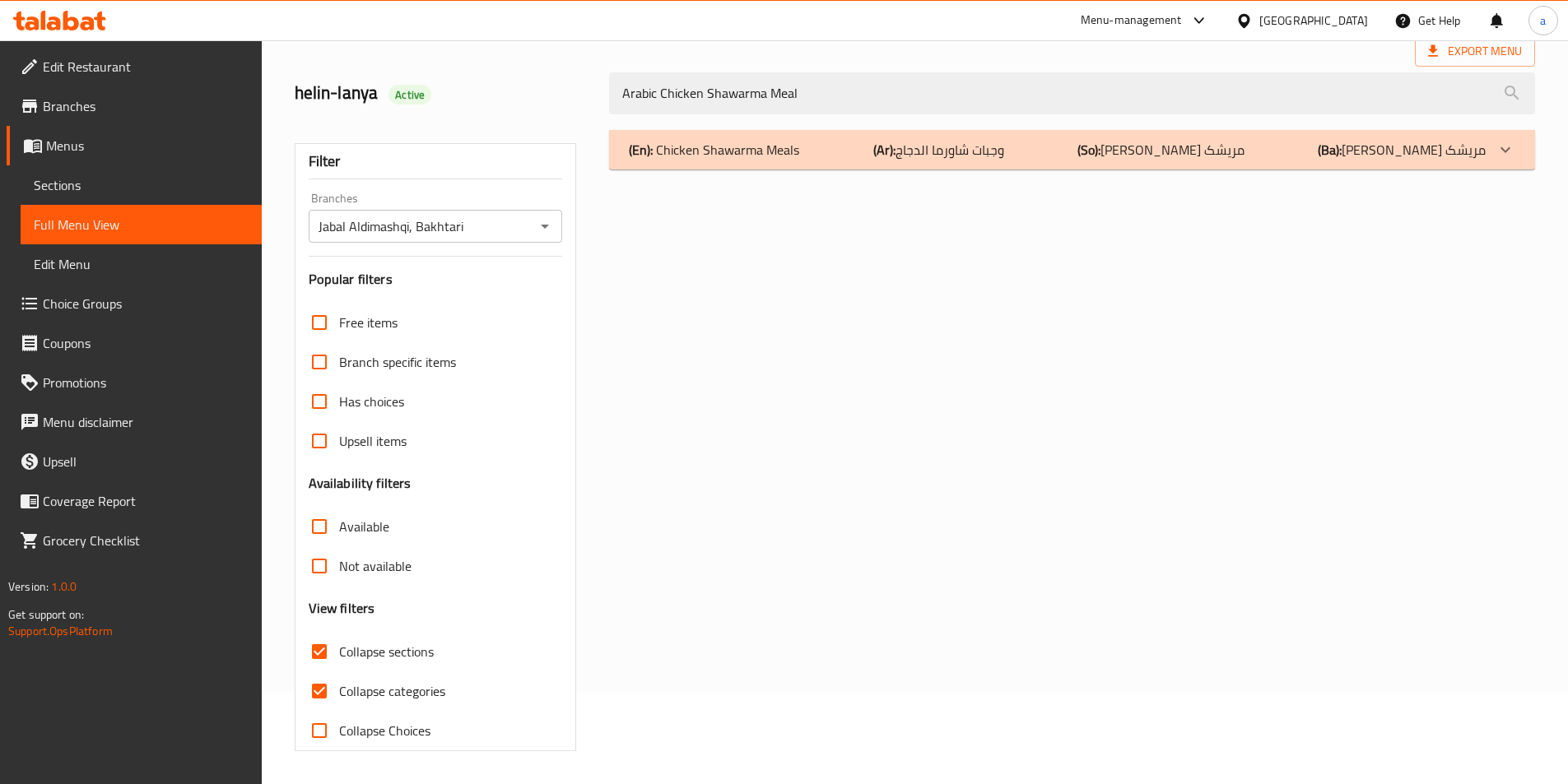
scroll to position [91, 0]
click at [709, 152] on p "(En): Chicken Shawarma Meals" at bounding box center [714, 150] width 170 height 19
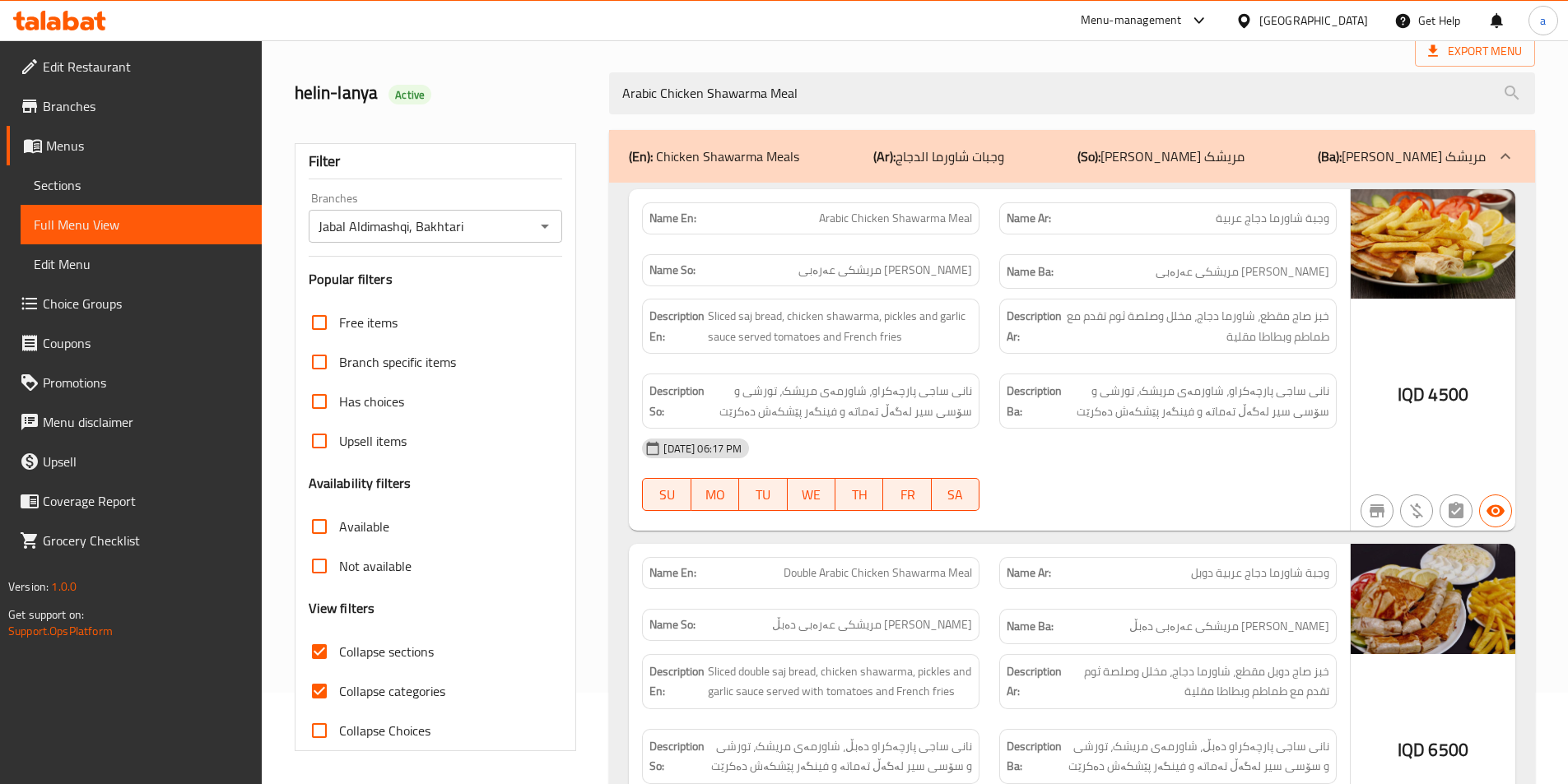
drag, startPoint x: 882, startPoint y: 95, endPoint x: 522, endPoint y: 96, distance: 360.0
click at [522, 96] on div "helin-lanya Active Arabic Chicken Shawarma Meal" at bounding box center [915, 94] width 1260 height 74
paste input "Cheese Borek"
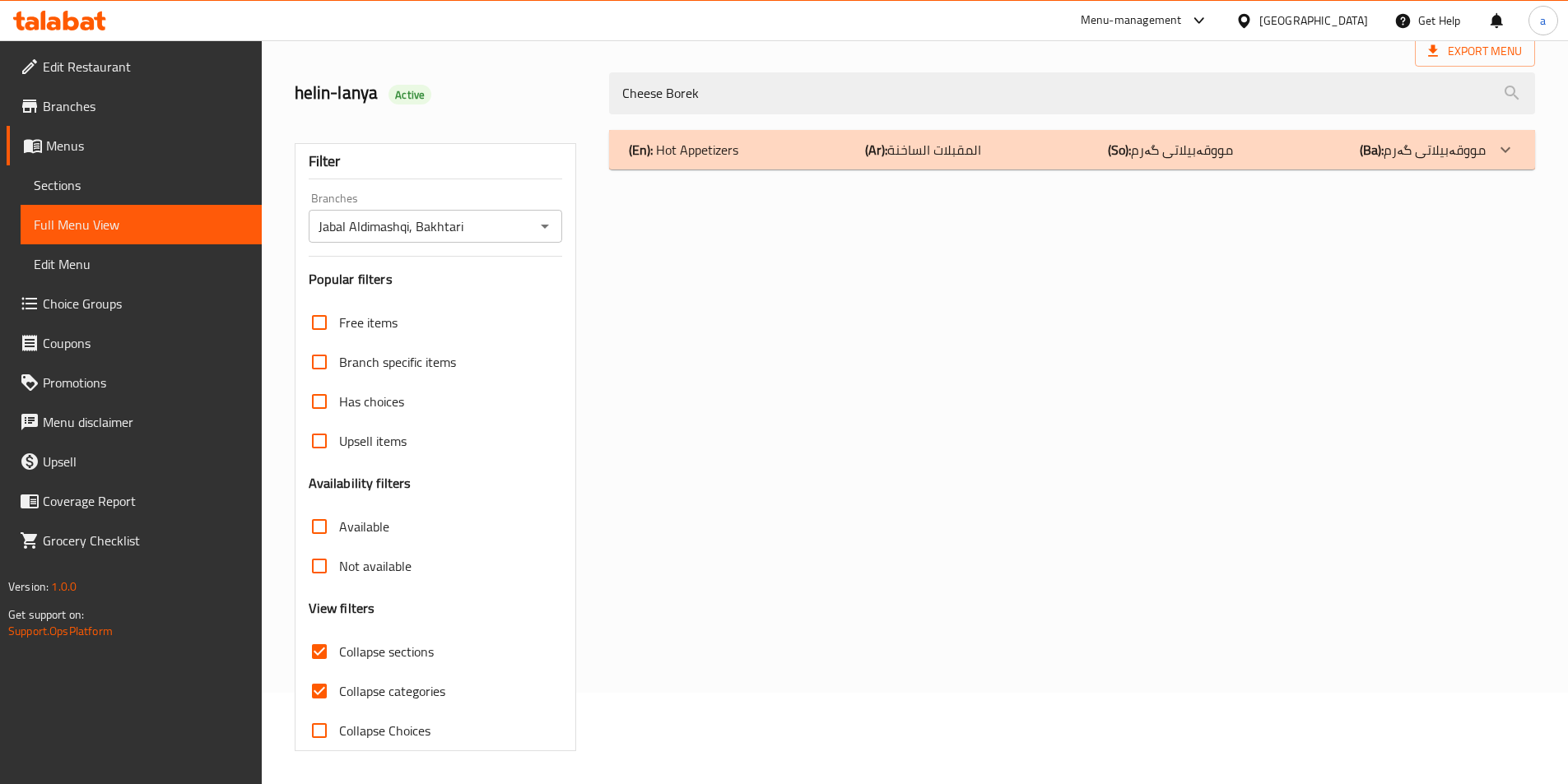
click at [870, 144] on b "(Ar):" at bounding box center [876, 150] width 22 height 25
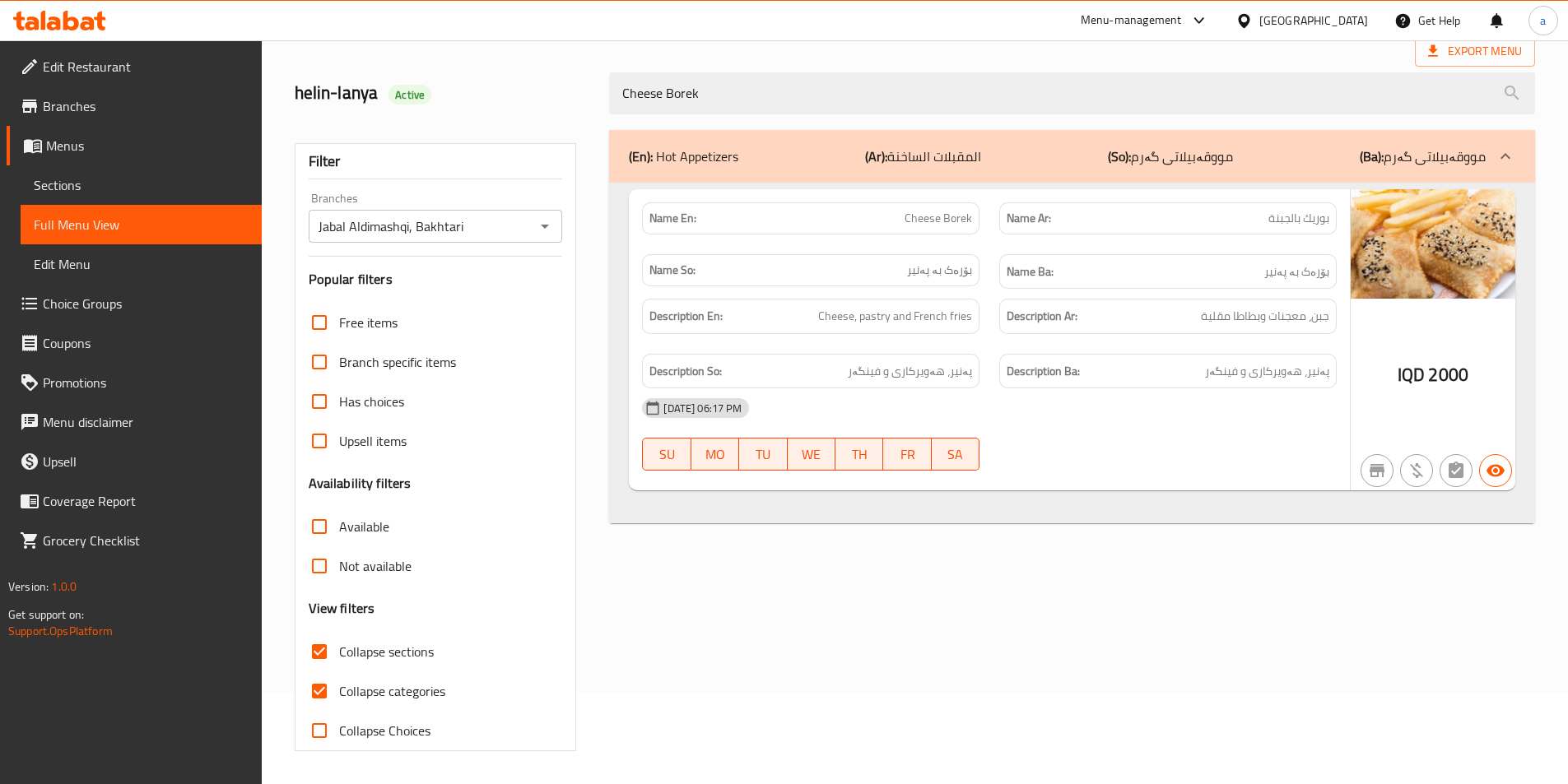
drag, startPoint x: 806, startPoint y: 85, endPoint x: 507, endPoint y: 92, distance: 299.1
click at [507, 92] on div "helin-lanya Active Cheese Borek" at bounding box center [915, 94] width 1260 height 74
paste input "Zinger Sandwich"
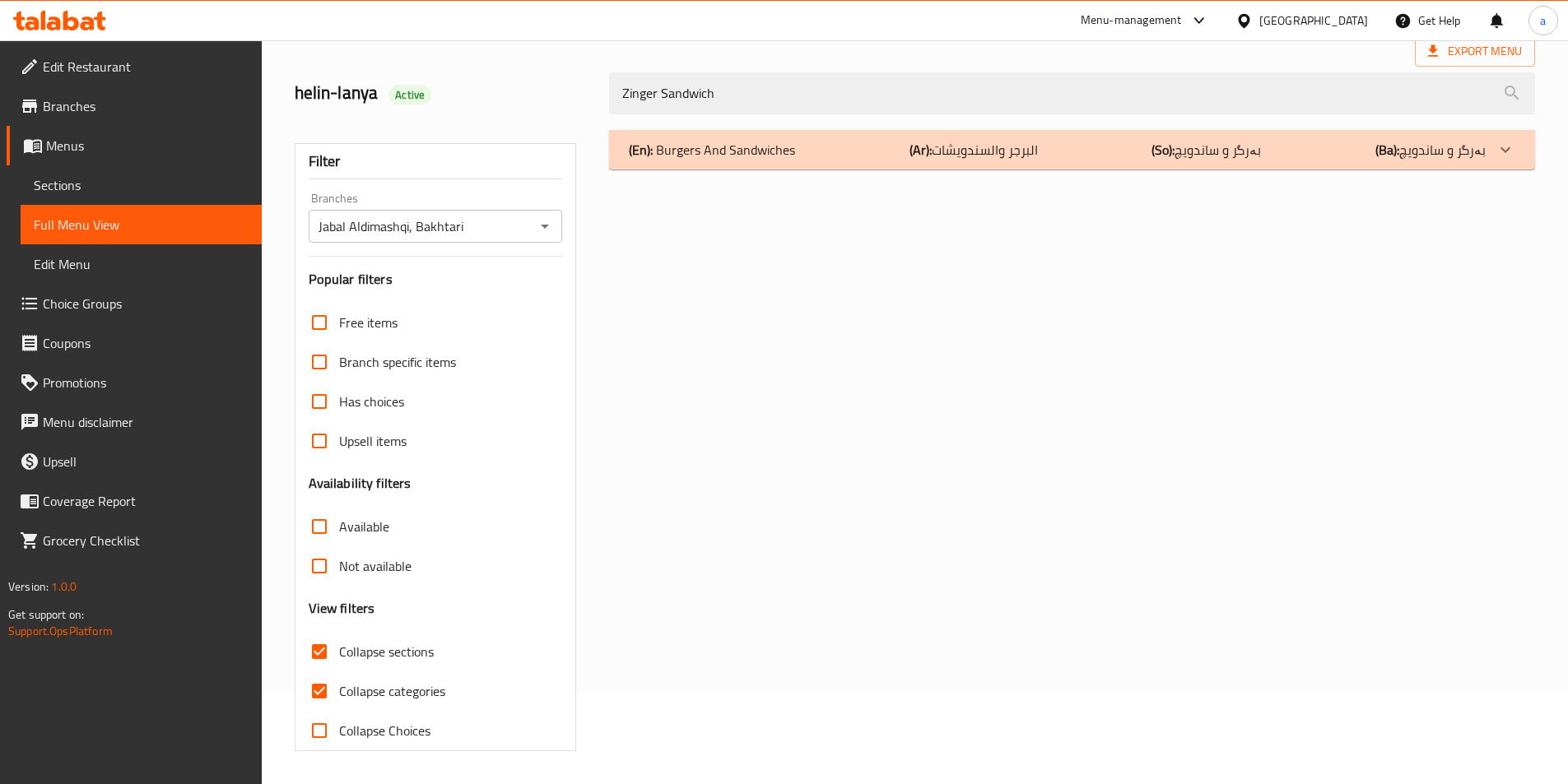
click at [1092, 134] on div "(En): Burgers And Sandwiches (Ar): البرجر والسندويشات (So): بەرگر و ساندویچ (Ba…" at bounding box center [1071, 149] width 925 height 40
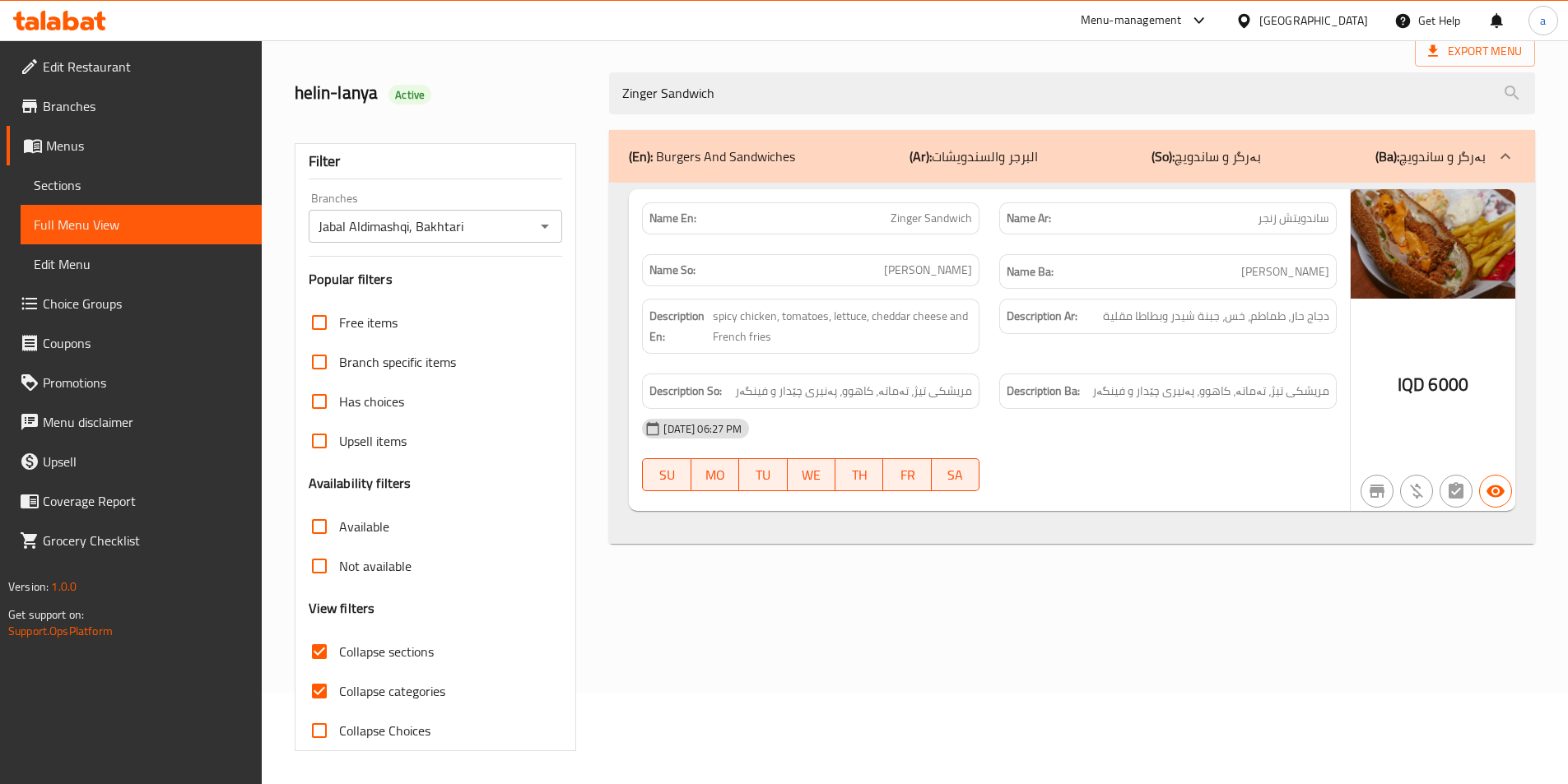
drag, startPoint x: 868, startPoint y: 85, endPoint x: 444, endPoint y: 81, distance: 424.0
click at [444, 81] on div "helin-lanya Active Zinger Sandwich" at bounding box center [915, 94] width 1260 height 74
paste input "Beef Burger"
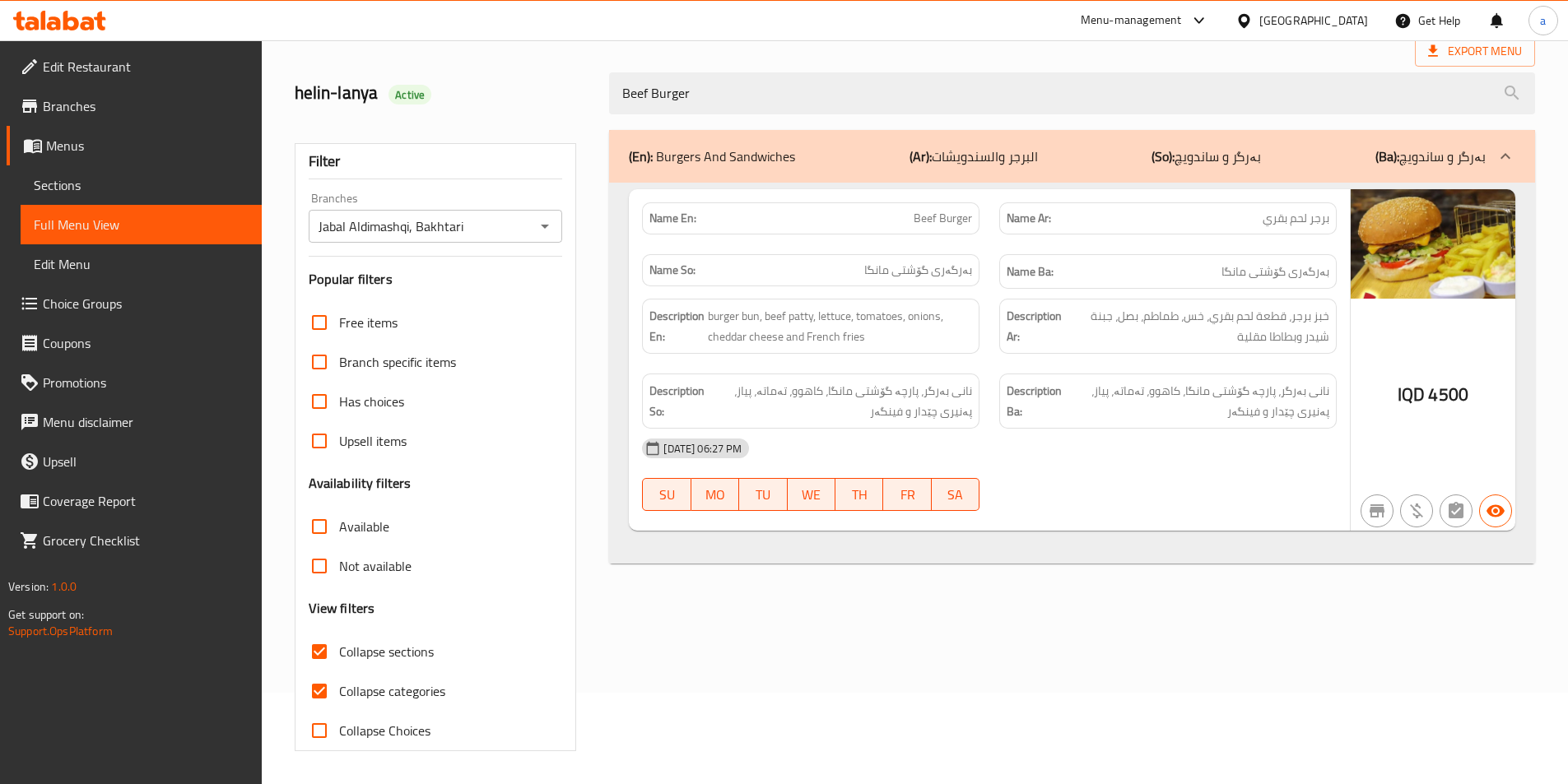
drag, startPoint x: 947, startPoint y: 96, endPoint x: 464, endPoint y: 96, distance: 483.0
click at [464, 96] on div "helin-lanya Active Beef Burger" at bounding box center [915, 94] width 1260 height 74
paste input "Crispy Chicken Sandwich"
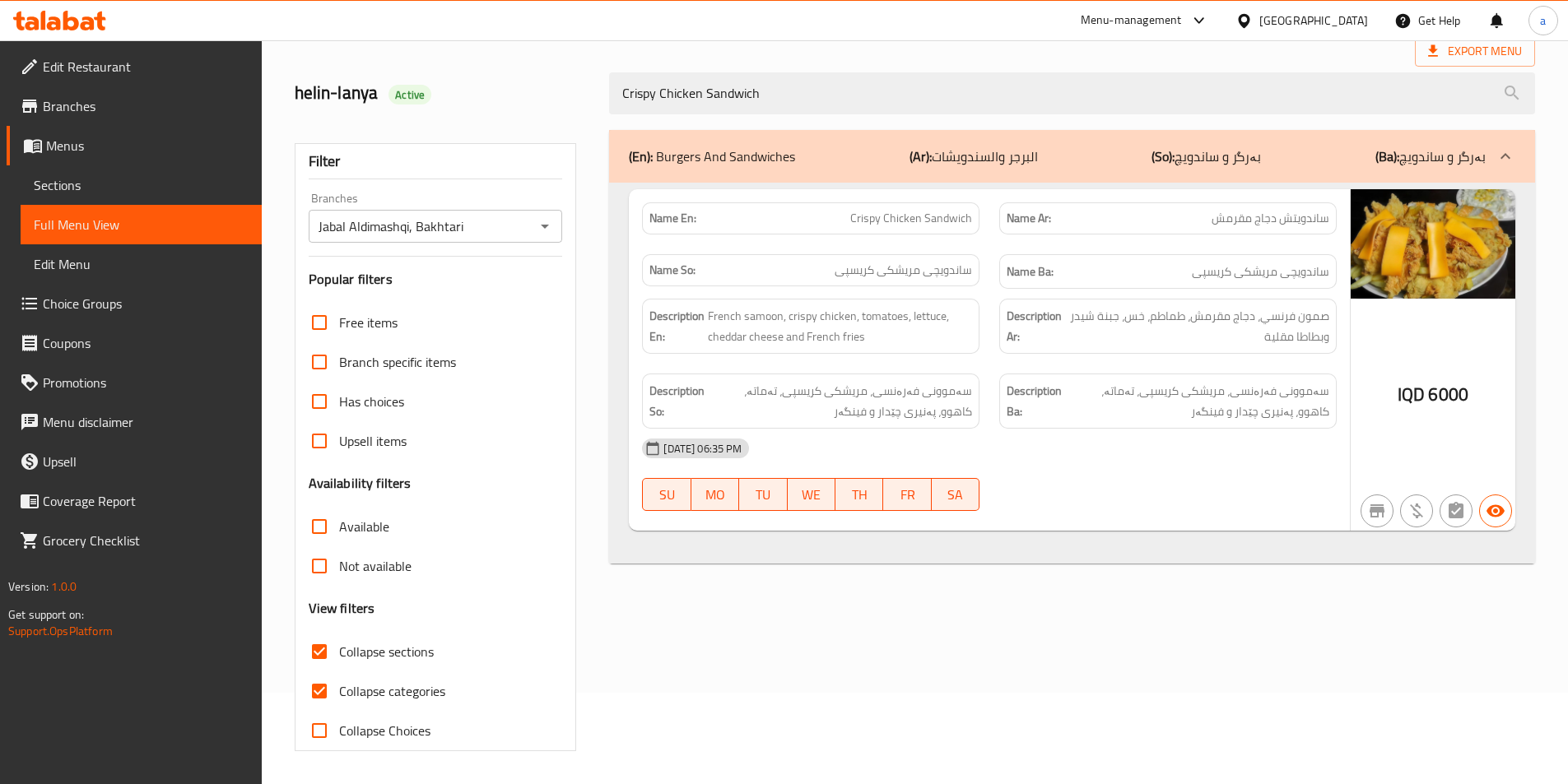
paste input "hicken Escalope"
drag, startPoint x: 827, startPoint y: 96, endPoint x: 481, endPoint y: 137, distance: 348.4
click at [481, 137] on div "Home / Restaurants management / Menus / Full menu view Export Menu helin-lanya …" at bounding box center [914, 366] width 1240 height 769
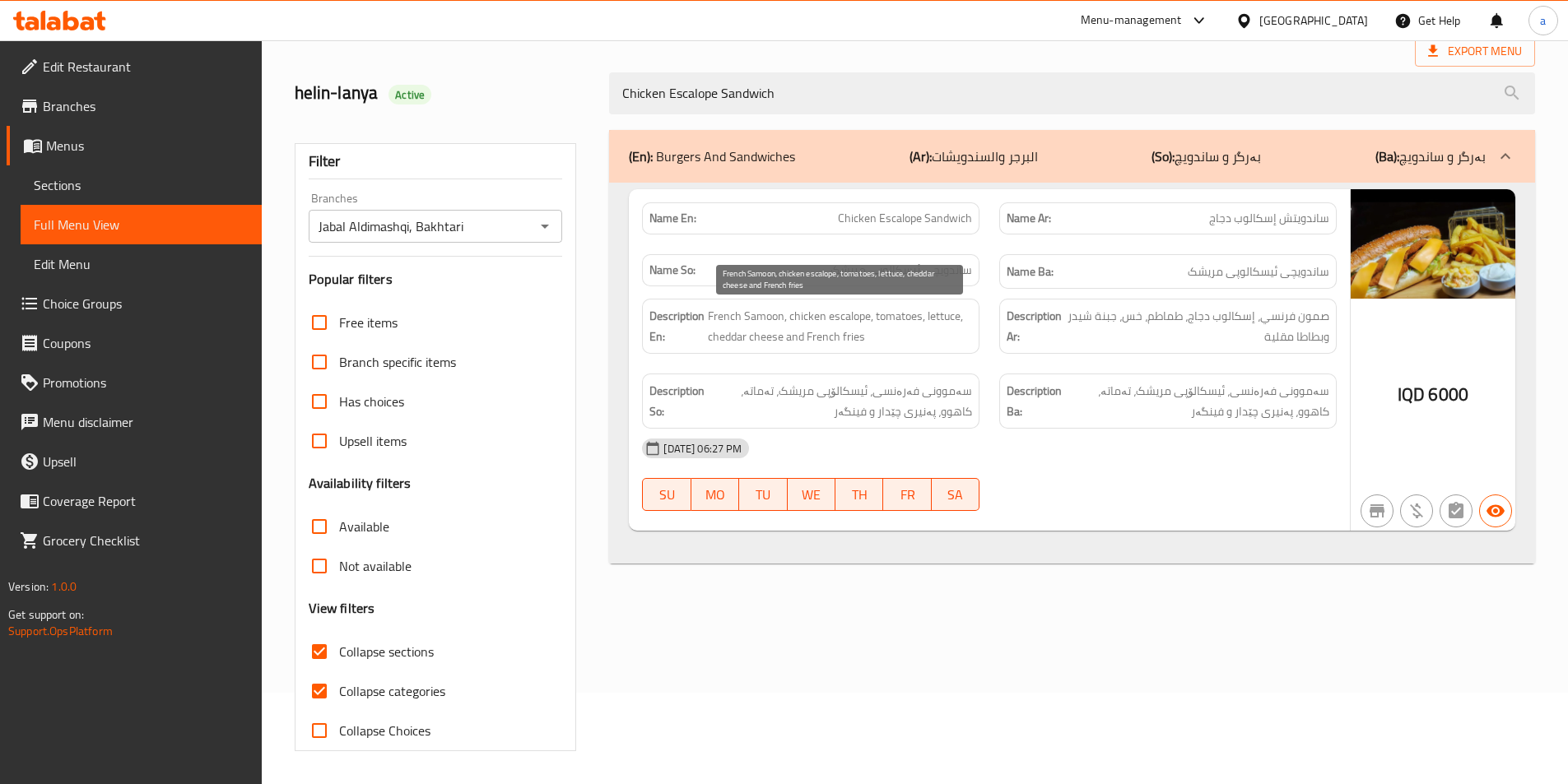
click at [901, 324] on span "French Samoon, chicken escalope, tomatoes, lettuce, cheddar cheese and French f…" at bounding box center [839, 326] width 264 height 41
drag, startPoint x: 1032, startPoint y: 82, endPoint x: 586, endPoint y: 95, distance: 446.2
click at [586, 95] on div "helin-lanya Active Chicken Escalope Sandwich" at bounding box center [915, 94] width 1260 height 74
paste input "Shawarma Meal - 1 kilo"
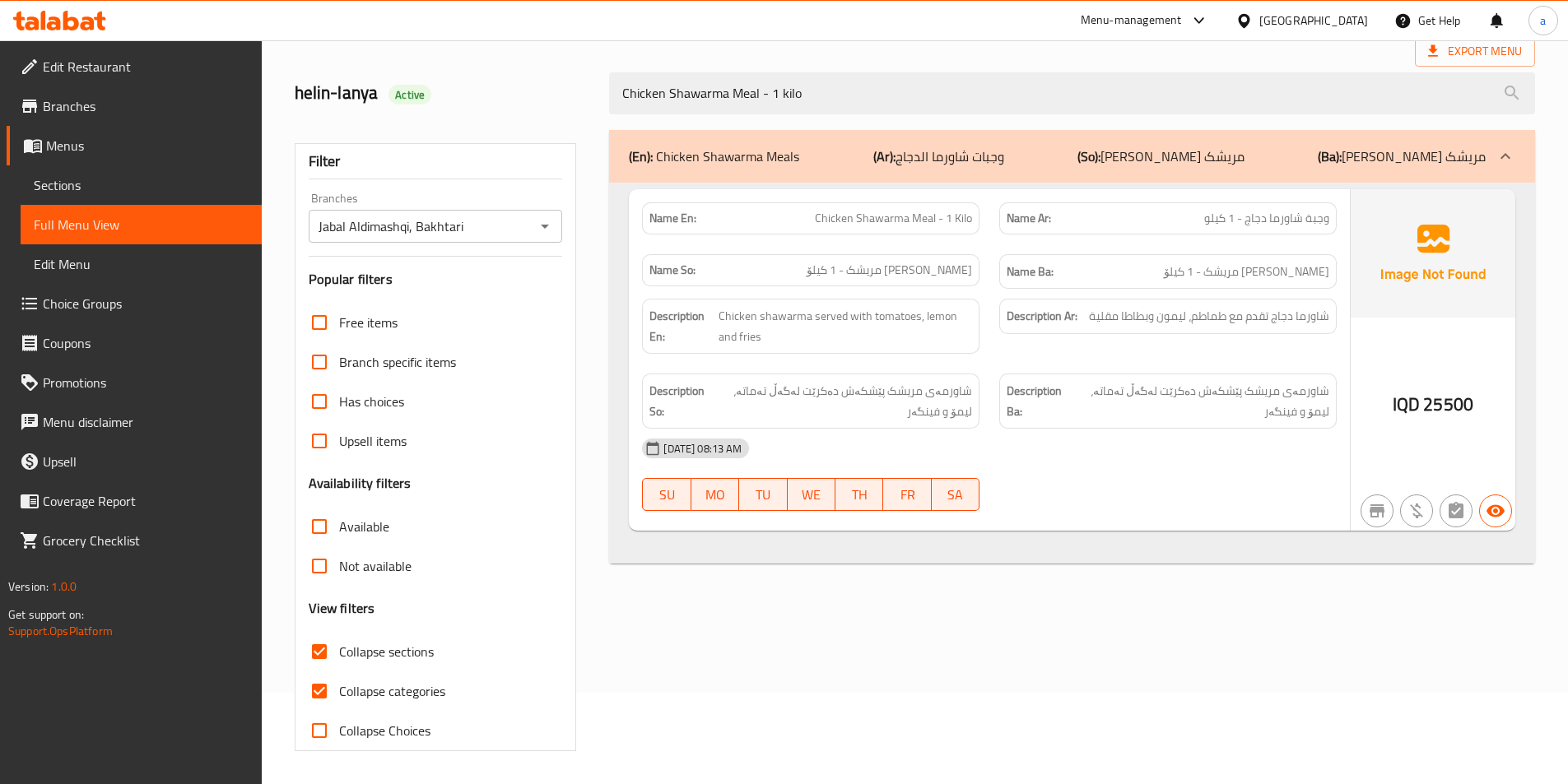
type input "Chicken Shawarma Meal - 1 kilo"
drag, startPoint x: 825, startPoint y: 89, endPoint x: 558, endPoint y: 96, distance: 267.1
click at [558, 96] on div "helin-lanya Active Chicken Shawarma Meal - 1 kilo" at bounding box center [915, 94] width 1260 height 74
click at [942, 597] on div "(En): Chicken Shawarma Meals (Ar): وجبات شاورما الدجاج (So): ژەمی شاورمەی مریشک…" at bounding box center [1071, 440] width 946 height 641
drag, startPoint x: 842, startPoint y: 88, endPoint x: 551, endPoint y: 95, distance: 291.1
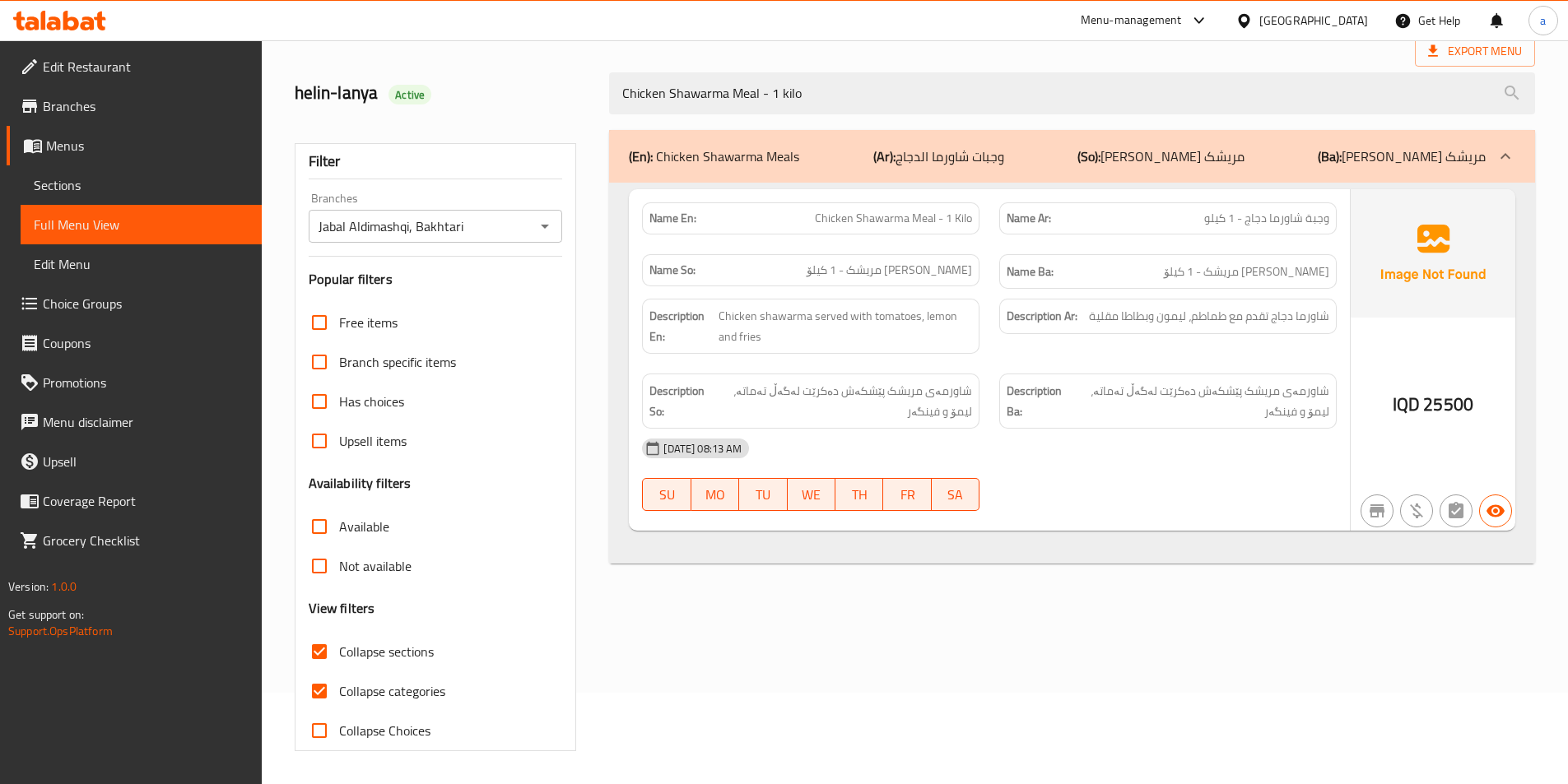
click at [551, 95] on div "helin-lanya Active Chicken Shawarma Meal - 1 kilo" at bounding box center [915, 94] width 1260 height 74
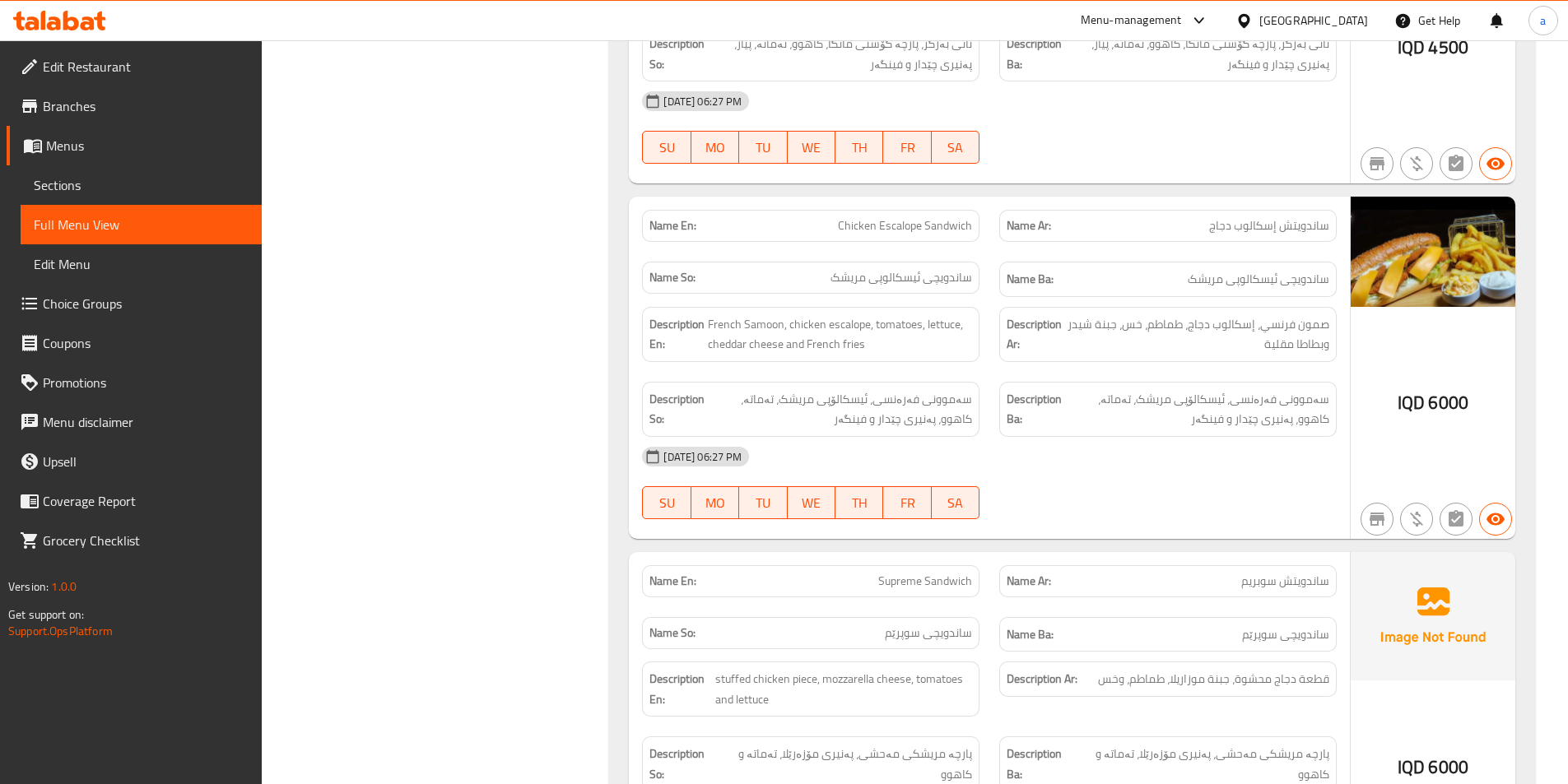
scroll to position [4338, 0]
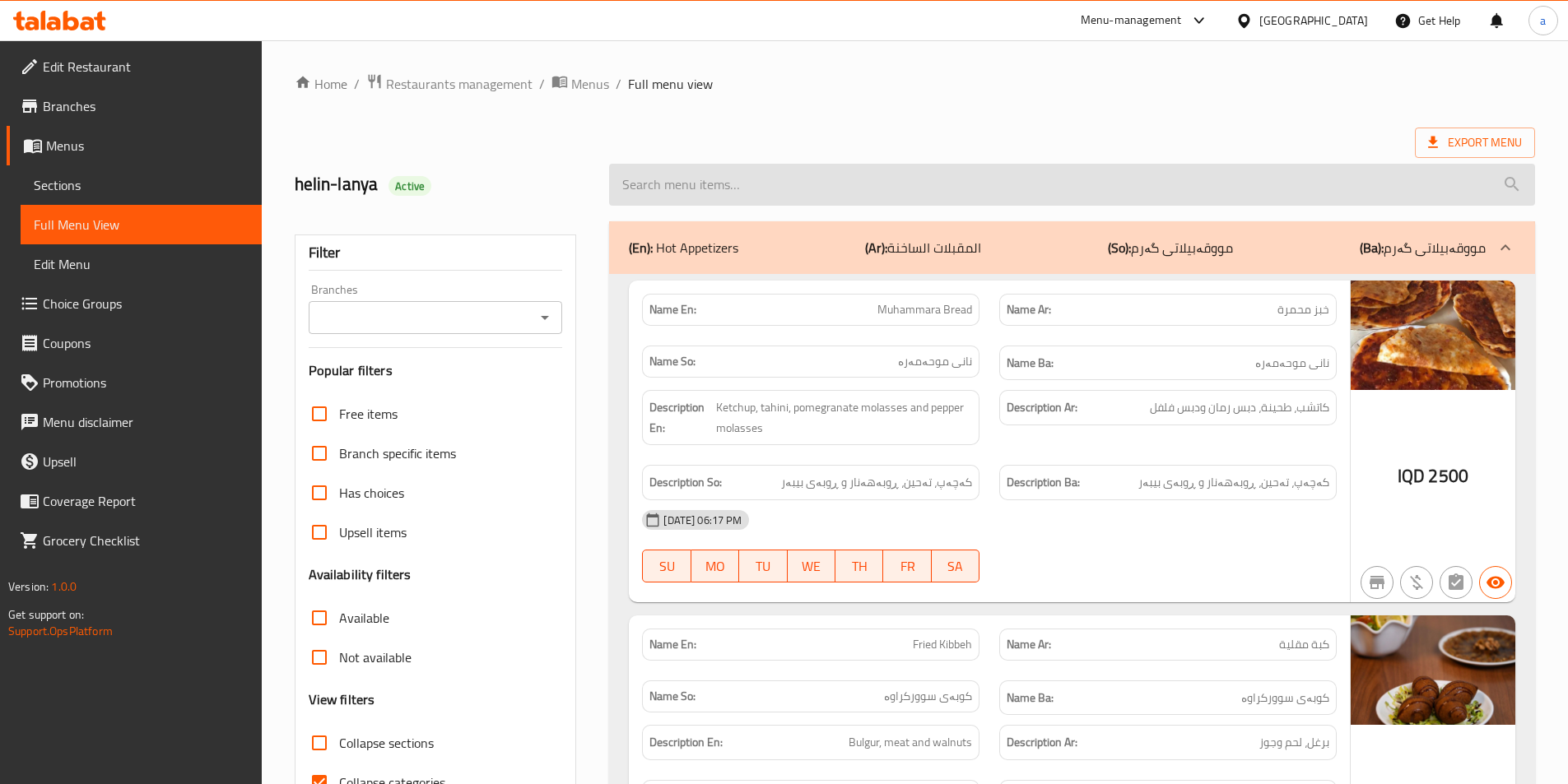
click at [734, 179] on input "search" at bounding box center [1071, 184] width 925 height 42
paste input "Chicken Shawarma Meal - 1 kilo"
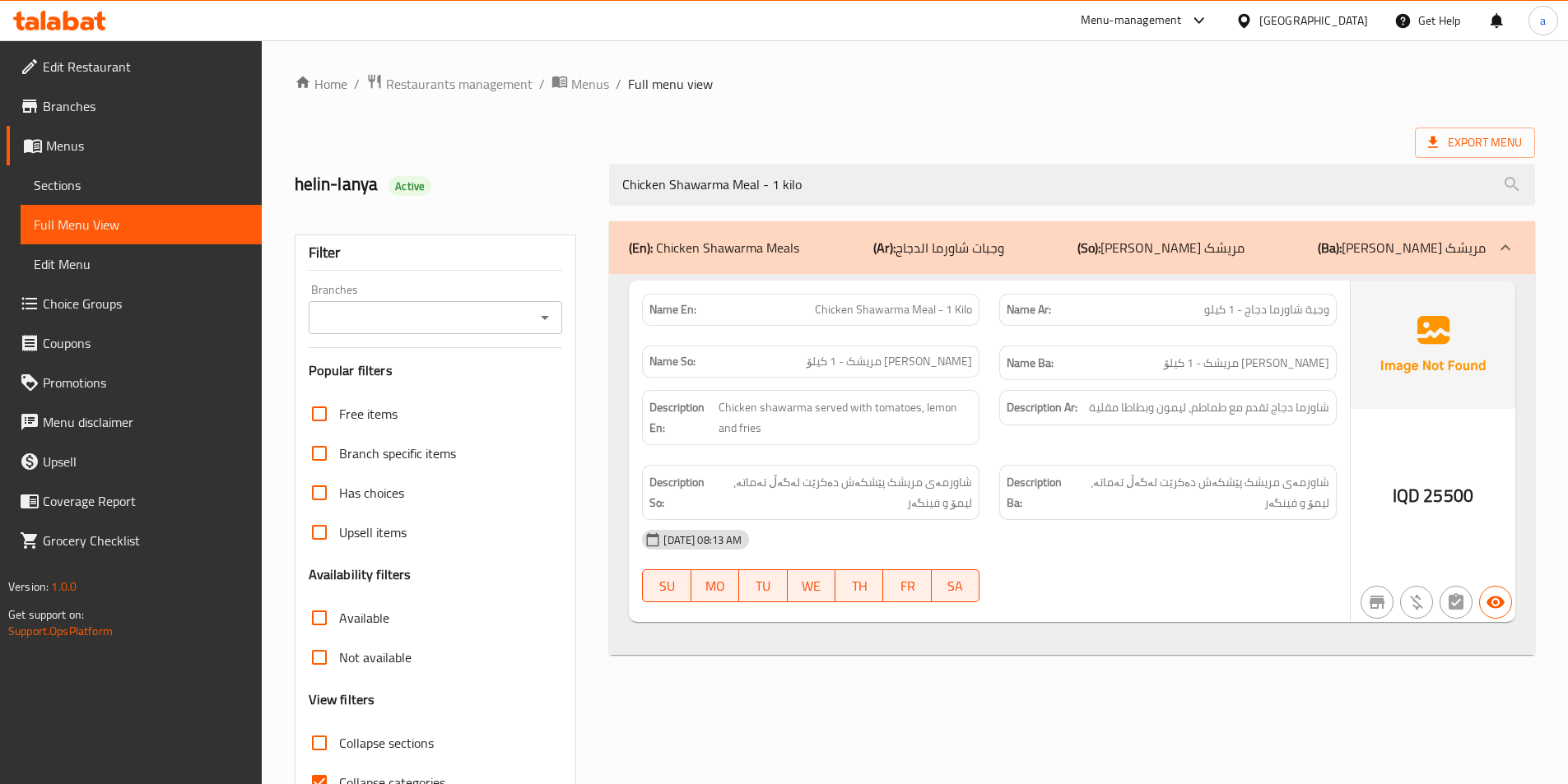
type input "Chicken Shawarma Meal - 1 kilo"
click at [112, 185] on span "Sections" at bounding box center [141, 185] width 215 height 19
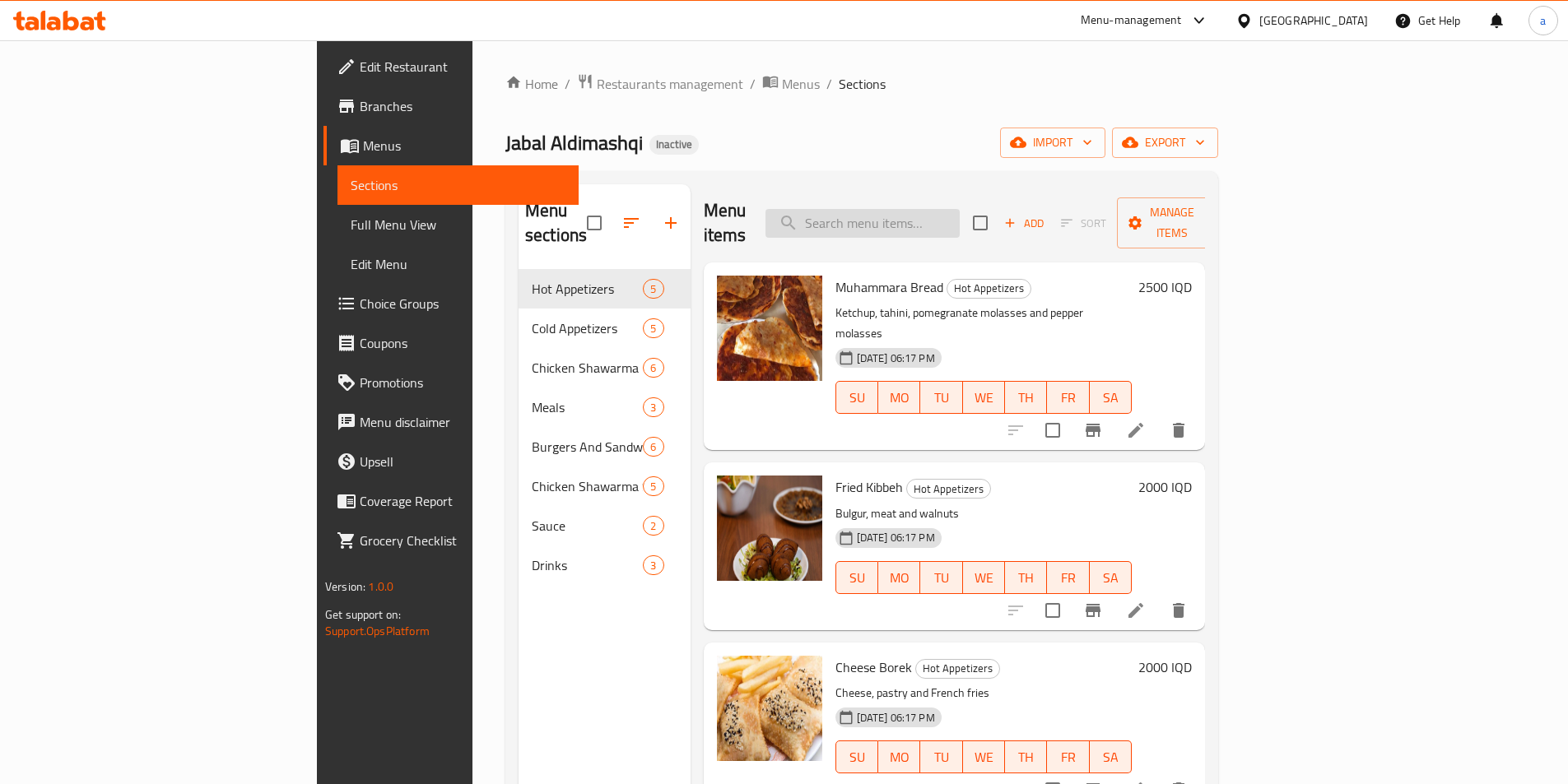
click at [959, 209] on input "search" at bounding box center [862, 224] width 195 height 29
paste input "Chicken Shawarma Meal - 1 kilo"
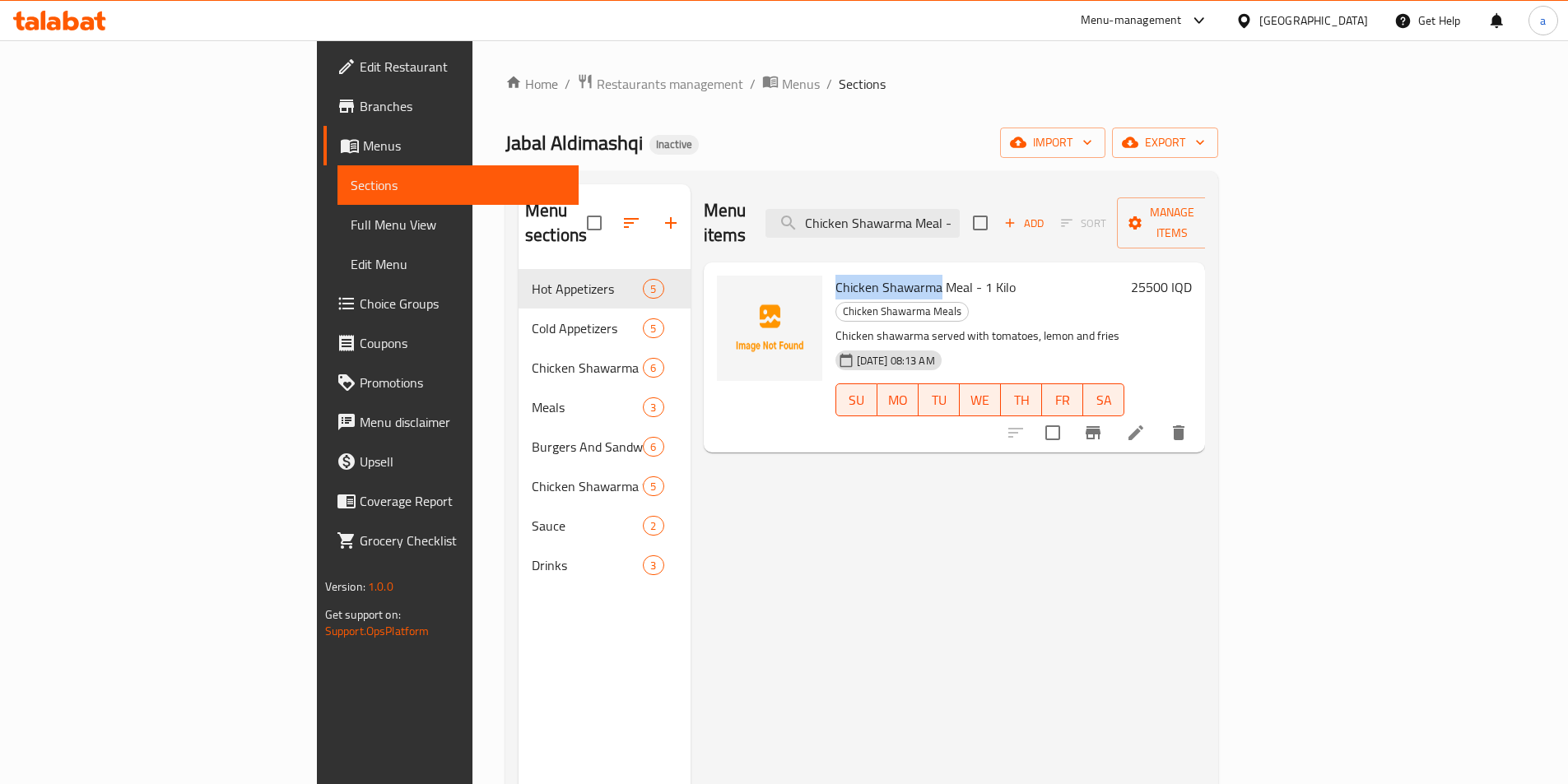
drag, startPoint x: 756, startPoint y: 261, endPoint x: 859, endPoint y: 268, distance: 103.2
click at [859, 275] on span "Chicken Shawarma Meal - 1 Kilo" at bounding box center [925, 287] width 180 height 25
copy span "Chicken Shawarma"
click at [730, 288] on icon "upload picture" at bounding box center [739, 298] width 19 height 19
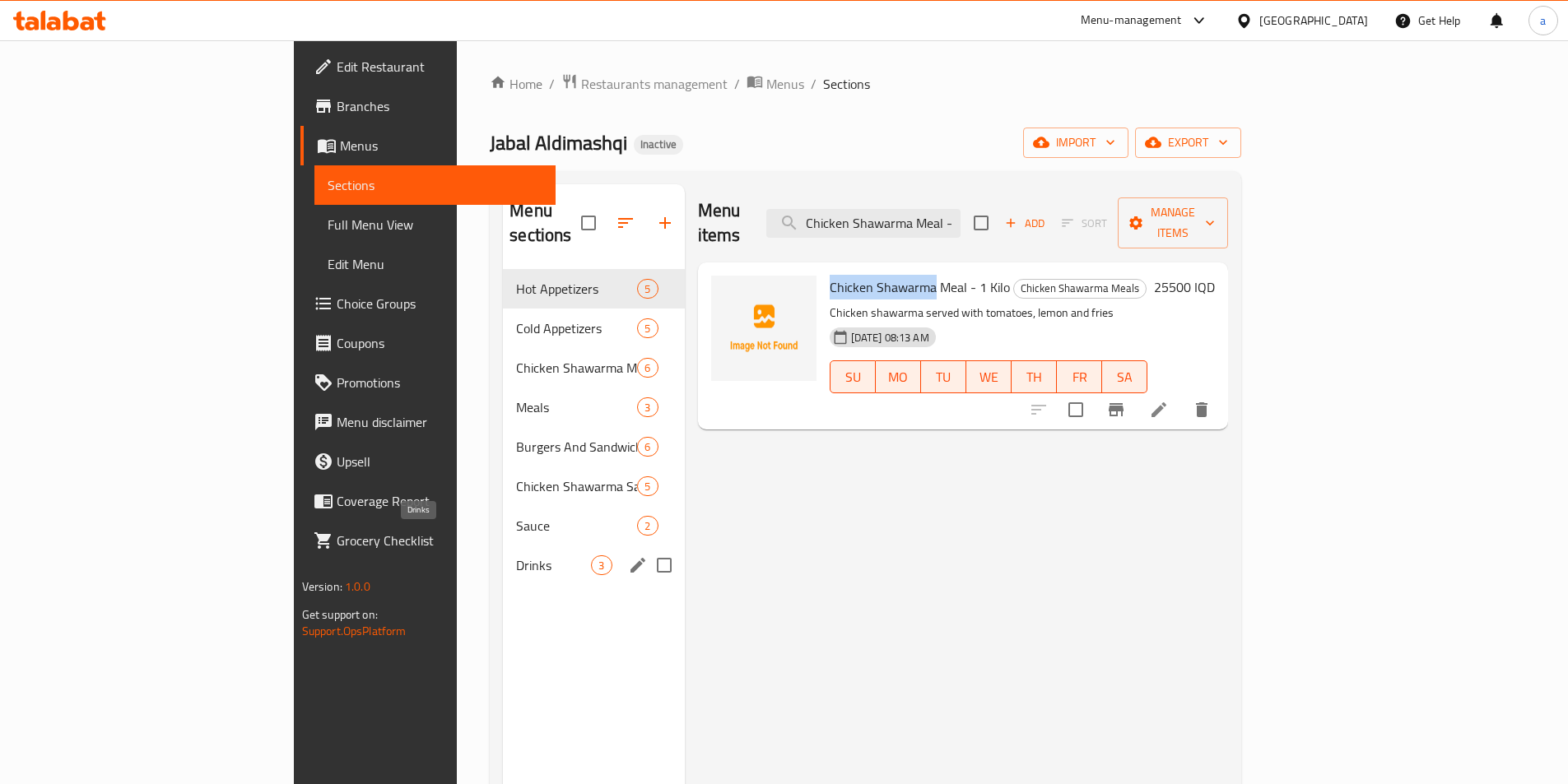
click at [516, 556] on span "Drinks" at bounding box center [553, 565] width 75 height 19
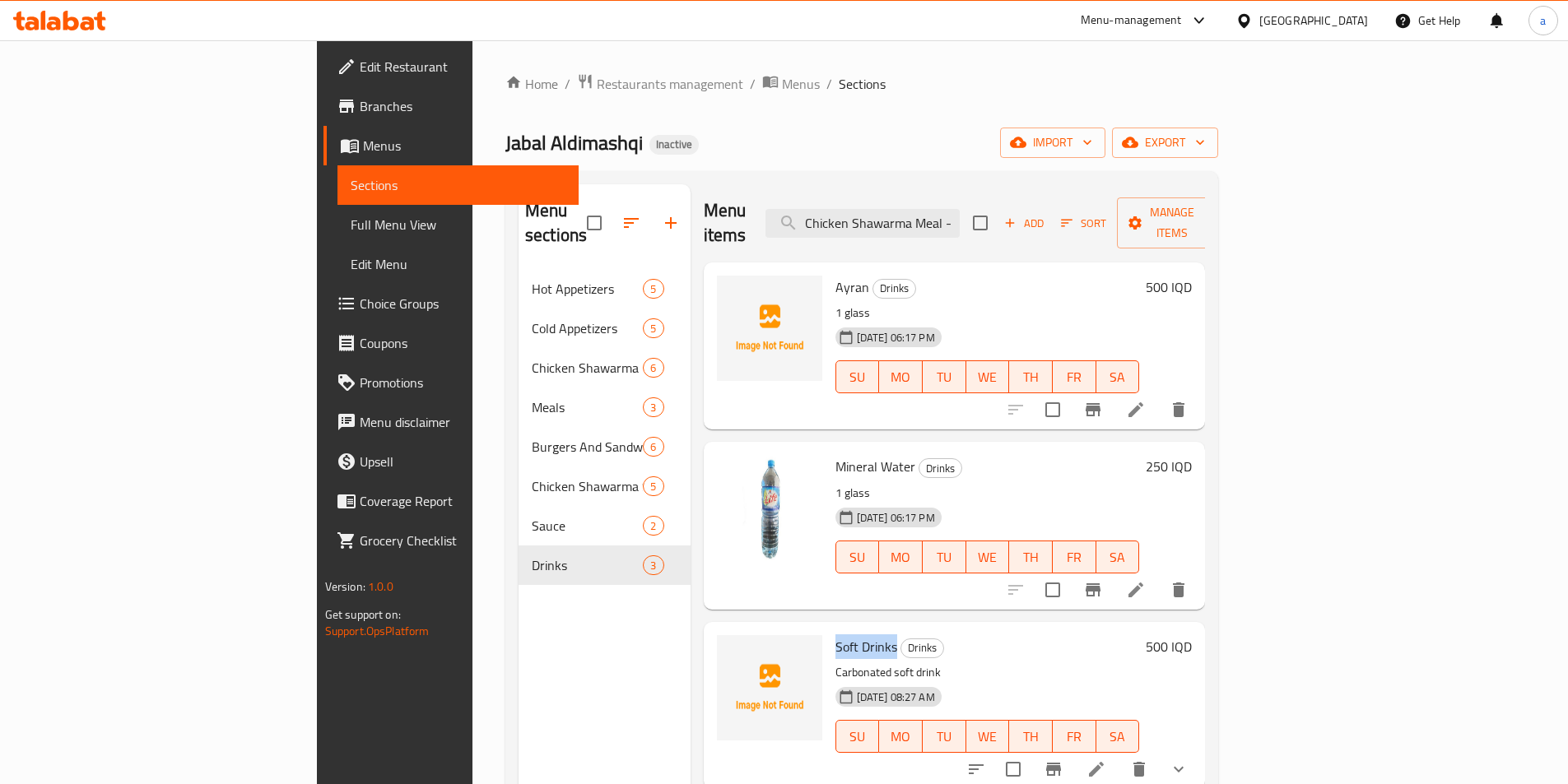
drag, startPoint x: 755, startPoint y: 621, endPoint x: 816, endPoint y: 632, distance: 62.0
click at [829, 632] on div "Soft Drinks Drinks Carbonated soft drink 15-10-2025 08:27 AM SU MO TU WE TH FR …" at bounding box center [987, 706] width 317 height 154
copy span "Soft Drinks"
click at [920, 212] on input "Chicken Shawarma Meal - 1 kilo" at bounding box center [862, 224] width 195 height 29
paste input "Sandwich With French Bread"
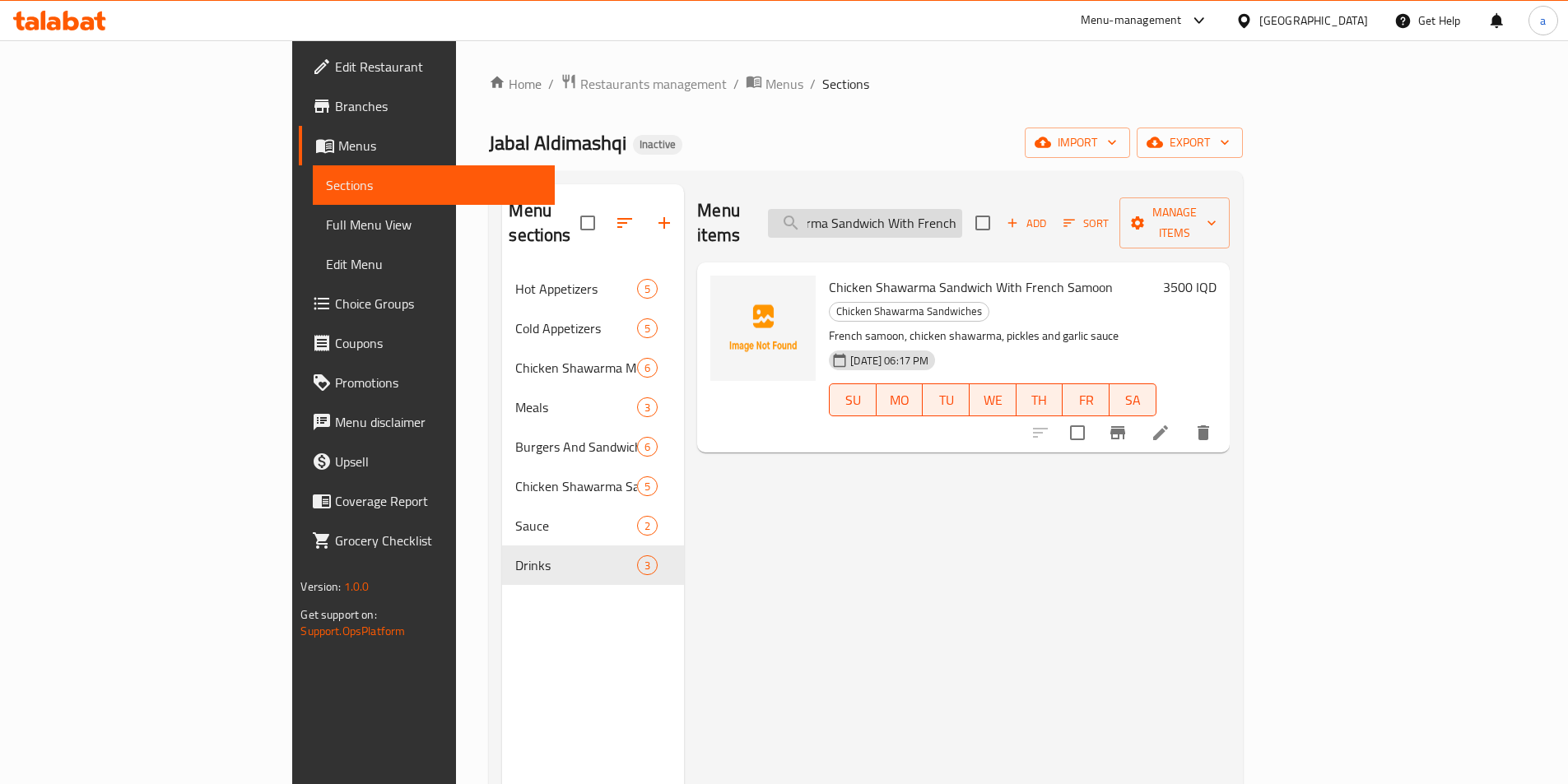
scroll to position [0, 83]
click at [962, 209] on input "Chicken Shawarma Sandwich With French" at bounding box center [864, 224] width 195 height 29
drag, startPoint x: 755, startPoint y: 263, endPoint x: 1036, endPoint y: 268, distance: 281.0
click at [1036, 276] on h6 "Chicken Shawarma Sandwich With French Samoon Chicken Shawarma Sandwiches" at bounding box center [992, 299] width 327 height 46
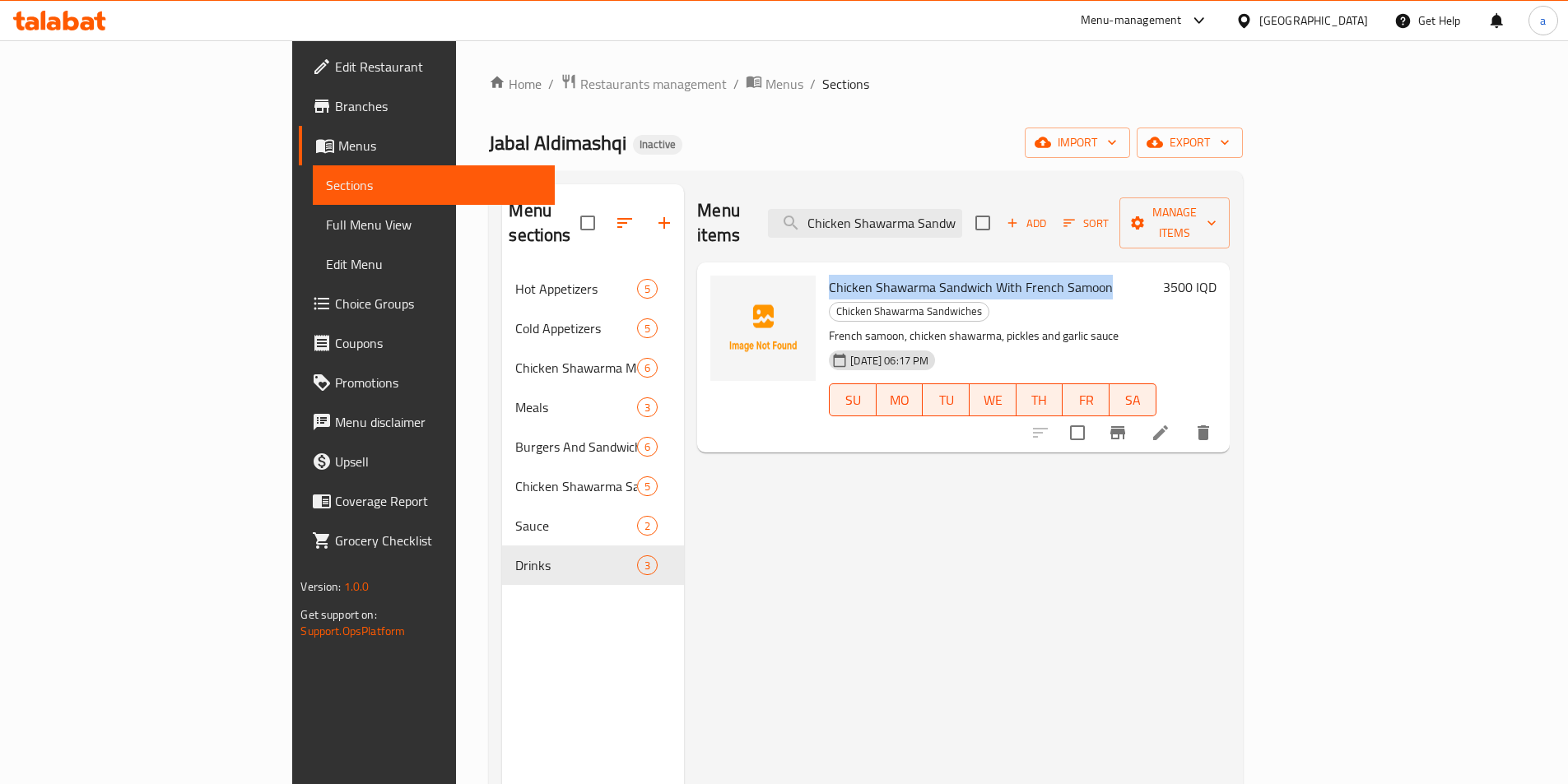
copy span "Chicken Shawarma Sandwich With French Samoon"
click at [962, 209] on input "Chicken Shawarma Sandwich With French" at bounding box center [864, 224] width 195 height 29
click at [947, 209] on input "Chicken Shawarma Sandwich With French" at bounding box center [864, 224] width 195 height 29
paste input "Bread"
type input "Chicken Shawarma Sandwich With French"
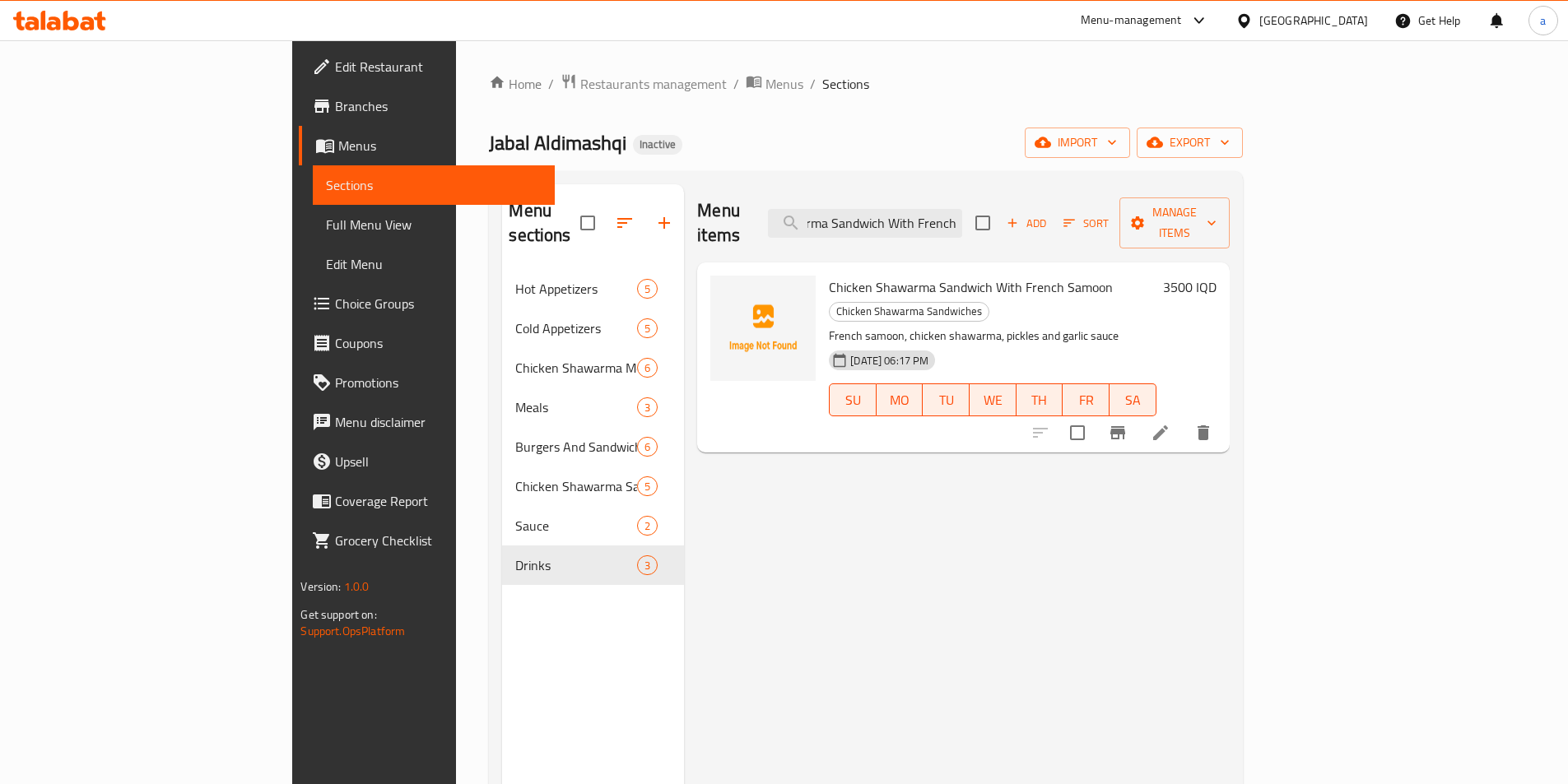
scroll to position [0, 83]
click at [1088, 435] on div "Menu items Chicken Shawarma Sandwich With French Add Sort Manage items Chicken …" at bounding box center [956, 576] width 545 height 784
click at [1167, 426] on icon at bounding box center [1160, 433] width 15 height 15
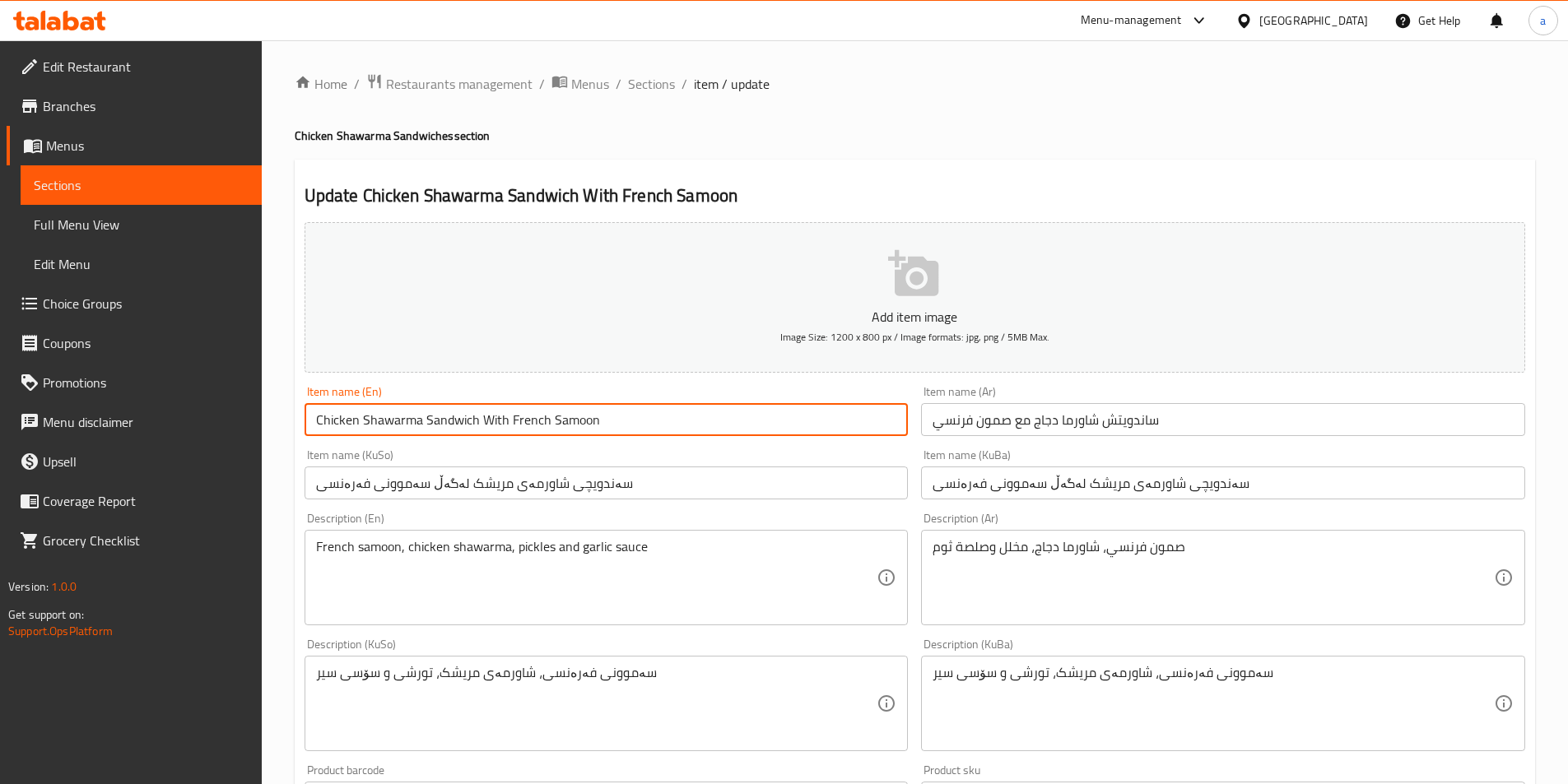
drag, startPoint x: 504, startPoint y: 415, endPoint x: 290, endPoint y: 420, distance: 214.1
click at [290, 420] on div "Home / Restaurants management / Menus / Sections / item / update Chicken Shawar…" at bounding box center [914, 696] width 1306 height 1312
click at [79, 183] on span "Sections" at bounding box center [141, 185] width 215 height 19
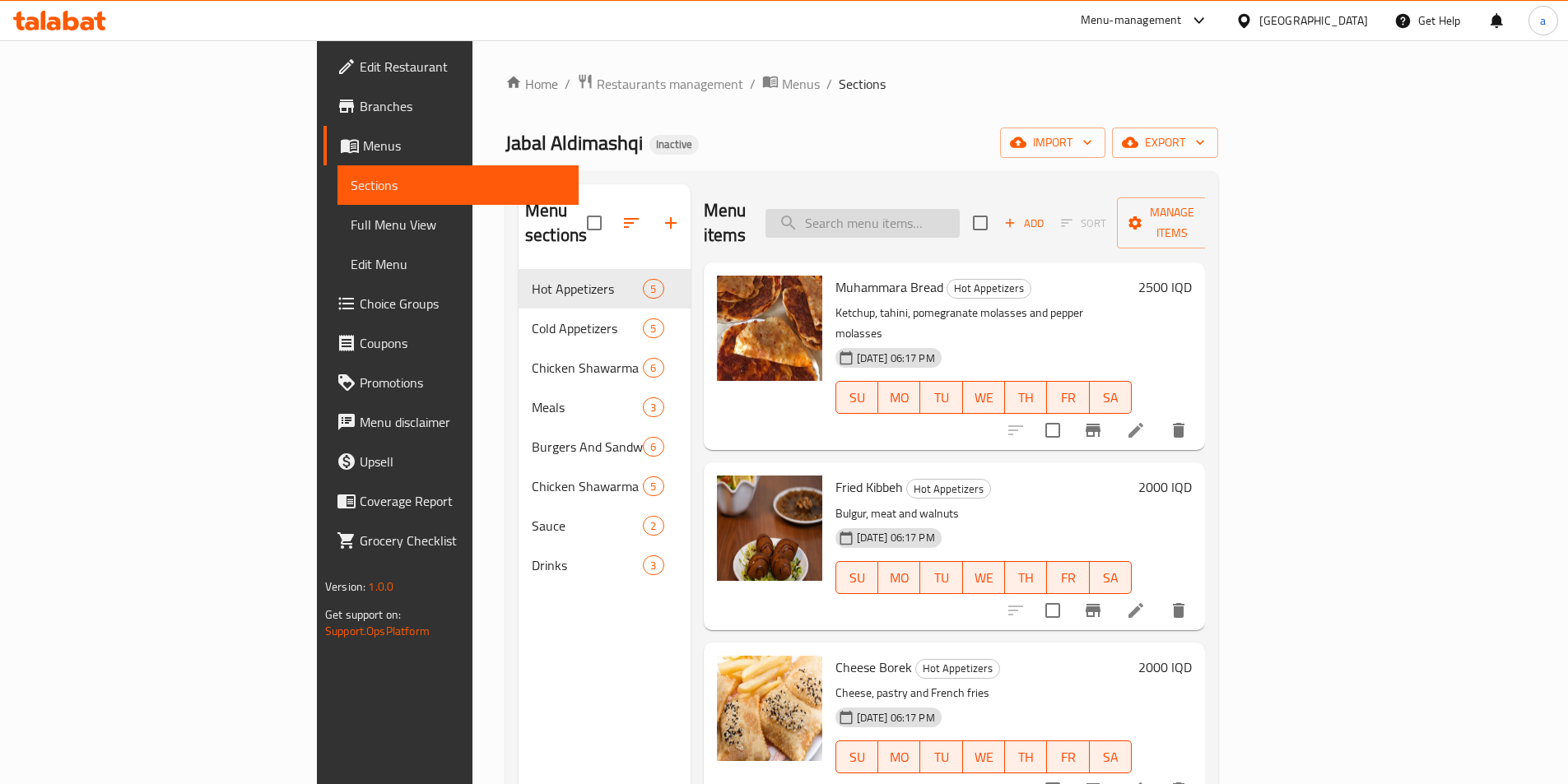
click at [941, 209] on input "search" at bounding box center [862, 224] width 195 height 29
paste input "Chicken Shawarma Sandwich With French Bread"
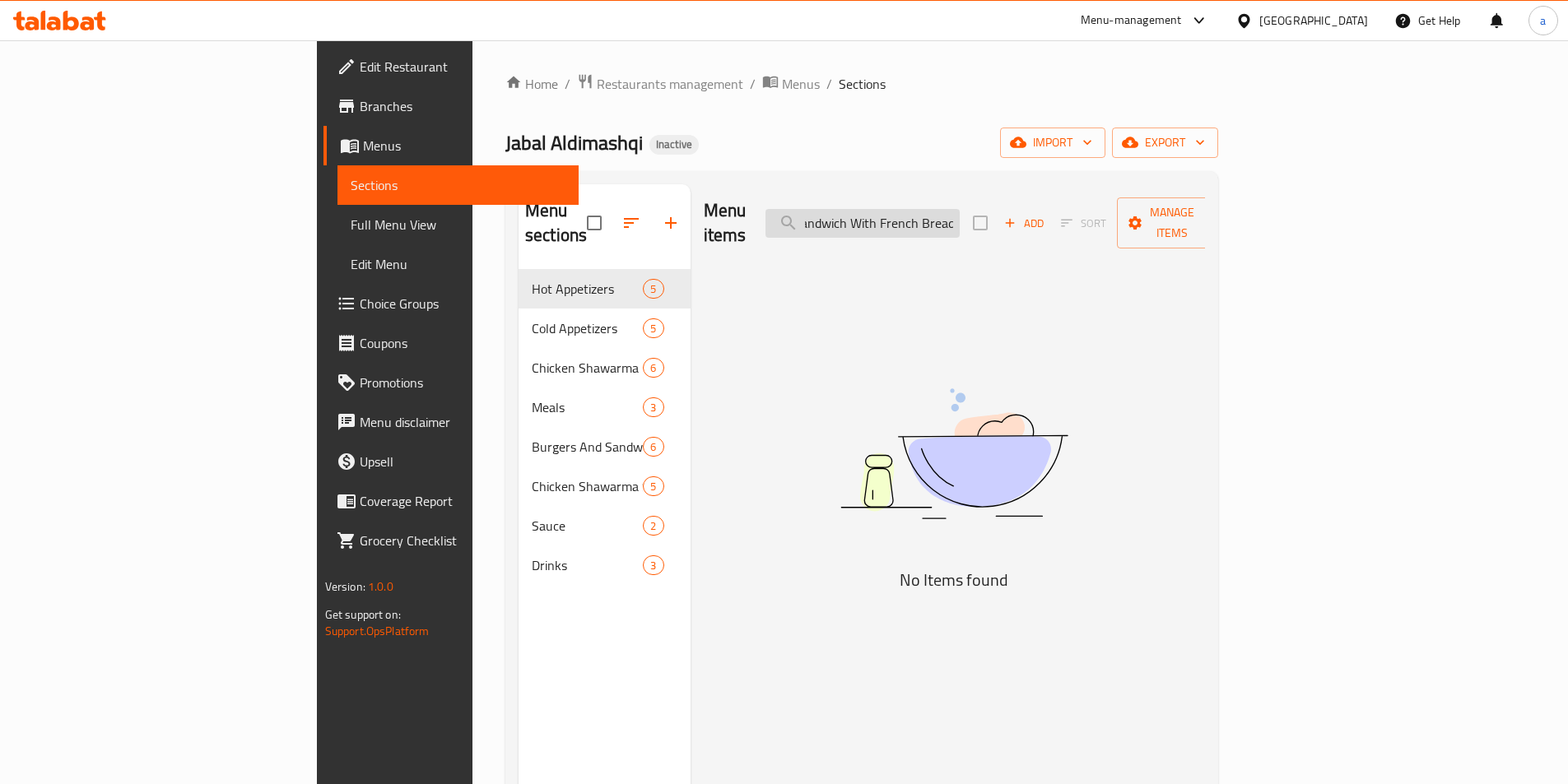
scroll to position [0, 119]
click at [819, 425] on div "Menu items Chicken Shawarma Sandwich With French Bread Add Sort Manage items No…" at bounding box center [948, 576] width 515 height 784
drag, startPoint x: 970, startPoint y: 209, endPoint x: 856, endPoint y: 216, distance: 114.2
click at [856, 216] on div "Menu items Chicken Shawarma Sandwich With French Bread Add Sort Manage items" at bounding box center [954, 223] width 502 height 78
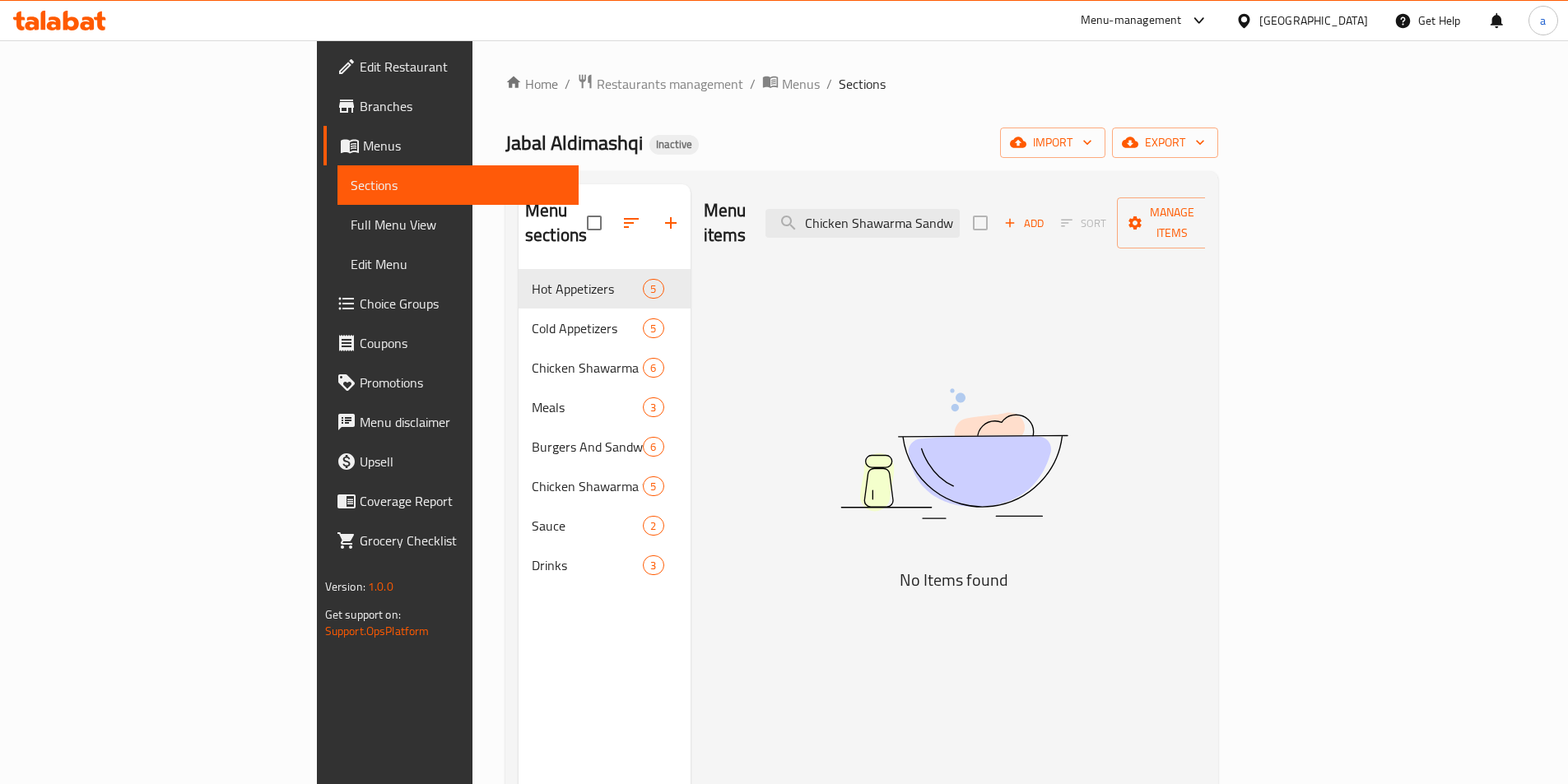
scroll to position [0, 119]
drag, startPoint x: 1039, startPoint y: 205, endPoint x: 1194, endPoint y: 223, distance: 156.0
click at [1194, 223] on div "Menu items Chicken Shawarma Sandwich With French Bread Add Sort Manage items" at bounding box center [954, 223] width 502 height 78
click at [959, 210] on input "Chicken Shawarma Sandwich With French Bread" at bounding box center [862, 224] width 195 height 29
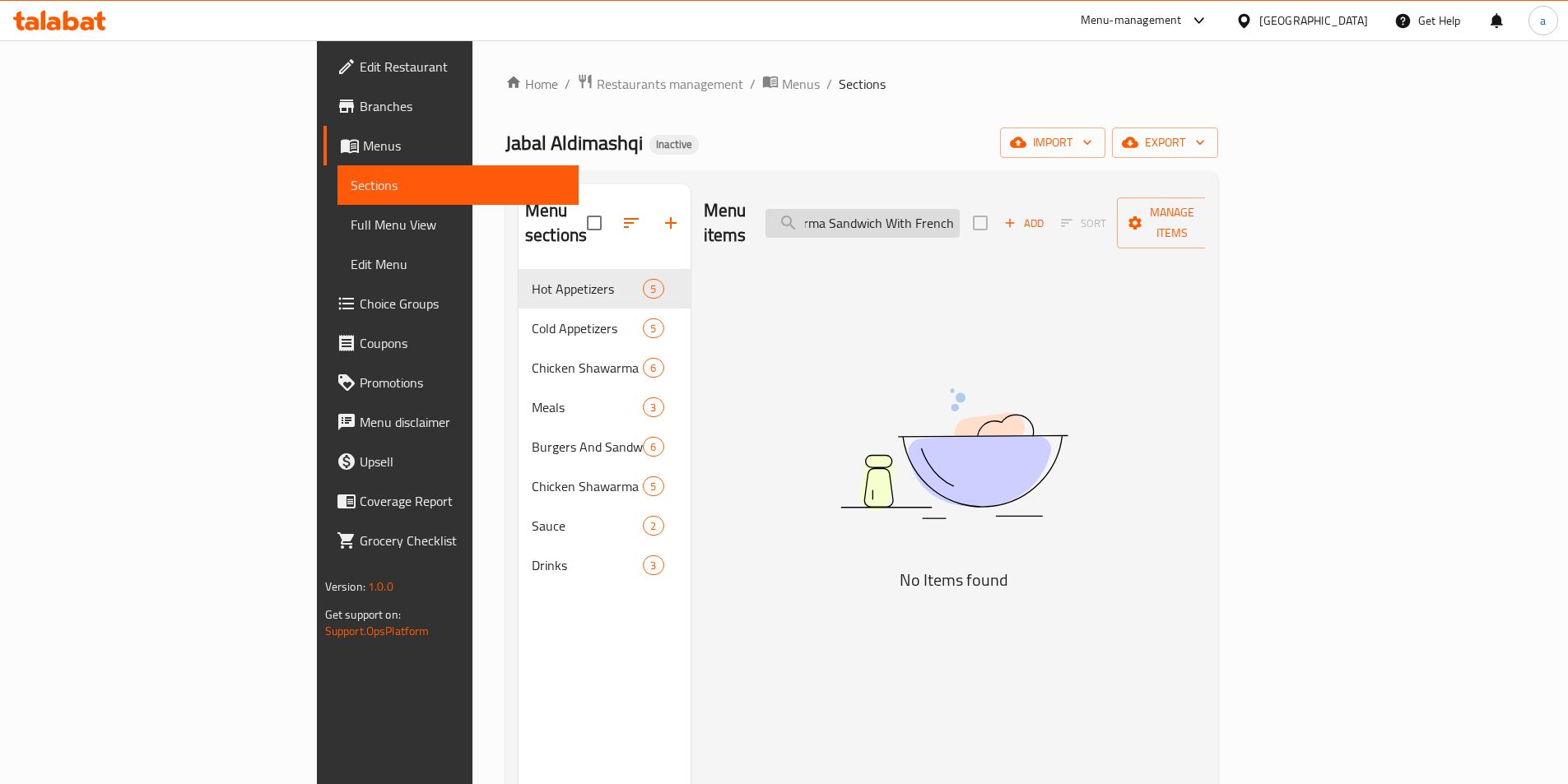
scroll to position [0, 83]
type input "Chicken Shawarma Sandwich With French"
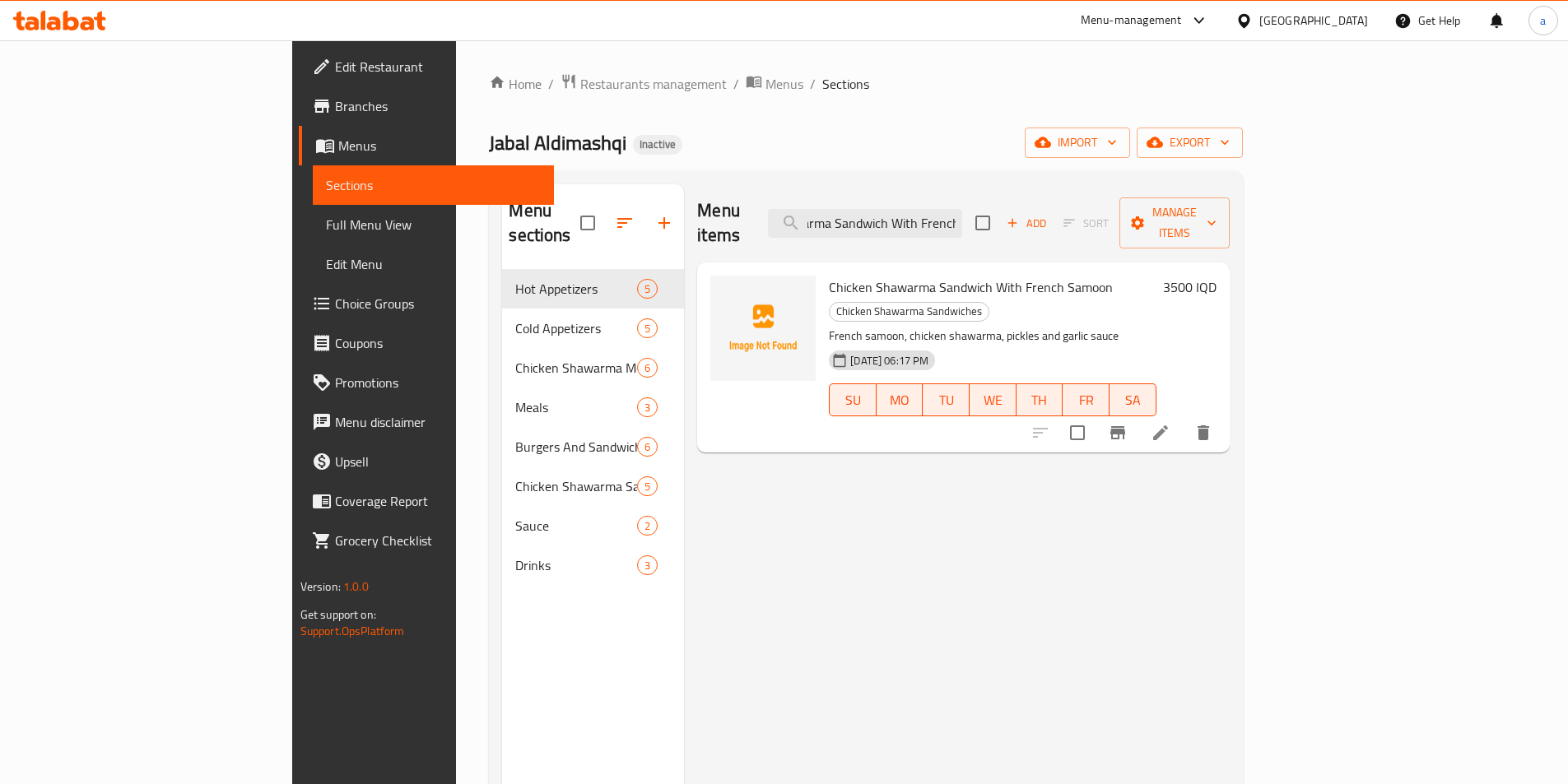
scroll to position [0, 0]
click at [1083, 377] on div "SU MO TU WE TH FR SA" at bounding box center [991, 400] width 340 height 46
click at [723, 288] on icon "upload picture" at bounding box center [733, 298] width 19 height 19
click at [803, 137] on div "Jabal Aldimashqi Inactive import export" at bounding box center [865, 142] width 753 height 30
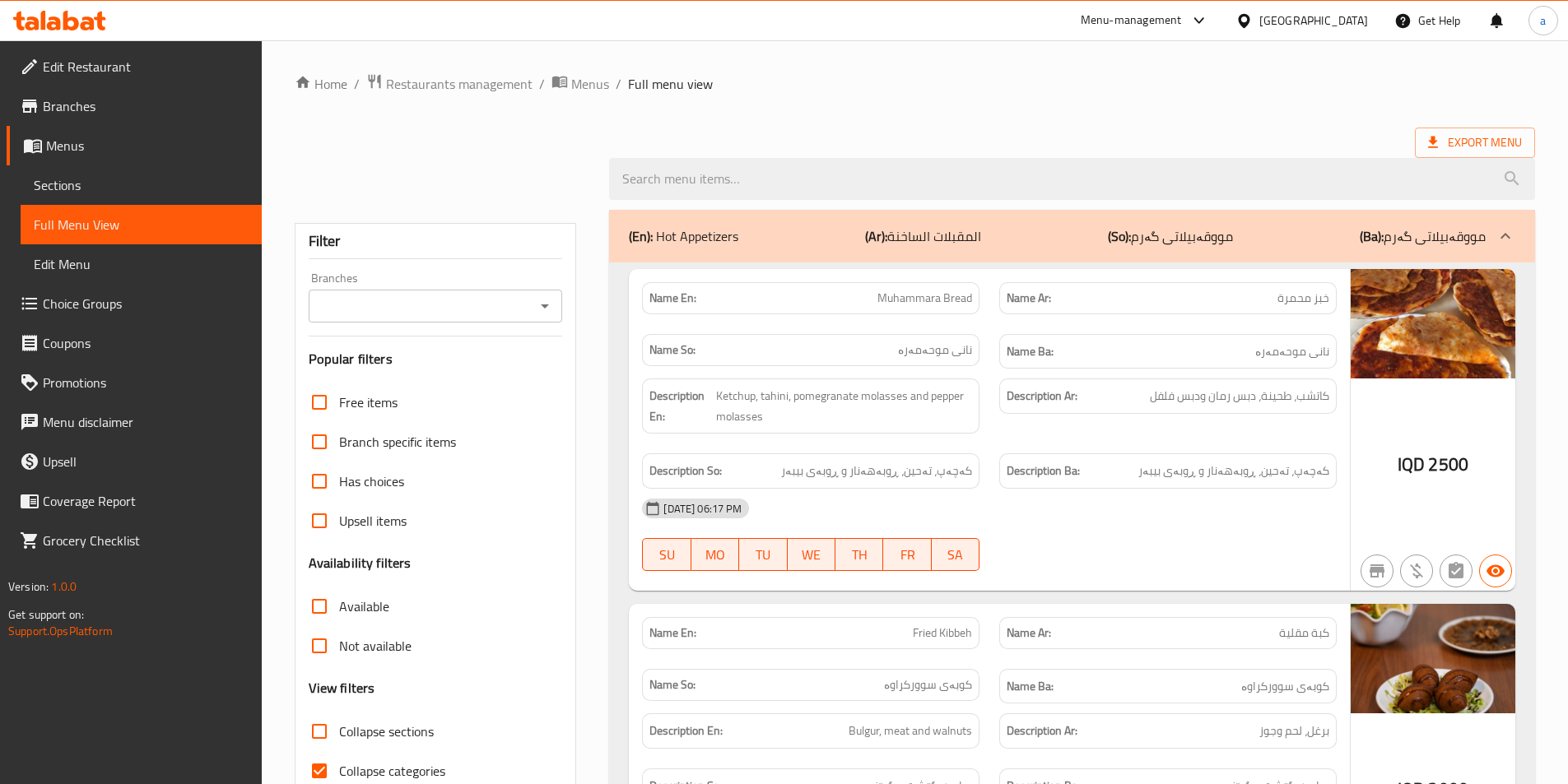
click at [547, 307] on icon "Open" at bounding box center [545, 307] width 9 height 4
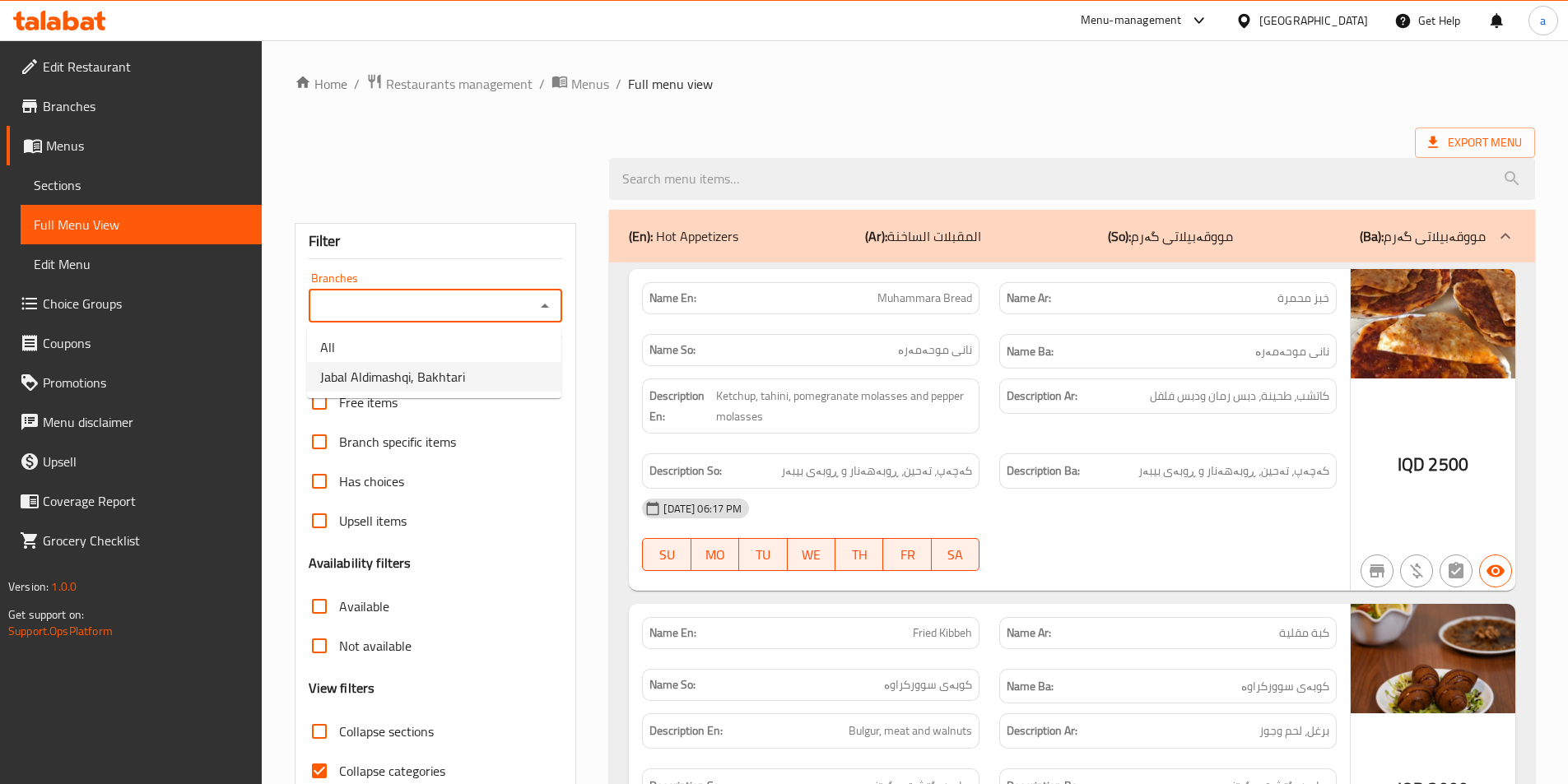
click at [500, 387] on li "Jabal Aldimashqi, Bakhtari" at bounding box center [434, 377] width 255 height 30
type input "Jabal Aldimashqi, Bakhtari"
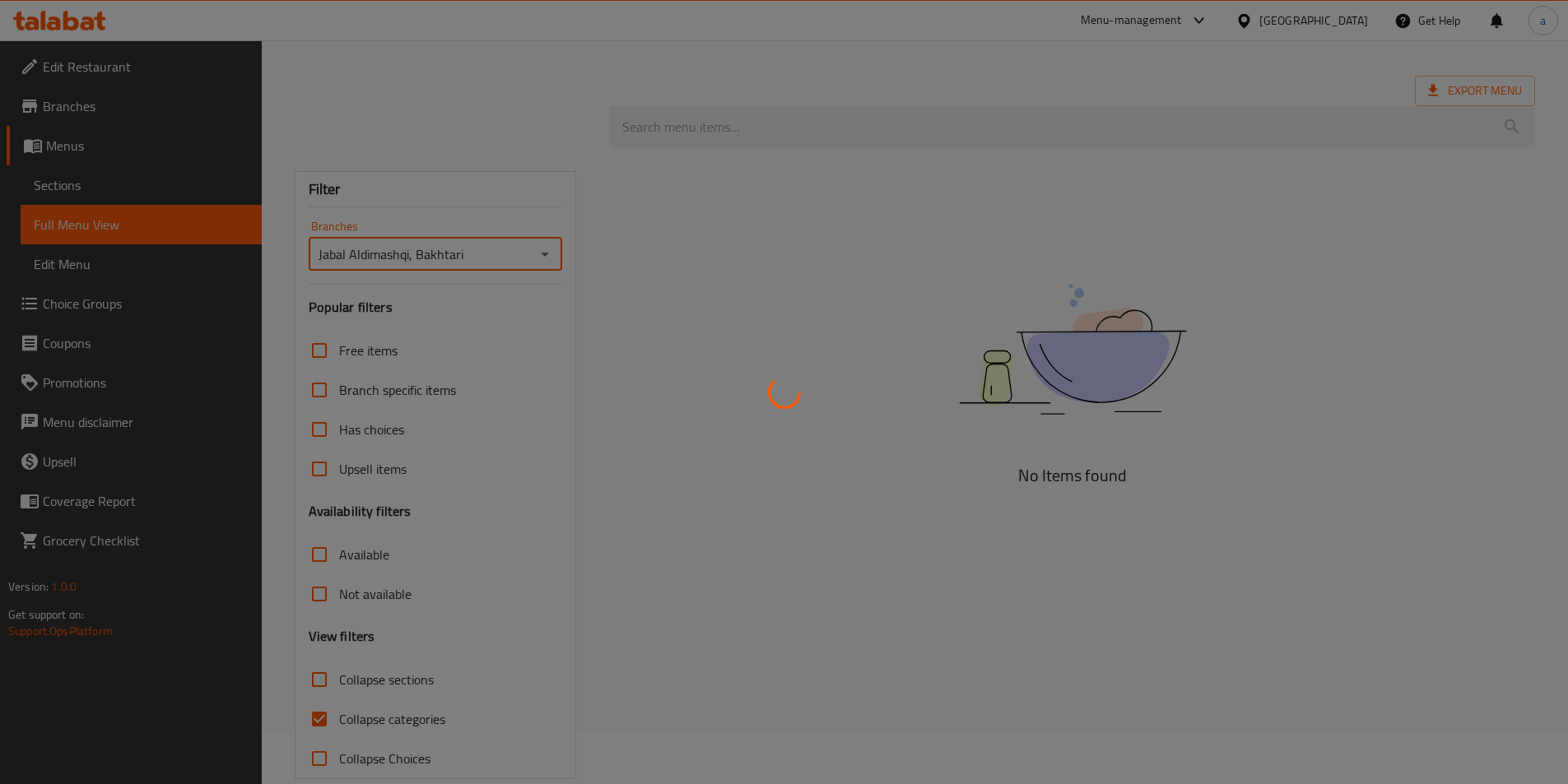
scroll to position [79, 0]
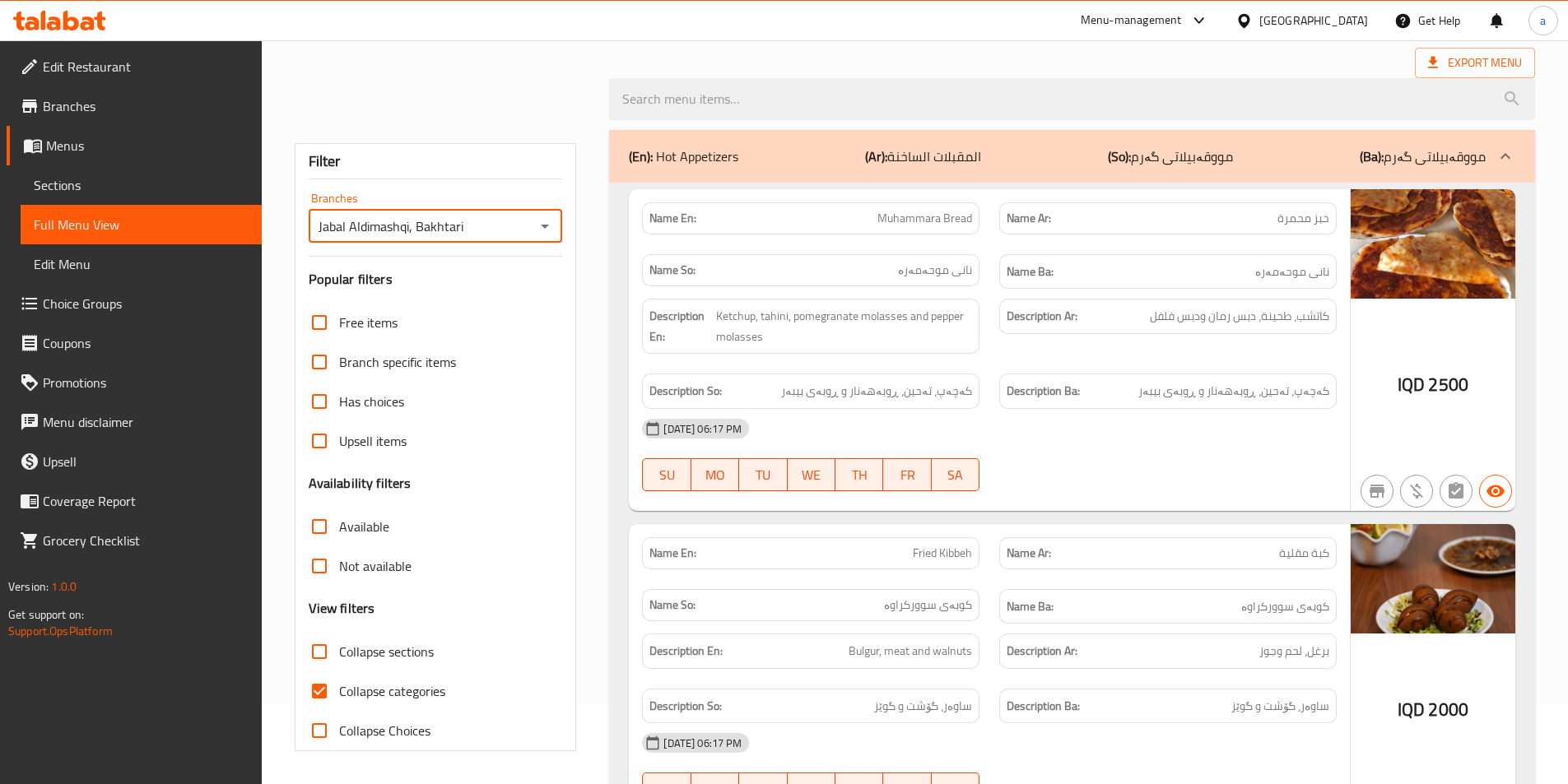
click at [393, 658] on span "Collapse sections" at bounding box center [386, 651] width 95 height 19
click at [339, 658] on input "Collapse sections" at bounding box center [318, 651] width 40 height 40
checkbox input "true"
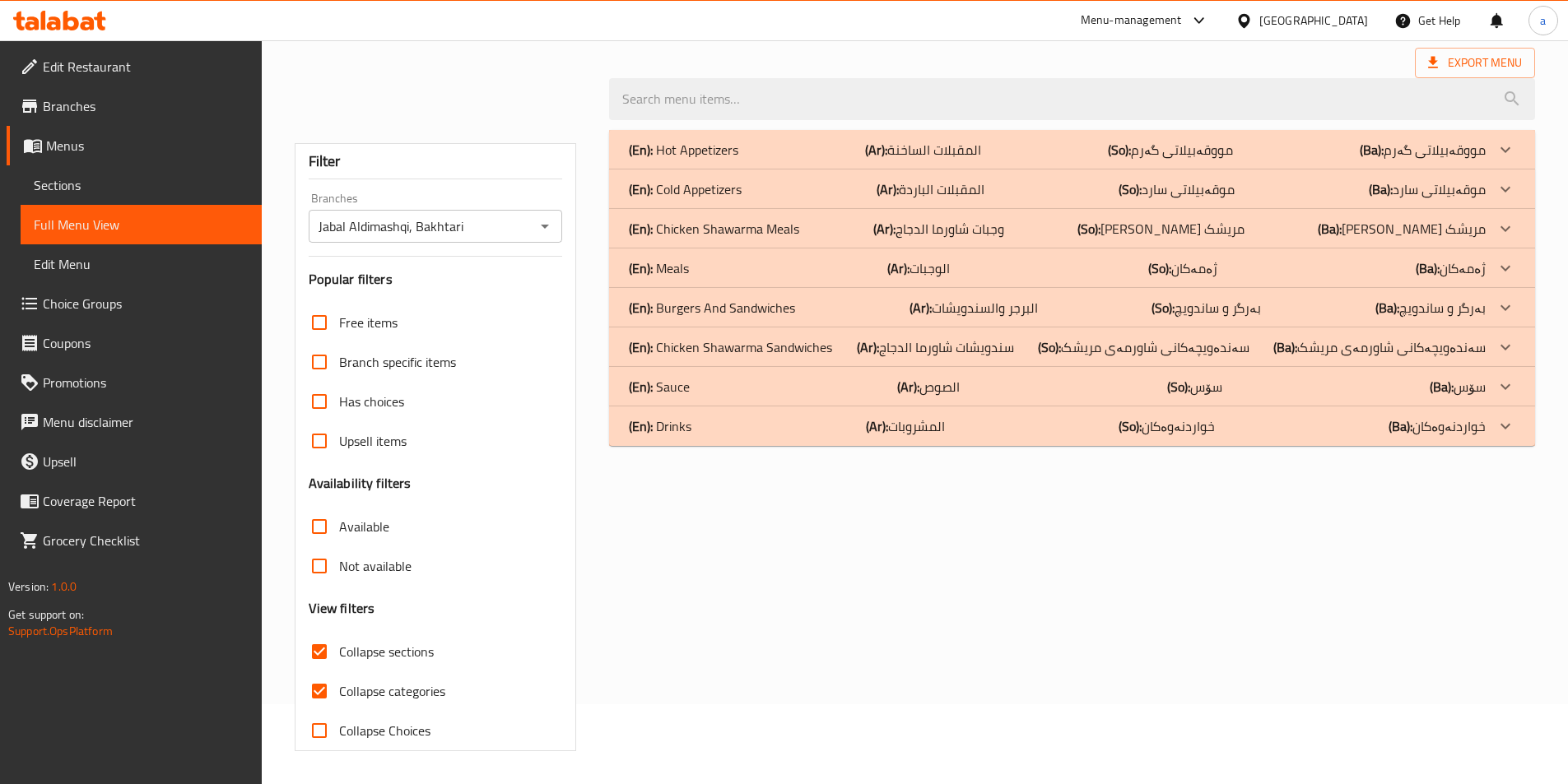
click at [387, 695] on span "Collapse categories" at bounding box center [392, 691] width 106 height 19
click at [339, 695] on input "Collapse categories" at bounding box center [318, 691] width 40 height 40
checkbox input "false"
click at [894, 433] on p "(Ar): المشروبات" at bounding box center [905, 426] width 79 height 19
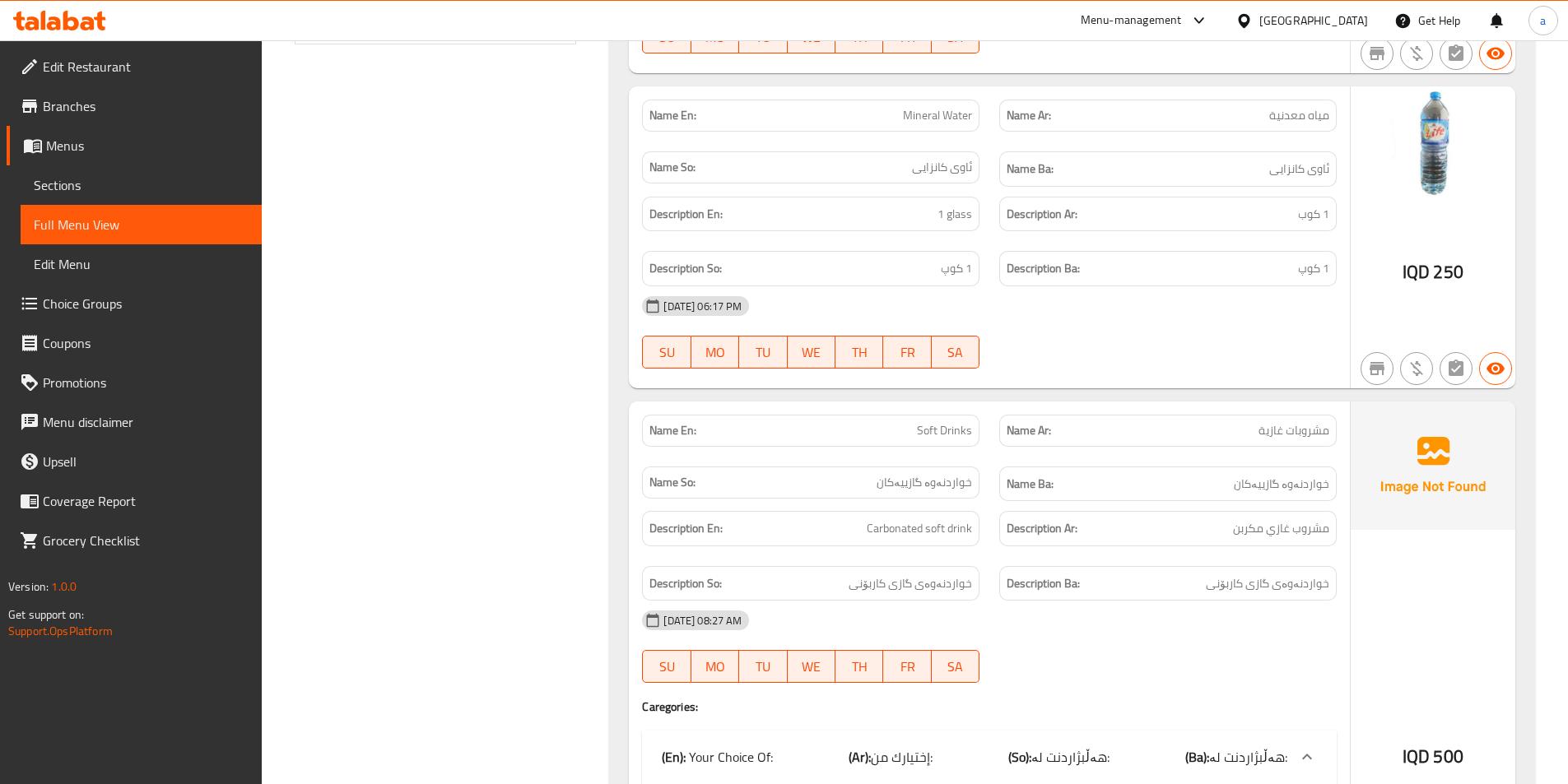
scroll to position [848, 0]
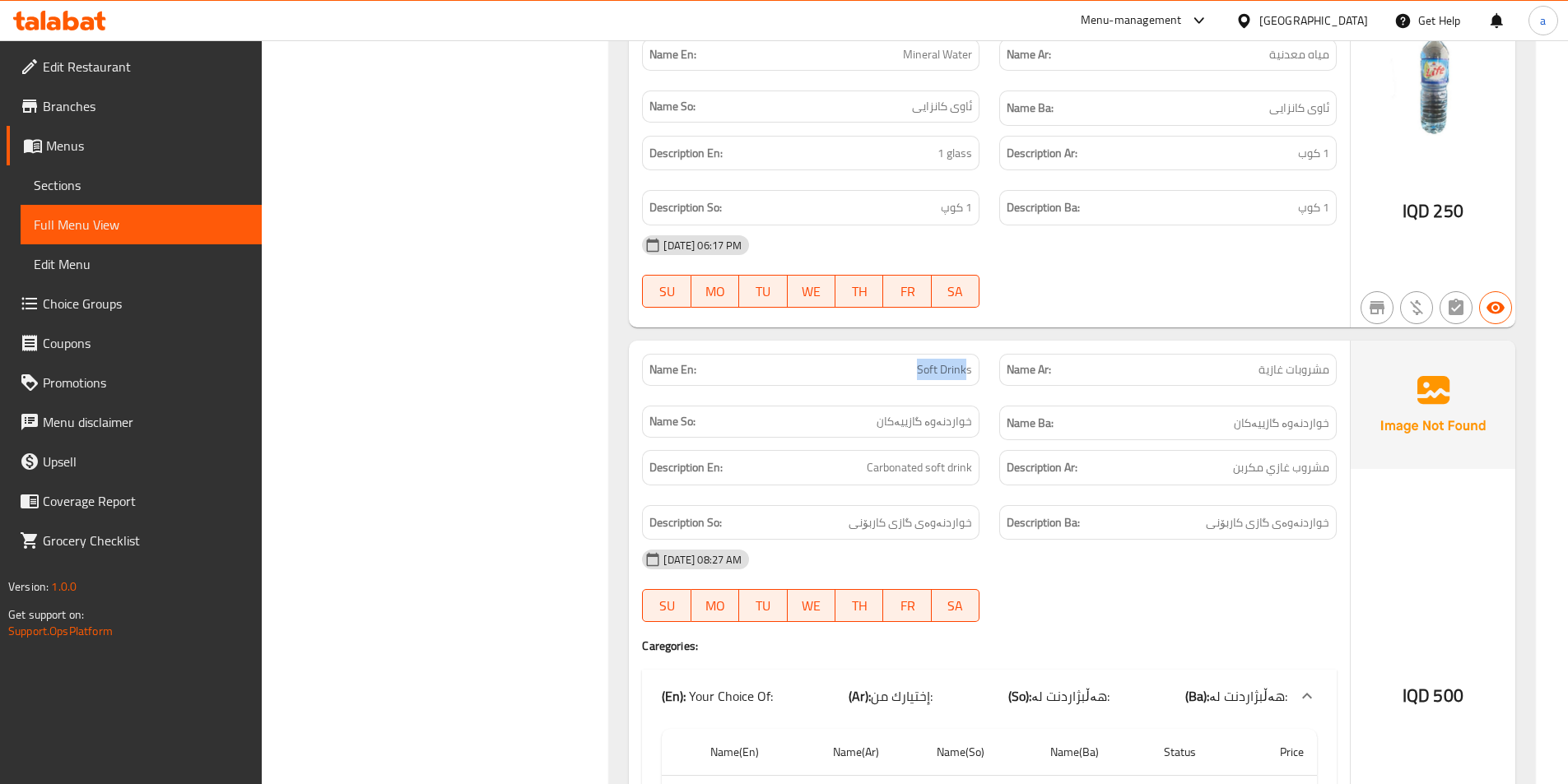
drag, startPoint x: 889, startPoint y: 367, endPoint x: 965, endPoint y: 365, distance: 76.0
click at [965, 365] on p "Name En: Soft Drinks" at bounding box center [810, 370] width 322 height 17
copy span "Soft Drink"
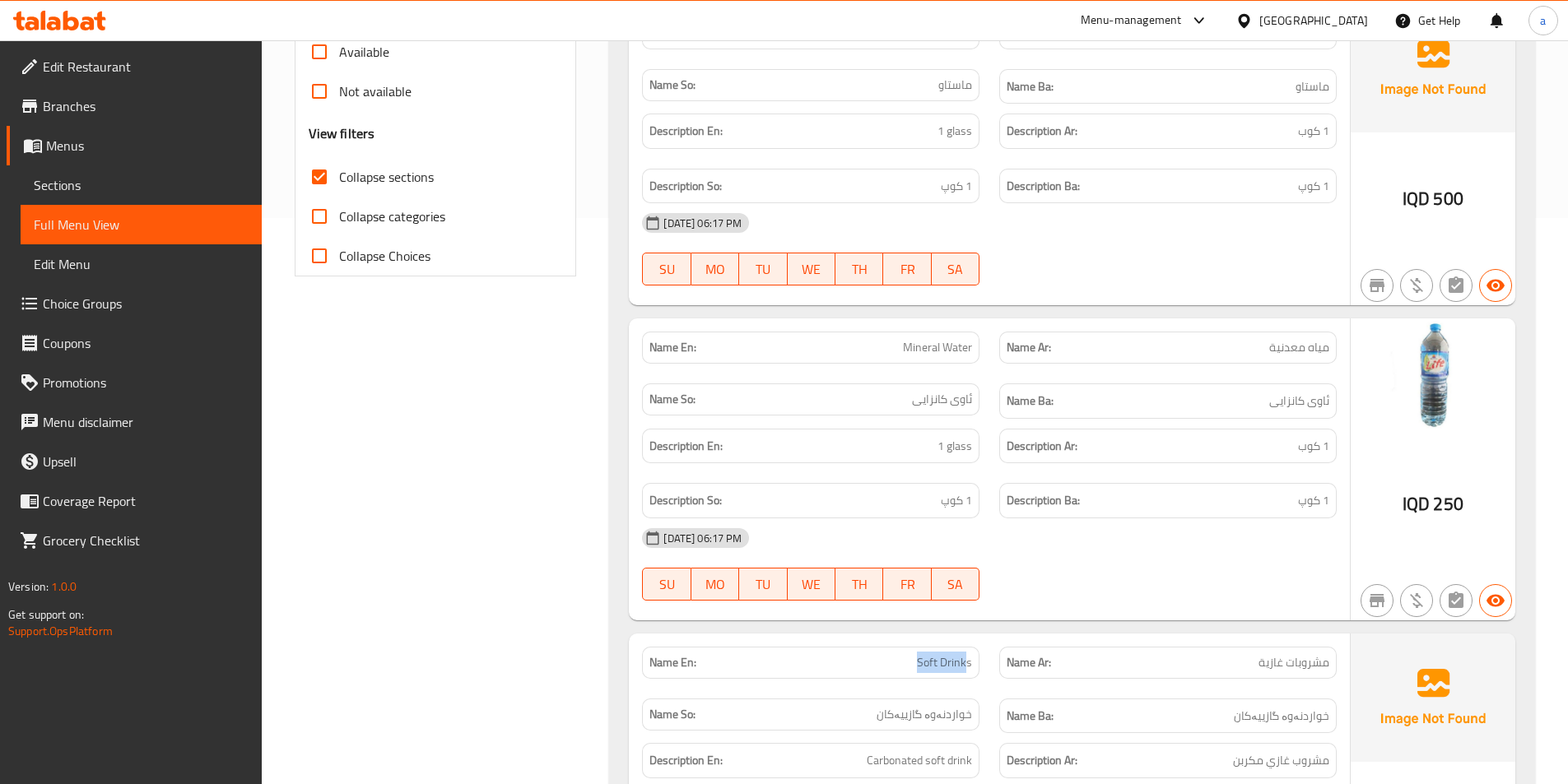
scroll to position [299, 0]
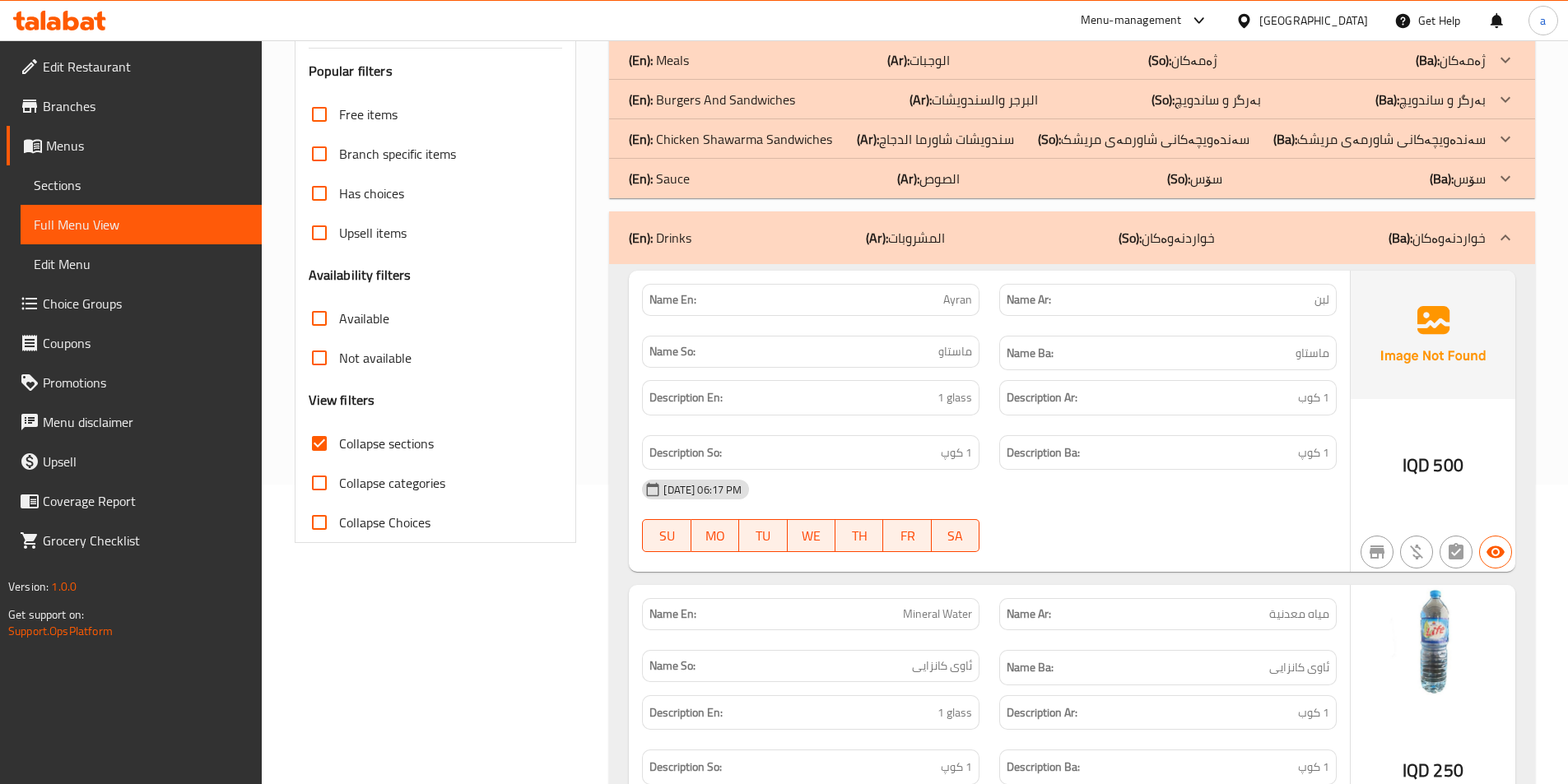
click at [1020, 138] on div "(En): Chicken Shawarma Sandwiches (Ar): سندويشات شاورما الدجاج (So): سەندەویچەک…" at bounding box center [1057, 138] width 857 height 19
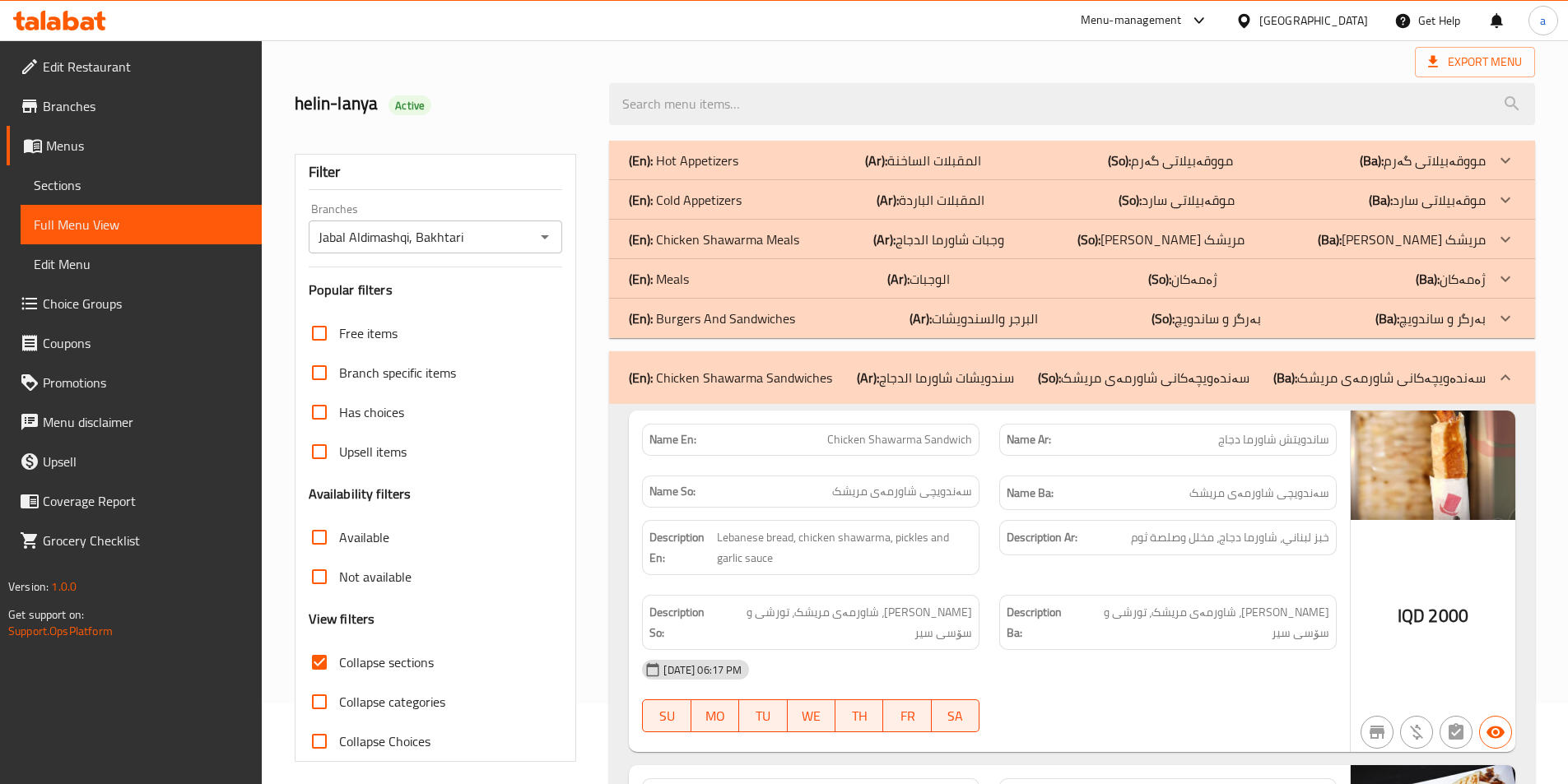
scroll to position [79, 0]
click at [1017, 317] on p "(Ar): البرجر والسندويشات" at bounding box center [973, 319] width 129 height 19
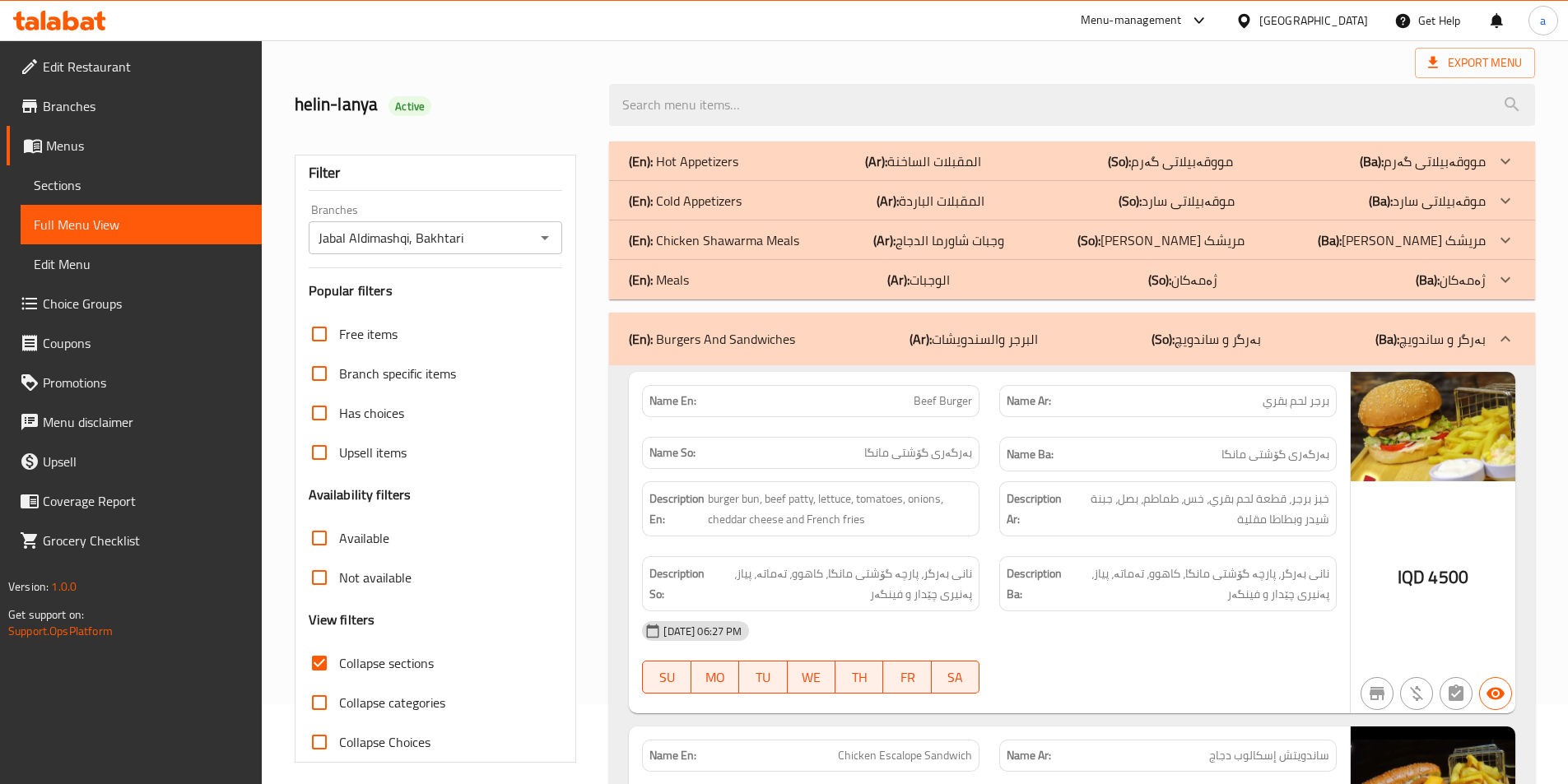
click at [1014, 276] on div "(En): Meals (Ar): الوجبات (So): ژەمەکان (Ba): ژەمەکان" at bounding box center [1057, 280] width 857 height 19
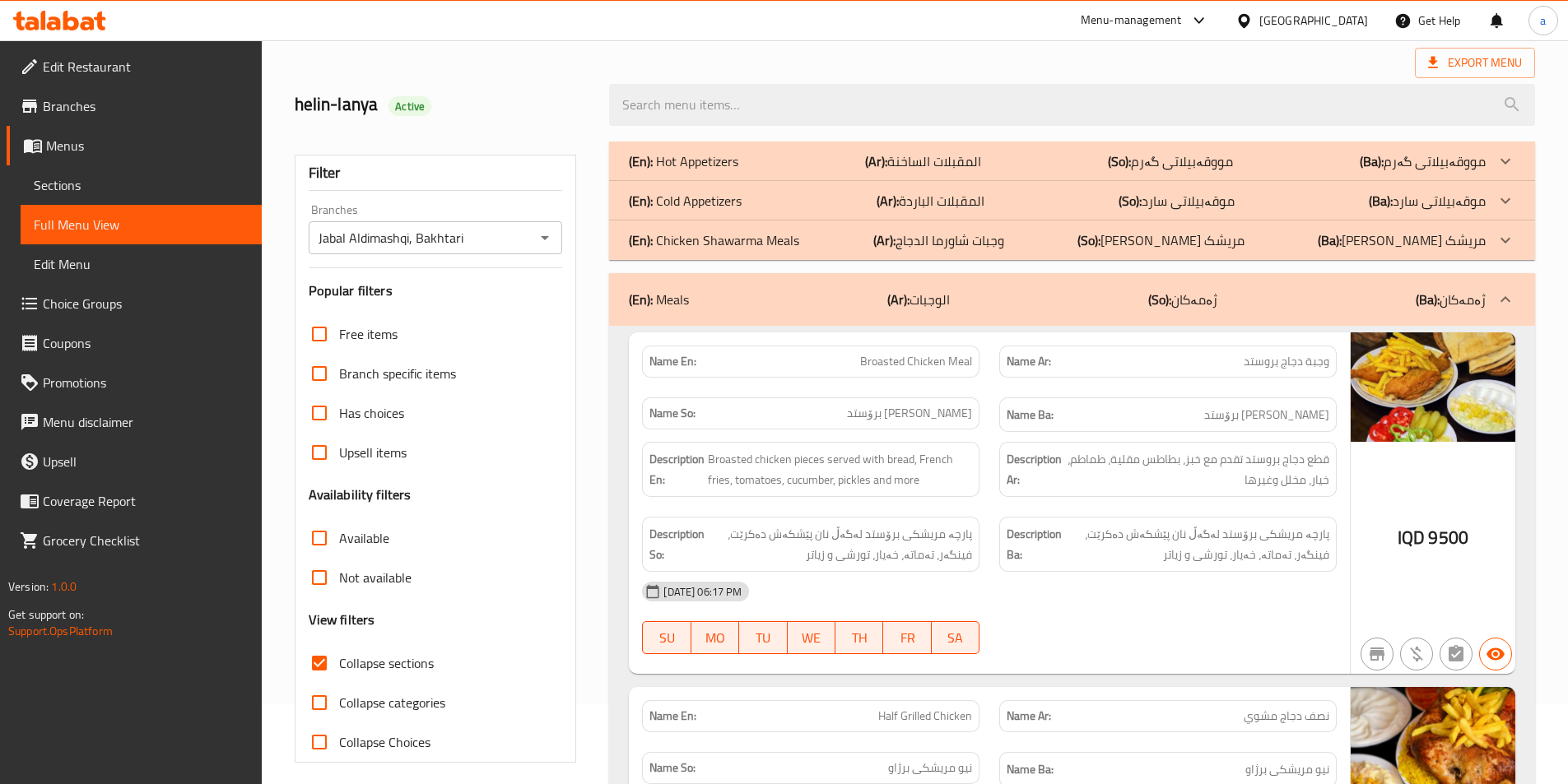
click at [1027, 311] on div "(En): Meals (Ar): الوجبات (So): ژەمەکان (Ba): ژەمەکان" at bounding box center [1071, 299] width 925 height 52
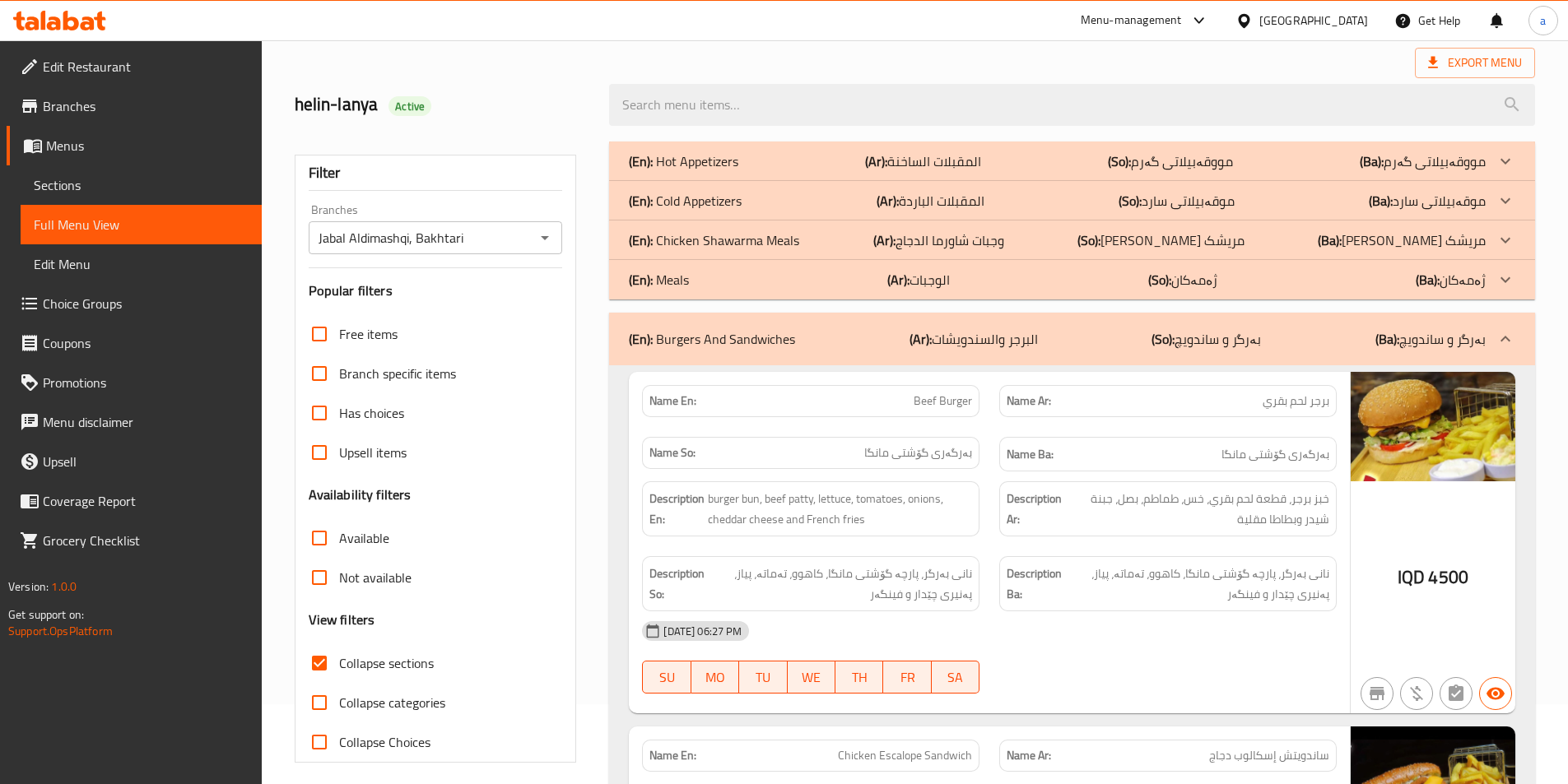
click at [1016, 242] on div "(En): Chicken Shawarma Meals (Ar): وجبات شاورما الدجاج (So): [PERSON_NAME] مریش…" at bounding box center [1057, 240] width 857 height 19
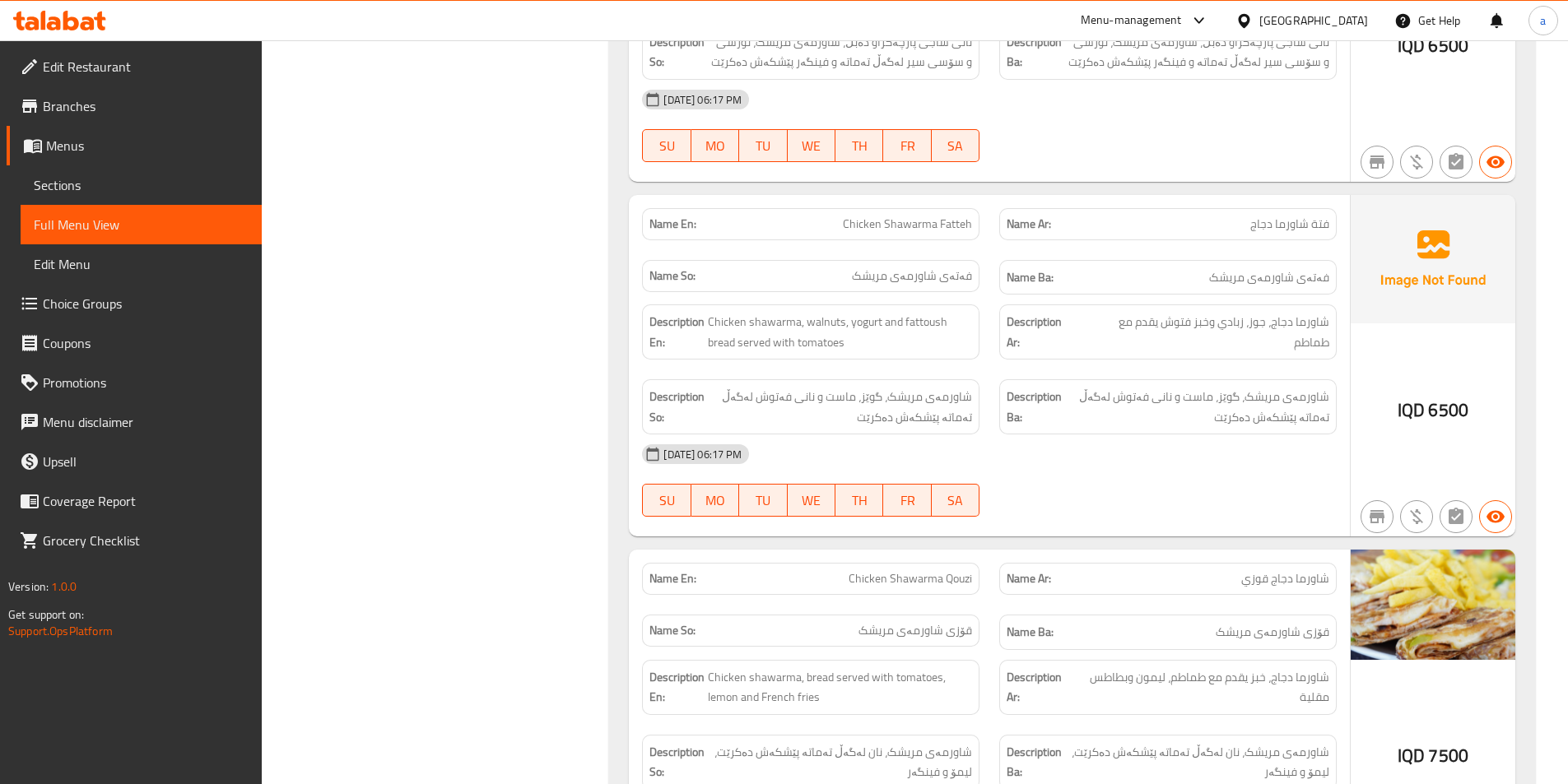
scroll to position [0, 0]
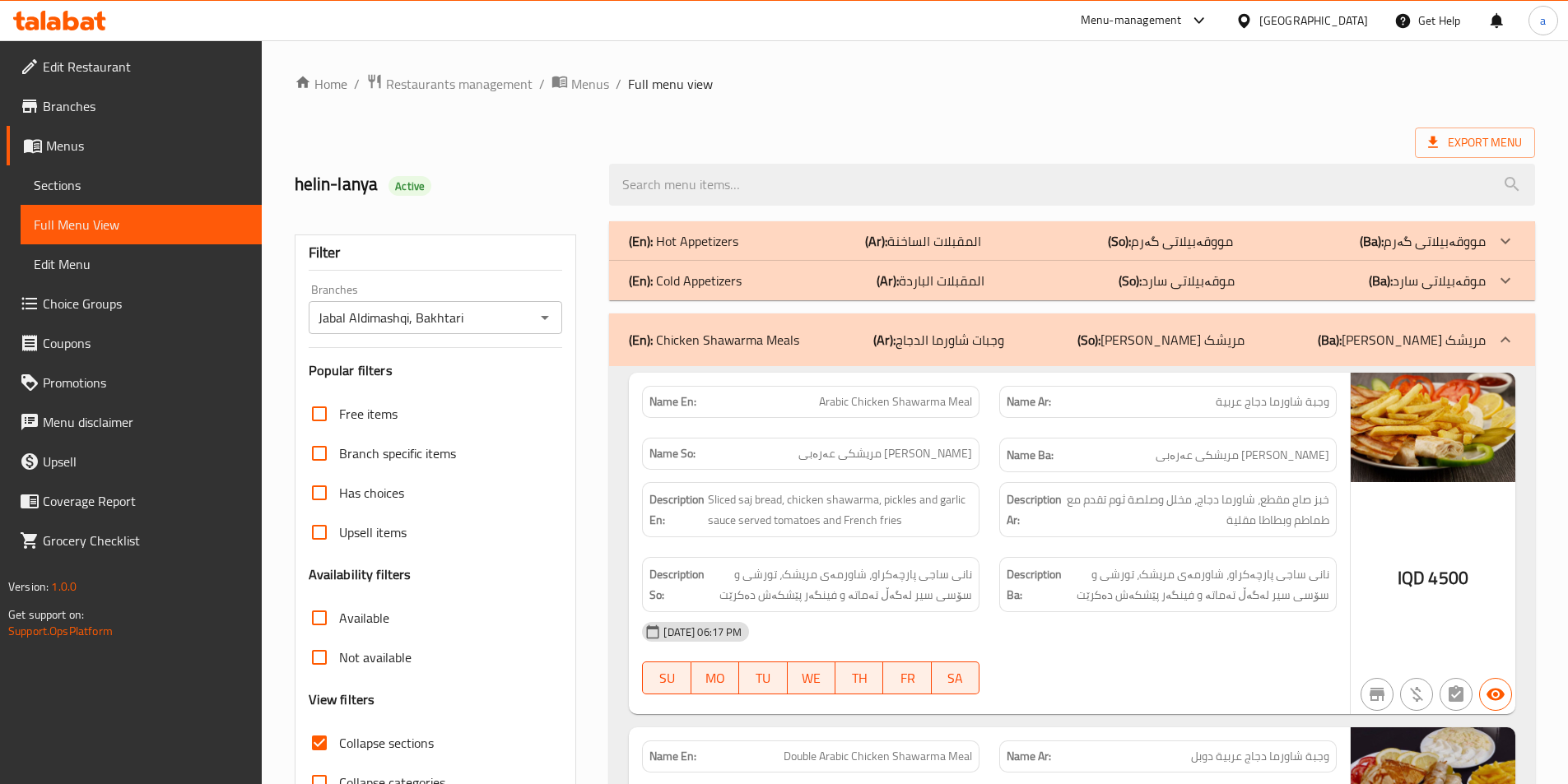
click at [1131, 238] on b "(So):" at bounding box center [1119, 241] width 23 height 25
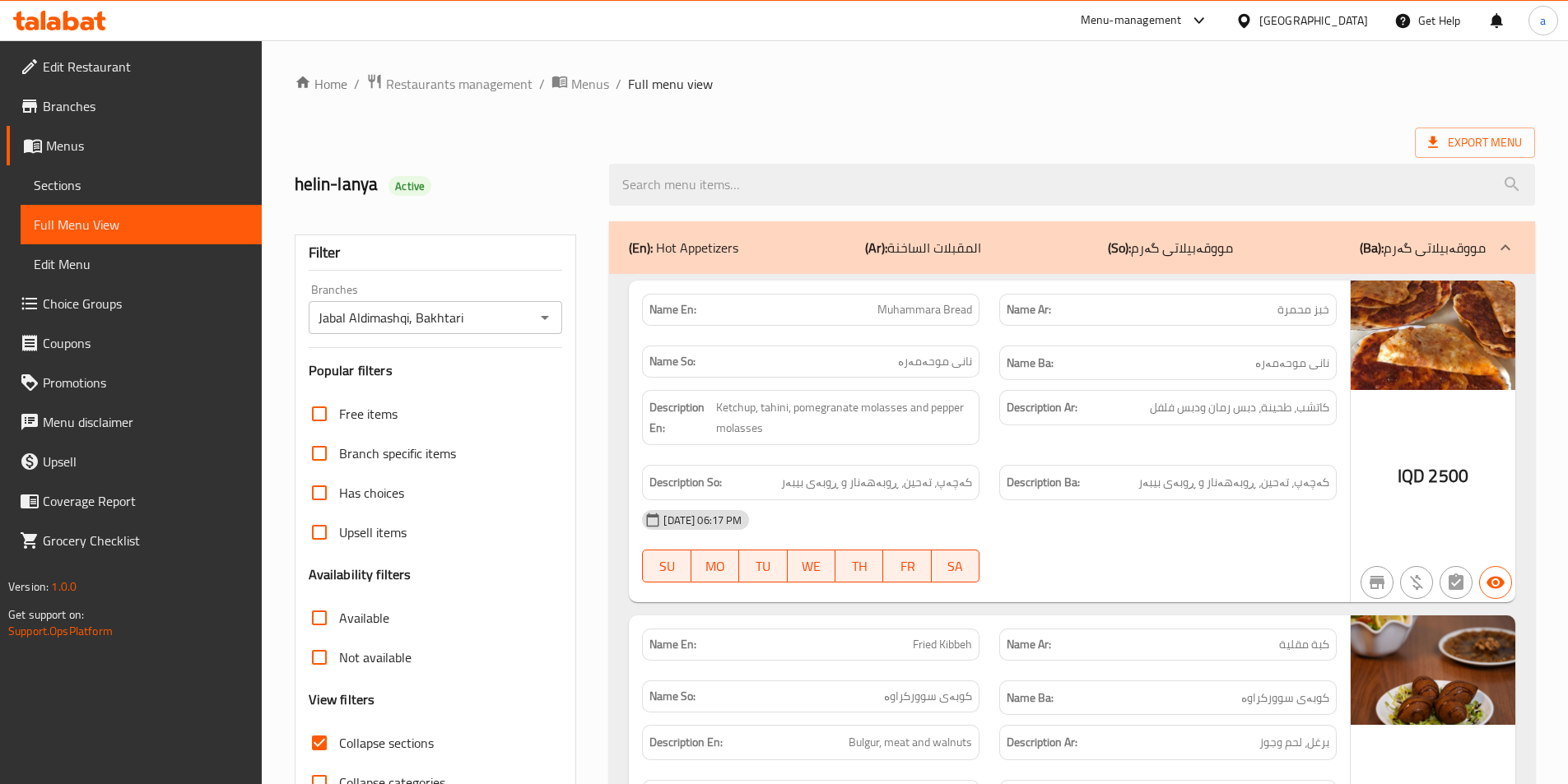
click at [1368, 75] on ol "Home / Restaurants management / Menus / Full menu view" at bounding box center [914, 84] width 1240 height 21
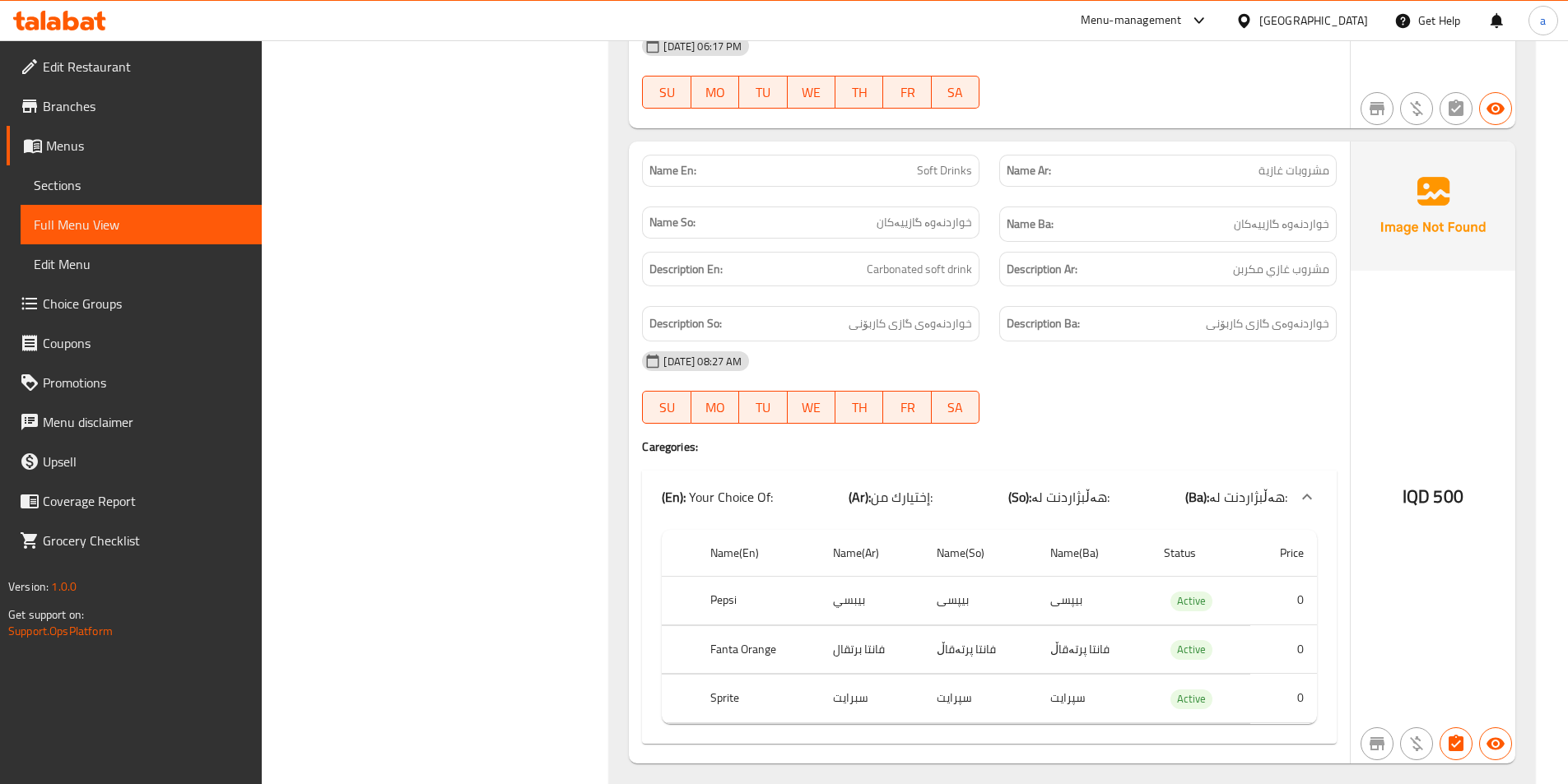
scroll to position [8890, 0]
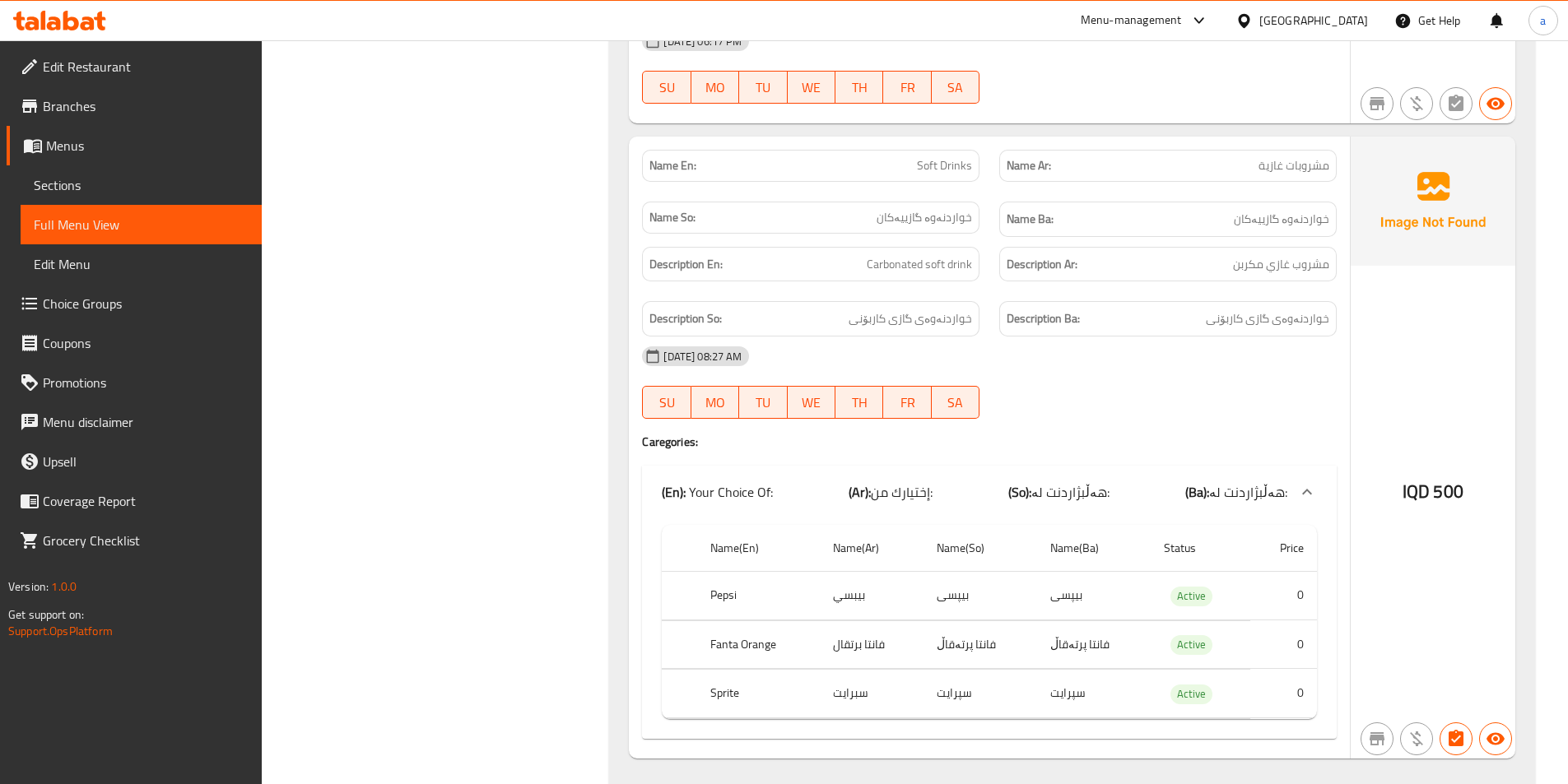
click at [1077, 480] on span "هەڵبژاردنت لە:" at bounding box center [1070, 493] width 78 height 25
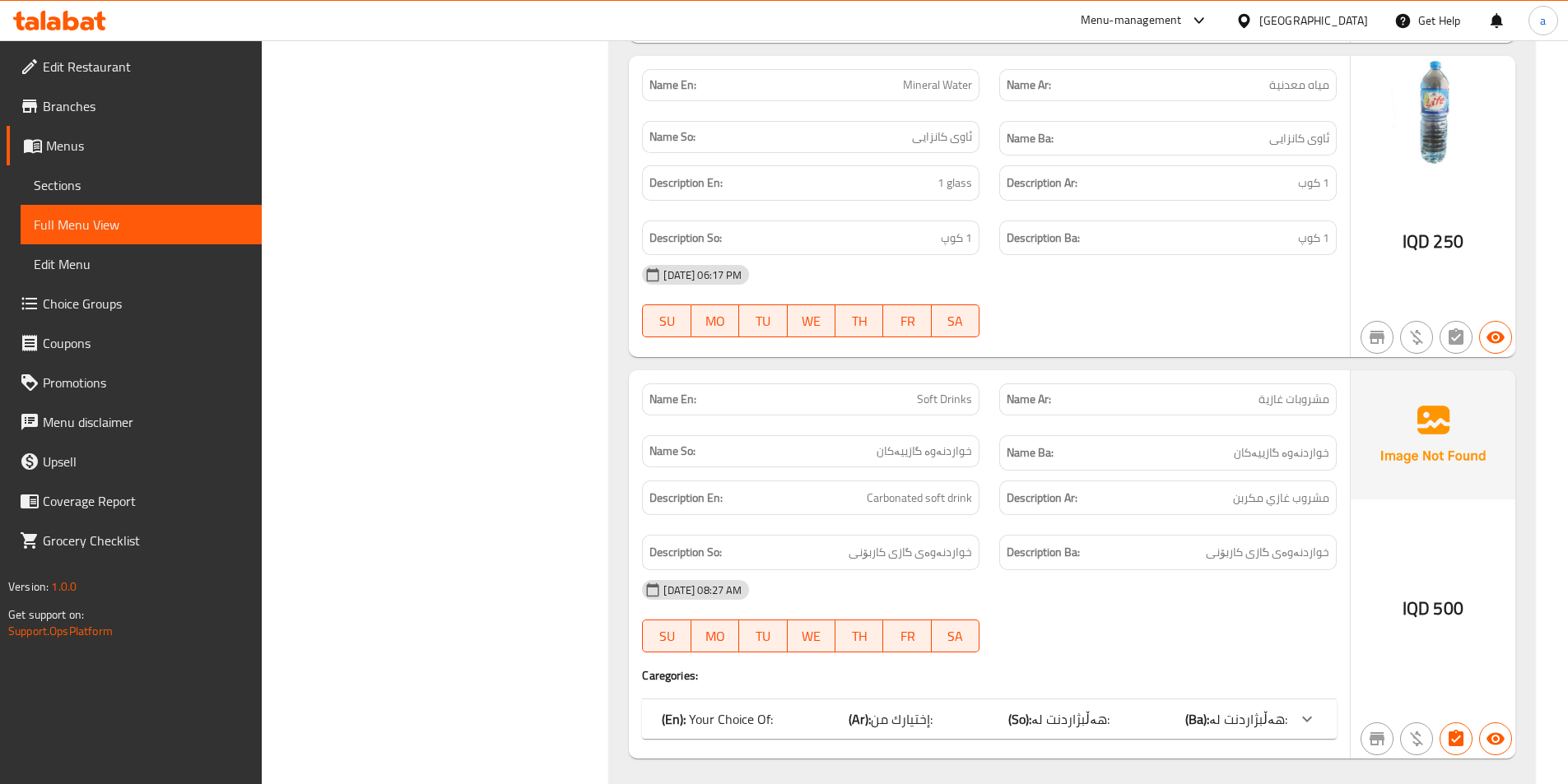
click at [1148, 709] on div "(En): Your Choice Of: (Ar): إختيارك من: (So): هەڵبژاردنت لە: (Ba): هەڵبژاردنت ل…" at bounding box center [975, 719] width 625 height 19
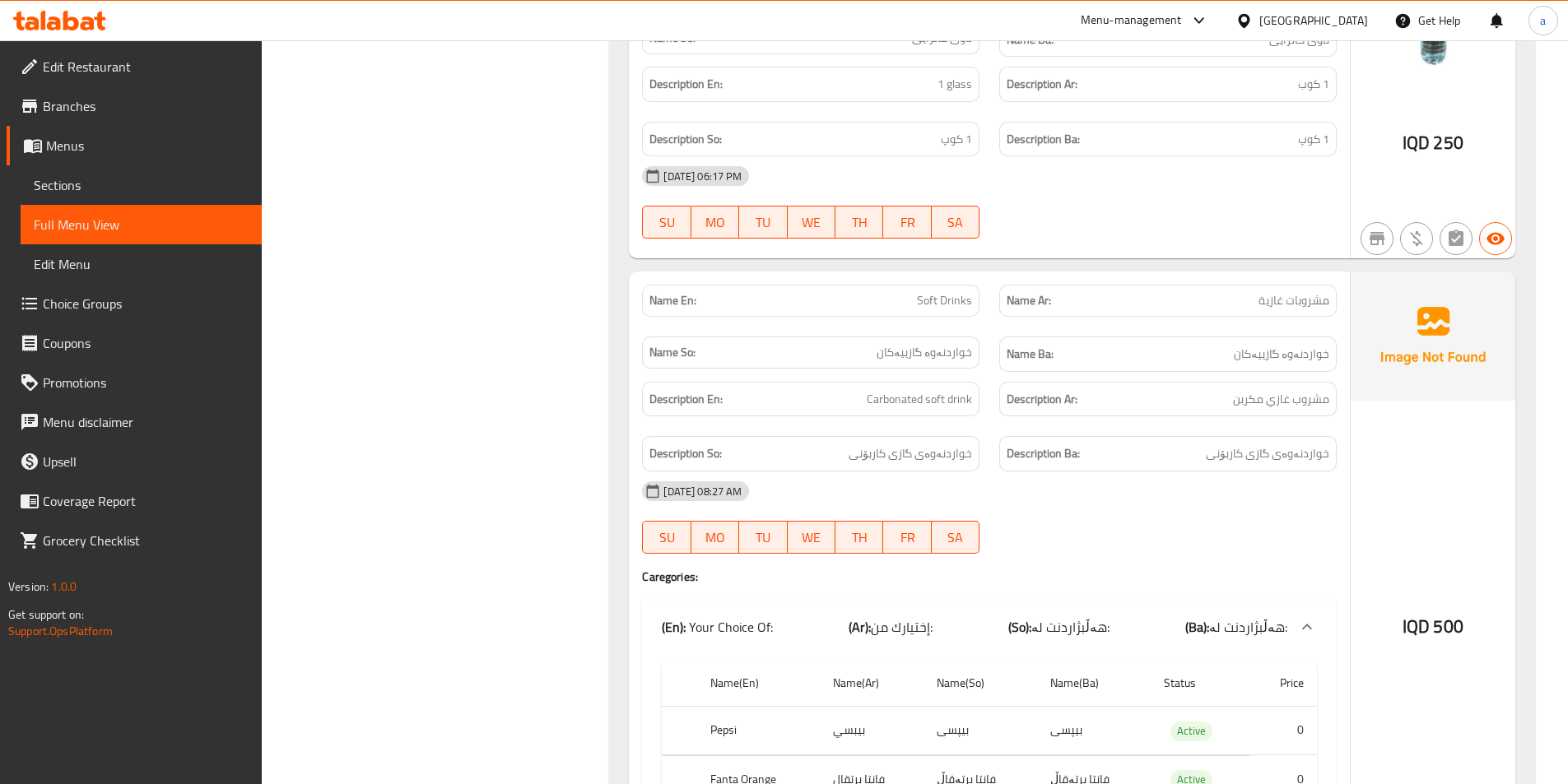
scroll to position [8452, 0]
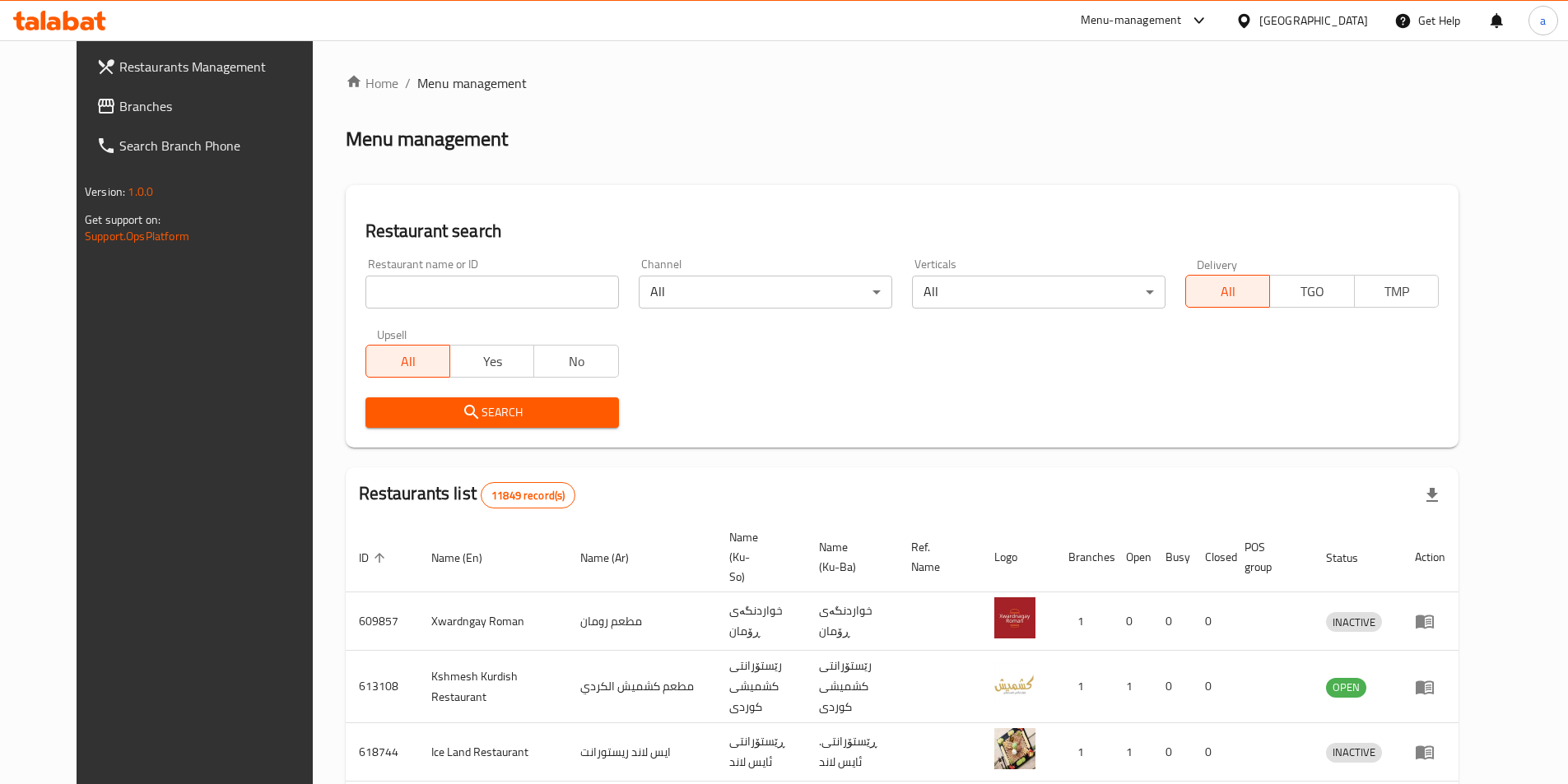
click at [119, 97] on span "Branches" at bounding box center [222, 106] width 206 height 19
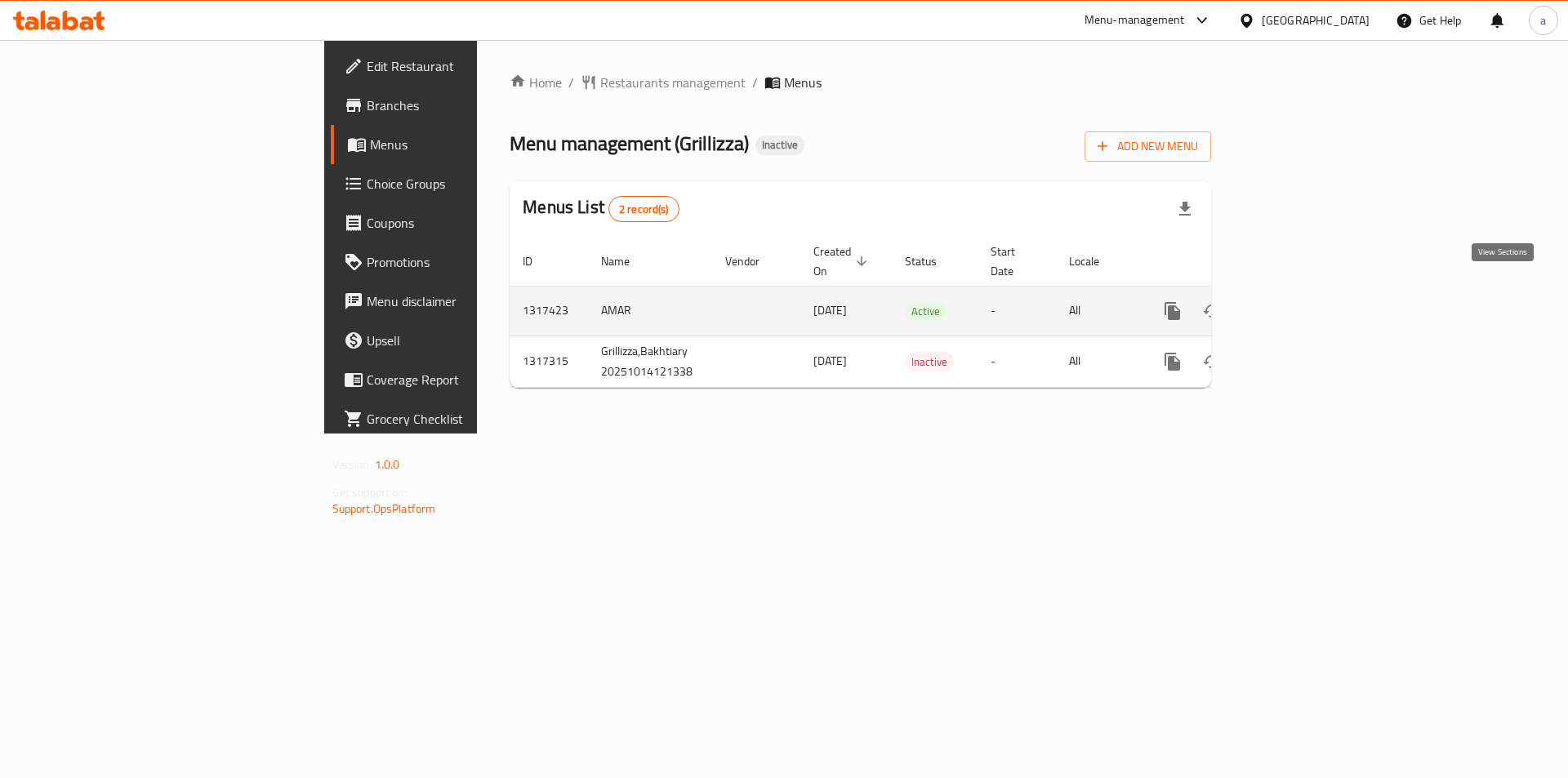
click at [1301, 302] on icon "enhanced table" at bounding box center [1290, 311] width 19 height 19
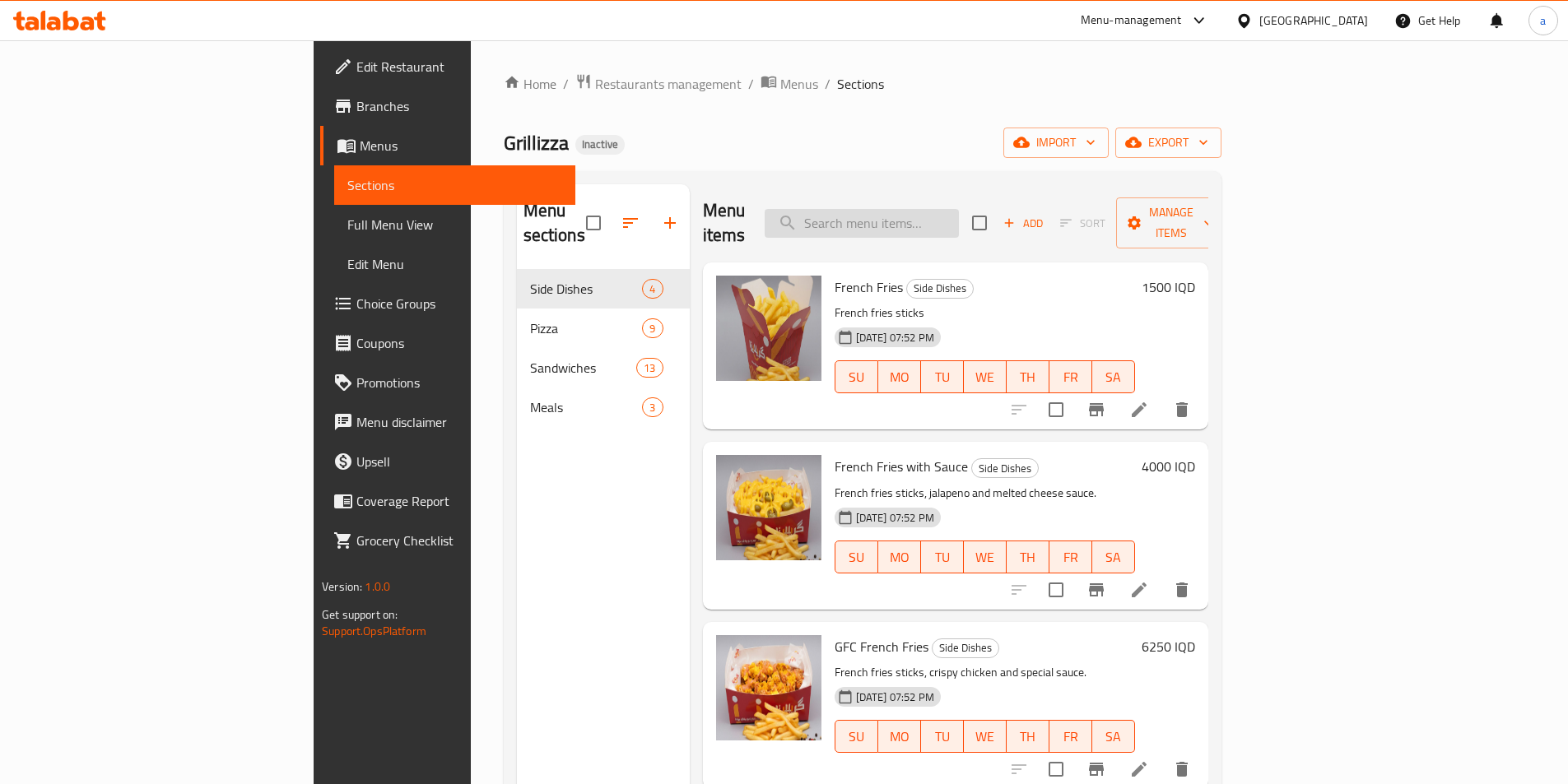
click at [959, 209] on input "search" at bounding box center [861, 224] width 195 height 29
paste input "Shawarma Bomb"
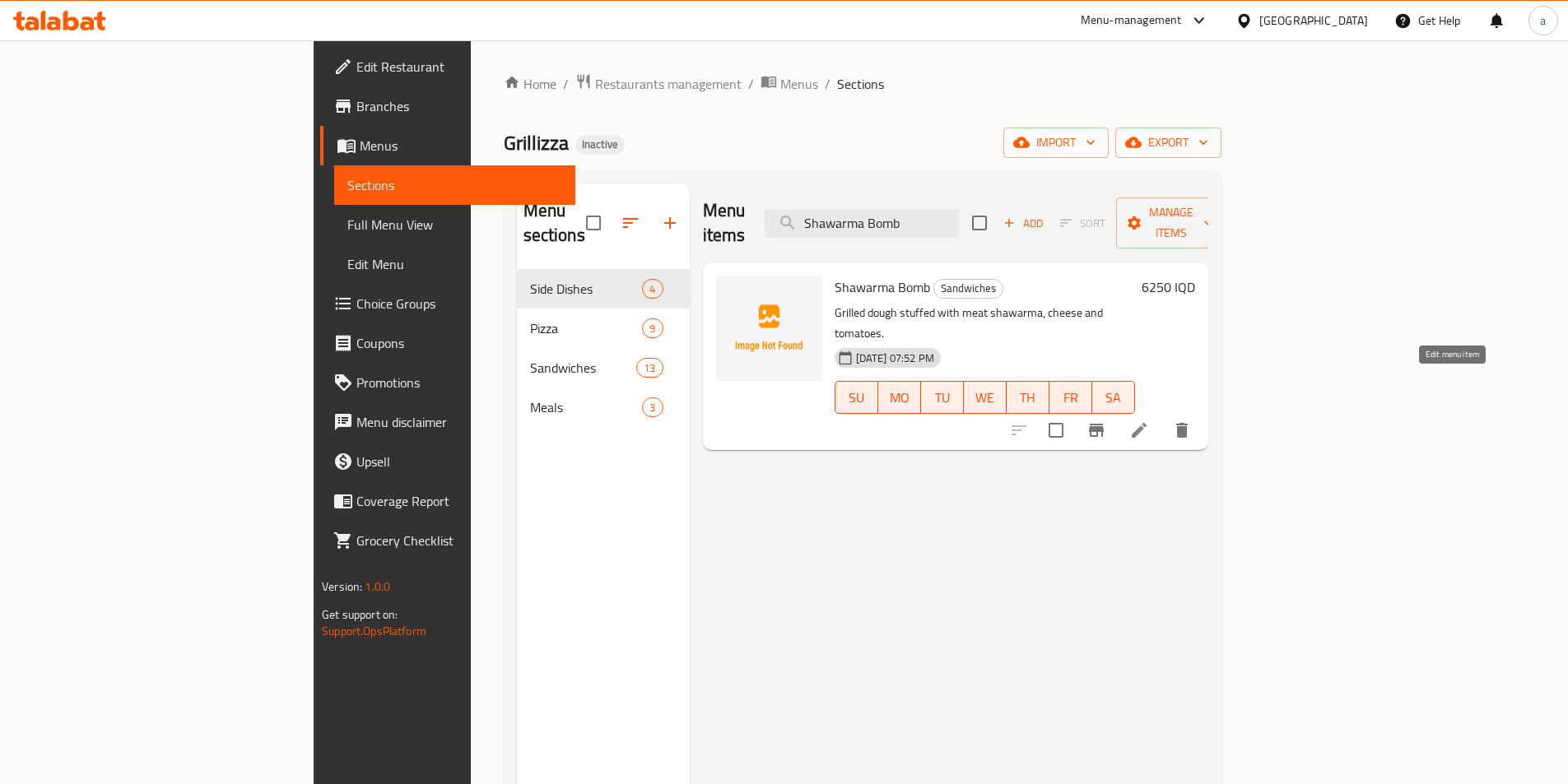
type input "Shawarma Bomb"
click at [1146, 423] on icon at bounding box center [1138, 430] width 15 height 15
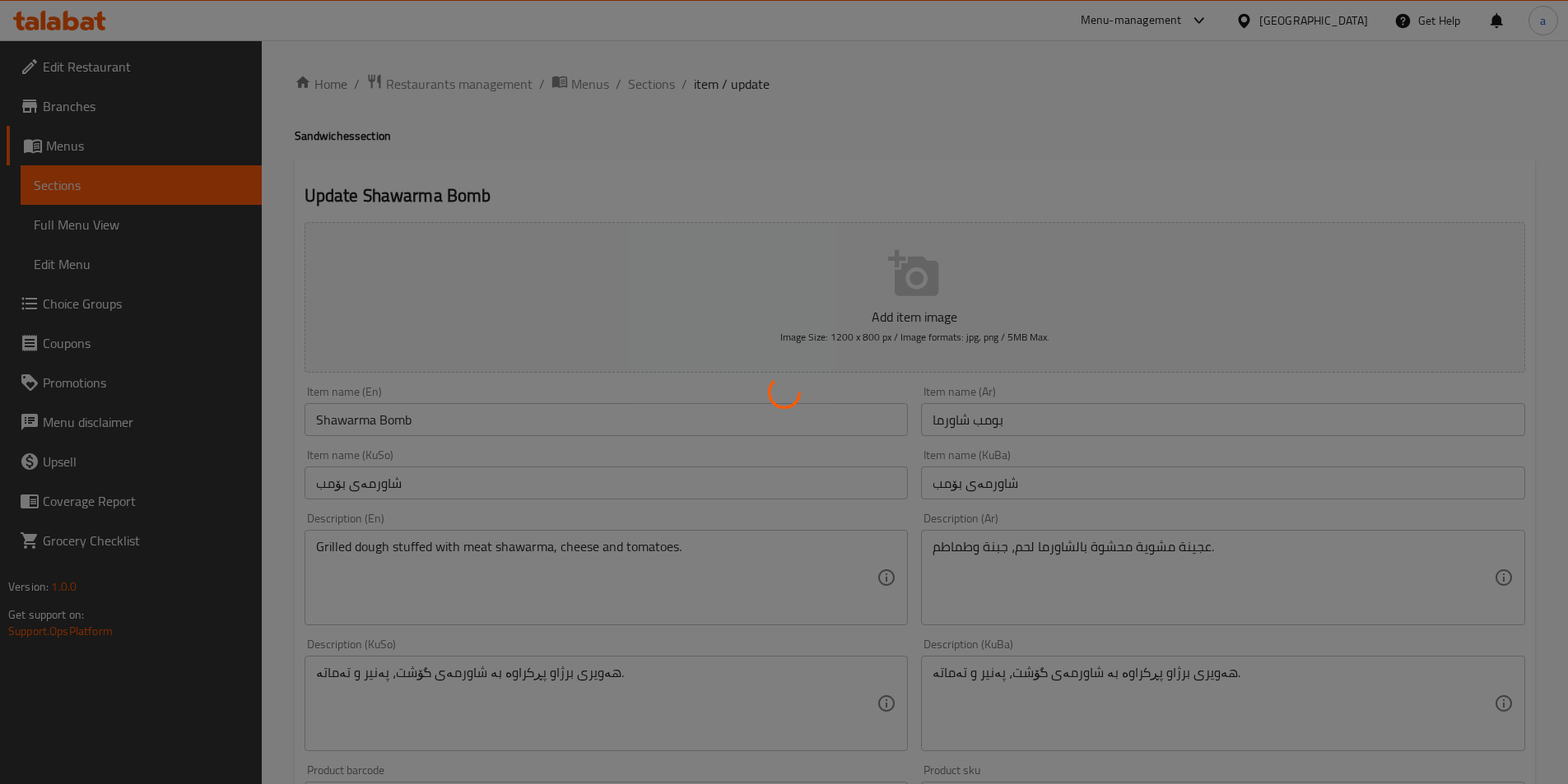
click at [684, 580] on div at bounding box center [784, 392] width 1568 height 784
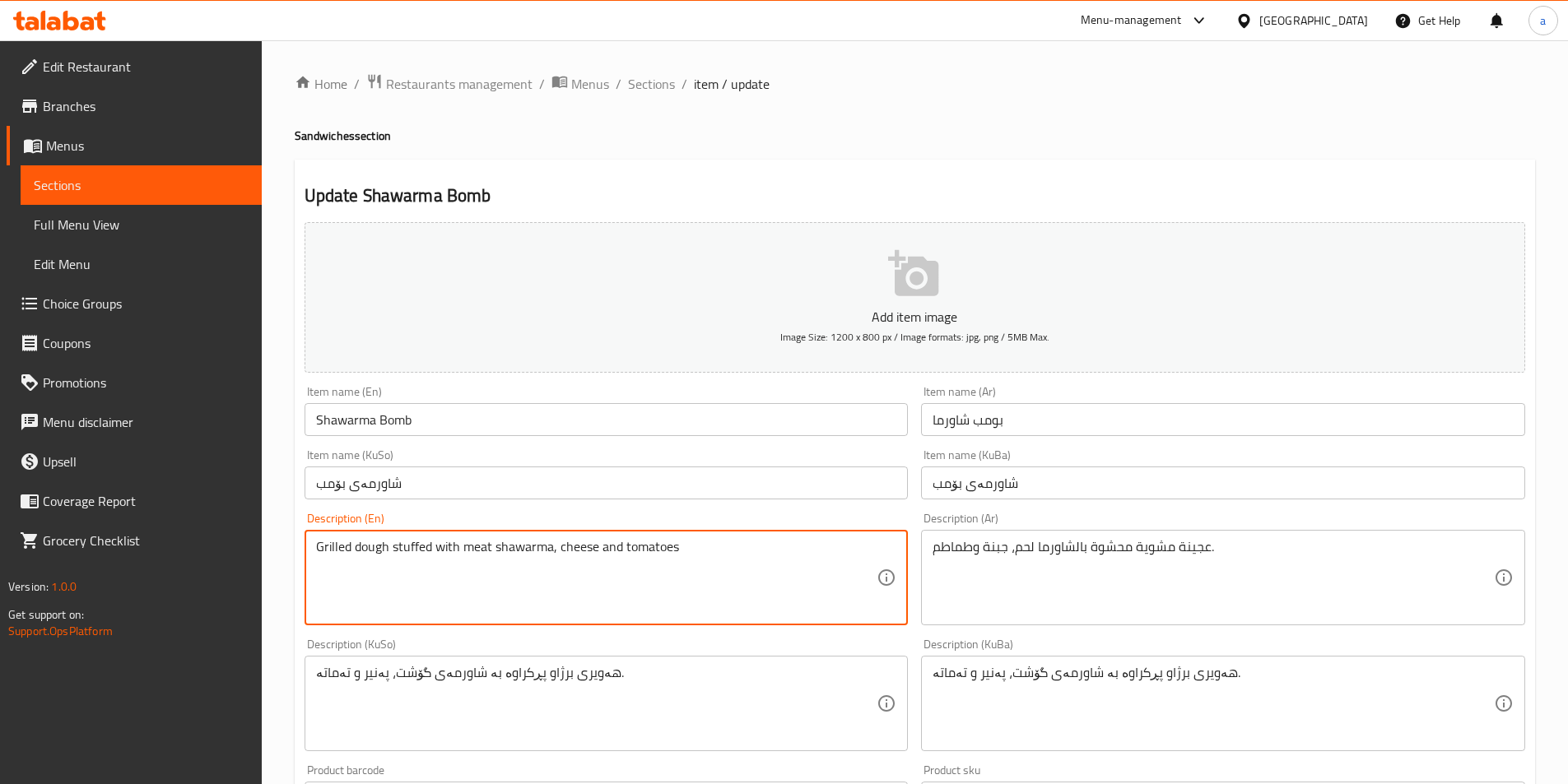
paste textarea "and French fries"
click at [613, 548] on textarea "Grilled dough stuffed with meat shawarma, cheese and tomatoes and French fries" at bounding box center [596, 578] width 561 height 78
type textarea "Grilled dough stuffed with meat shawarma, cheese, tomatoes and French fries"
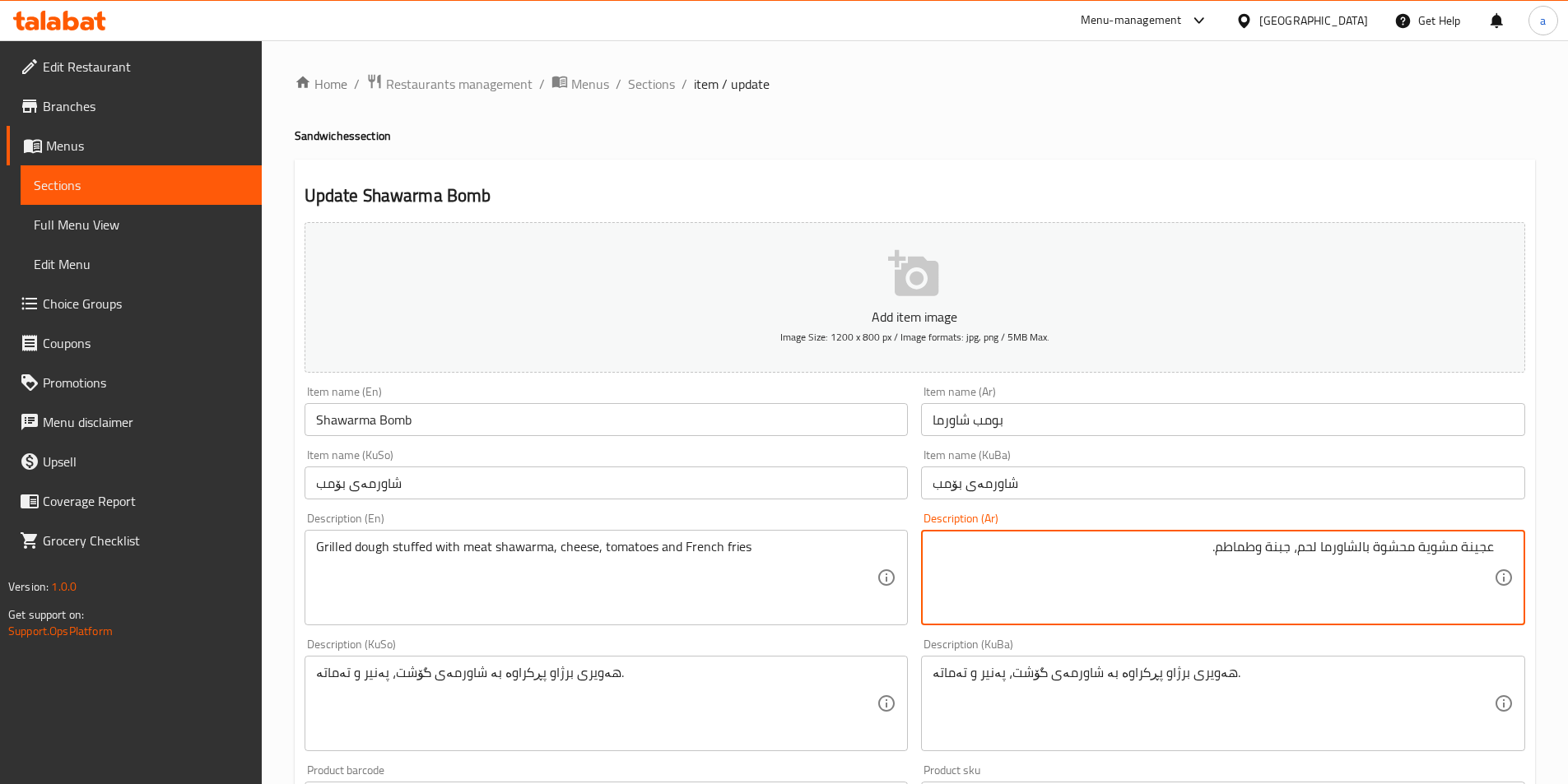
click at [1233, 544] on textarea "عجينة مشوية محشوة بالشاورما لحم، جبنة وطماطم." at bounding box center [1213, 578] width 561 height 78
click at [1259, 547] on textarea "عجينة مشوية محشوة بالشاورما لحم، جبنة وطماطم." at bounding box center [1213, 578] width 561 height 78
paste textarea "وبطاطا [GEOGRAPHIC_DATA]"
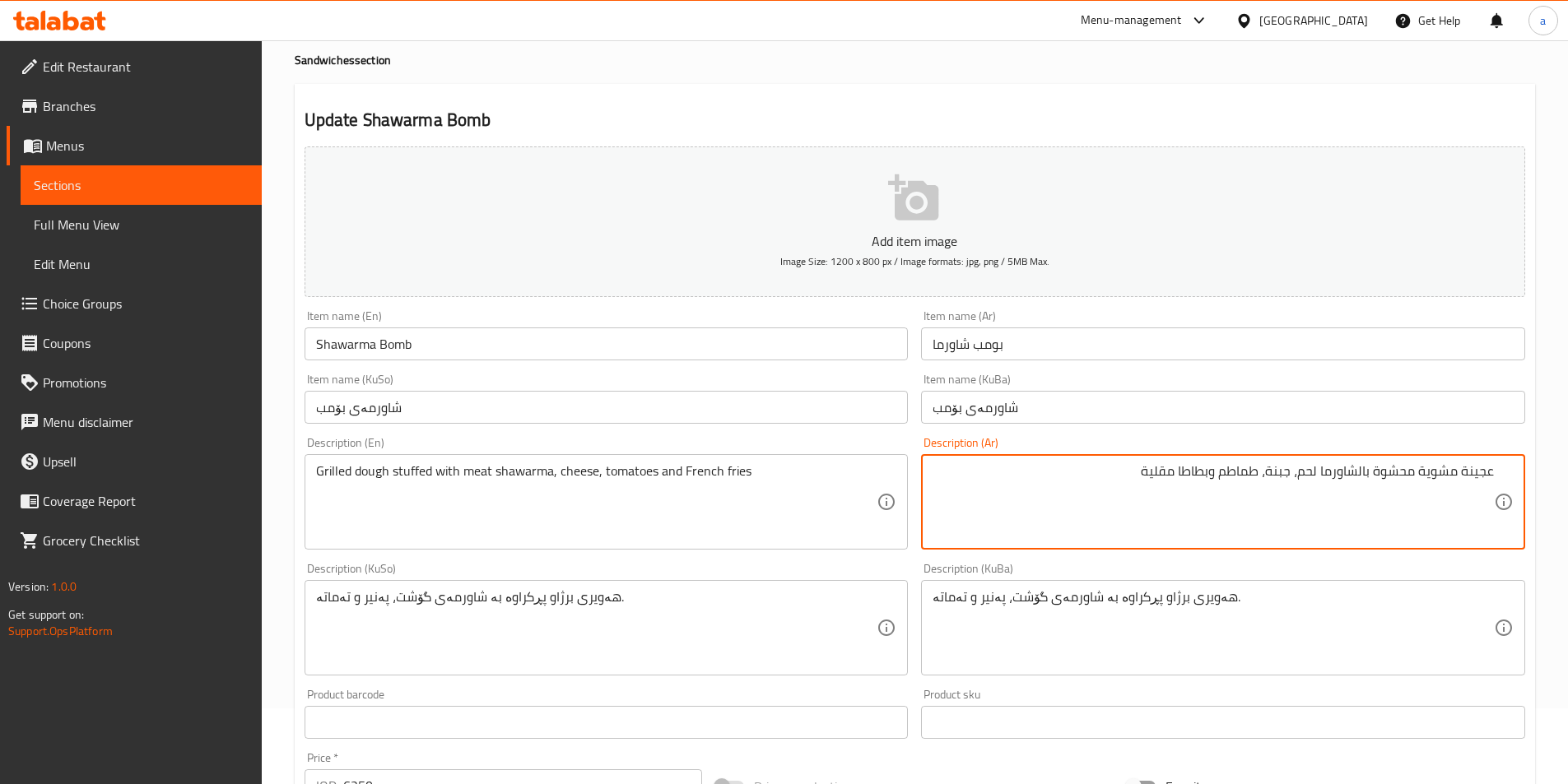
scroll to position [109, 0]
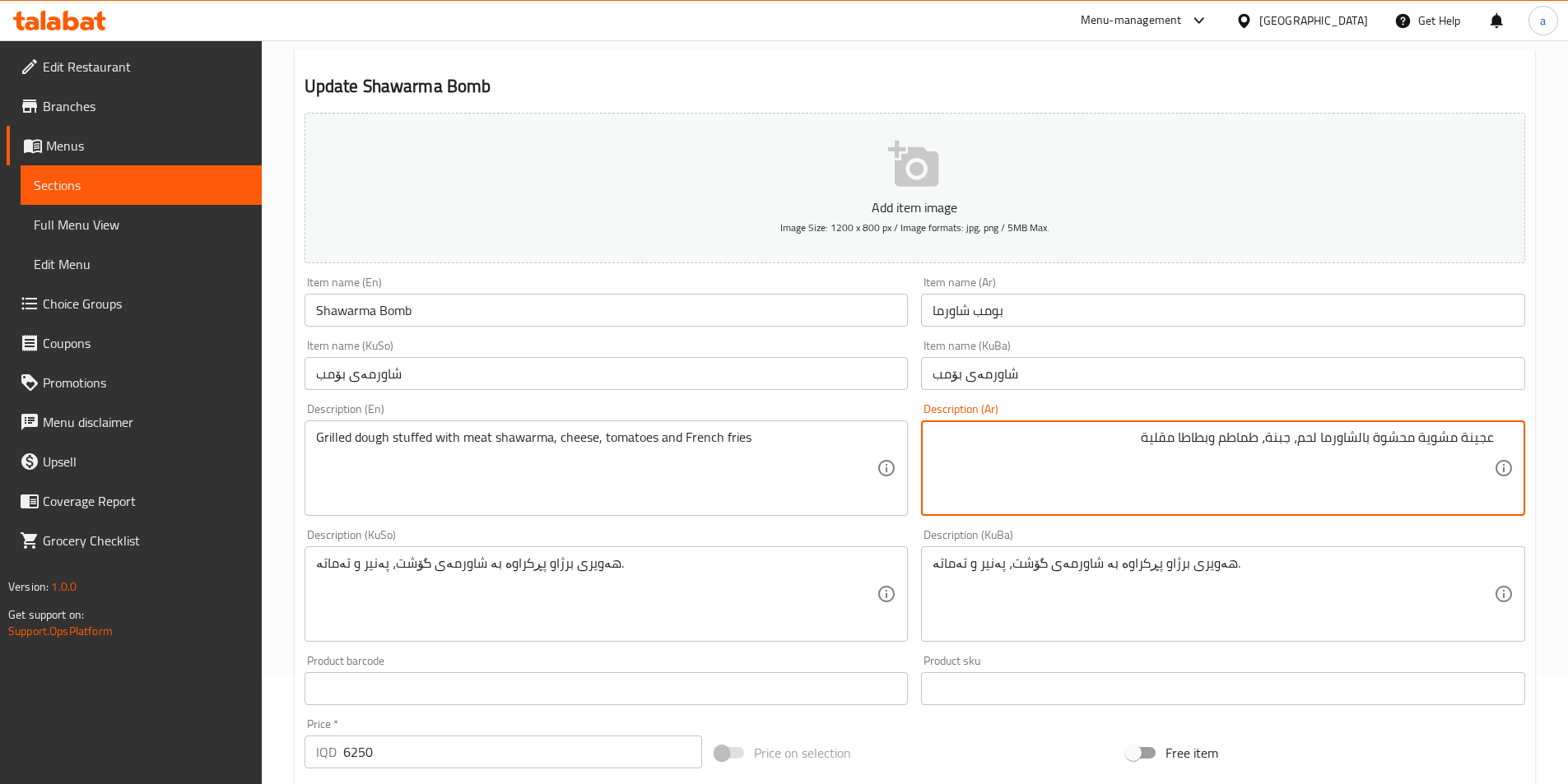
type textarea "عجينة مشوية محشوة بالشاورما لحم، جبنة، طماطم وبطاطا مقلية"
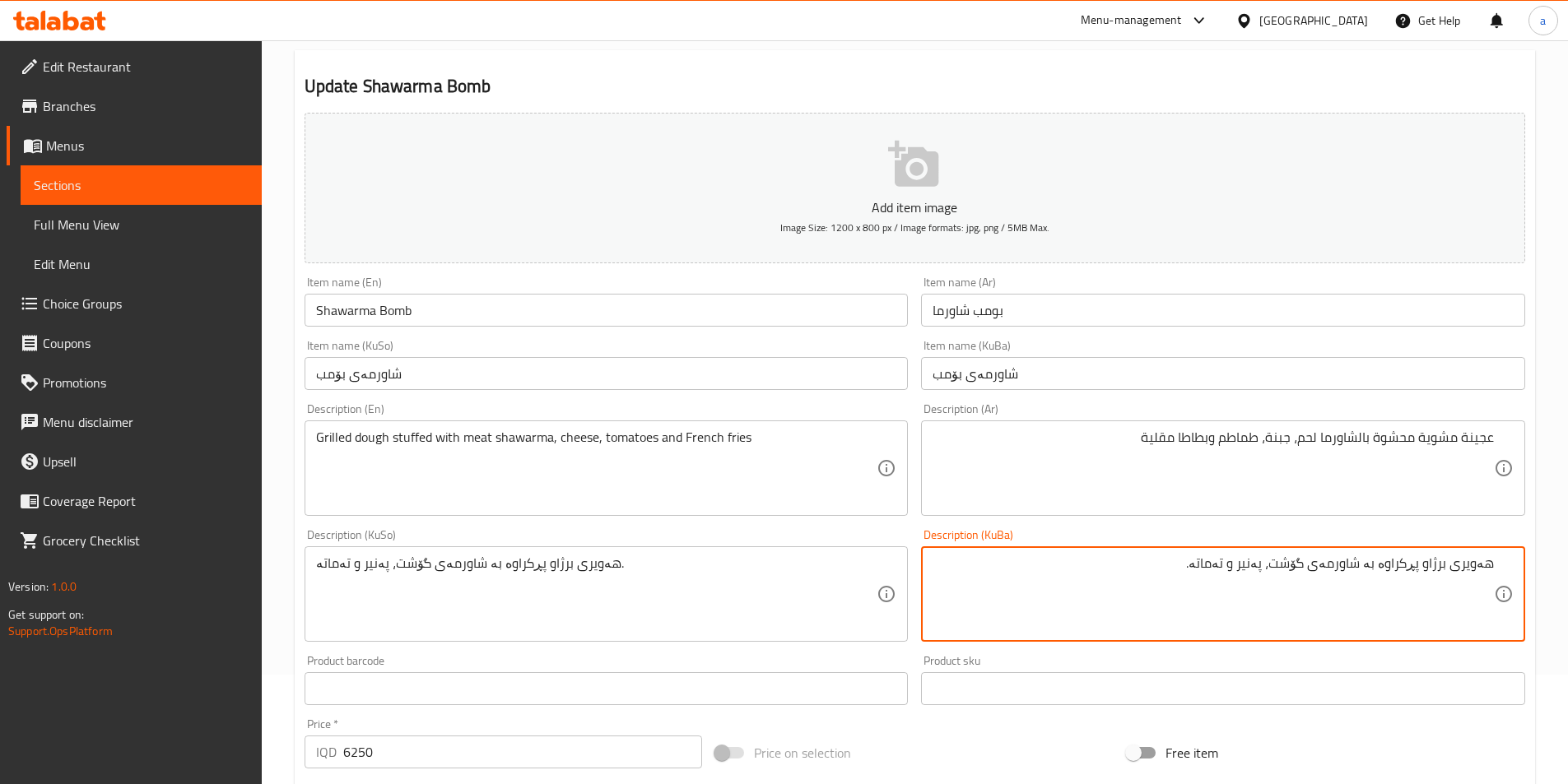
click at [1122, 568] on textarea "هەویری برژاو پڕکراوە بە شاورمەی گۆشت، پەنیر و تەماتە." at bounding box center [1213, 594] width 561 height 78
paste textarea "و فینگەر"
drag, startPoint x: 1242, startPoint y: 562, endPoint x: 1251, endPoint y: 574, distance: 15.0
click at [1251, 574] on textarea "هەویری برژاو پڕکراوە بە شاورمەی گۆشت، پەنیر و تەماتە و فینگەر" at bounding box center [1213, 594] width 561 height 78
drag, startPoint x: 1144, startPoint y: 568, endPoint x: 1540, endPoint y: 628, distance: 400.5
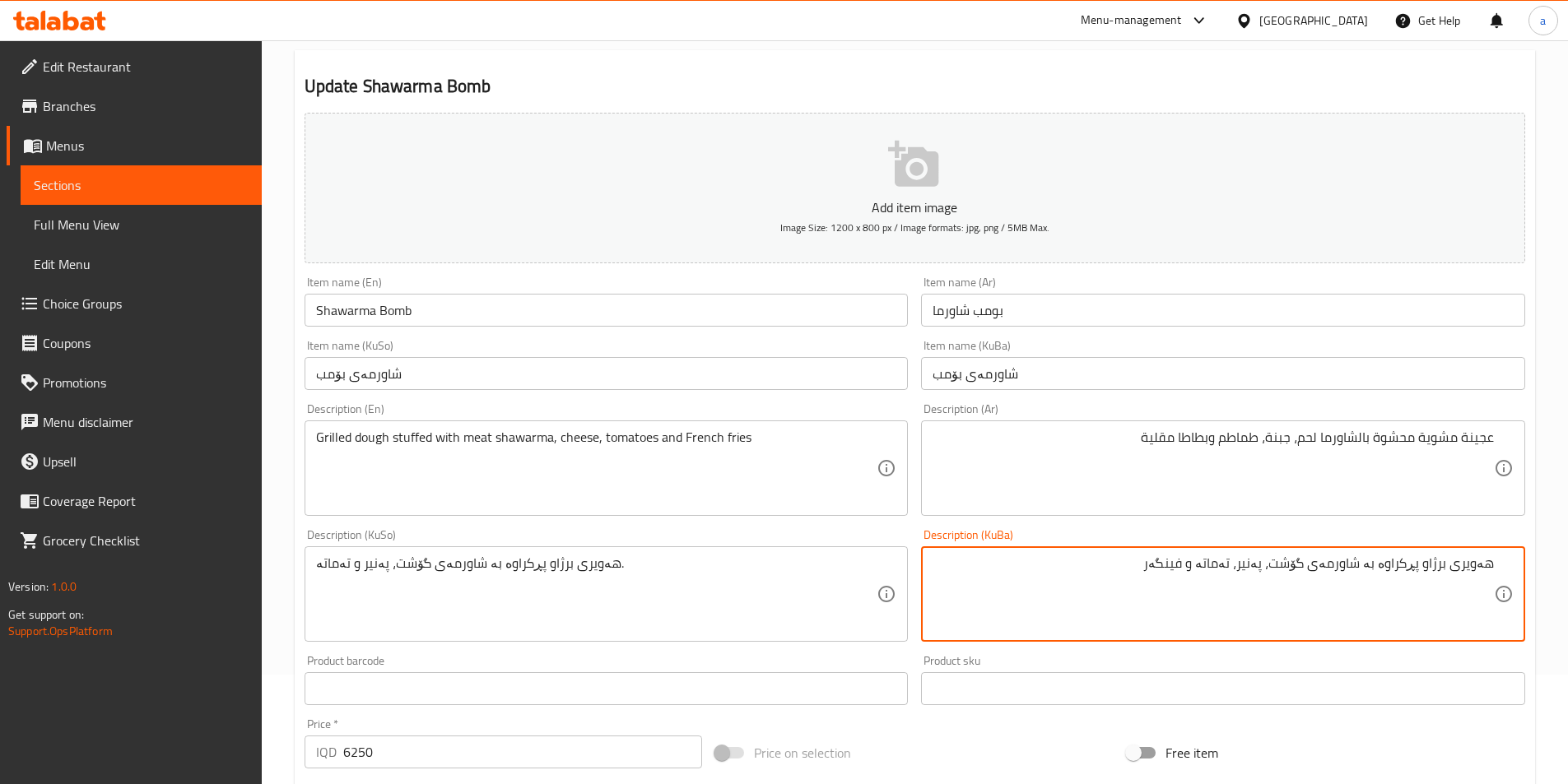
click at [1540, 628] on div "Home / Restaurants management / Menus / Sections / item / update Sandwiches sec…" at bounding box center [914, 587] width 1306 height 1312
type textarea "هەویری برژاو پڕکراوە بە شاورمەی گۆشت، پەنیر، تەماتە و فینگەر"
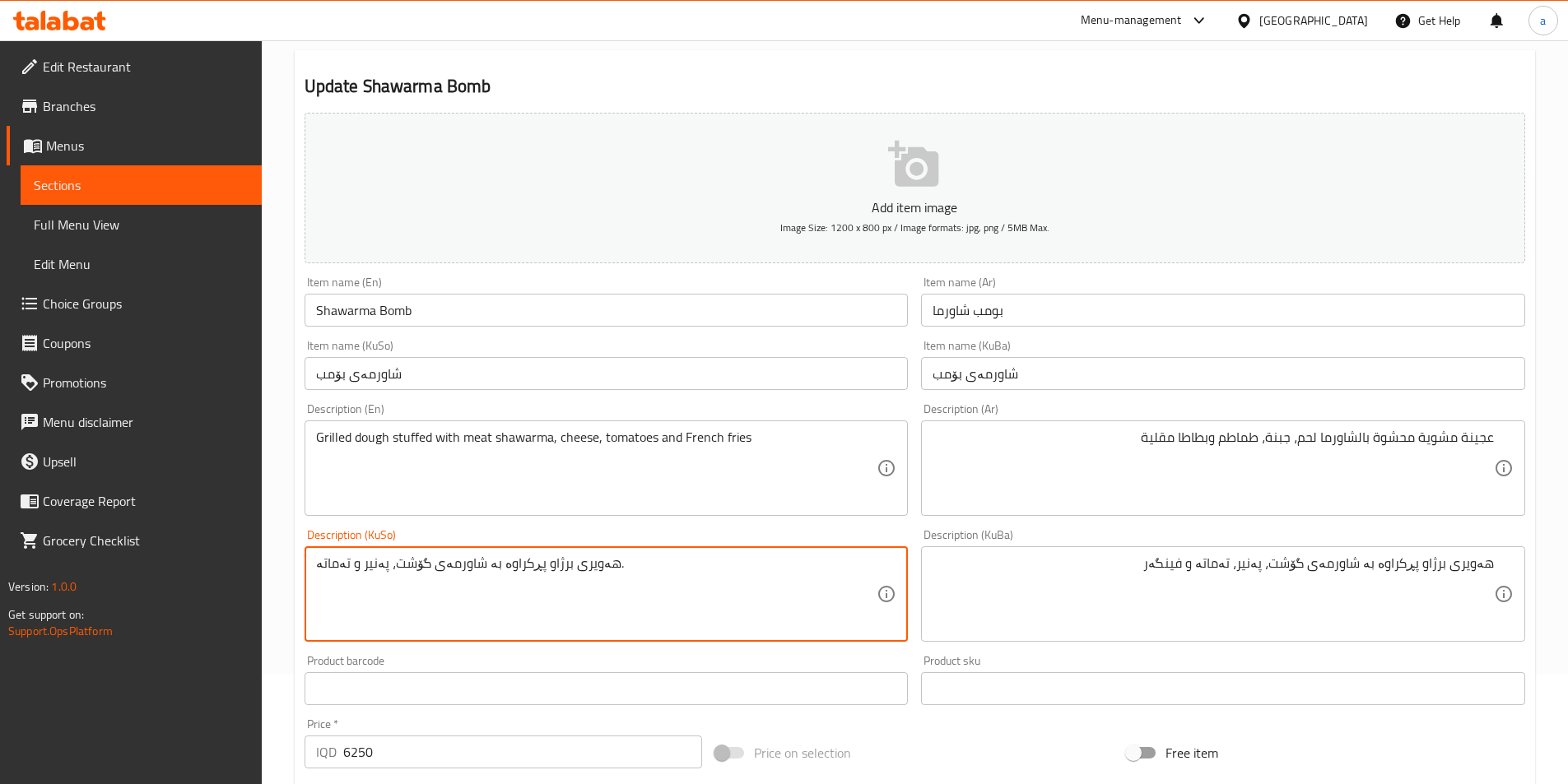
paste textarea "، تەماتە و فینگەر"
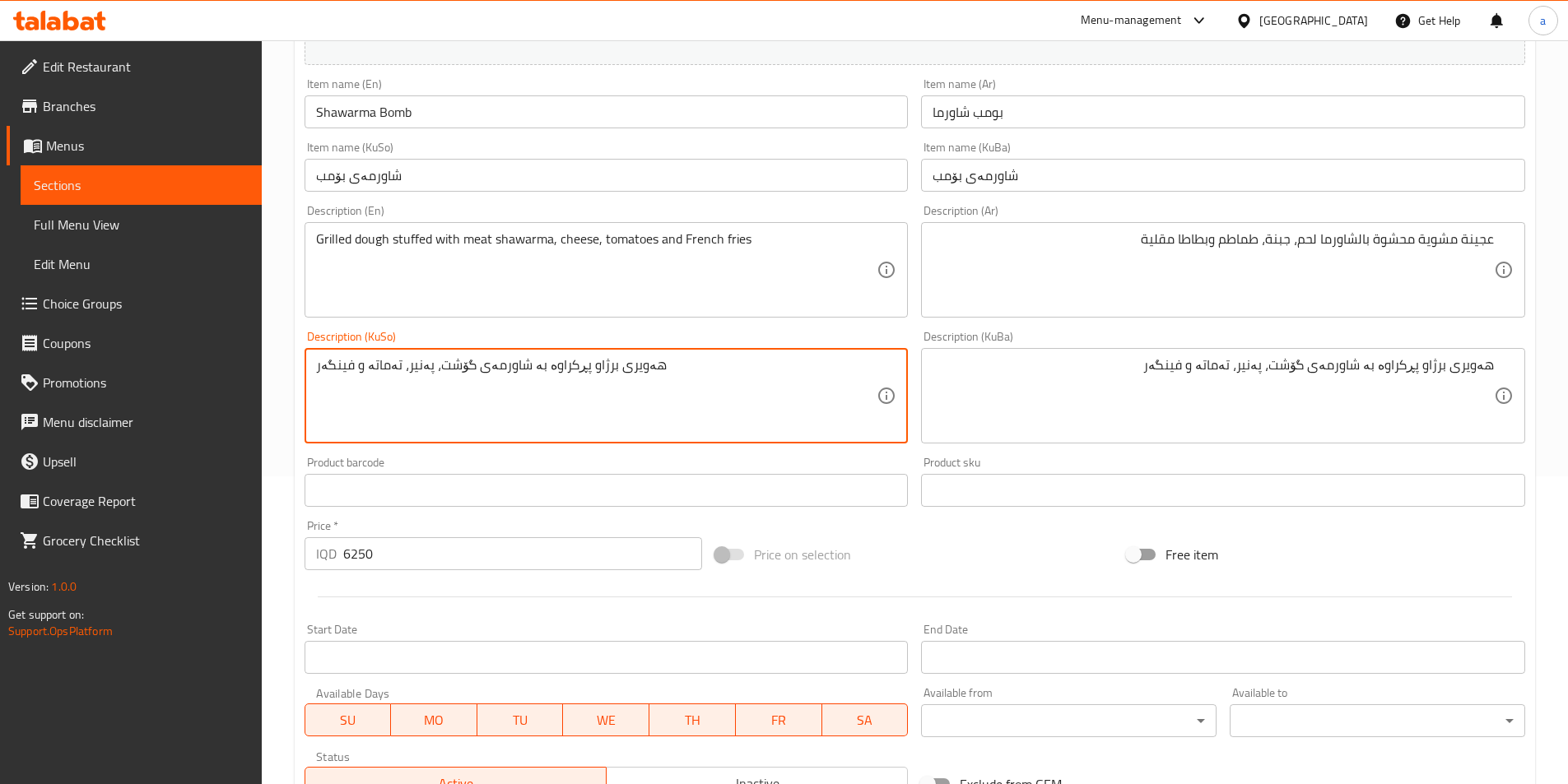
scroll to position [568, 0]
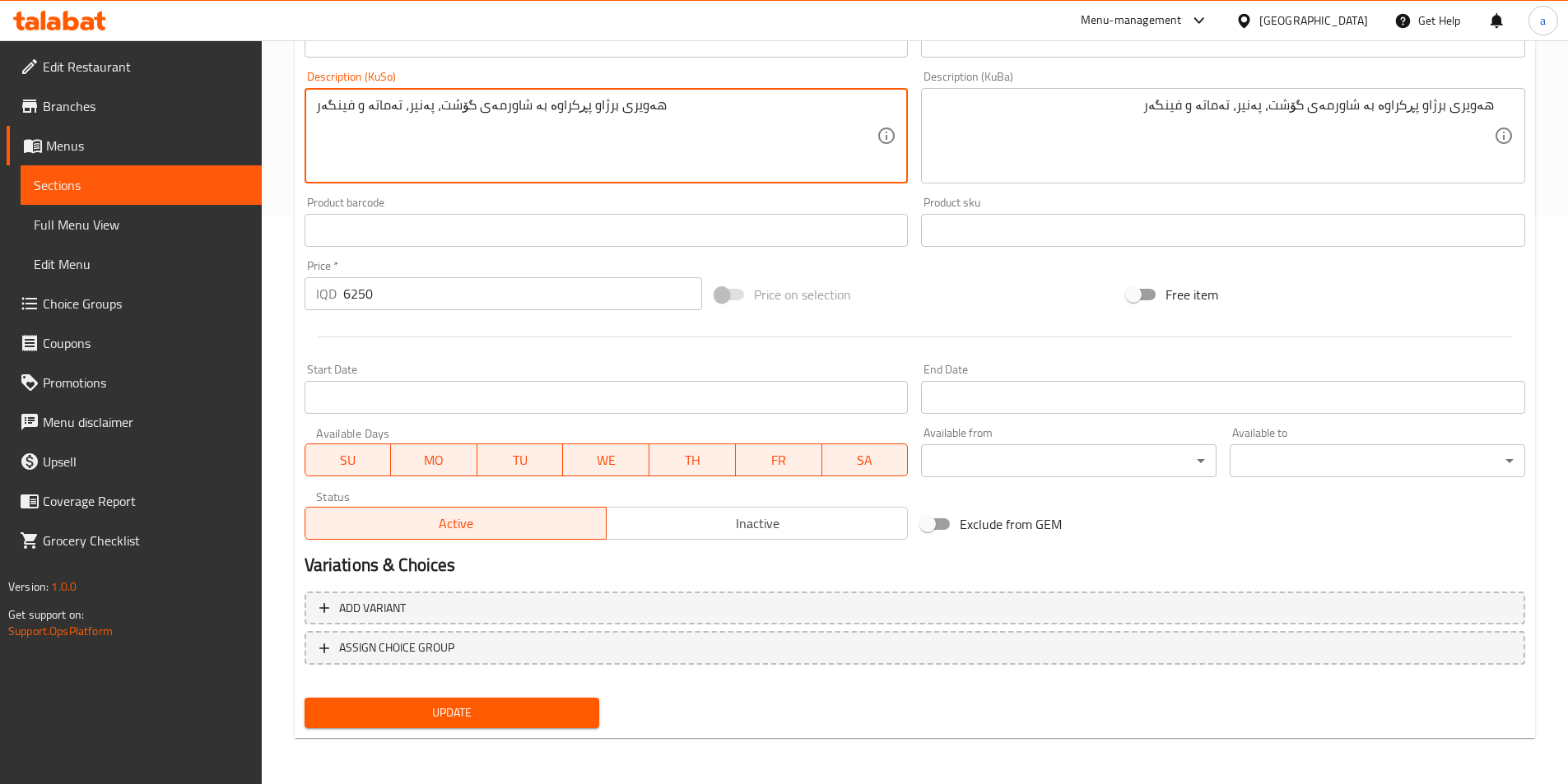
type textarea "هەویری برژاو پڕکراوە بە شاورمەی گۆشت، پەنیر، تەماتە و فینگەر"
click at [448, 704] on span "Update" at bounding box center [452, 712] width 269 height 20
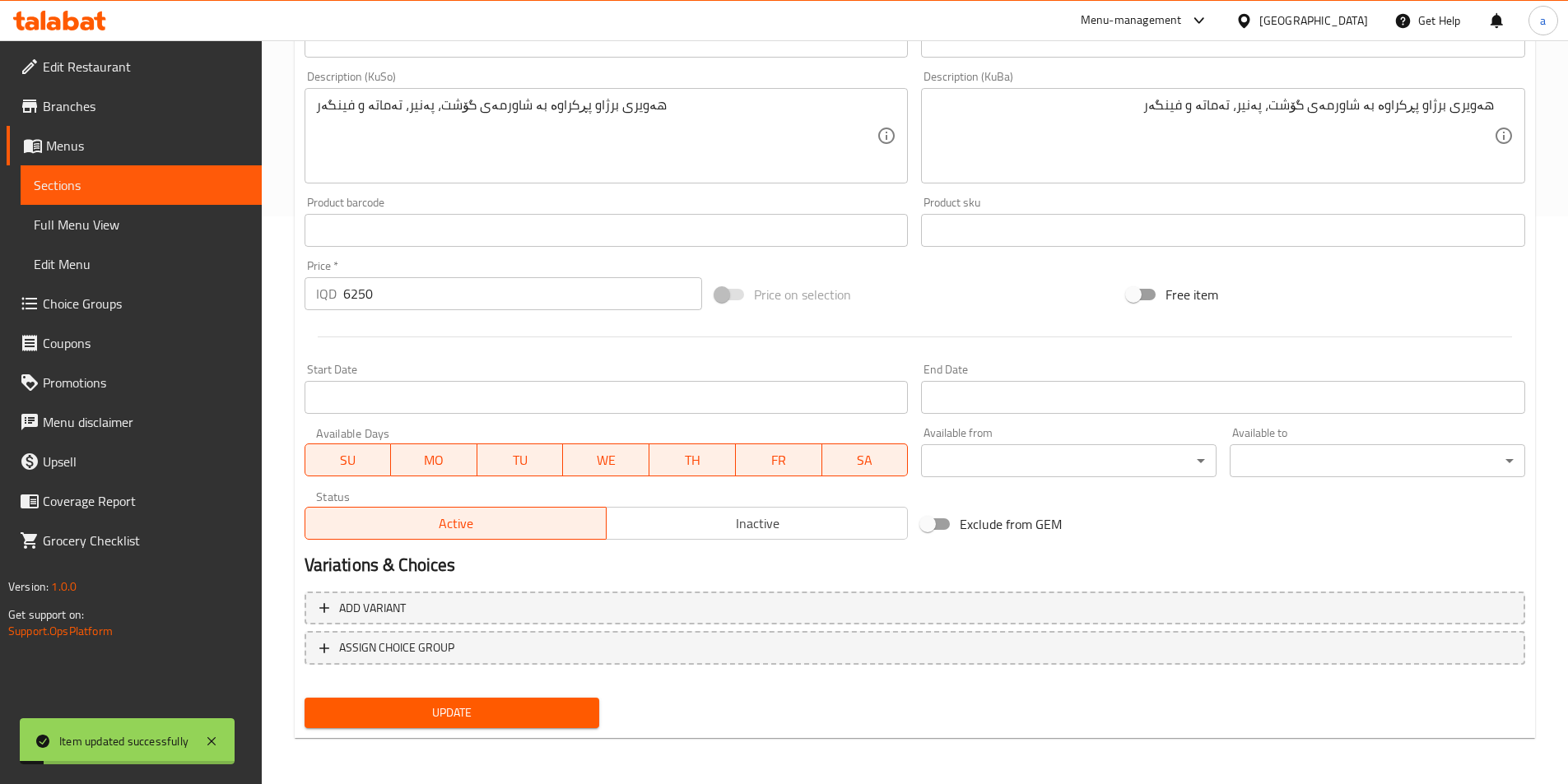
click at [151, 188] on span "Sections" at bounding box center [141, 185] width 215 height 19
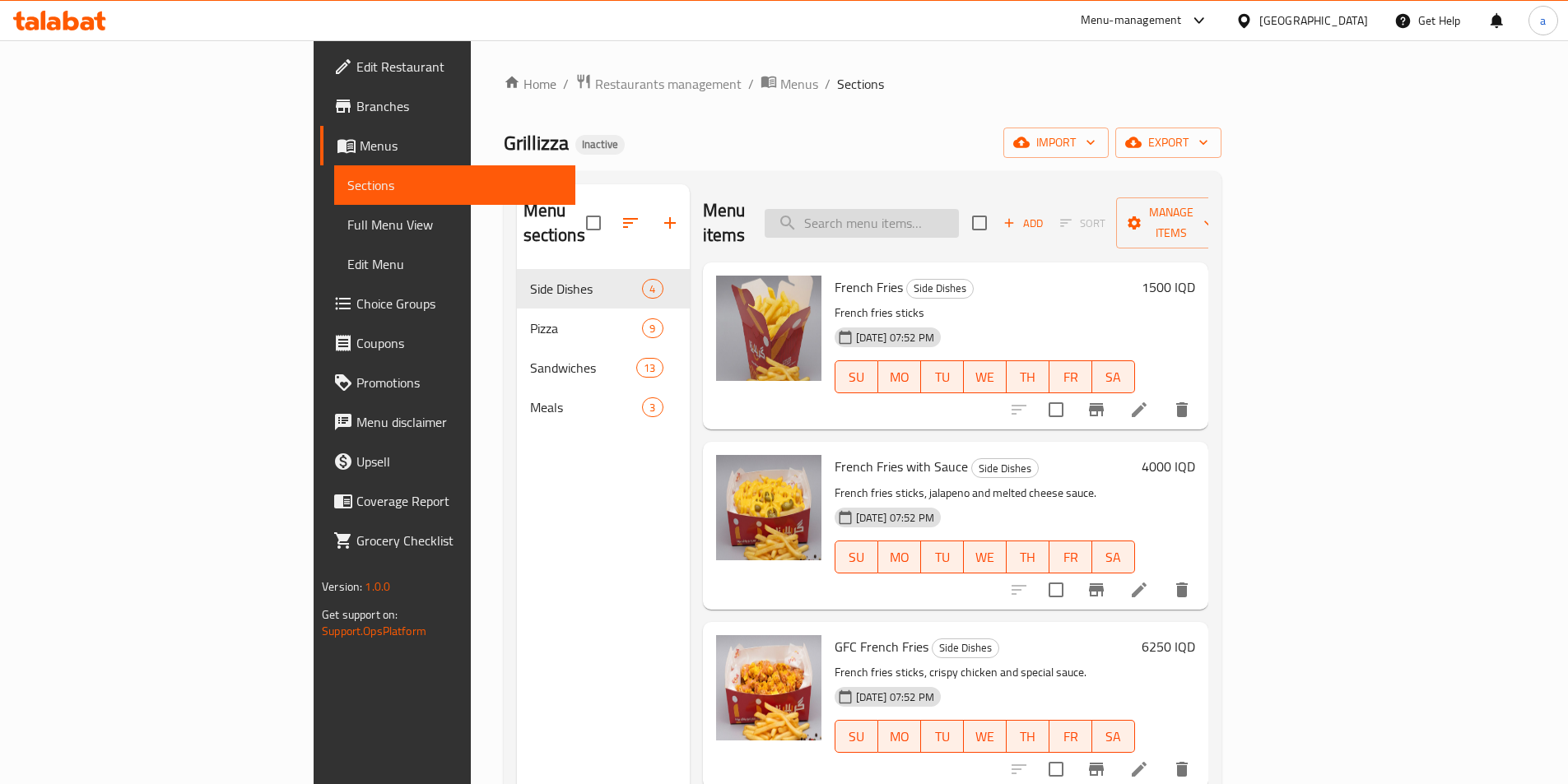
click at [907, 222] on input "search" at bounding box center [861, 224] width 195 height 29
paste input "Burger Bom"
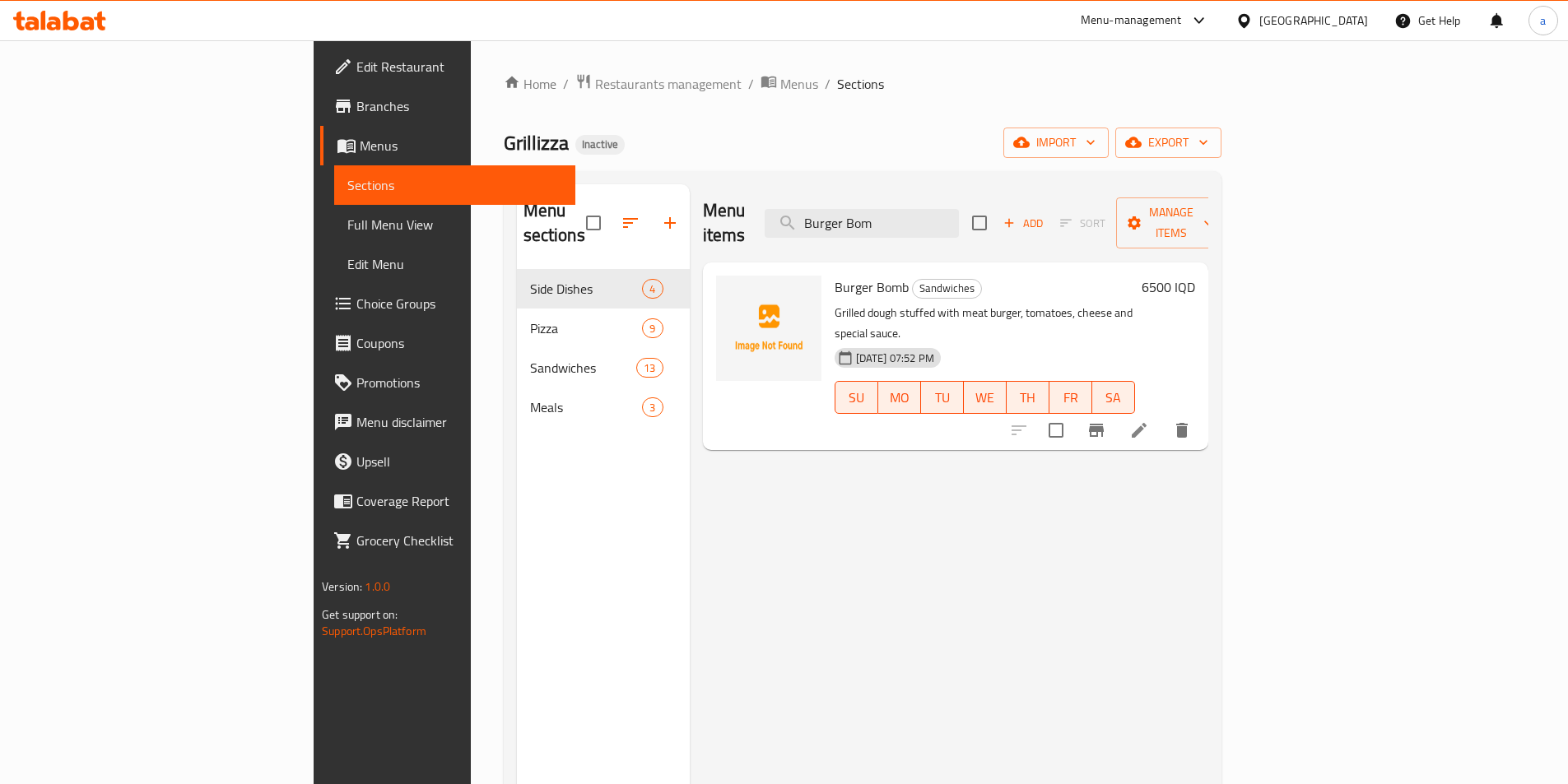
type input "Burger Bom"
click at [1149, 420] on icon at bounding box center [1138, 430] width 19 height 19
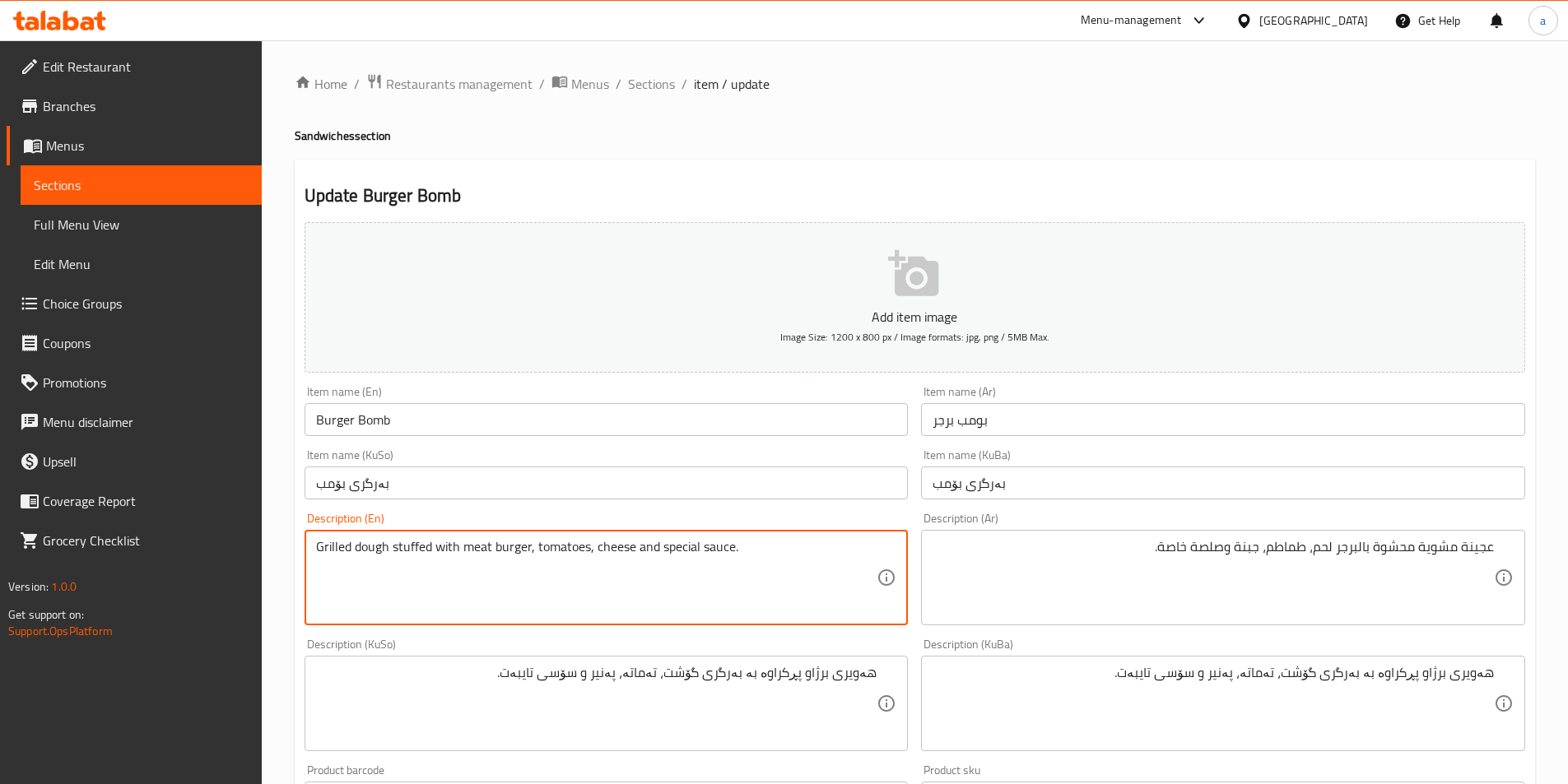
drag, startPoint x: 632, startPoint y: 545, endPoint x: 662, endPoint y: 552, distance: 30.8
click at [662, 552] on textarea "Grilled dough stuffed with meat burger, tomatoes, cheese and special sauce." at bounding box center [596, 578] width 561 height 78
click at [767, 568] on textarea "Grilled dough stuffed with meat burger, tomatoes, cheese, special sauce." at bounding box center [596, 578] width 561 height 78
paste textarea "and French fries"
type textarea "Grilled dough stuffed with meat burger, tomatoes, cheese, special sauce and Fre…"
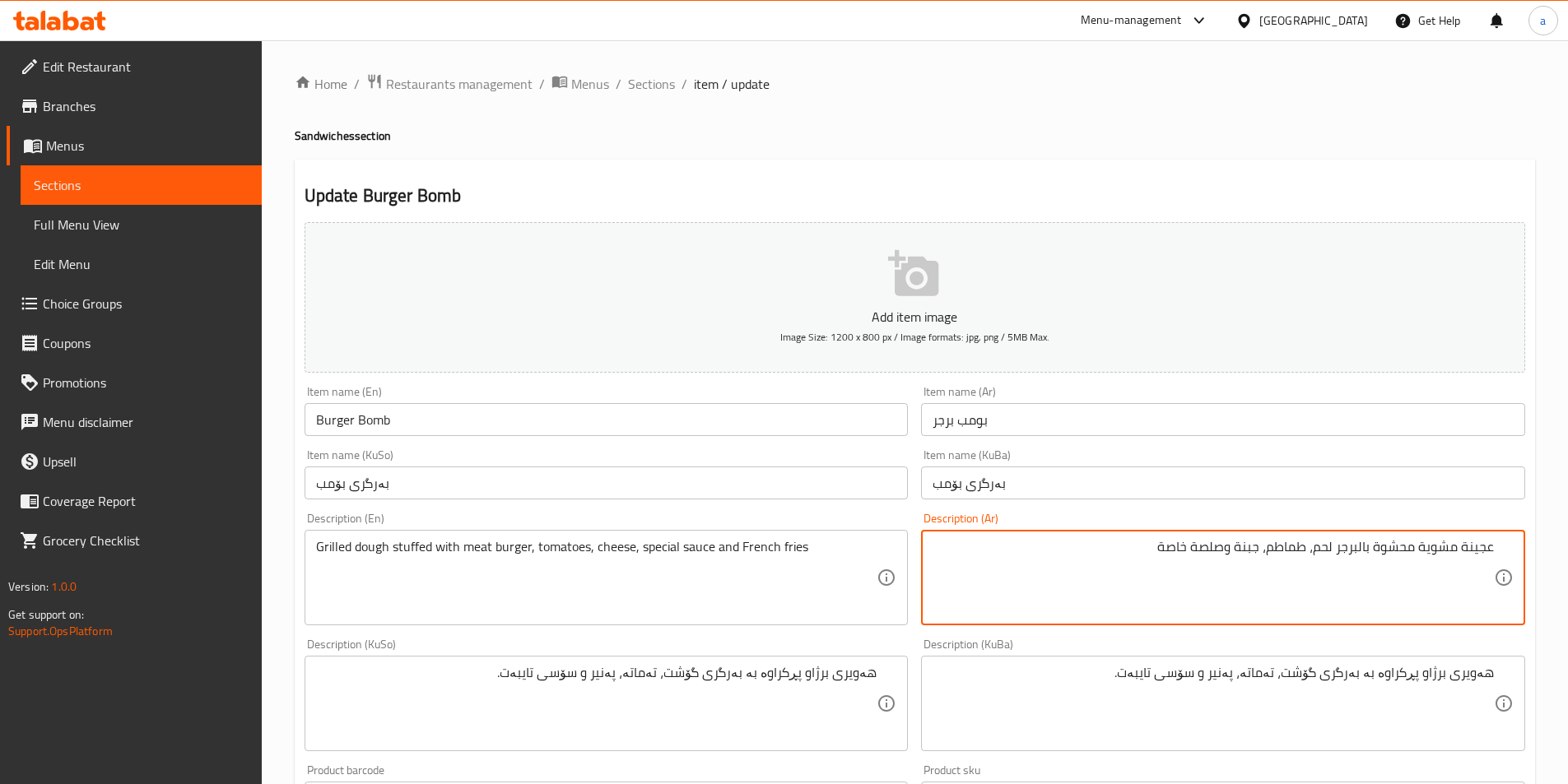
paste textarea "وبطاطا مقلية"
click at [1227, 550] on textarea "عجينة مشوية محشوة بالبرجر لحم، طماطم، جبنة وصلصة خاصة وبطاطا مقلية" at bounding box center [1213, 578] width 561 height 78
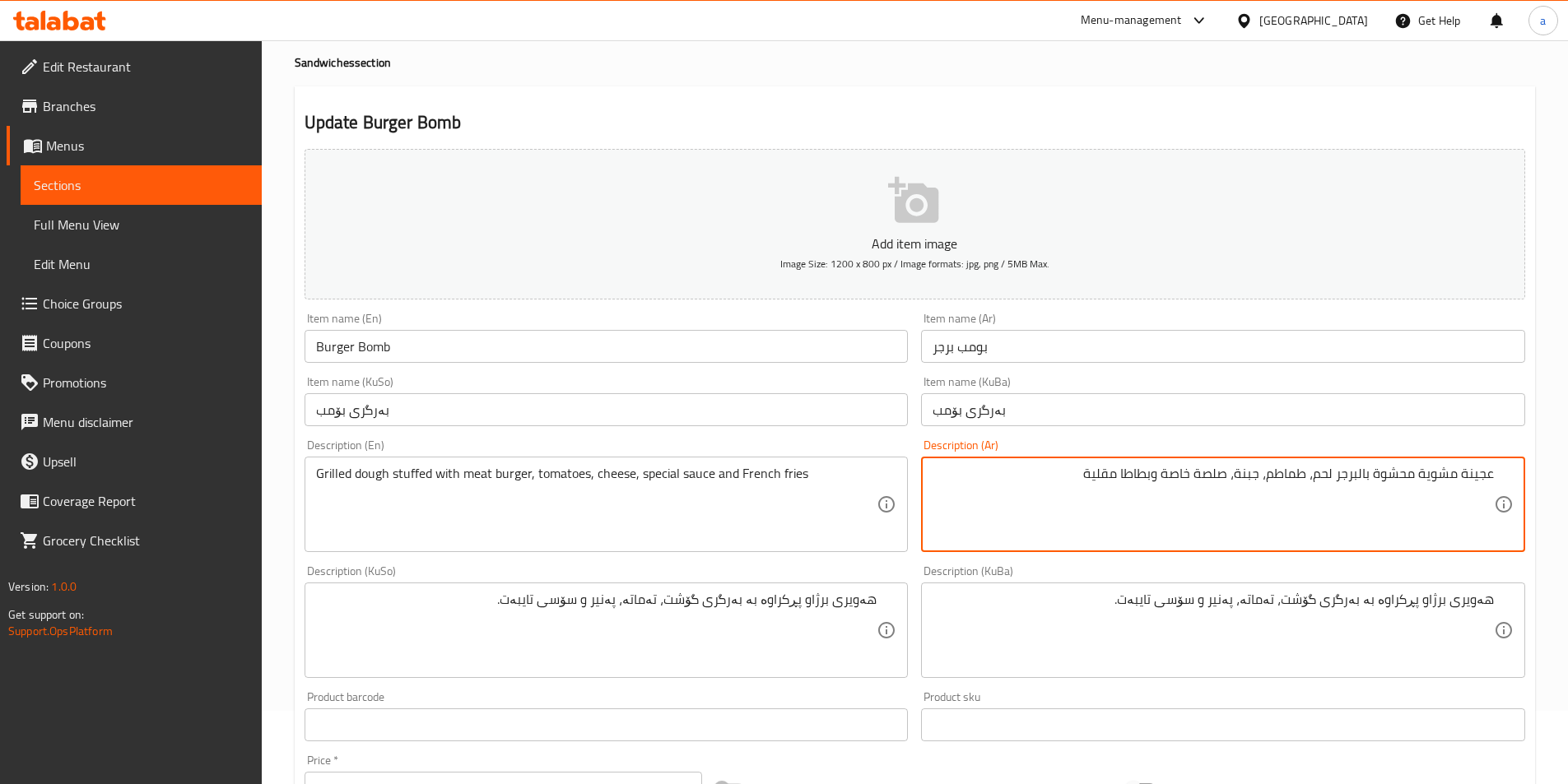
scroll to position [109, 0]
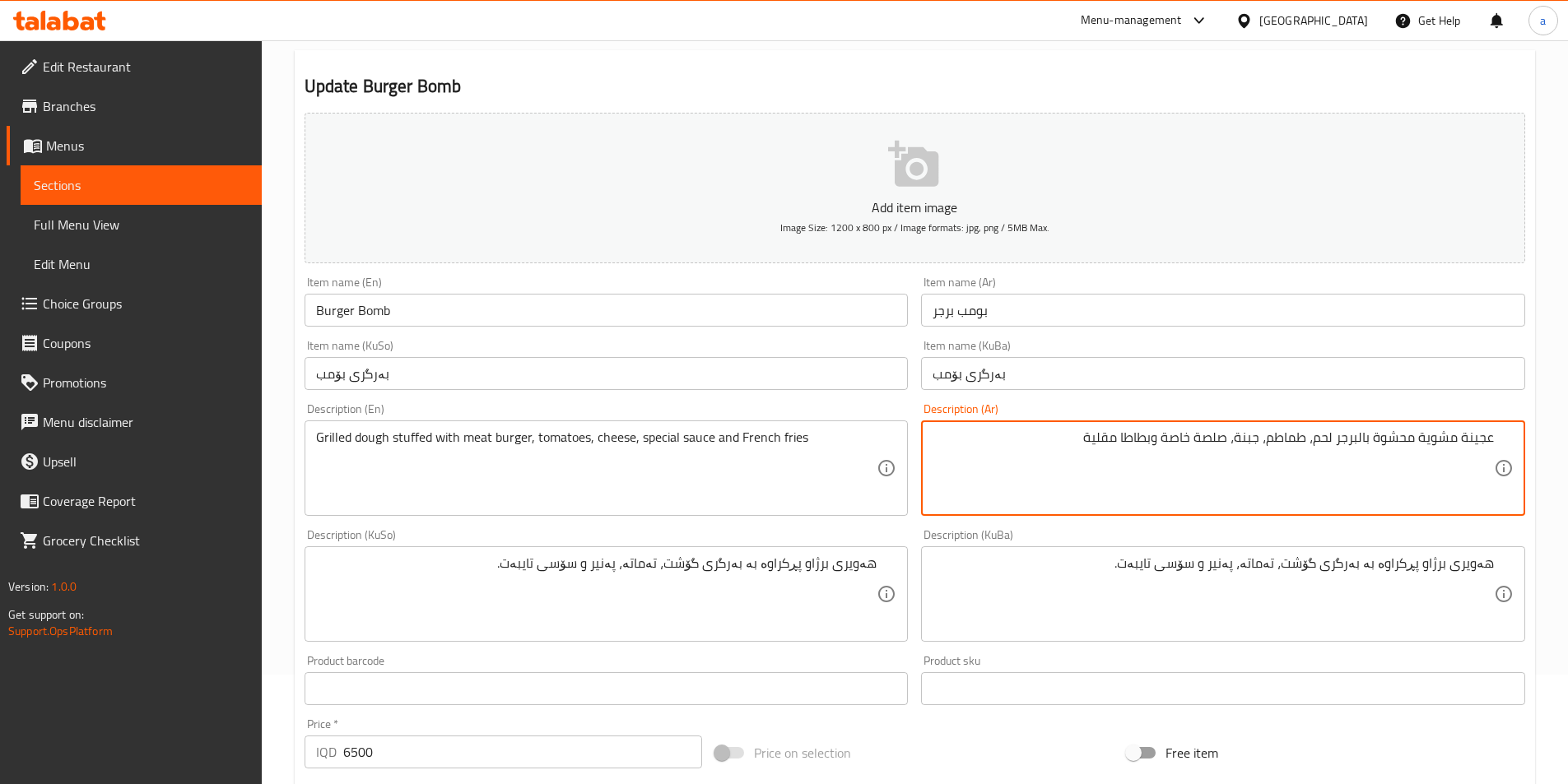
type textarea "عجينة مشوية محشوة بالبرجر لحم، طماطم، جبنة، صلصة خاصة وبطاطا مقلية"
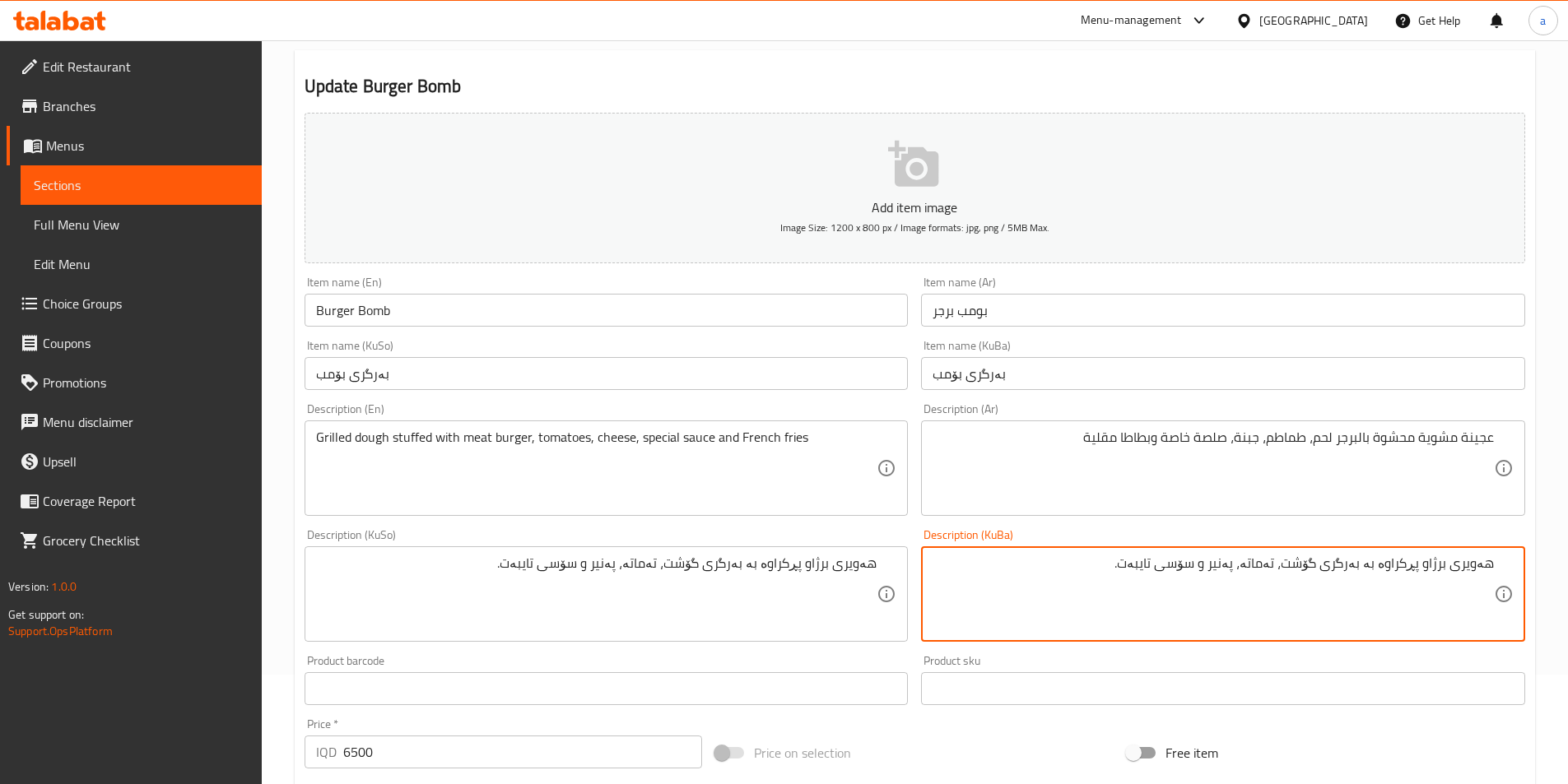
drag, startPoint x: 1217, startPoint y: 574, endPoint x: 1228, endPoint y: 568, distance: 12.5
click at [1228, 568] on textarea "هەویری برژاو پڕکراوە بە بەرگری گۆشت، تەماتە، پەنیر و سۆسی تایبەت." at bounding box center [1213, 594] width 561 height 78
click at [1092, 575] on textarea "هەویری برژاو پڕکراوە بە بەرگری گۆشت، تەماتە، پەنیر، سۆسی تایبەت." at bounding box center [1213, 594] width 561 height 78
paste textarea "و فینگەر"
drag, startPoint x: 1070, startPoint y: 573, endPoint x: 1580, endPoint y: 577, distance: 510.0
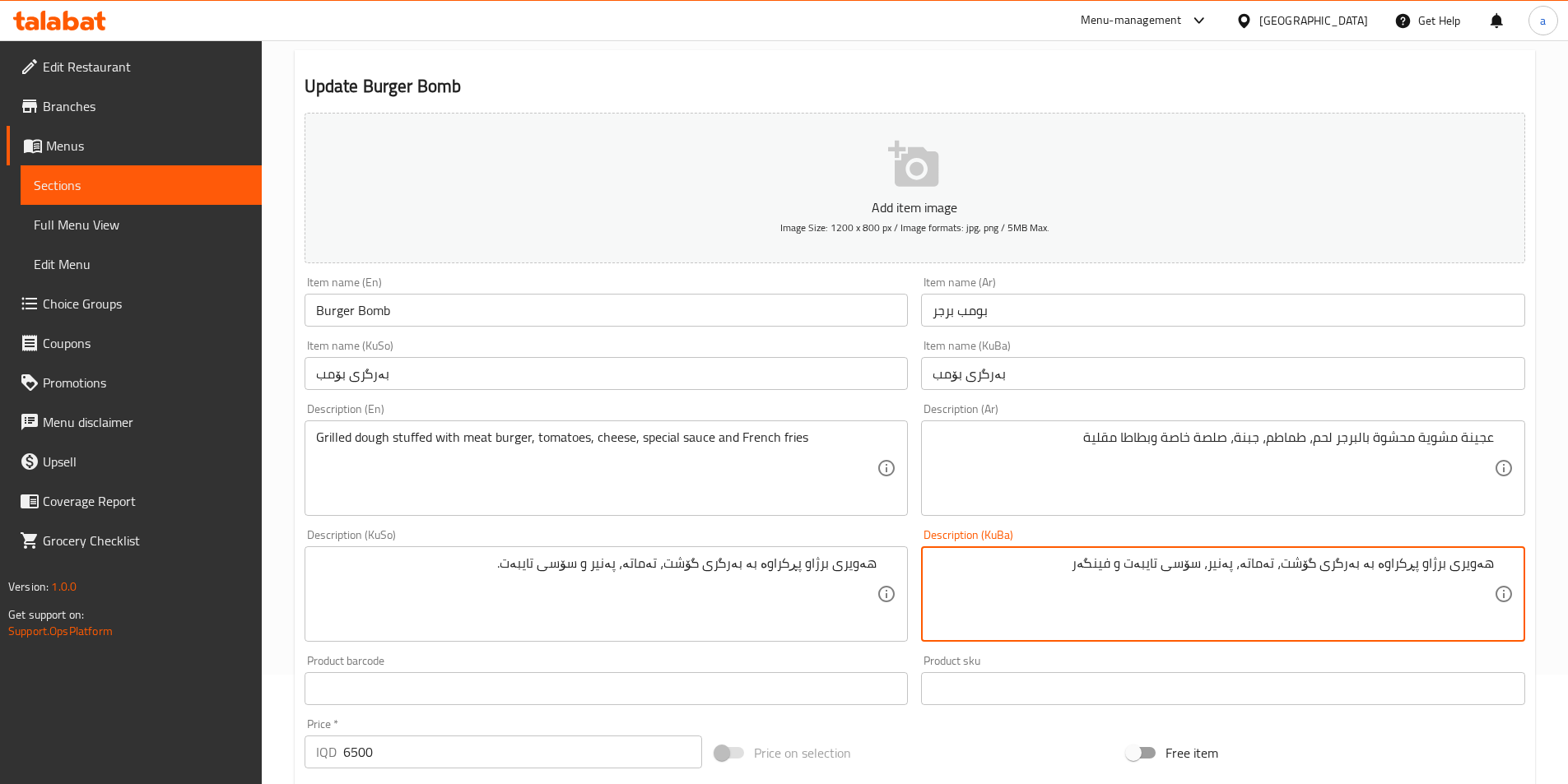
click at [1568, 577] on html "​ Menu-management Iraq Get Help a Edit Restaurant Branches Menus Sections Full …" at bounding box center [784, 283] width 1568 height 784
type textarea "هەویری برژاو پڕکراوە بە بەرگری گۆشت، تەماتە، پەنیر، سۆسی تایبەت و فینگەر"
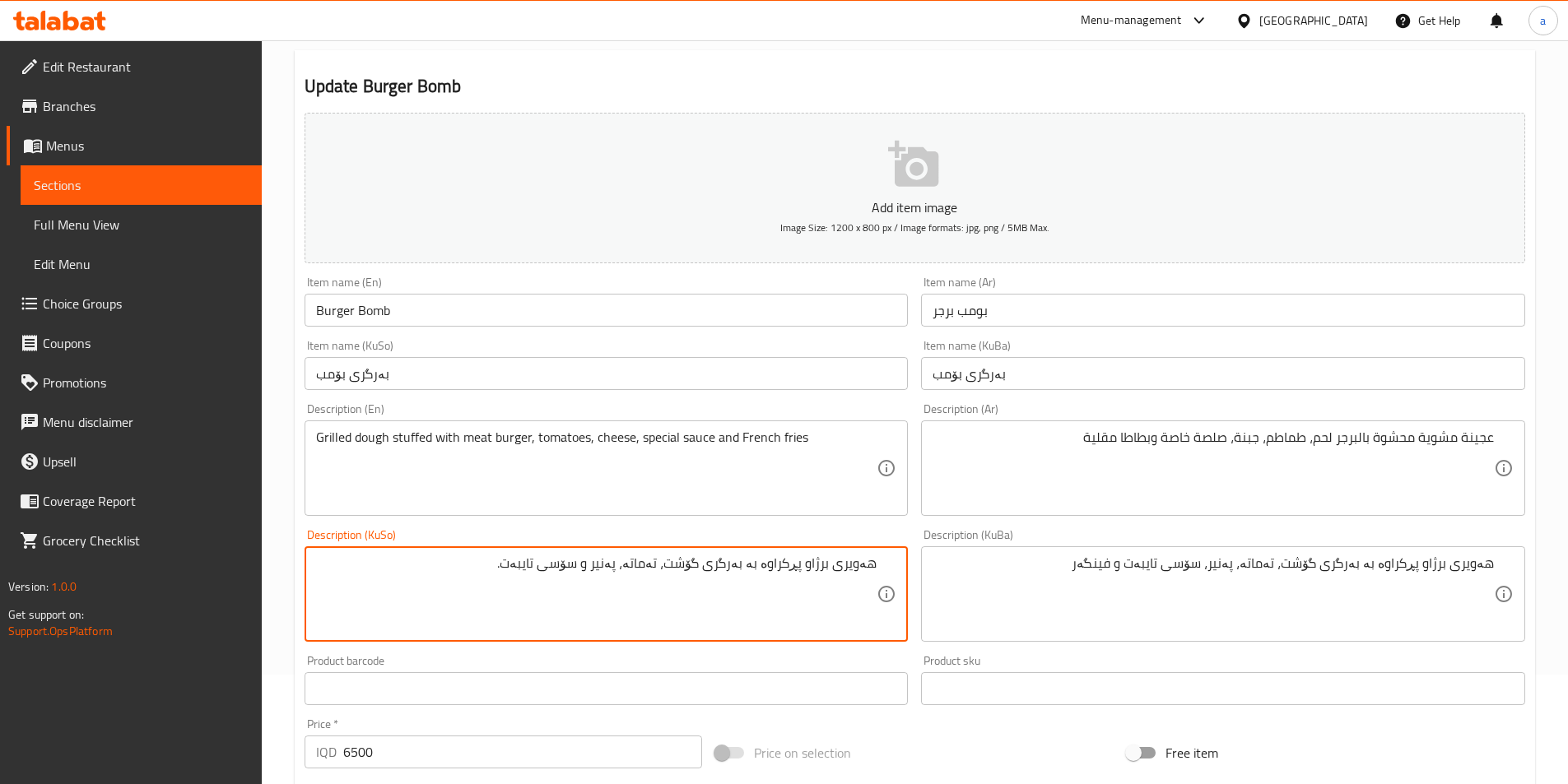
paste textarea "، سۆسی تایبەت و فینگەر"
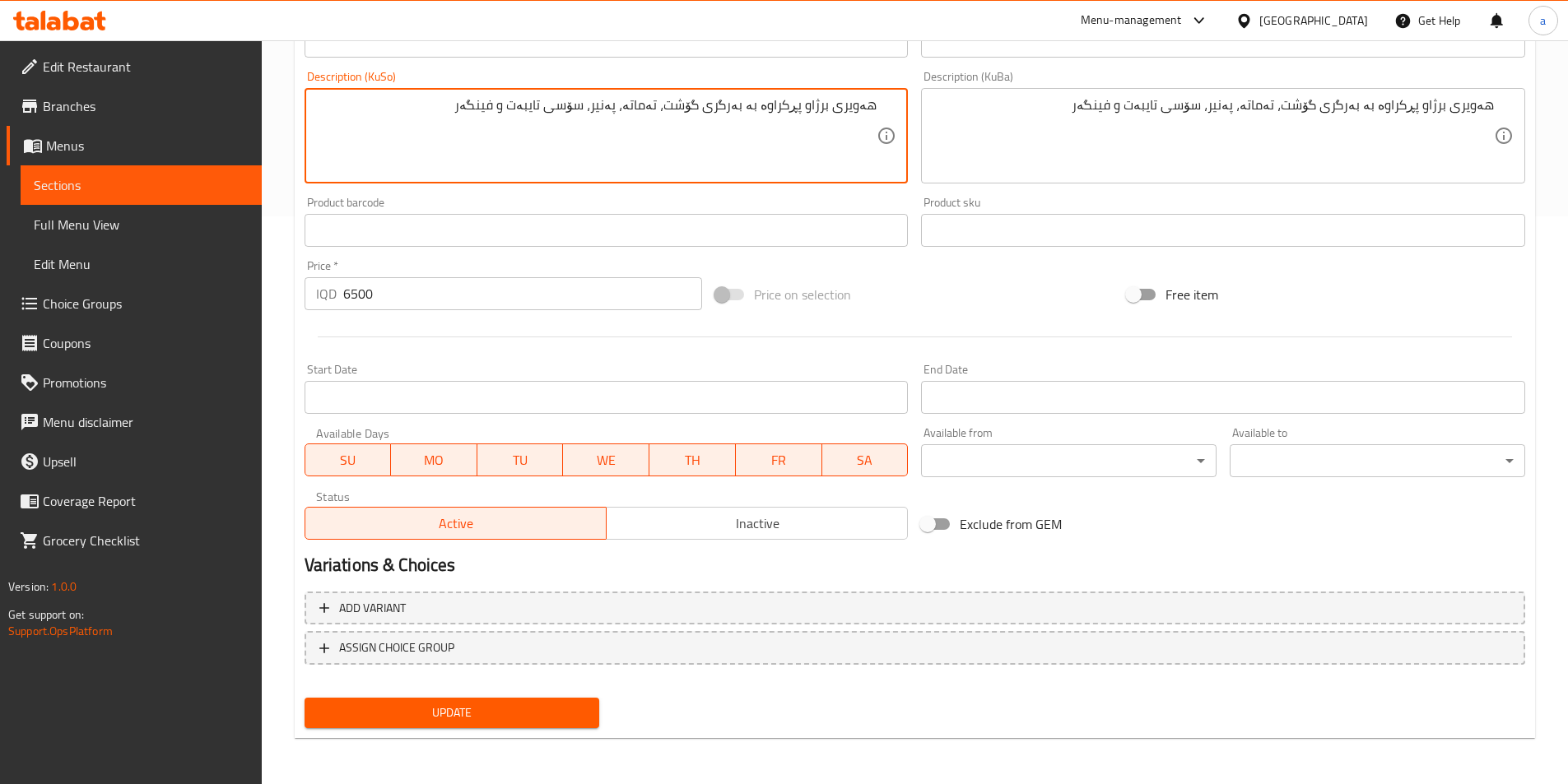
type textarea "هەویری برژاو پڕکراوە بە بەرگری گۆشت، تەماتە، پەنیر، سۆسی تایبەت و فینگەر"
click at [467, 719] on span "Update" at bounding box center [452, 712] width 269 height 20
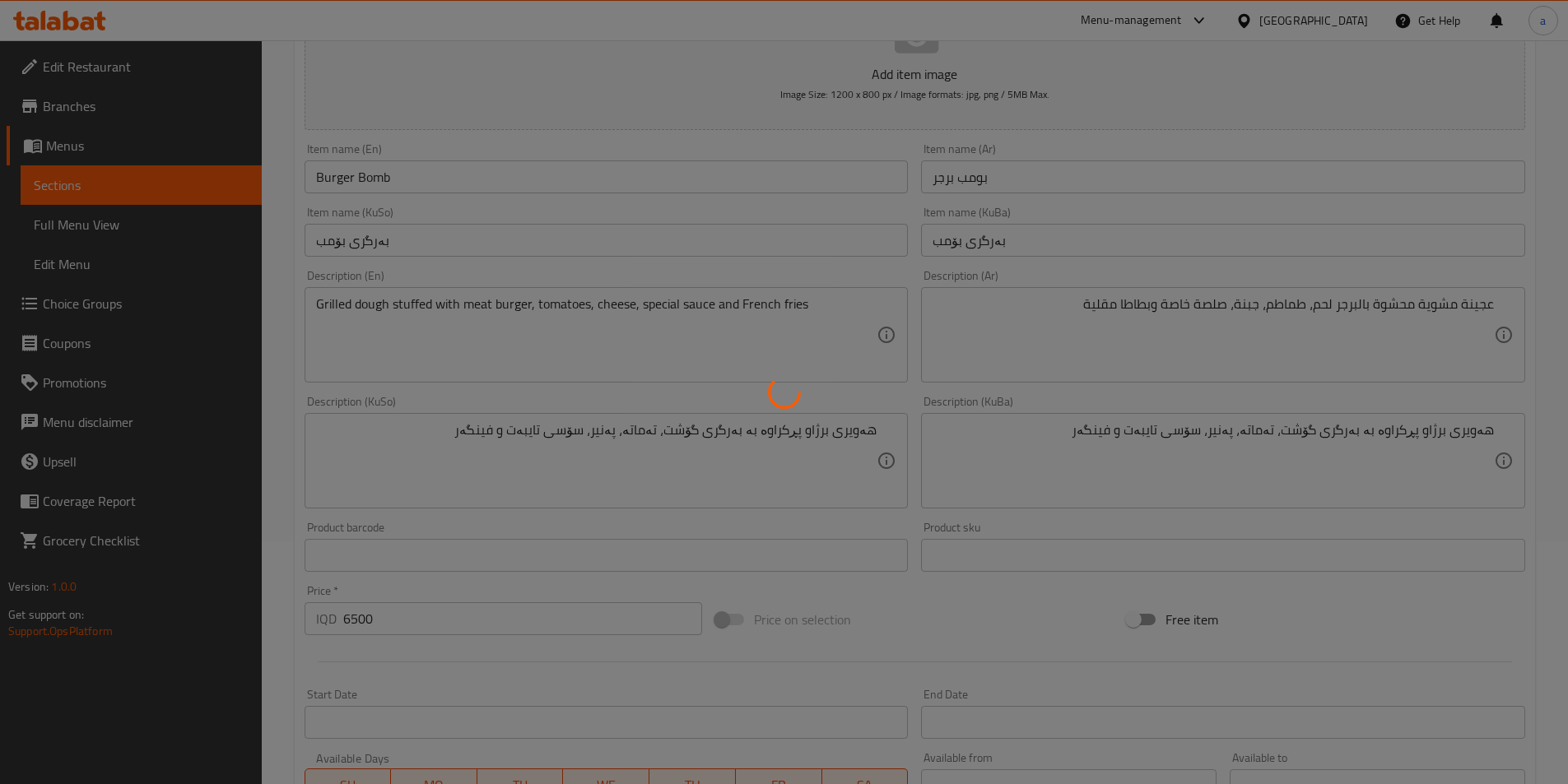
scroll to position [129, 0]
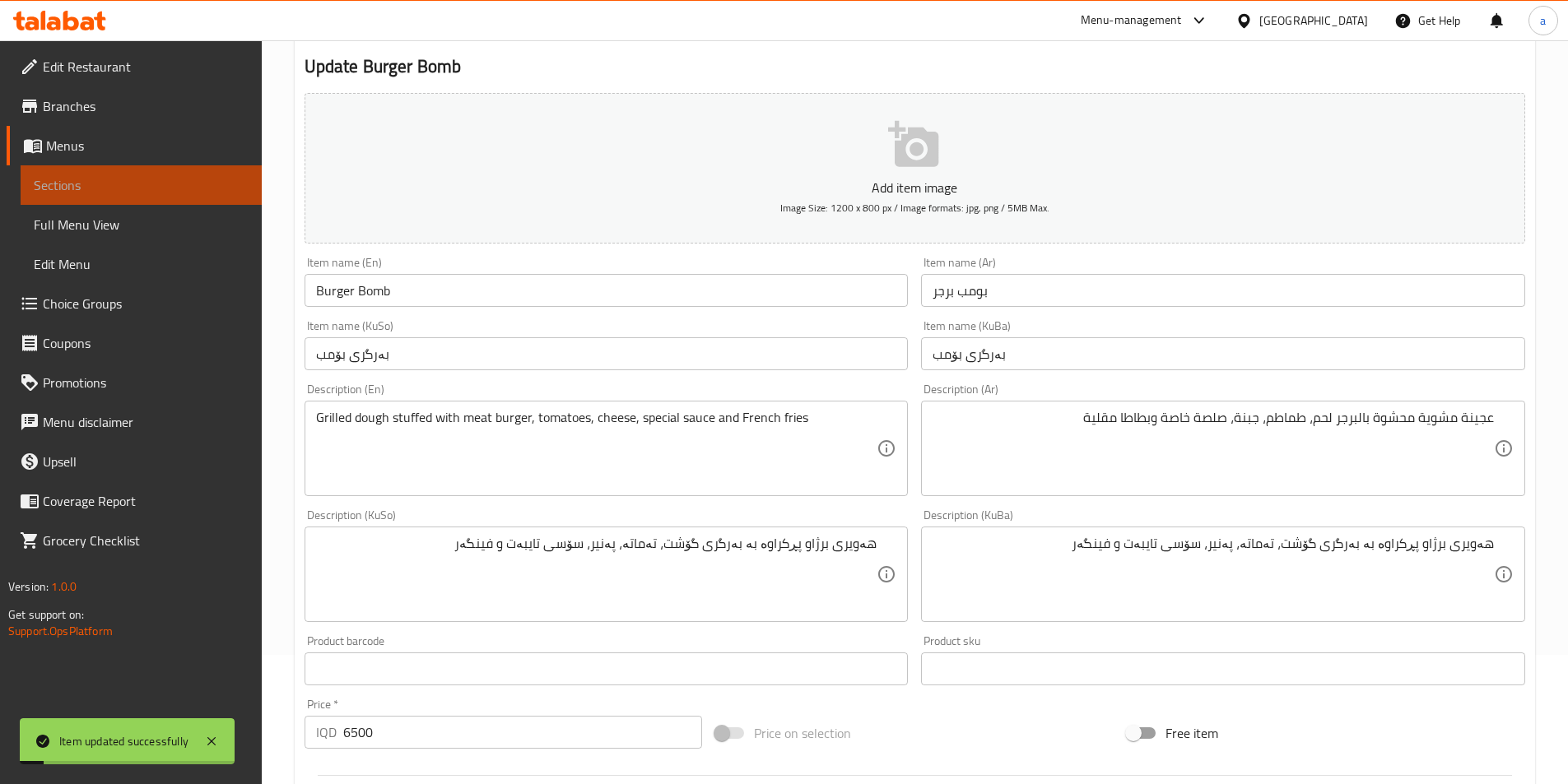
click at [170, 185] on span "Sections" at bounding box center [141, 185] width 215 height 19
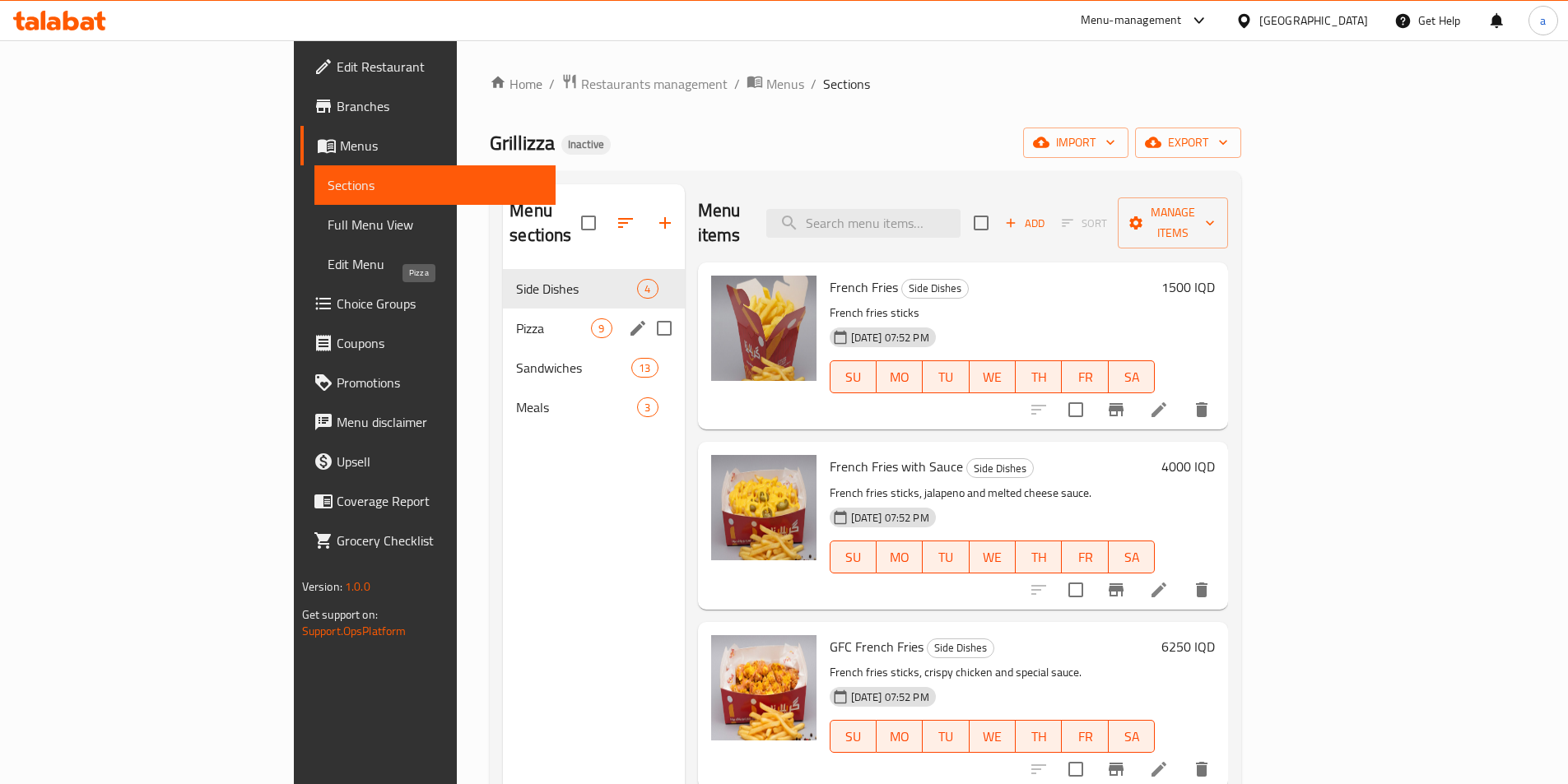
click at [516, 318] on span "Pizza" at bounding box center [553, 328] width 75 height 19
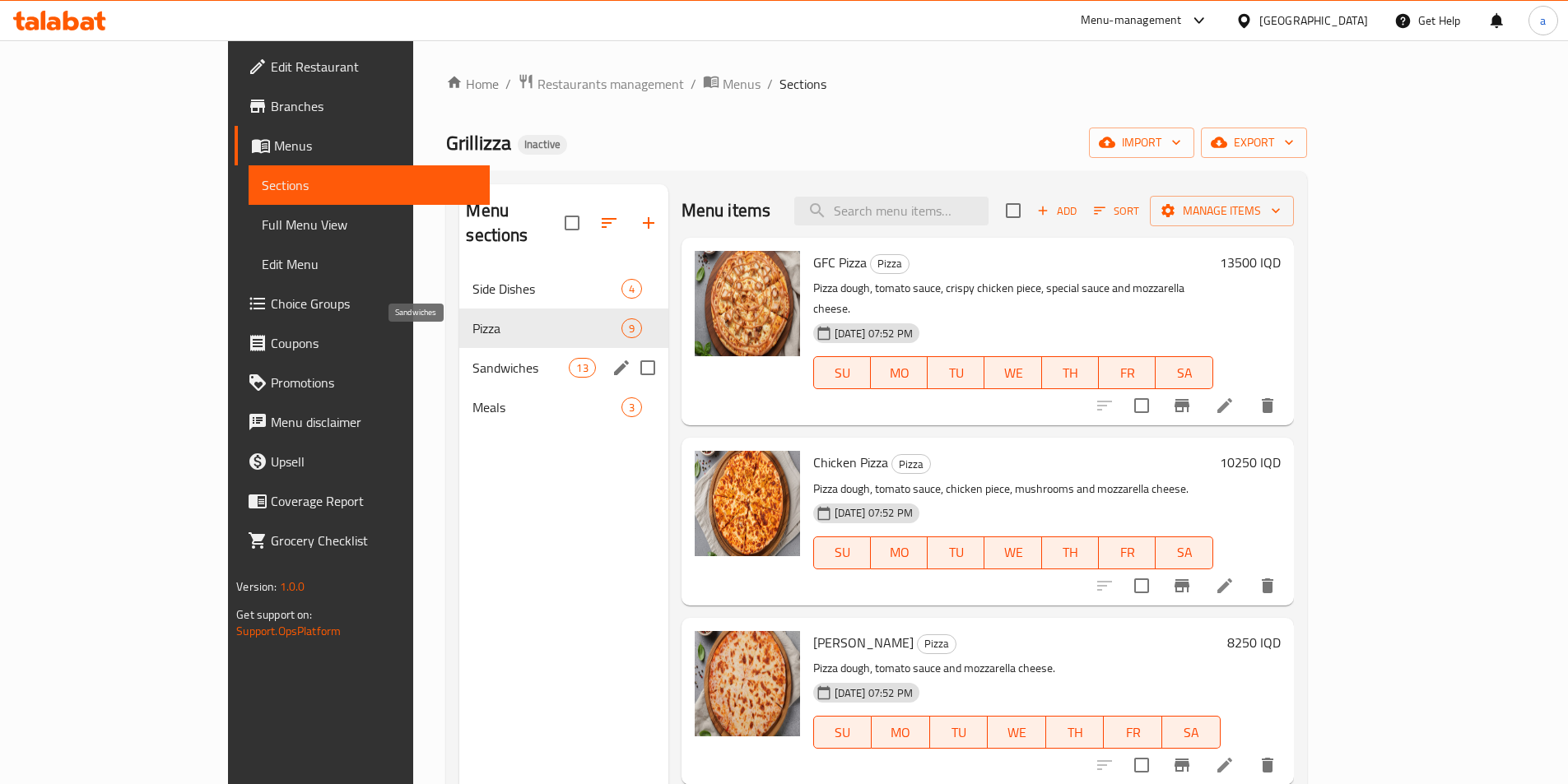
click at [472, 358] on span "Sandwiches" at bounding box center [520, 368] width 96 height 19
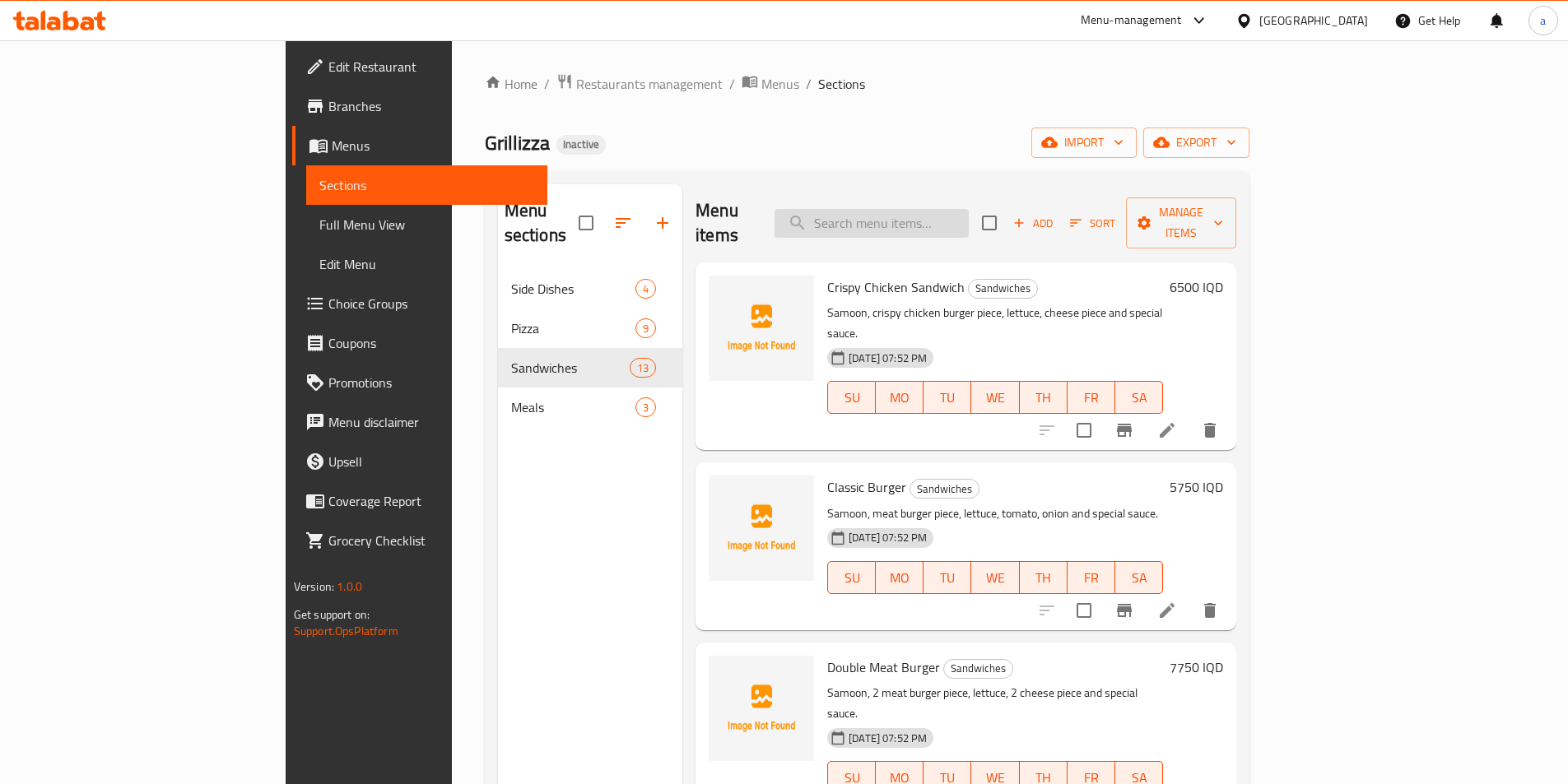
click at [969, 214] on input "search" at bounding box center [871, 224] width 195 height 29
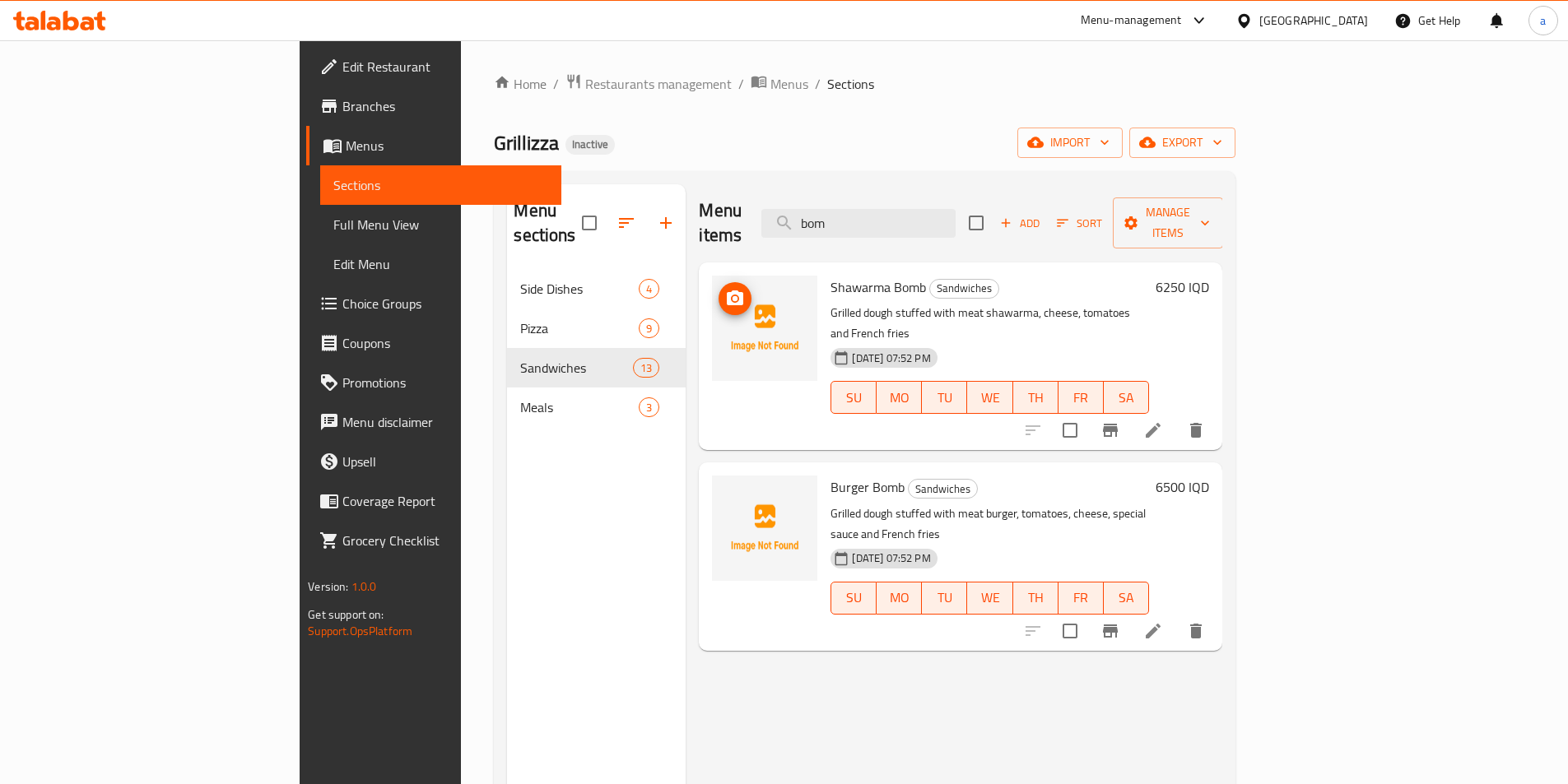
type input "bom"
click at [718, 288] on span "upload picture" at bounding box center [735, 298] width 33 height 19
click at [333, 223] on span "Full Menu View" at bounding box center [440, 225] width 215 height 19
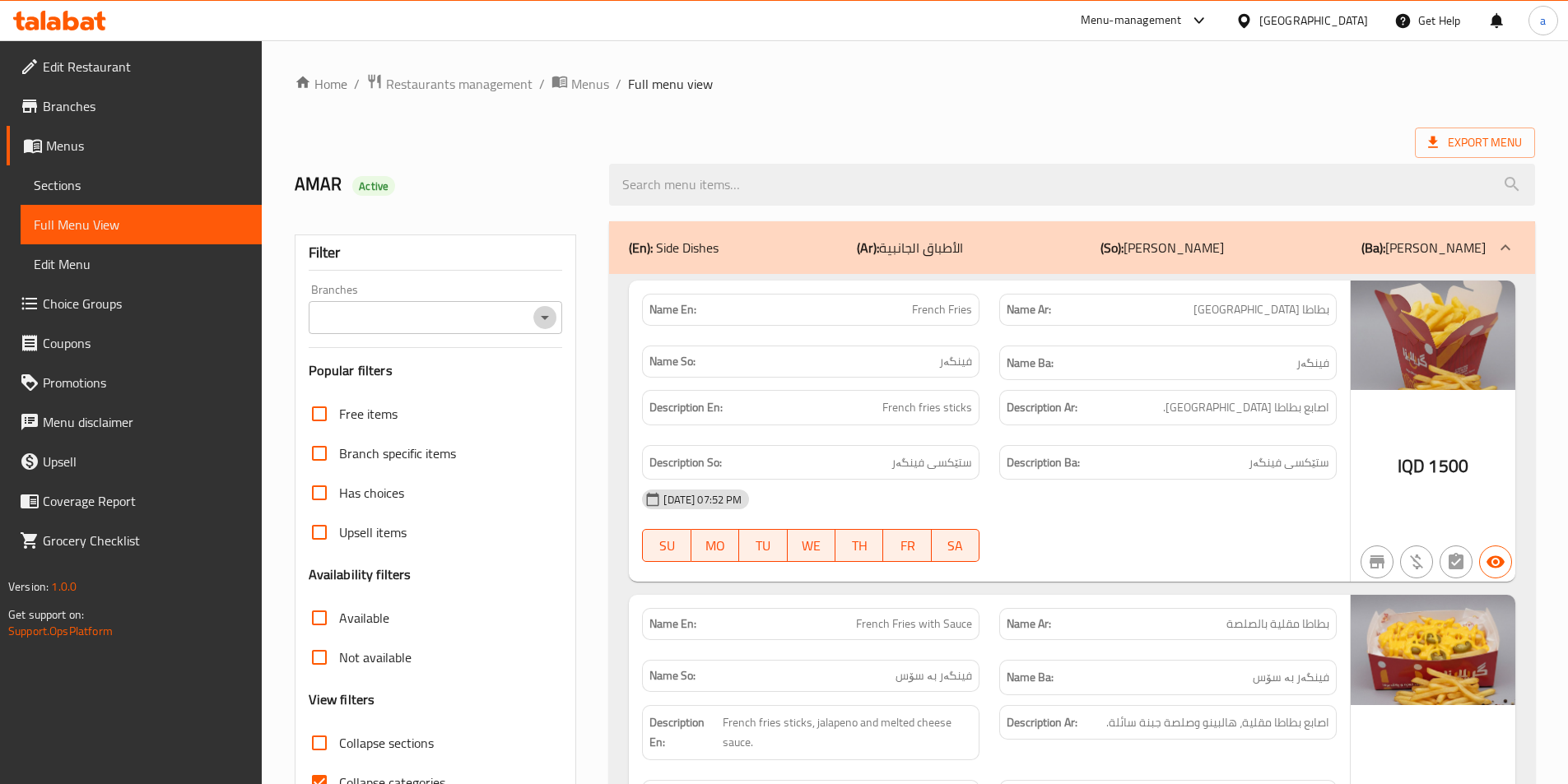
click at [541, 315] on icon "Open" at bounding box center [545, 317] width 19 height 19
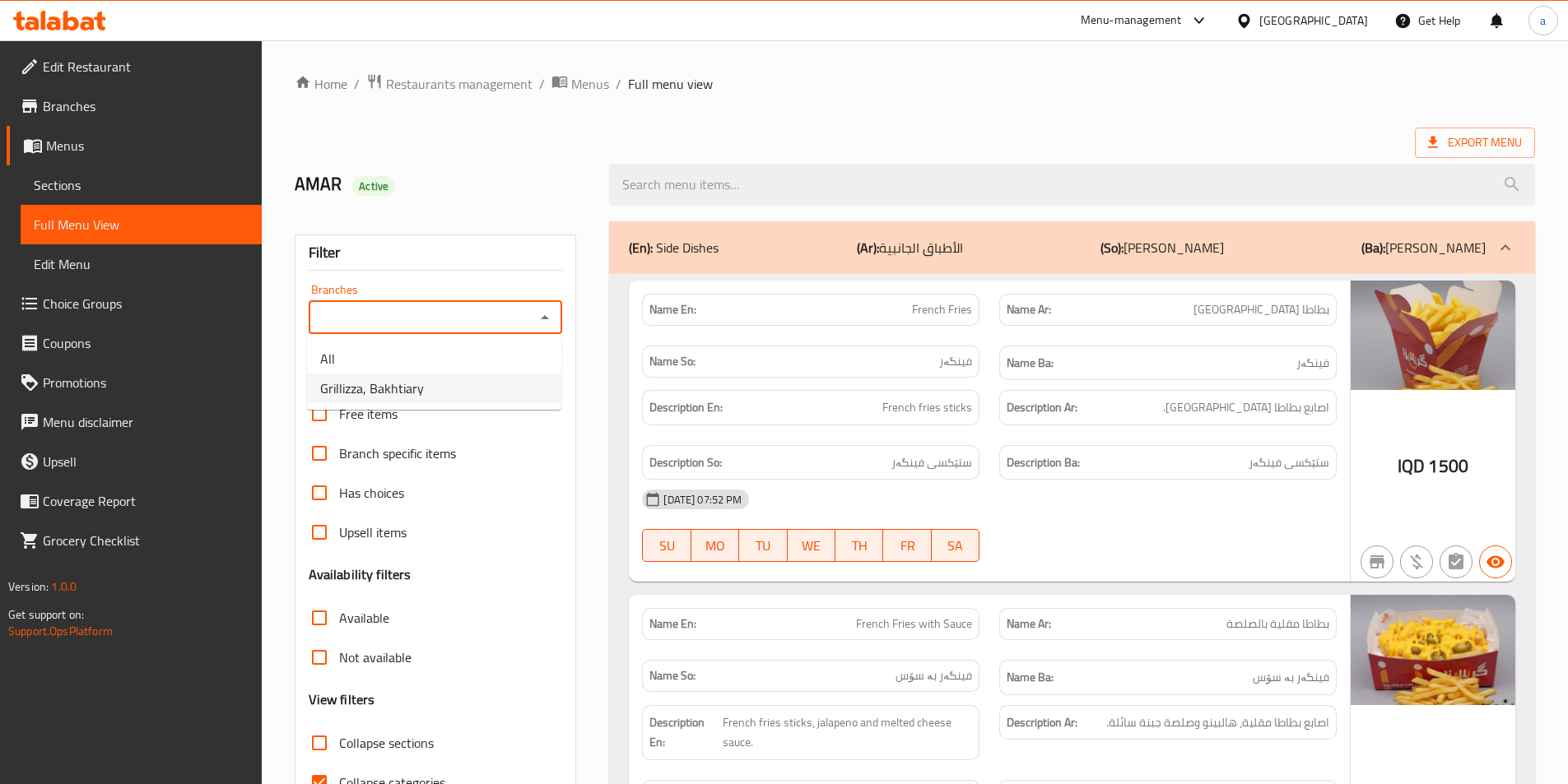
click at [518, 400] on li "Grillizza, Bakhtiary" at bounding box center [434, 388] width 255 height 30
type input "Grillizza, Bakhtiary"
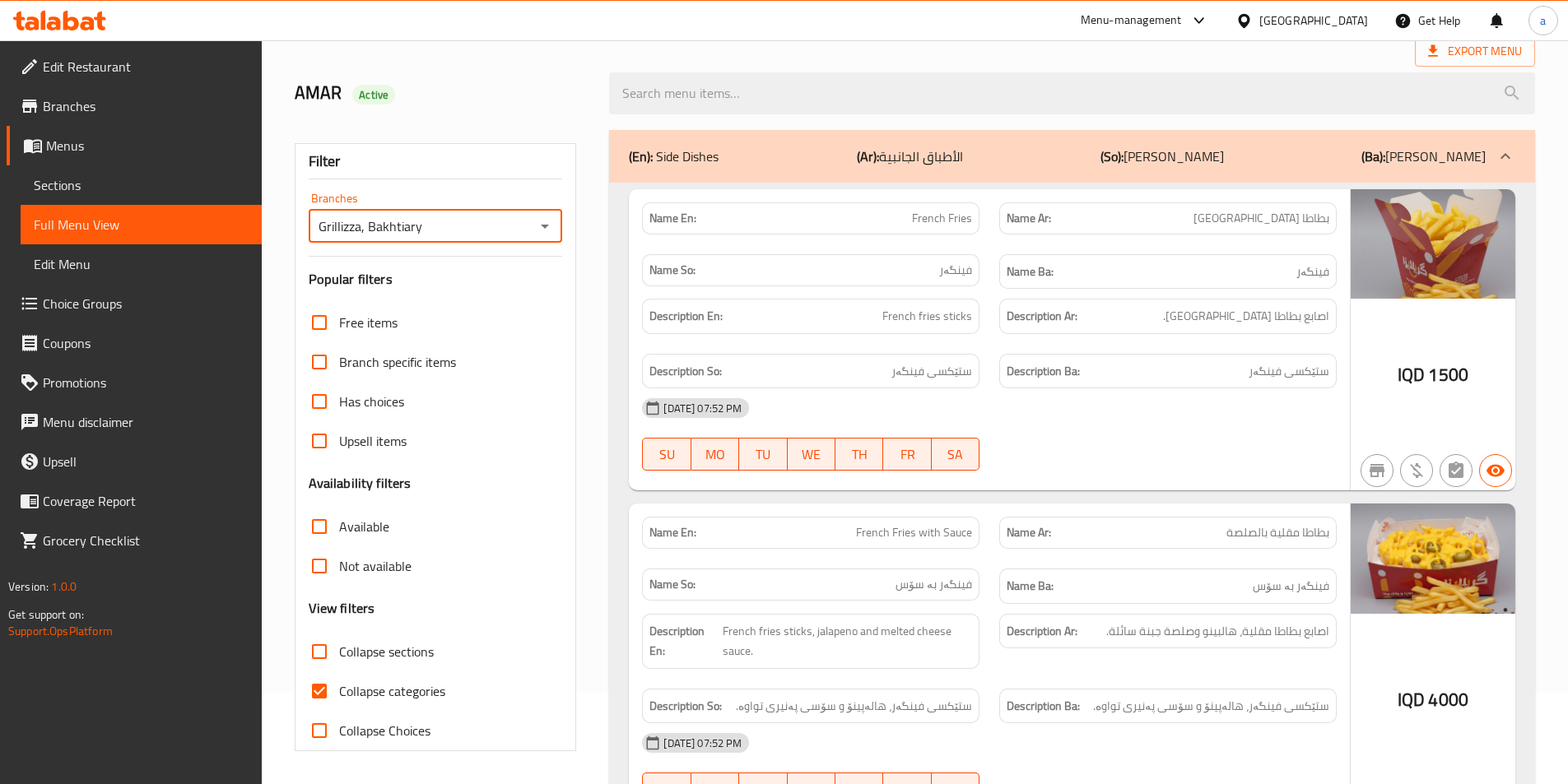
click at [389, 691] on span "Collapse categories" at bounding box center [392, 691] width 106 height 19
click at [339, 691] on input "Collapse categories" at bounding box center [318, 691] width 40 height 40
click at [387, 688] on span "Collapse categories" at bounding box center [392, 691] width 106 height 19
click at [339, 688] on input "Collapse categories" at bounding box center [318, 691] width 40 height 40
checkbox input "true"
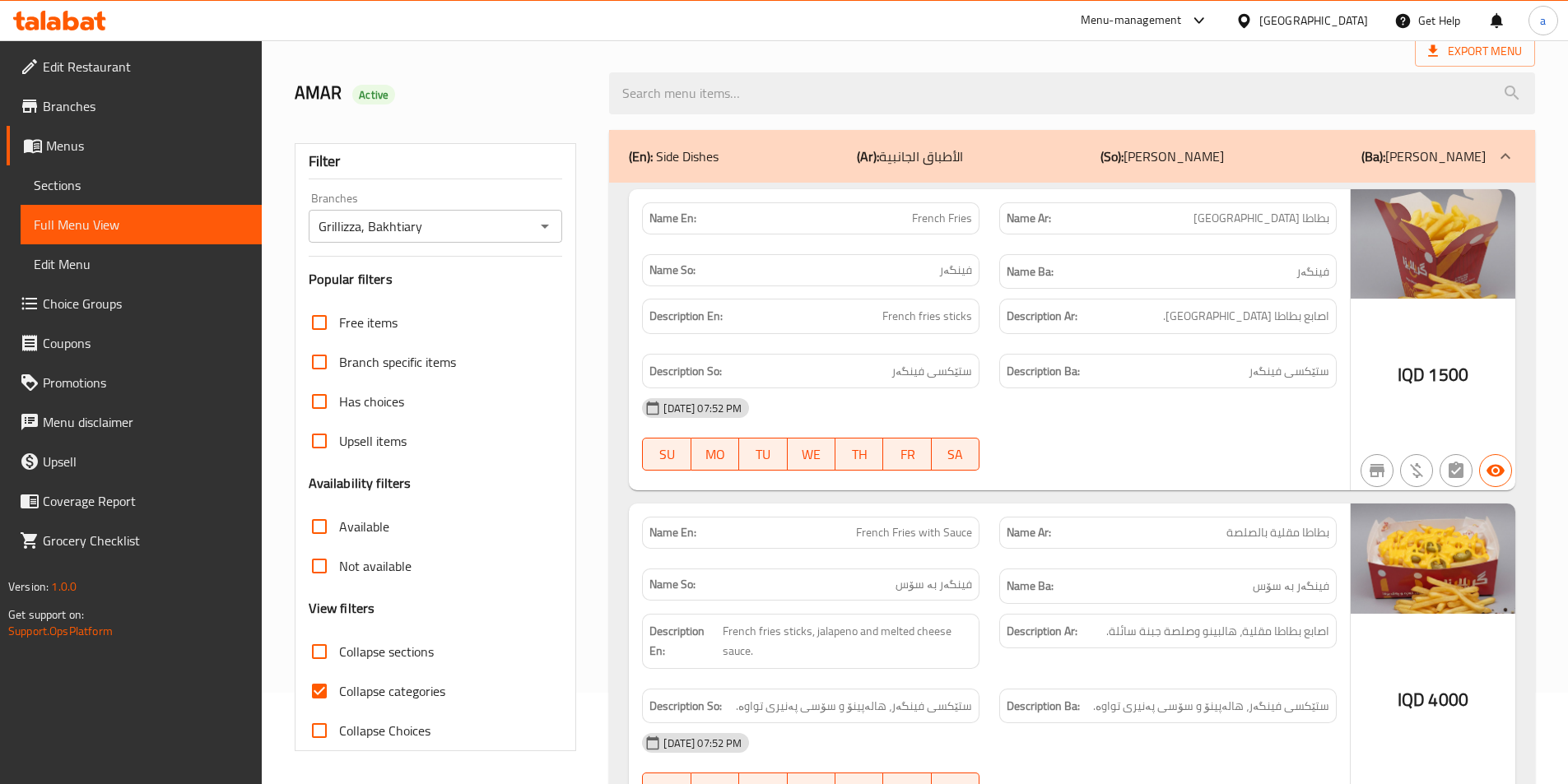
click at [377, 652] on span "Collapse sections" at bounding box center [386, 651] width 95 height 19
click at [339, 652] on input "Collapse sections" at bounding box center [318, 651] width 40 height 40
checkbox input "true"
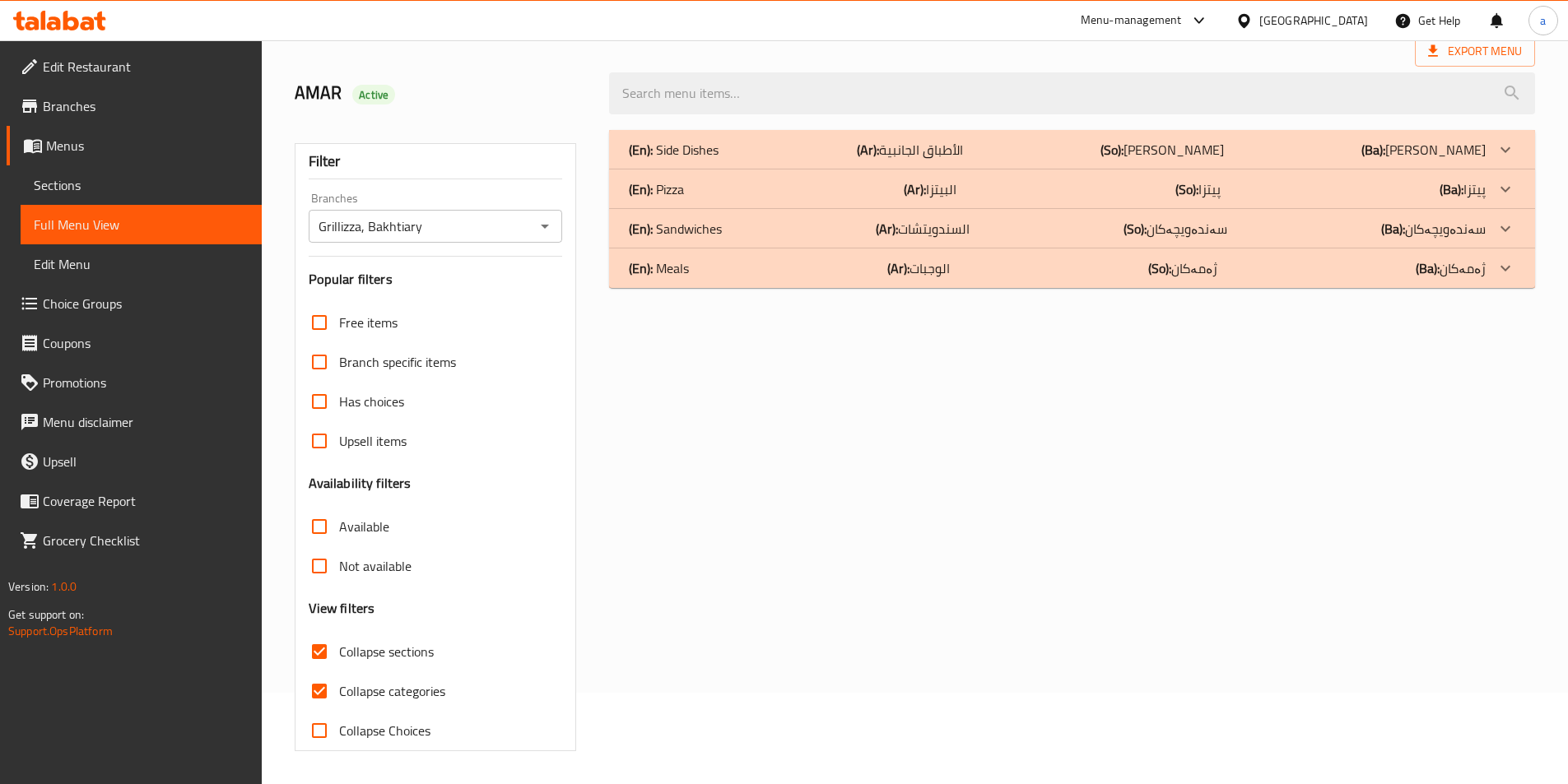
click at [1212, 214] on div "(En): Sandwiches (Ar): السندويتشات (So): سەندەویچەکان (Ba): سەندەویچەکان" at bounding box center [1071, 228] width 925 height 40
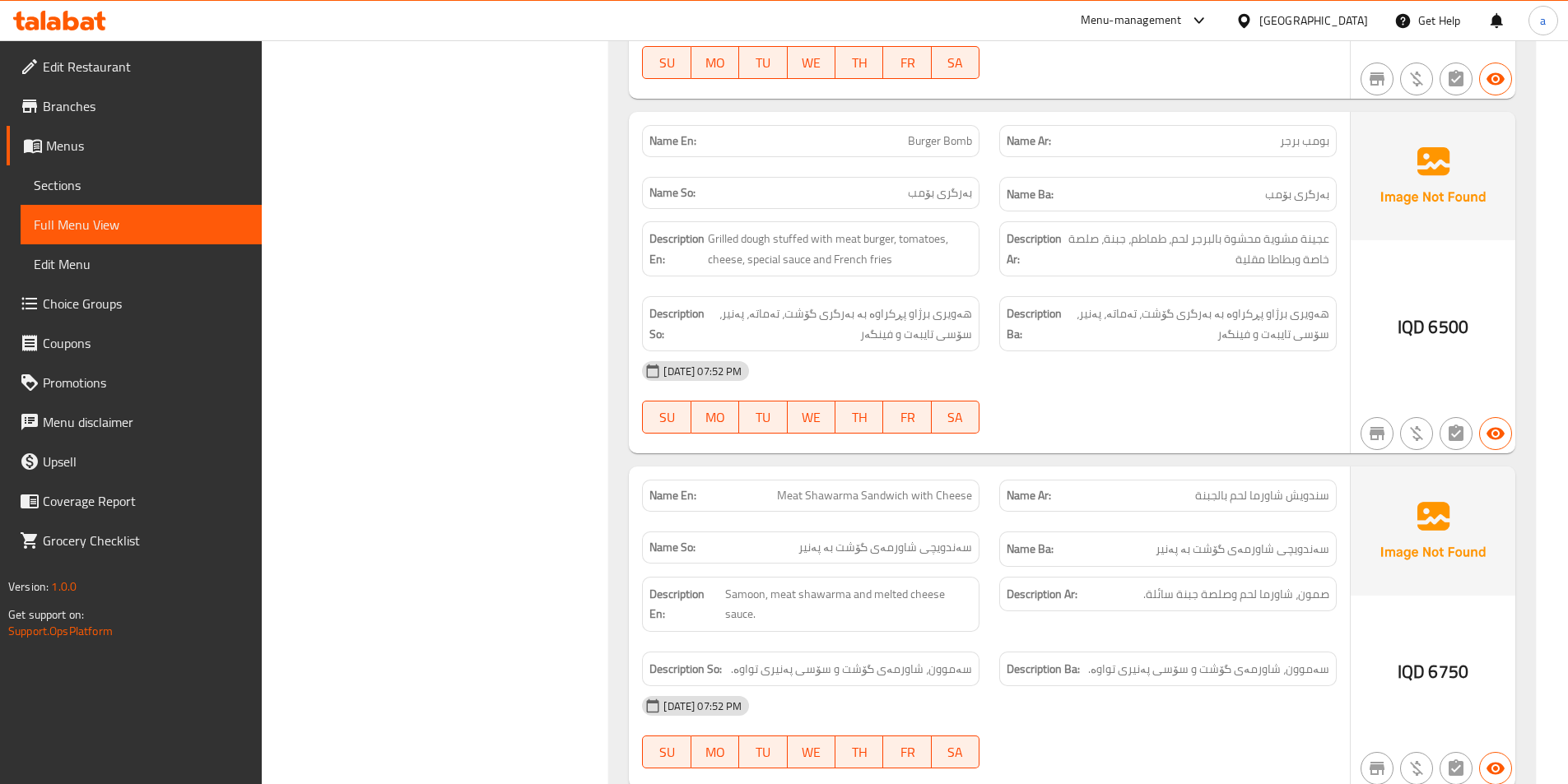
scroll to position [4150, 0]
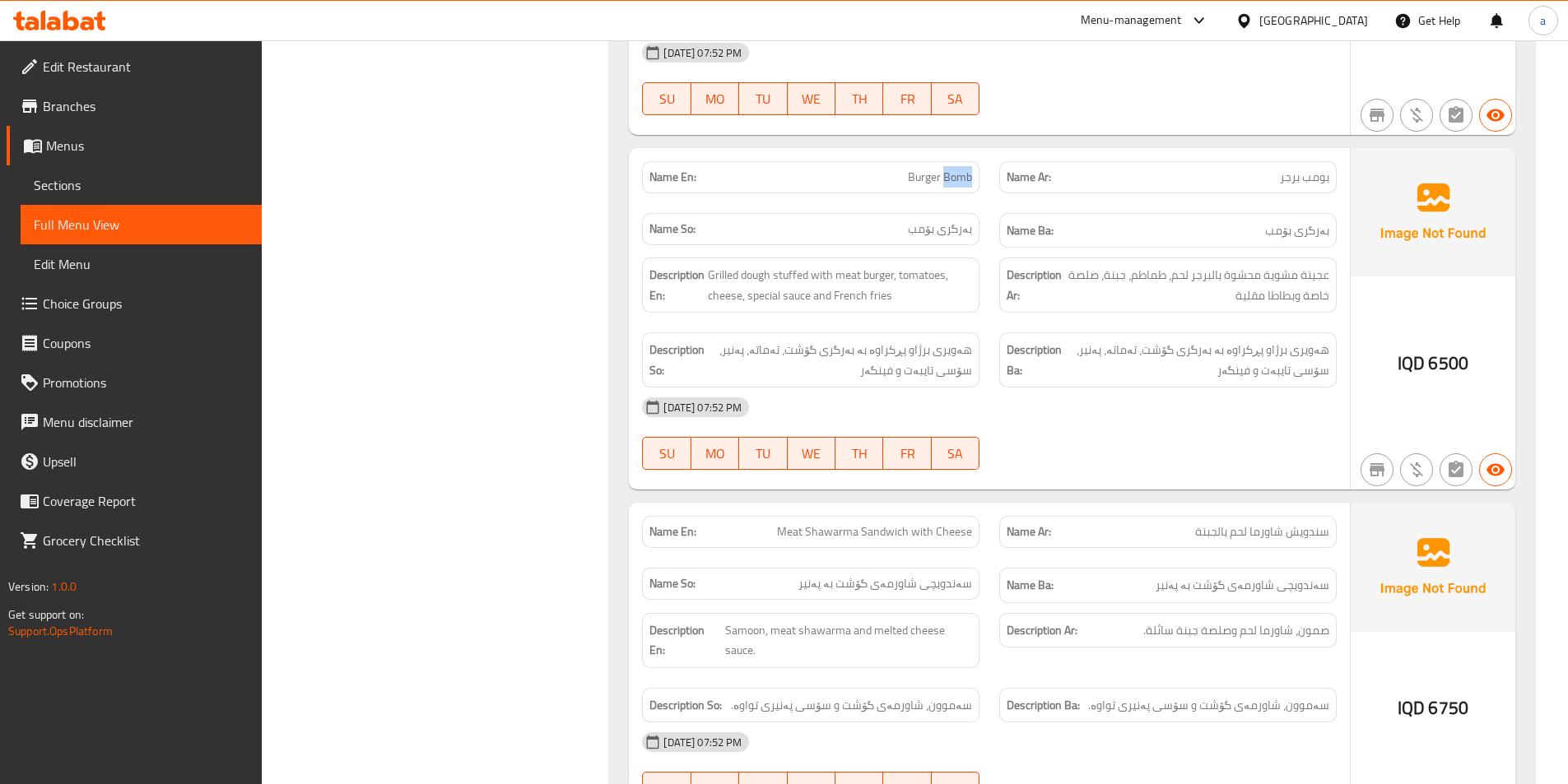
drag, startPoint x: 942, startPoint y: 136, endPoint x: 984, endPoint y: 128, distance: 42.8
click at [984, 151] on div "Name En: Burger Bomb" at bounding box center [810, 177] width 357 height 52
copy span "Bomb"
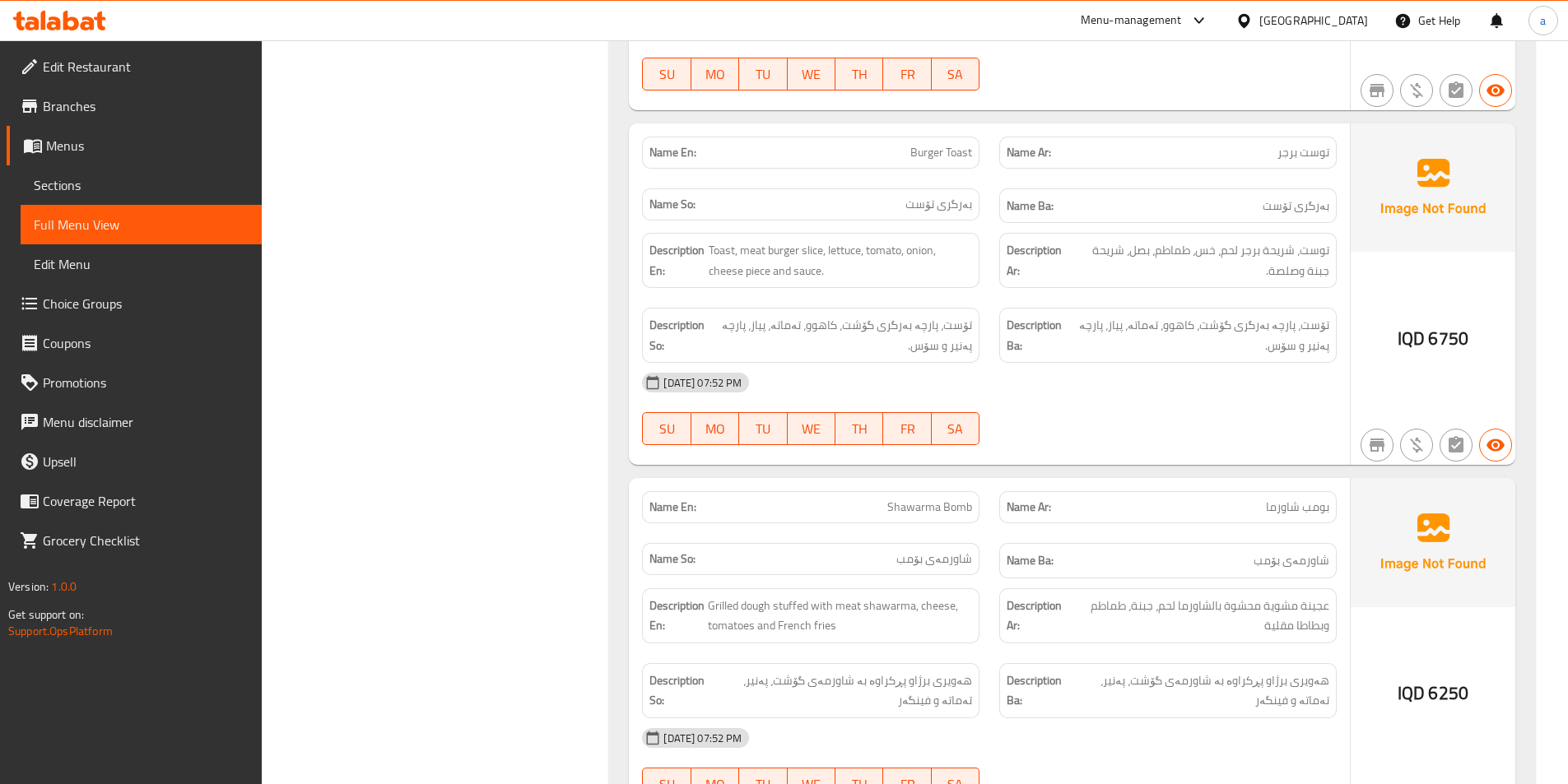
scroll to position [0, 0]
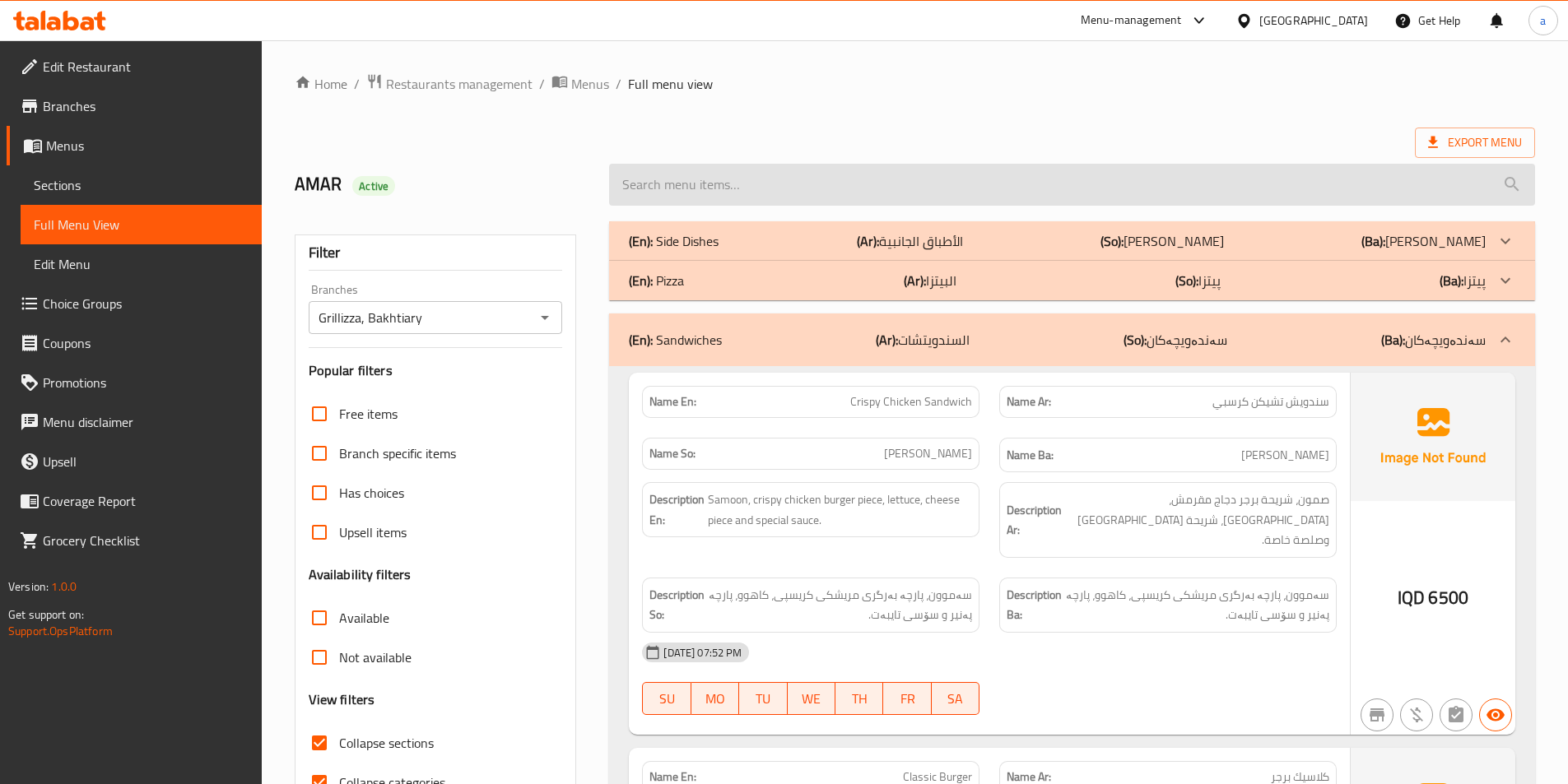
click at [932, 169] on input "search" at bounding box center [1071, 184] width 925 height 42
paste input "Bomb"
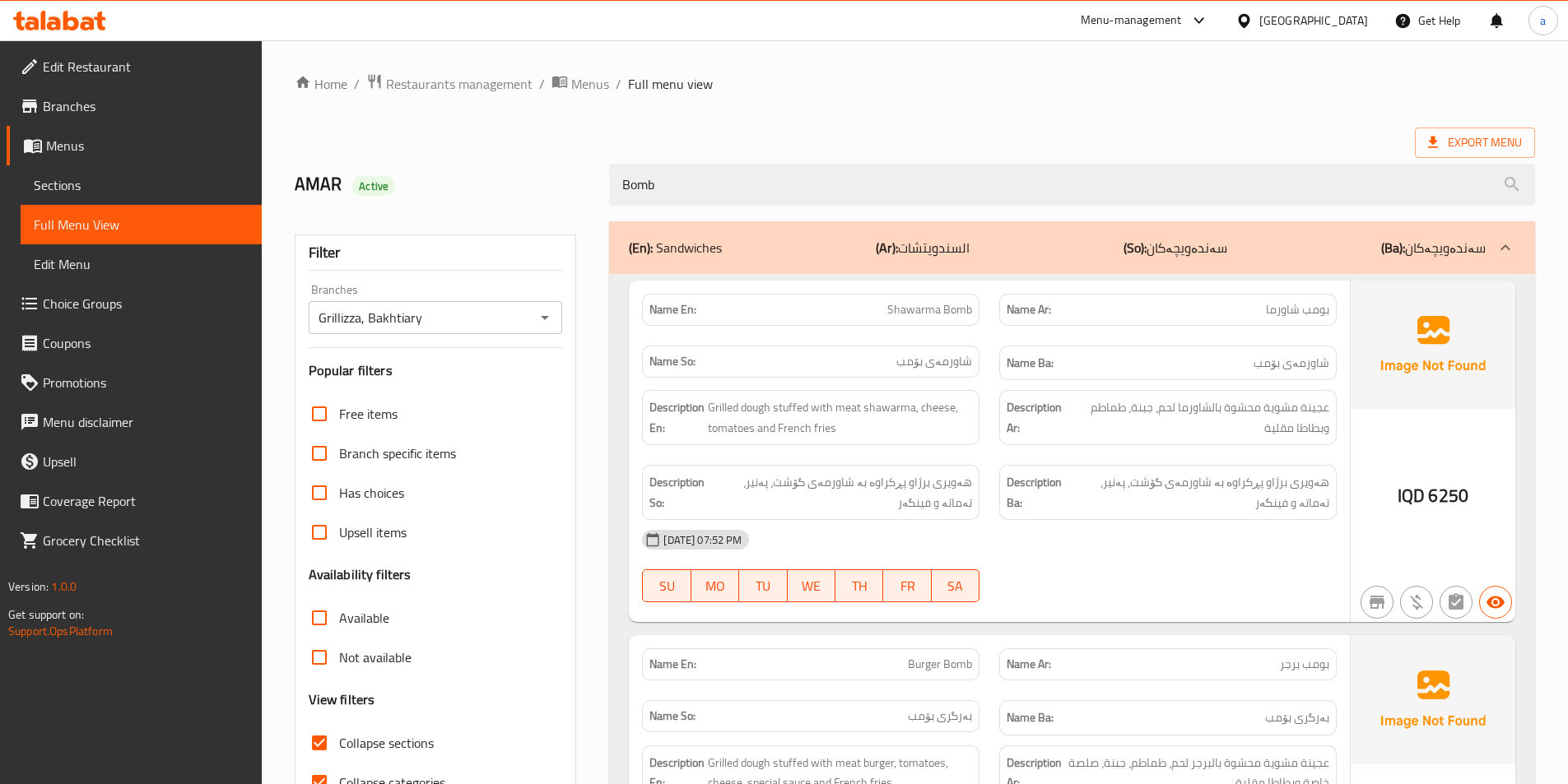
type input "Bomb"
click at [900, 100] on div "Home / Restaurants management / Menus / Full menu view Export Menu AMAR Active …" at bounding box center [914, 542] width 1240 height 937
click at [1117, 85] on ol "Home / Restaurants management / Menus / Full menu view" at bounding box center [914, 84] width 1240 height 21
click at [541, 306] on button "Open" at bounding box center [545, 317] width 23 height 23
click at [950, 96] on div "Home / Restaurants management / Menus / Full menu view Export Menu AMAR Active …" at bounding box center [914, 542] width 1240 height 937
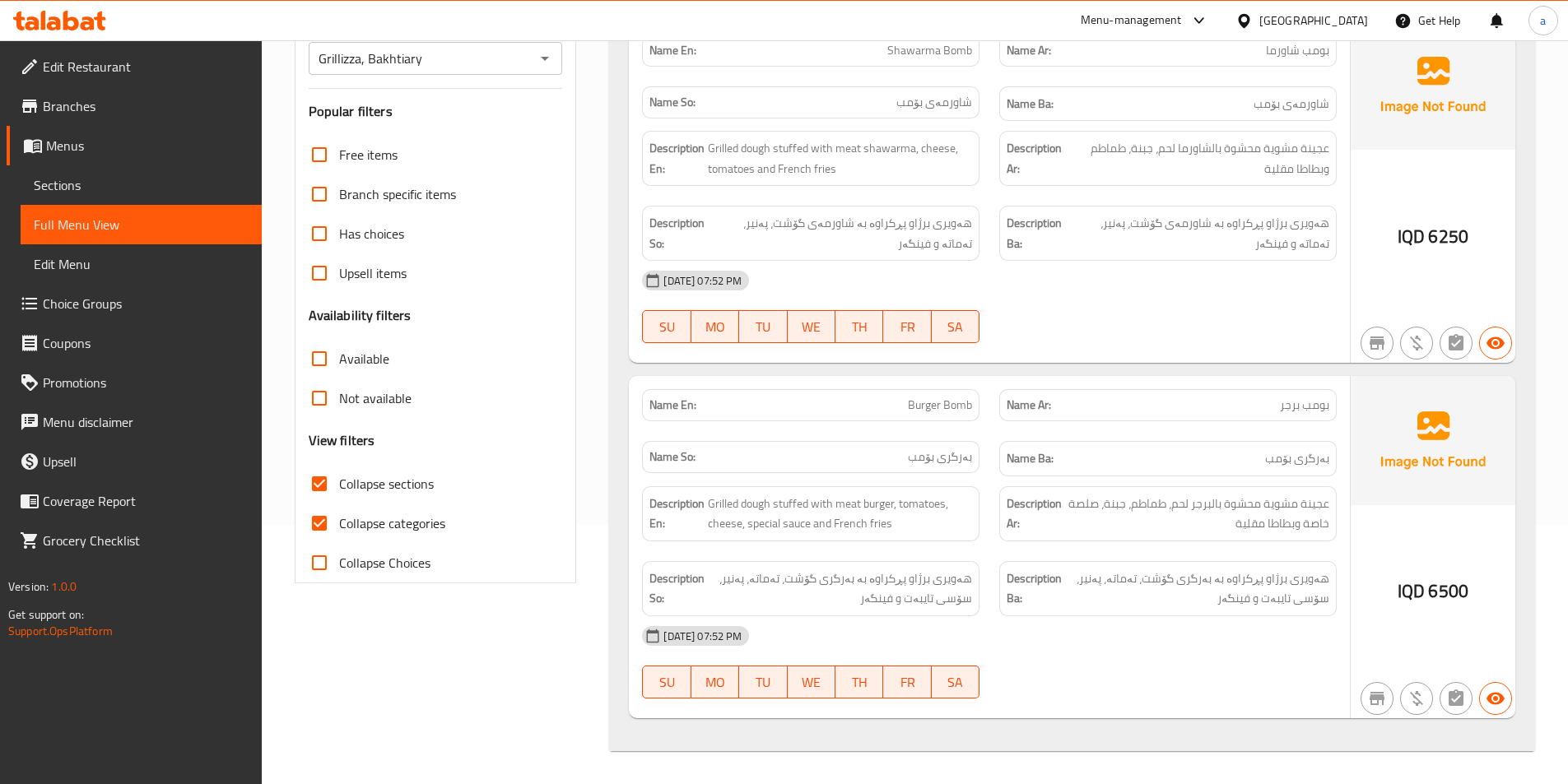
scroll to position [40, 0]
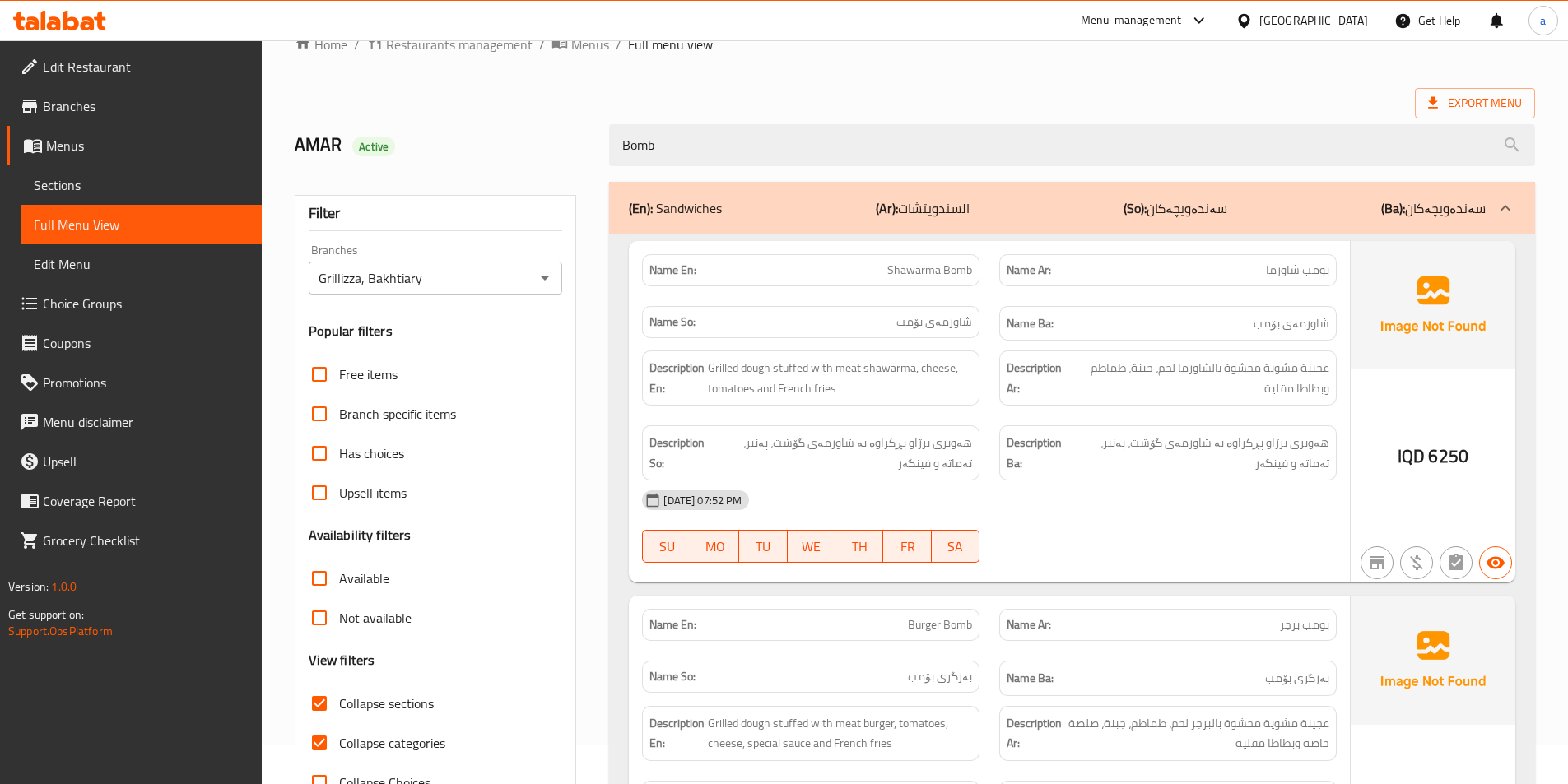
drag, startPoint x: 782, startPoint y: 144, endPoint x: 559, endPoint y: 129, distance: 223.5
click at [559, 129] on div "AMAR Active Bomb" at bounding box center [915, 145] width 1260 height 74
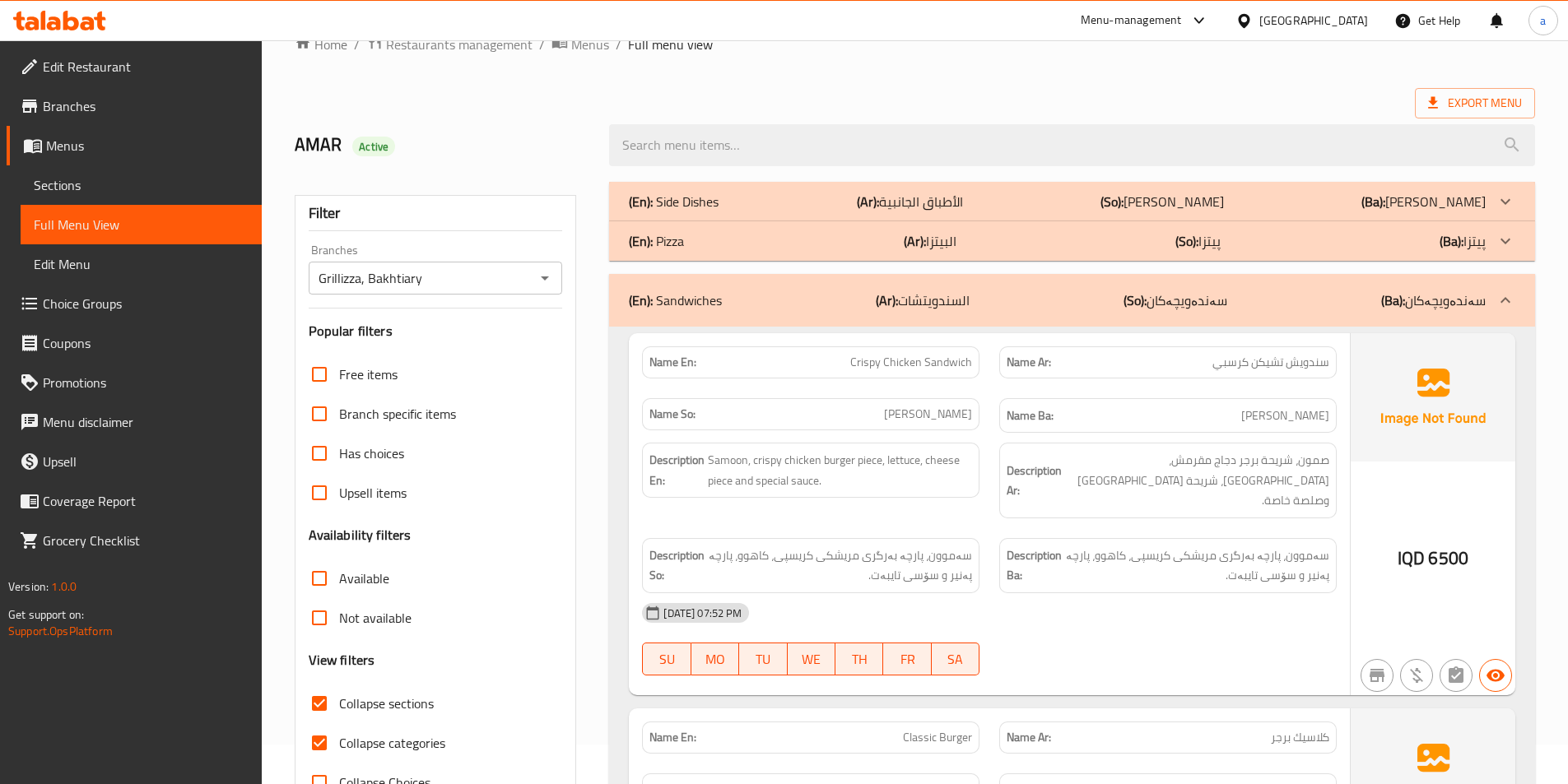
click at [857, 100] on div "Export Menu" at bounding box center [914, 103] width 1240 height 30
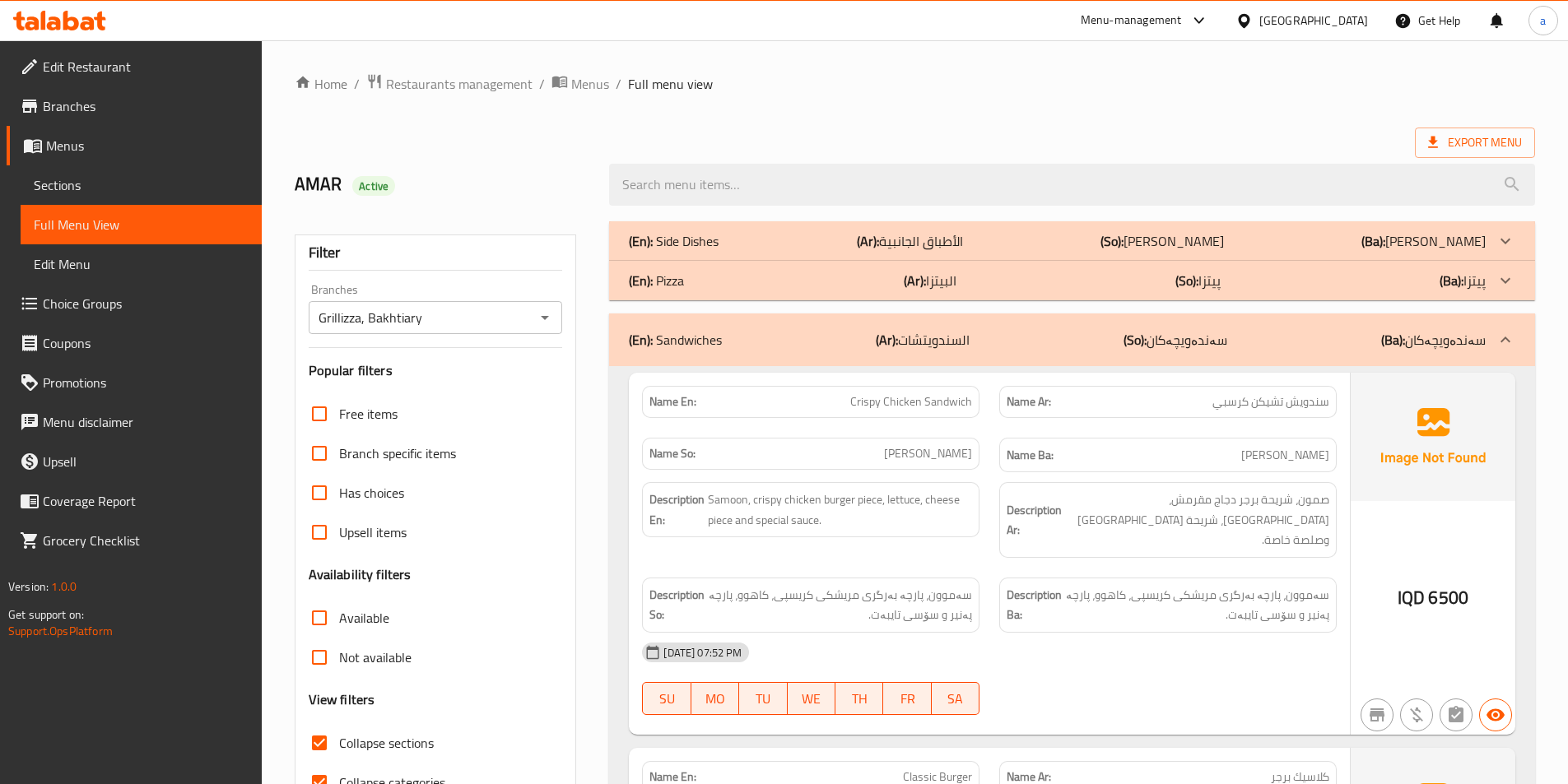
scroll to position [109, 0]
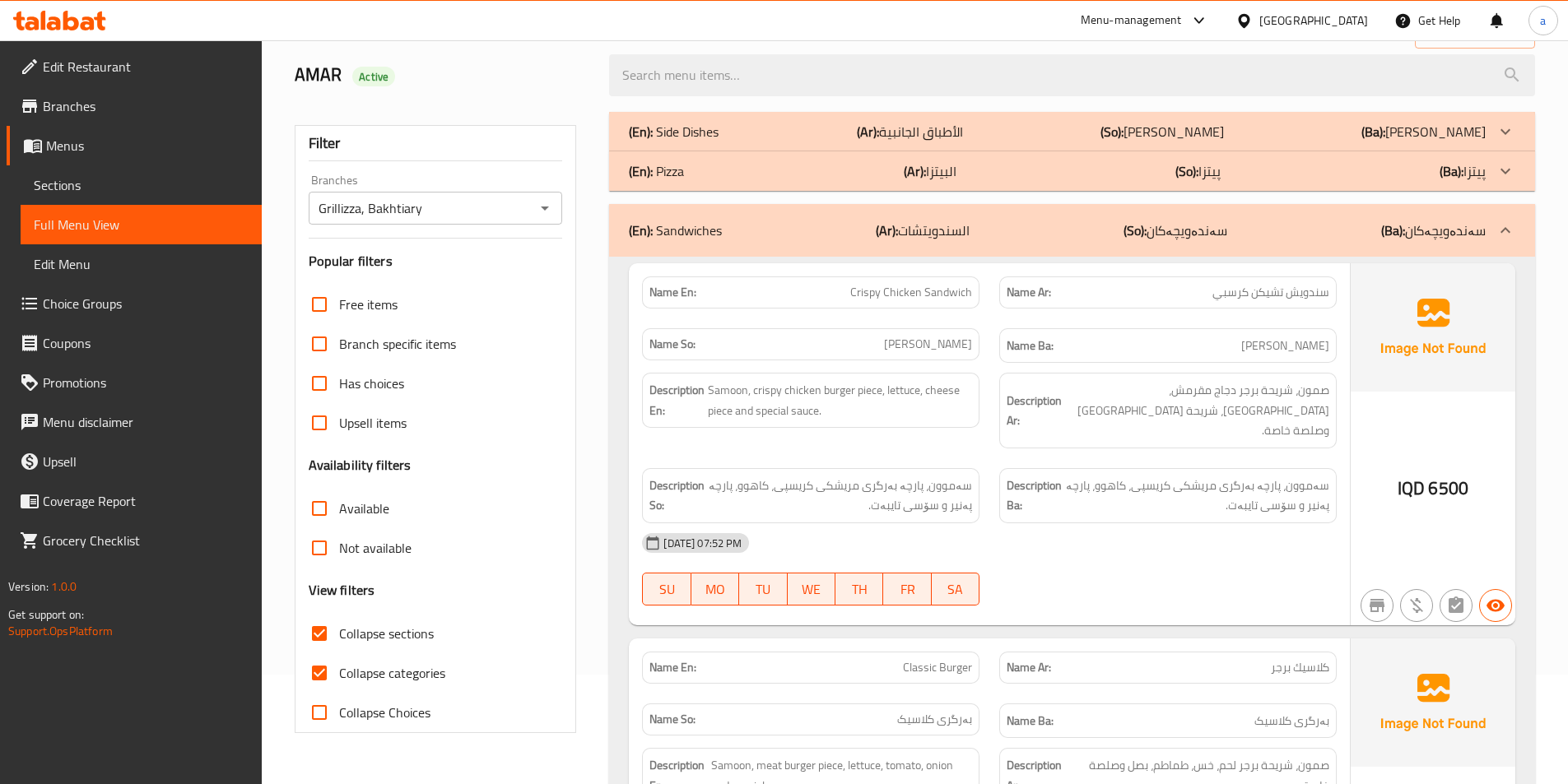
click at [415, 632] on span "Collapse sections" at bounding box center [386, 633] width 95 height 19
click at [339, 632] on input "Collapse sections" at bounding box center [318, 633] width 40 height 40
checkbox input "false"
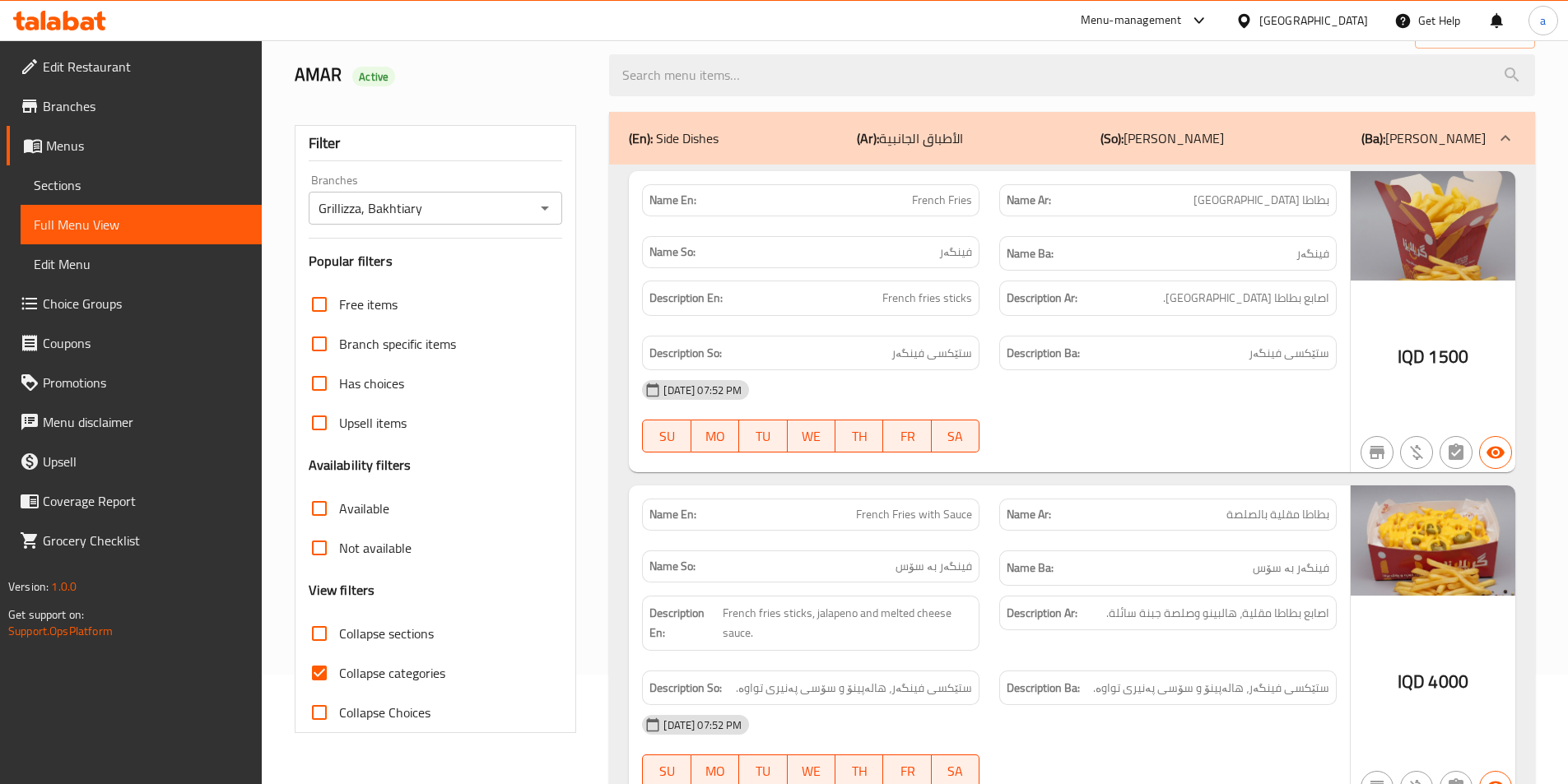
click at [1219, 136] on p "(So): ژەمە لاوەکییەکان" at bounding box center [1162, 138] width 124 height 19
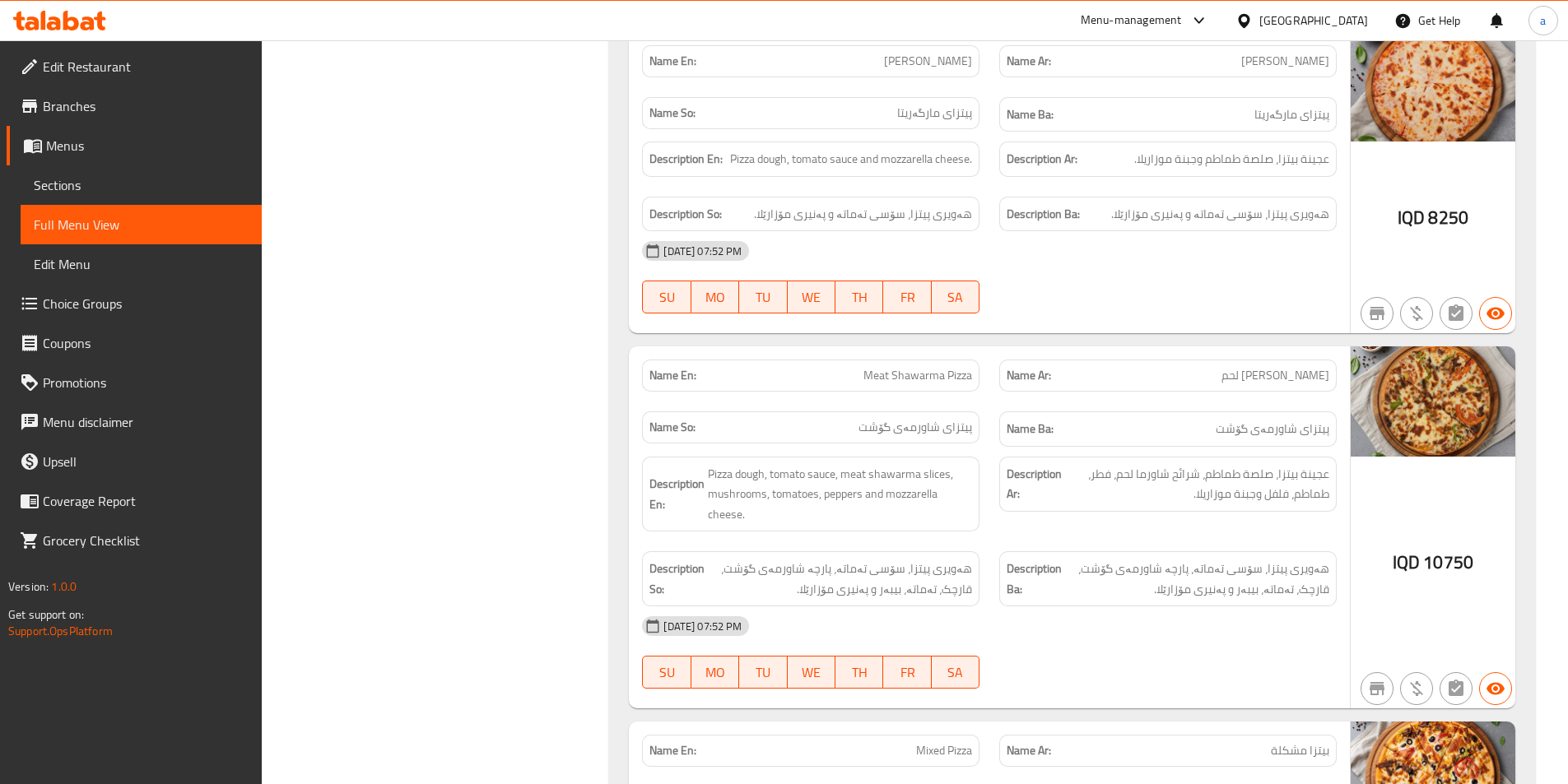
scroll to position [0, 0]
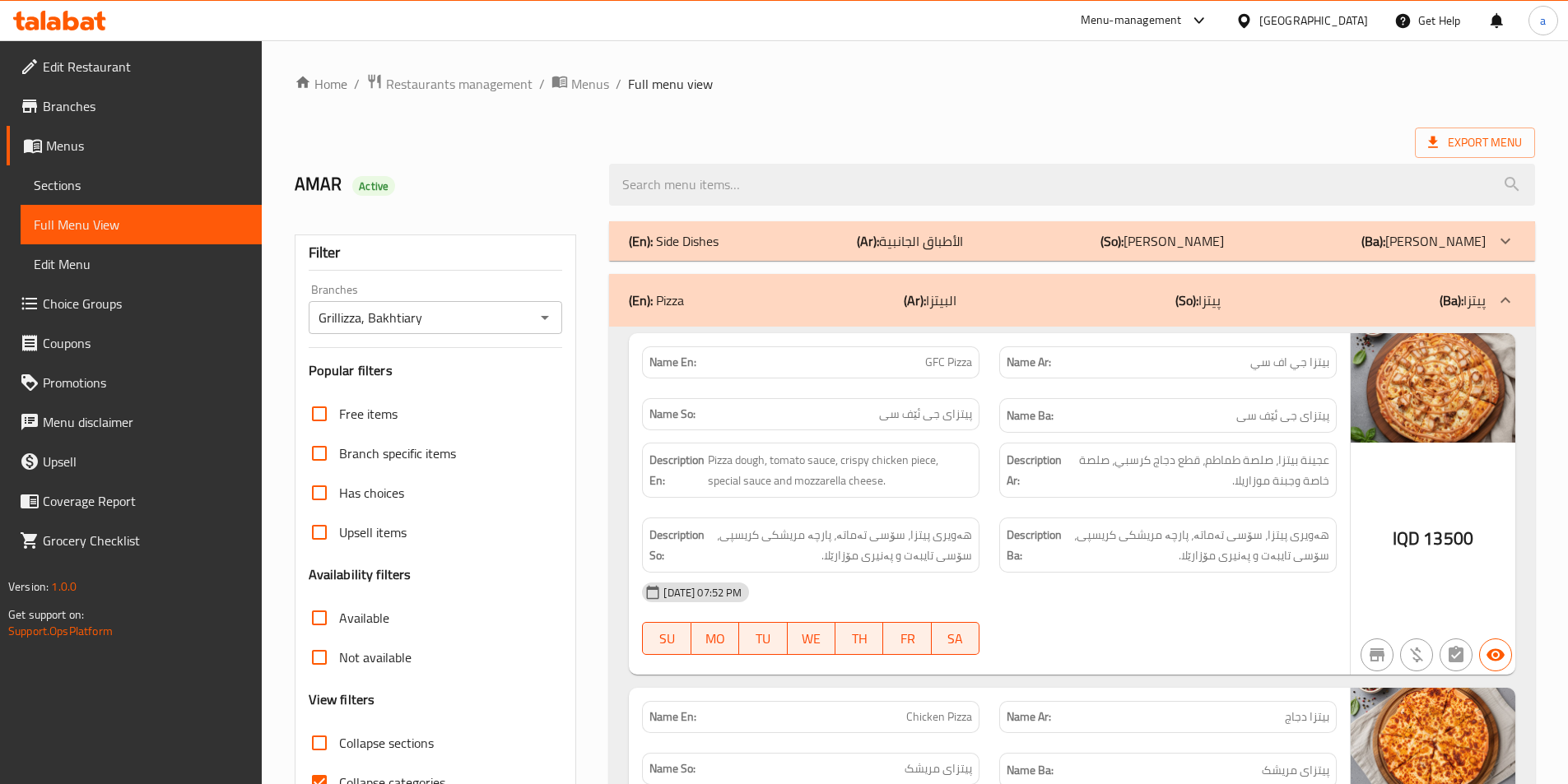
click at [1102, 288] on div "(En): Pizza (Ar): البيتزا (So): پیتزا (Ba): پیتزا" at bounding box center [1071, 300] width 925 height 52
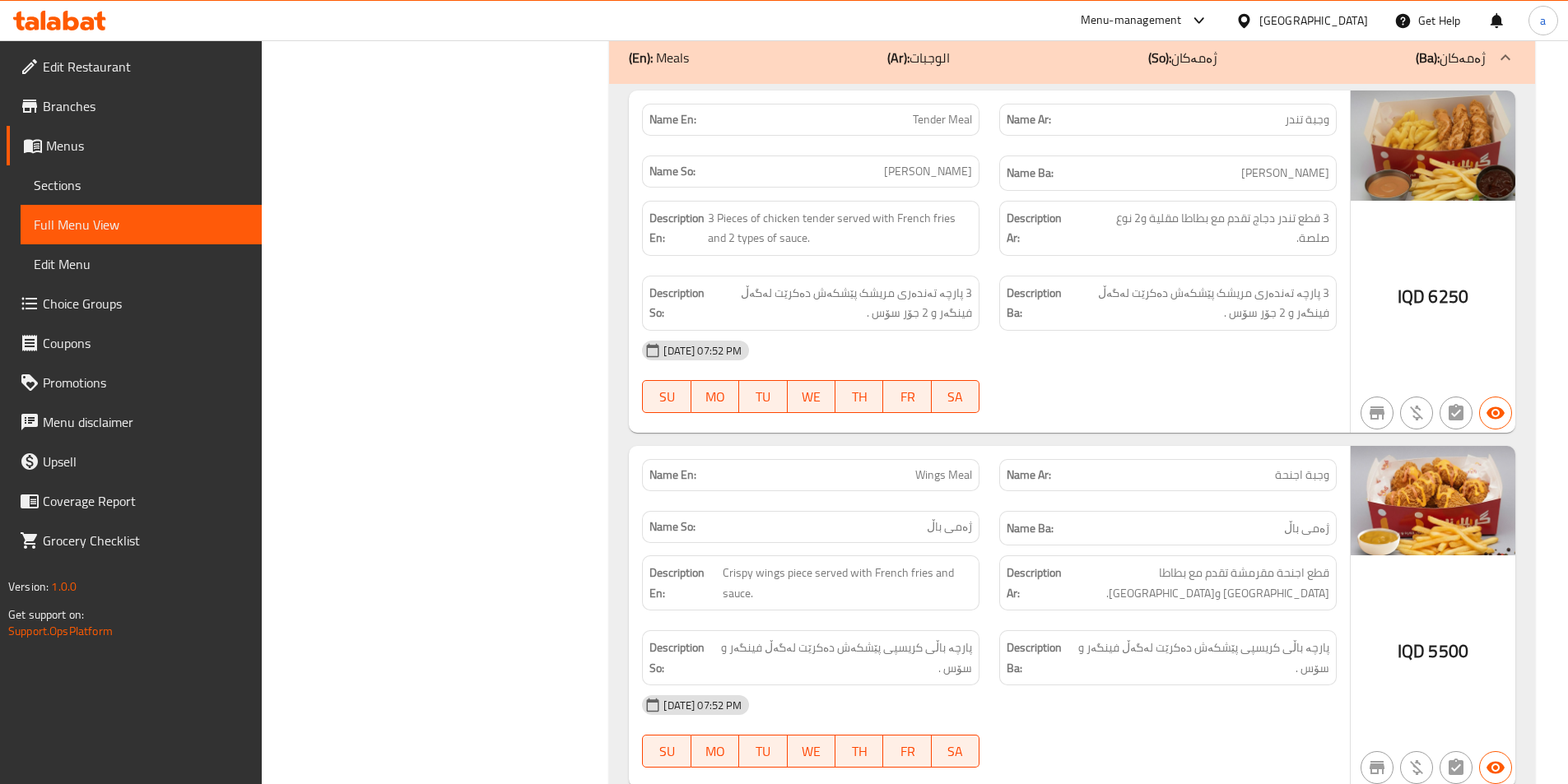
scroll to position [5375, 0]
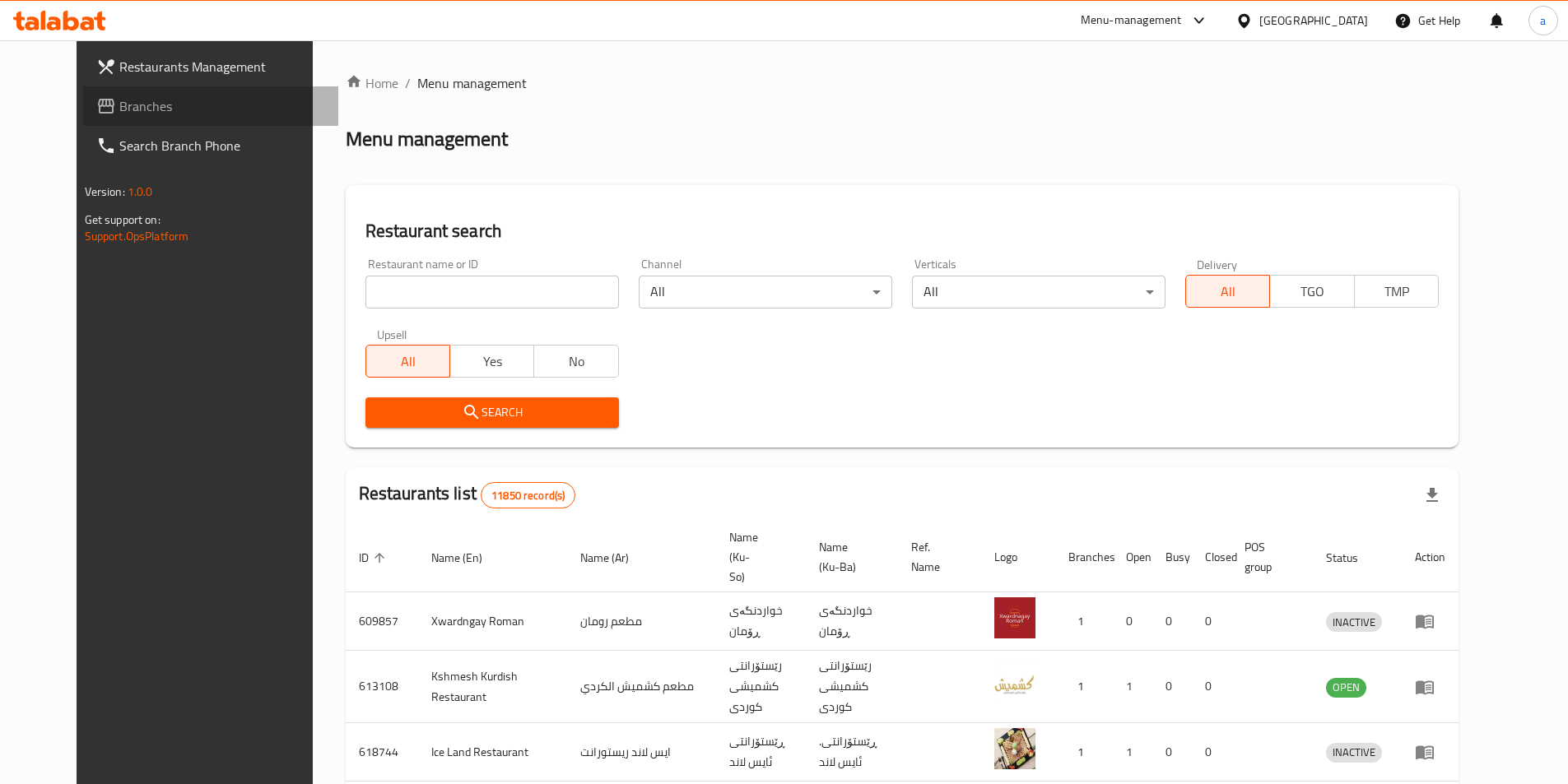
click at [119, 106] on span "Branches" at bounding box center [222, 106] width 206 height 19
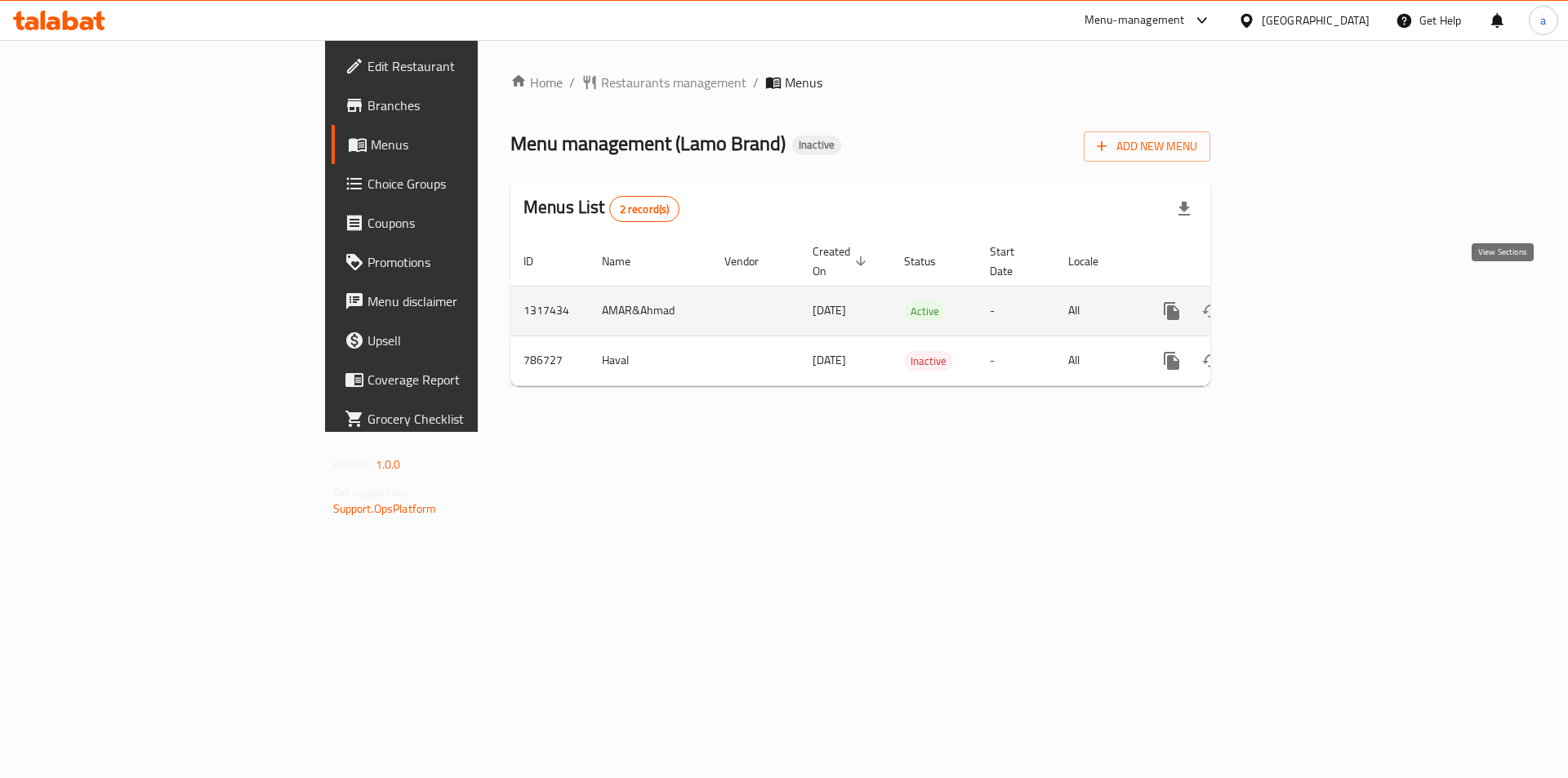
click at [1297, 304] on icon "enhanced table" at bounding box center [1289, 310] width 14 height 14
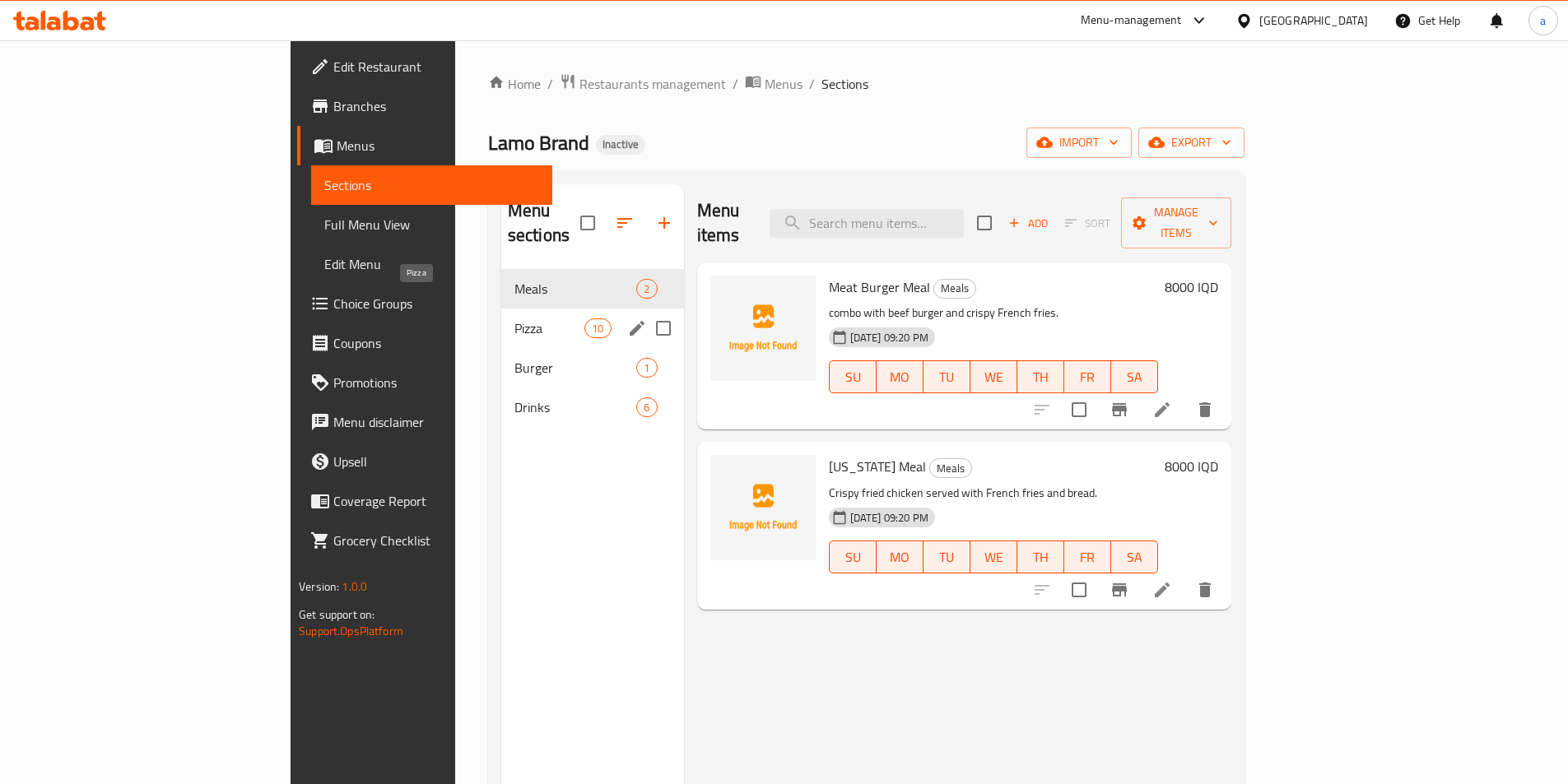
click at [514, 318] on span "Pizza" at bounding box center [549, 328] width 70 height 19
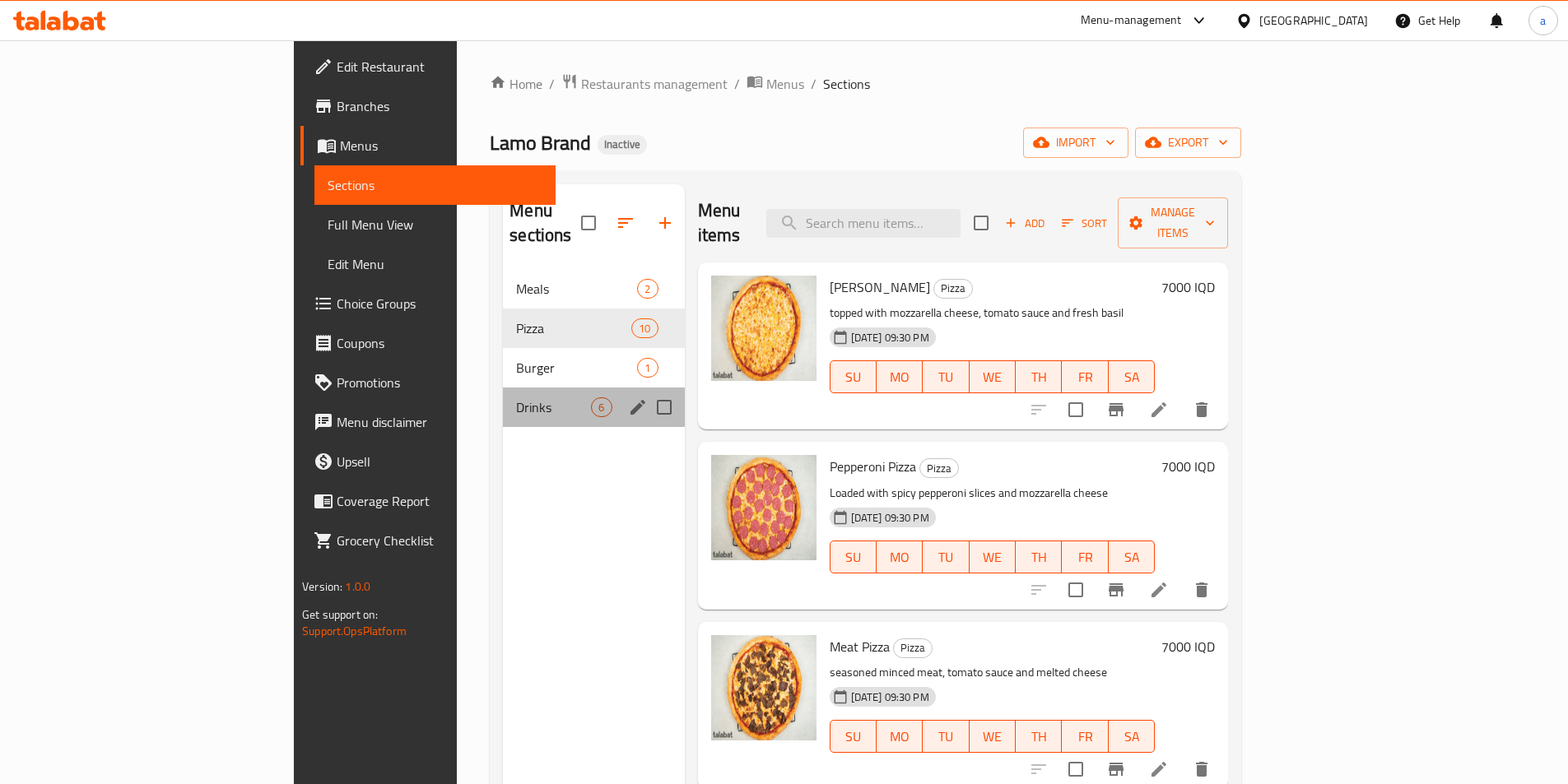
click at [502, 387] on div "Drinks 6" at bounding box center [592, 407] width 181 height 40
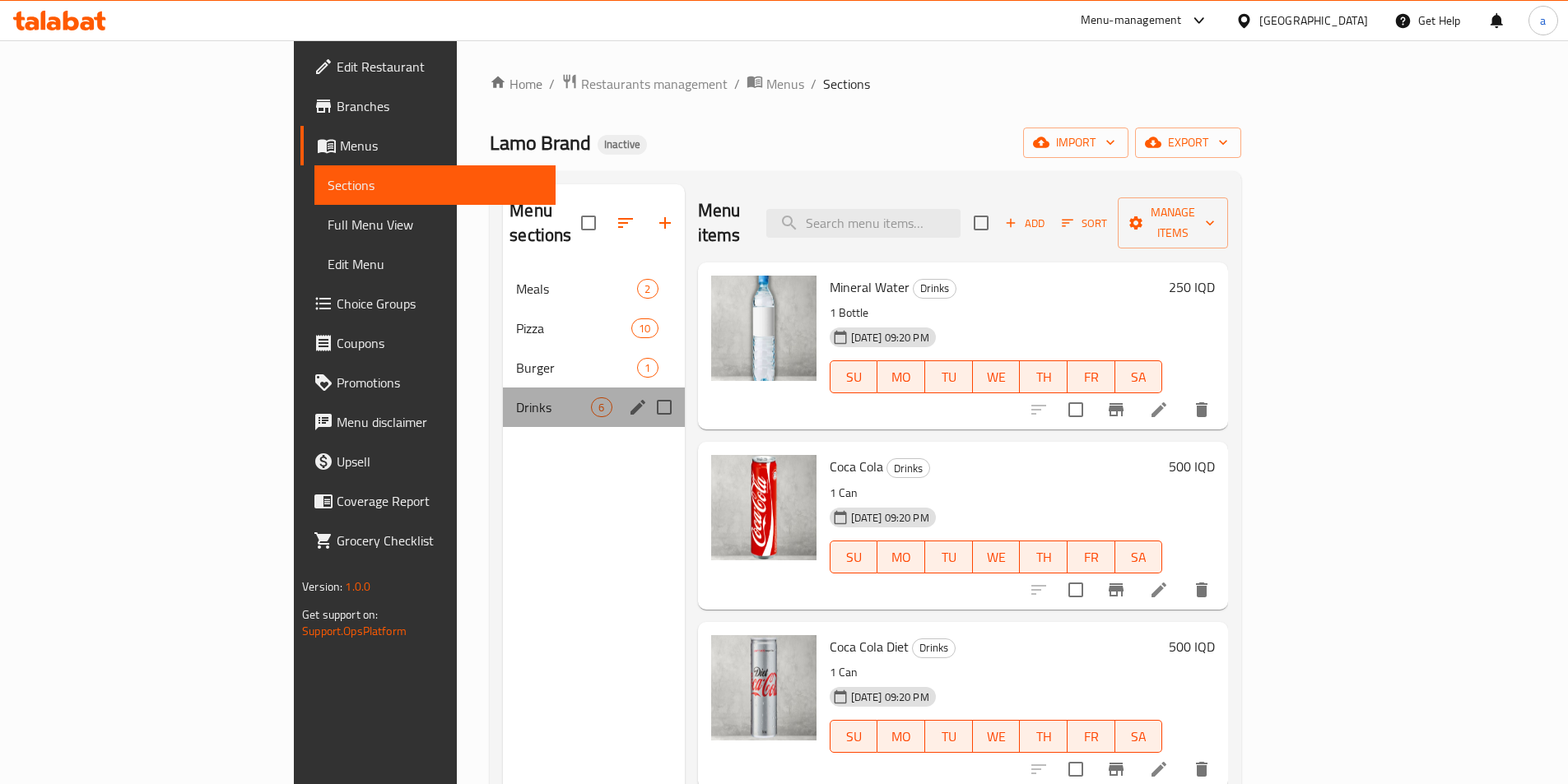
click at [502, 399] on div "Drinks 6" at bounding box center [592, 407] width 181 height 40
click at [516, 358] on span "Burger" at bounding box center [553, 368] width 75 height 19
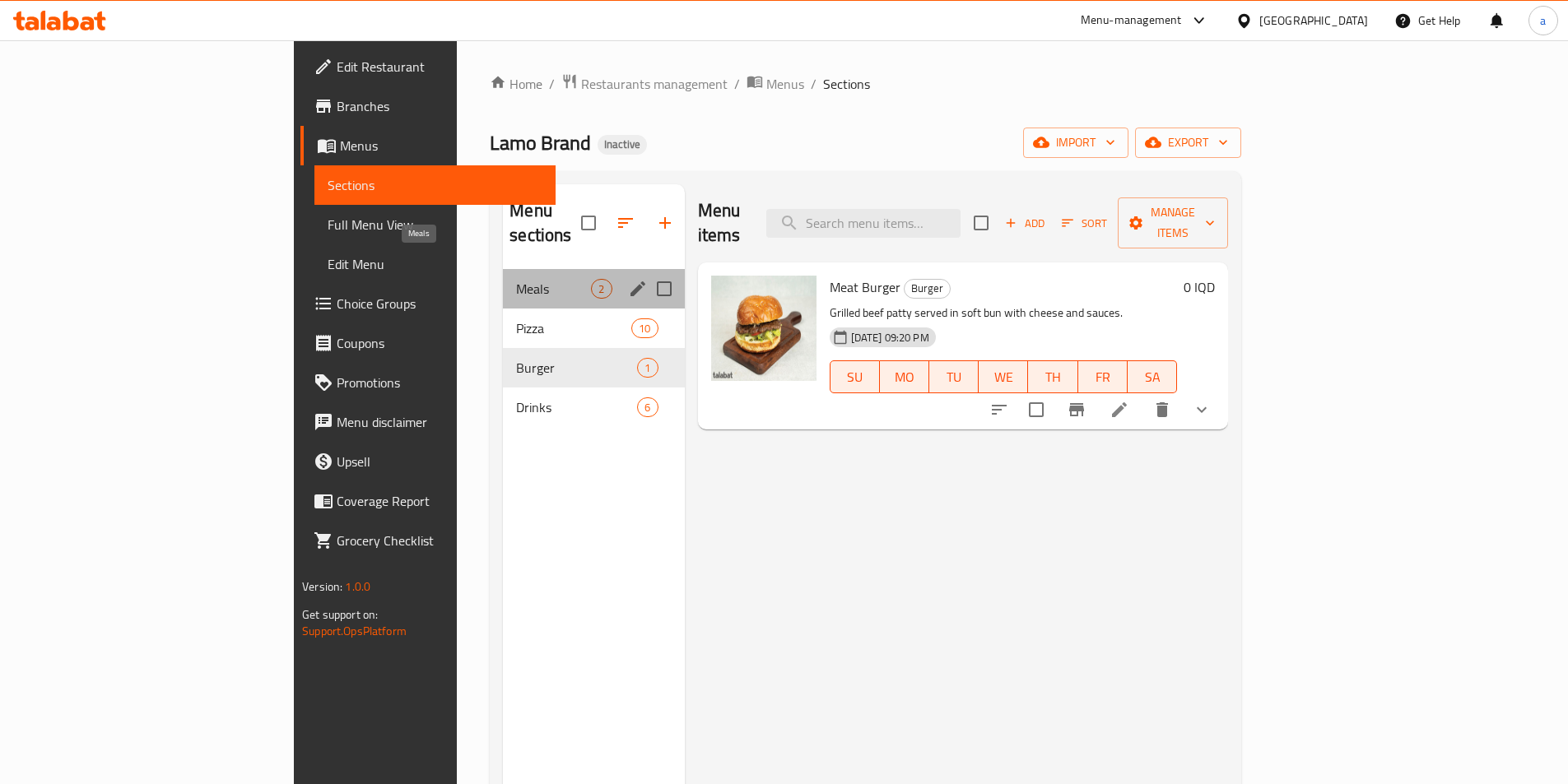
click at [516, 279] on span "Meals" at bounding box center [553, 288] width 75 height 19
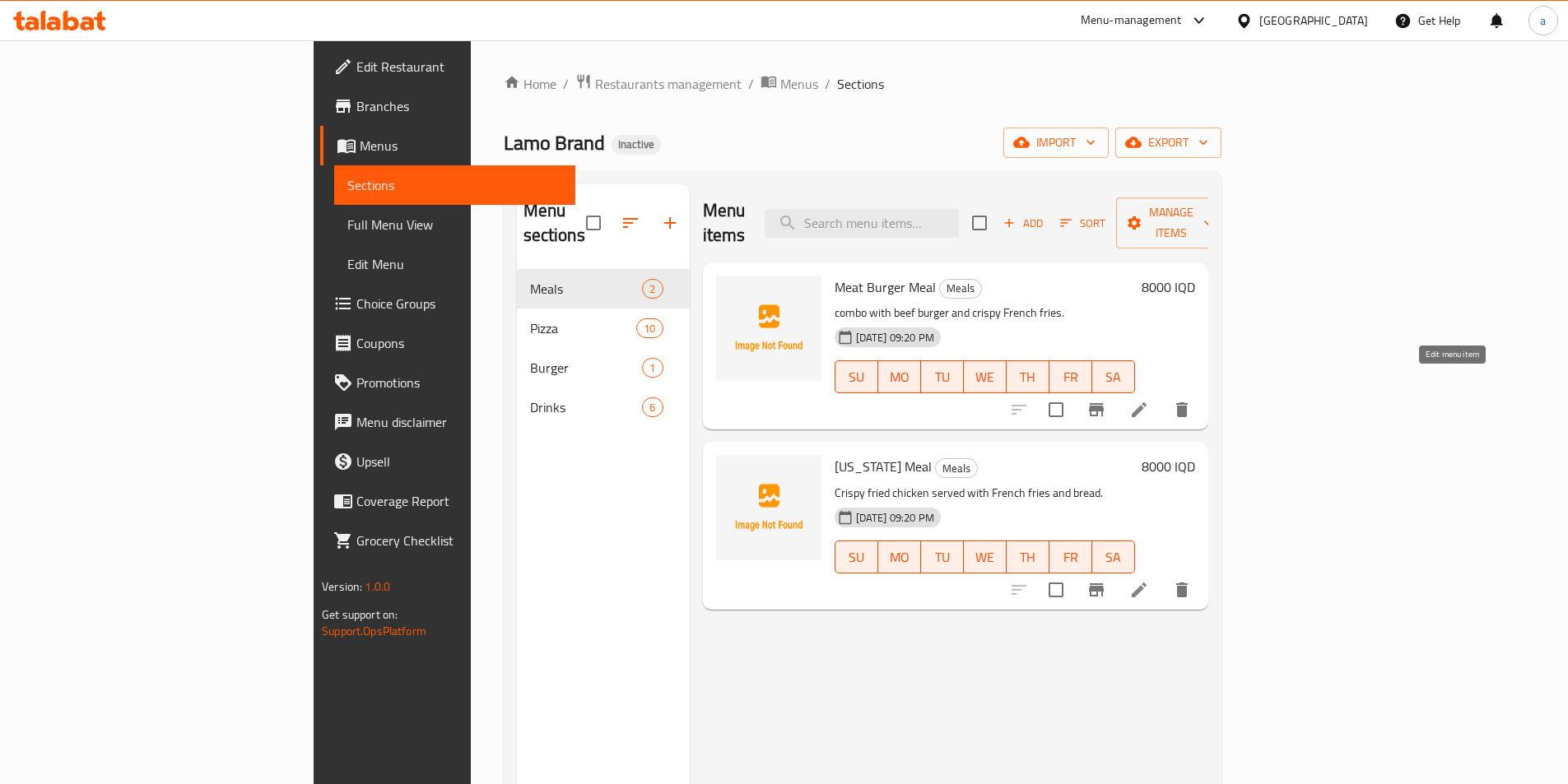
click at [1146, 403] on icon at bounding box center [1138, 409] width 15 height 15
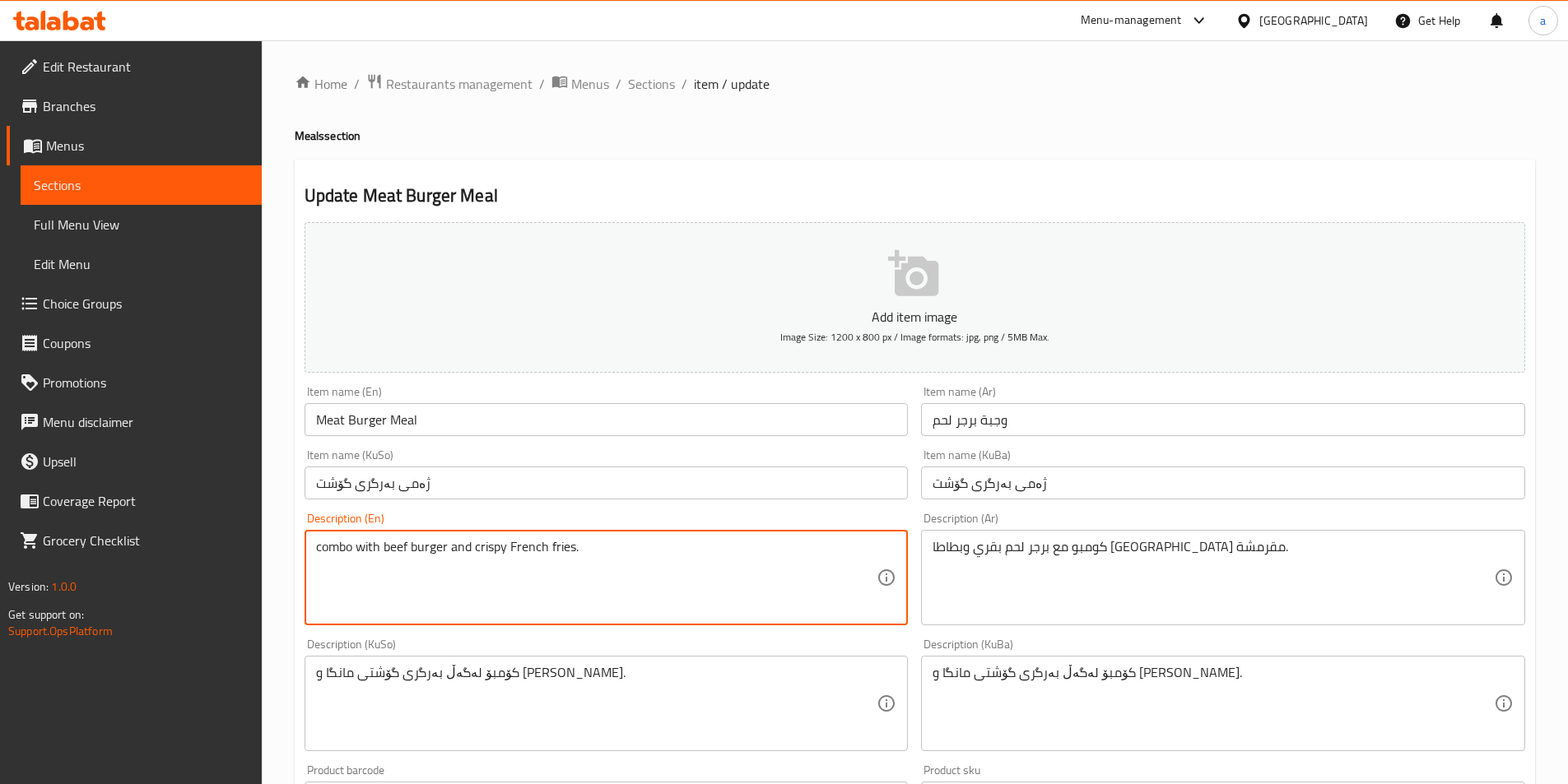
click at [640, 565] on textarea "combo with beef burger and crispy French fries." at bounding box center [596, 578] width 561 height 78
paste textarea "Meat, lettuce, tomato, samoon, french fries, coca cola"
drag, startPoint x: 615, startPoint y: 539, endPoint x: 188, endPoint y: 525, distance: 427.2
click at [188, 525] on div "Edit Restaurant Branches Menus Sections Full Menu View Edit Menu Choice Groups …" at bounding box center [784, 690] width 1568 height 1299
click at [316, 560] on textarea "Meat, lettuce, tomato, samoon, French fries, coca cola" at bounding box center [596, 578] width 561 height 78
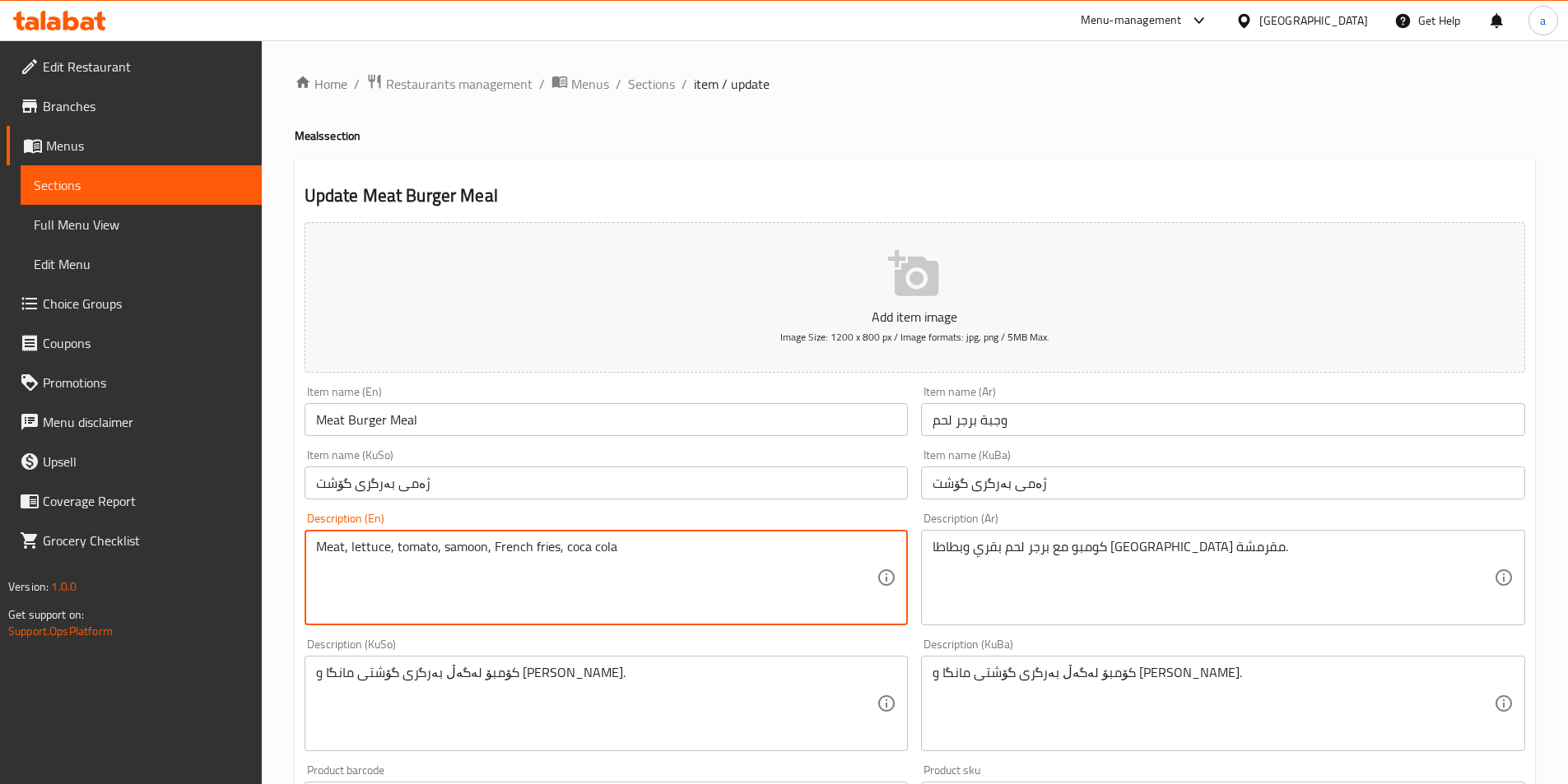
drag, startPoint x: 642, startPoint y: 546, endPoint x: 260, endPoint y: 537, distance: 382.1
click at [260, 537] on div "Edit Restaurant Branches Menus Sections Full Menu View Edit Menu Choice Groups …" at bounding box center [784, 690] width 1568 height 1299
type textarea "Meat, lettuce, tomato, samoon, French fries, coca cola"
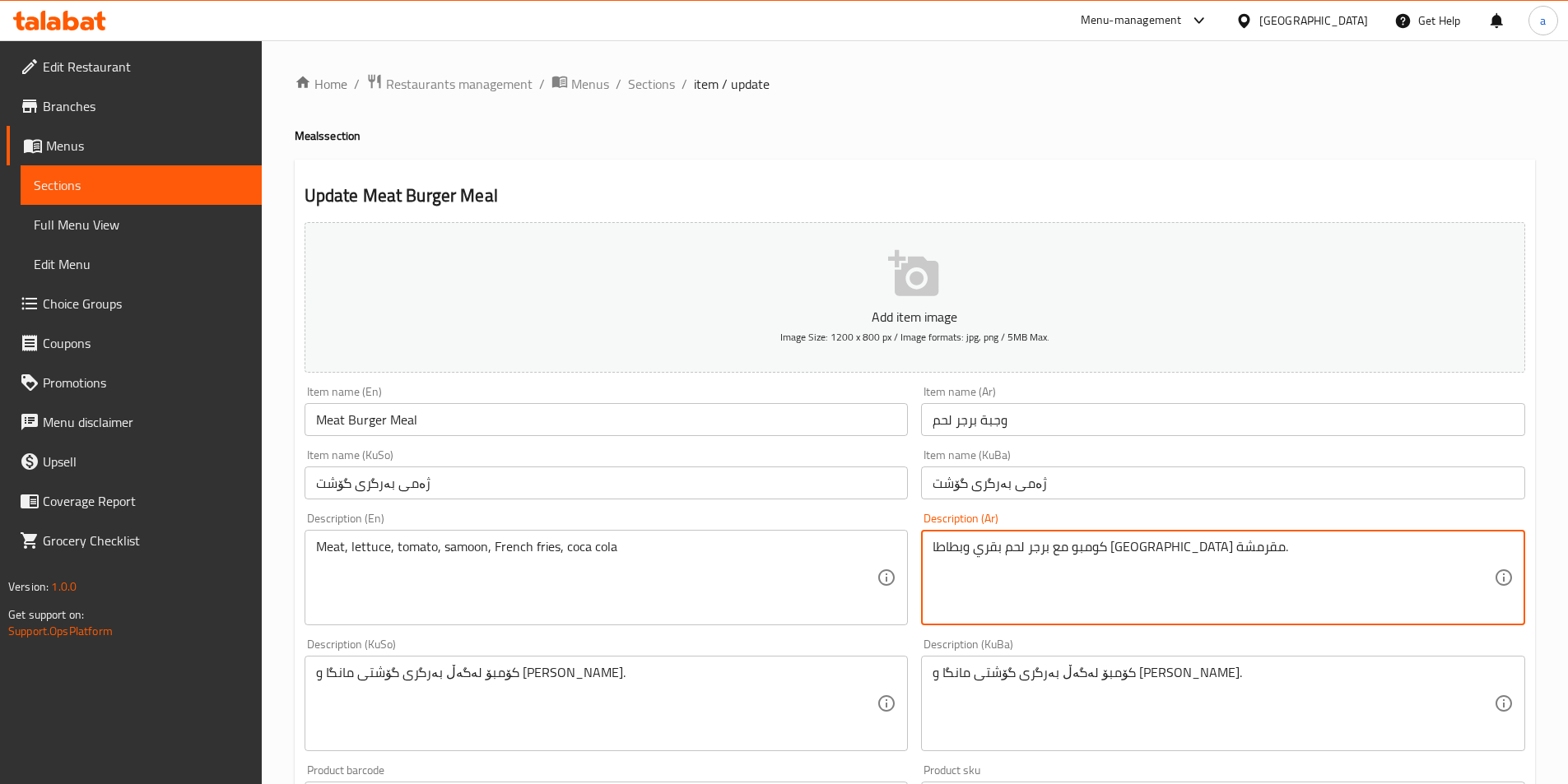
paste textarea "حم، خس، طماطم، صمون، بطاطا مقلية وكوكا كولا"
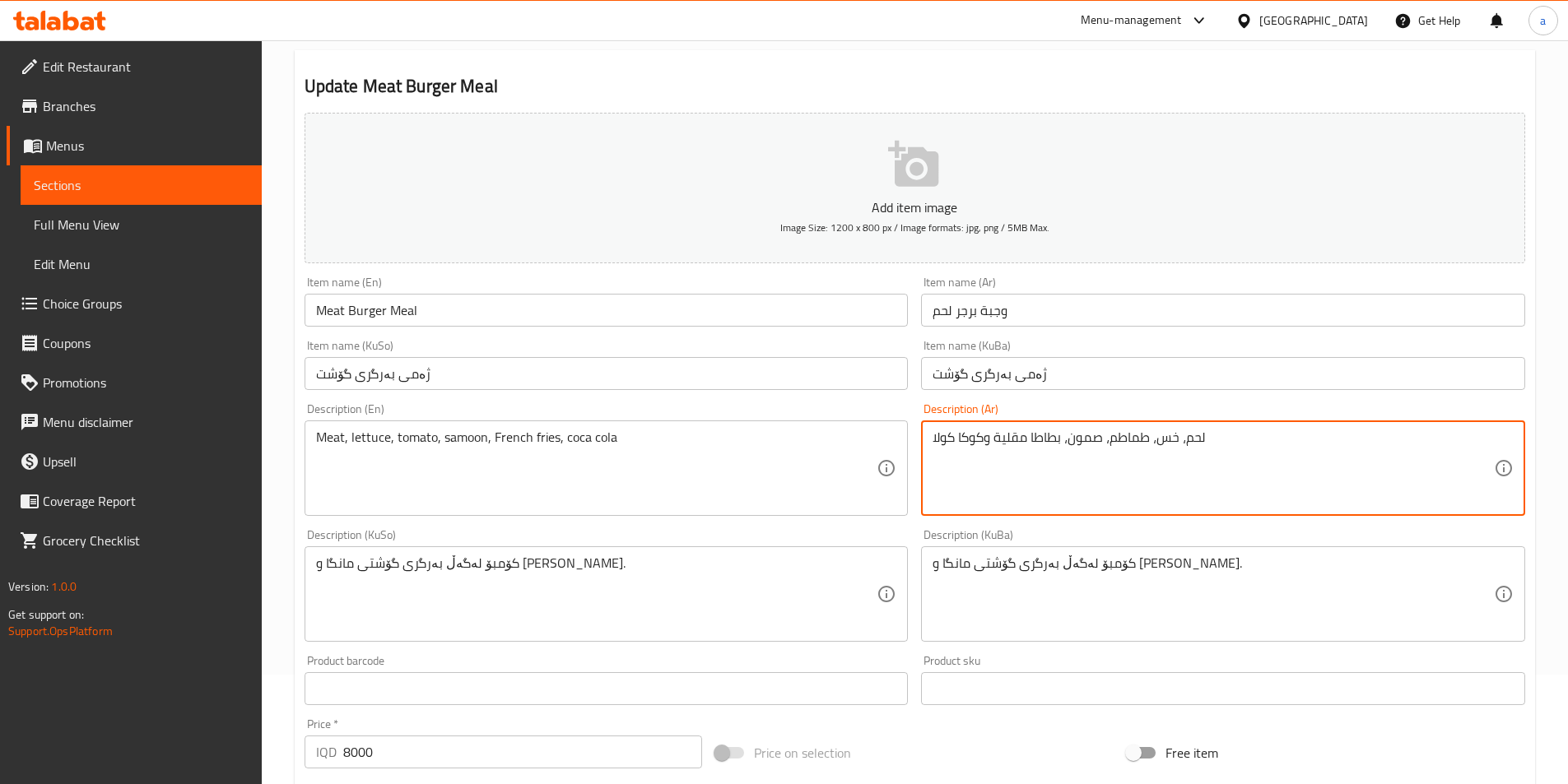
type textarea "لحم، خس، طماطم، صمون، بطاطا مقلية وكوكا كولا"
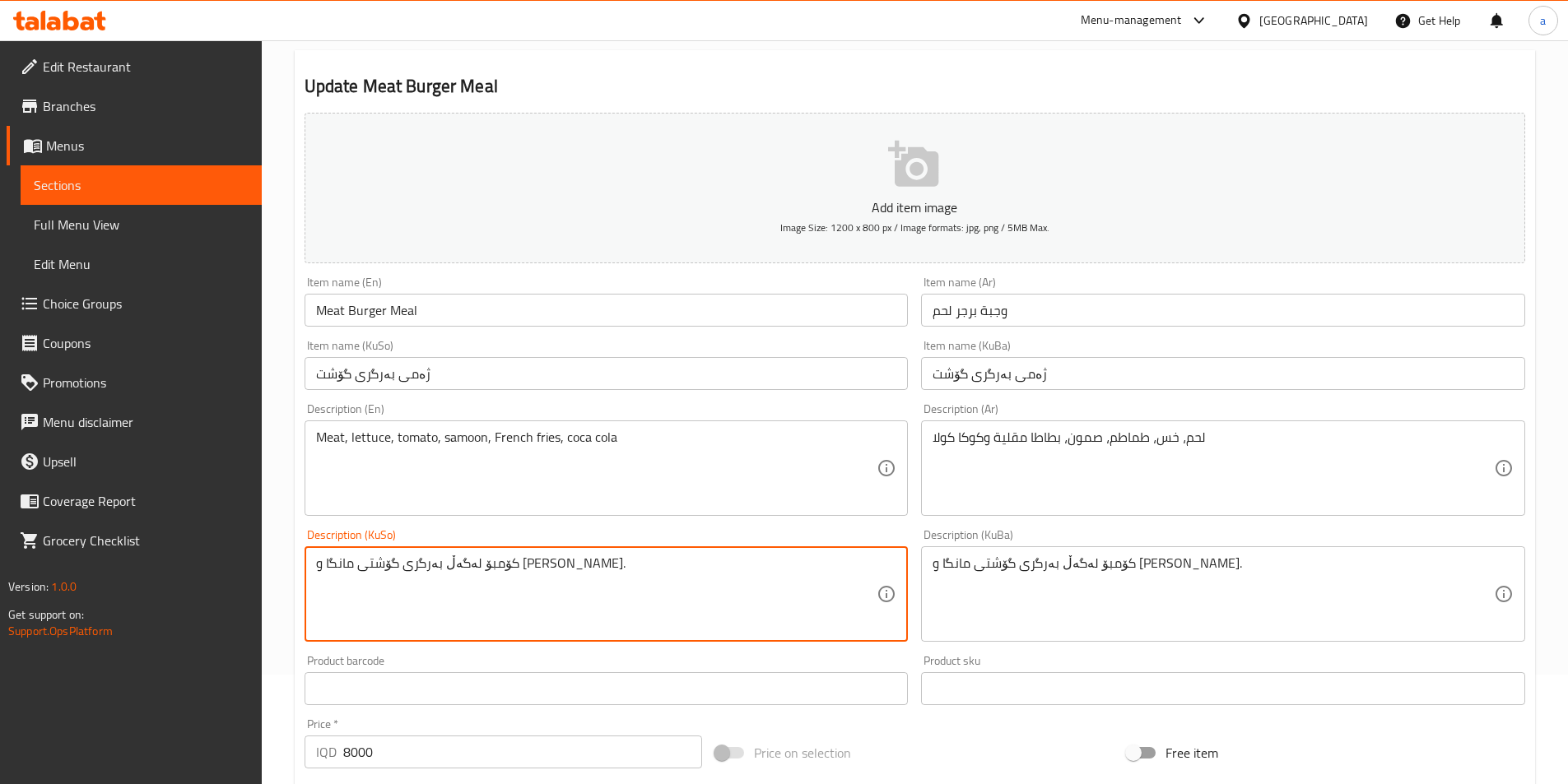
drag, startPoint x: 494, startPoint y: 569, endPoint x: 711, endPoint y: 569, distance: 217.0
click at [711, 569] on textarea "کۆمبۆ لەگەڵ بەرگری گۆشتی مانگا و فینگەری کریسپی." at bounding box center [596, 594] width 561 height 78
drag, startPoint x: 769, startPoint y: 562, endPoint x: 1052, endPoint y: 568, distance: 283.1
click at [1052, 568] on div "Add item image Image Size: 1200 x 800 px / Image formats: jpg, png / 5MB Max. I…" at bounding box center [915, 556] width 1233 height 898
drag, startPoint x: 626, startPoint y: 570, endPoint x: 846, endPoint y: 598, distance: 221.8
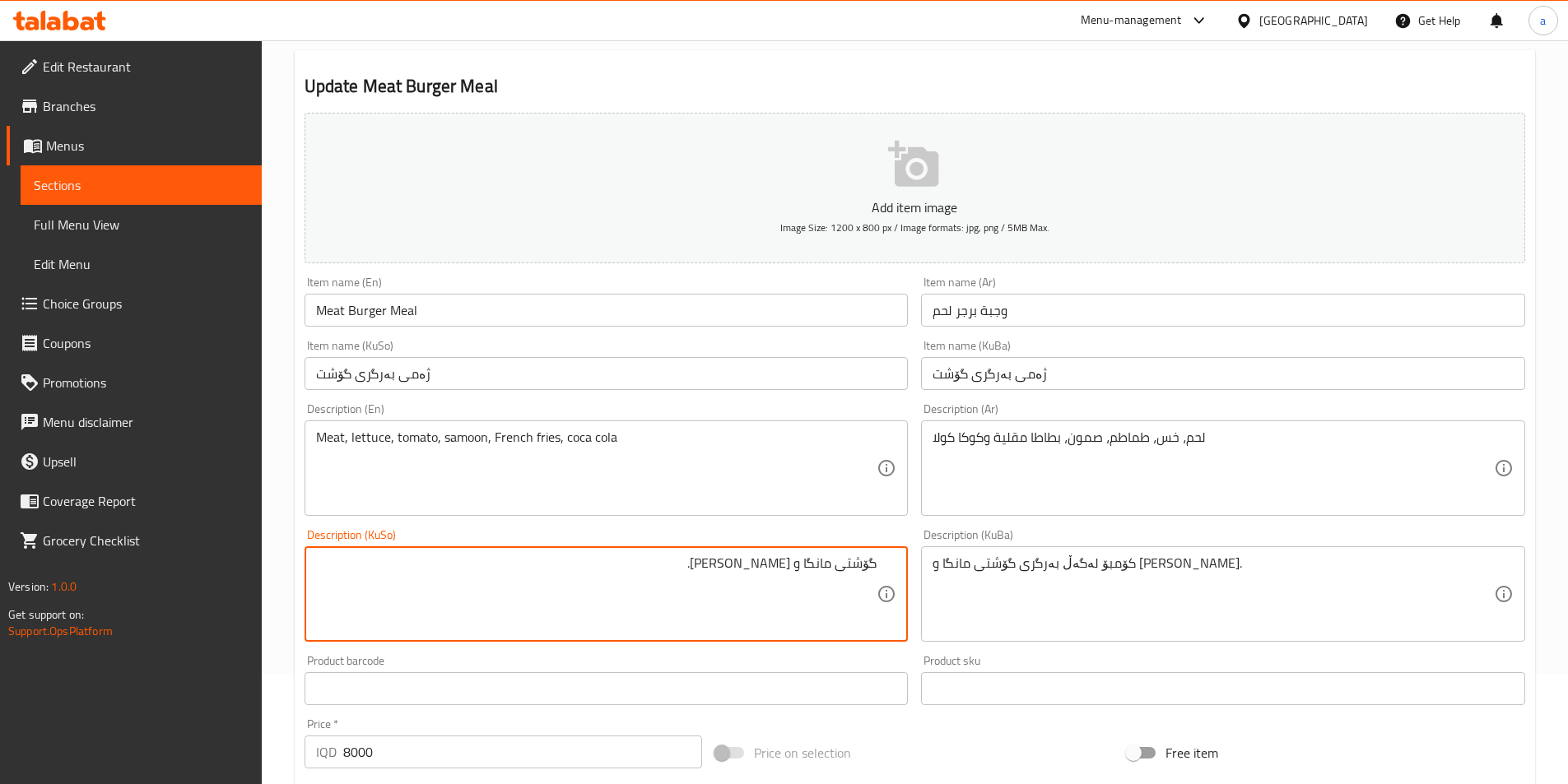
click at [846, 598] on textarea "گۆشتی مانگا و فینگەری کریسپی." at bounding box center [596, 594] width 561 height 78
paste textarea "کاهوو"
paste textarea "تەماتە"
paste textarea "سەموون"
paste textarea "و فینگەر"
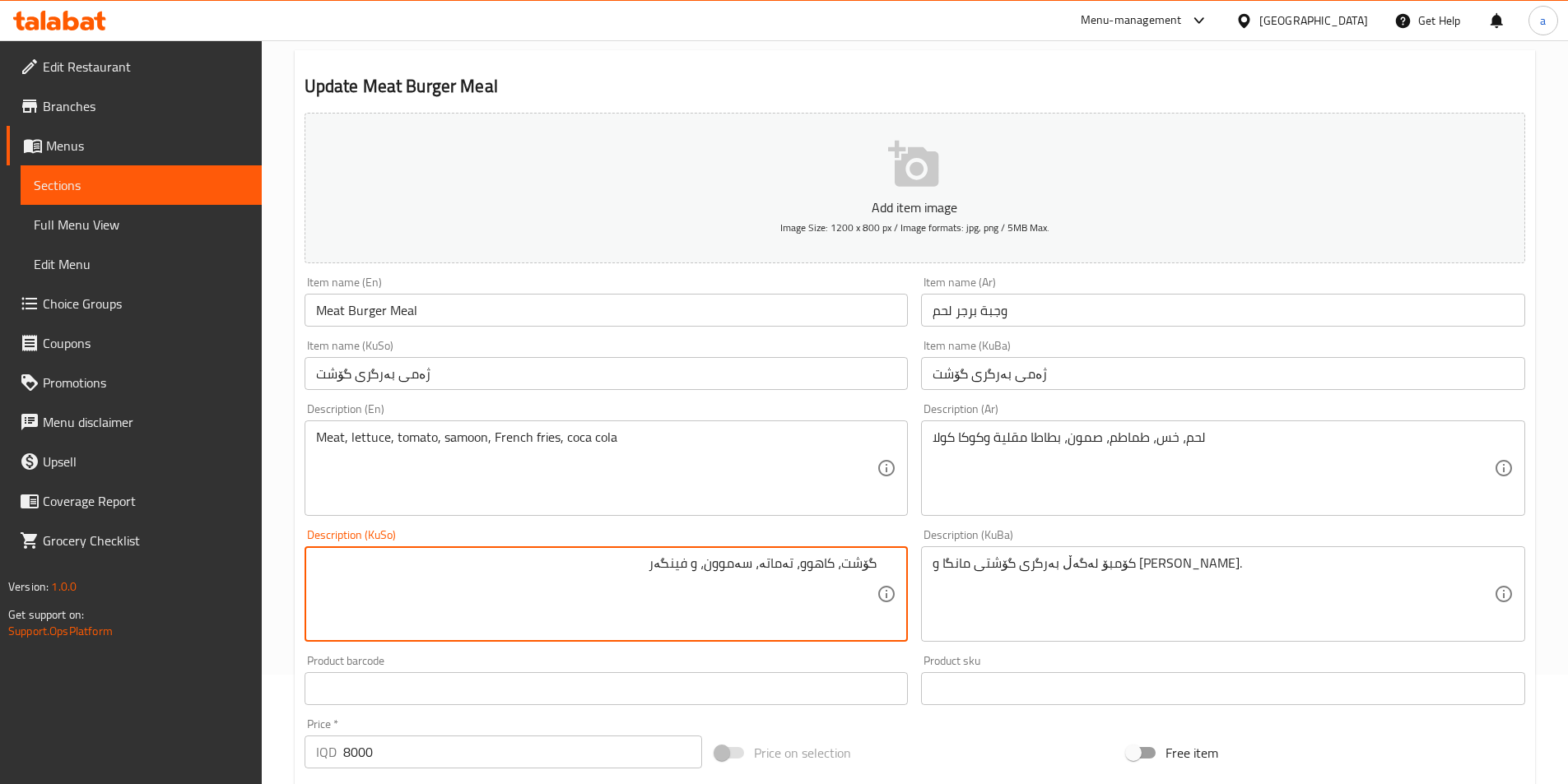
click at [710, 578] on textarea "گۆشت، کاهوو، تەماتە، سەموون، و فینگەر" at bounding box center [596, 594] width 561 height 78
click at [682, 564] on textarea "گۆشت، کاهوو، تەماتە، سەموون، فینگەر" at bounding box center [596, 594] width 561 height 78
click at [635, 563] on textarea "گۆشت، کاهوو، تەماتە، سەموون، فینگەر" at bounding box center [596, 594] width 561 height 78
paste textarea "کۆکاکۆلا"
type textarea "گۆشت، کاهوو، تەماتە، سەموون، فینگەر و کۆکاکۆلا"
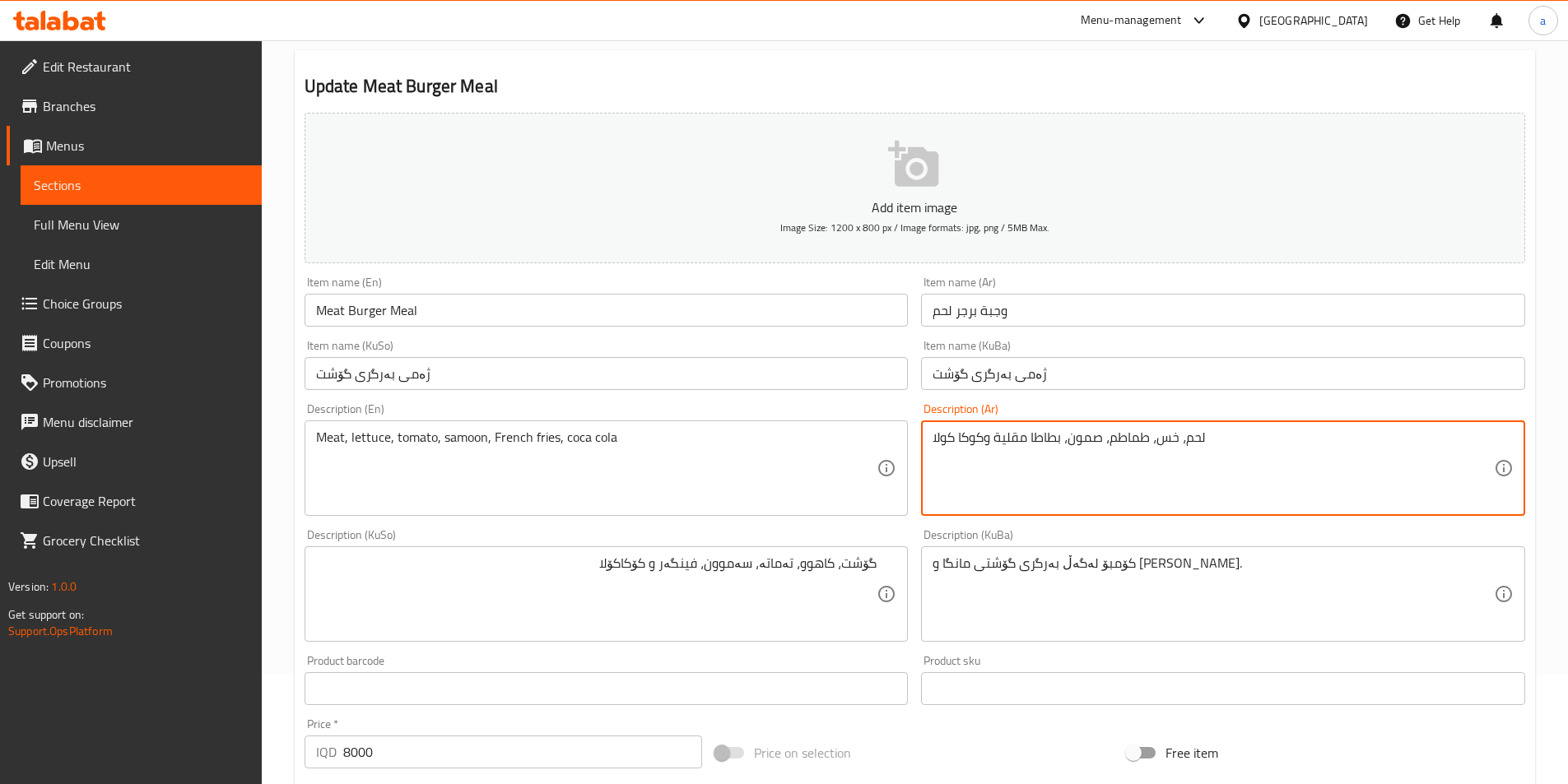
drag, startPoint x: 986, startPoint y: 433, endPoint x: 813, endPoint y: 428, distance: 173.1
paste textarea
type textarea "لحم، خس، طماطم، صمون، بطاطا مقلية و[GEOGRAPHIC_DATA]"
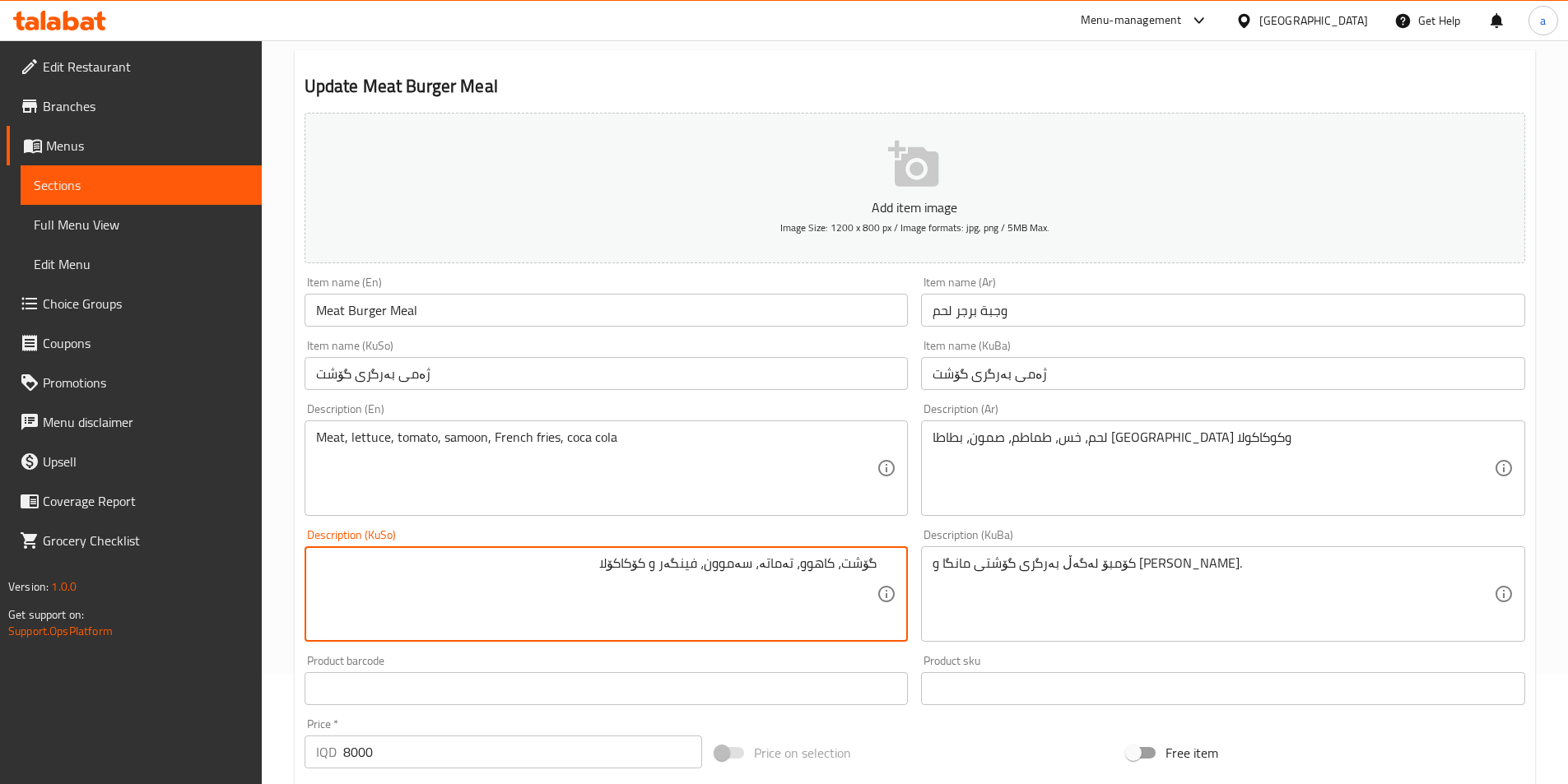
paste textarea "كوكاكو"
type textarea "گۆشت، کاهوو، تەماتە، سەموون، فینگەر و کۆکاکۆلا"
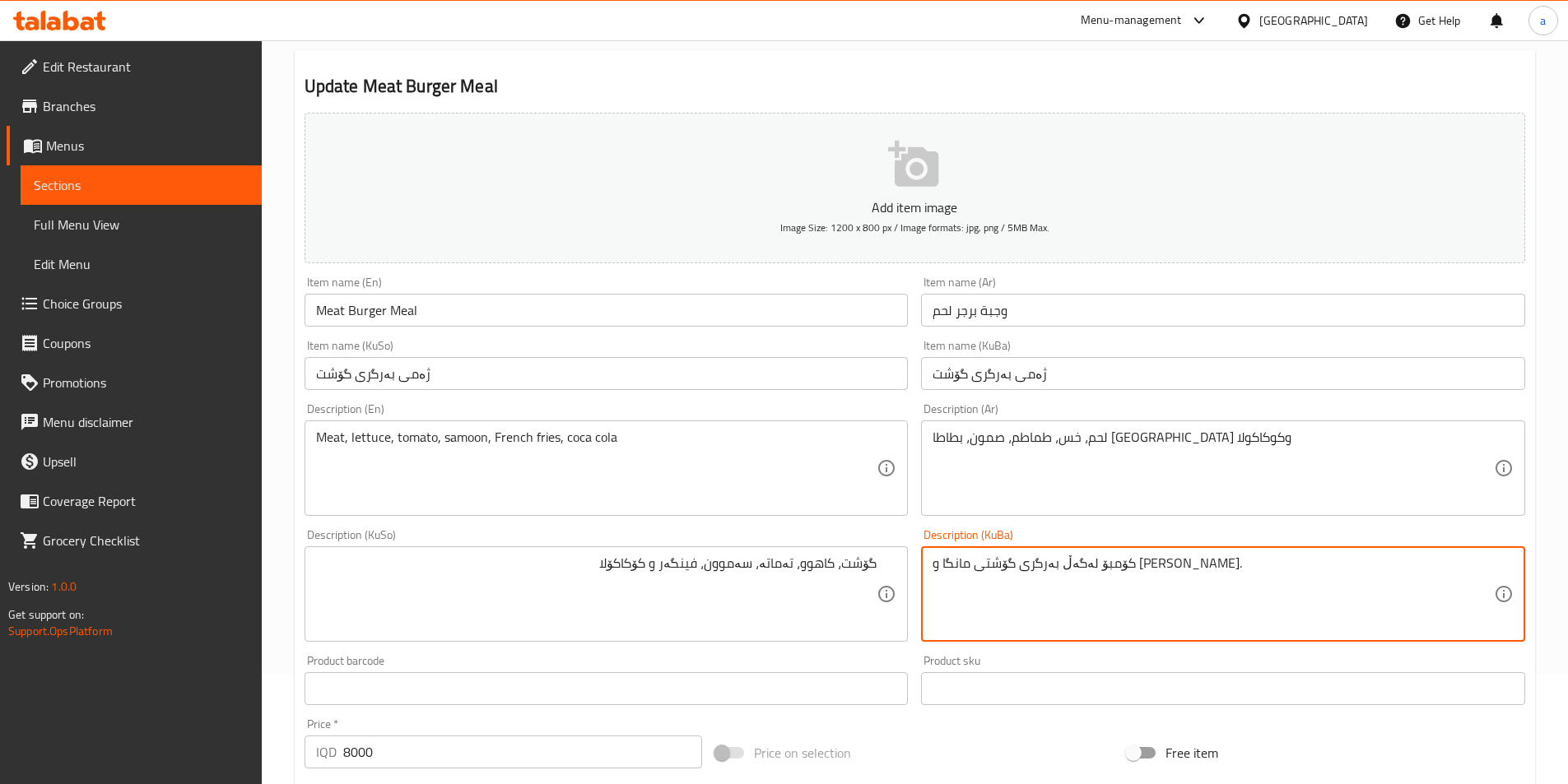
paste textarea "ۆشت، کاهوو، تەماتە، سەموون، فینگەر و کۆکاکۆلا"
type textarea "گۆشت، کاهوو، تەماتە، سەموون، فینگەر و کۆکاکۆلا"
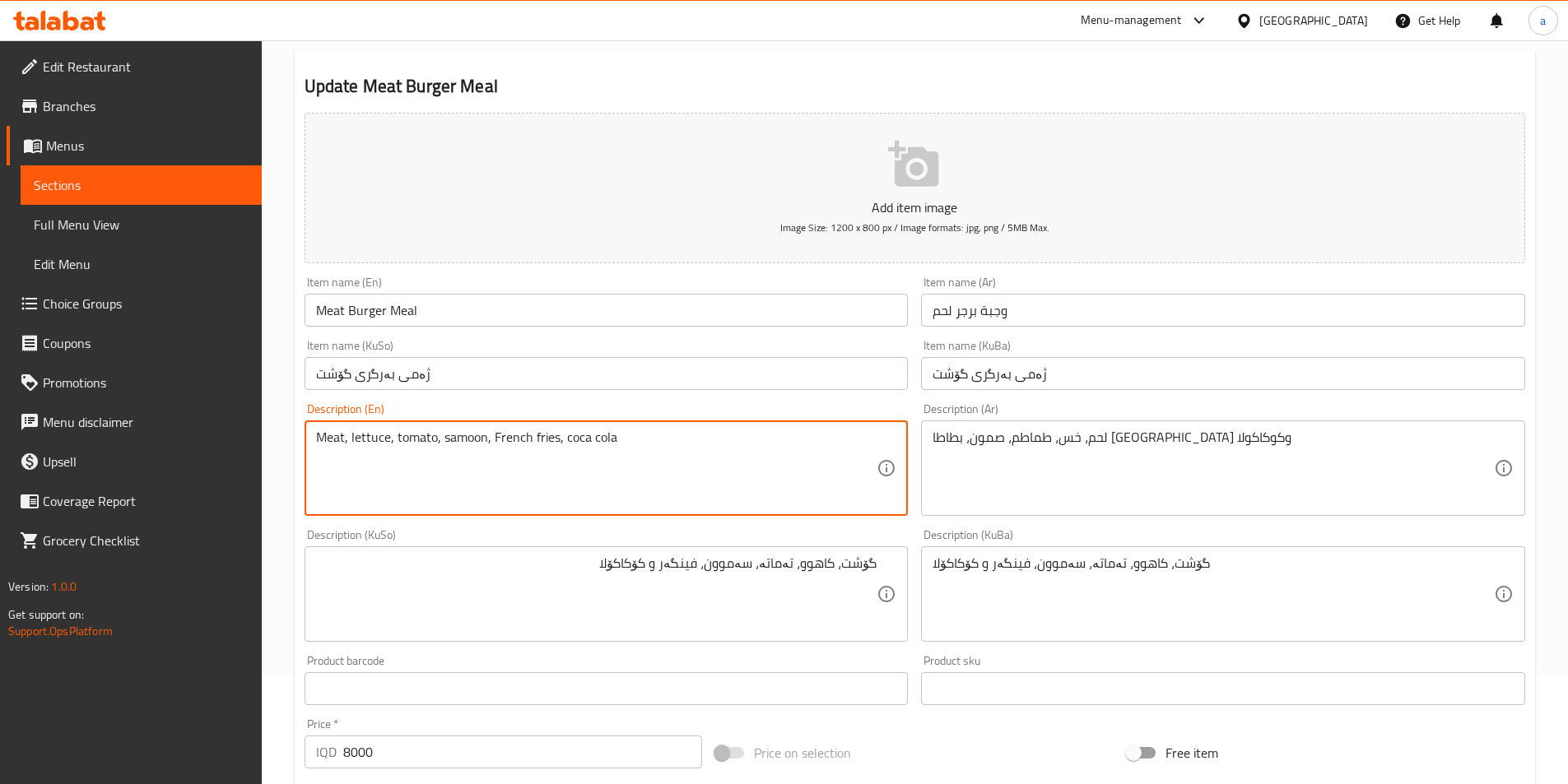
drag, startPoint x: 688, startPoint y: 448, endPoint x: 556, endPoint y: 455, distance: 132.2
paste textarea "Coca-Cola"
click at [657, 442] on textarea "Meat, lettuce, tomato, samoon, French fries and Coca-Cola" at bounding box center [596, 468] width 561 height 78
type textarea "Meat, lettuce, tomato, samoon, French fries and Coca-Cola"
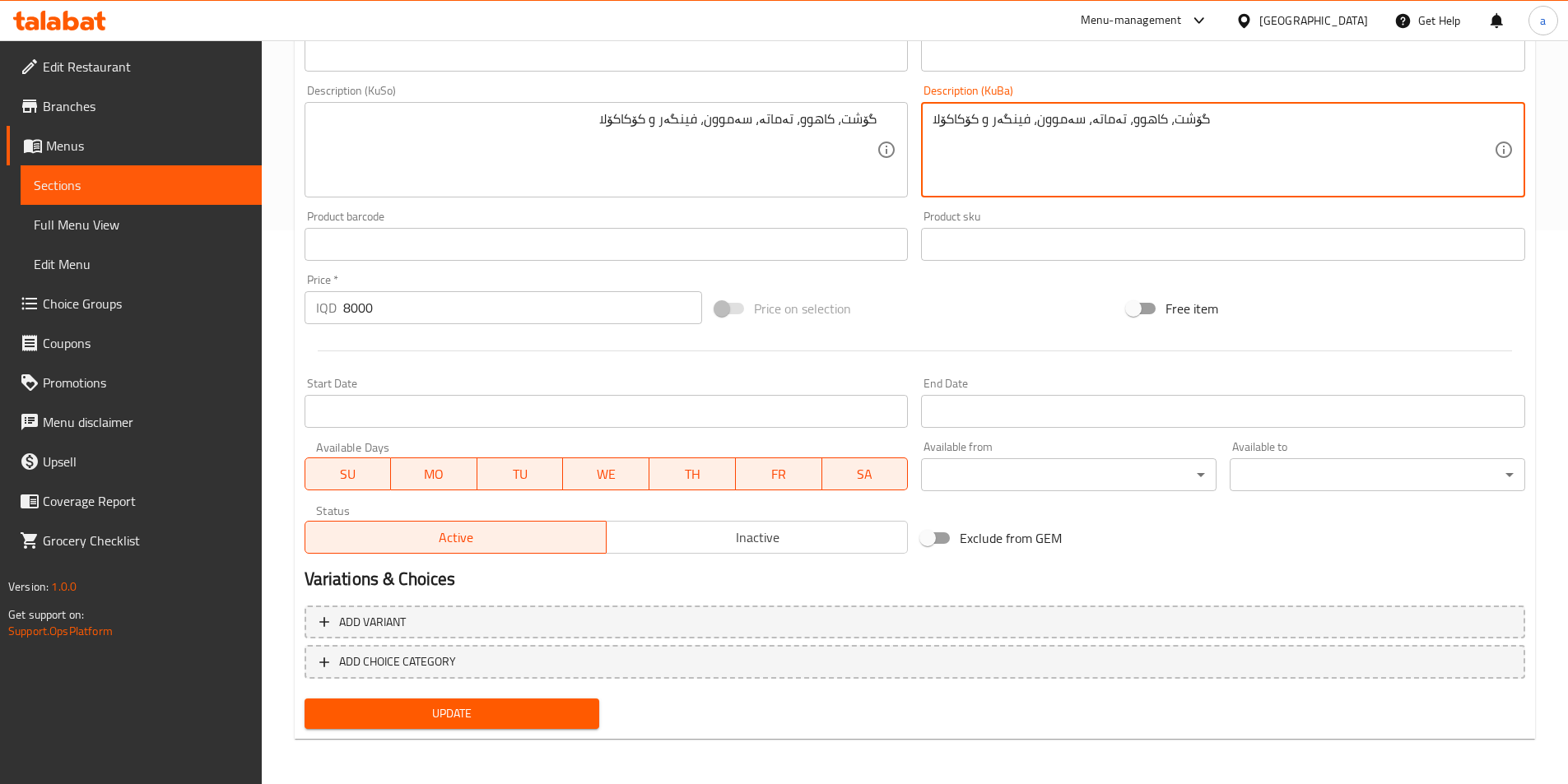
scroll to position [555, 0]
click at [475, 719] on span "Update" at bounding box center [452, 712] width 269 height 20
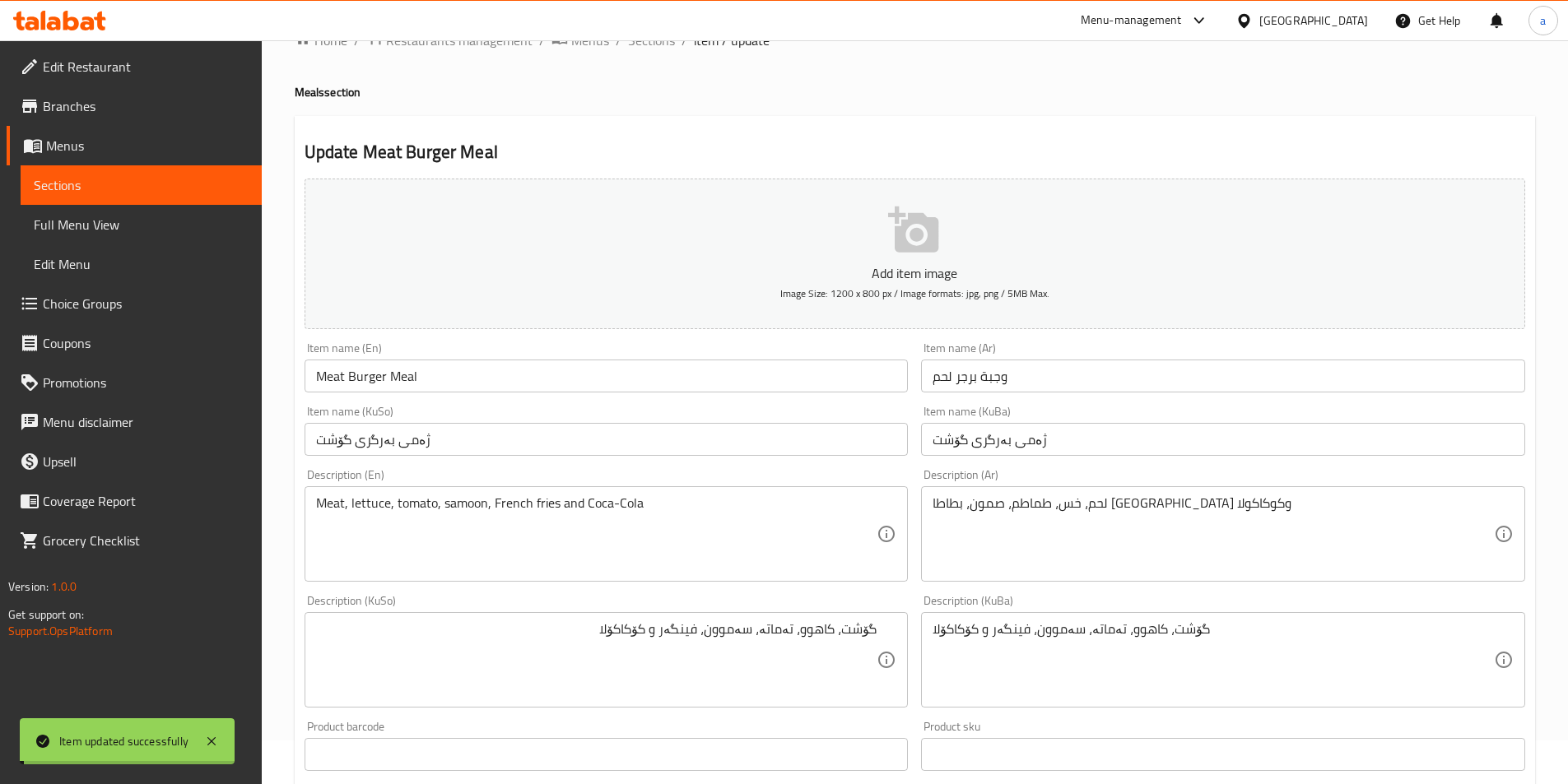
scroll to position [6, 0]
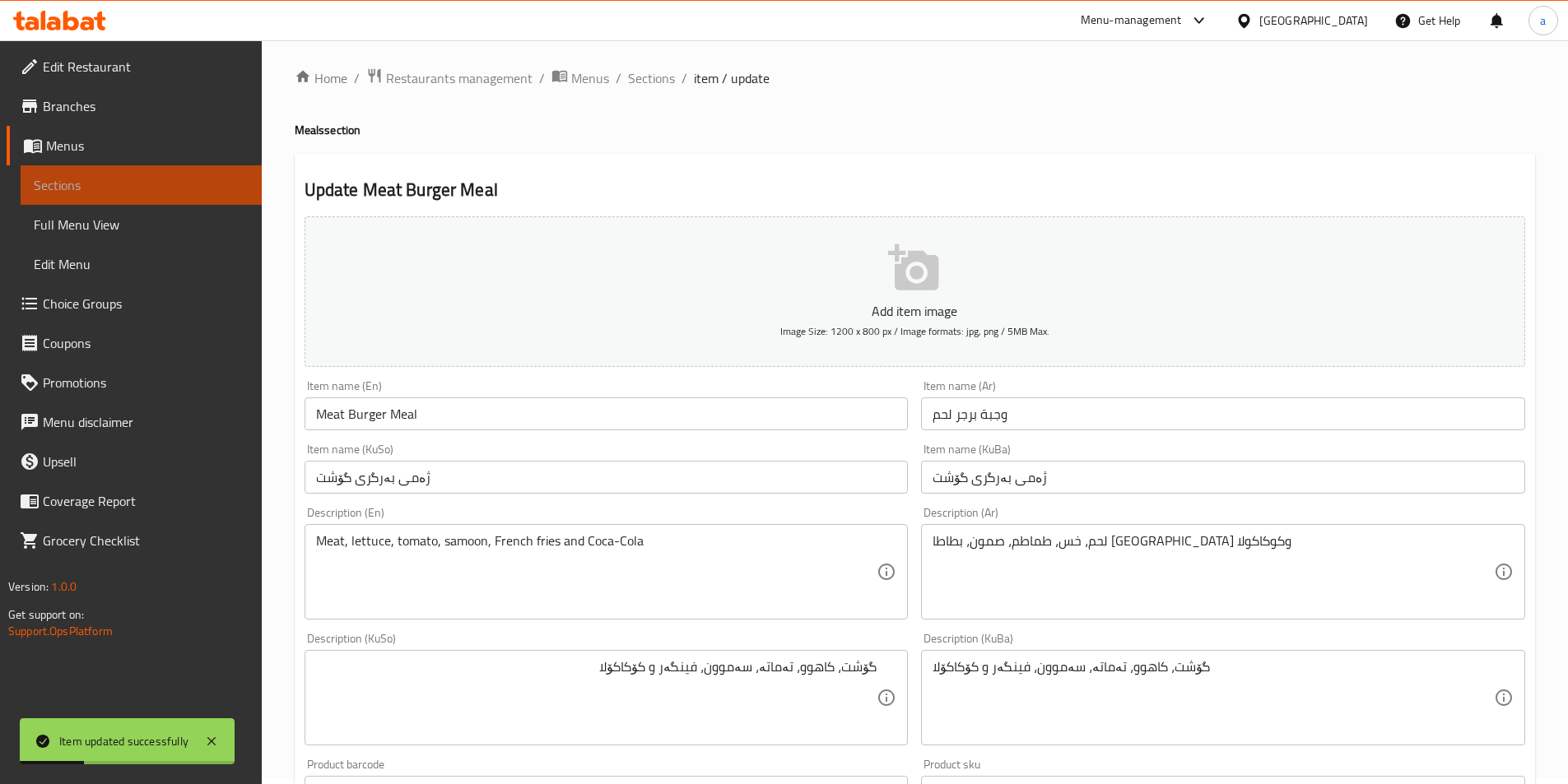
click at [95, 184] on span "Sections" at bounding box center [141, 185] width 215 height 19
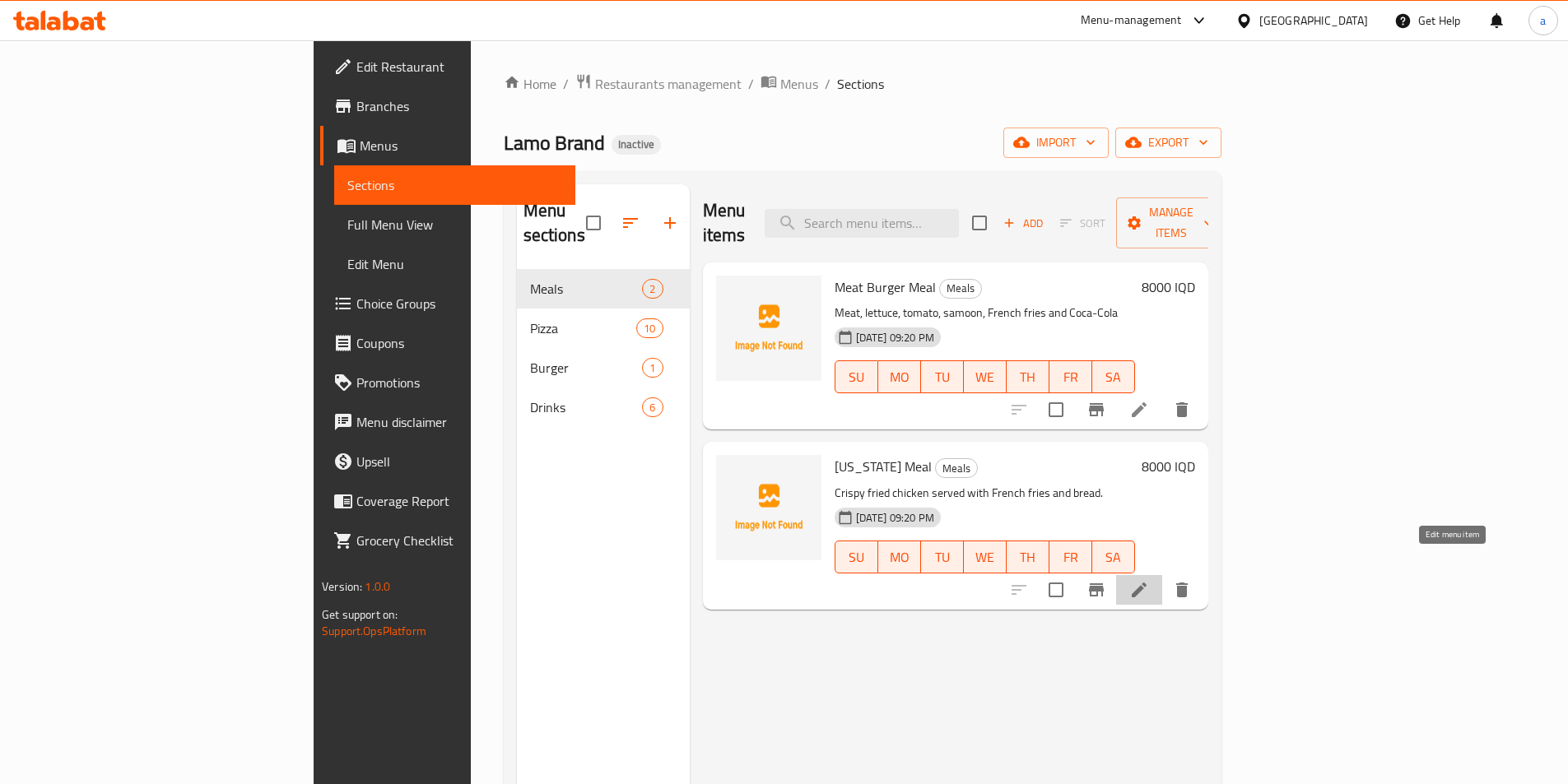
click at [1149, 580] on icon at bounding box center [1138, 589] width 19 height 19
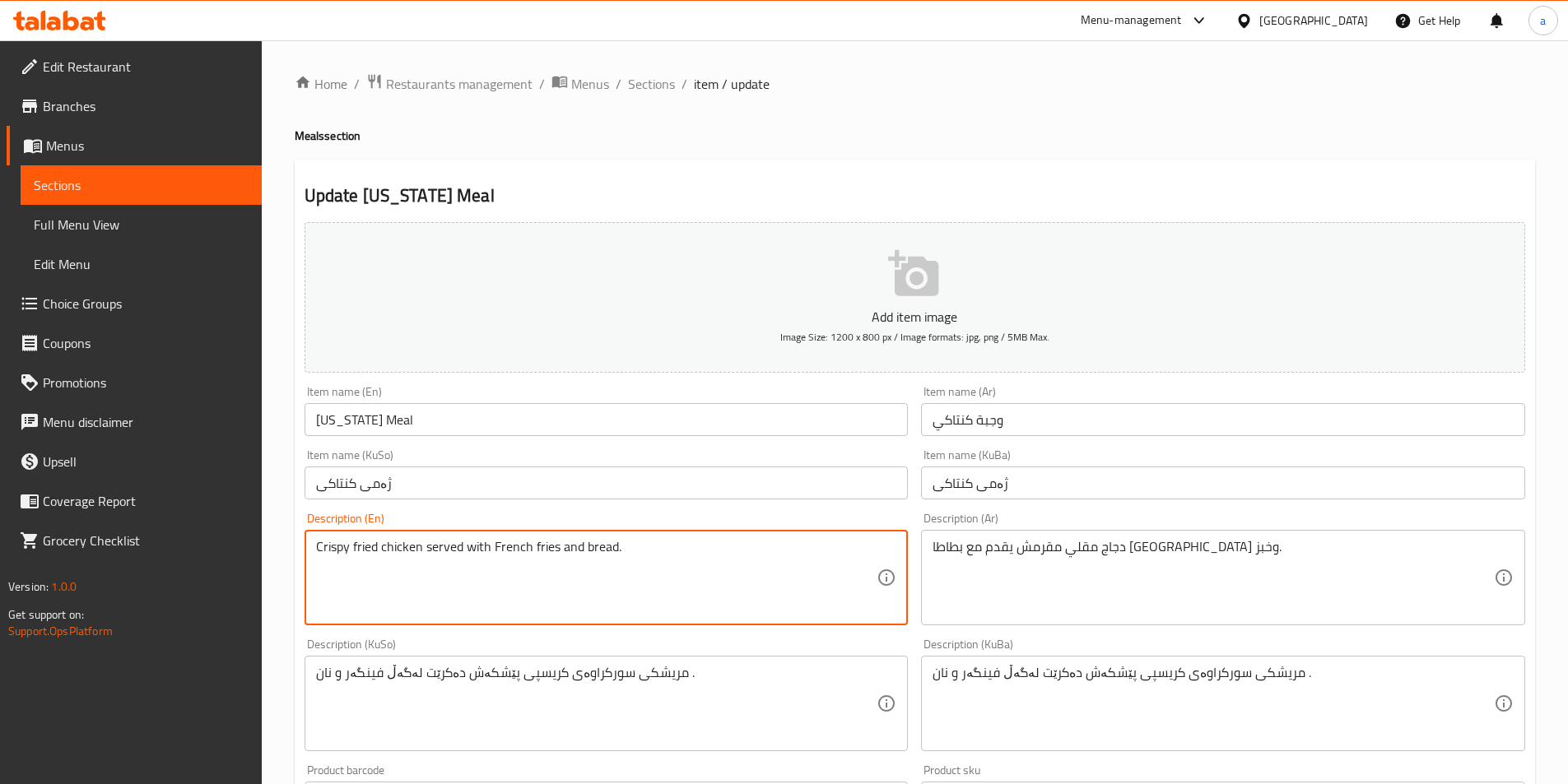
drag, startPoint x: 656, startPoint y: 574, endPoint x: 153, endPoint y: 566, distance: 503.1
paste textarea "Chicken Pieces, French fries, lettuce, tomato, olive and Coca-Cola"
drag, startPoint x: 786, startPoint y: 558, endPoint x: 111, endPoint y: 552, distance: 675.0
click at [111, 552] on div "Edit Restaurant Branches Menus Sections Full Menu View Edit Menu Choice Groups …" at bounding box center [784, 690] width 1568 height 1299
paste textarea "chicken pieces, French fries, lettuce, tomato, olive and coca-c"
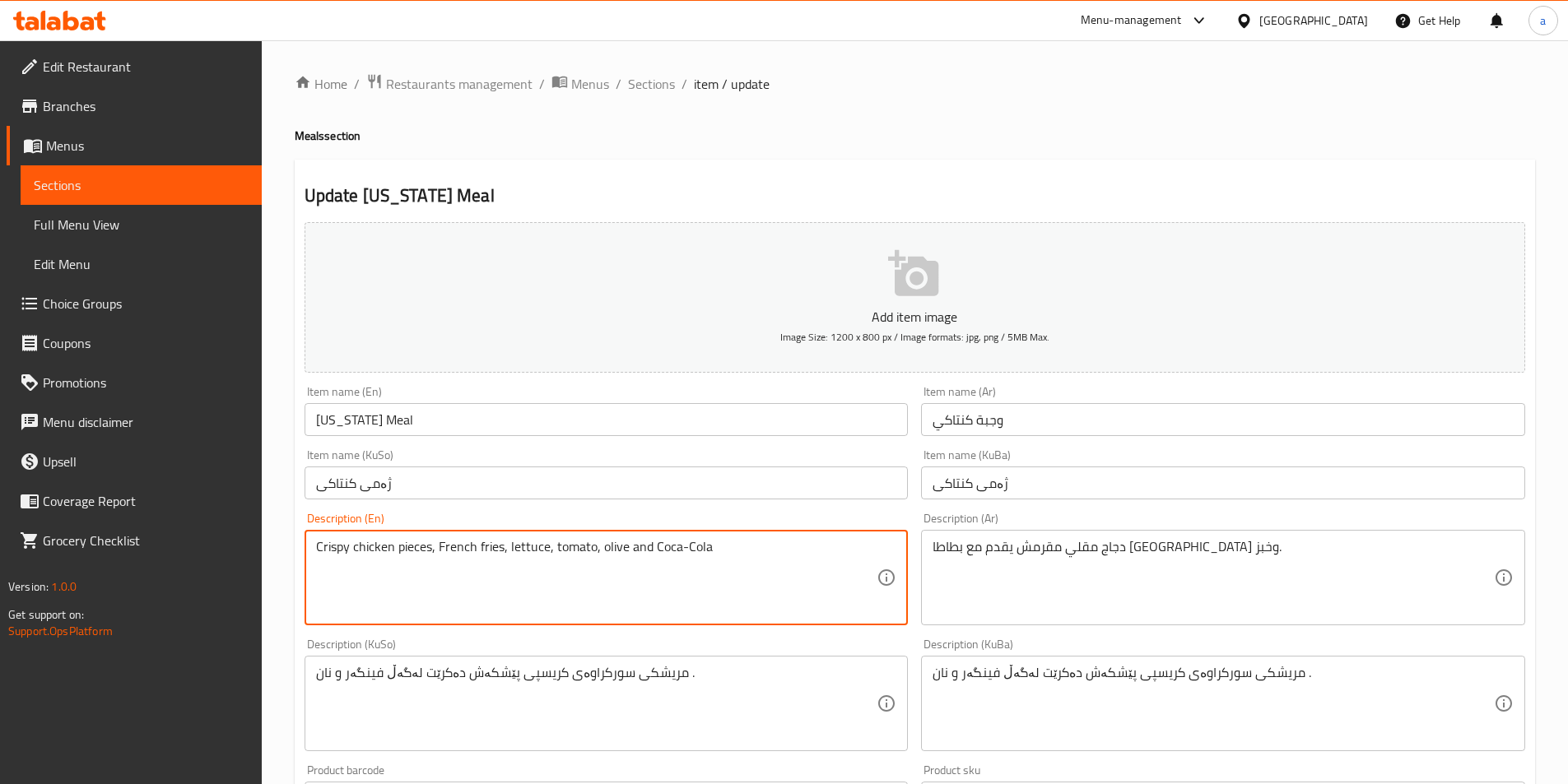
type textarea "Crispy chicken pieces, French fries, lettuce, tomato, olive and Coca-Cola"
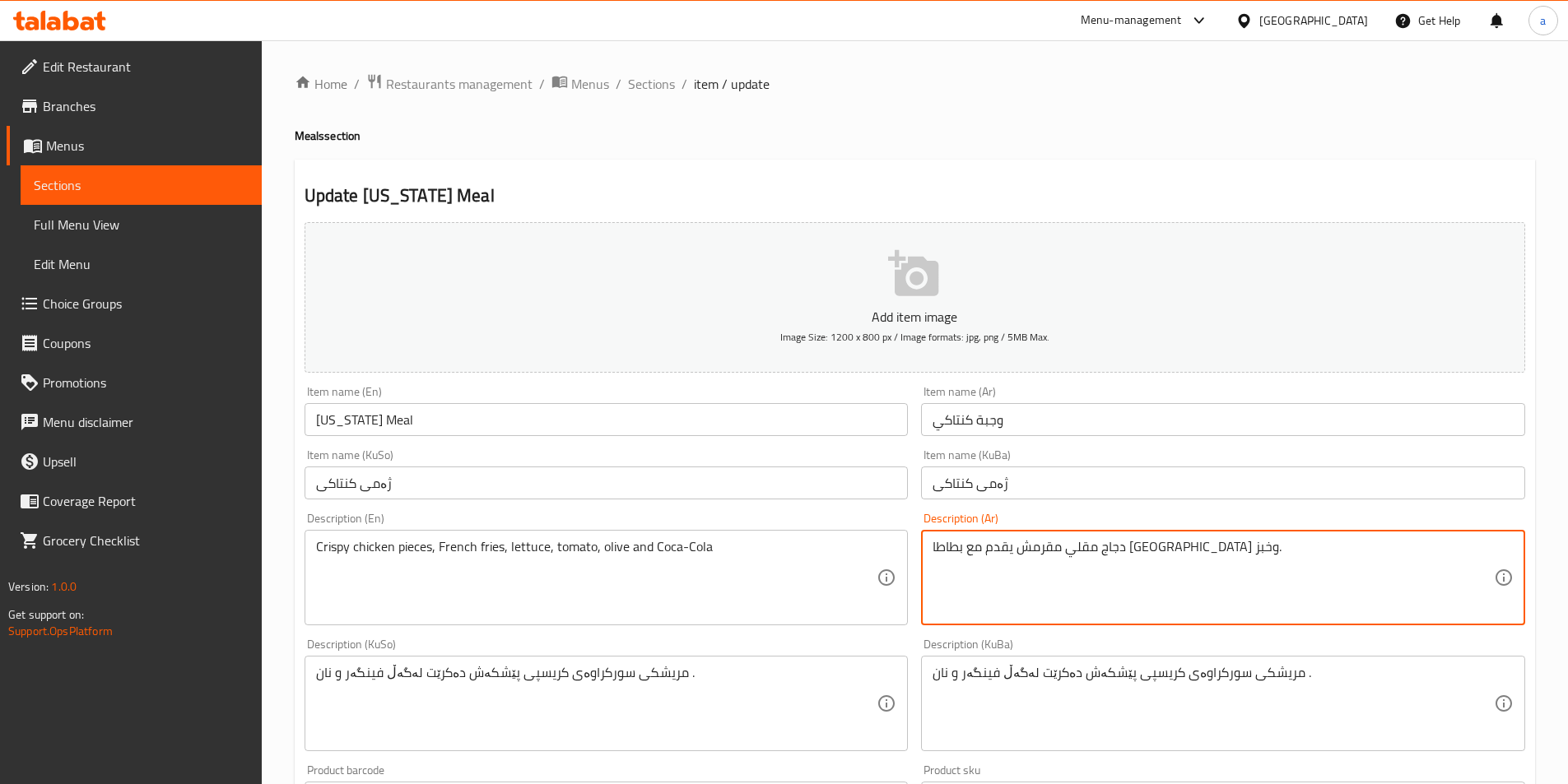
paste textarea "قطع دجاج كرسبي، بطاطا مقلية، خس، طماطم، زيتون وكوكا كولا"
type textarea "قطع دجاج كرسبي، بطاطا مقلية، خس، طماطم، زيتون وكوكا كولا"
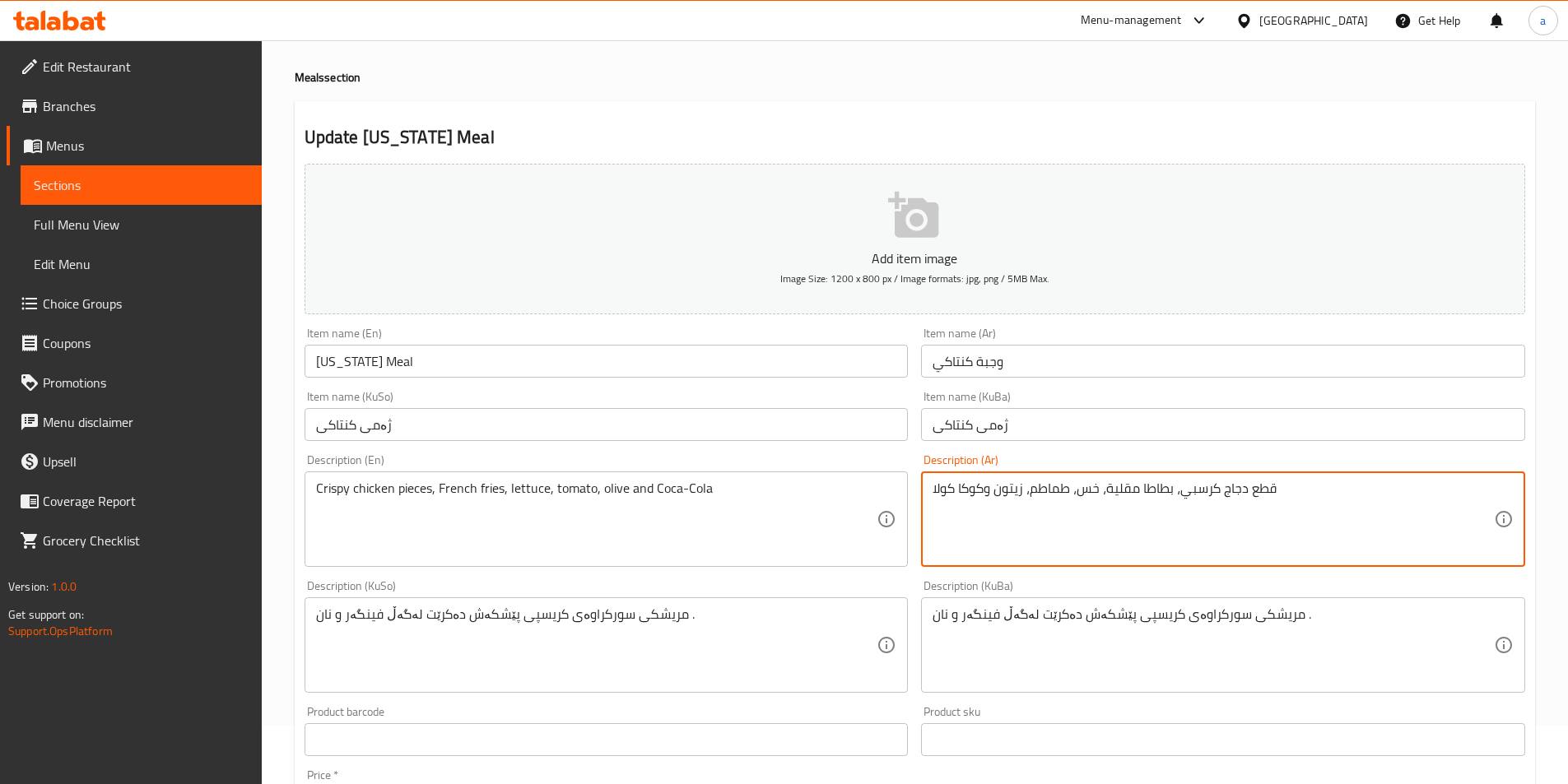
scroll to position [109, 0]
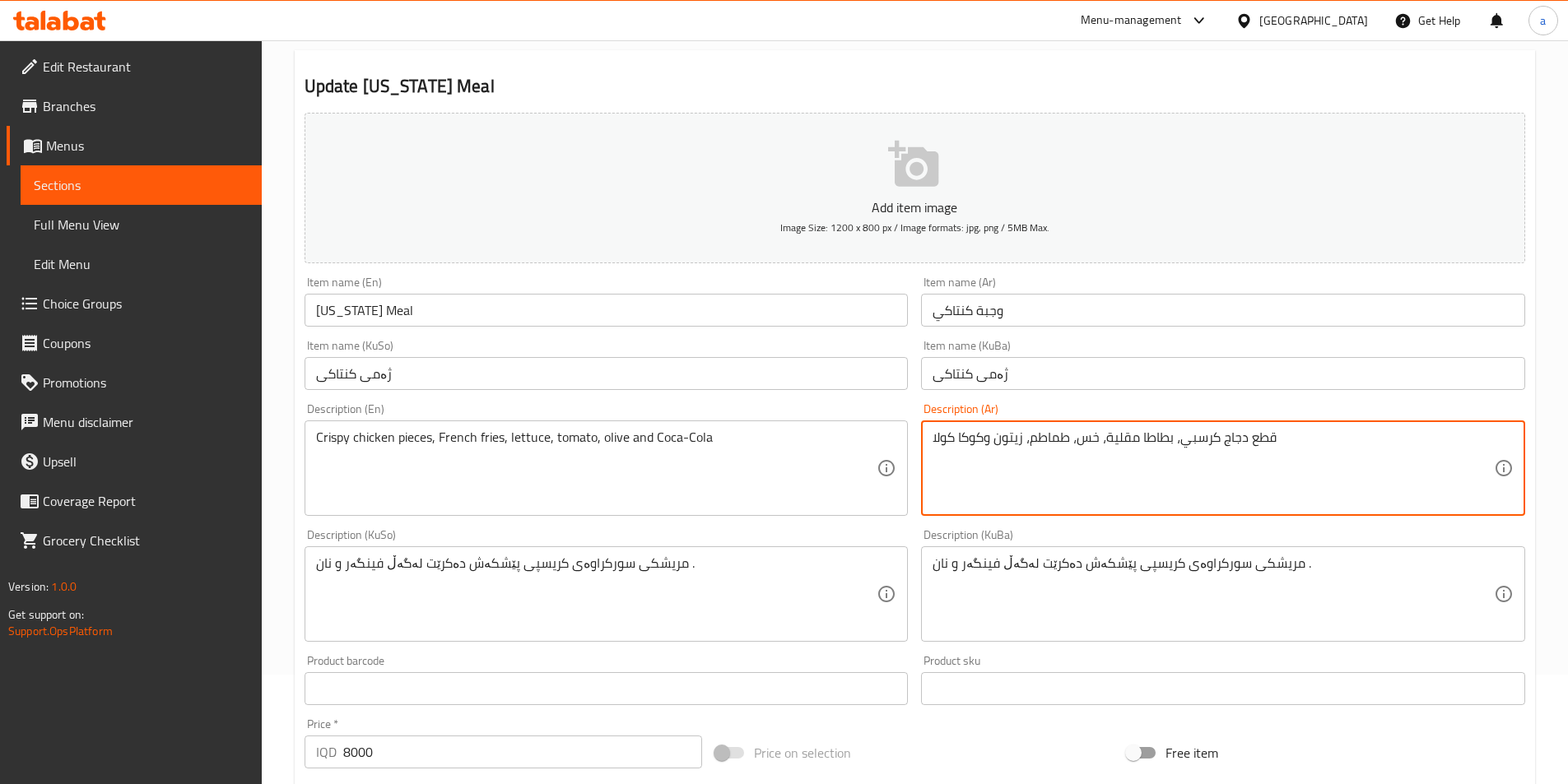
click at [772, 640] on div "مریشکی سورکراوەی کریسپی پێشکەش دەکرێت لەگەڵ فینگەر و نان . Description (KuSo)" at bounding box center [607, 594] width 604 height 96
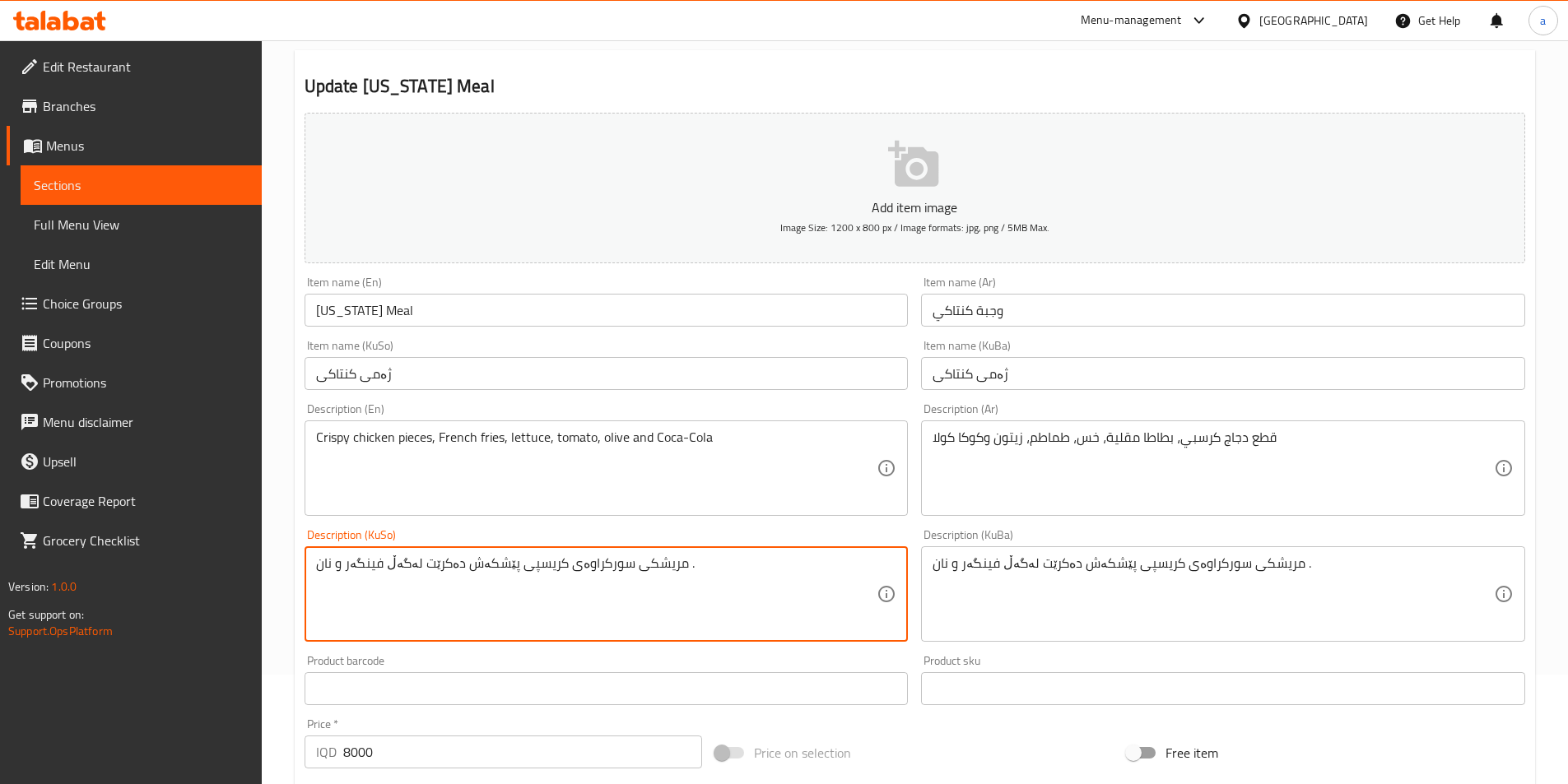
paste textarea "ارچەی مریشکی کریسپی، فینگەر، کاهوو، تەماتە، زەیتون و کۆکاکۆلا"
type textarea "پارچەی مریشکی کریسپی، فینگەر، کاهوو، تەماتە، زەیتون و کۆکاکۆلا"
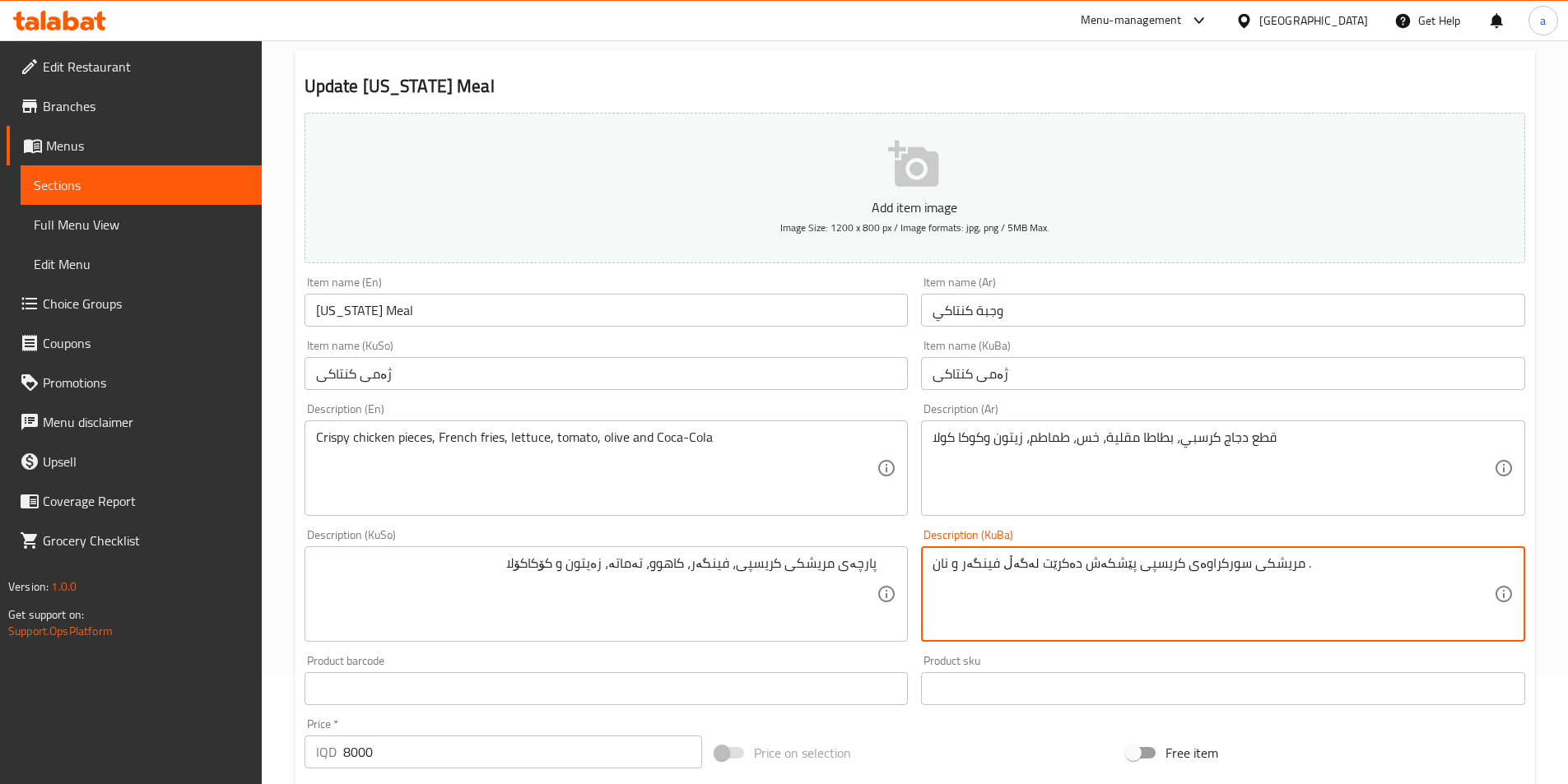
paste textarea "ارچەی مریشکی کریسپی، فینگەر، کاهوو، تەماتە، زەیتون و کۆکاکۆلا"
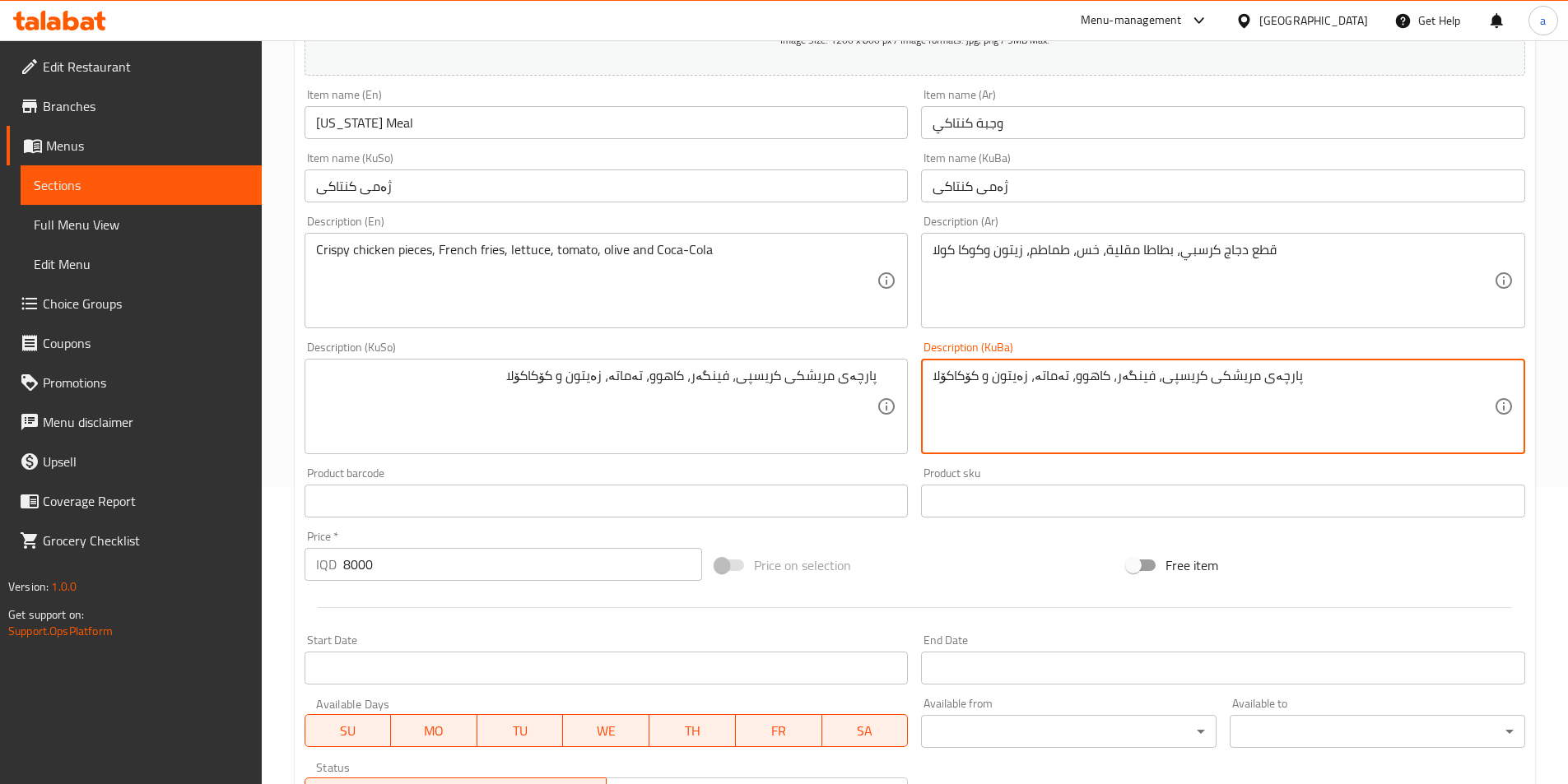
scroll to position [549, 0]
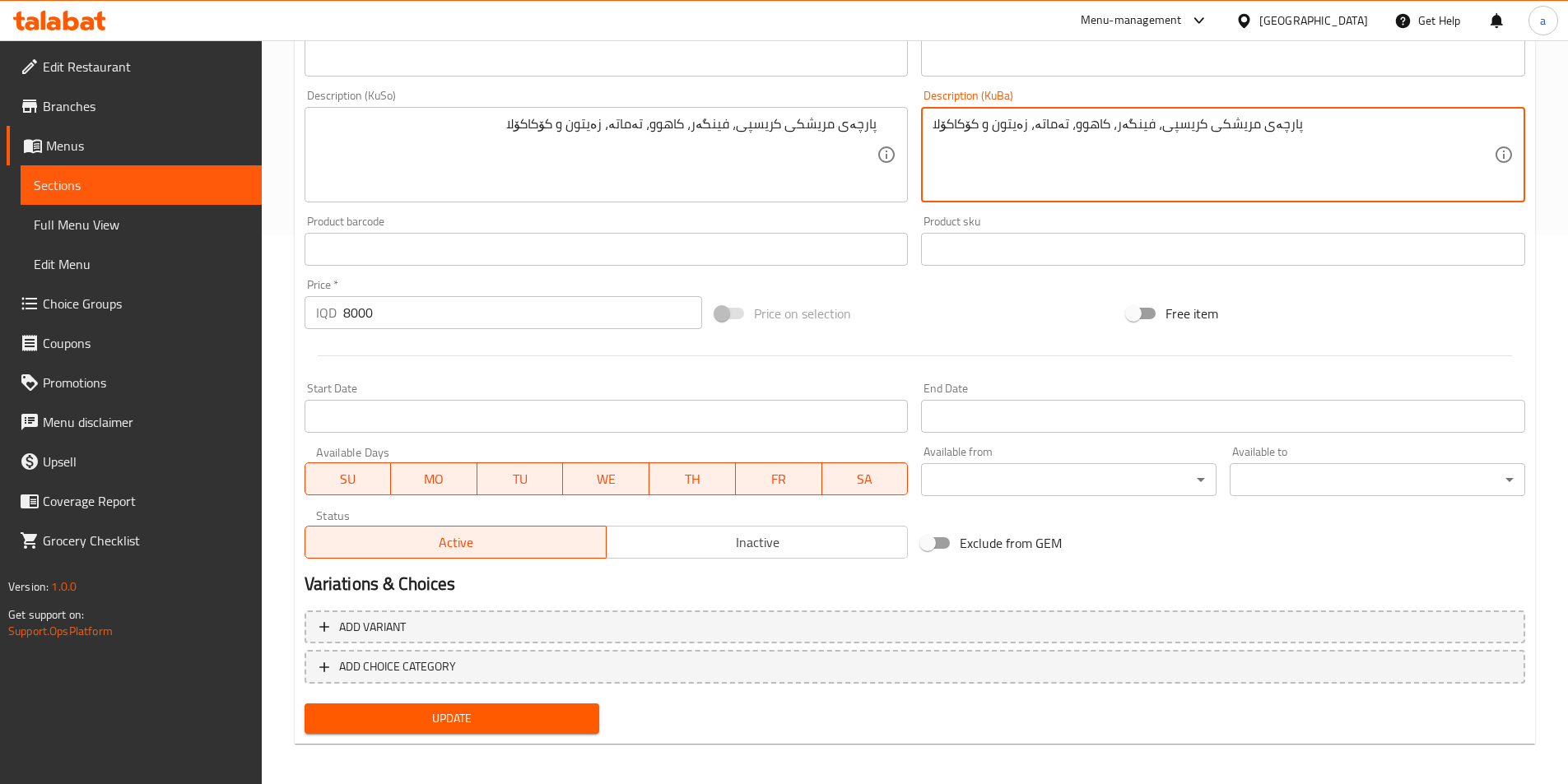
type textarea "پارچەی مریشکی کریسپی، فینگەر، کاهوو، تەماتە، زەیتون و کۆکاکۆلا"
click at [573, 706] on button "Update" at bounding box center [452, 718] width 295 height 30
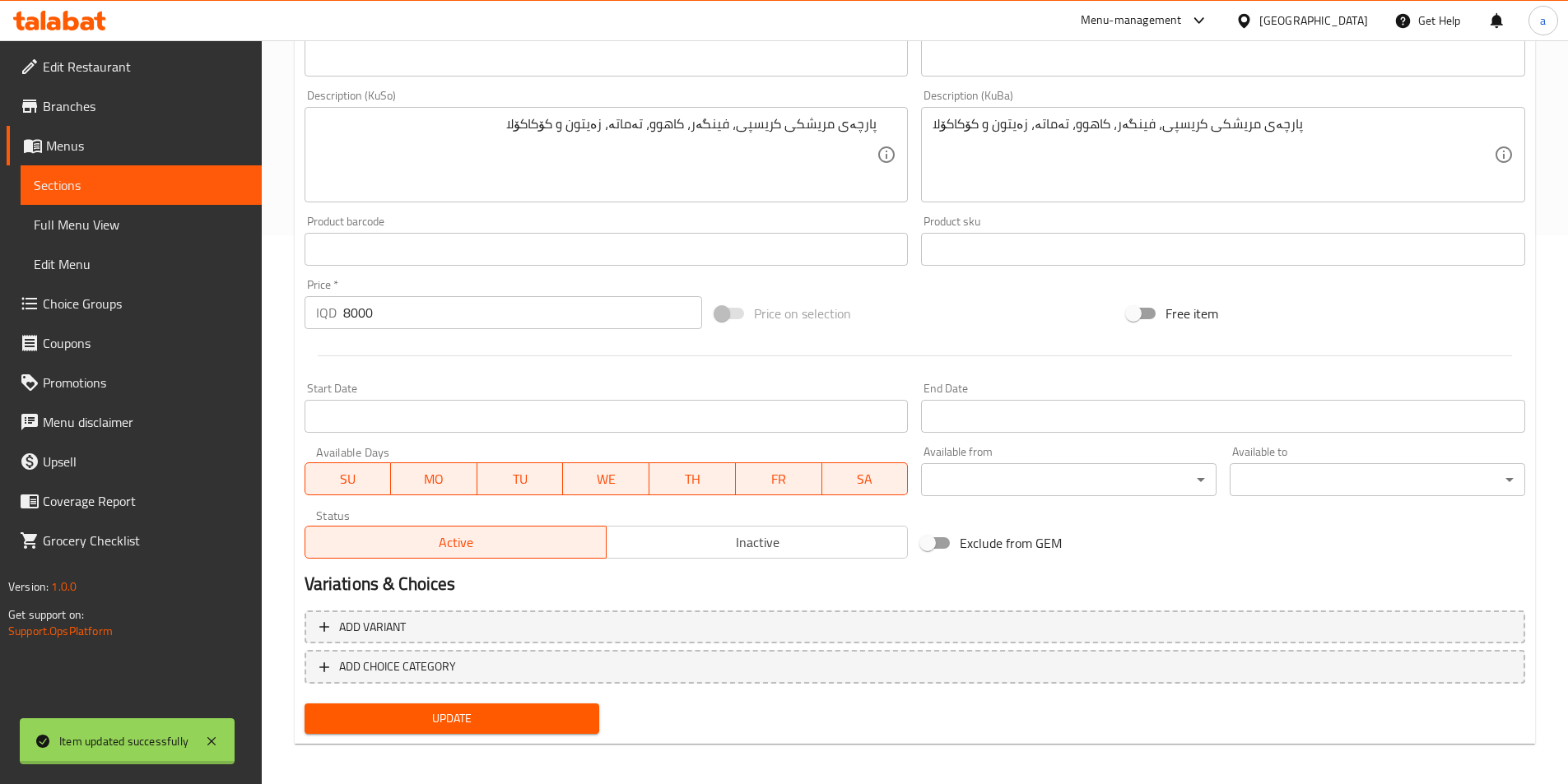
click at [102, 192] on div at bounding box center [784, 392] width 1568 height 784
click at [102, 192] on span "Sections" at bounding box center [141, 185] width 215 height 19
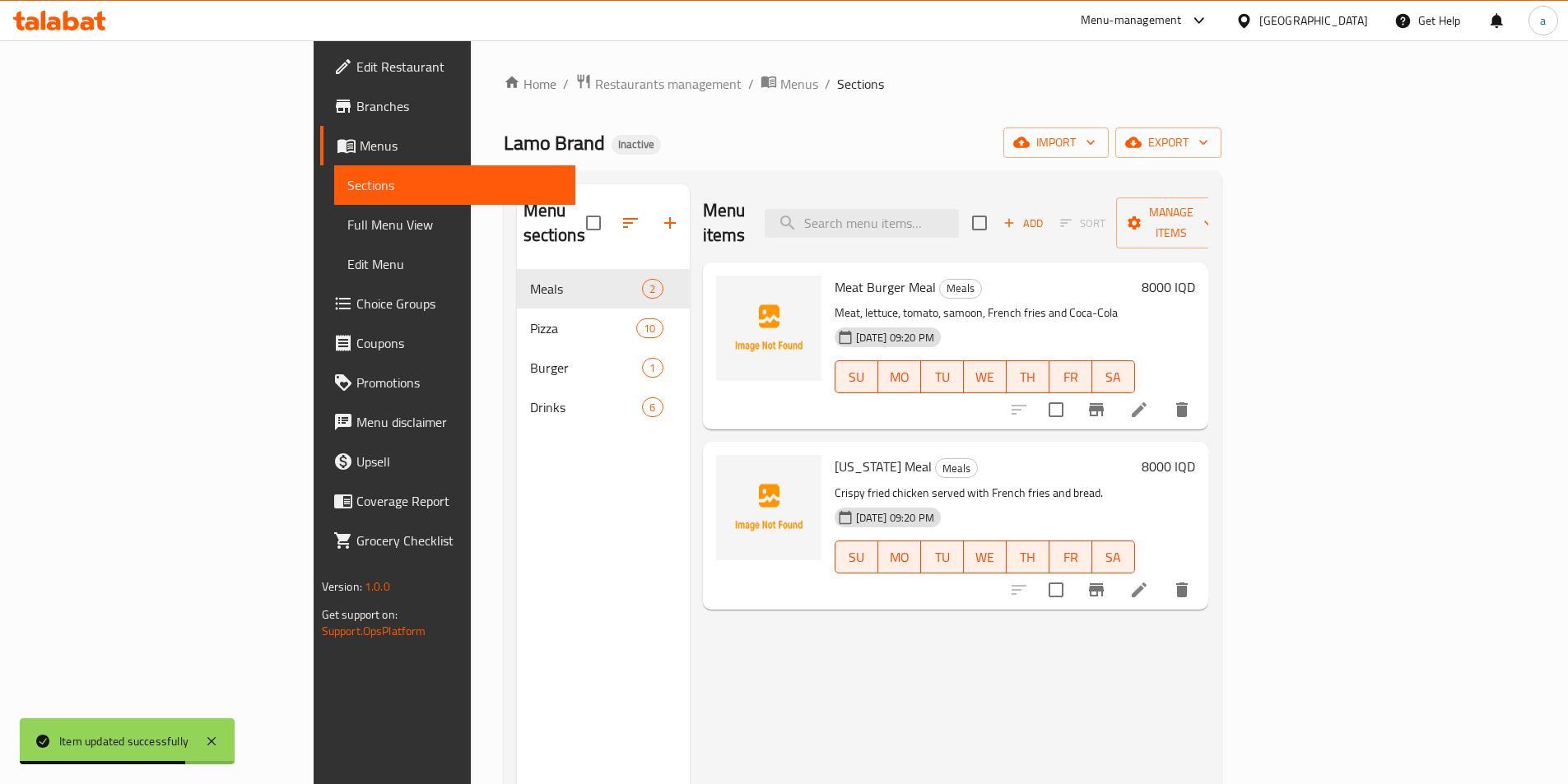
click at [347, 175] on span "Sections" at bounding box center [455, 185] width 215 height 19
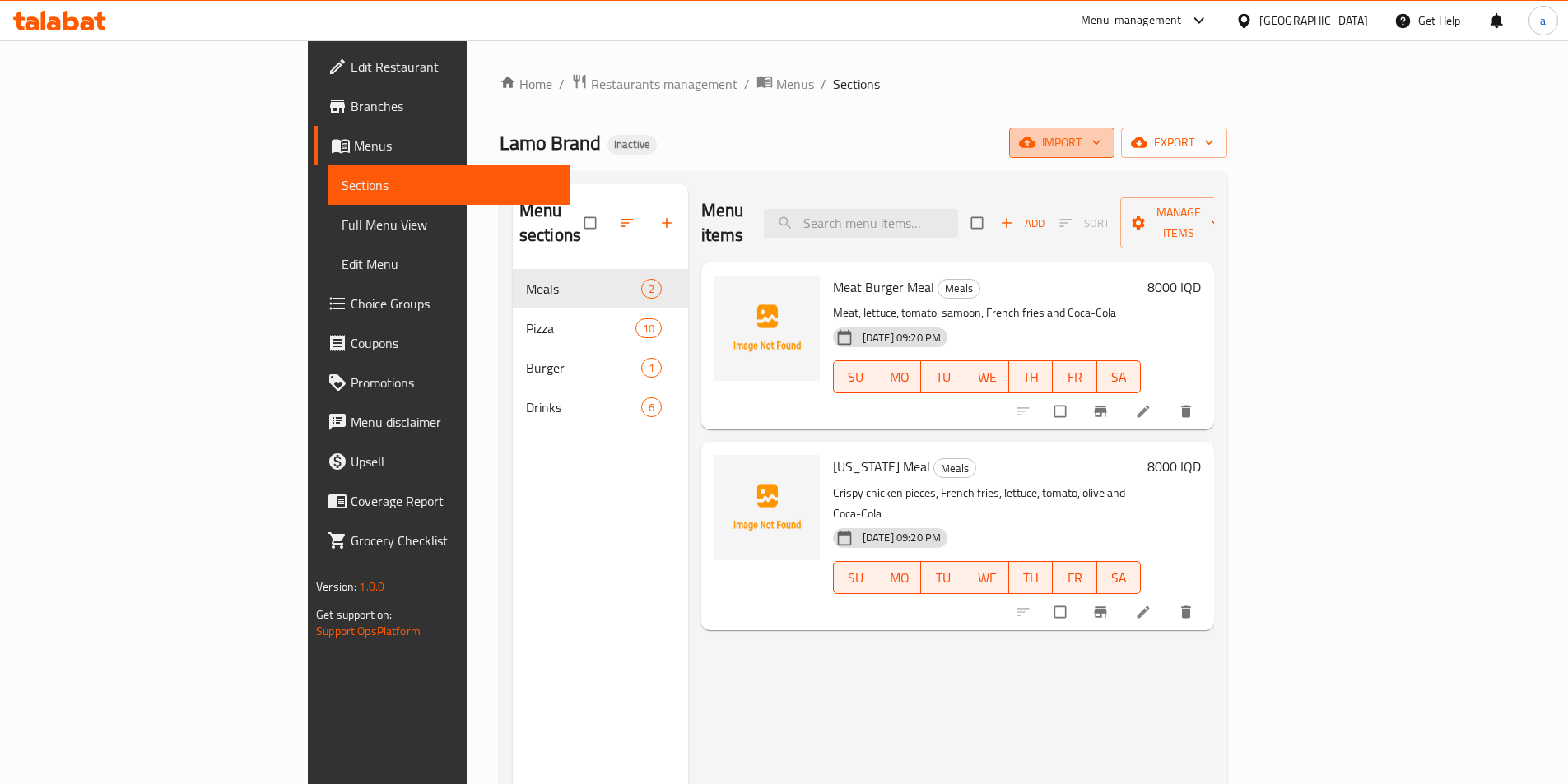
click at [1101, 150] on span "import" at bounding box center [1062, 142] width 79 height 20
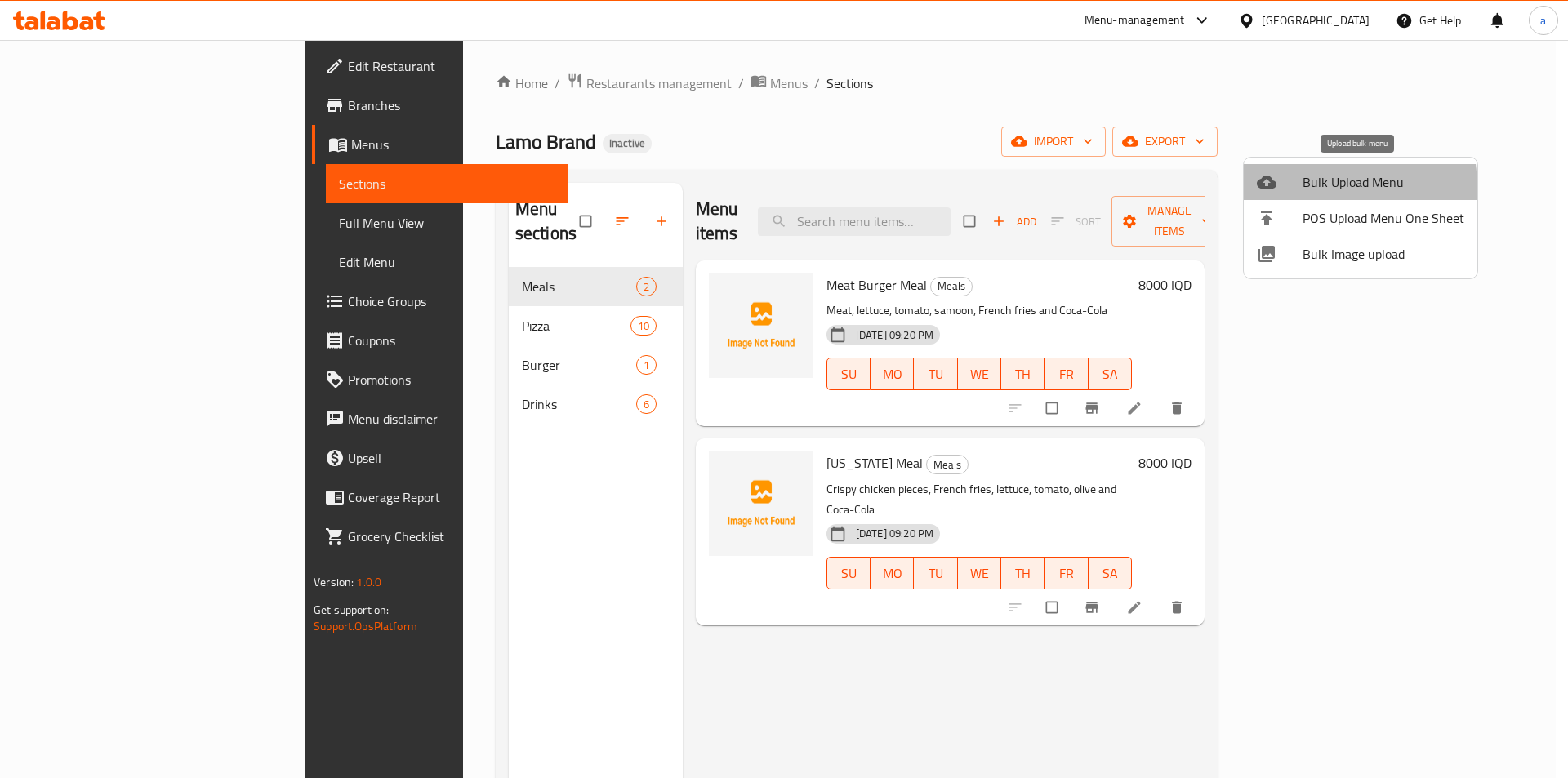
click at [1335, 185] on span "Bulk Upload Menu" at bounding box center [1384, 182] width 161 height 19
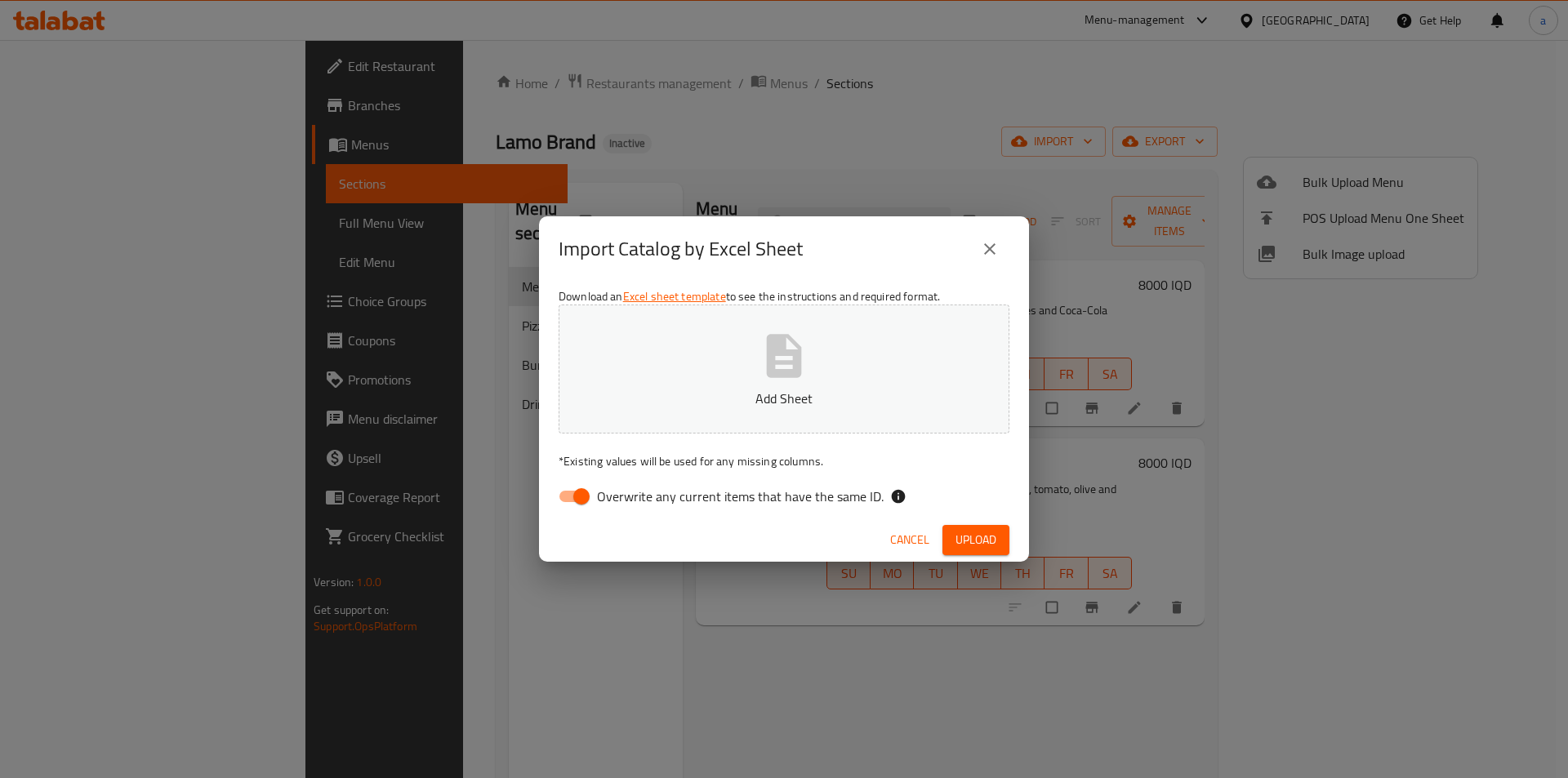
click at [579, 505] on input "Overwrite any current items that have the same ID." at bounding box center [581, 497] width 93 height 31
checkbox input "false"
click at [586, 376] on button "Add Sheet" at bounding box center [784, 369] width 451 height 129
click at [1003, 536] on button "Upload" at bounding box center [976, 540] width 67 height 30
click at [997, 260] on button "close" at bounding box center [990, 249] width 39 height 39
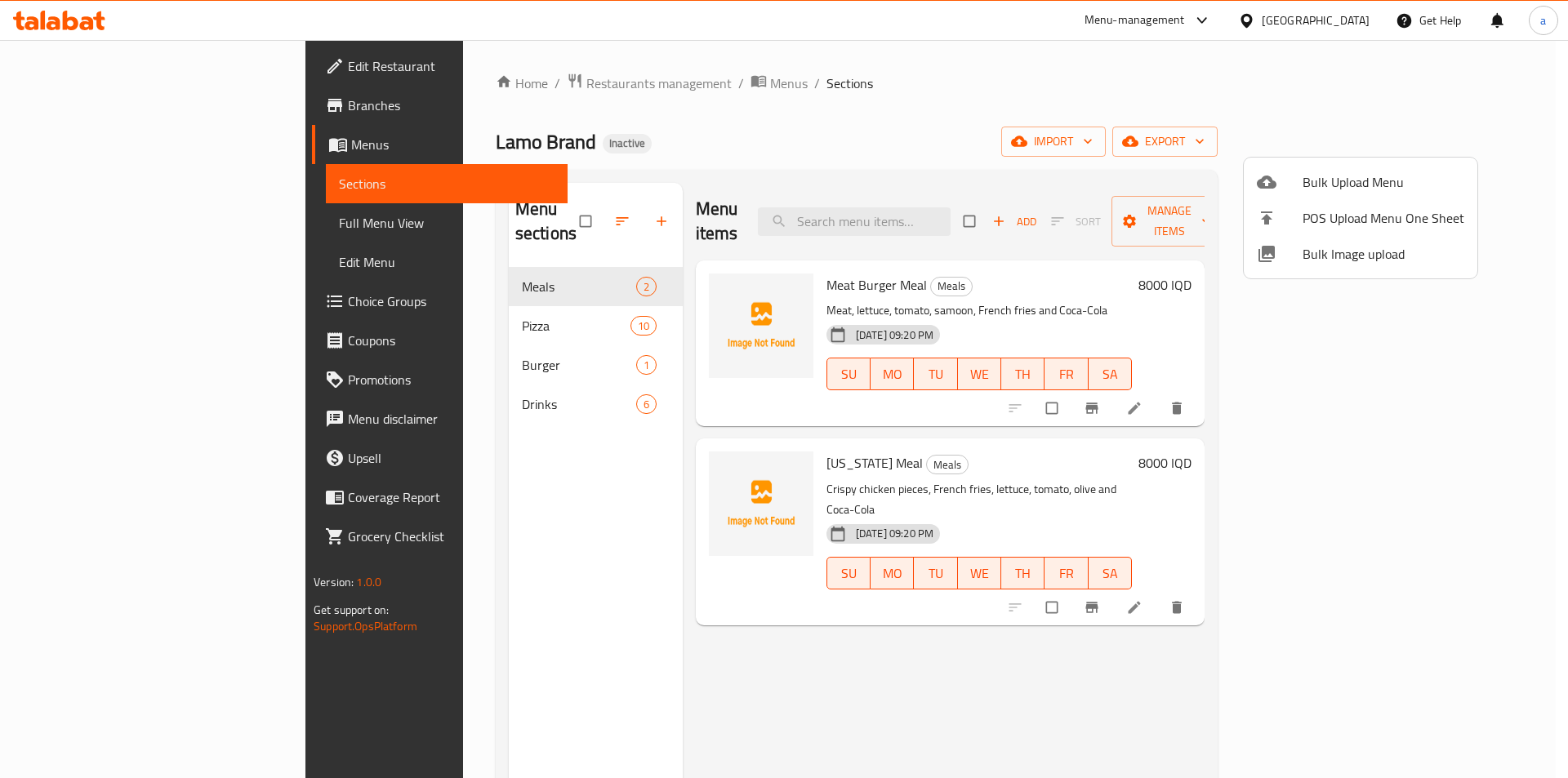
click at [507, 554] on div at bounding box center [784, 389] width 1568 height 778
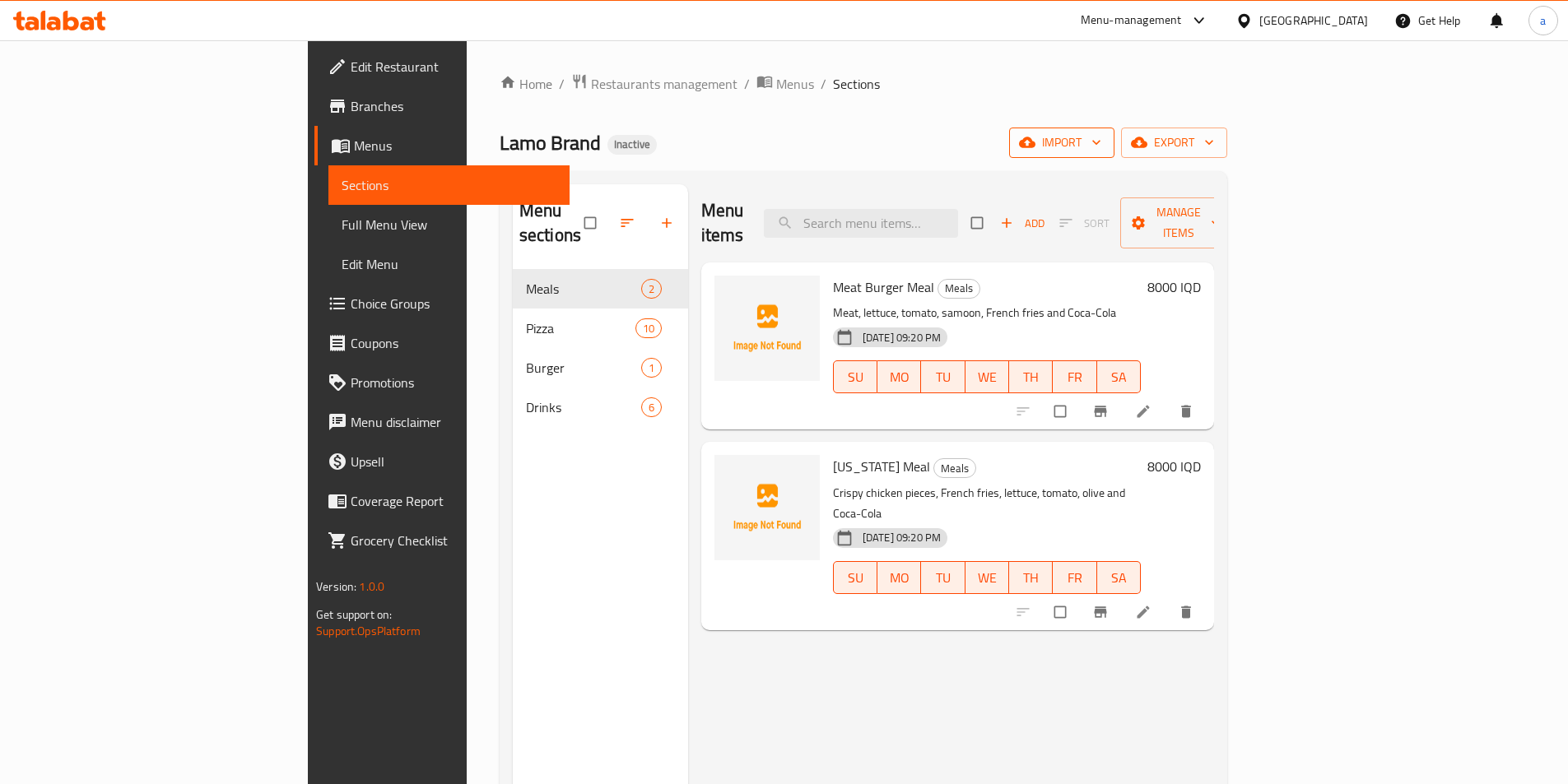
click at [1114, 156] on button "import" at bounding box center [1061, 142] width 106 height 30
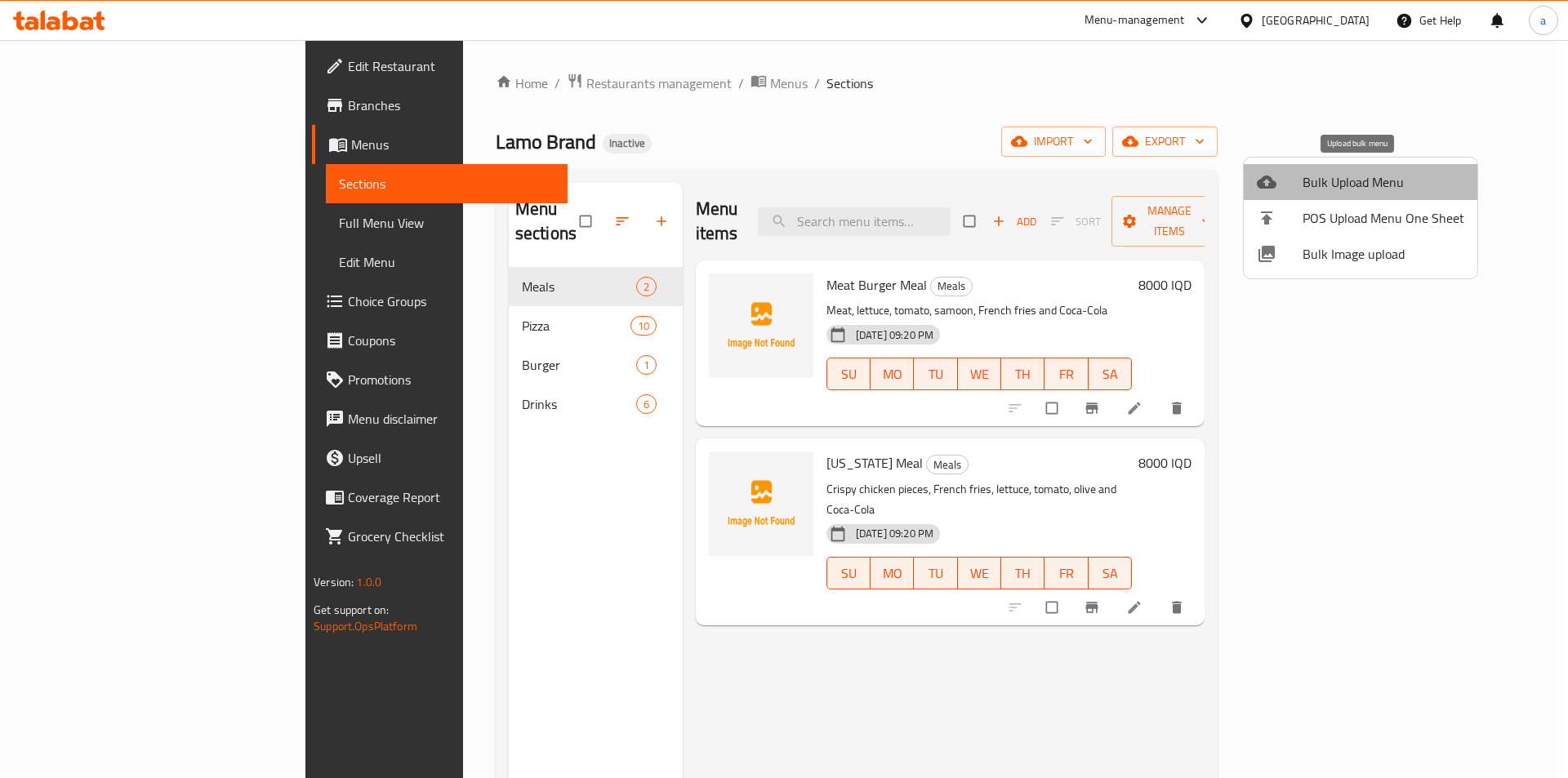
click at [1388, 185] on span "Bulk Upload Menu" at bounding box center [1384, 182] width 161 height 19
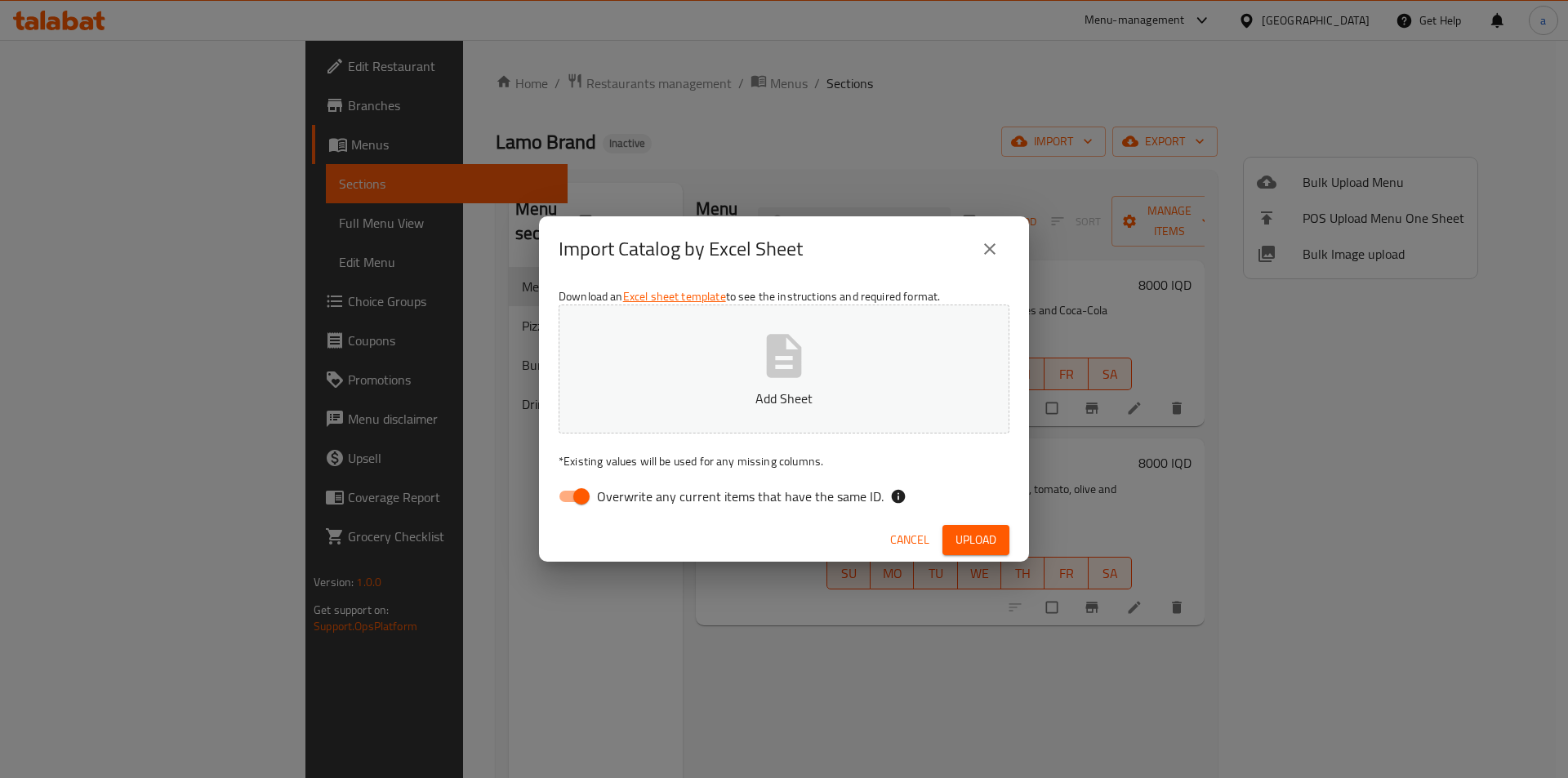
click at [584, 499] on input "Overwrite any current items that have the same ID." at bounding box center [581, 497] width 93 height 31
checkbox input "false"
click at [653, 396] on p "Add Sheet" at bounding box center [784, 399] width 401 height 19
click at [993, 540] on span "Upload" at bounding box center [976, 540] width 41 height 20
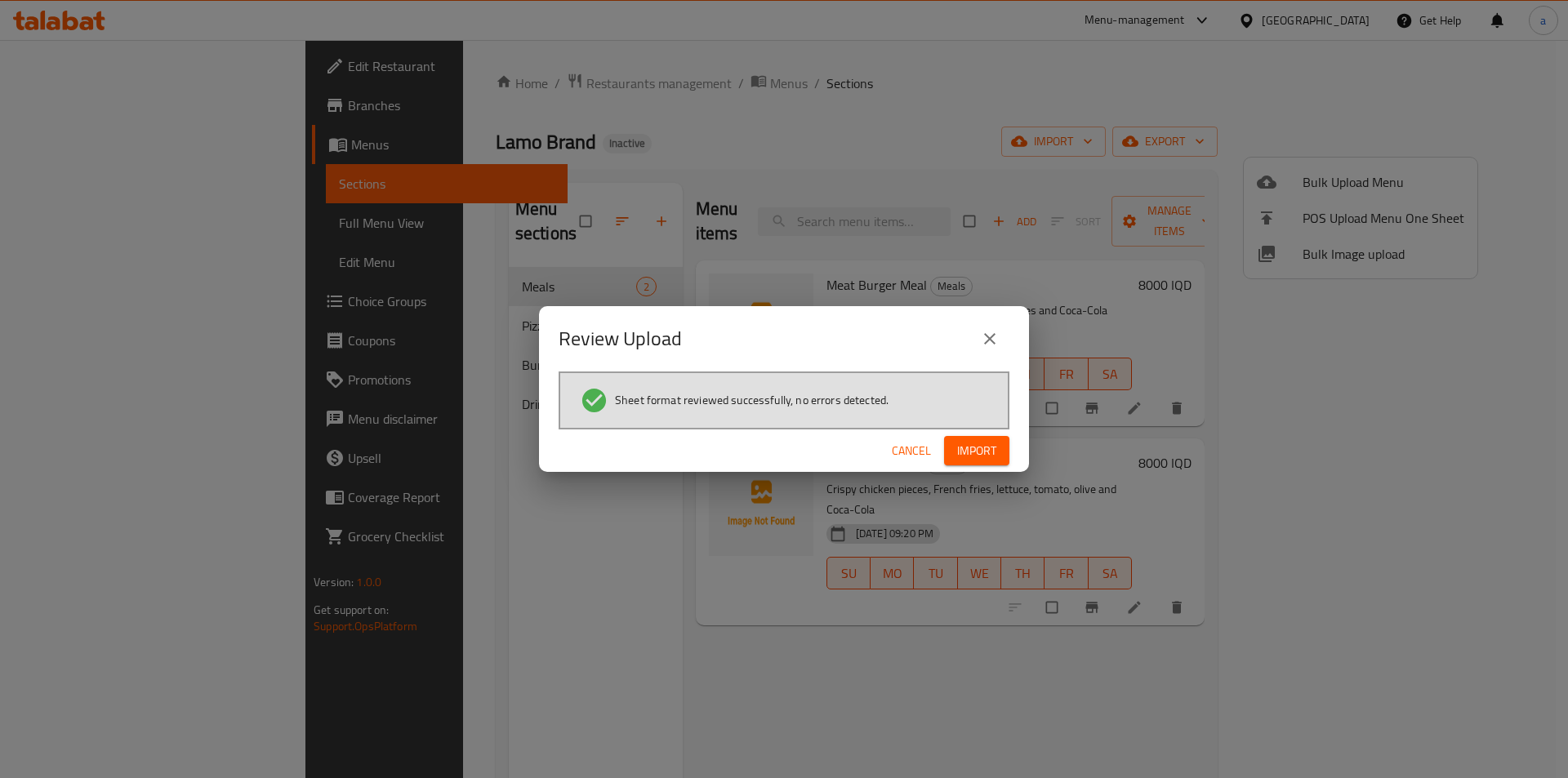
click at [997, 439] on button "Import" at bounding box center [977, 450] width 65 height 30
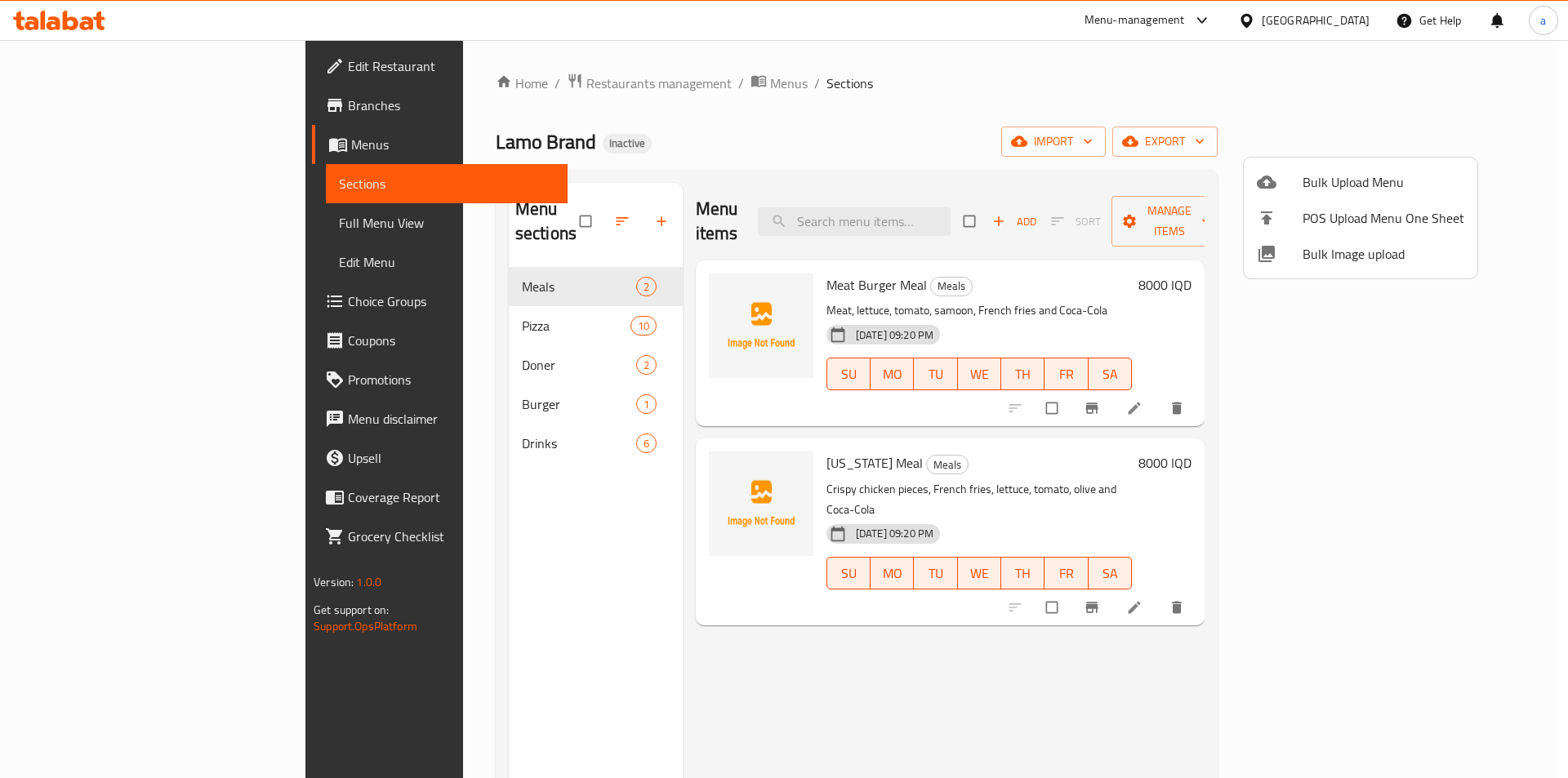
click at [417, 319] on div at bounding box center [784, 389] width 1568 height 778
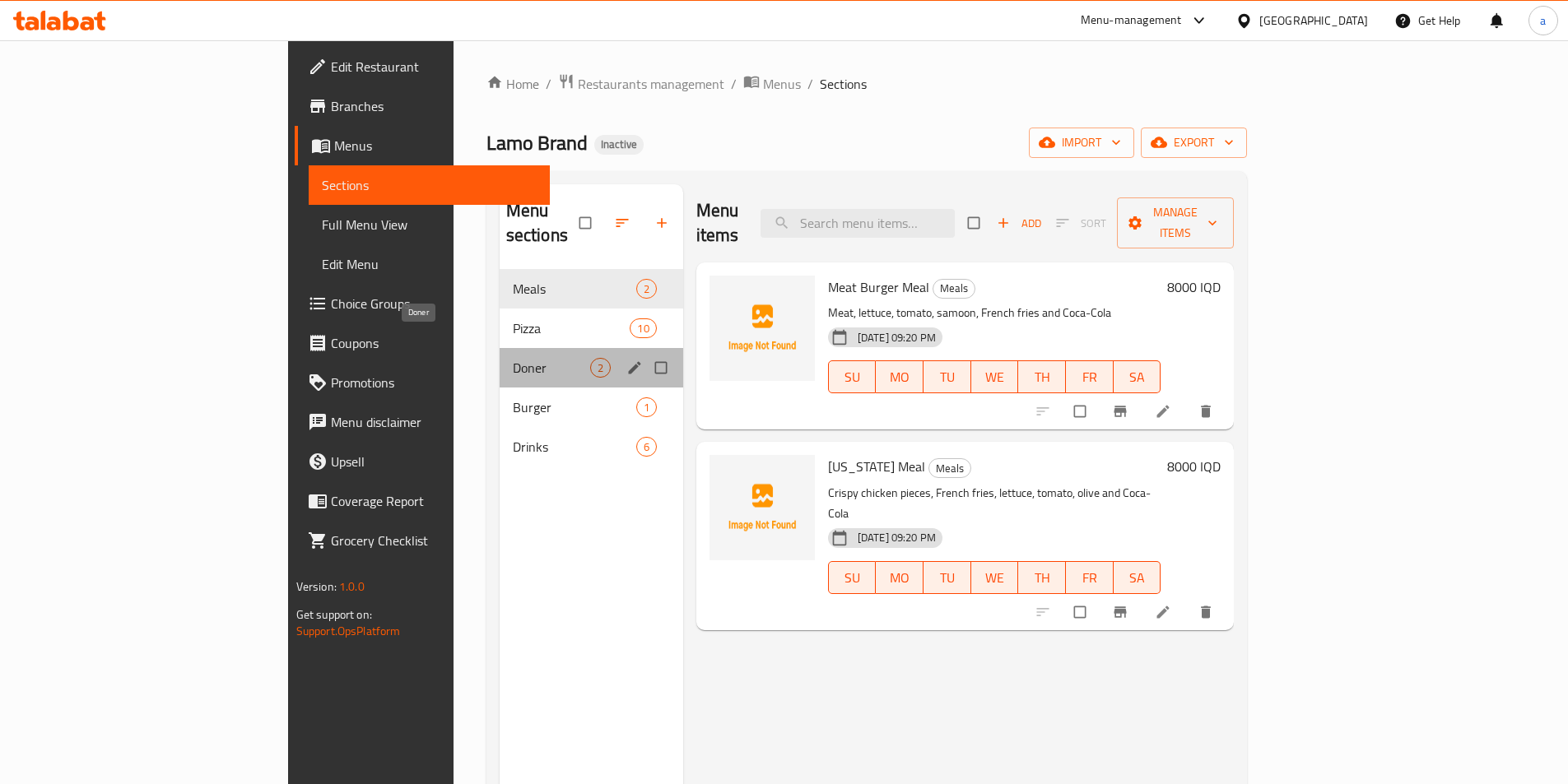
click at [513, 358] on span "Doner" at bounding box center [552, 368] width 77 height 19
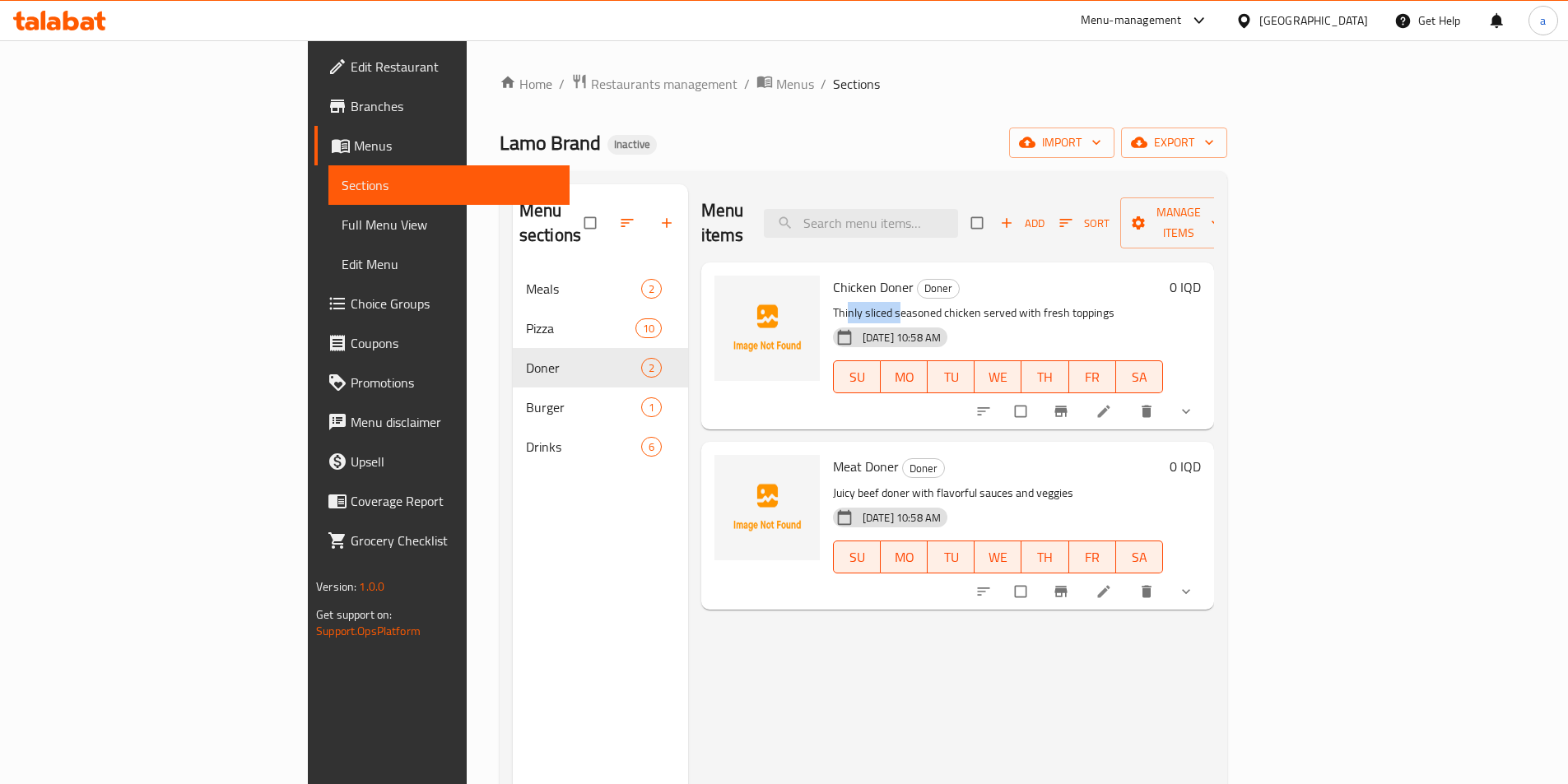
drag, startPoint x: 770, startPoint y: 288, endPoint x: 818, endPoint y: 299, distance: 49.2
click at [832, 303] on p "Thinly sliced seasoned chicken served with fresh toppings" at bounding box center [997, 313] width 330 height 20
click at [1194, 584] on icon "show more" at bounding box center [1186, 591] width 16 height 16
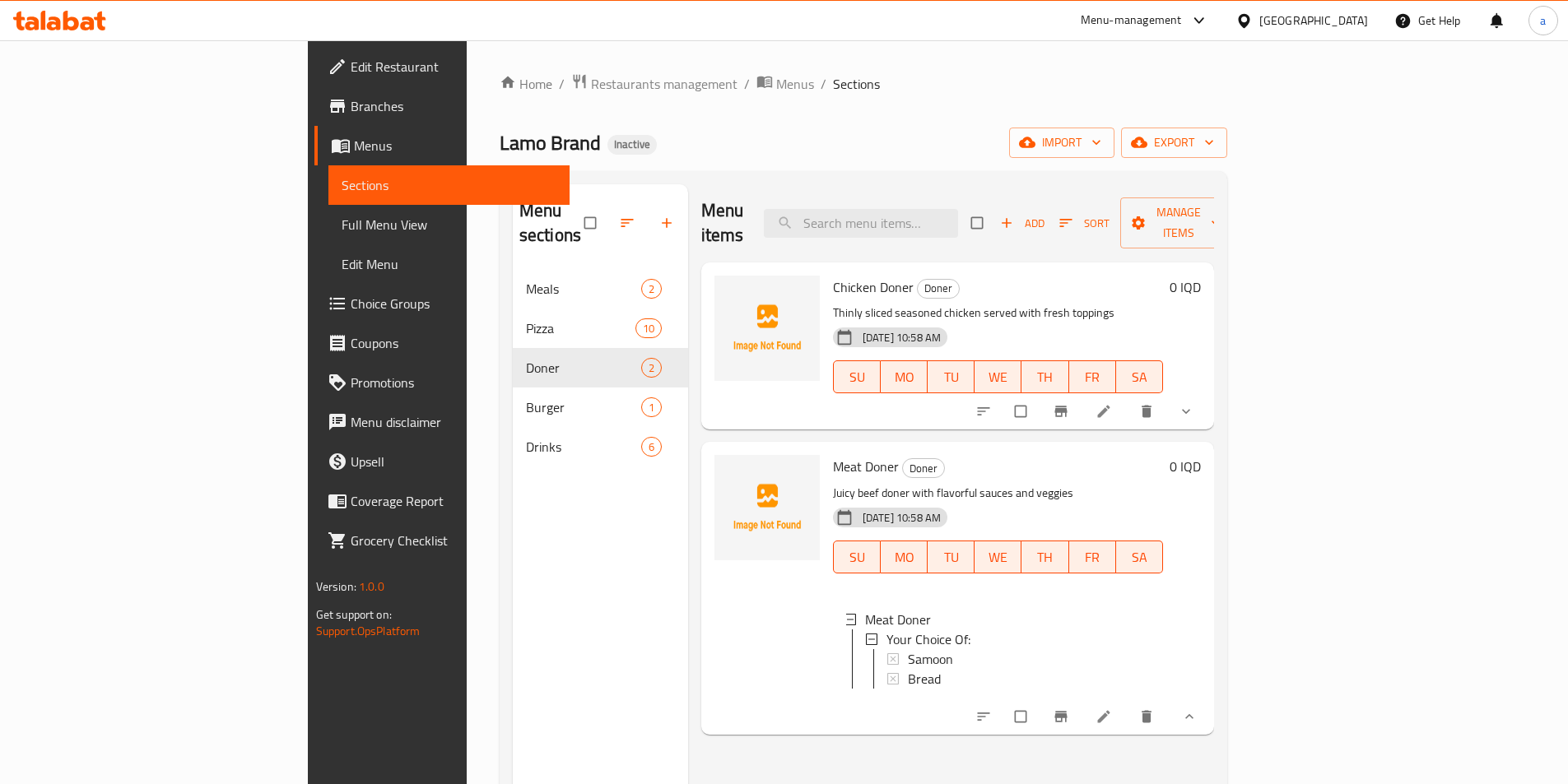
click at [513, 481] on div "Menu sections Meals 2 Pizza 10 Doner 2 Burger 1 Drinks 6" at bounding box center [600, 576] width 175 height 784
click at [734, 296] on circle "upload picture" at bounding box center [736, 298] width 4 height 4
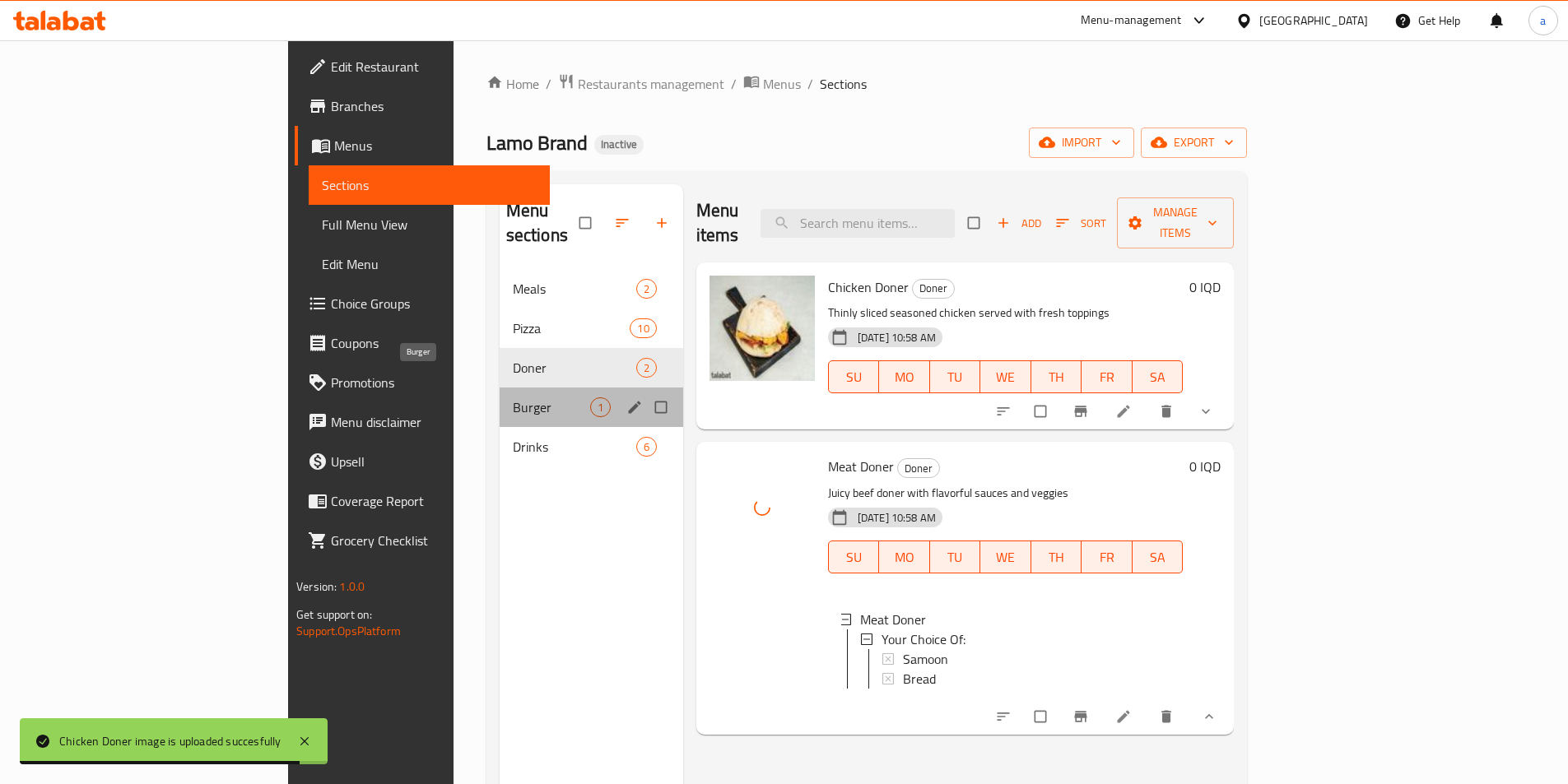
click at [513, 398] on span "Burger" at bounding box center [552, 407] width 77 height 19
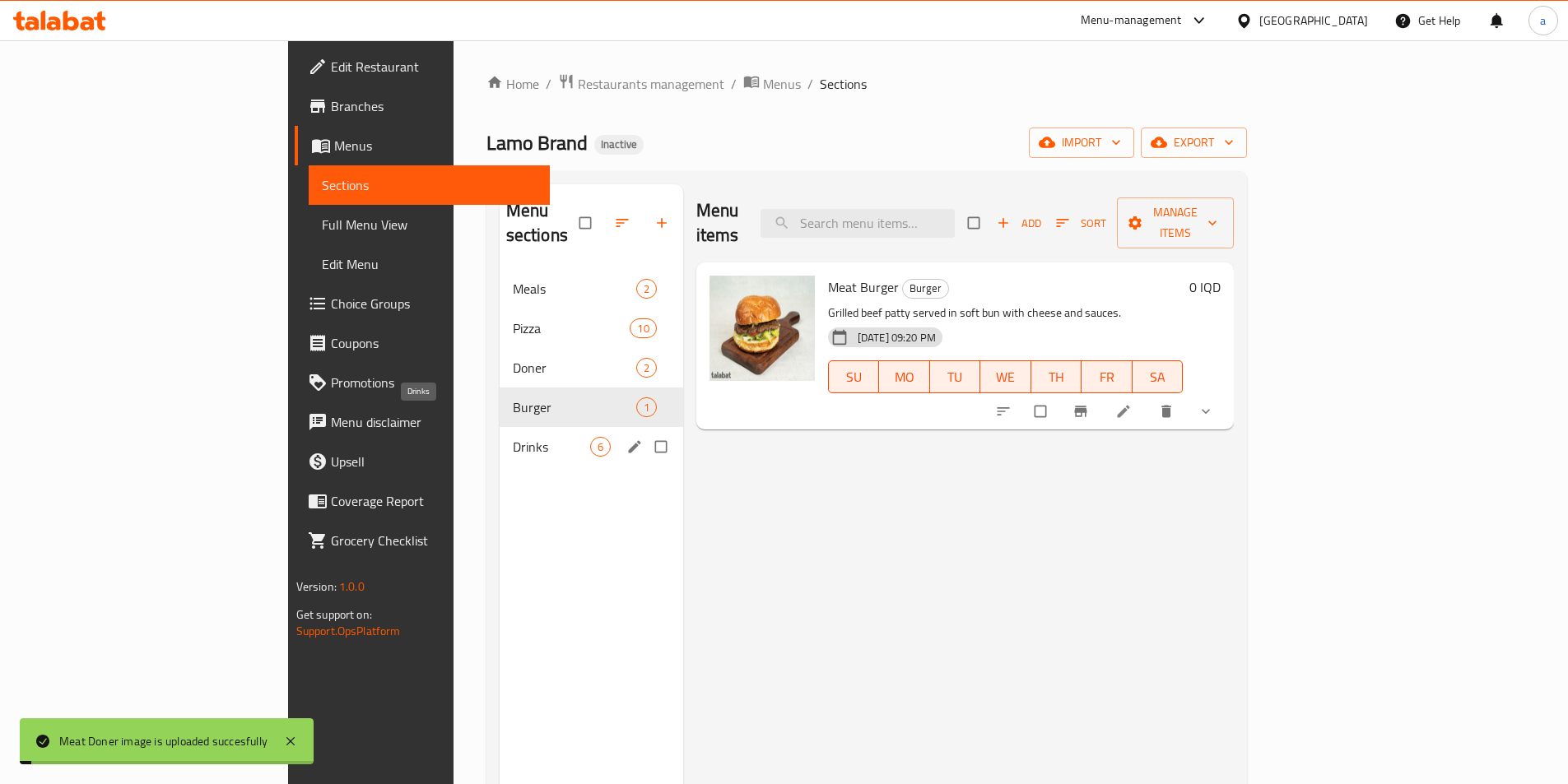
click at [513, 437] on span "Drinks" at bounding box center [552, 446] width 77 height 19
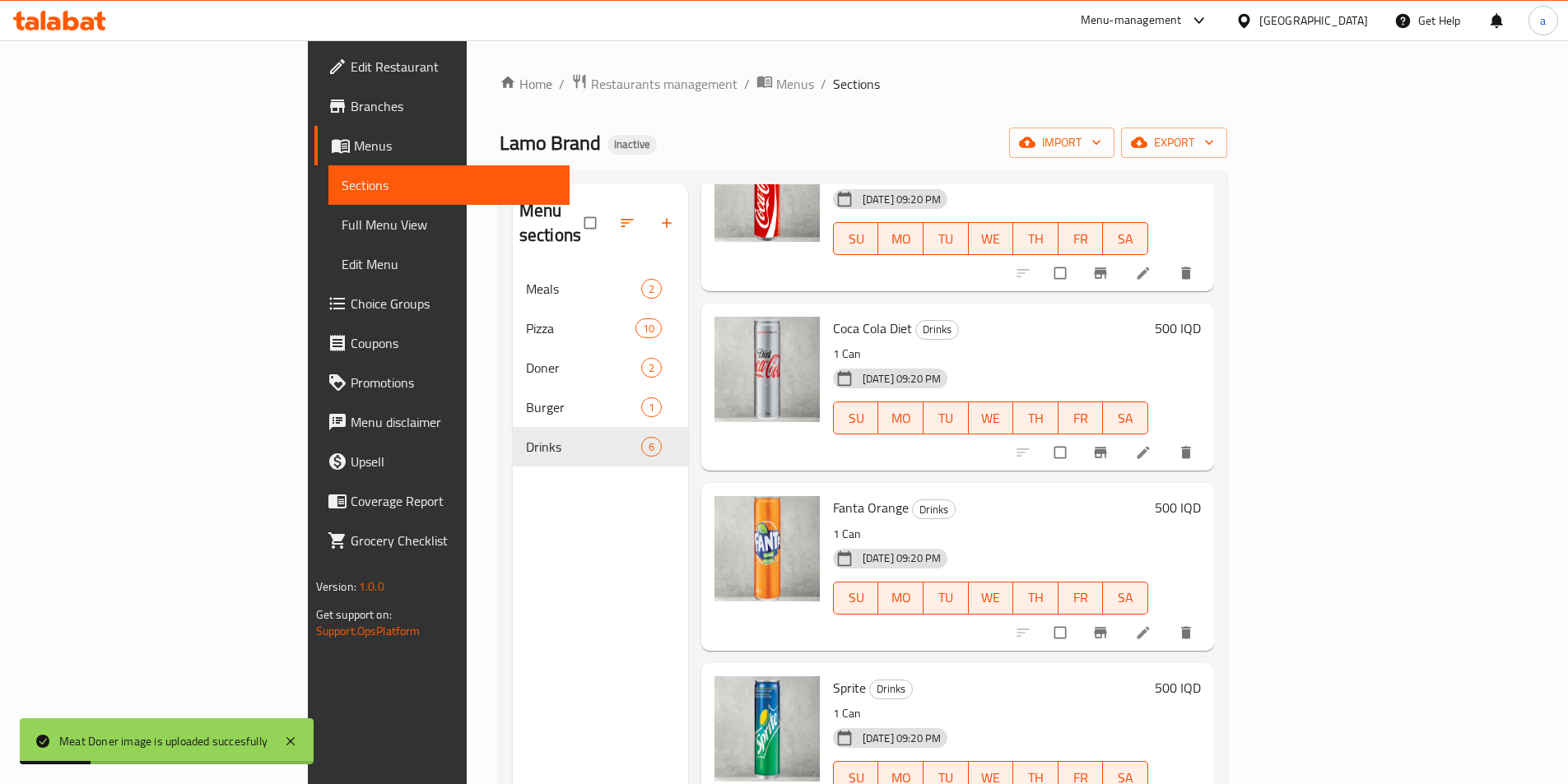
scroll to position [336, 0]
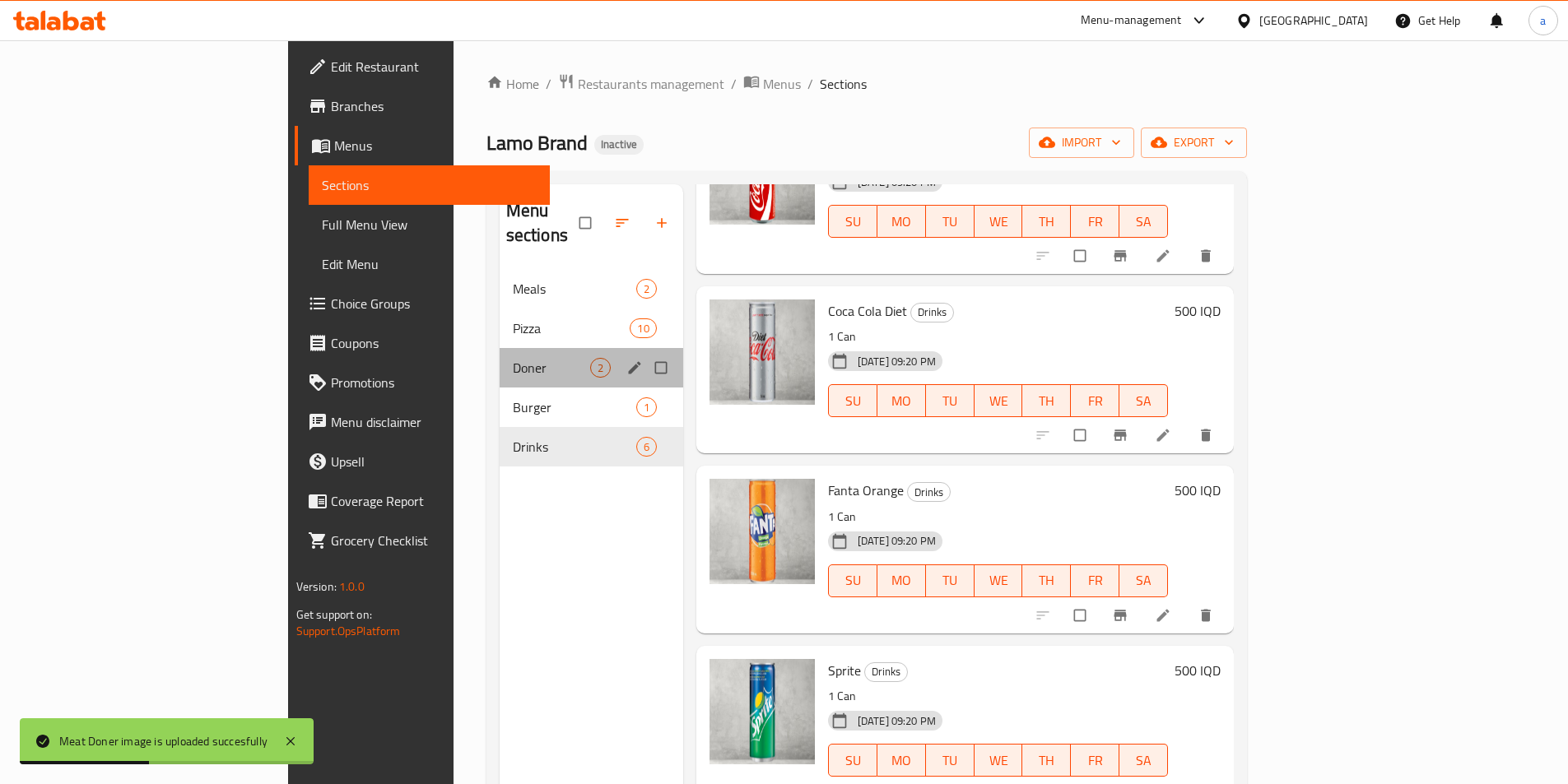
click at [499, 348] on div "Doner 2" at bounding box center [591, 368] width 184 height 40
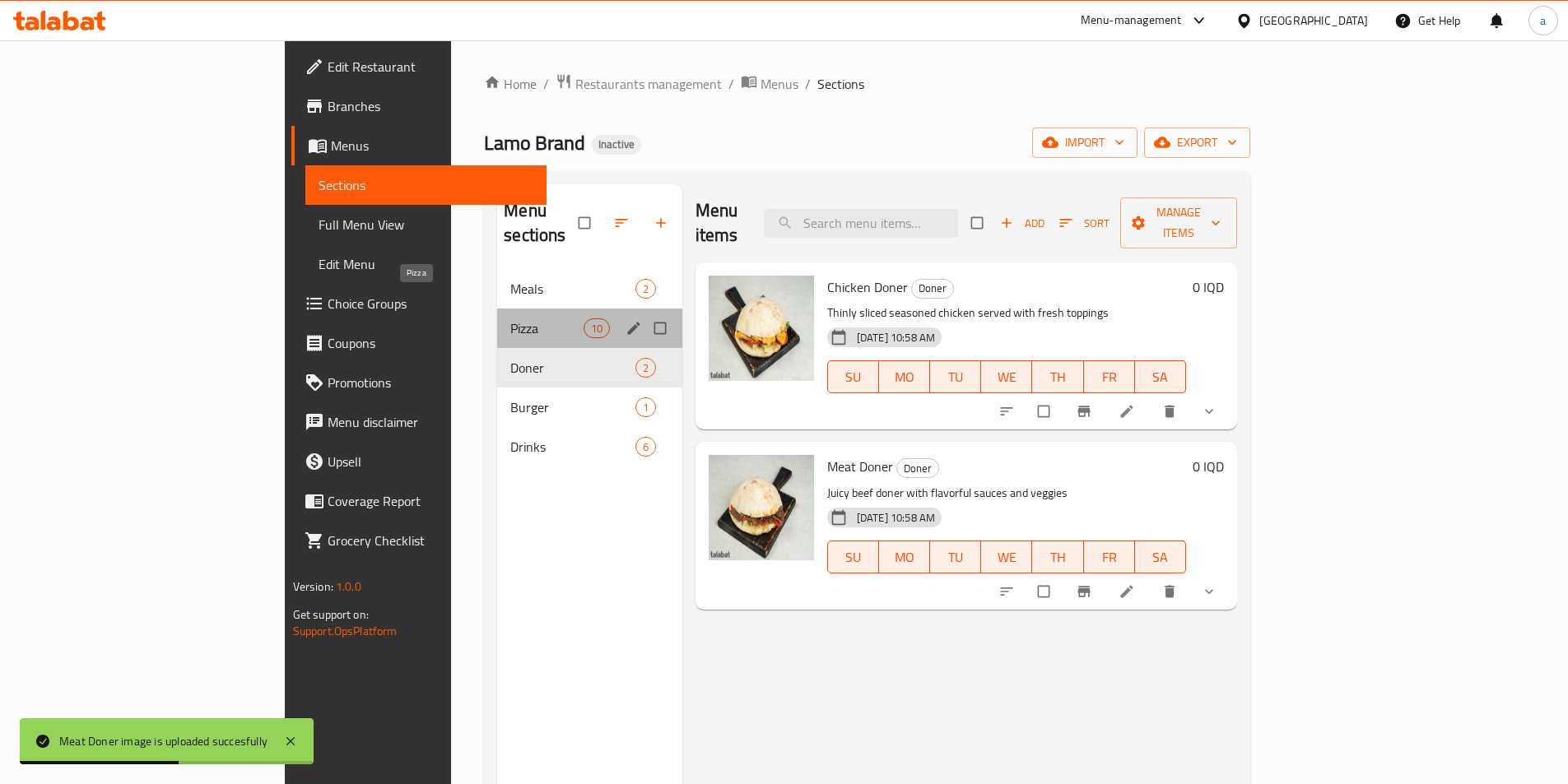
click at [510, 318] on span "Pizza" at bounding box center [546, 328] width 73 height 19
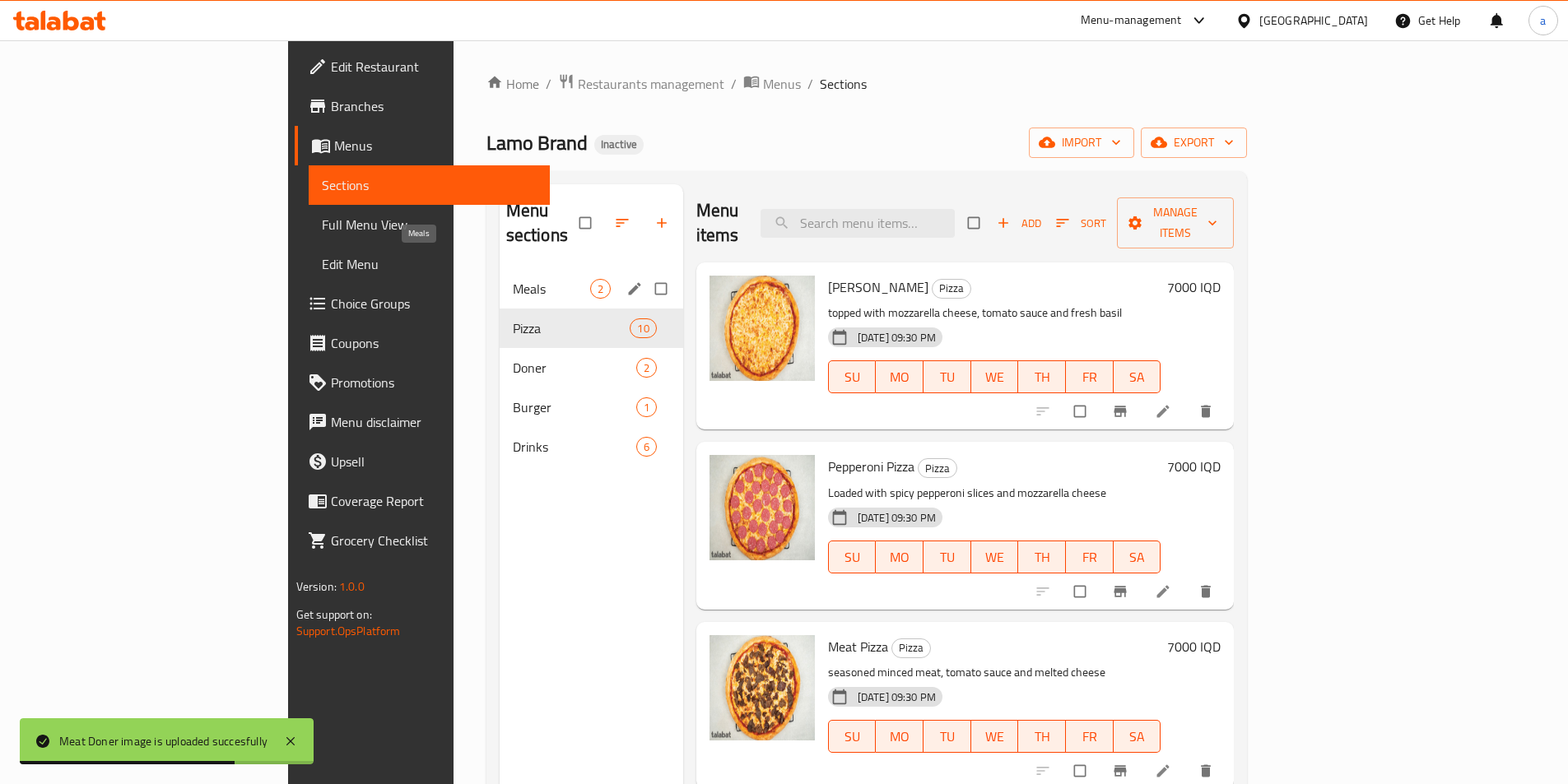
click at [513, 279] on span "Meals" at bounding box center [552, 288] width 77 height 19
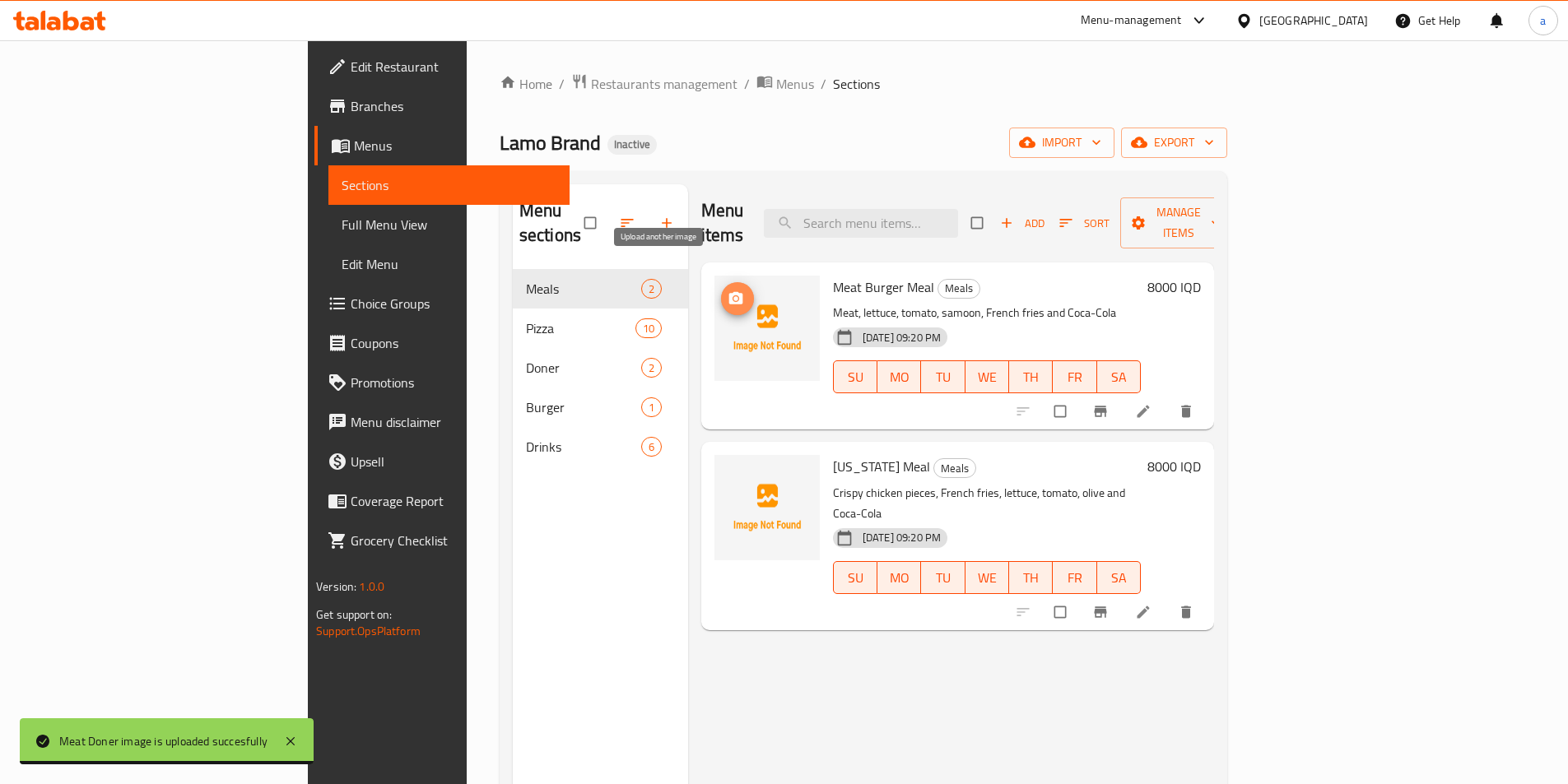
click at [721, 283] on button "upload picture" at bounding box center [738, 299] width 33 height 33
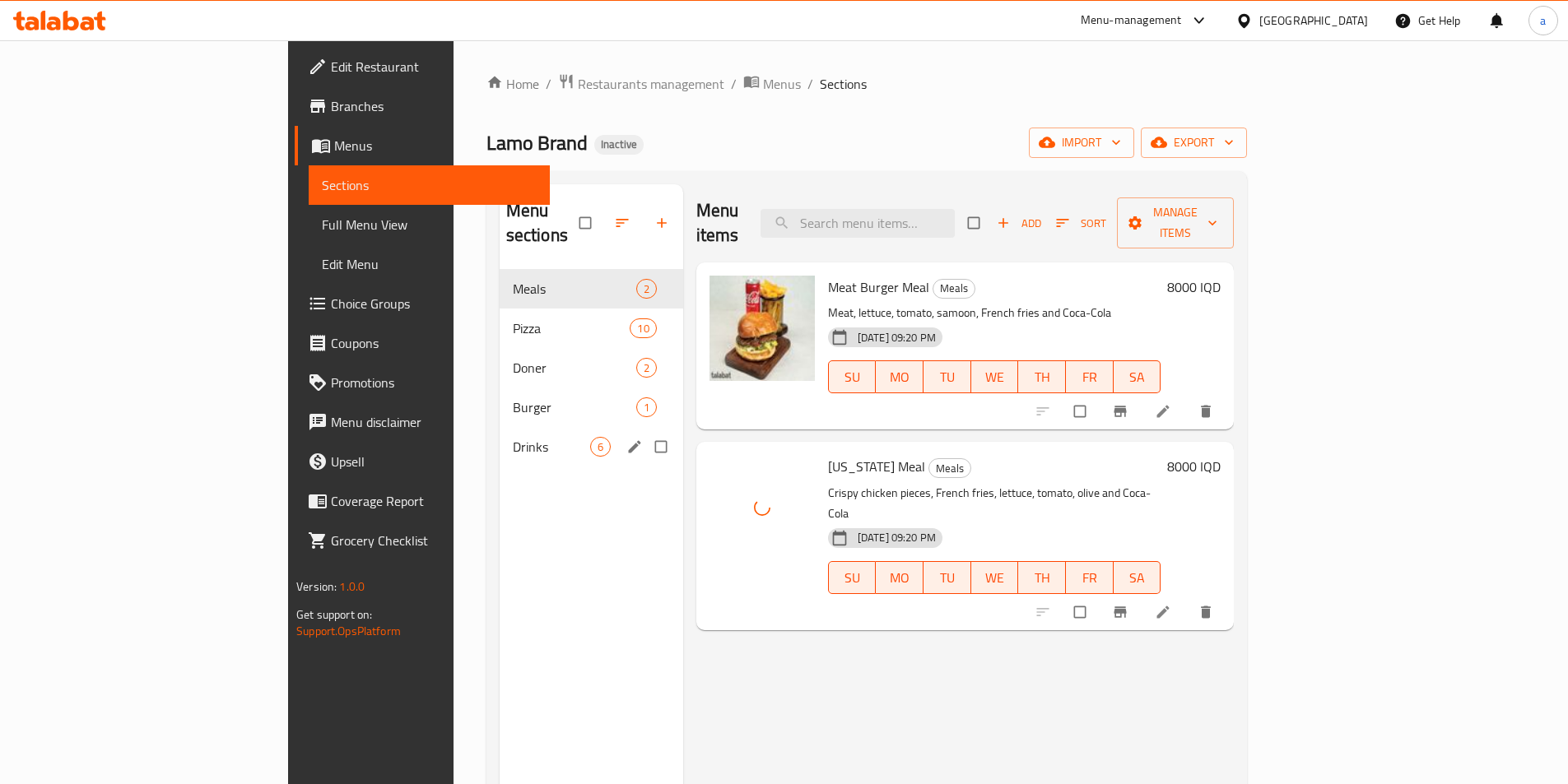
click at [513, 437] on span "Drinks" at bounding box center [552, 446] width 77 height 19
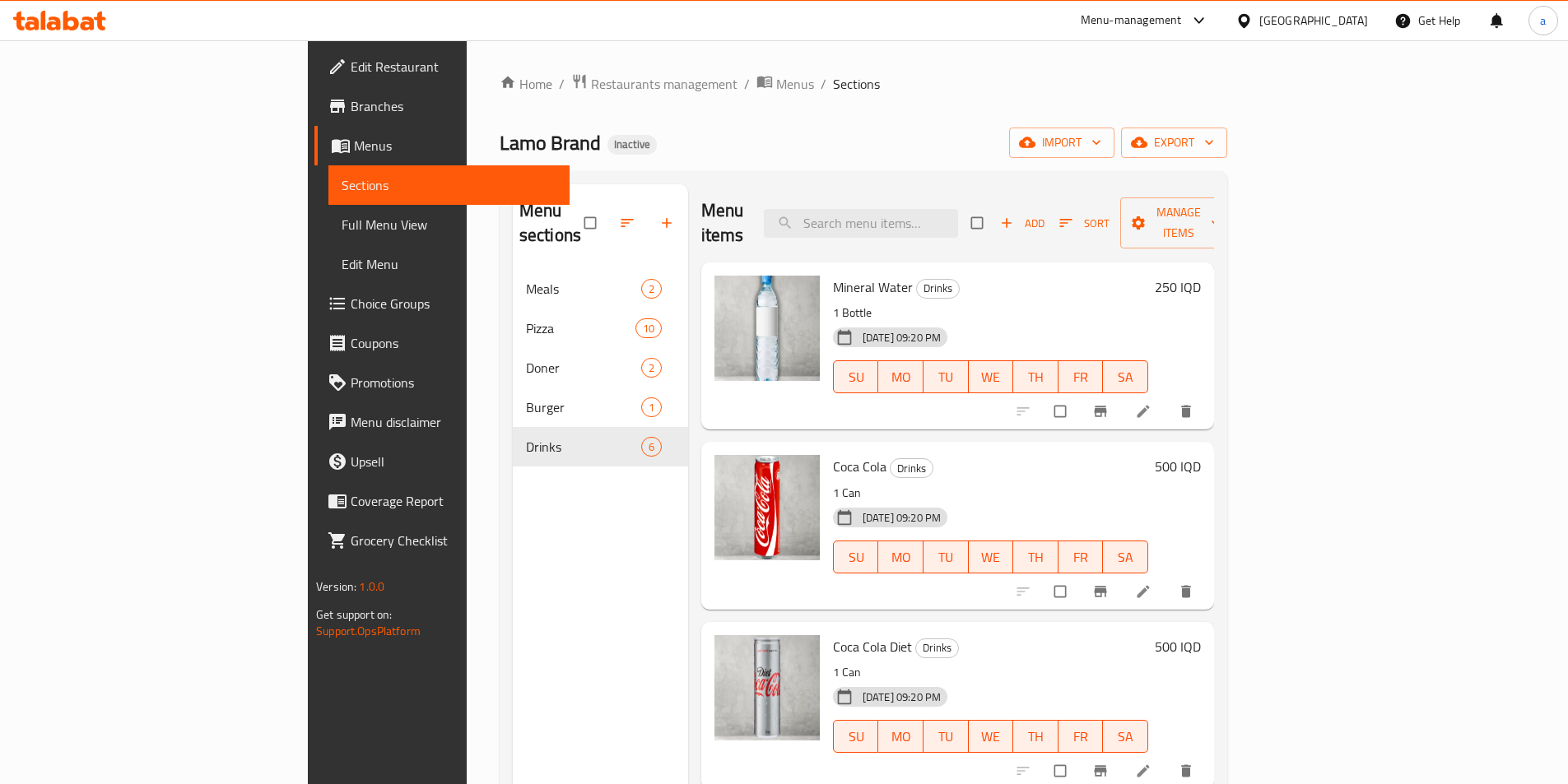
scroll to position [336, 0]
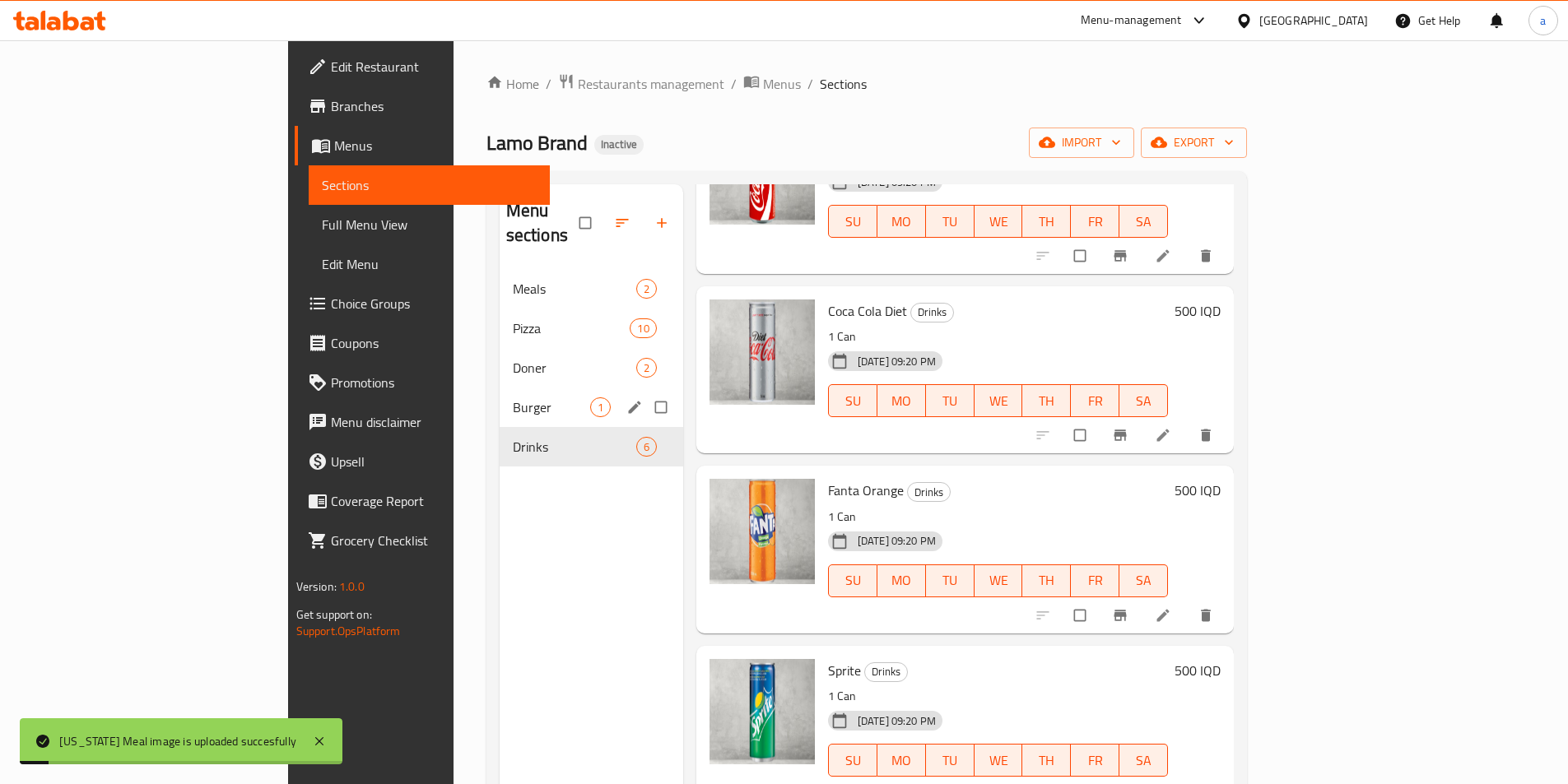
click at [513, 398] on span "Burger" at bounding box center [552, 407] width 77 height 19
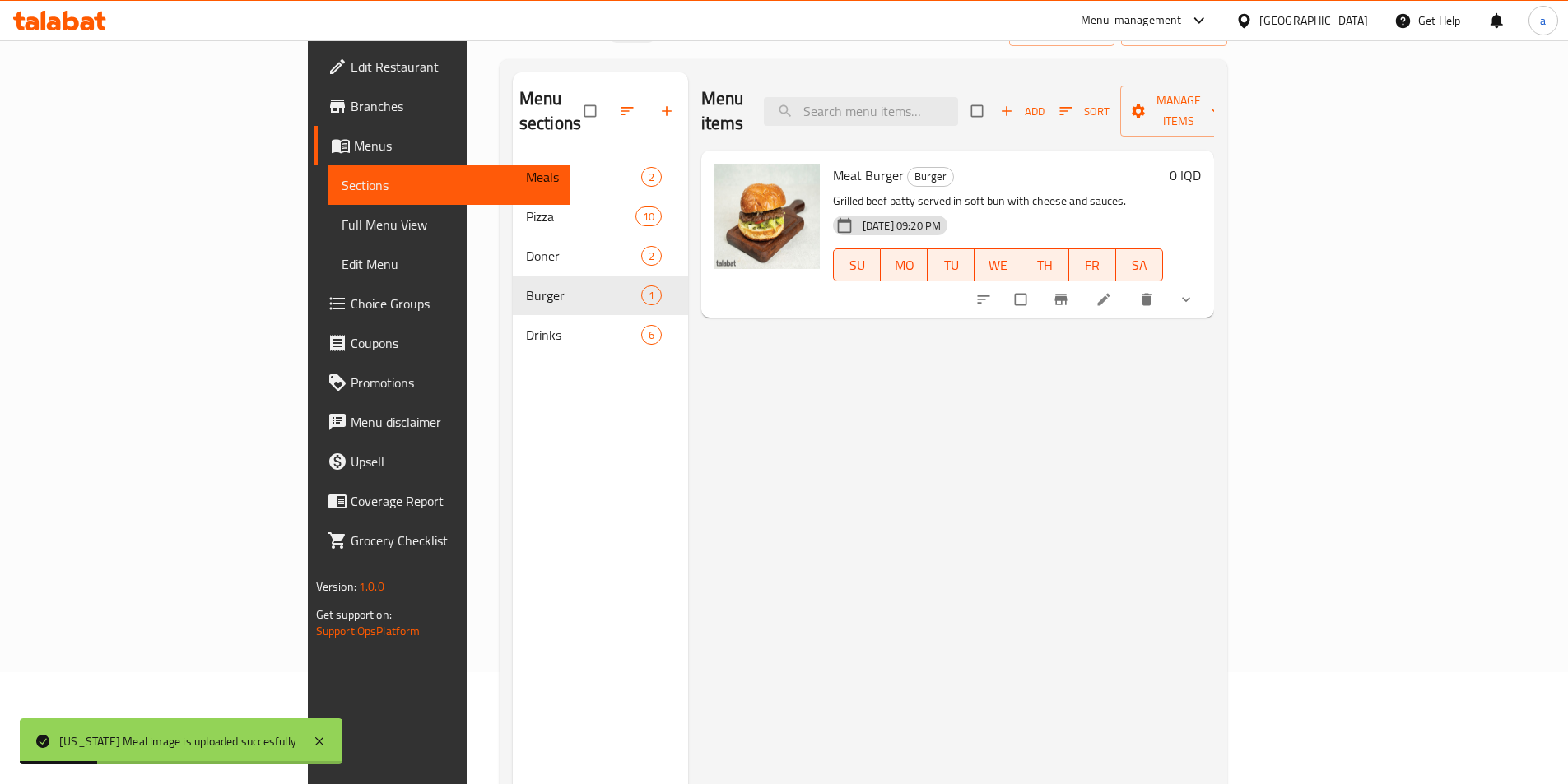
scroll to position [230, 0]
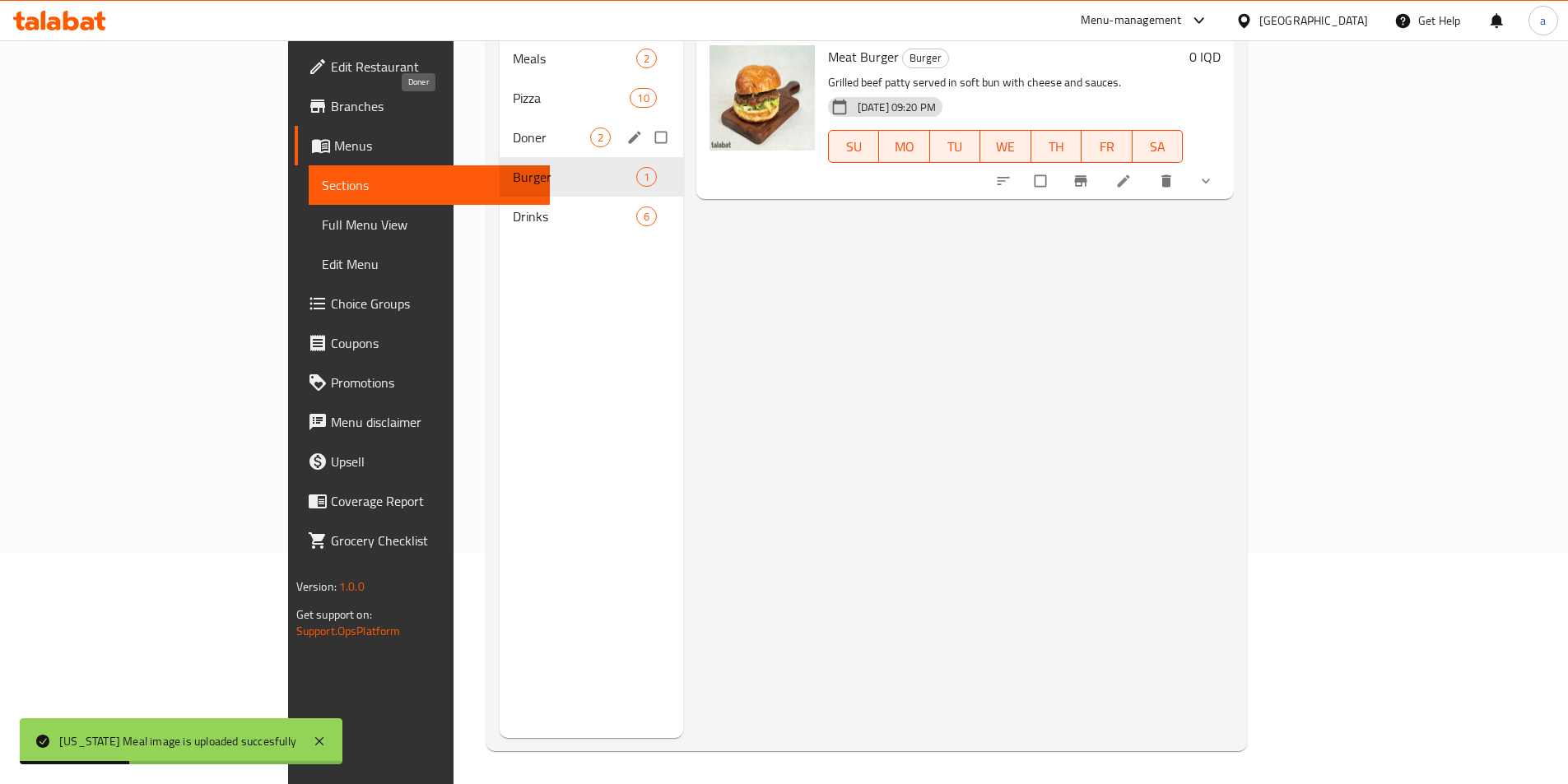
click at [513, 128] on span "Doner" at bounding box center [552, 137] width 77 height 19
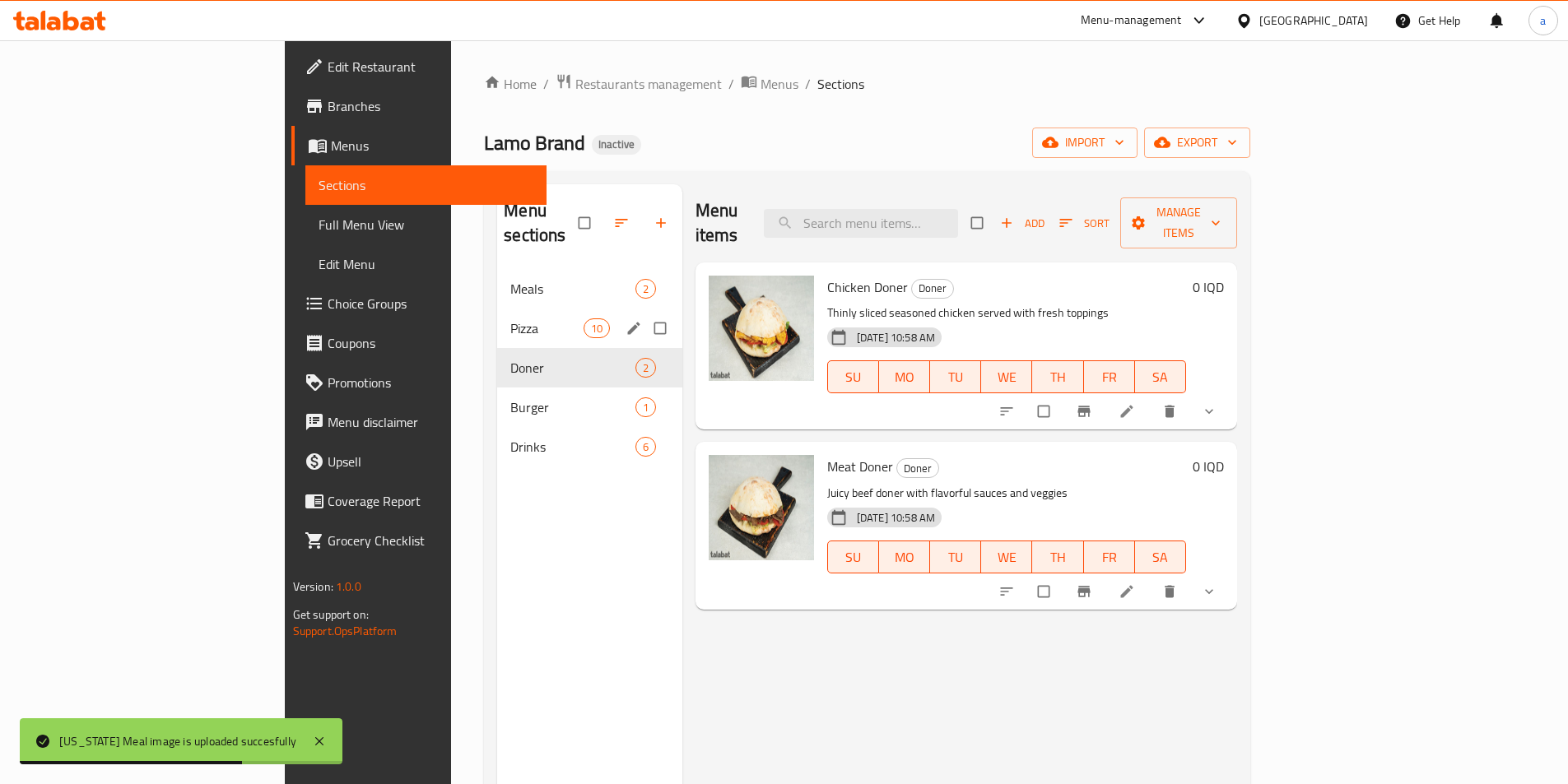
click at [510, 318] on span "Pizza" at bounding box center [546, 328] width 73 height 19
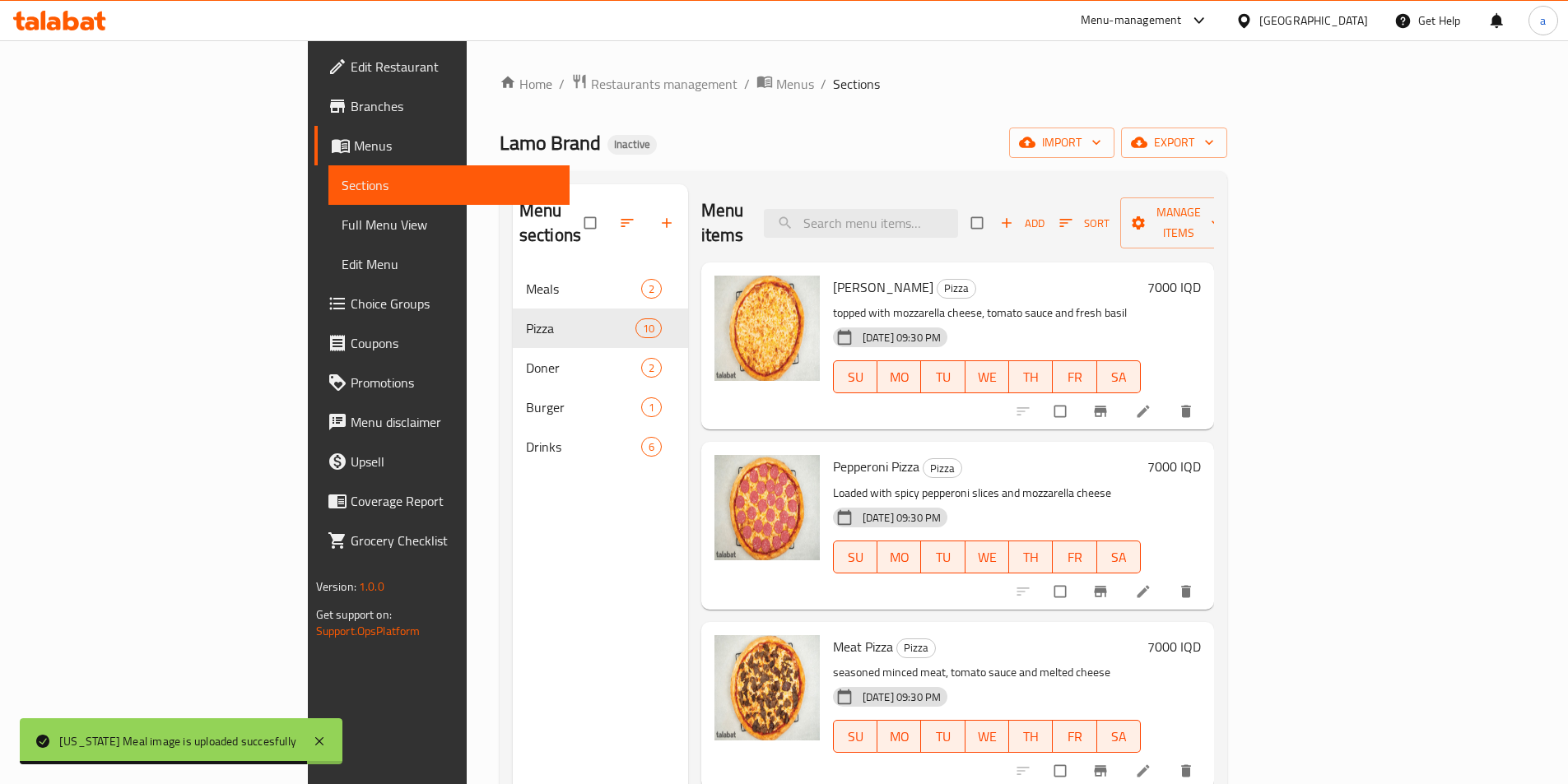
click at [342, 227] on span "Full Menu View" at bounding box center [449, 225] width 215 height 19
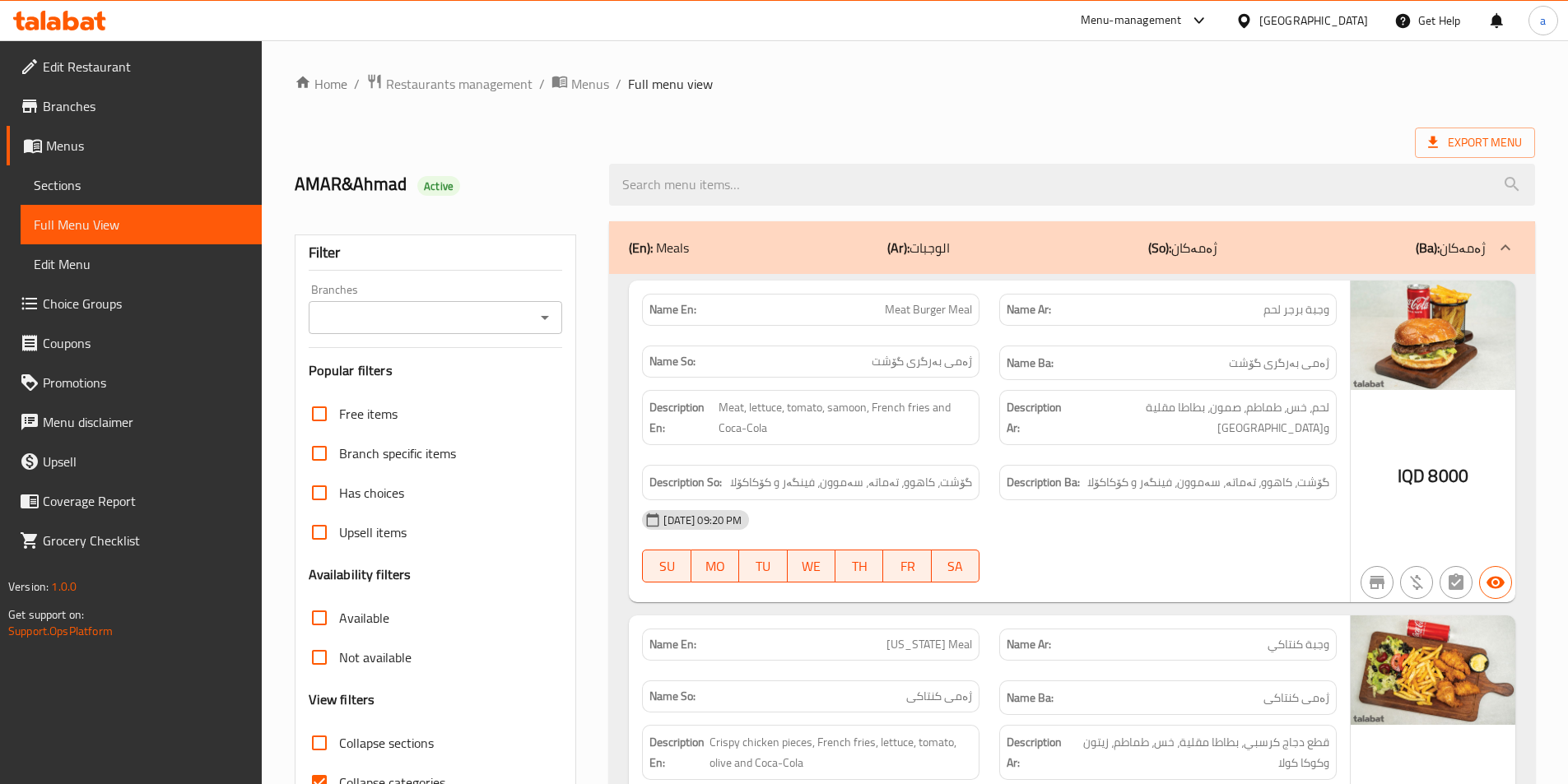
click at [547, 314] on icon "Open" at bounding box center [545, 317] width 19 height 19
click at [519, 387] on li "Lamo Brand, Ashti" at bounding box center [434, 388] width 255 height 30
type input "Lamo Brand, Ashti"
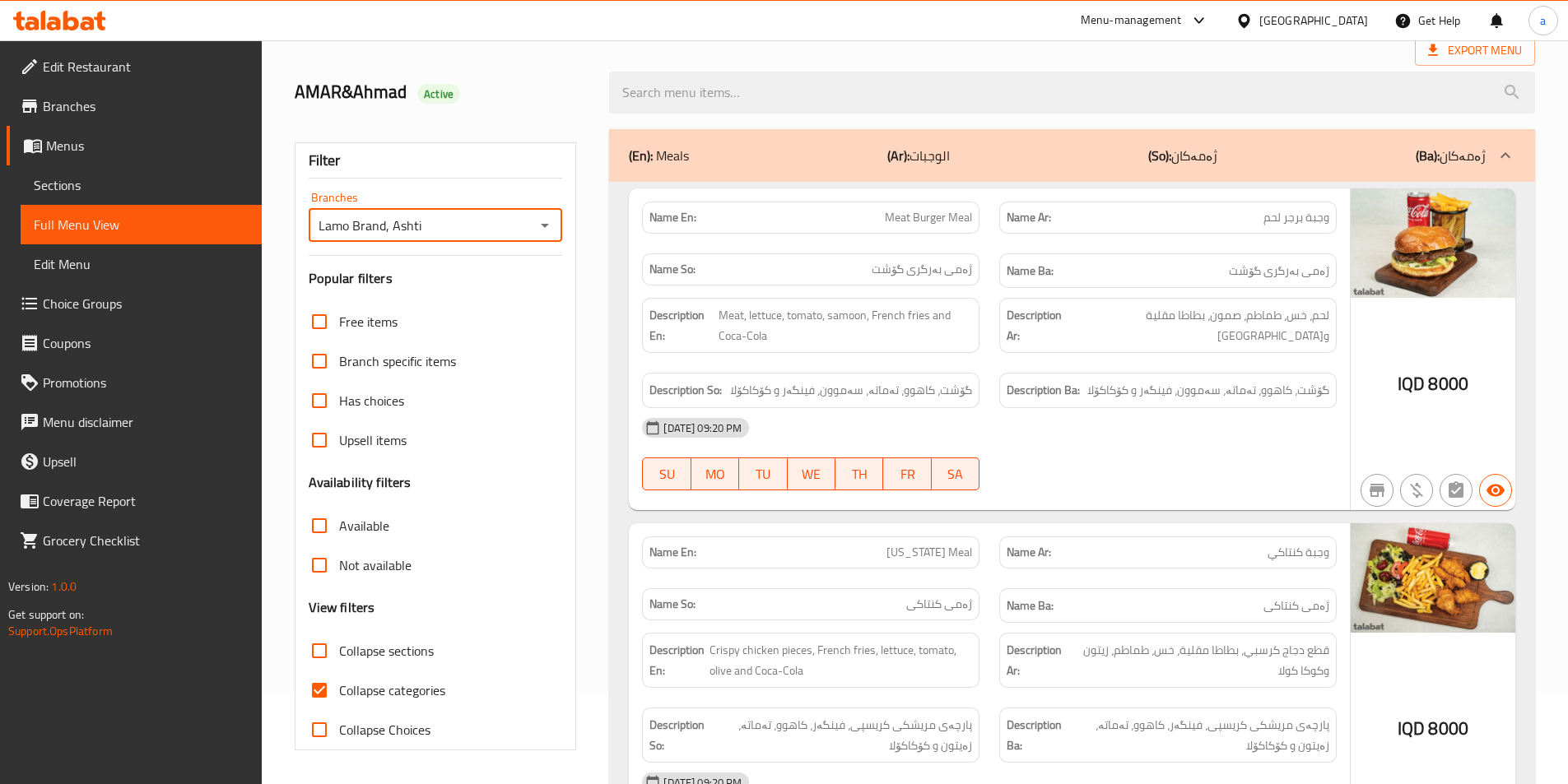
scroll to position [220, 0]
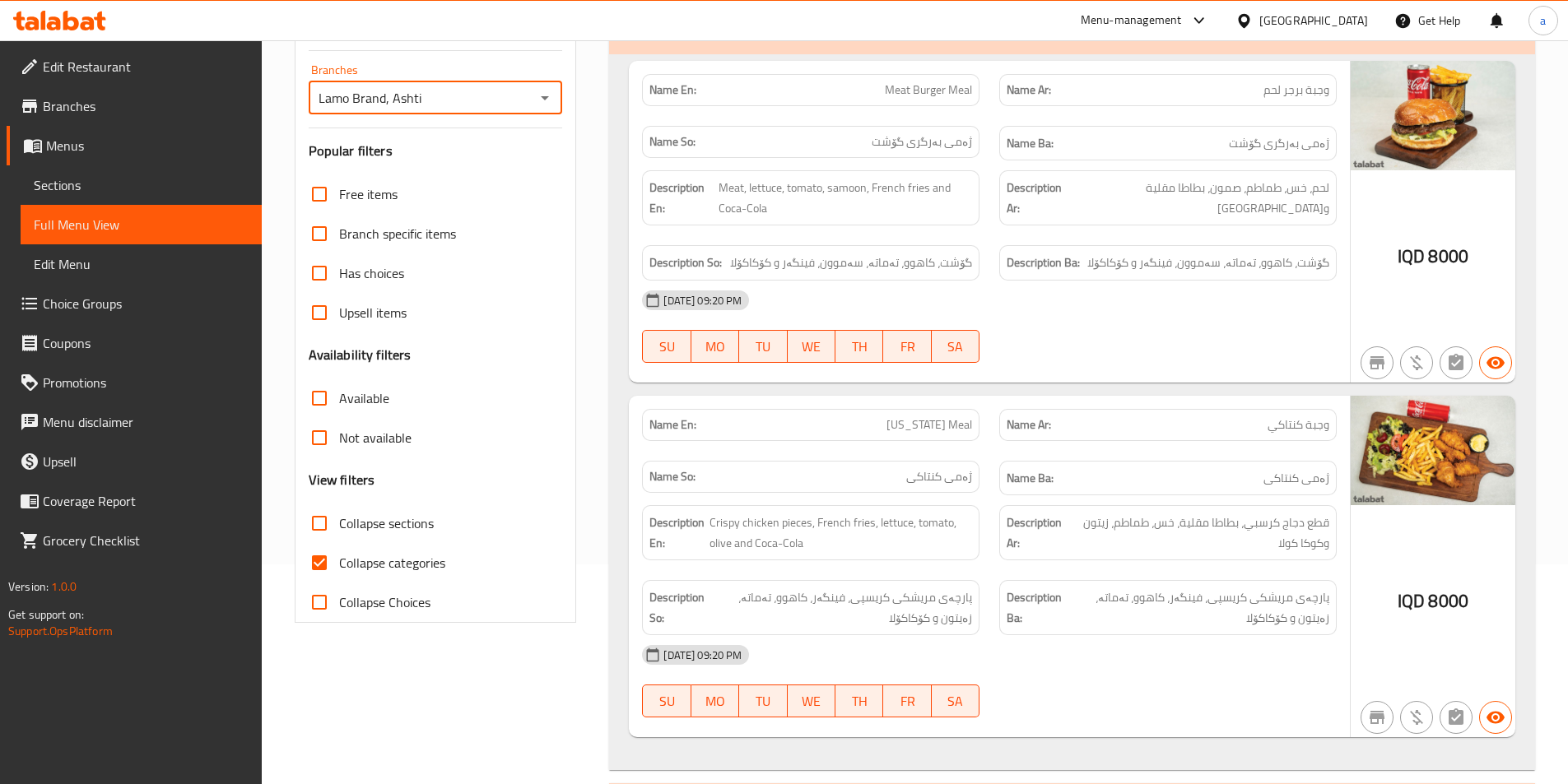
click at [395, 567] on span "Collapse categories" at bounding box center [392, 562] width 106 height 19
click at [339, 567] on input "Collapse categories" at bounding box center [318, 562] width 40 height 40
checkbox input "false"
click at [382, 522] on span "Collapse sections" at bounding box center [386, 524] width 95 height 19
click at [339, 522] on input "Collapse sections" at bounding box center [318, 523] width 40 height 40
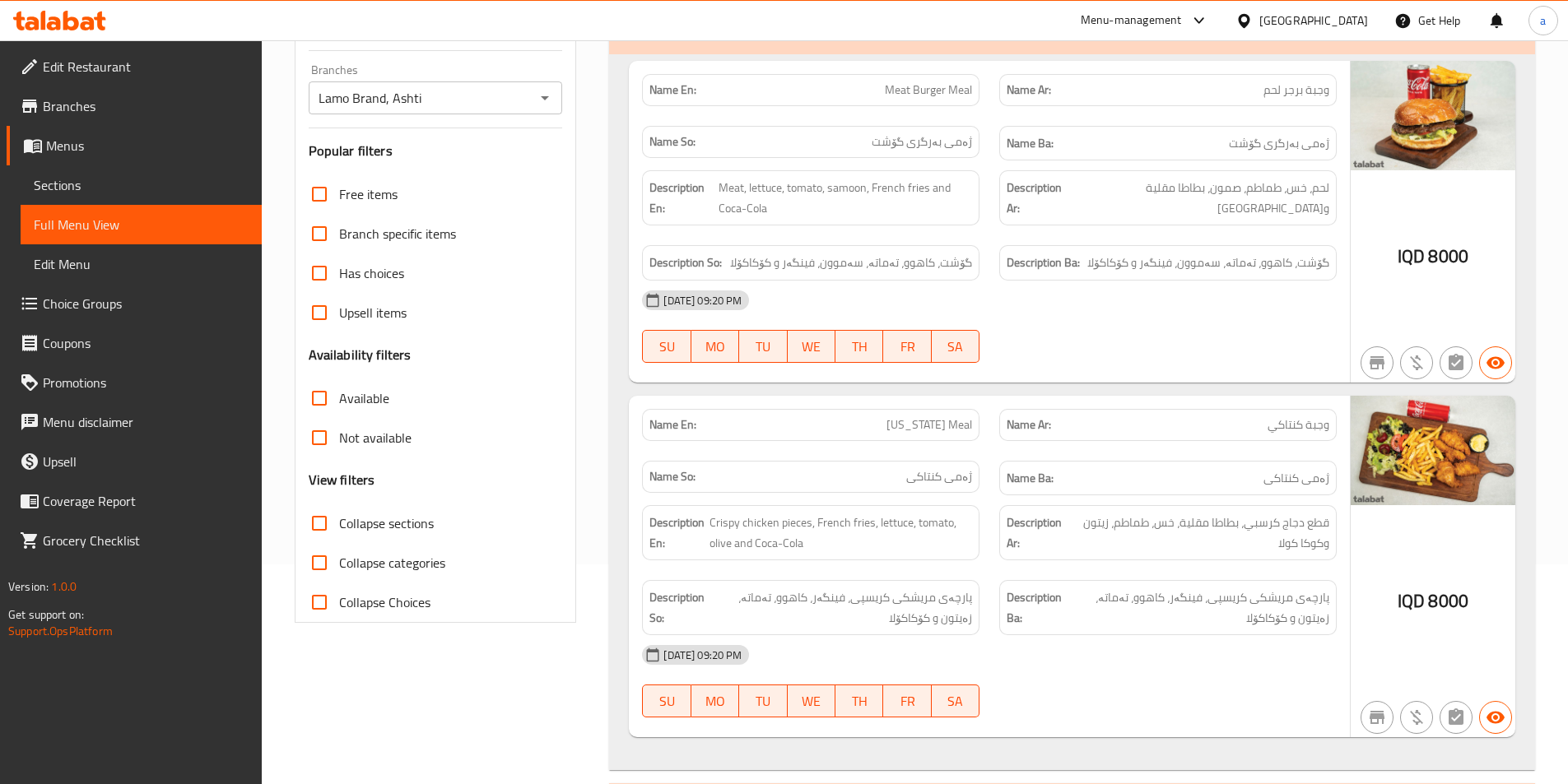
checkbox input "true"
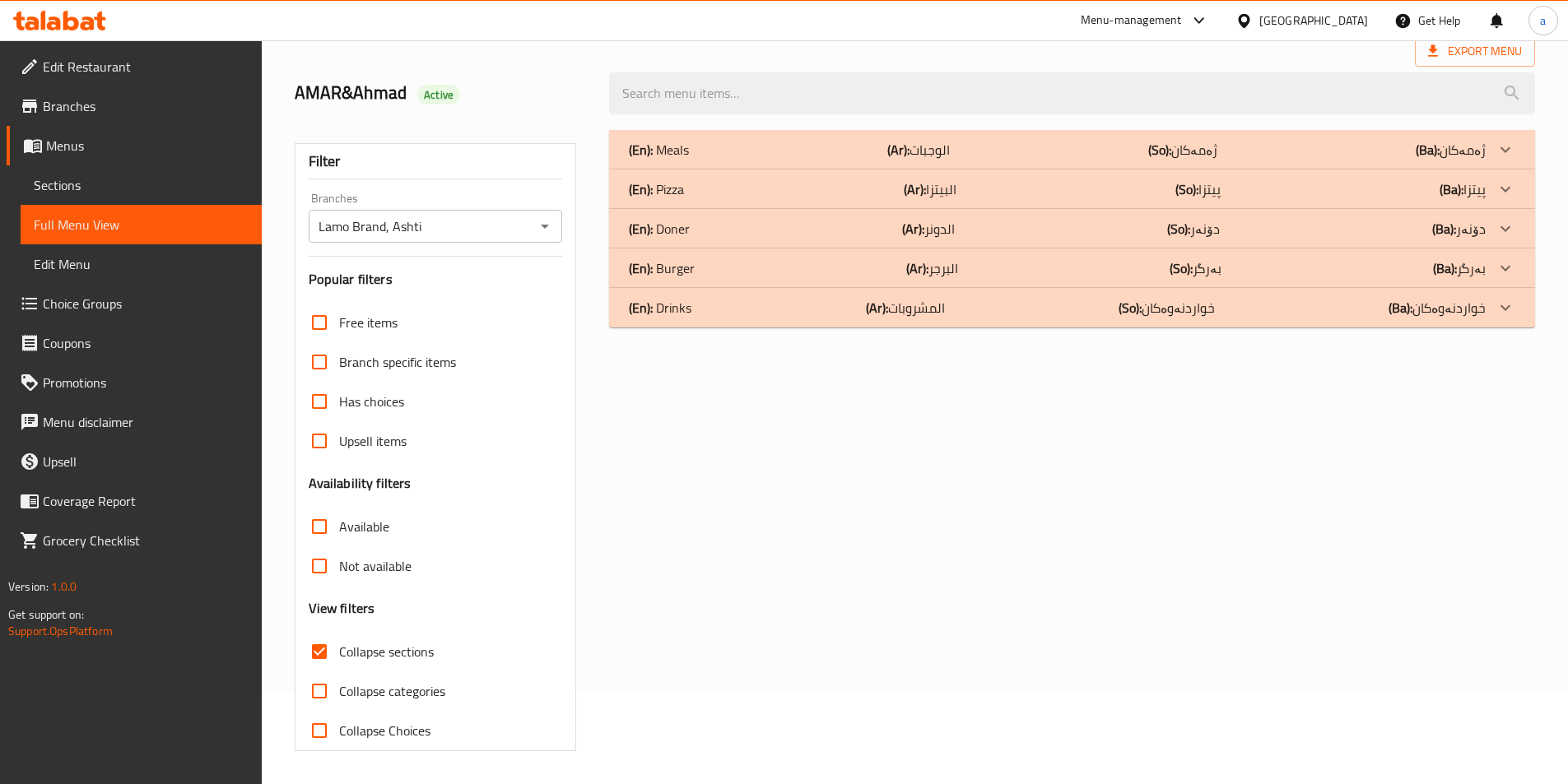
scroll to position [91, 0]
click at [1040, 315] on div "(En): Drinks (Ar): المشروبات (So): خواردنەوەکان (Ba): خواردنەوەکان" at bounding box center [1057, 308] width 857 height 19
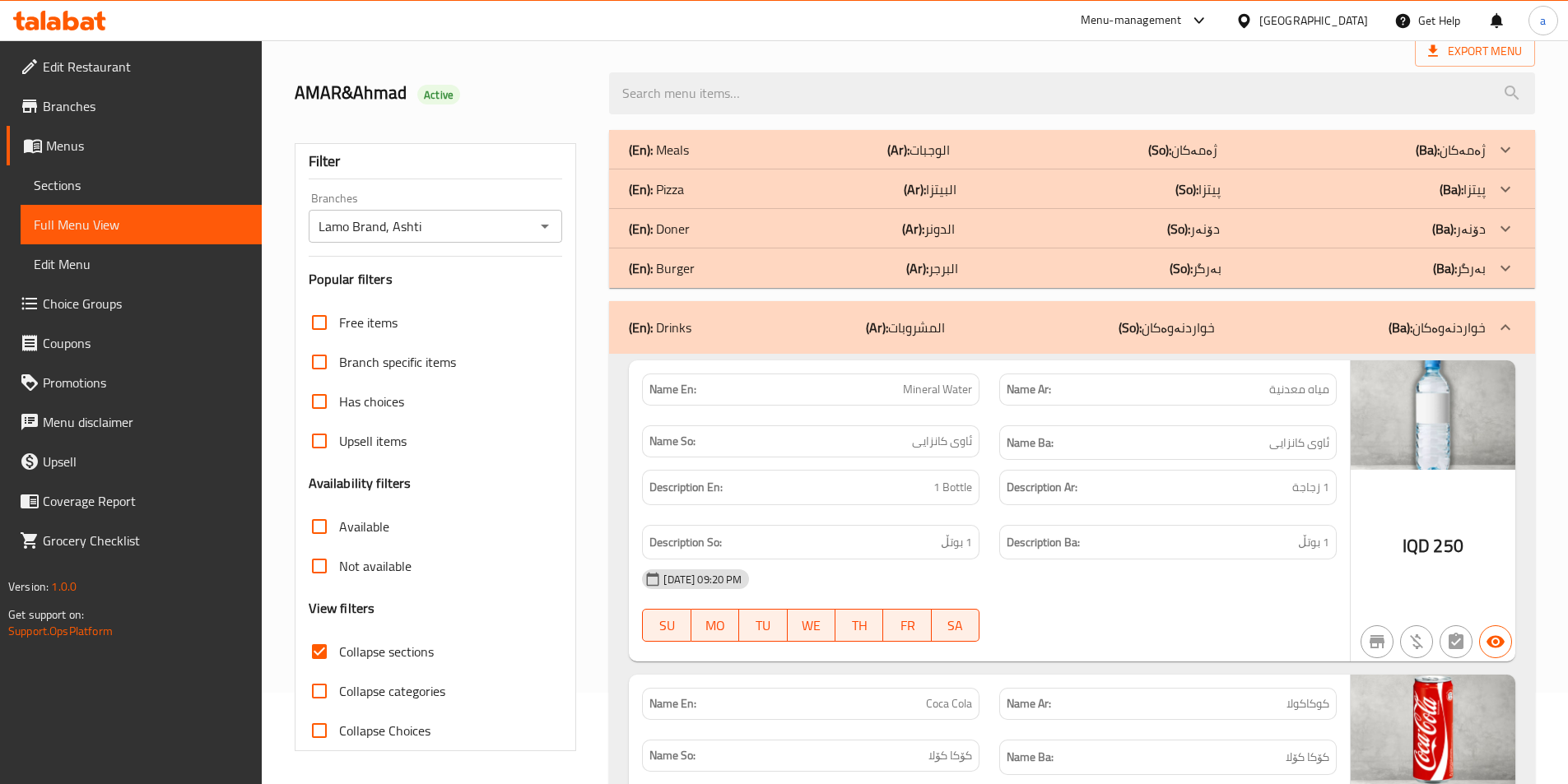
click at [1040, 315] on div "(En): Drinks (Ar): المشروبات (So): خواردنەوەکان (Ba): خواردنەوەکان" at bounding box center [1071, 327] width 925 height 52
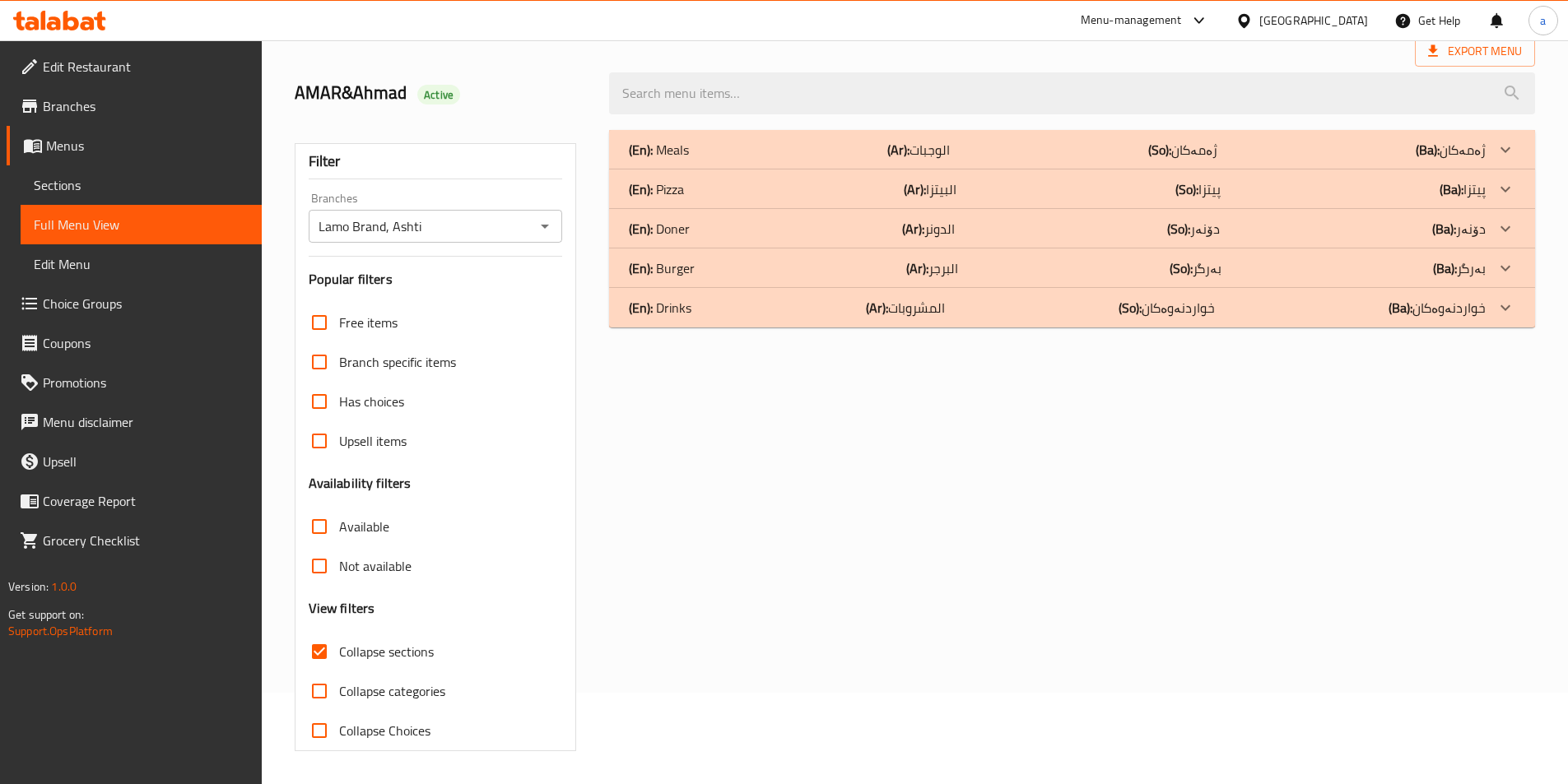
click at [1025, 266] on div "(En): Burger (Ar): البرجر (So): بەرگر (Ba): بەرگر" at bounding box center [1057, 268] width 857 height 19
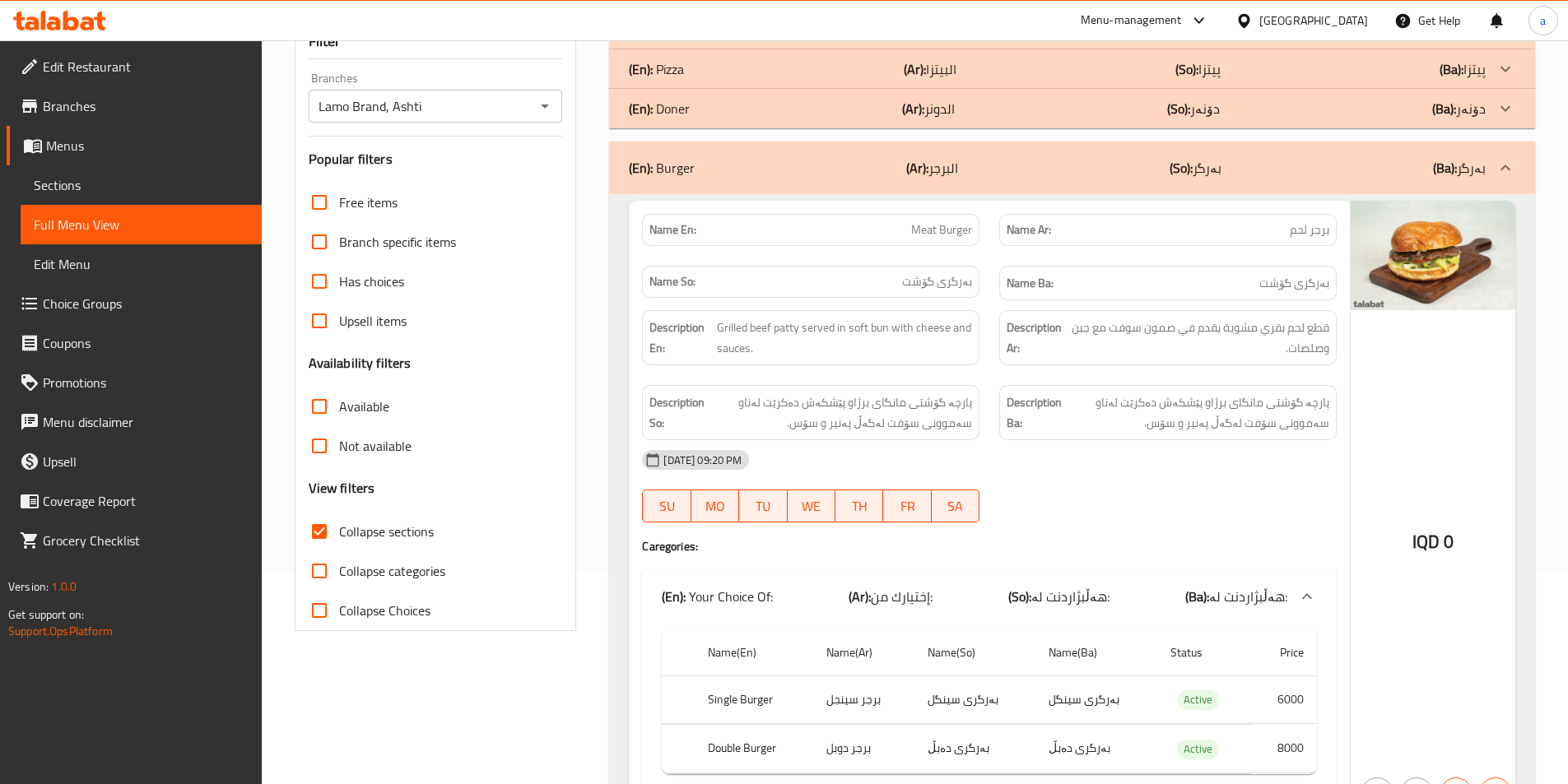
scroll to position [30, 0]
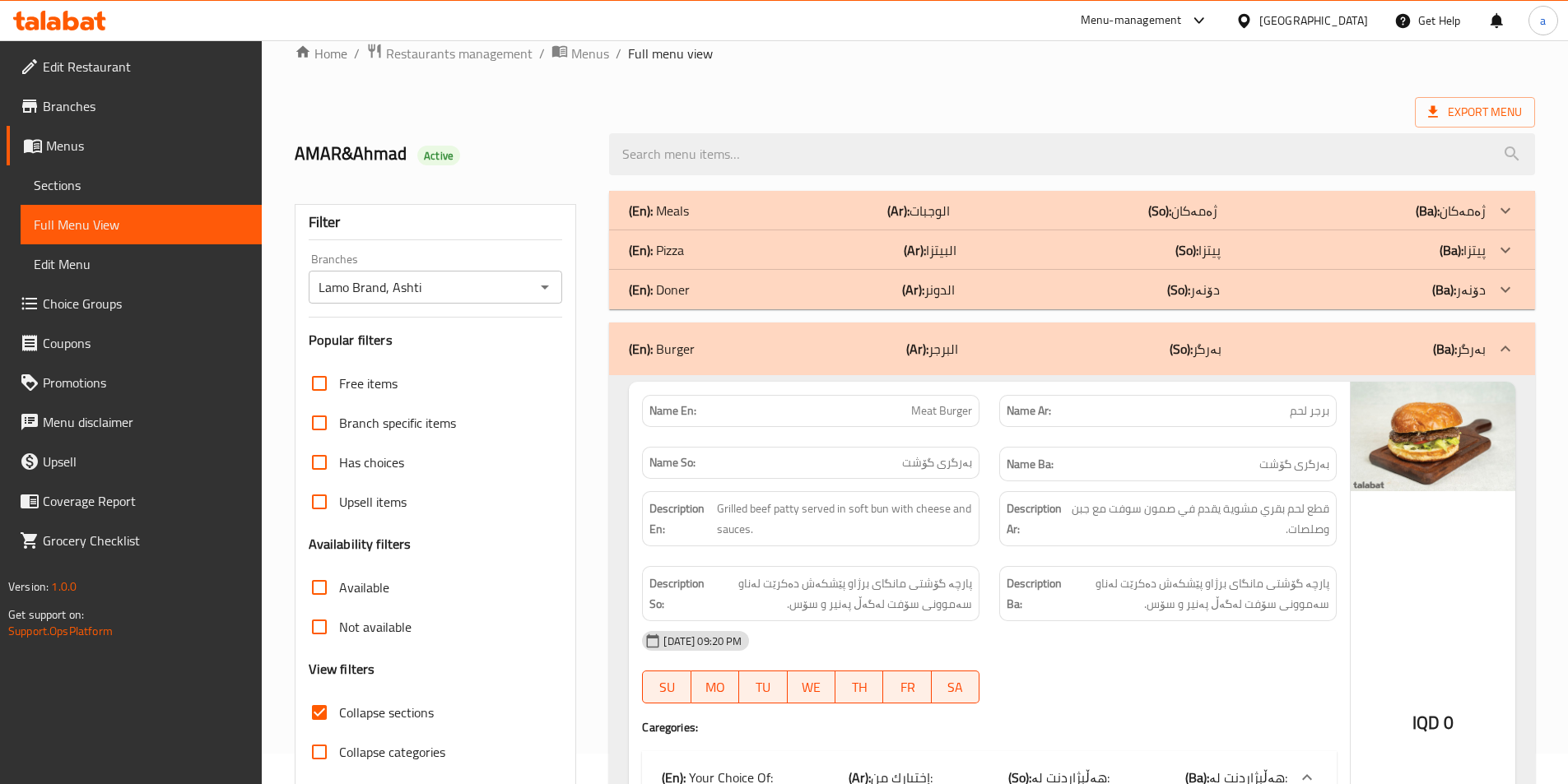
click at [1021, 350] on div "(En): Burger (Ar): البرجر (So): بەرگر (Ba): بەرگر" at bounding box center [1057, 348] width 857 height 19
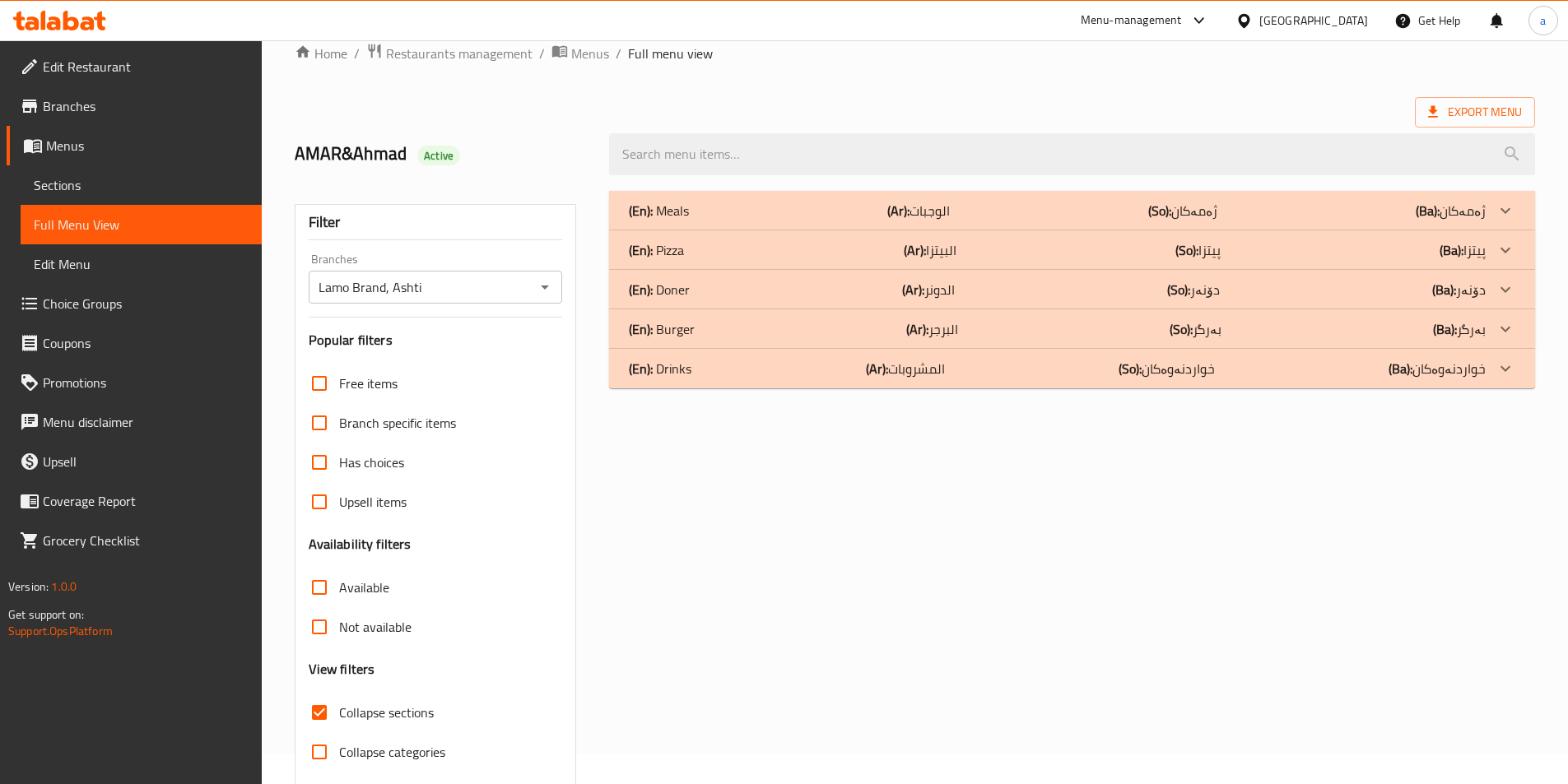
click at [980, 288] on div "(En): Doner (Ar): الدونر (So): دۆنەر (Ba): دۆنەر" at bounding box center [1057, 289] width 857 height 19
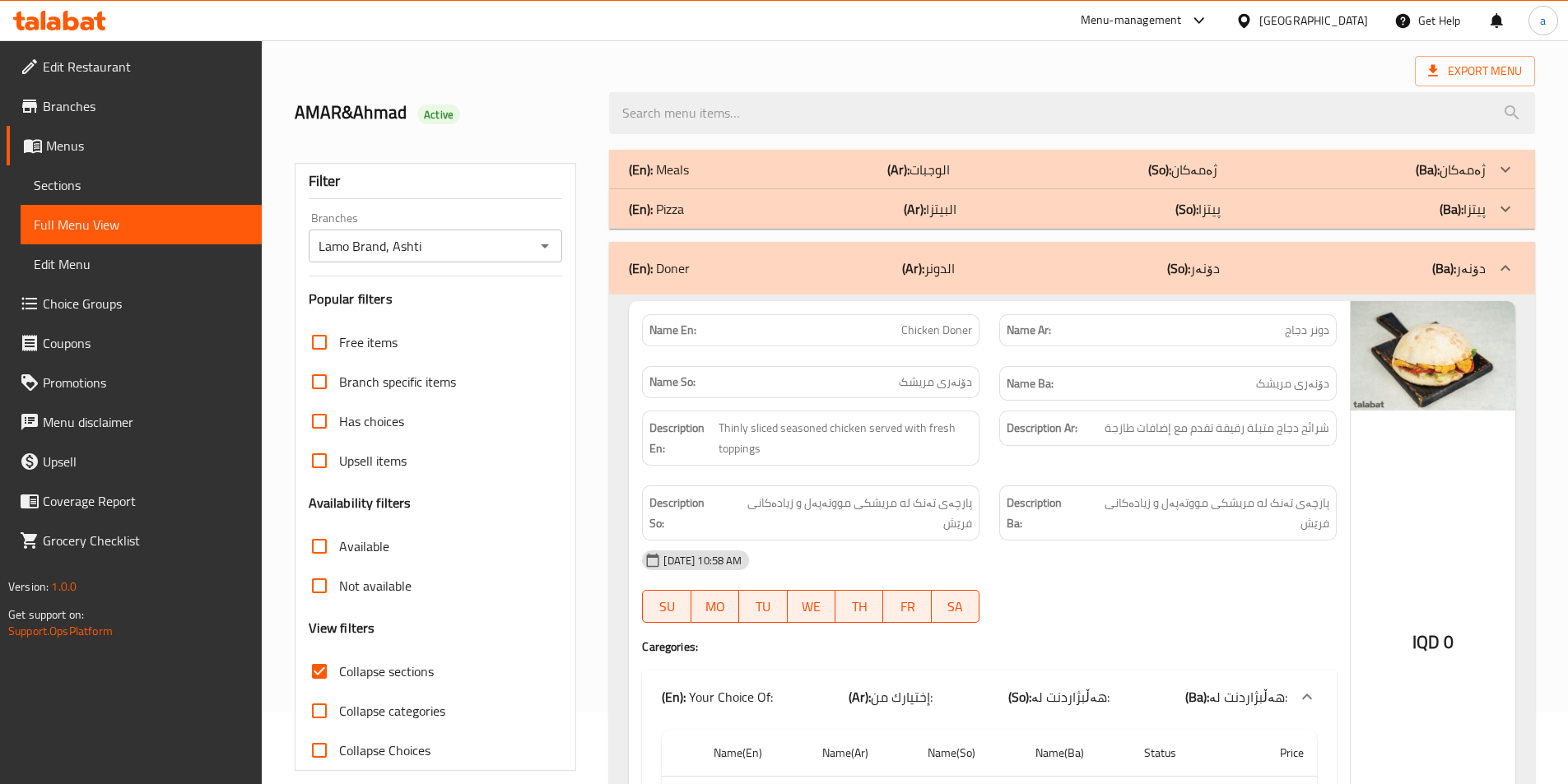
scroll to position [0, 0]
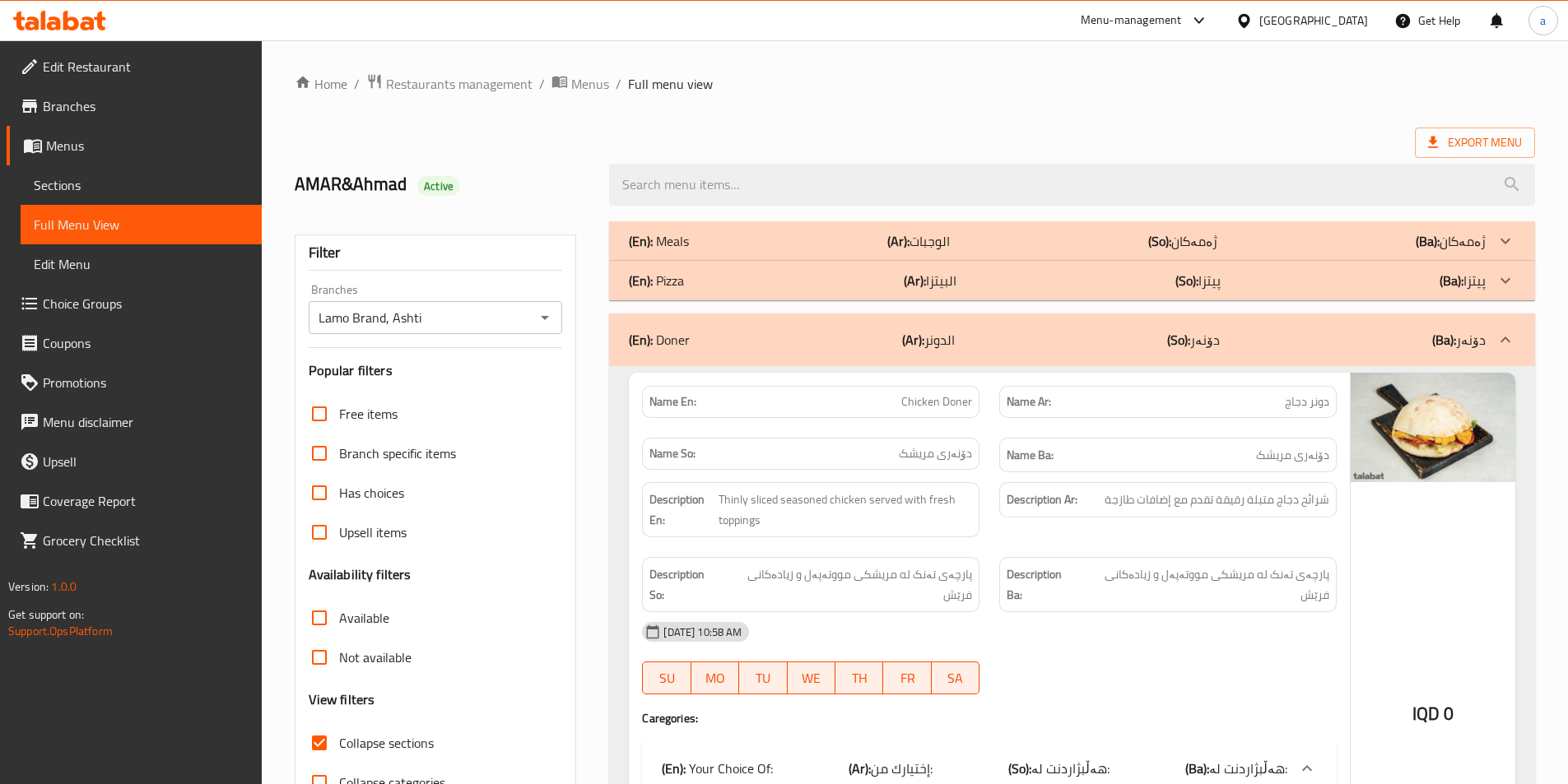
click at [985, 237] on div "(En): Meals (Ar): الوجبات (So): ژەمەکان (Ba): ژەمەکان" at bounding box center [1057, 241] width 857 height 19
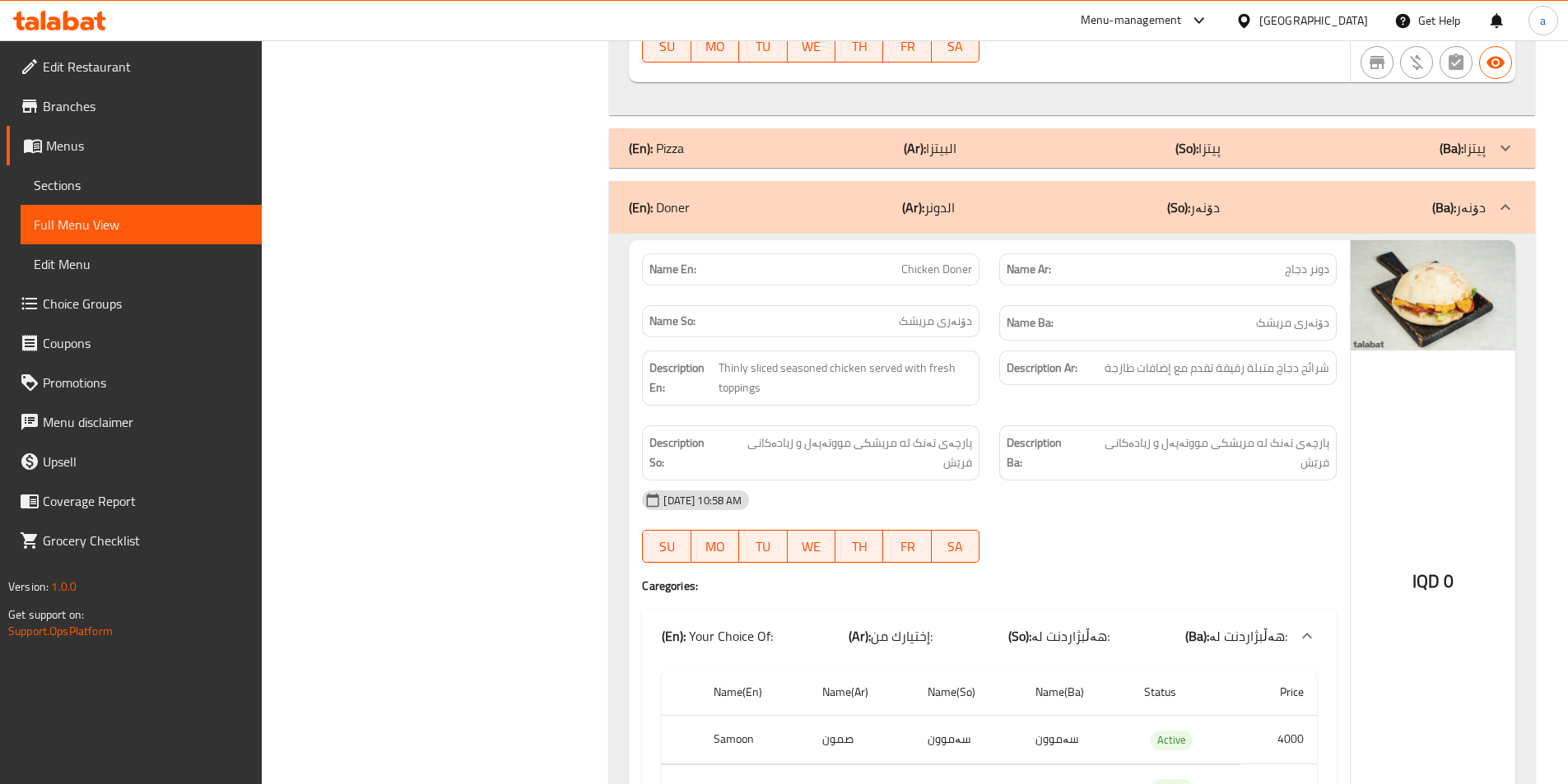
scroll to position [987, 0]
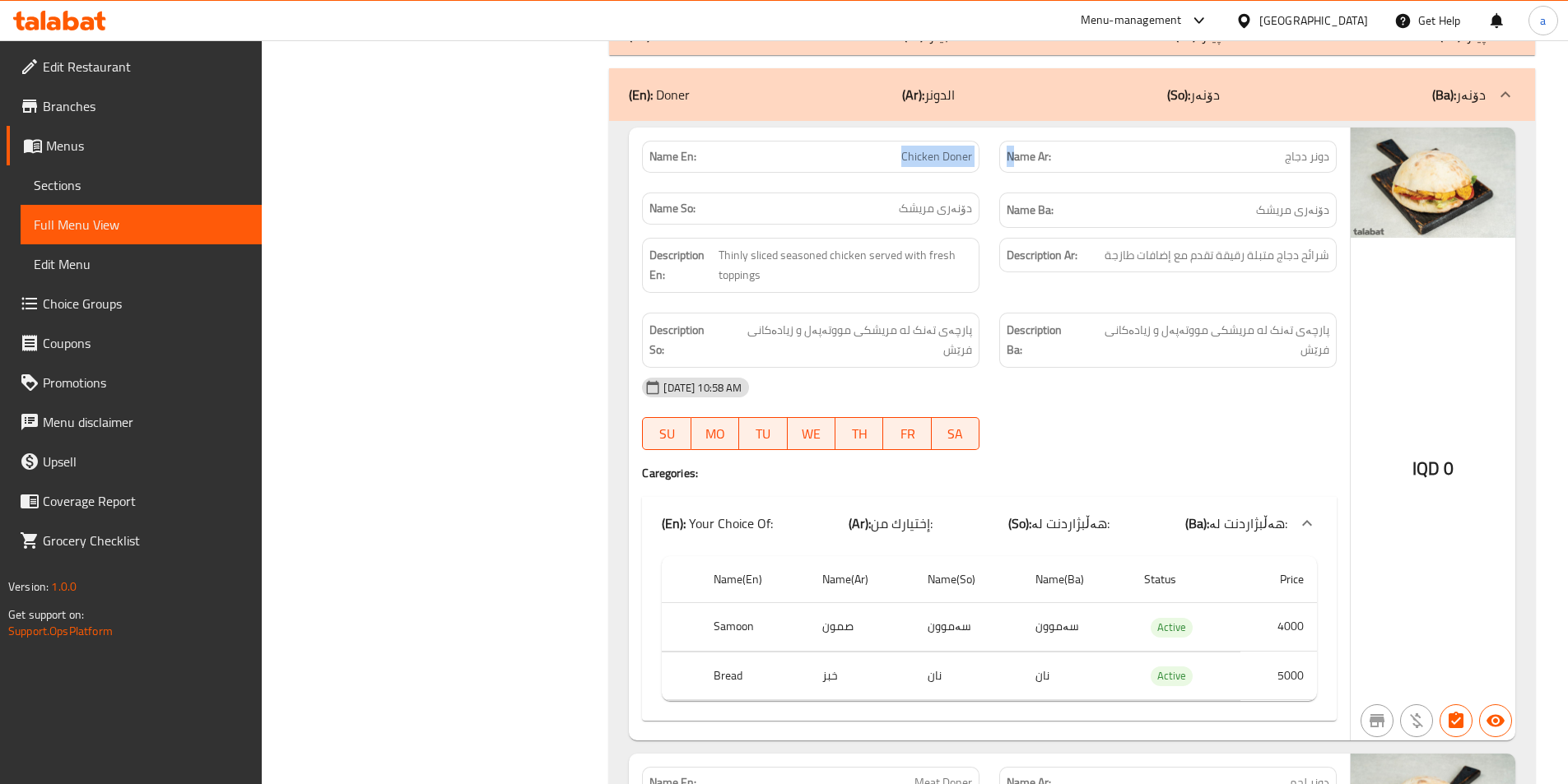
drag, startPoint x: 890, startPoint y: 149, endPoint x: 1015, endPoint y: 164, distance: 125.9
click at [1015, 164] on div "Name En: Chicken Doner Name Ar: دونر دجاج Name So: دۆنەری مریشک Name Ba: دۆنەری…" at bounding box center [989, 184] width 714 height 107
click at [1056, 338] on strong "Description Ba:" at bounding box center [1041, 341] width 71 height 41
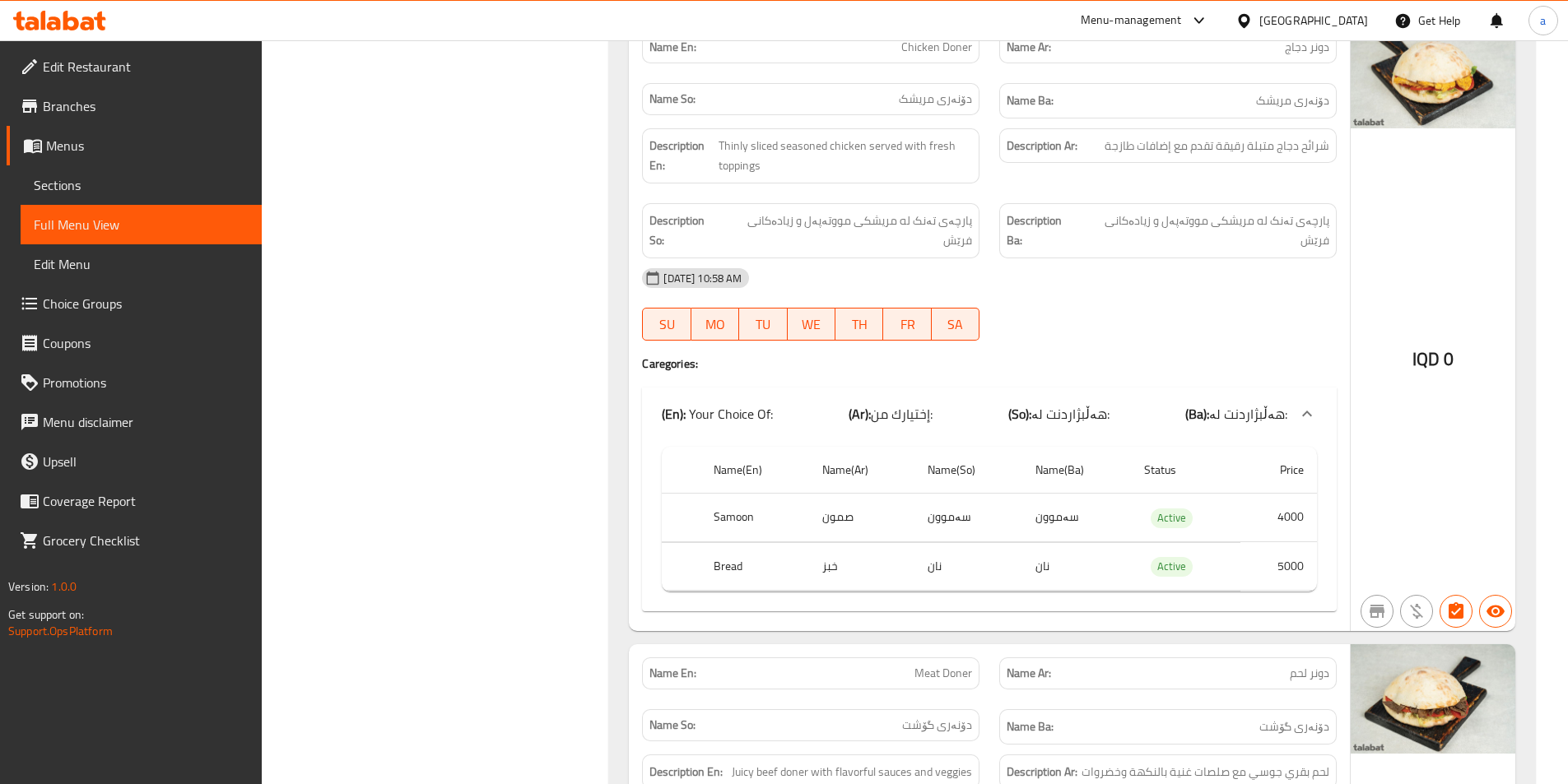
scroll to position [878, 0]
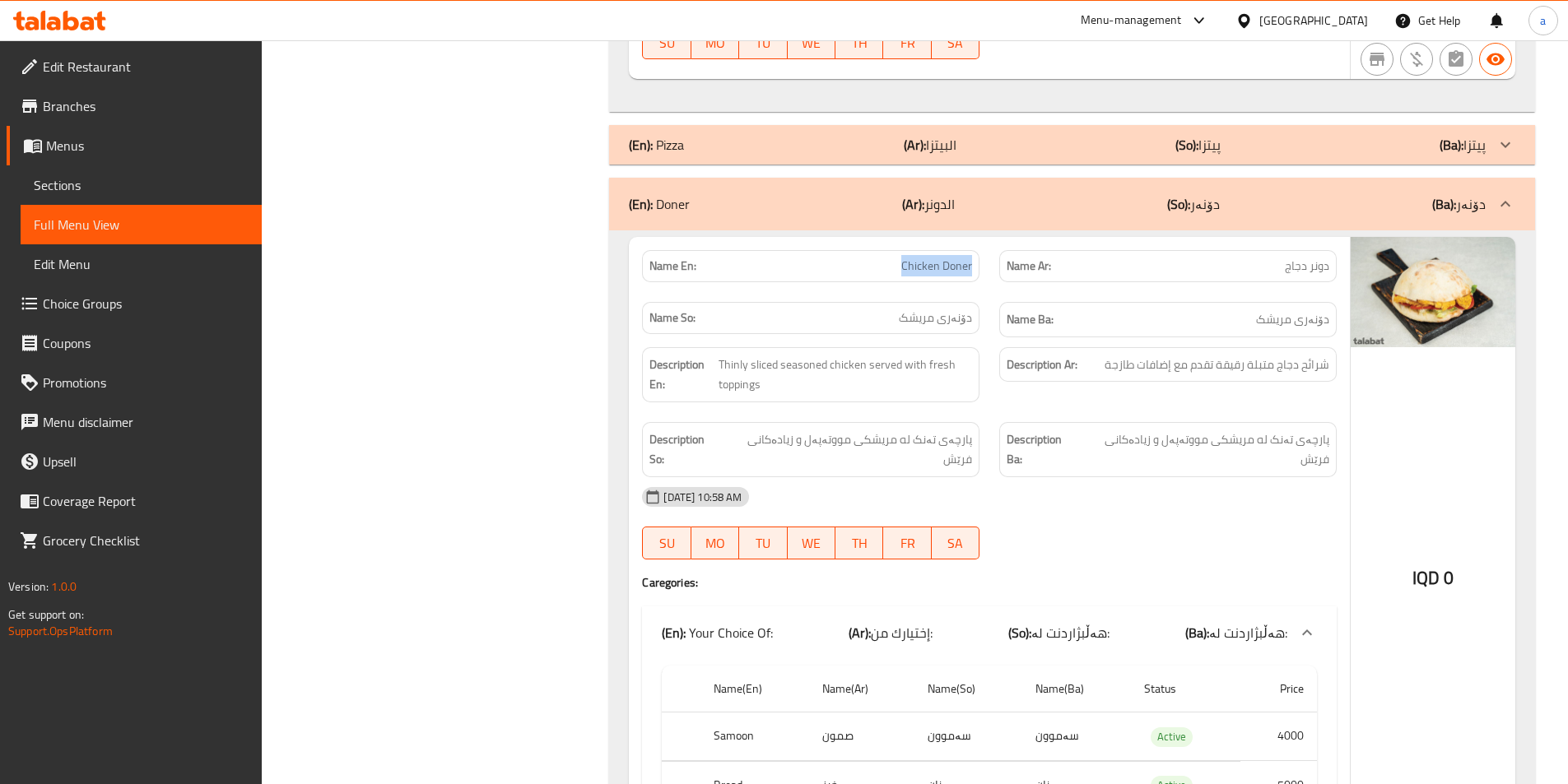
drag, startPoint x: 892, startPoint y: 265, endPoint x: 979, endPoint y: 271, distance: 87.2
click at [979, 271] on div "Name En: Chicken Doner" at bounding box center [810, 265] width 338 height 32
copy span "Chicken Doner"
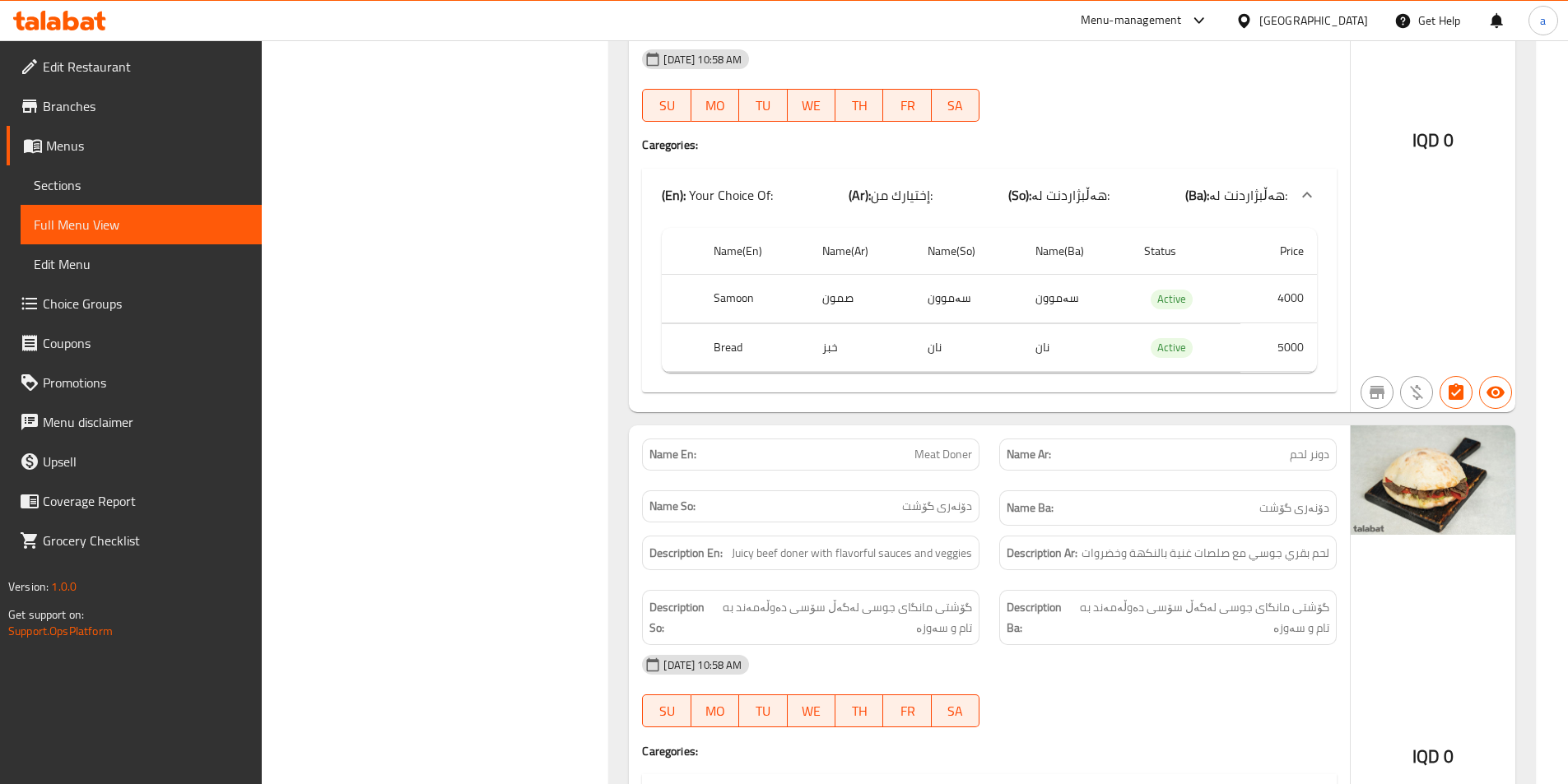
scroll to position [1316, 0]
click at [1210, 596] on span "گۆشتی مانگاى جوسی لەگەڵ سۆسى دەوڵەمەند به تام و سەوزە" at bounding box center [1200, 617] width 257 height 41
copy span "لەگەڵ"
click at [1397, 286] on div "IQD 0" at bounding box center [1432, 105] width 165 height 613
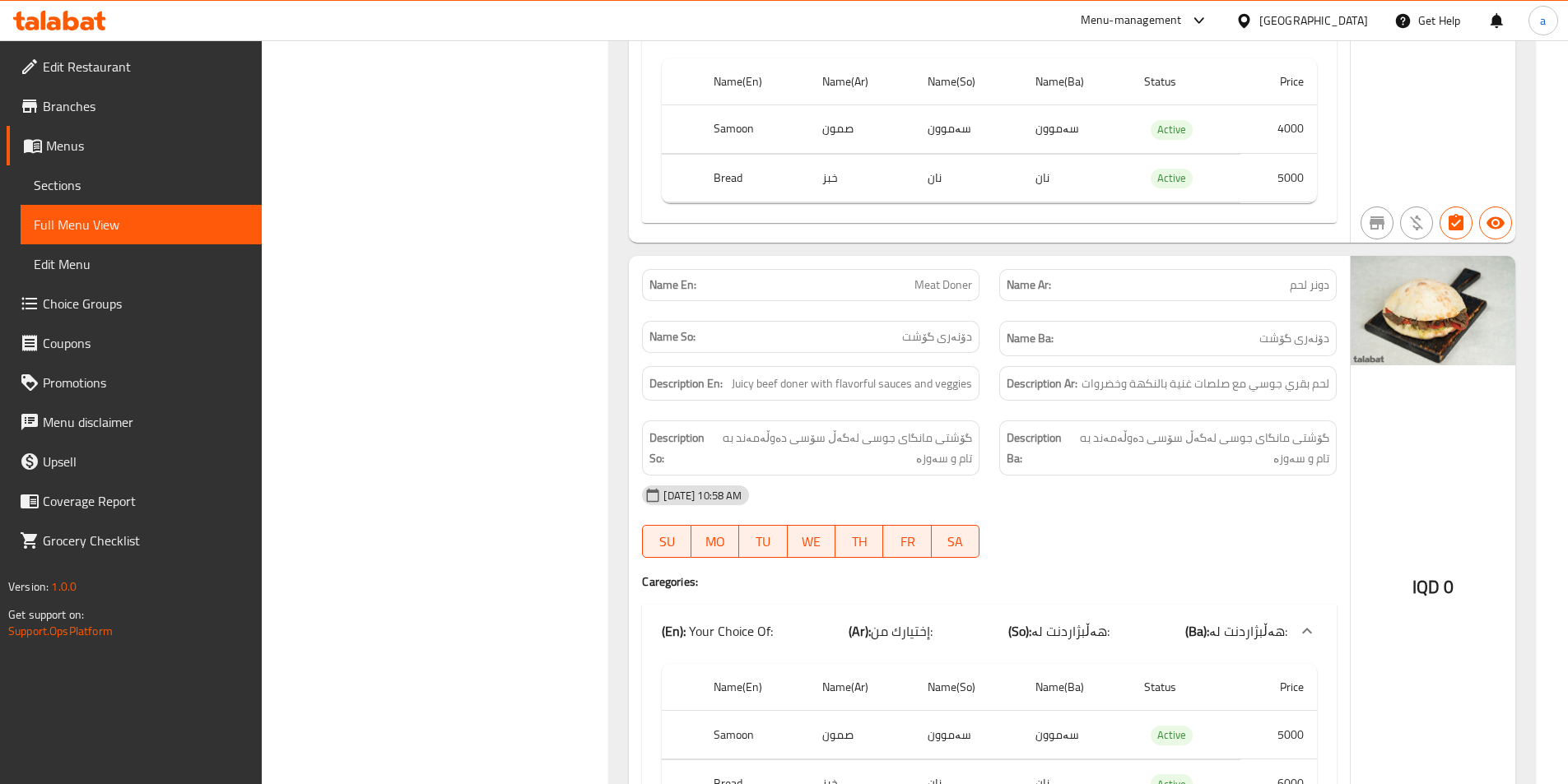
scroll to position [1536, 0]
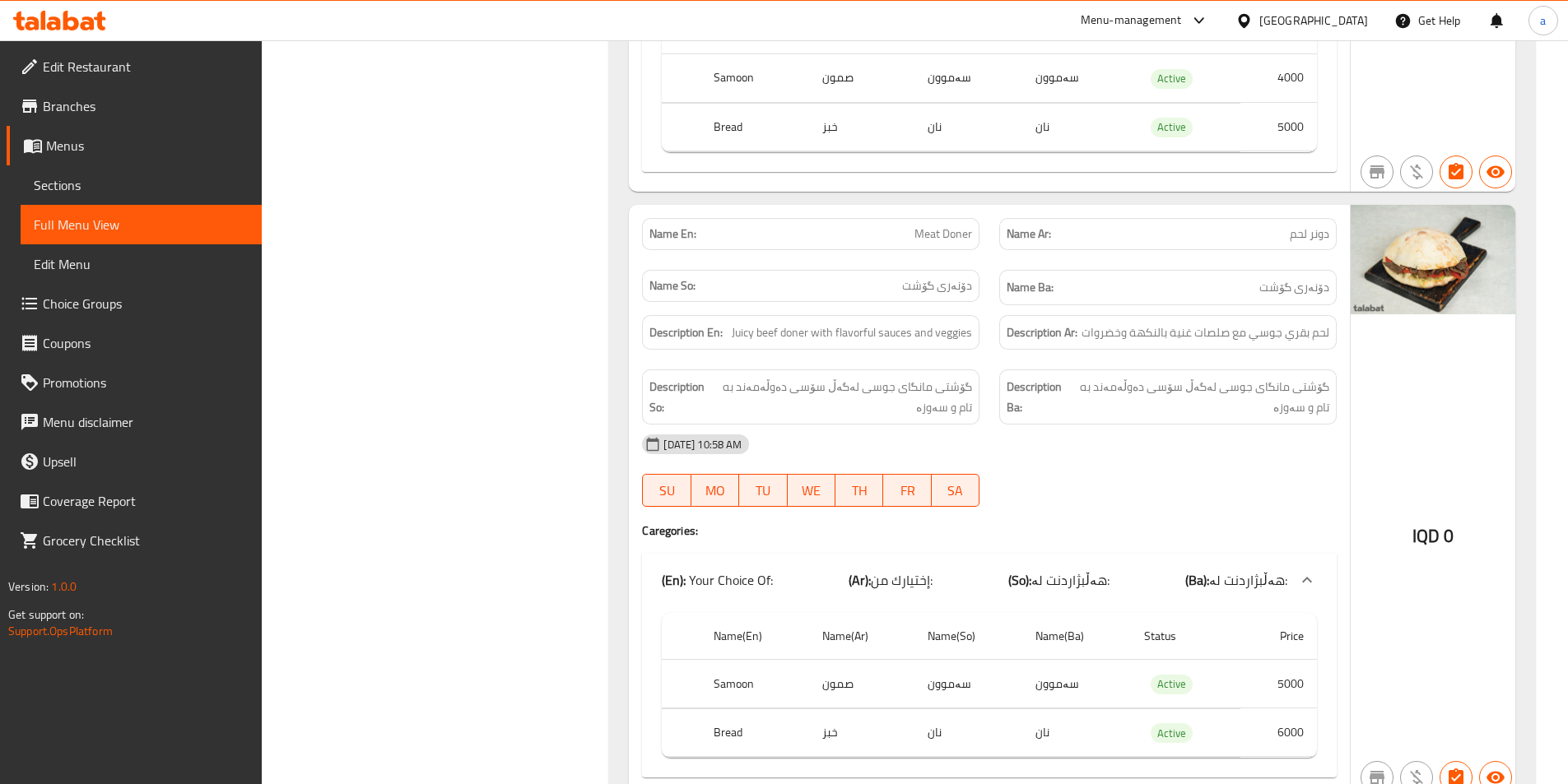
click at [1239, 461] on div "15-10-2025 10:58 AM SU MO TU WE TH FR SA" at bounding box center [989, 470] width 714 height 92
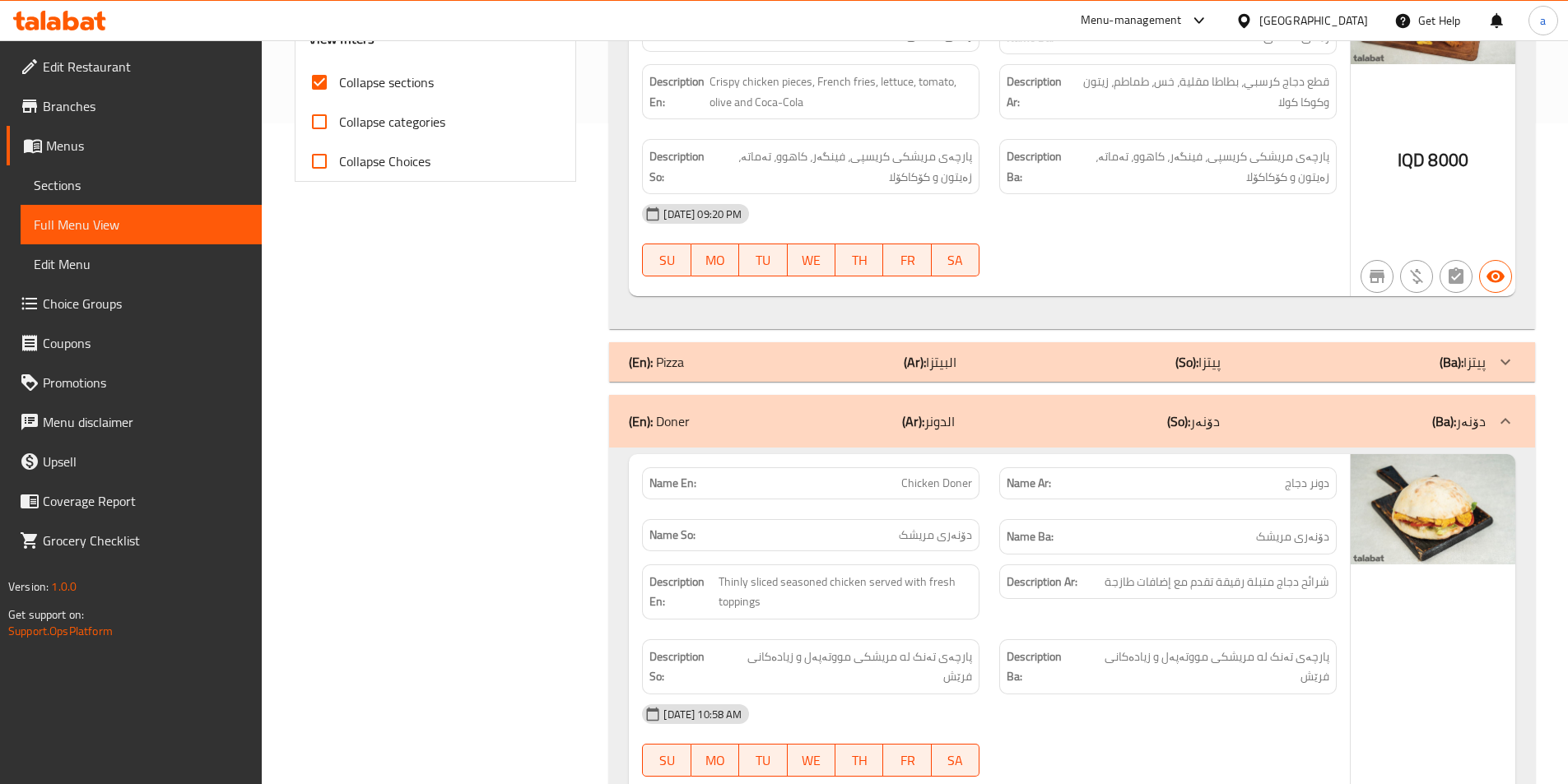
scroll to position [658, 0]
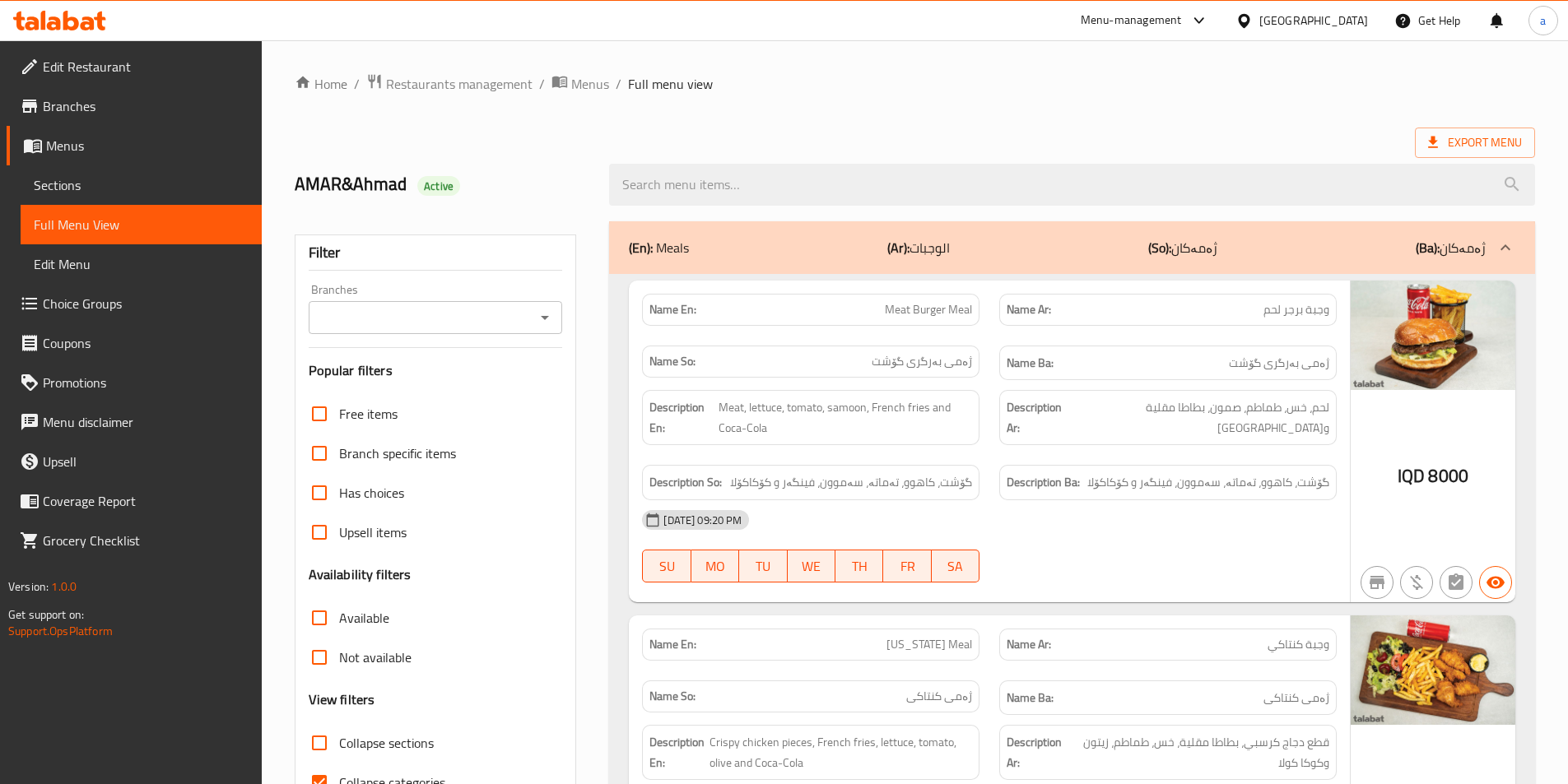
click at [131, 174] on link "Sections" at bounding box center [140, 185] width 241 height 40
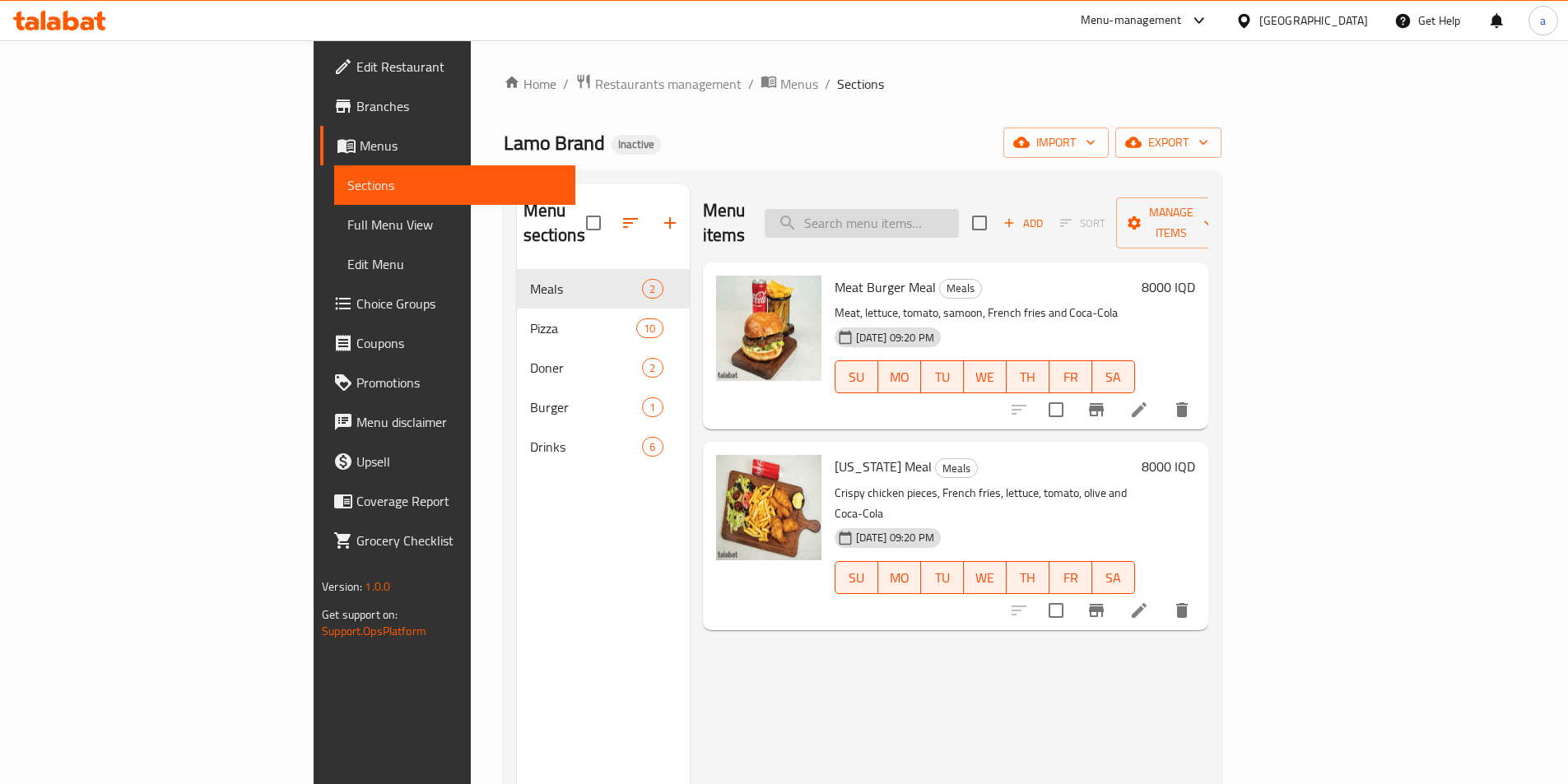
click at [959, 210] on input "search" at bounding box center [861, 224] width 195 height 29
paste input "Chicken Doner"
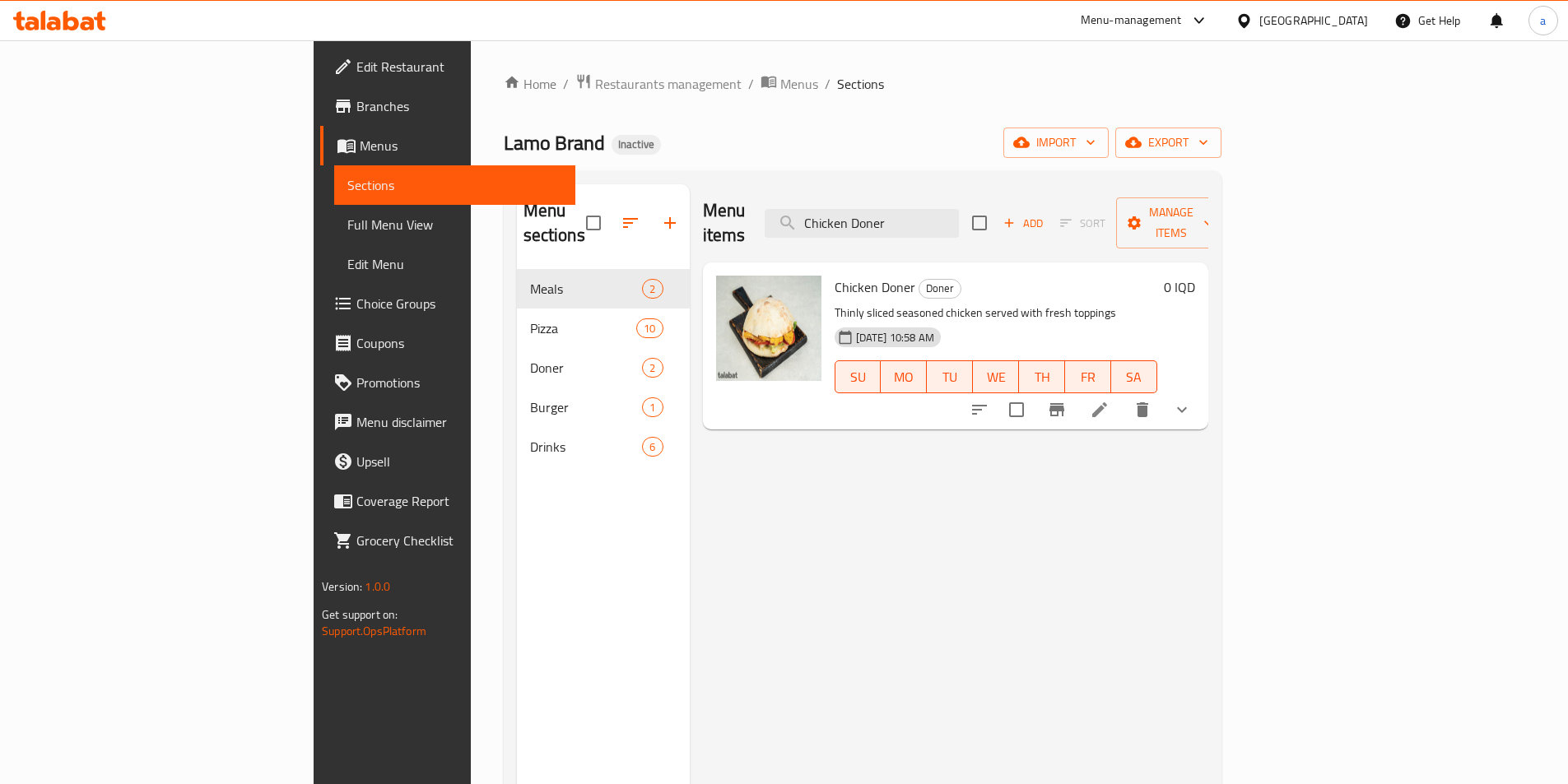
type input "Chicken Doner"
click at [1123, 395] on li at bounding box center [1100, 409] width 46 height 30
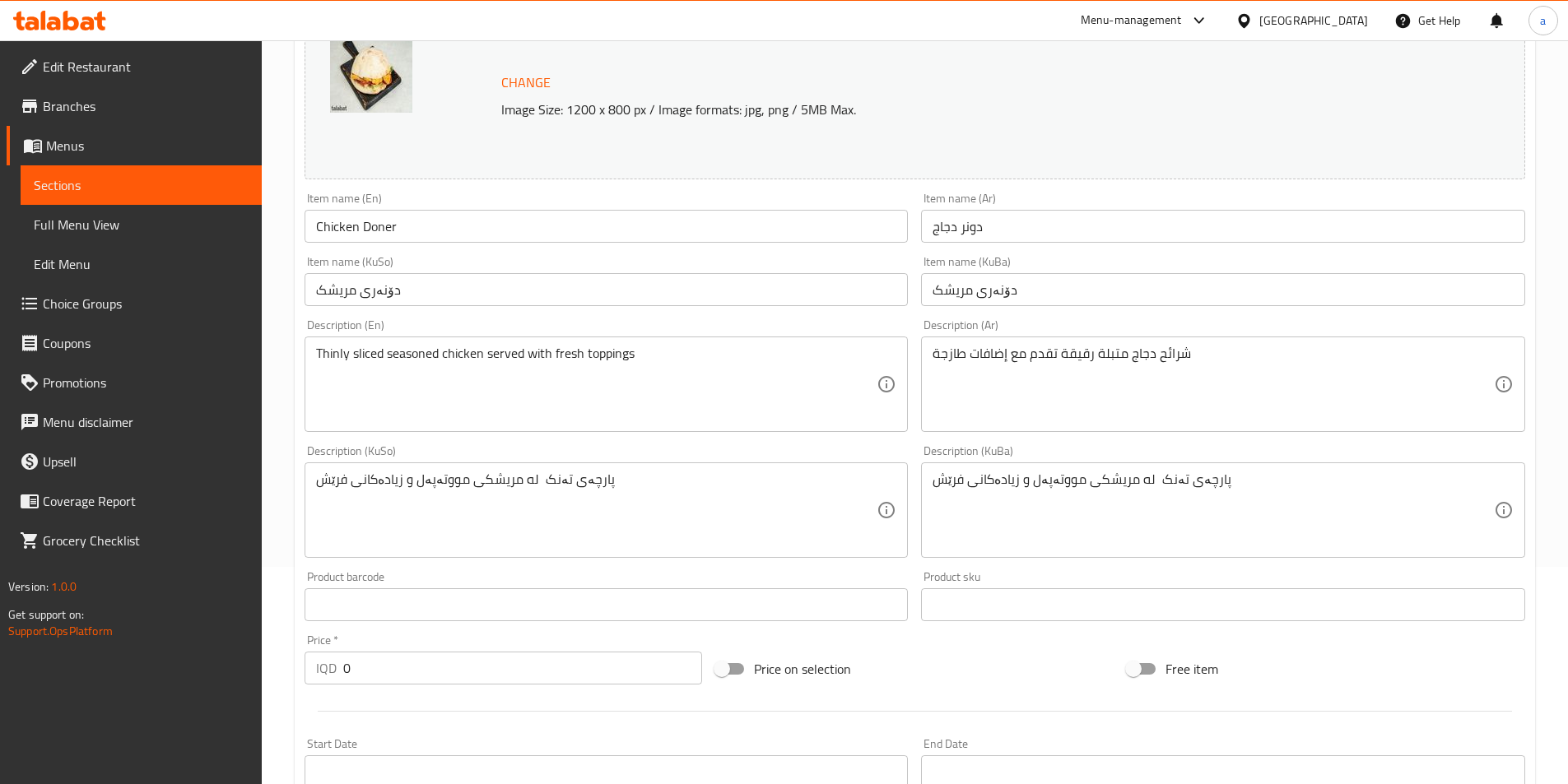
scroll to position [220, 0]
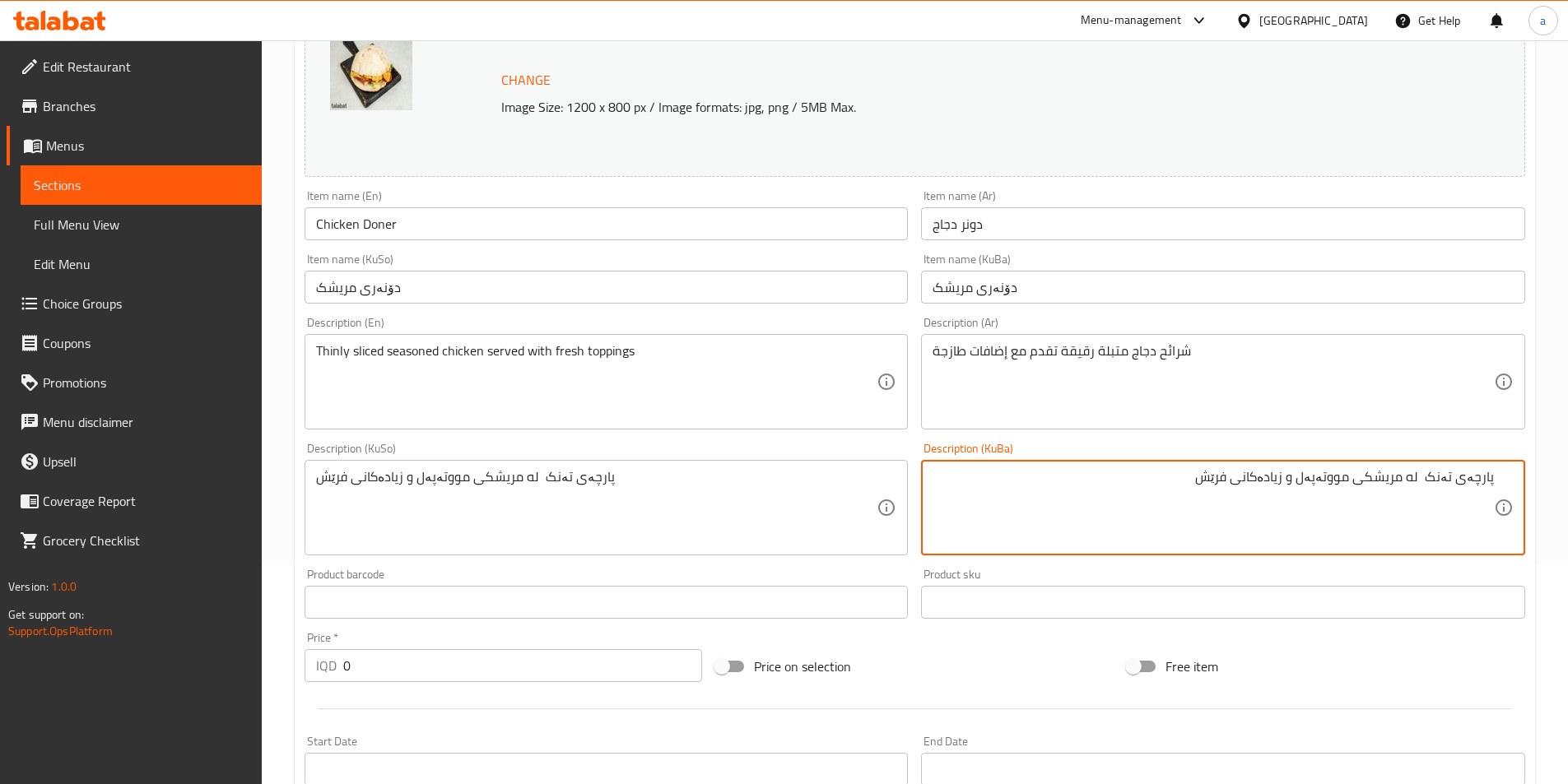
drag, startPoint x: 1252, startPoint y: 483, endPoint x: 1272, endPoint y: 492, distance: 21.9
click at [1272, 492] on textarea "پارچەی تەنک له مریشکی مووتەپەل و زیادەكانى فرێش" at bounding box center [1213, 508] width 561 height 78
click at [1306, 481] on textarea "پارچەی تەنک له مریشکی مووتەپەل و زیادەى فرێش" at bounding box center [1213, 508] width 561 height 78
paste textarea "ەگەڵ"
drag, startPoint x: 1175, startPoint y: 491, endPoint x: 1580, endPoint y: 498, distance: 405.1
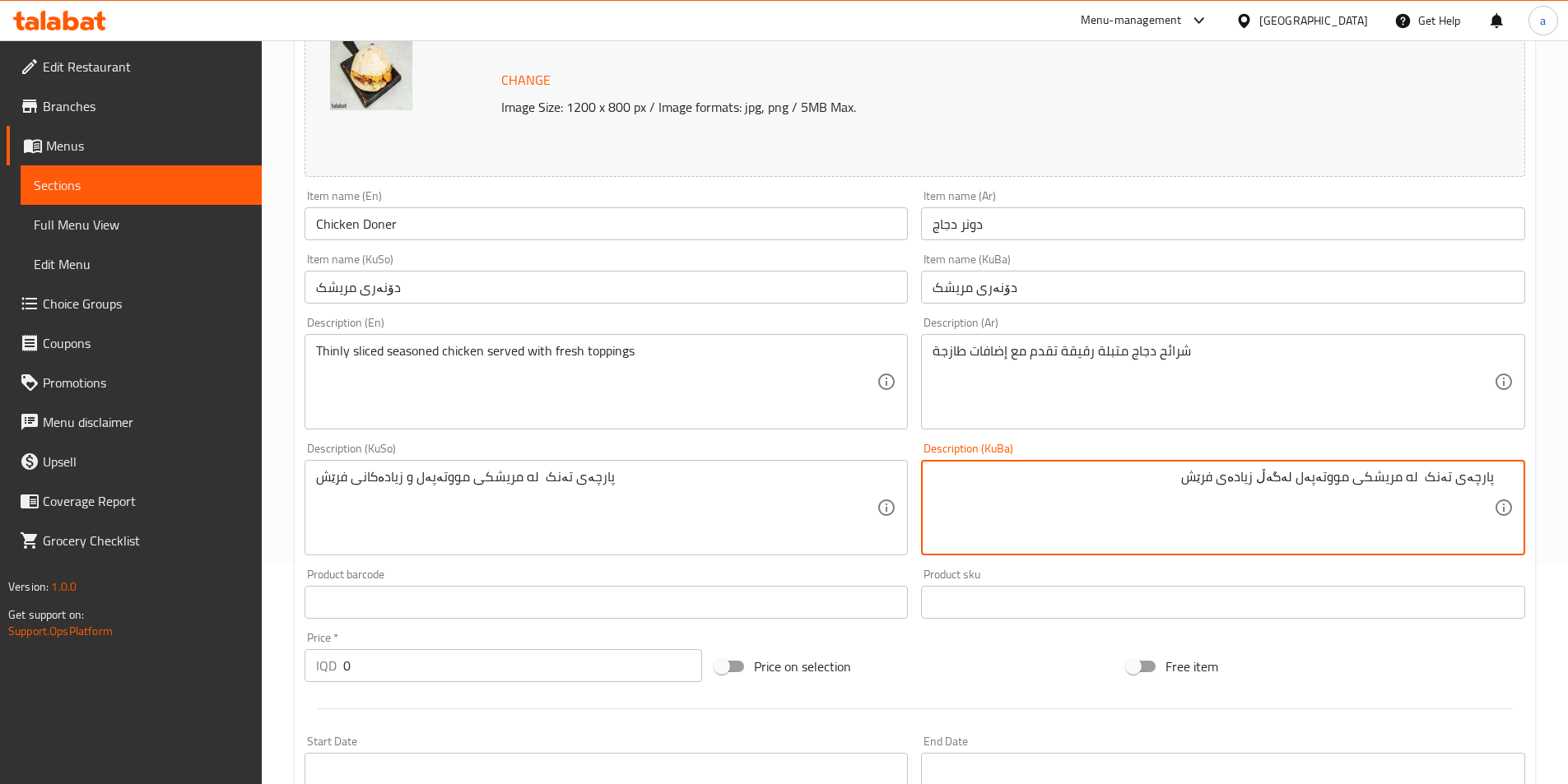
click at [1567, 498] on html "​ Menu-management [GEOGRAPHIC_DATA] Get Help a Edit Restaurant Branches Menus S…" at bounding box center [784, 172] width 1568 height 784
type textarea "پارچەی تەنک له مریشکی مووتەپەل لەگەڵ زیادەى فرێش"
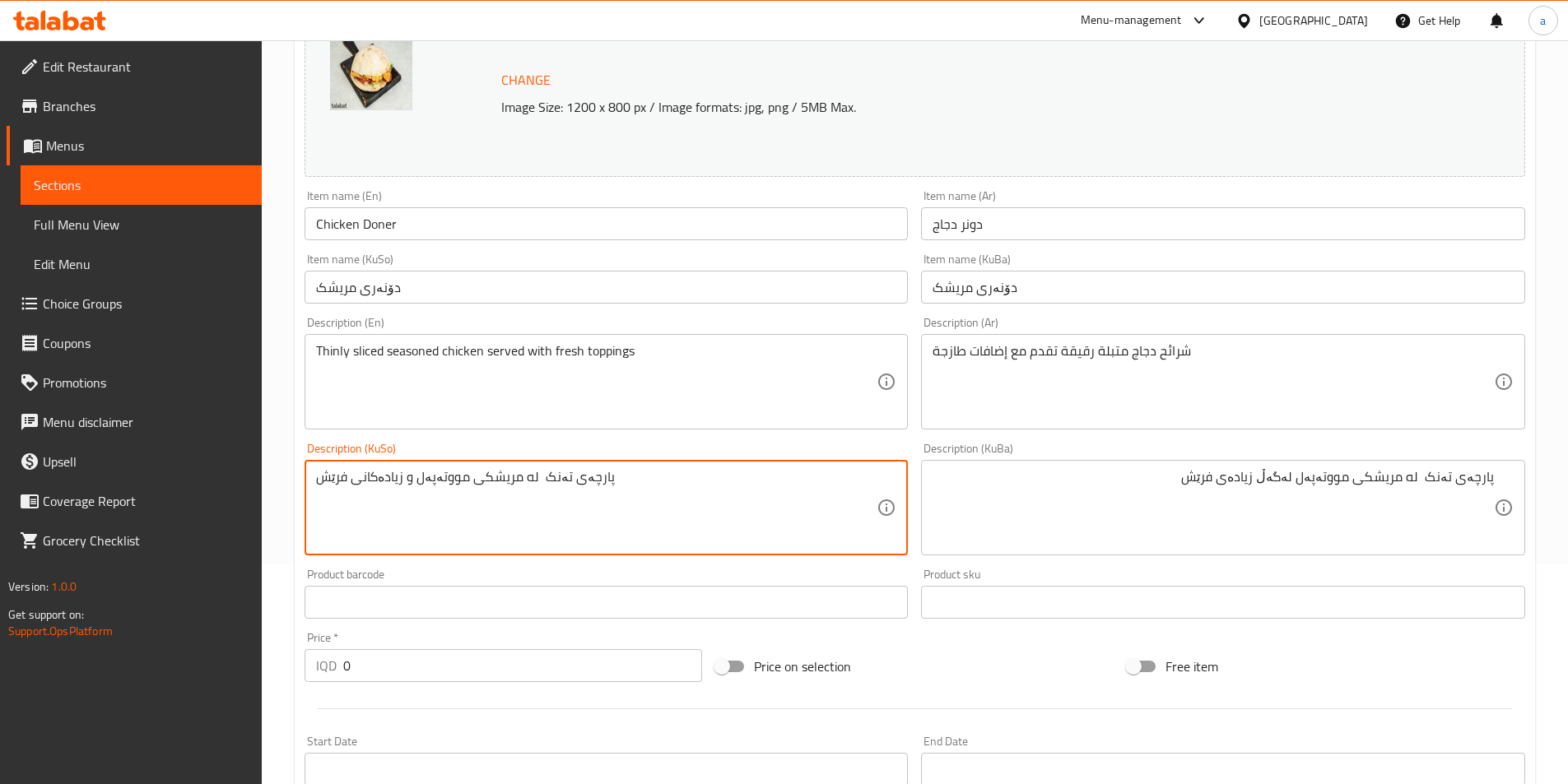
paste textarea "ەگەڵ زیادە"
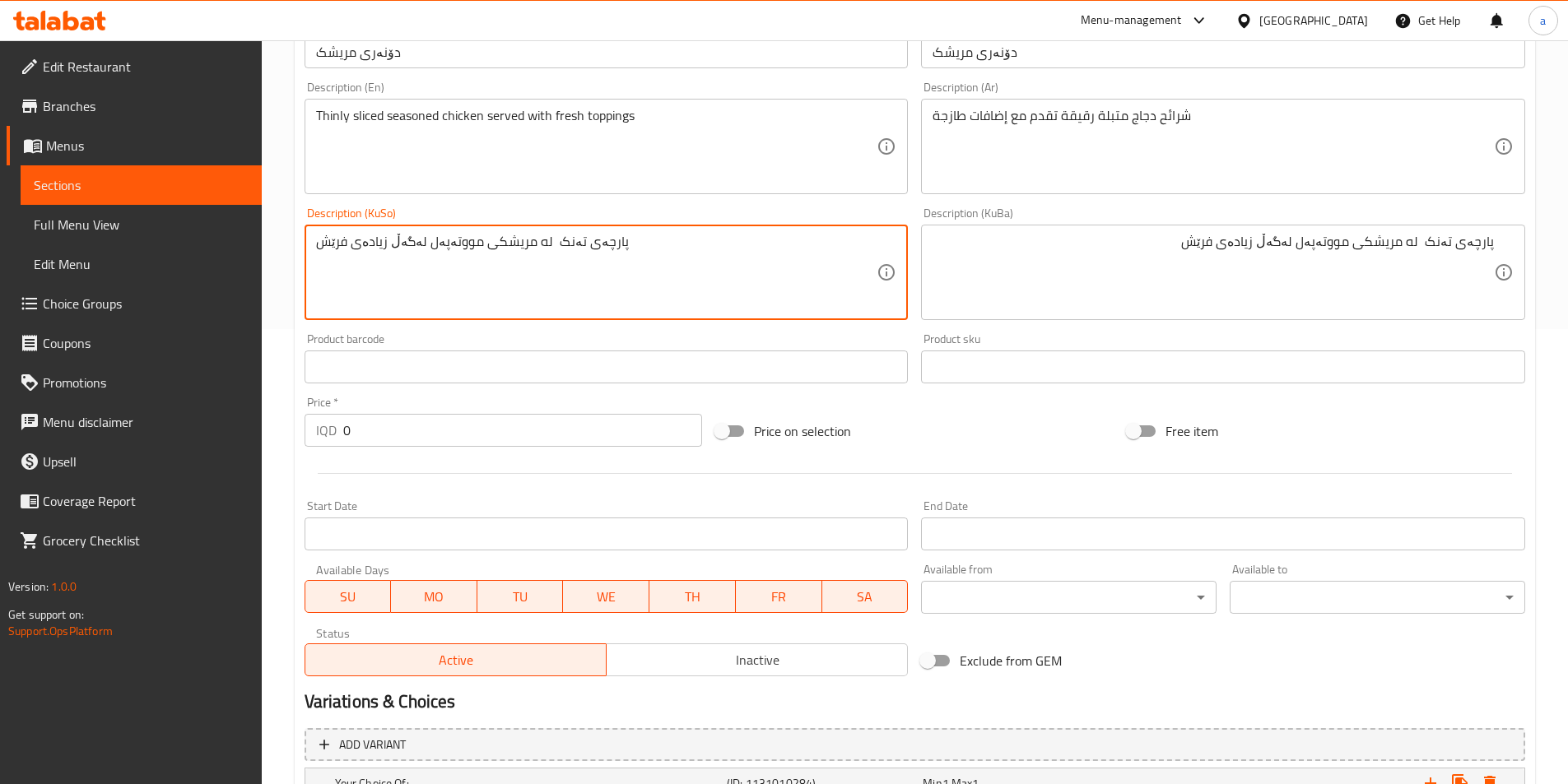
scroll to position [648, 0]
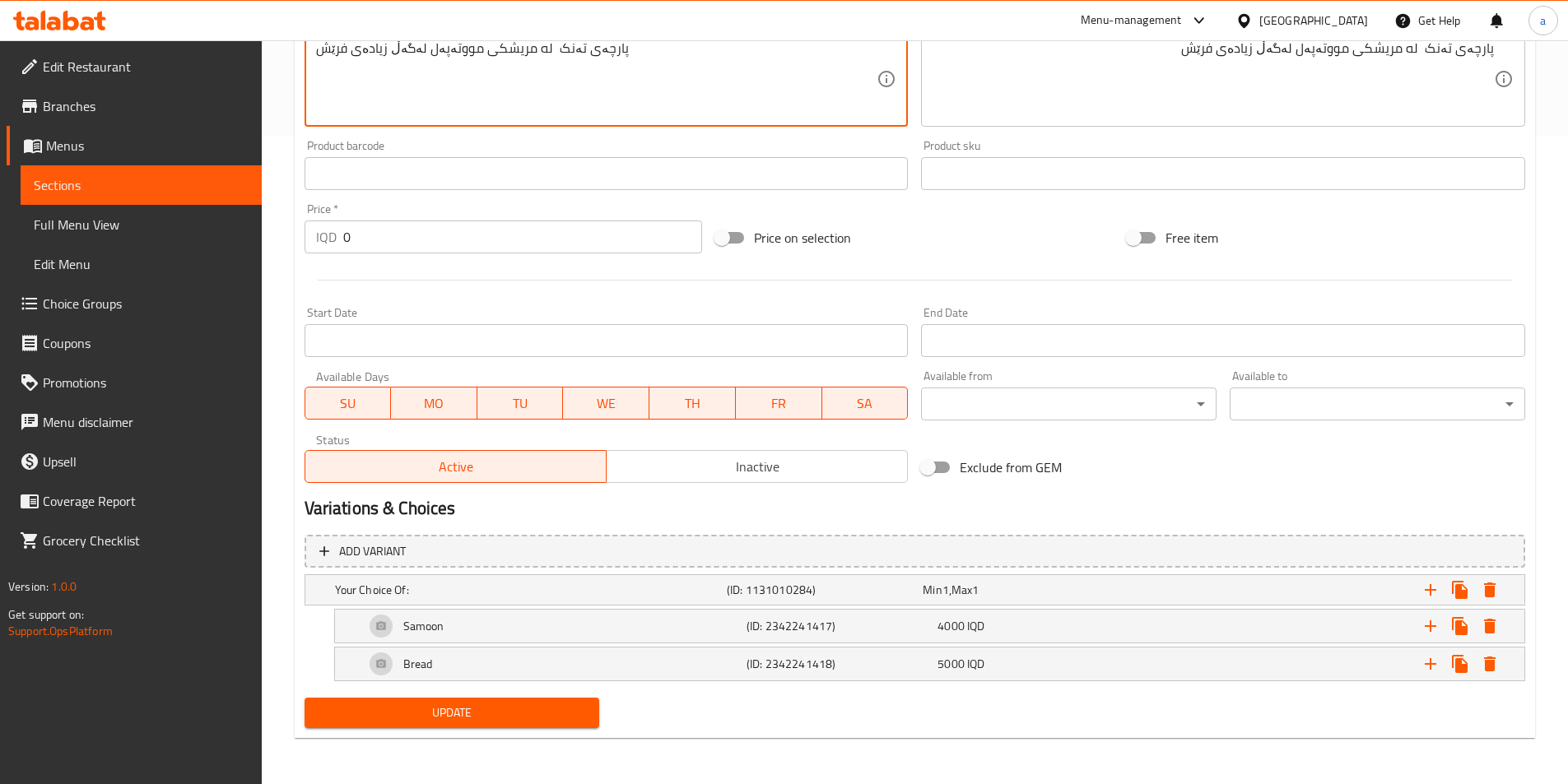
type textarea "پارچەی تەنک له مریشکی مووتەپەل لەگەڵ زیادەى فرێش"
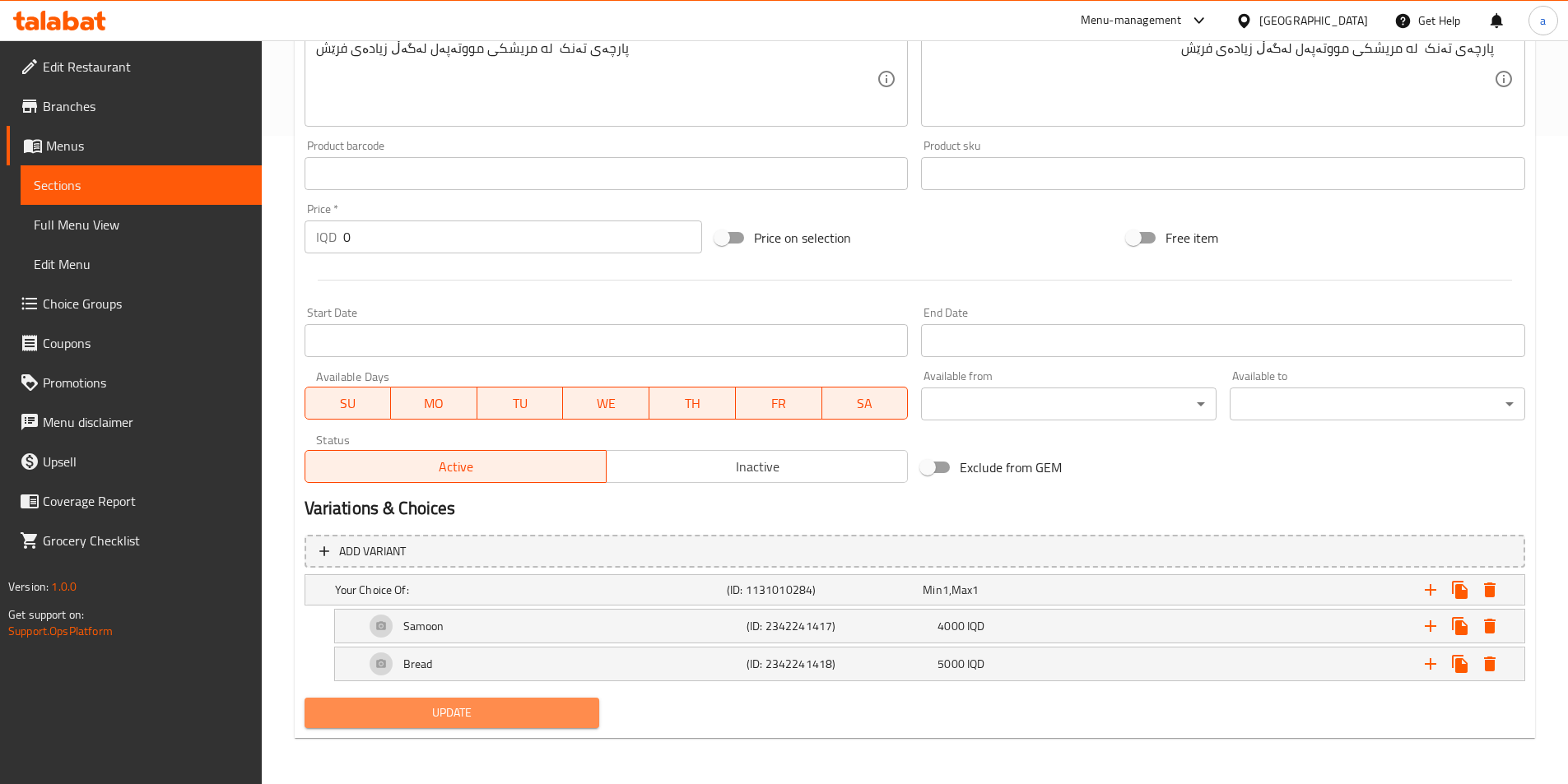
click at [483, 711] on span "Update" at bounding box center [452, 712] width 269 height 20
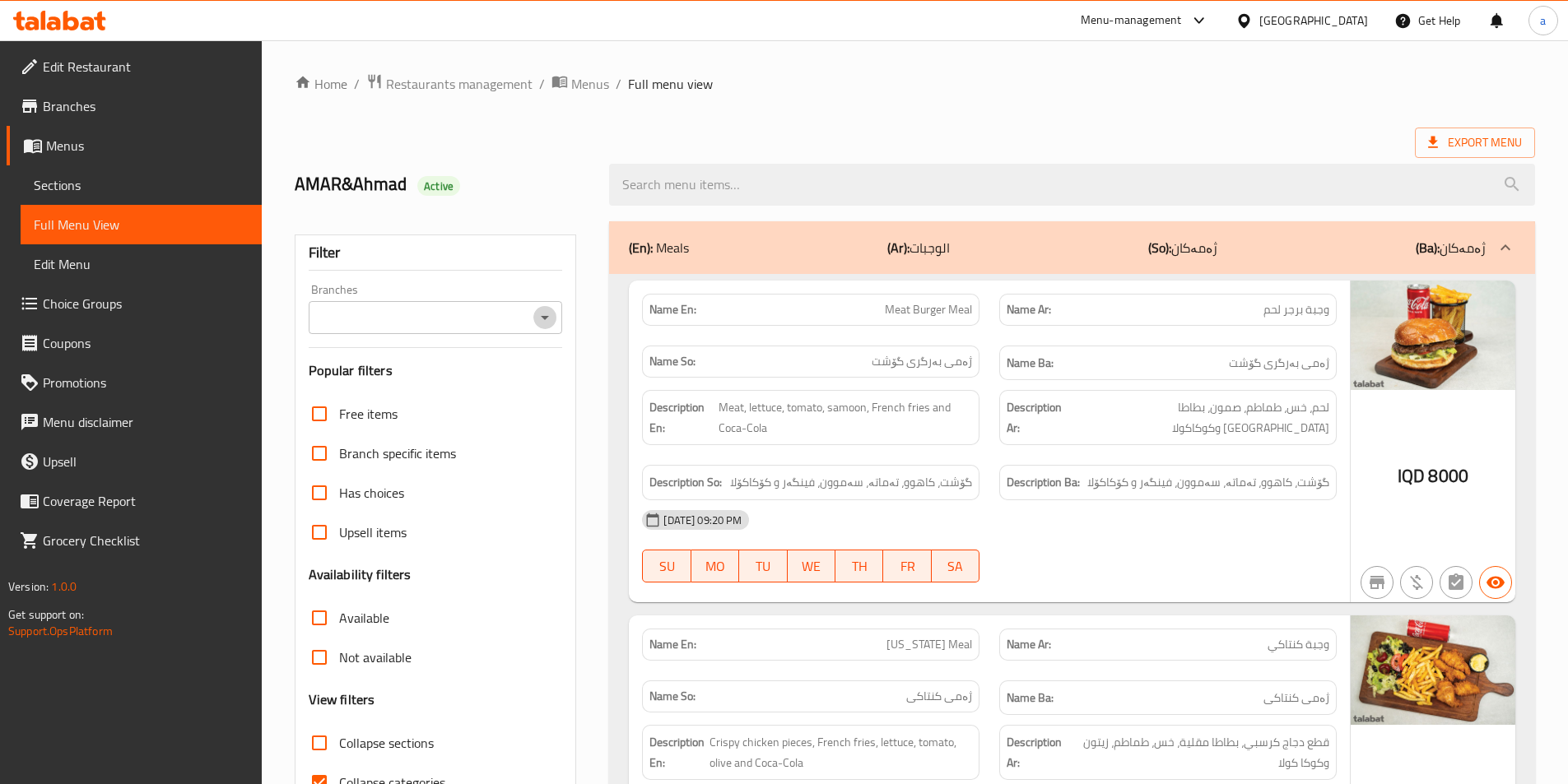
click at [547, 317] on icon "Open" at bounding box center [545, 317] width 9 height 4
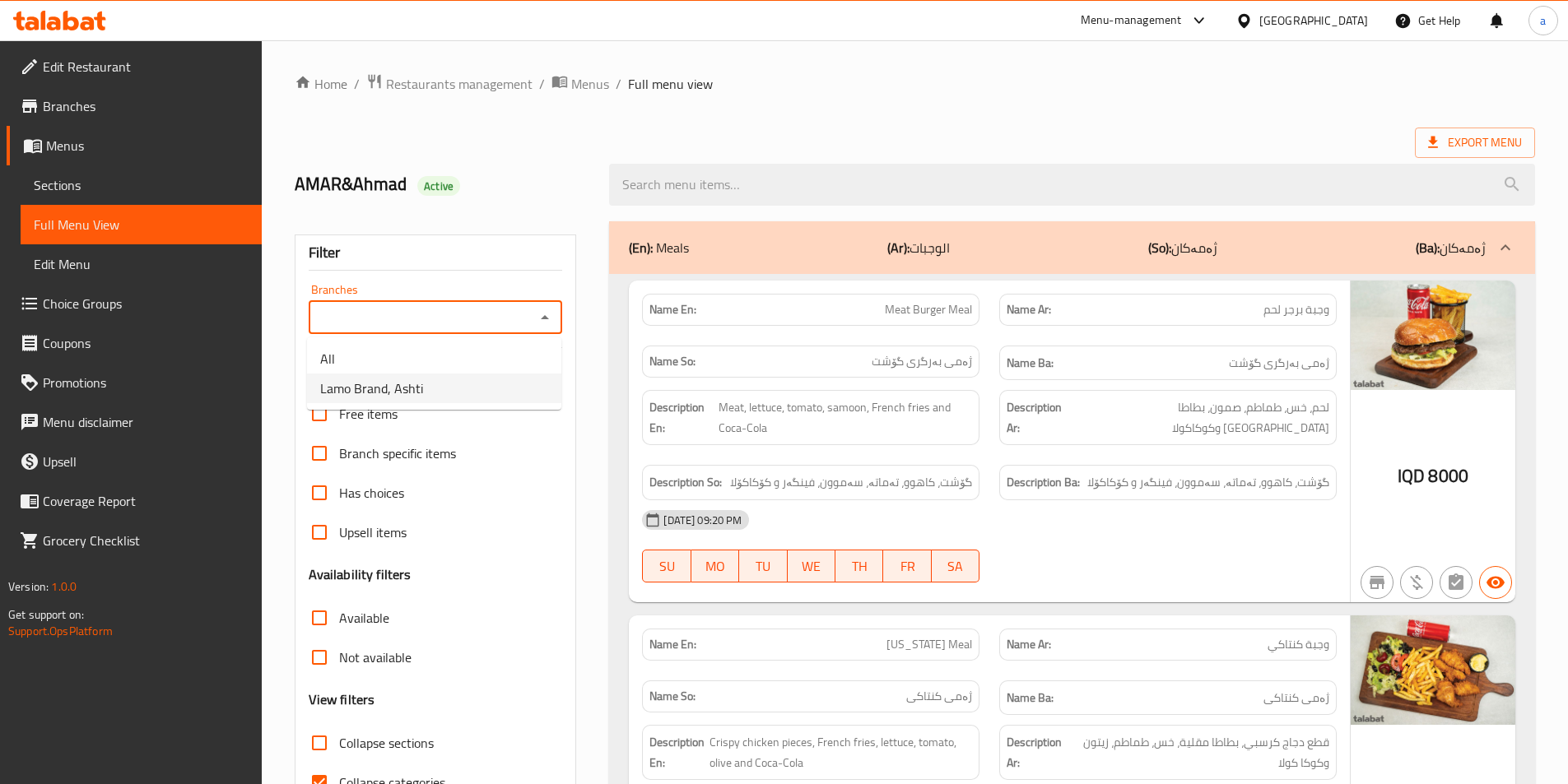
click at [514, 386] on li "Lamo Brand, Ashti" at bounding box center [434, 388] width 255 height 30
type input "Lamo Brand, Ashti"
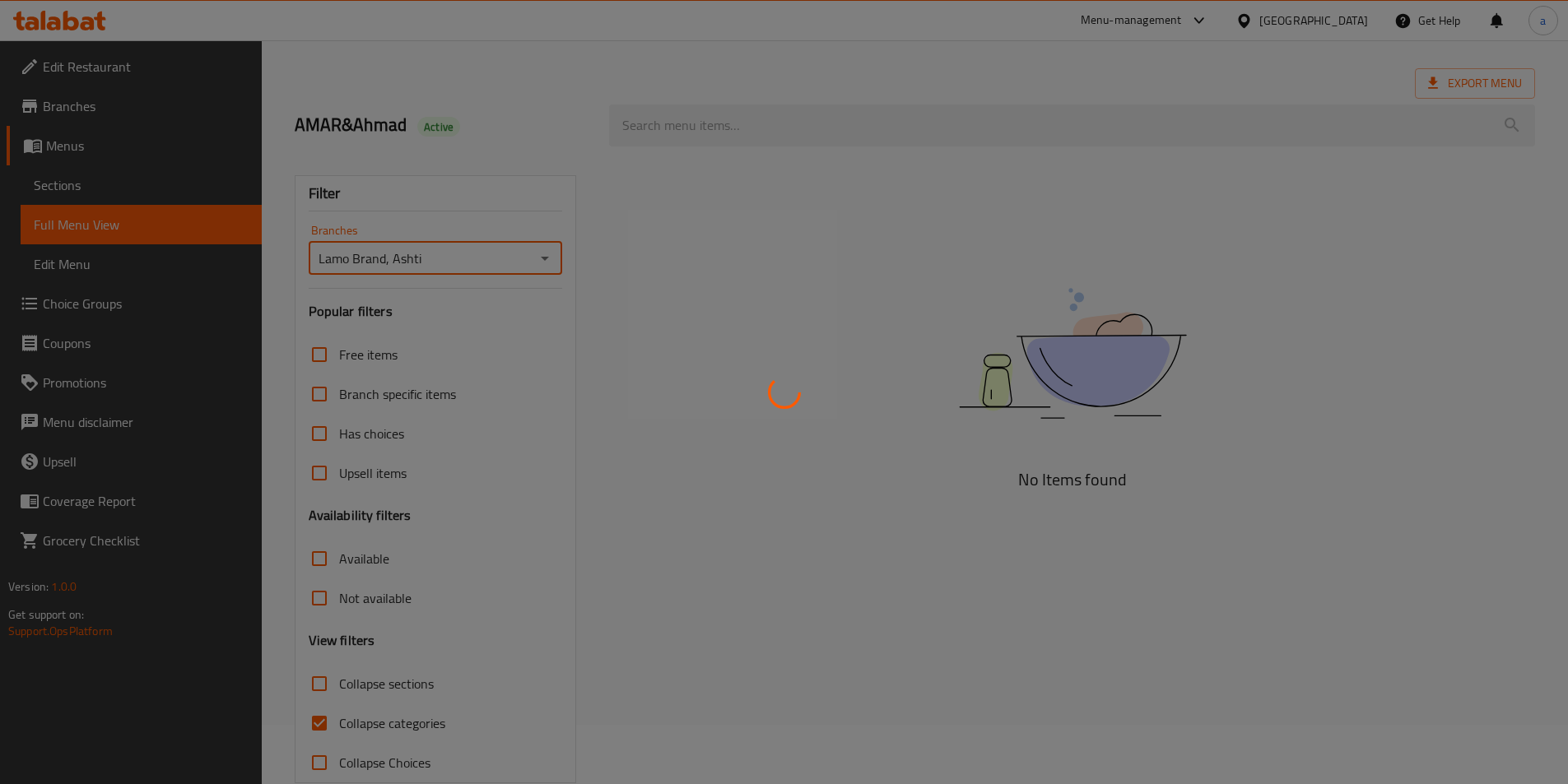
scroll to position [91, 0]
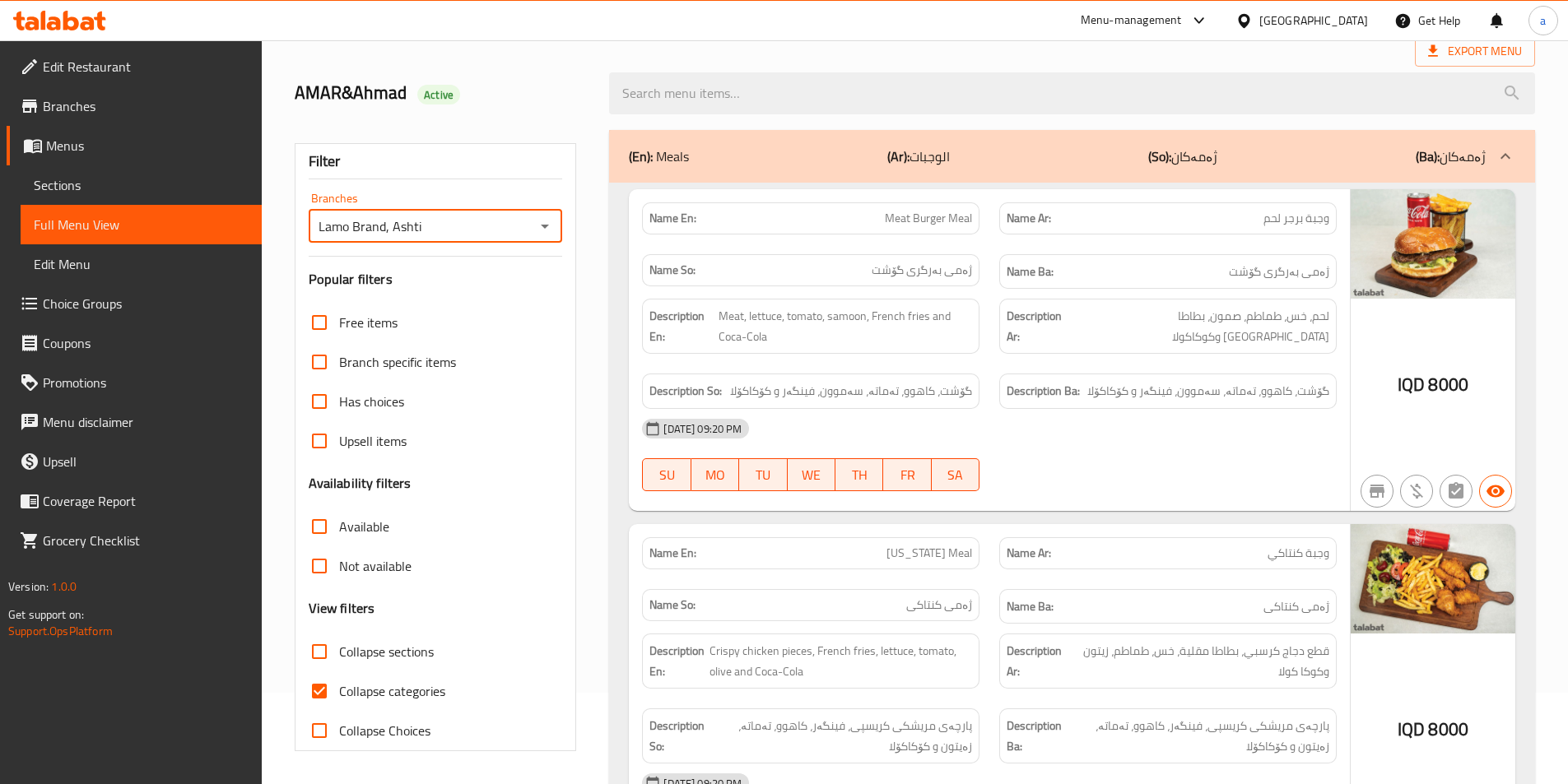
click at [412, 691] on span "Collapse categories" at bounding box center [392, 691] width 106 height 19
click at [339, 691] on input "Collapse categories" at bounding box center [318, 691] width 40 height 40
checkbox input "false"
click at [385, 648] on span "Collapse sections" at bounding box center [386, 651] width 95 height 19
click at [339, 648] on input "Collapse sections" at bounding box center [318, 651] width 40 height 40
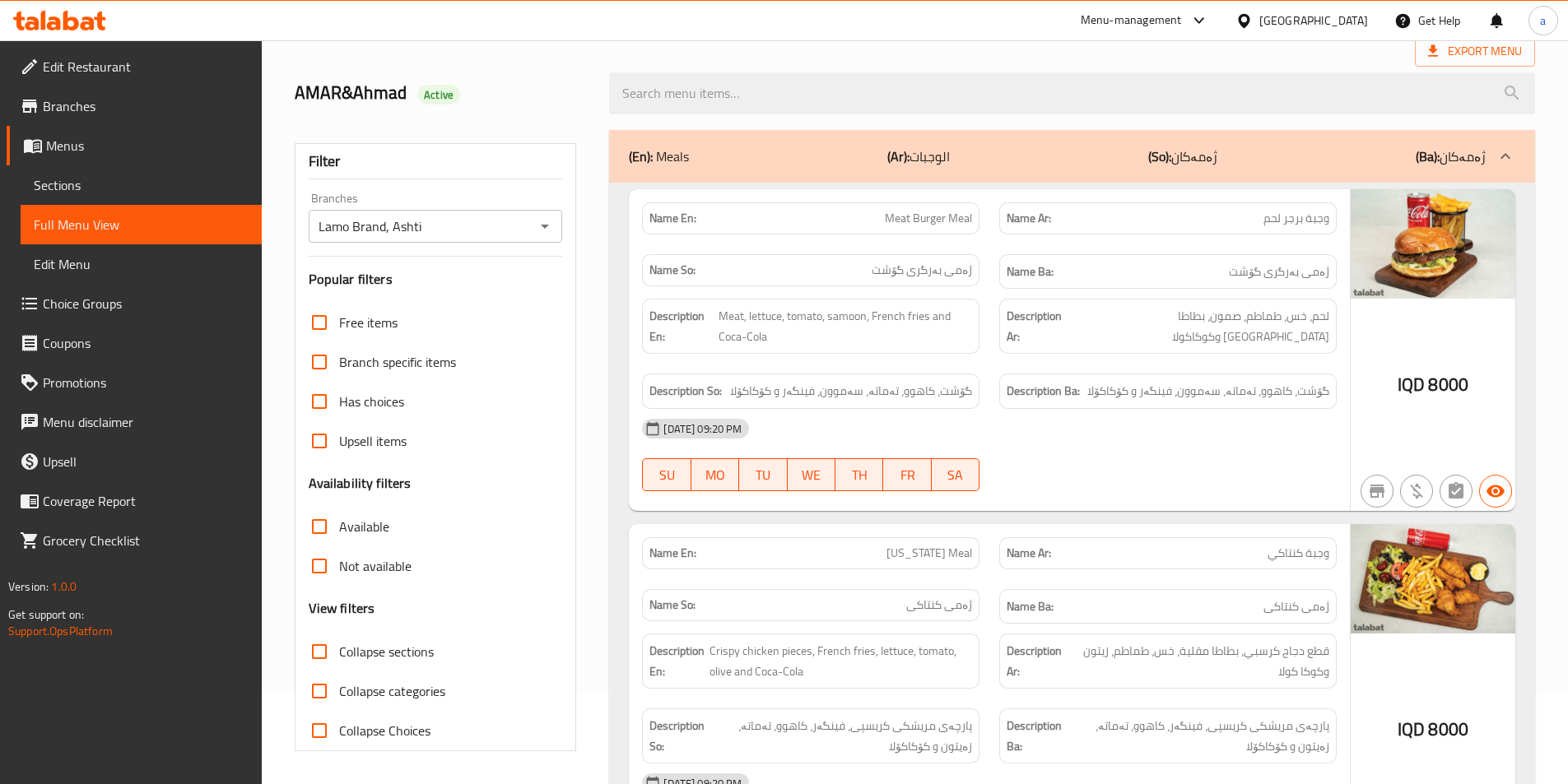
checkbox input "true"
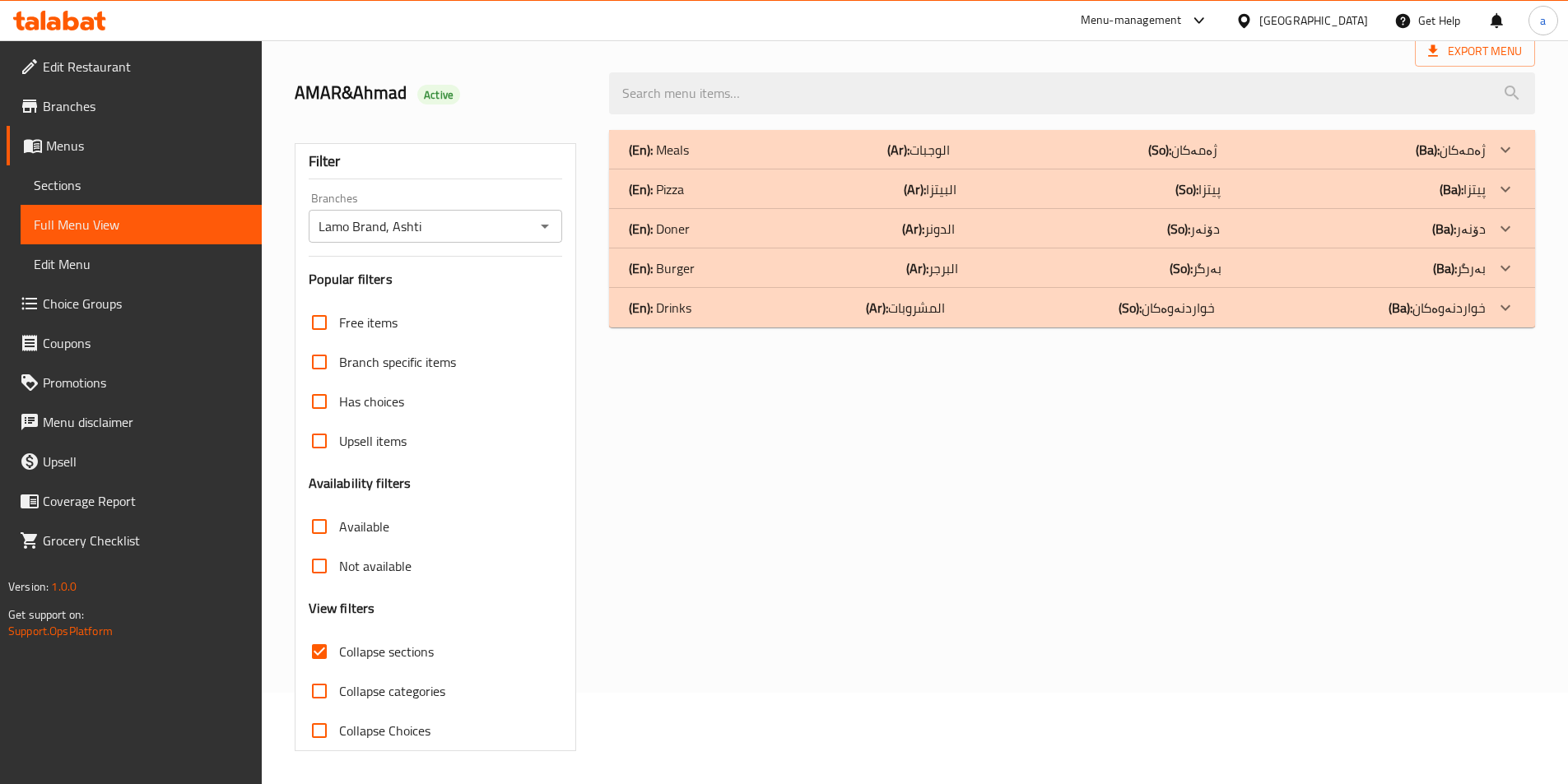
click at [1122, 265] on div "(En): Burger (Ar): البرجر (So): بەرگر (Ba): بەرگر" at bounding box center [1057, 268] width 857 height 19
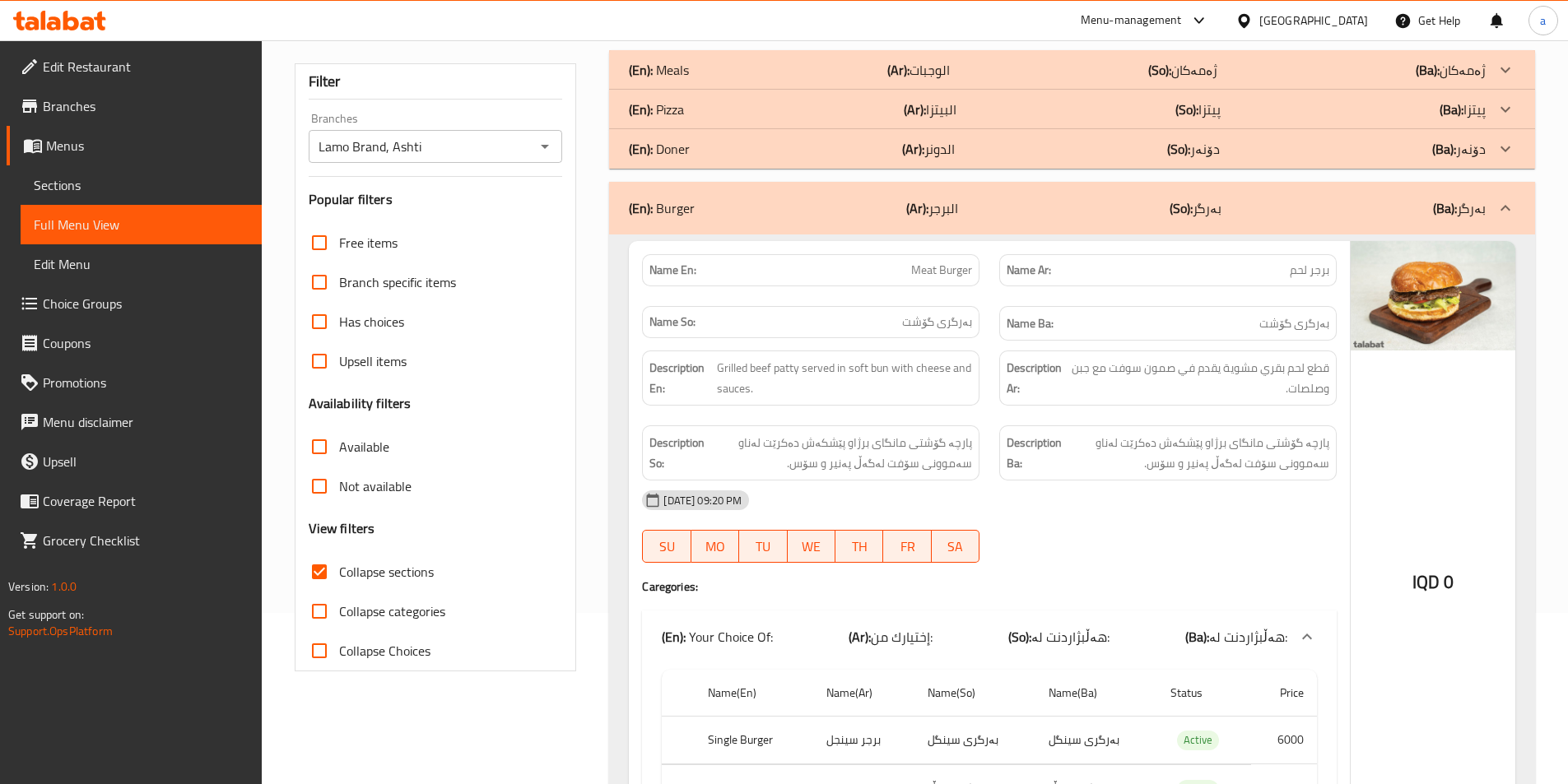
scroll to position [360, 0]
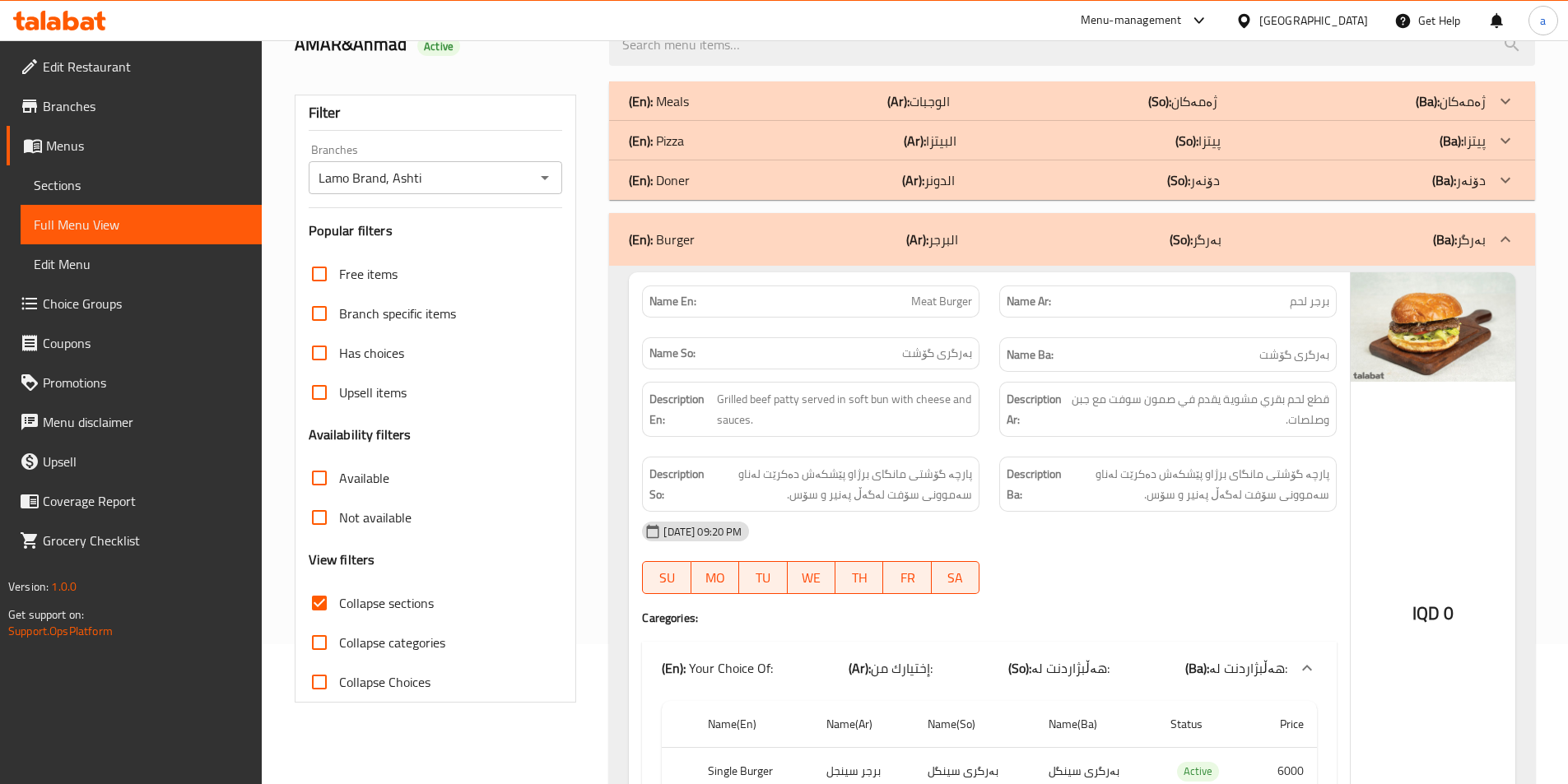
click at [1065, 241] on div "(En): Burger (Ar): البرجر (So): بەرگر (Ba): بەرگر" at bounding box center [1057, 239] width 857 height 19
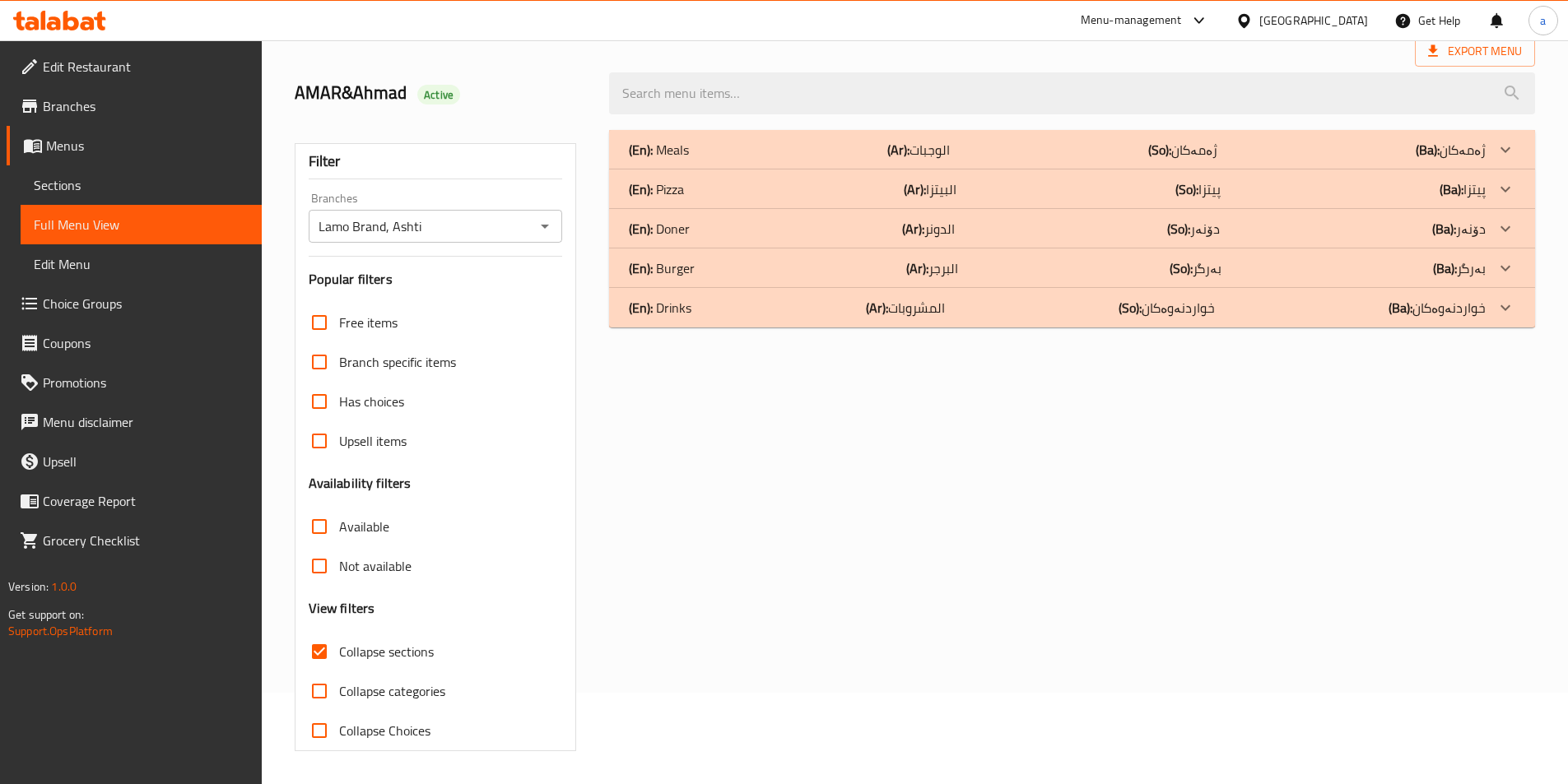
scroll to position [91, 0]
click at [1015, 227] on div "(En): Doner (Ar): الدونر (So): دۆنەر (Ba): دۆنەر" at bounding box center [1057, 228] width 857 height 19
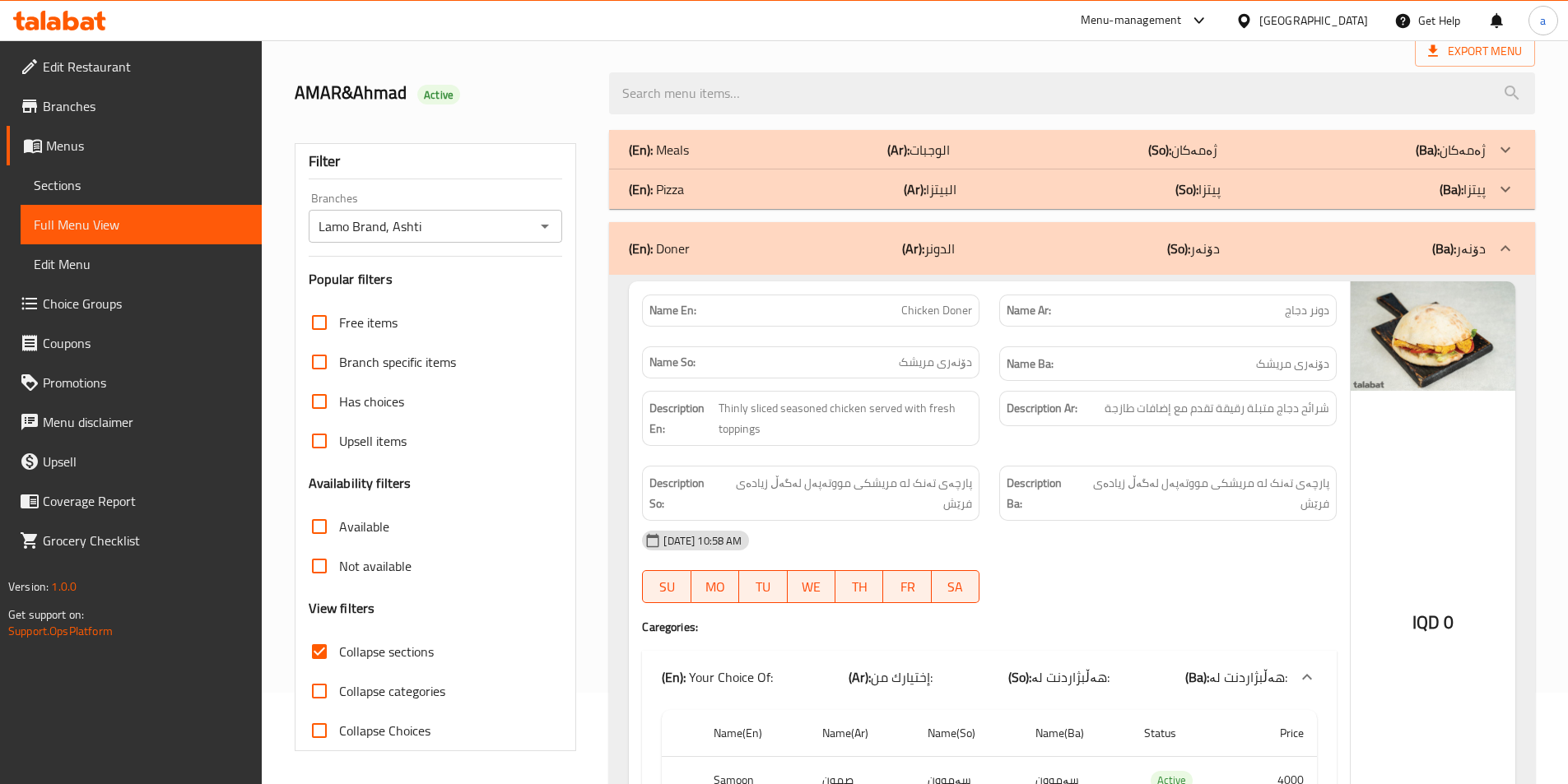
click at [1006, 140] on div "(En): Meals (Ar): الوجبات (So): ژەمەکان (Ba): ژەمەکان" at bounding box center [1057, 150] width 857 height 19
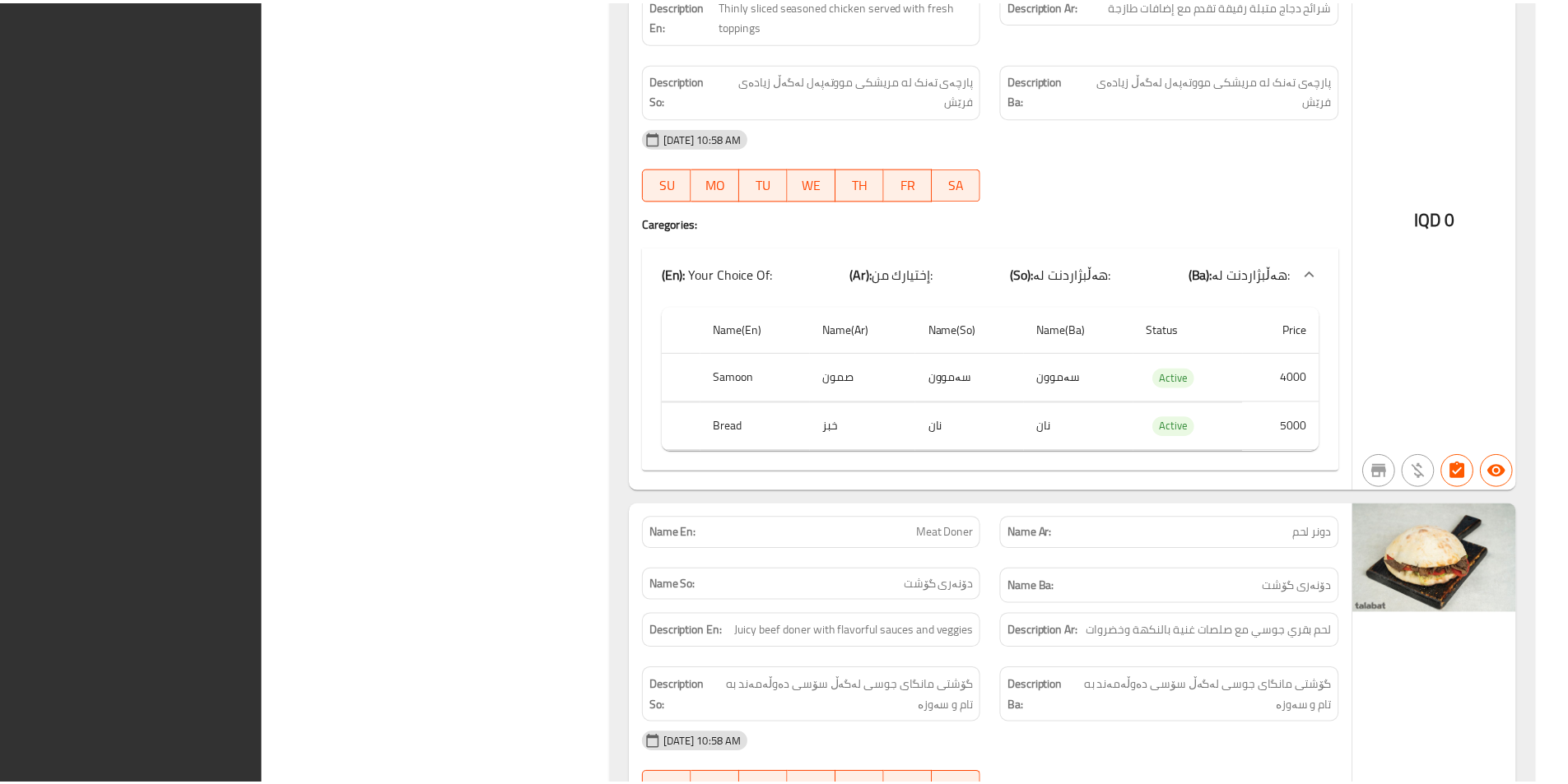
scroll to position [1688, 0]
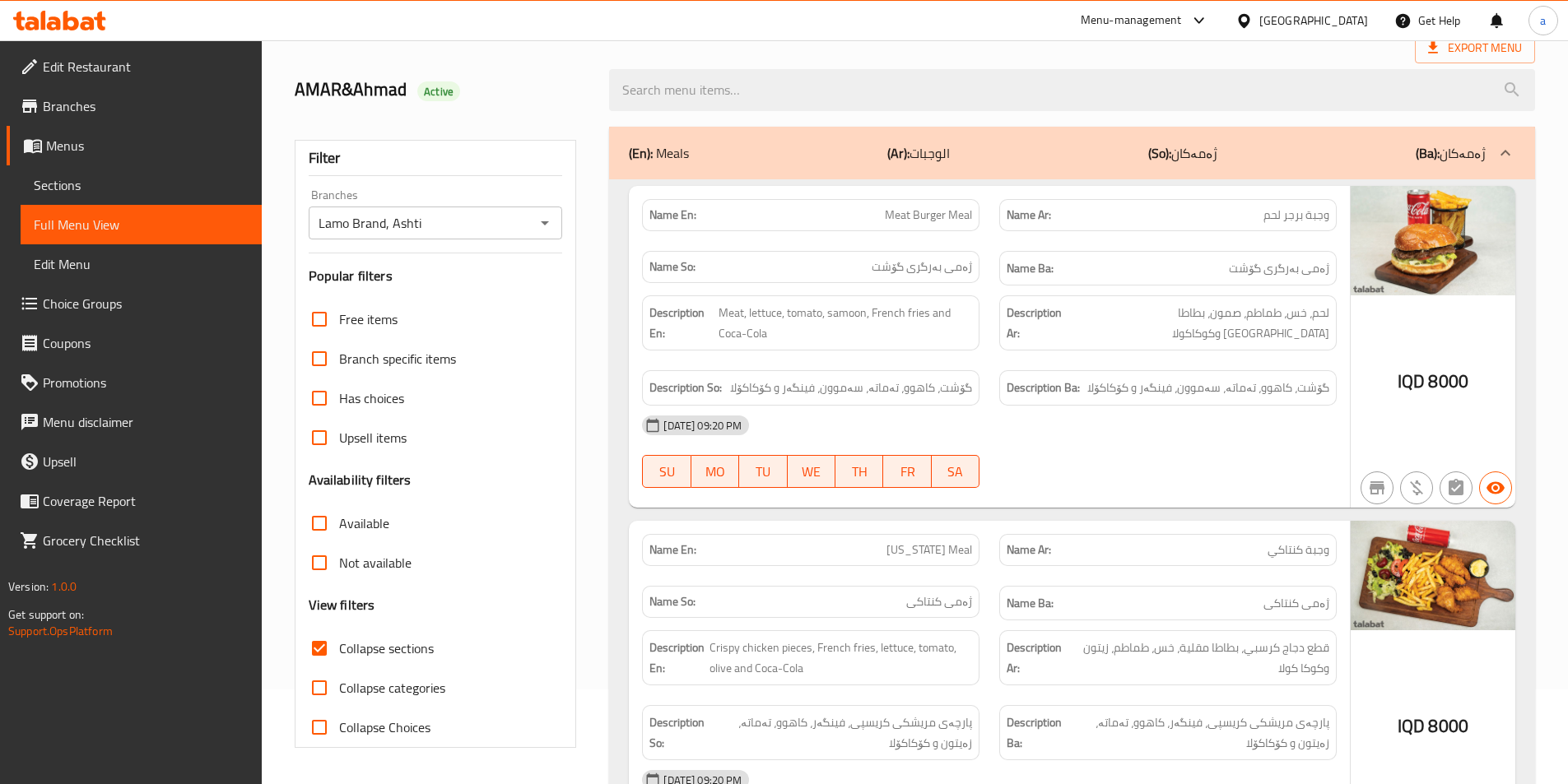
scroll to position [90, 0]
